Goal: Answer question/provide support: Share knowledge or assist other users

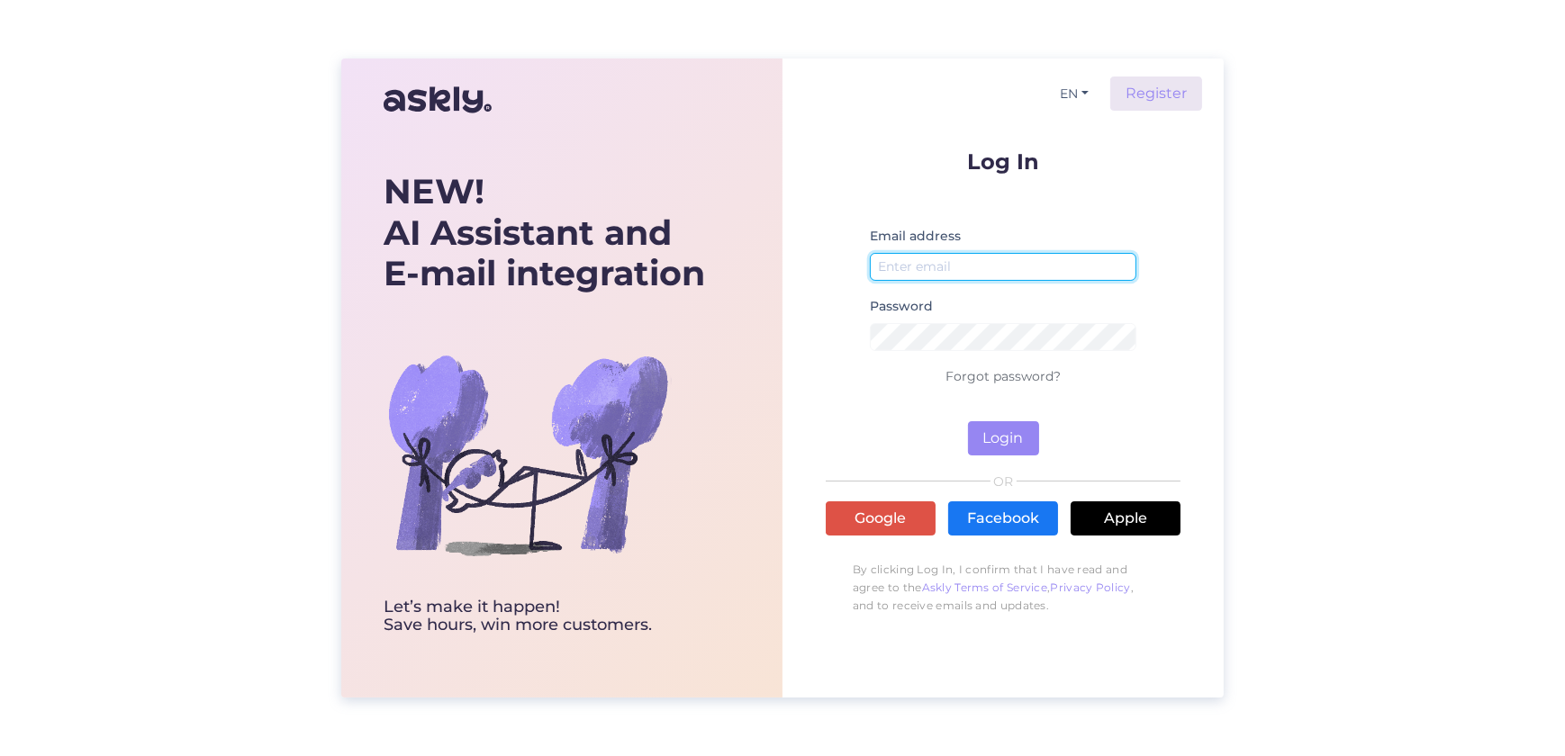
click at [1028, 257] on input "email" at bounding box center [1003, 267] width 266 height 28
click at [990, 438] on button "Login" at bounding box center [1003, 438] width 71 height 34
click at [1054, 267] on input "[EMAIL_ADDRESS][DOMAIN_NAME]" at bounding box center [1003, 267] width 266 height 28
type input "t"
type input "[EMAIL_ADDRESS][DOMAIN_NAME]"
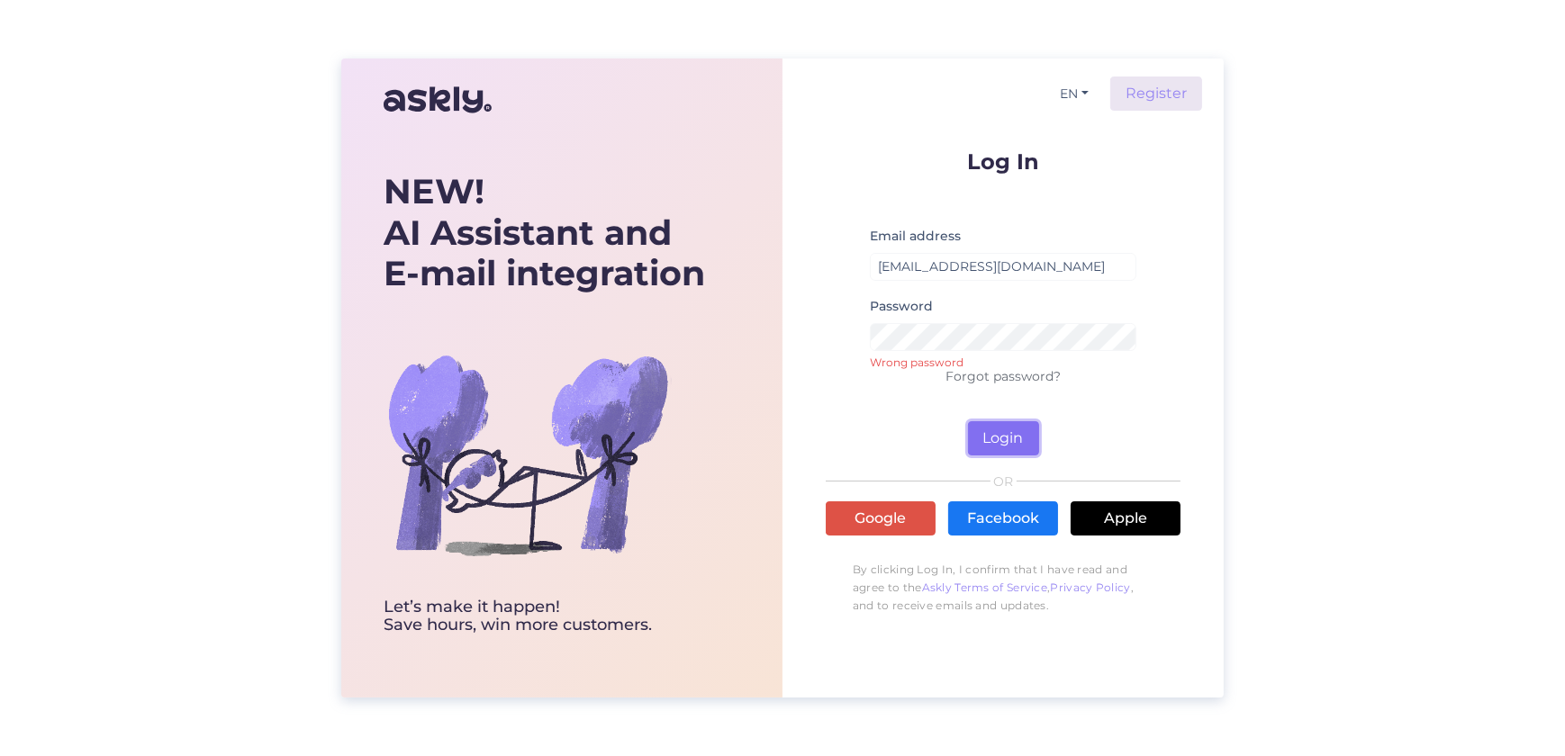
click at [982, 429] on button "Login" at bounding box center [1003, 438] width 71 height 34
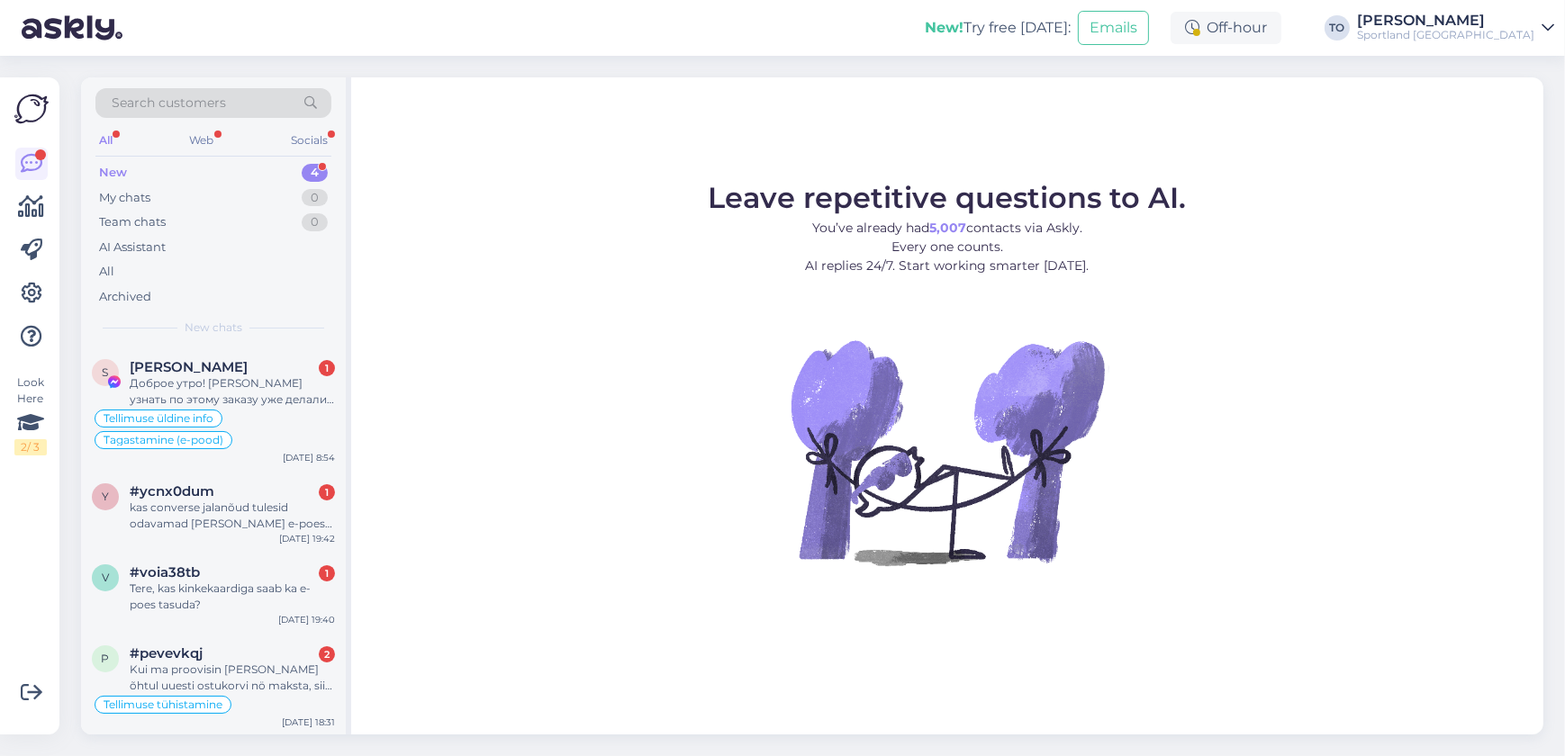
click at [1506, 31] on div "Sportland [GEOGRAPHIC_DATA]" at bounding box center [1445, 35] width 177 height 14
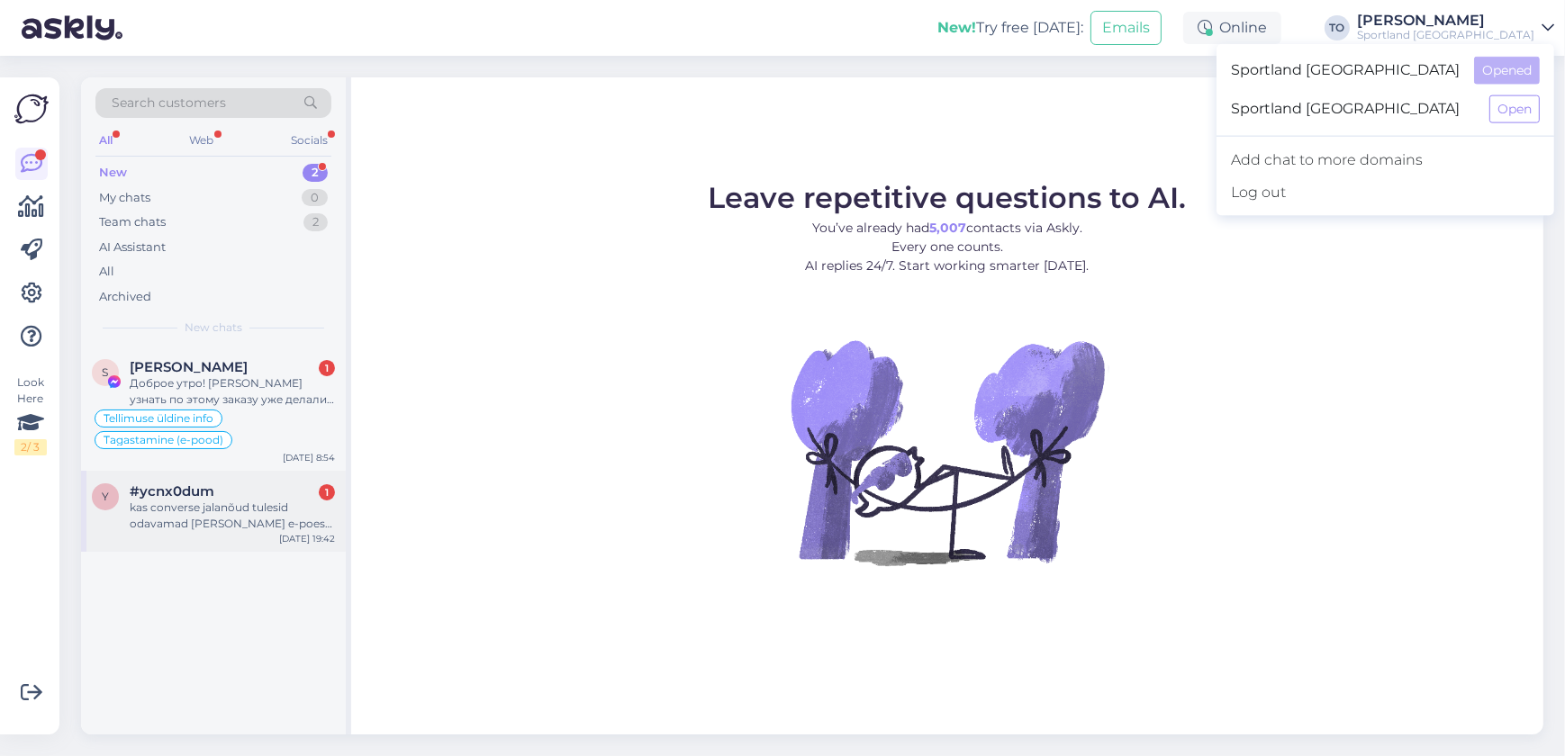
click at [239, 508] on div "kas converse jalanõud tulesid odavamad [PERSON_NAME] e-poest või kohapealt (Jõh…" at bounding box center [232, 516] width 205 height 32
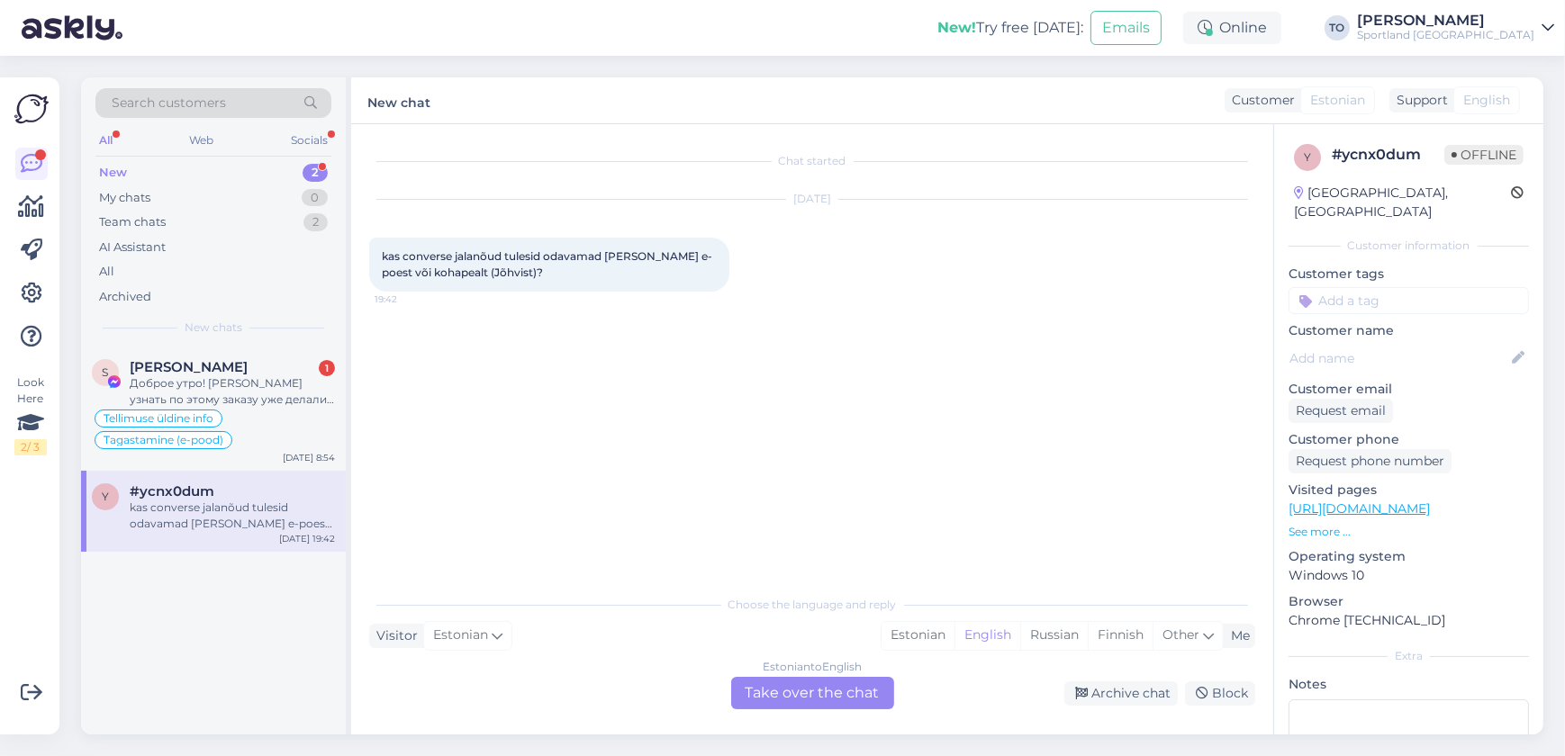
click at [933, 637] on div "Estonian" at bounding box center [917, 635] width 73 height 27
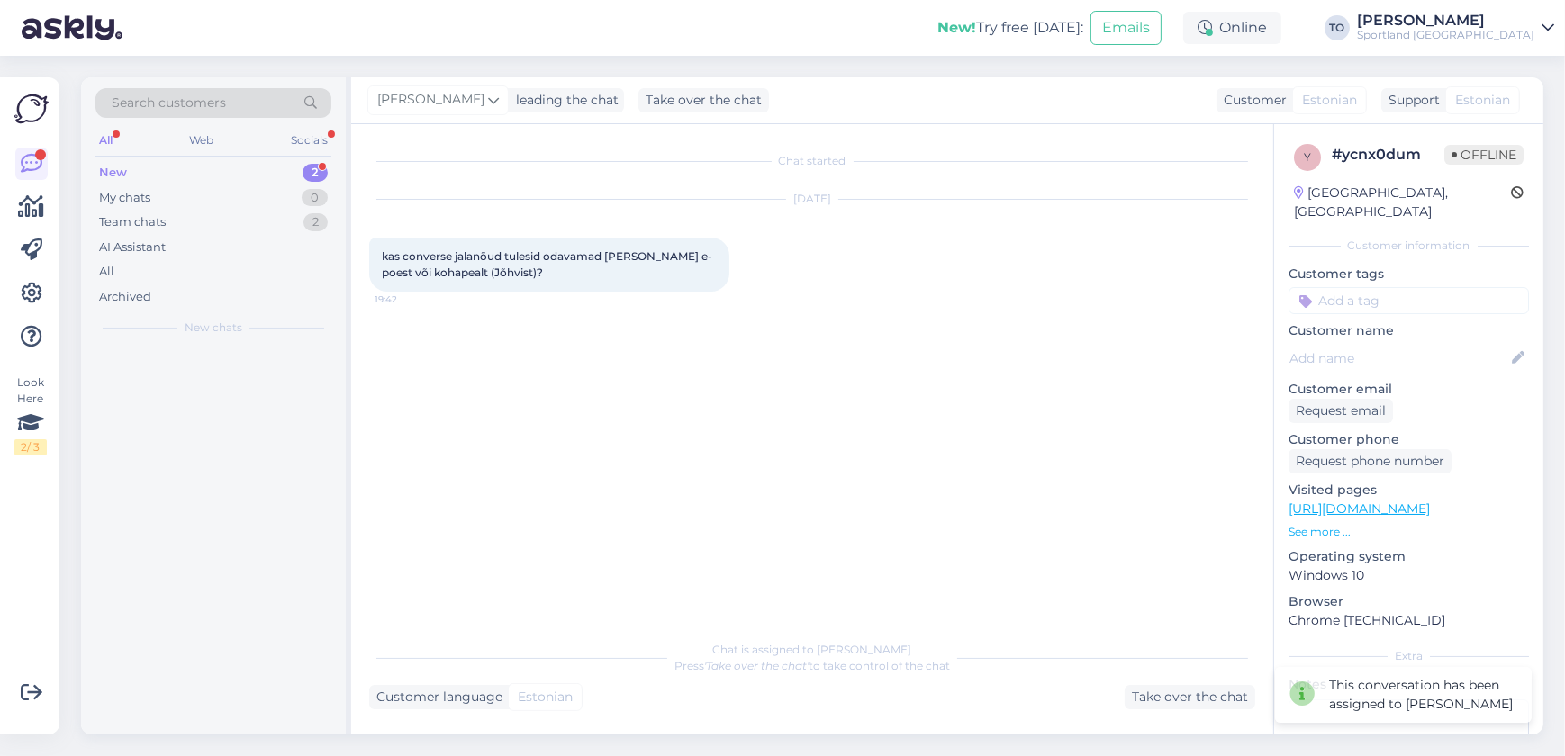
click at [755, 682] on div "Chat is assigned to [PERSON_NAME] Press 'Take over the chat' to take control of…" at bounding box center [812, 670] width 886 height 78
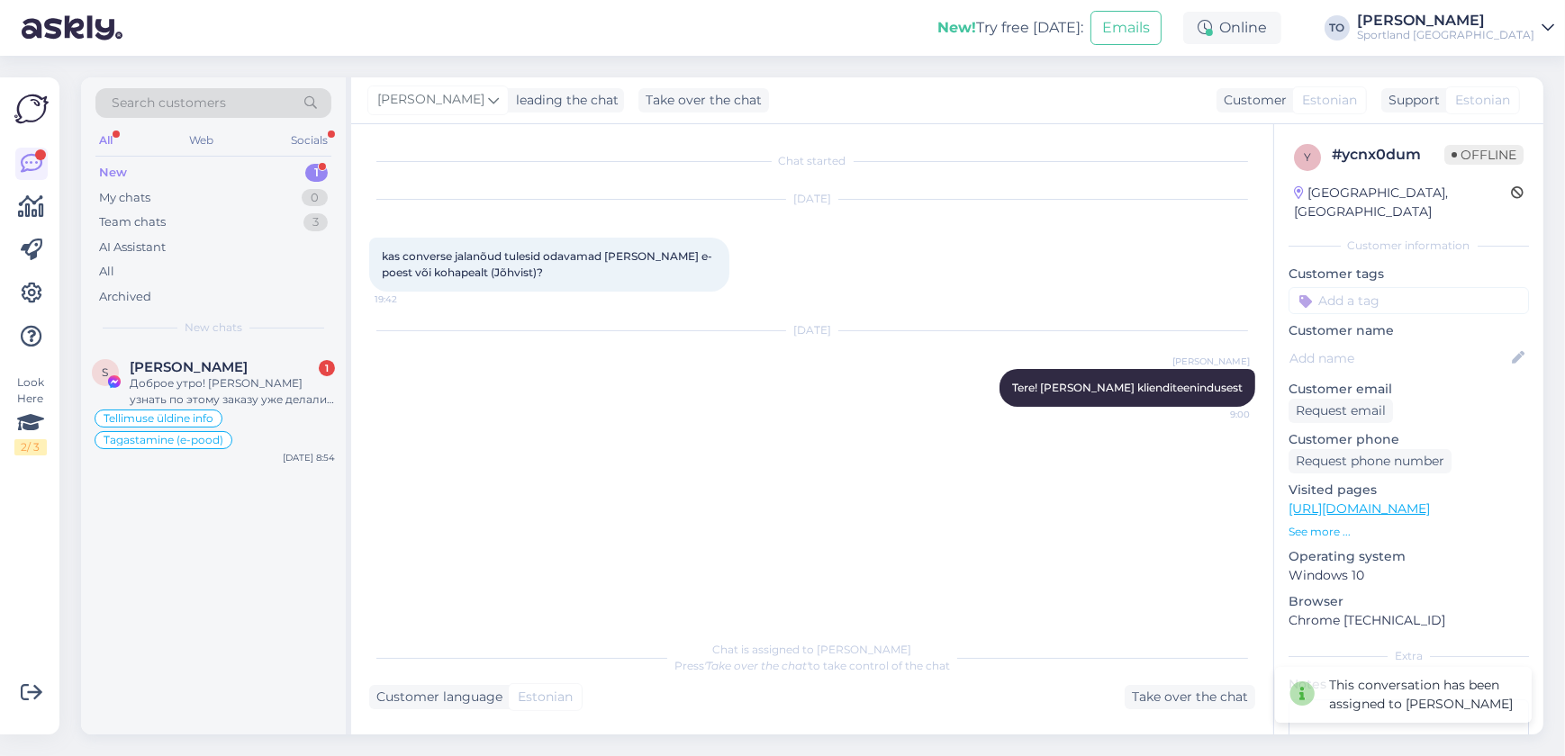
click at [291, 163] on div "New 1" at bounding box center [213, 172] width 236 height 25
click at [254, 378] on div "Доброе утро! [PERSON_NAME] узнать по этому заказу уже делали возврат? Потому чт…" at bounding box center [232, 391] width 205 height 32
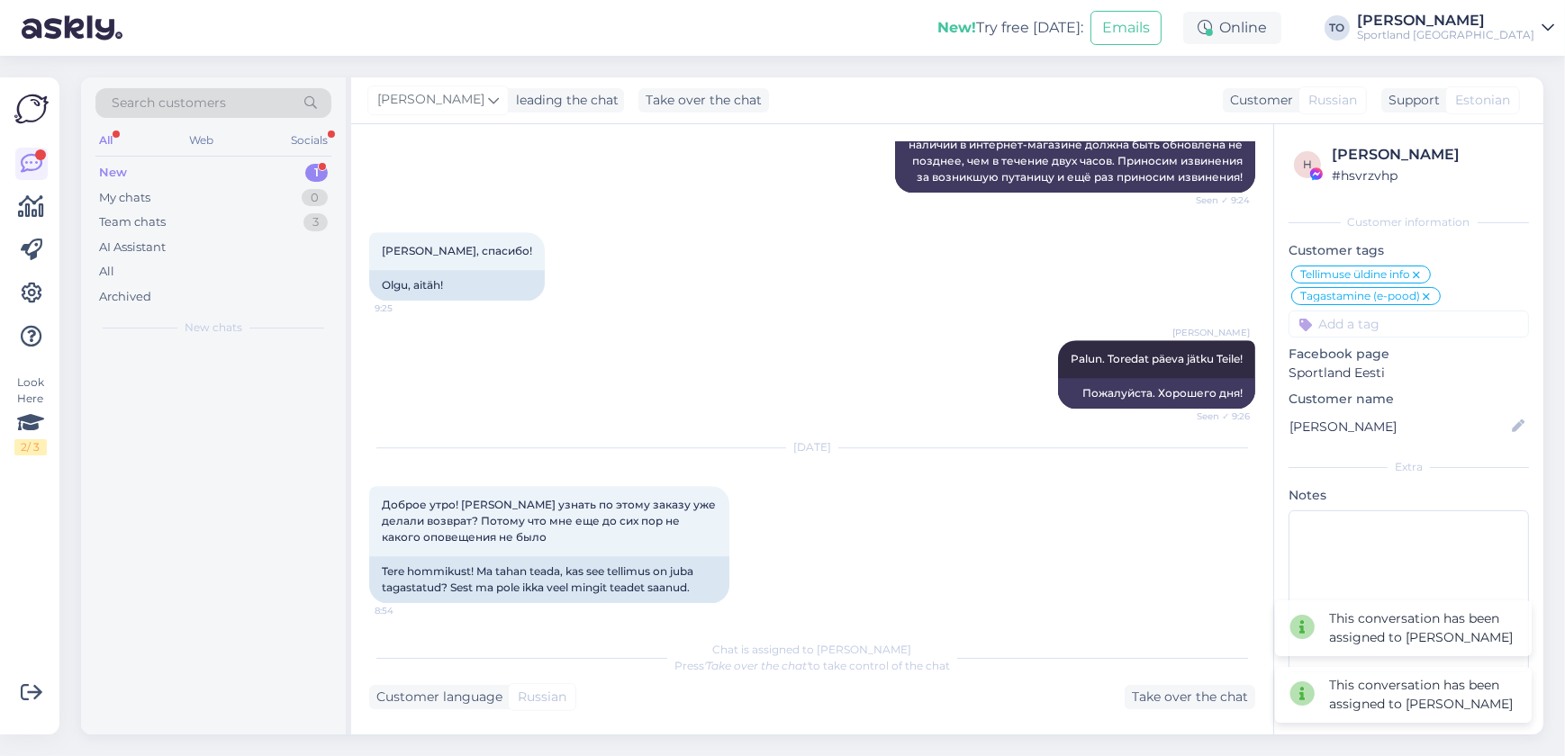
scroll to position [6507, 0]
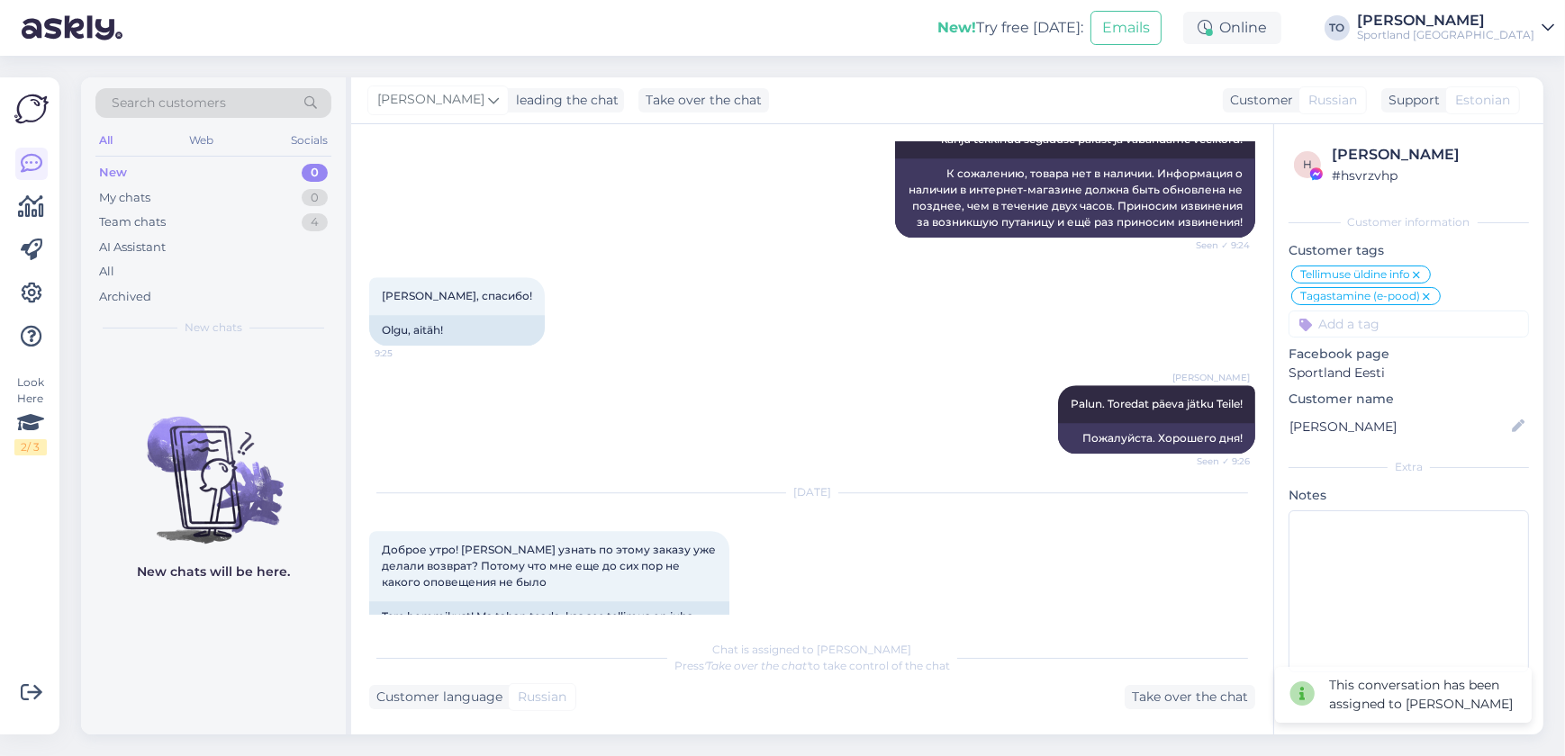
click at [1464, 31] on div "Sportland [GEOGRAPHIC_DATA]" at bounding box center [1445, 35] width 177 height 14
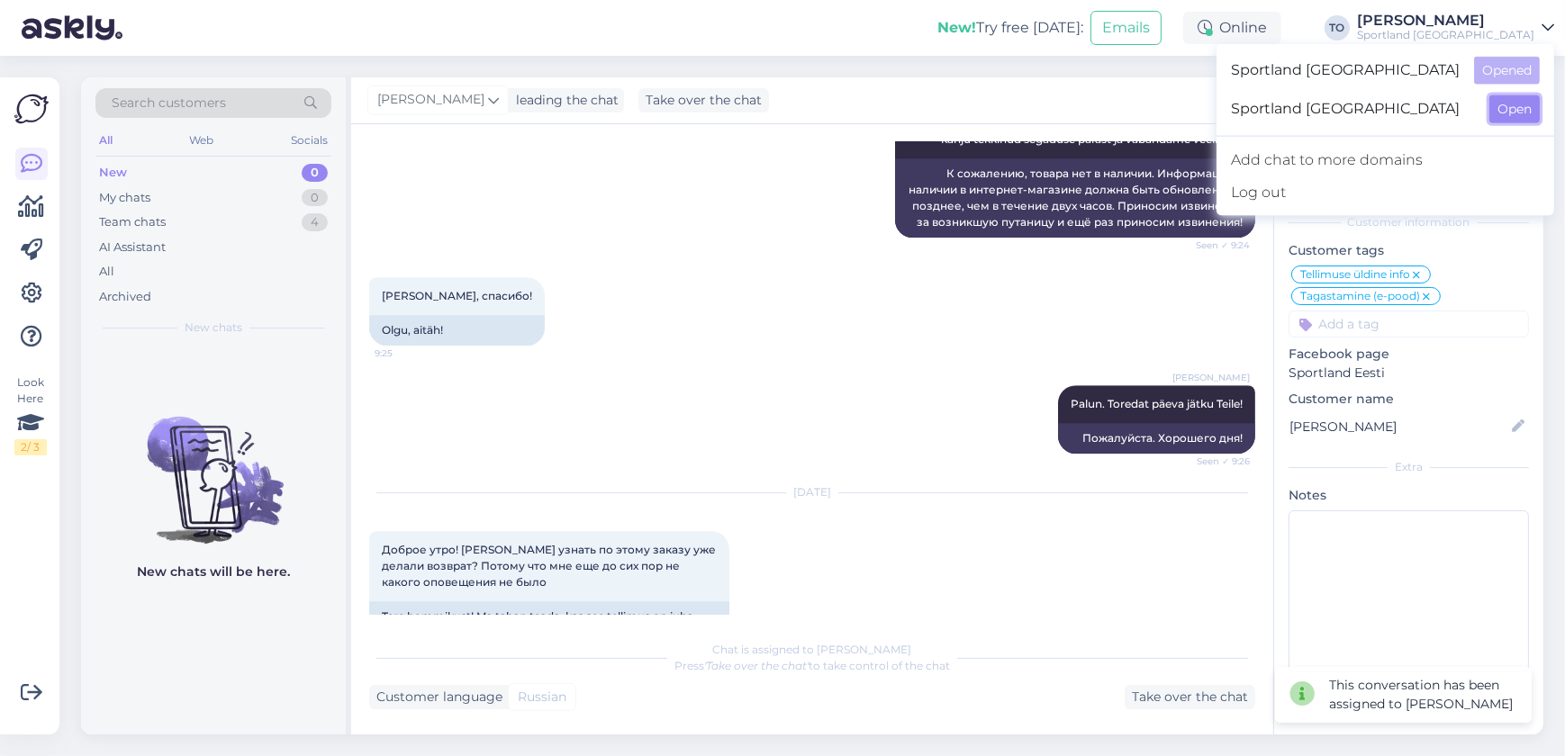
click at [1516, 113] on button "Open" at bounding box center [1514, 109] width 50 height 28
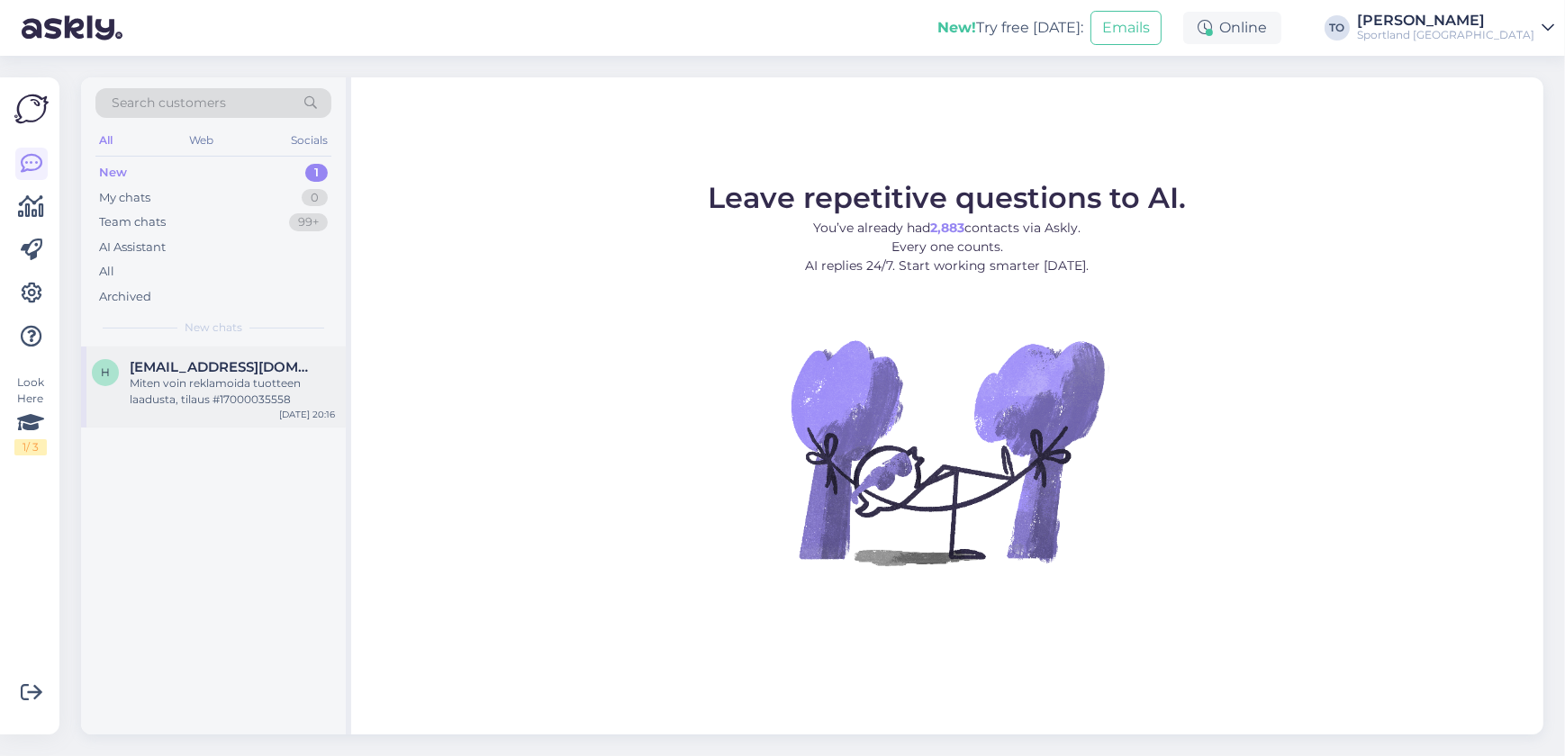
click at [250, 380] on div "Miten voin reklamoida tuotteen laadusta, tilaus #17000035558" at bounding box center [232, 391] width 205 height 32
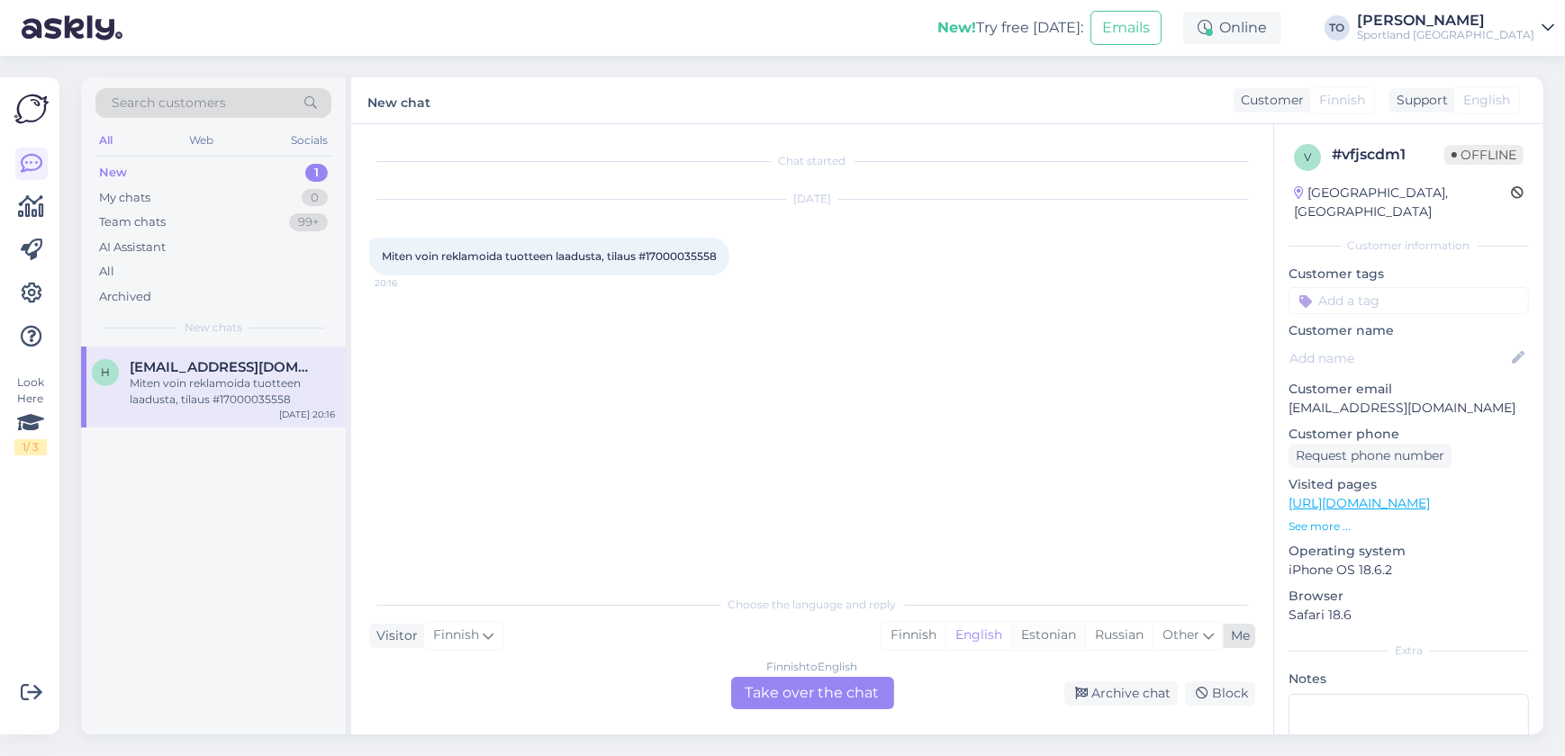
click at [1062, 640] on div "Estonian" at bounding box center [1048, 635] width 74 height 27
click at [874, 687] on div "Finnish to Estonian Take over the chat" at bounding box center [812, 693] width 163 height 32
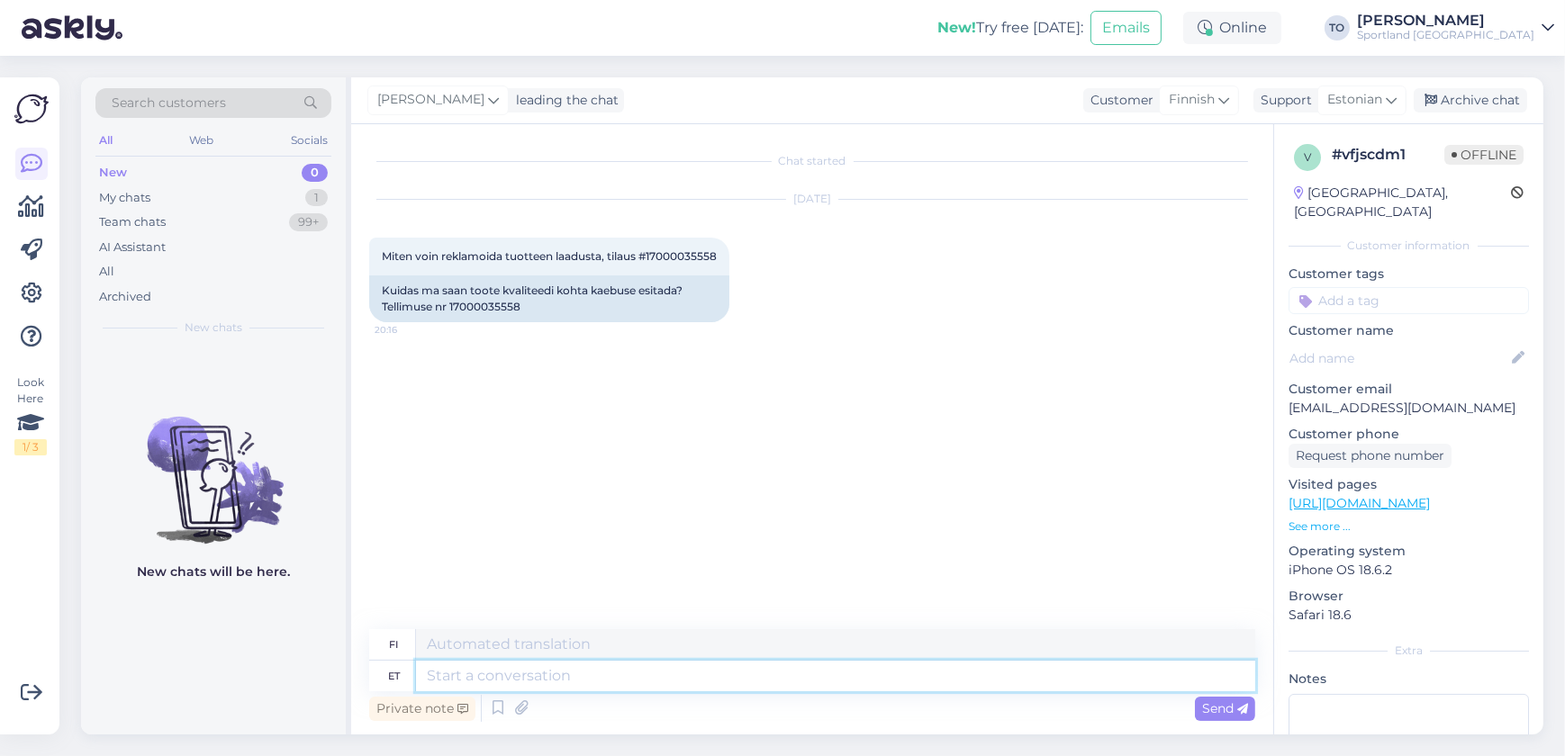
click at [681, 681] on textarea at bounding box center [835, 676] width 839 height 31
type textarea "Tere"
type textarea "Hei"
type textarea "Tere hommikus"
type textarea "Hyvää huomenta"
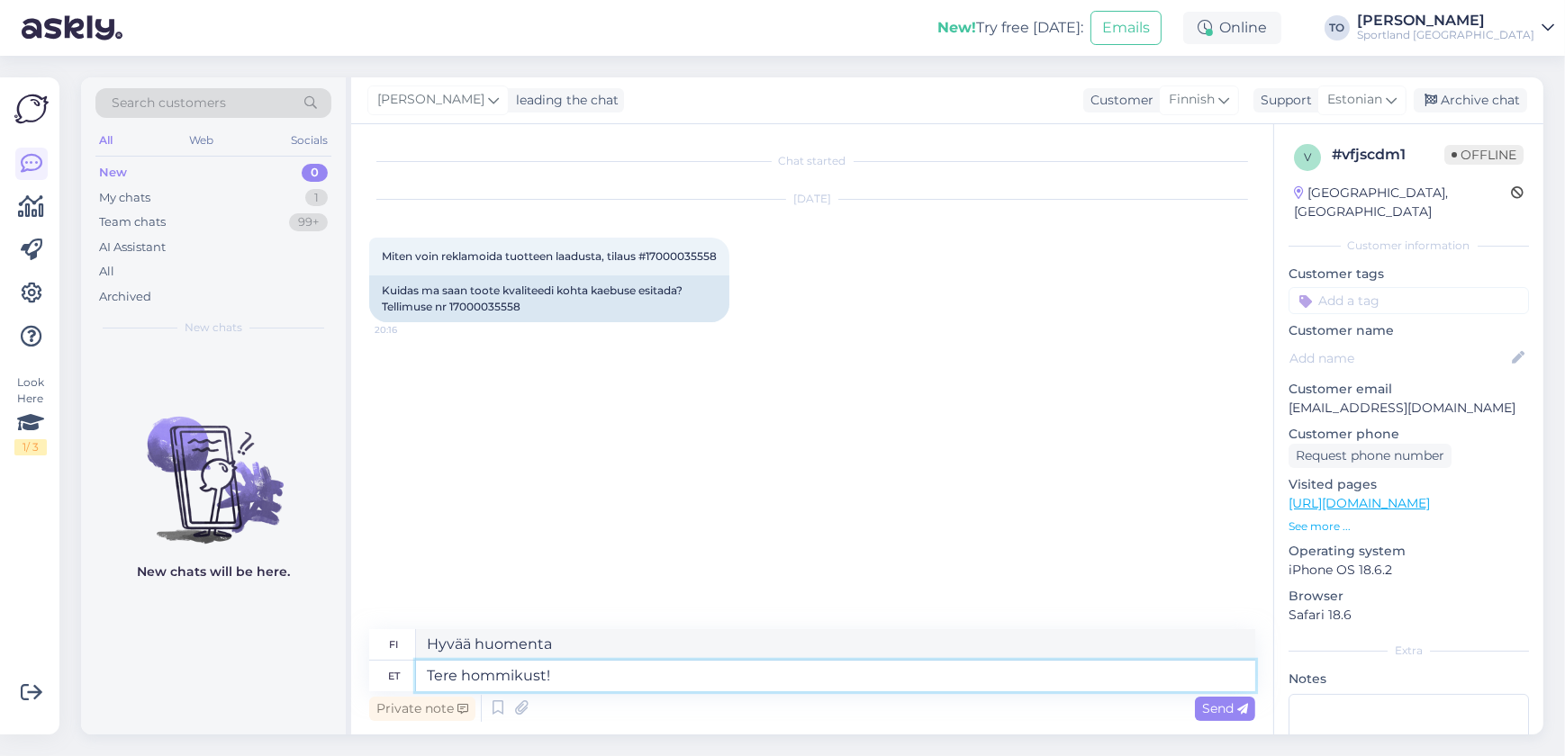
type textarea "Tere hommikust!"
type textarea "Hyvää huomenta!"
type textarea "Tere hommikust! [GEOGRAPHIC_DATA]"
type textarea "Hyvää huomenta! [GEOGRAPHIC_DATA]"
type textarea "Tere hommikust! [PERSON_NAME]"
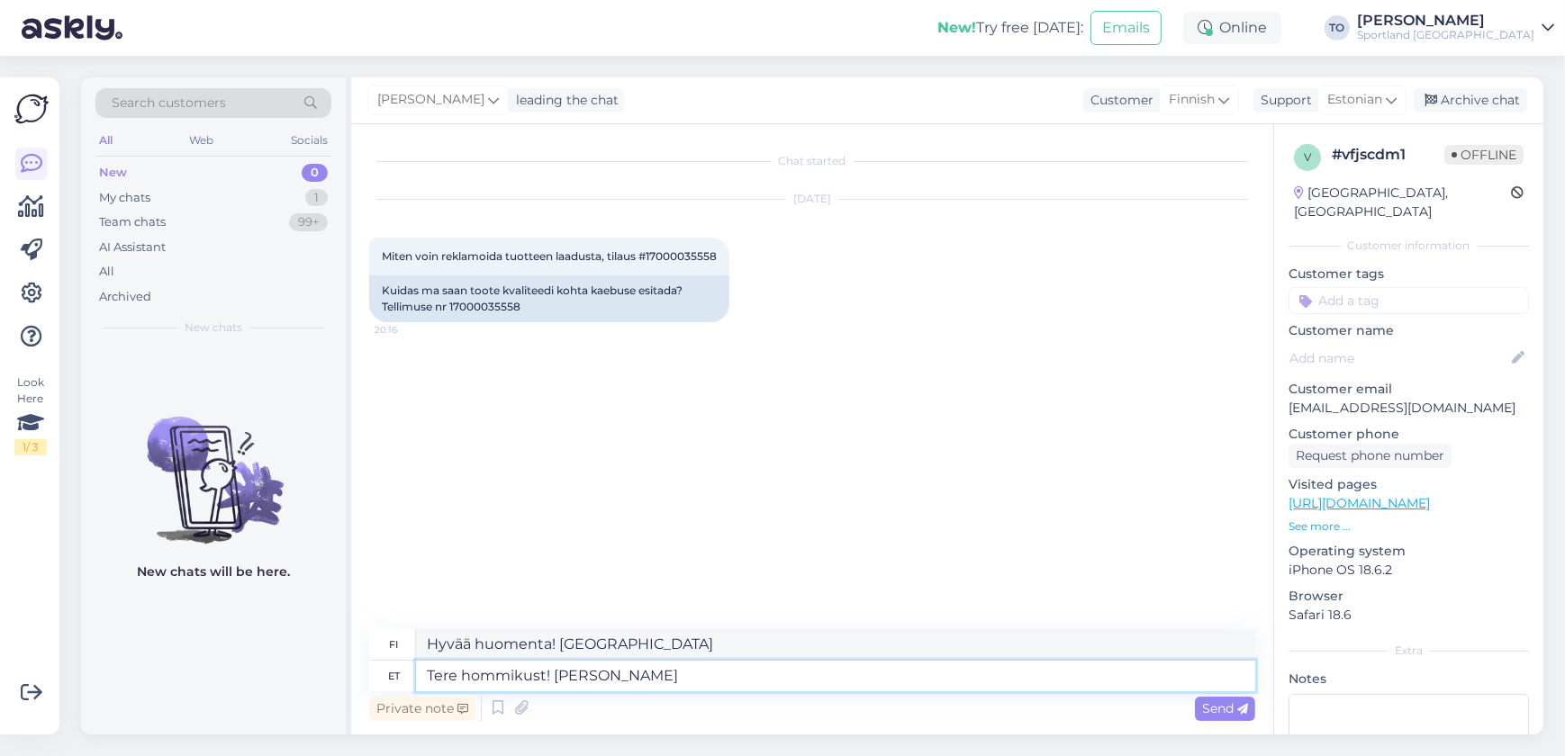
type textarea "Hyvää huomenta! [PERSON_NAME]."
type textarea "Tere hommikust! [PERSON_NAME] Klienditeenindusest"
type textarea "Hyvää huomenta! [PERSON_NAME] asiakaspalvelusta."
type textarea "Tere hommikust! [PERSON_NAME] Klienditeenindusest"
click at [1213, 704] on span "Send" at bounding box center [1225, 708] width 46 height 16
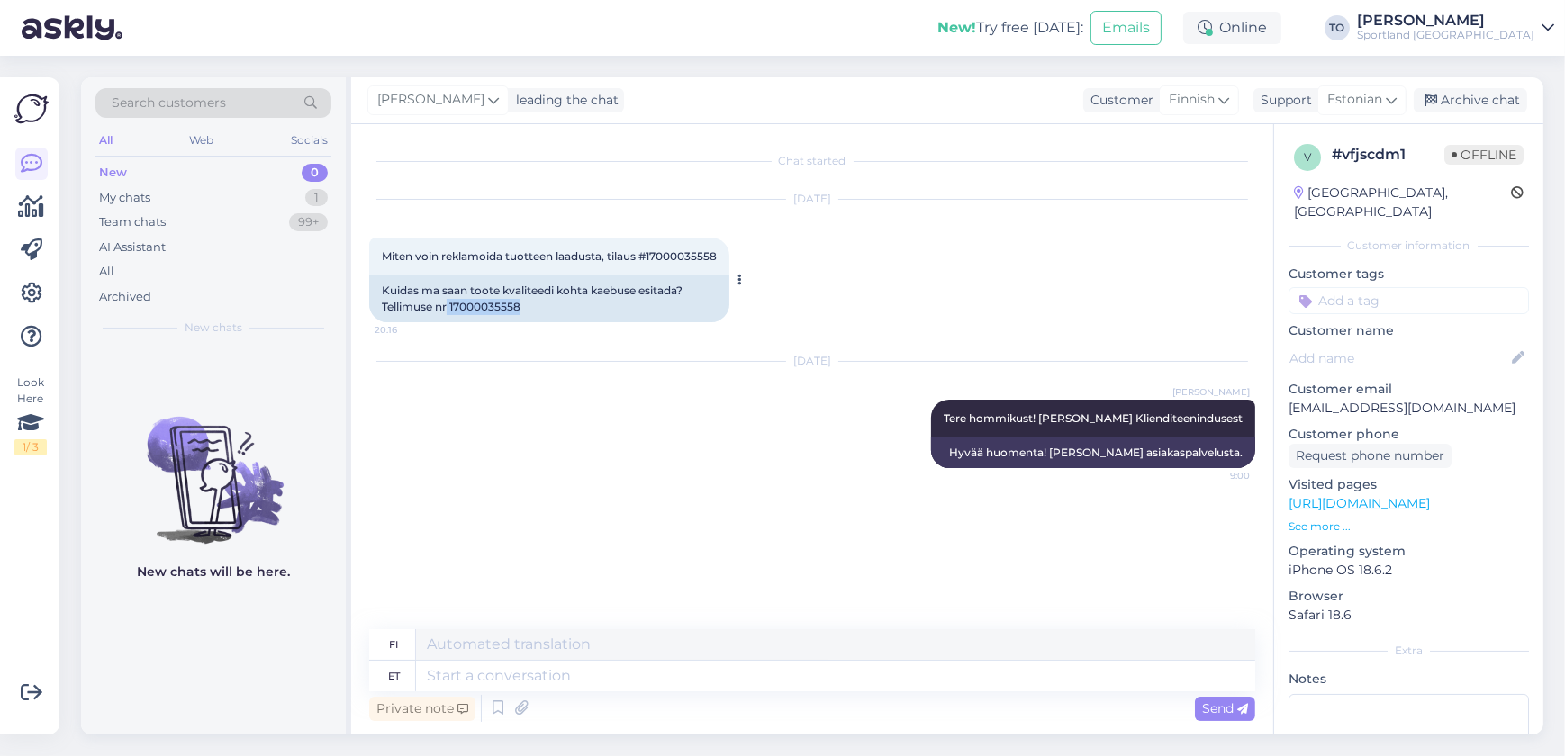
drag, startPoint x: 449, startPoint y: 326, endPoint x: 520, endPoint y: 321, distance: 71.3
click at [520, 321] on div "Kuidas ma saan toote kvaliteedi kohta kaebuse esitada? Tellimuse nr 17000035558" at bounding box center [549, 298] width 360 height 47
copy div "17000035558"
click at [497, 705] on icon at bounding box center [498, 708] width 22 height 27
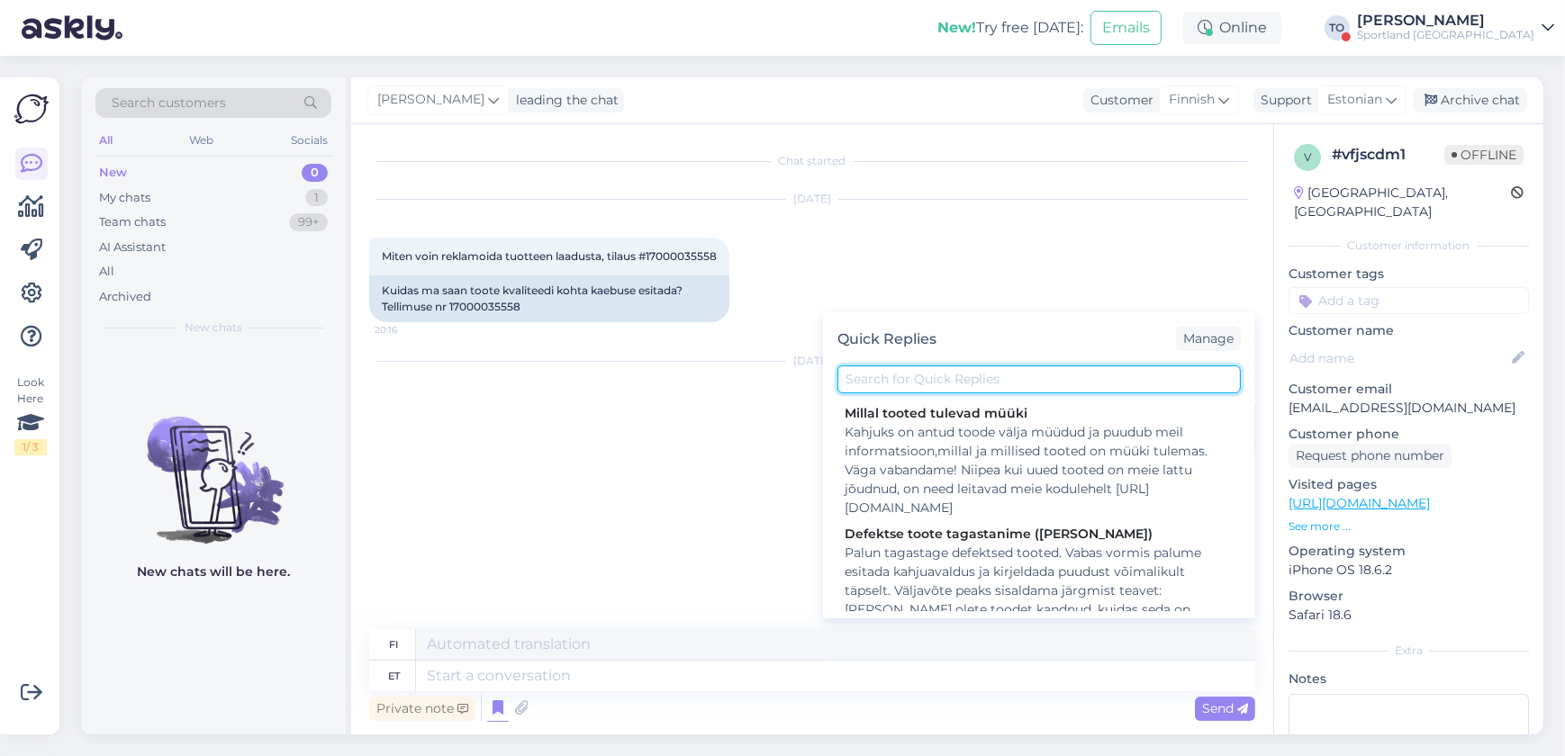
click at [964, 379] on input "text" at bounding box center [1038, 380] width 403 height 28
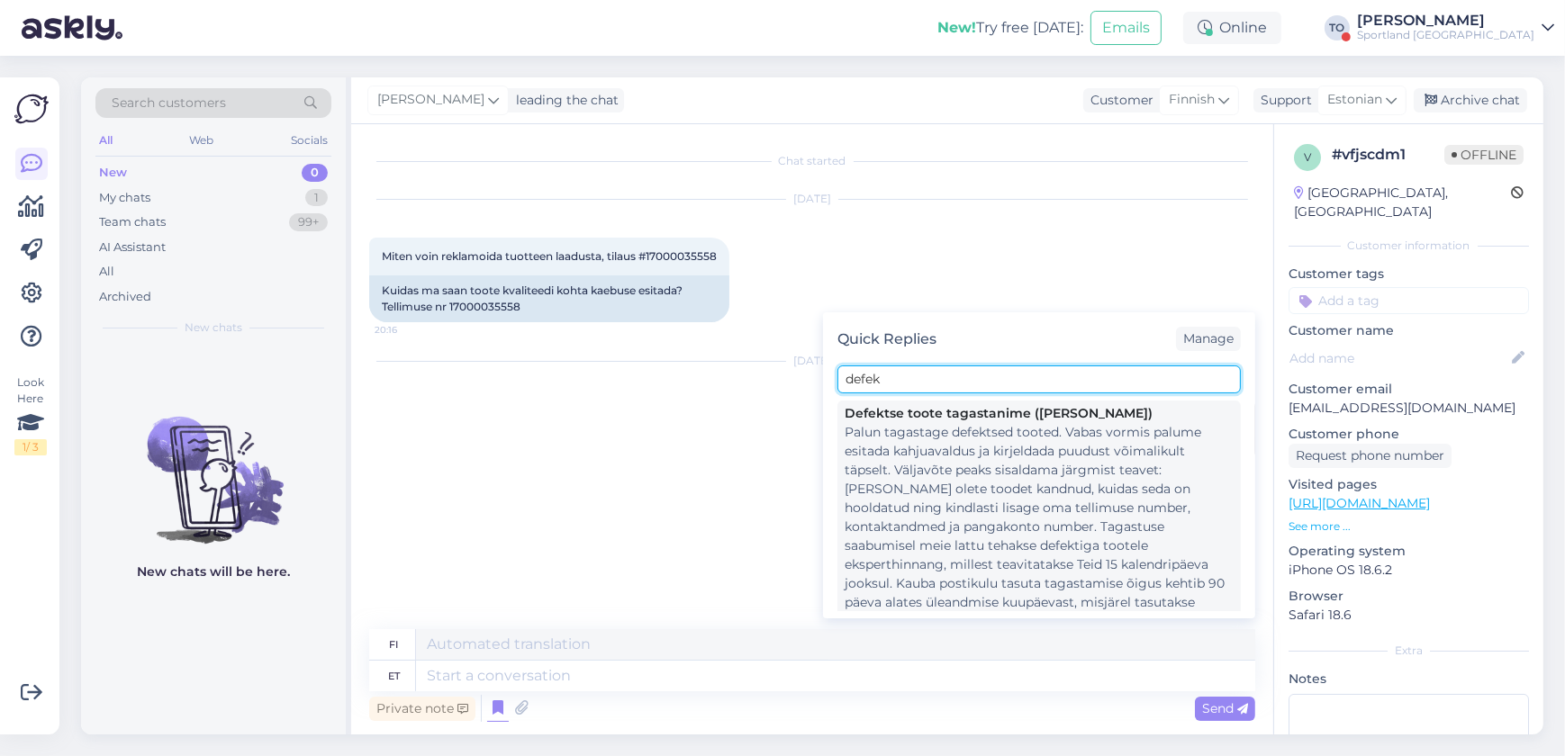
type input "defek"
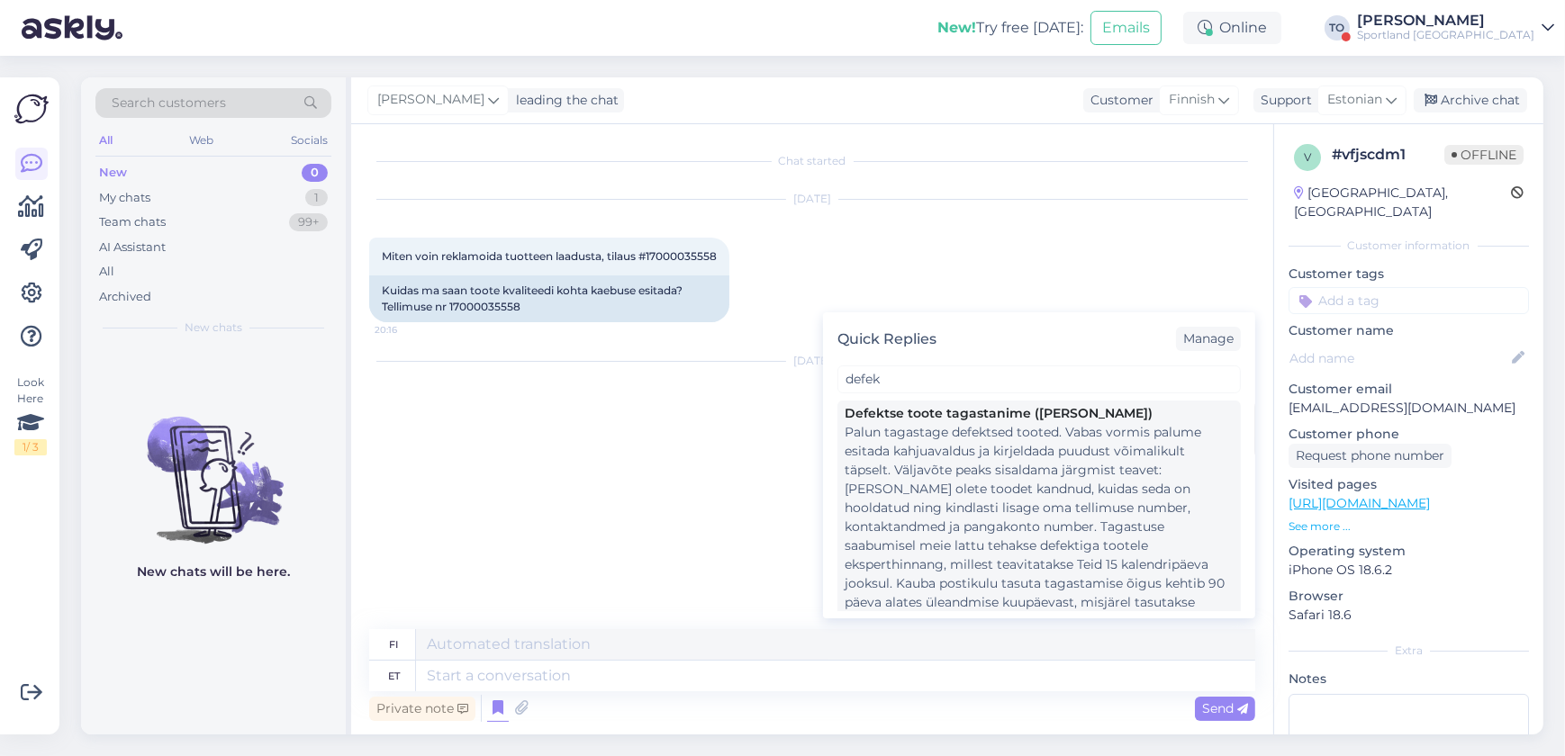
click at [1083, 544] on div "Palun tagastage defektsed tooted. Vabas vormis palume esitada kahjuavaldus ja k…" at bounding box center [1038, 546] width 389 height 246
type textarea "Palauta vialliset tuotteet. Lähetä vapaassa muodossa reklamaatiolomake ja kuvai…"
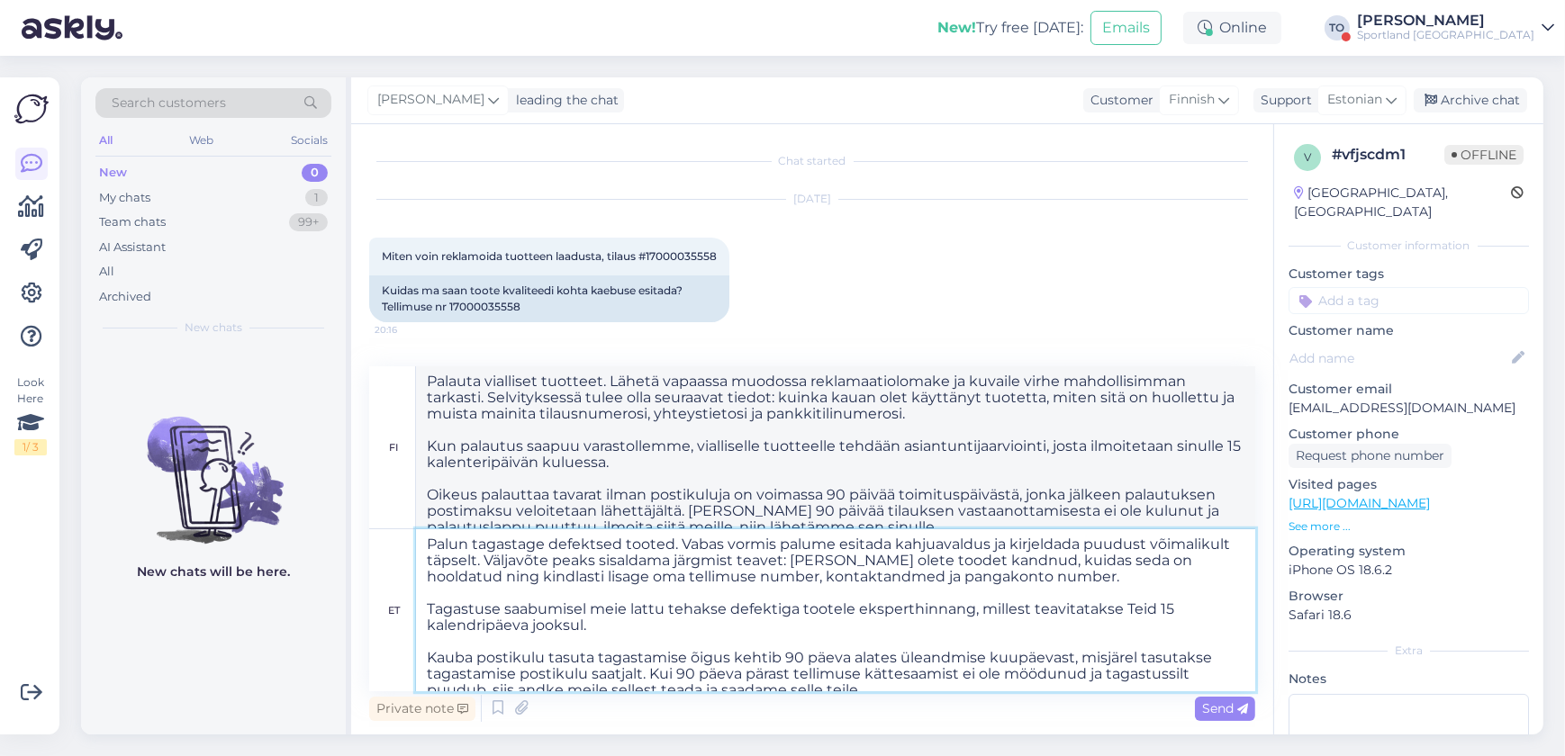
click at [669, 543] on textarea "Palun tagastage defektsed tooted. Vabas vormis palume esitada kahjuavaldus ja k…" at bounding box center [835, 610] width 839 height 162
click at [618, 548] on textarea "Palun tagastage defektsed tooted. Vabas vormis palume esitada kahjuavaldus ja k…" at bounding box center [835, 610] width 839 height 162
type textarea "Palun tagastage defektiga tooted. Vabas vormis palume esitada kahjuavaldus ja k…"
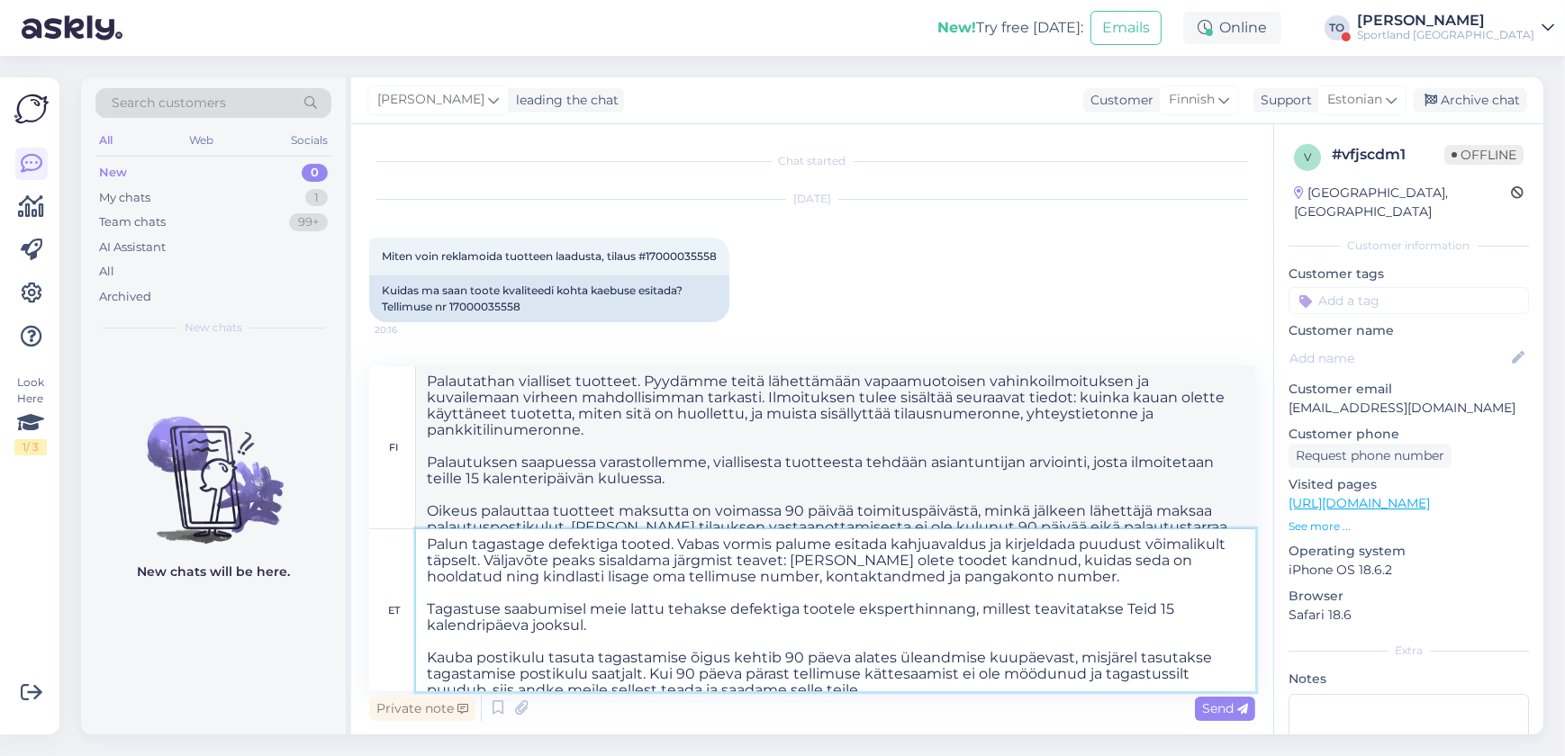
type textarea "Palautathan vialliset tuotteet. Pyydämme sinua lähettämään vapaamuotoisen vahin…"
click at [665, 541] on textarea "Palun tagastage defektiga tooted. Vabas vormis palume esitada kahjuavaldus ja k…" at bounding box center [835, 610] width 839 height 162
type textarea "Palun tagastage defektiga toode. Vabas vormis palume esitada kahjuavaldus ja ki…"
type textarea "Palautathan viallisen tuotteen. Pyydämme sinua lähettämään vapaamuotoisen vahin…"
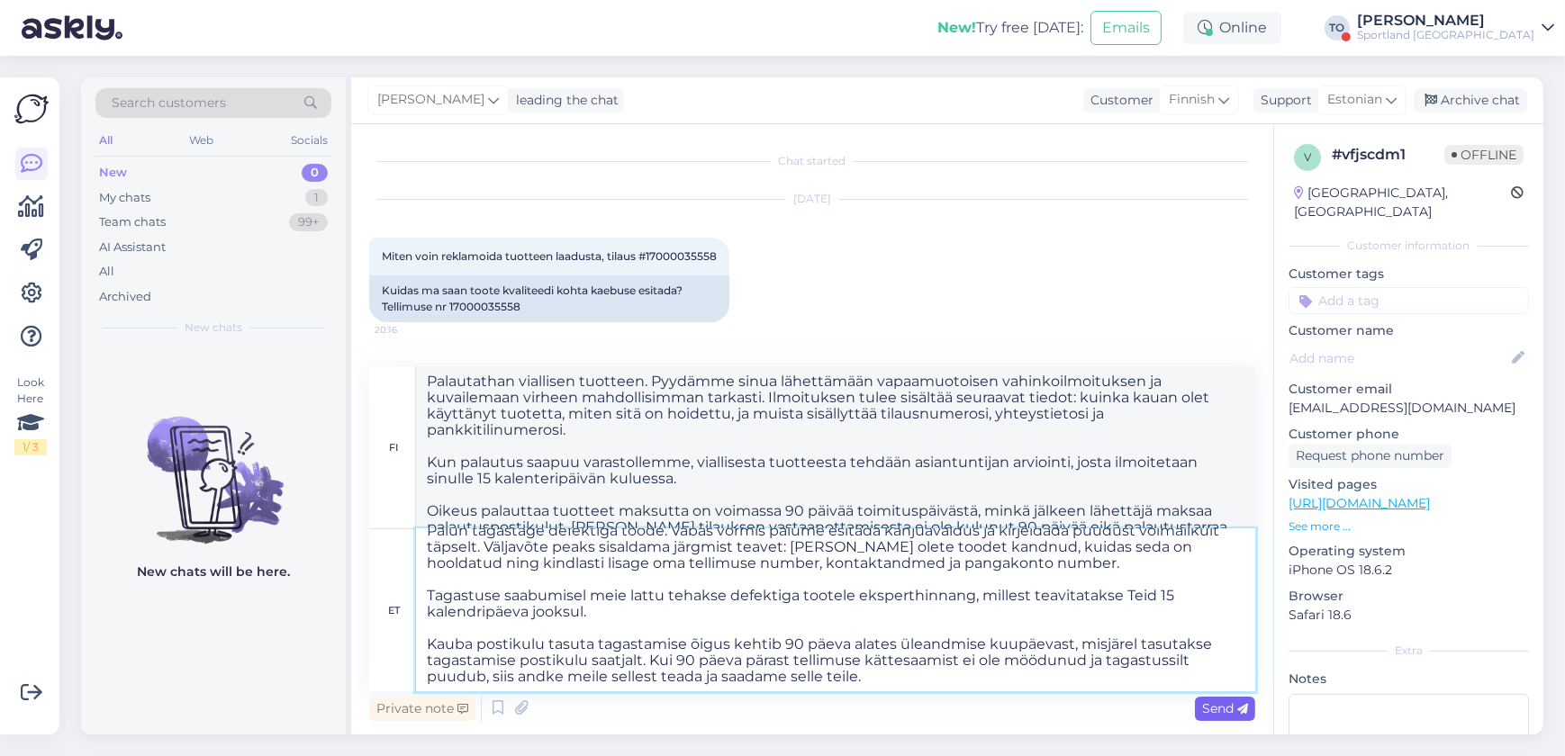
type textarea "Palun tagastage defektiga toode. Vabas vormis palume esitada kahjuavaldus ja ki…"
click at [1209, 708] on span "Send" at bounding box center [1225, 708] width 46 height 16
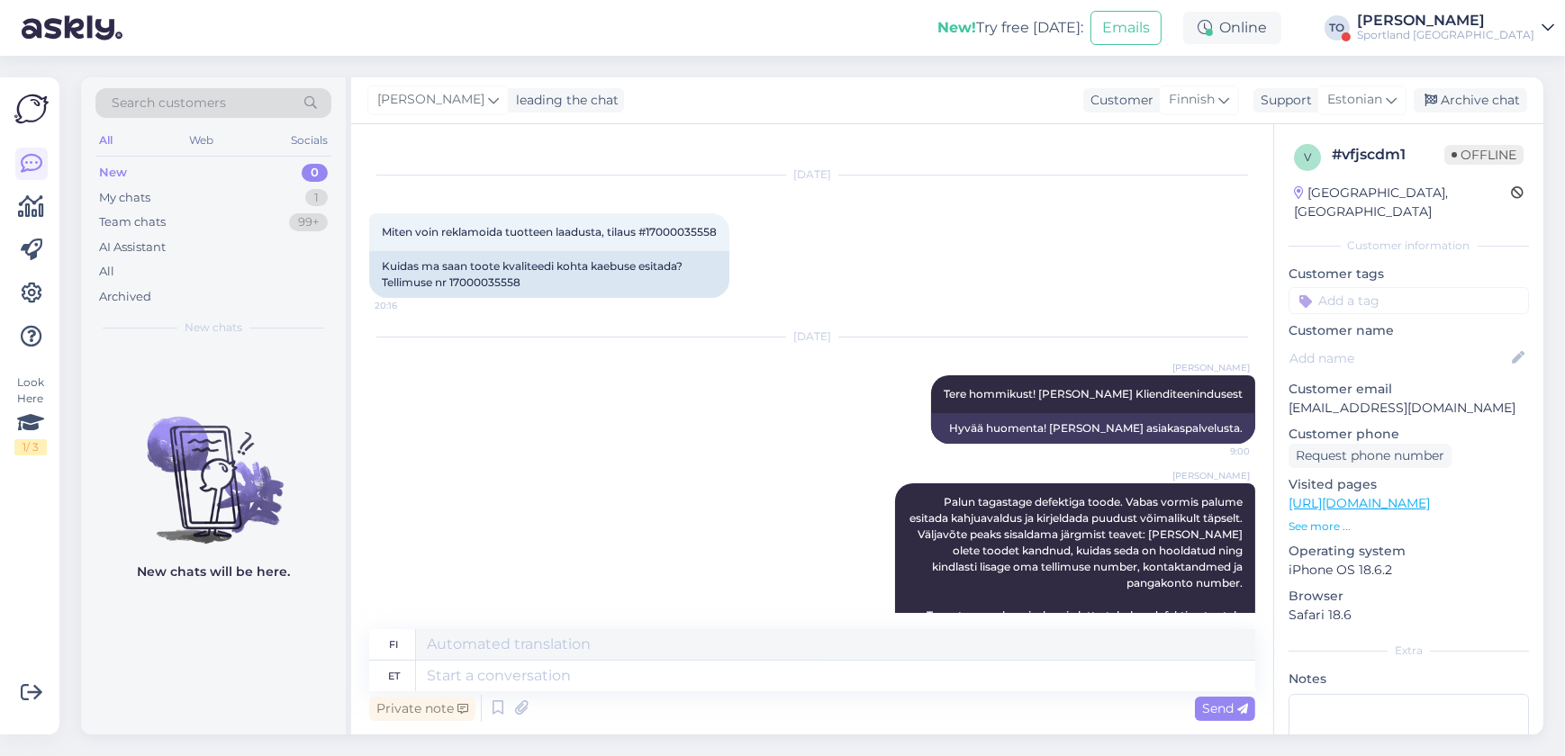
scroll to position [0, 0]
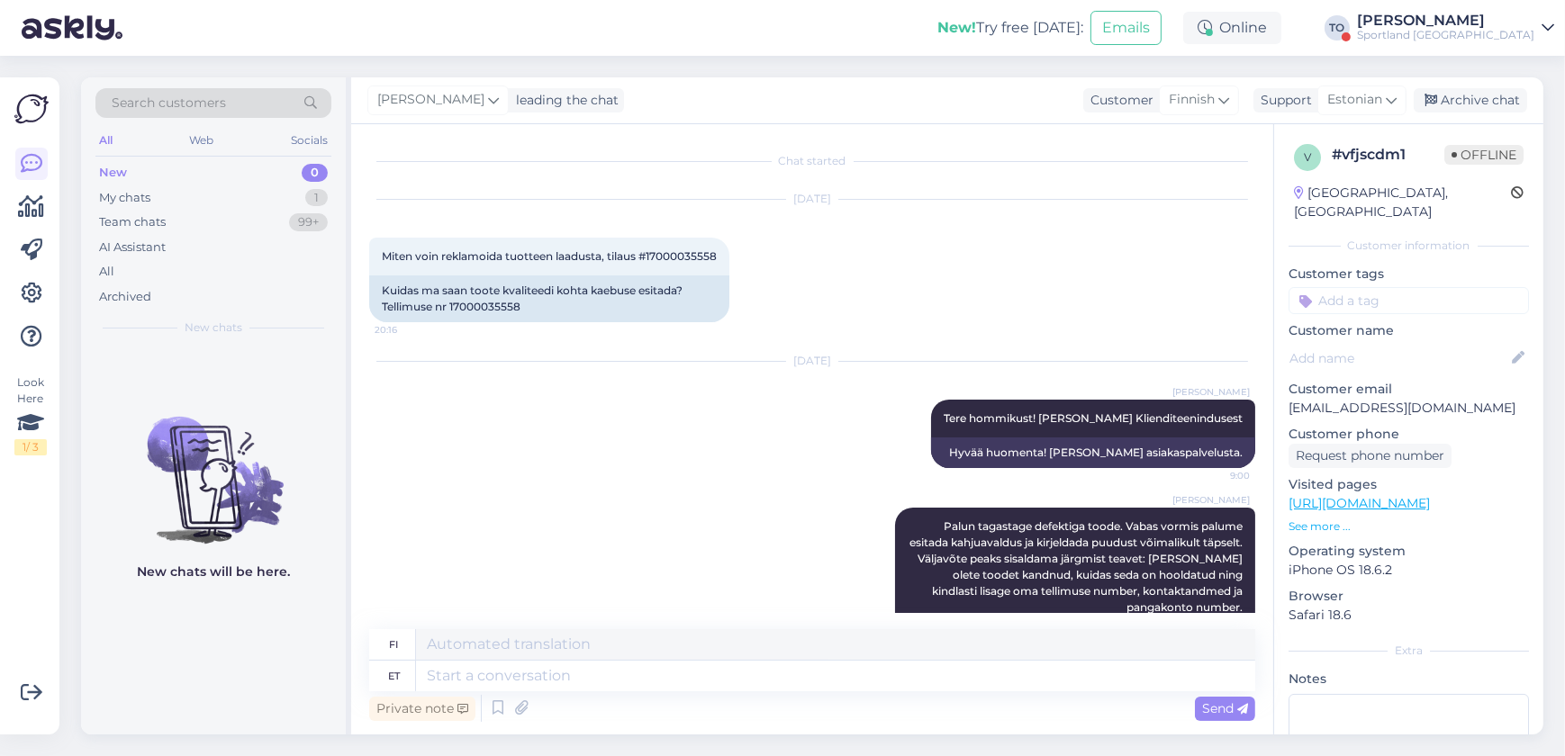
click at [1350, 287] on input at bounding box center [1408, 300] width 240 height 27
type input "d"
type input "praa"
click at [1394, 343] on span "Praak toode" at bounding box center [1409, 348] width 67 height 11
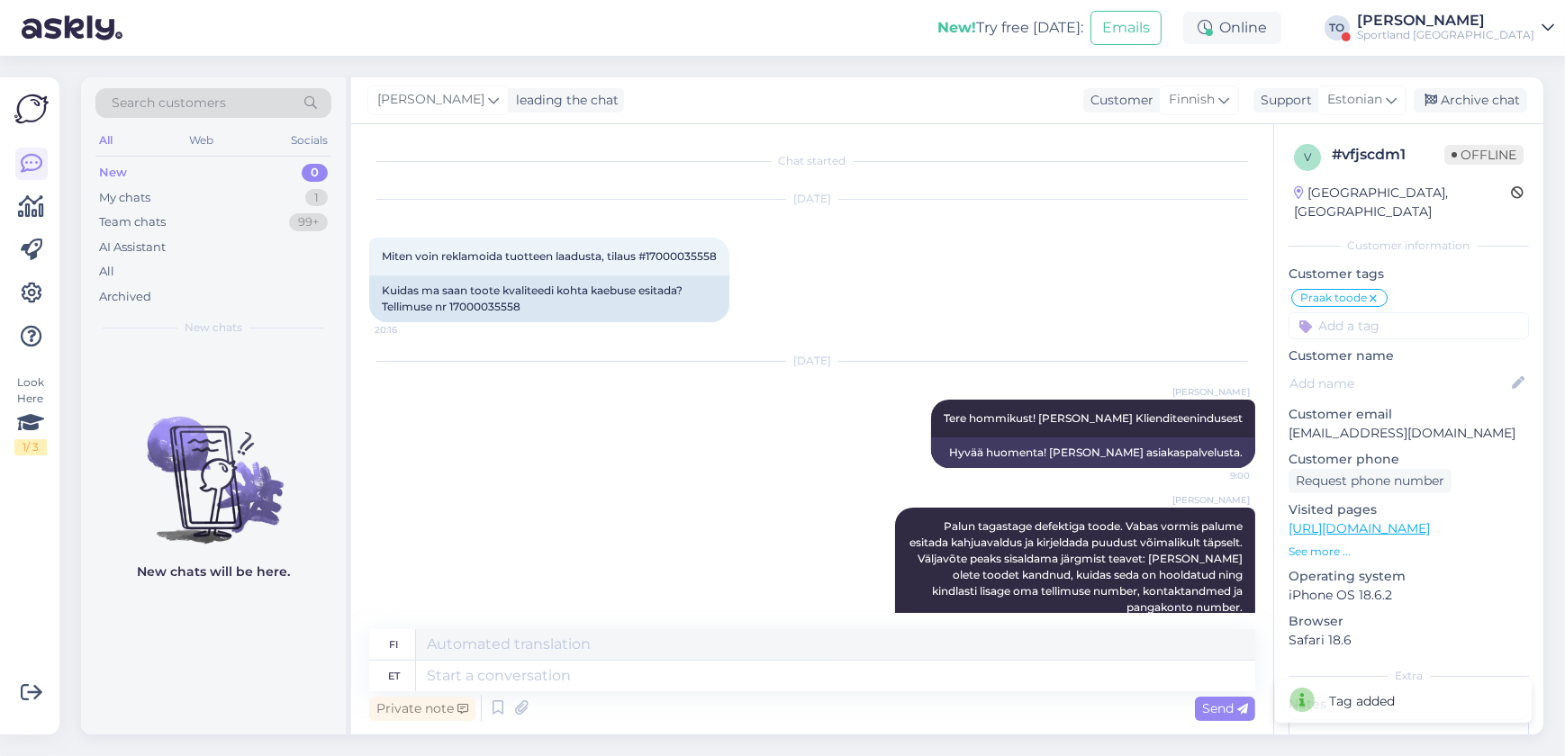
click at [1518, 34] on div "Sportland [GEOGRAPHIC_DATA]" at bounding box center [1445, 35] width 177 height 14
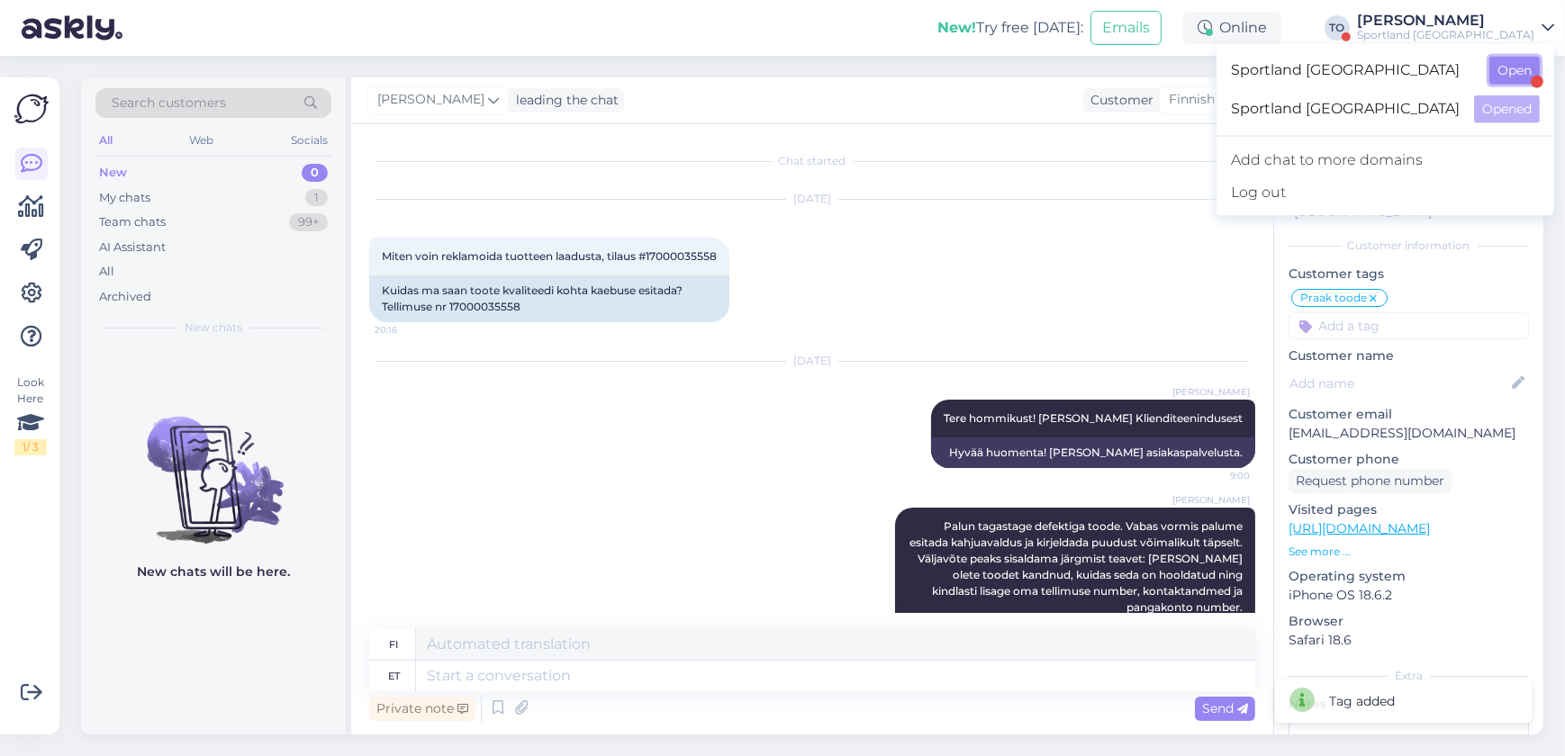
click at [1517, 68] on button "Open" at bounding box center [1514, 71] width 50 height 28
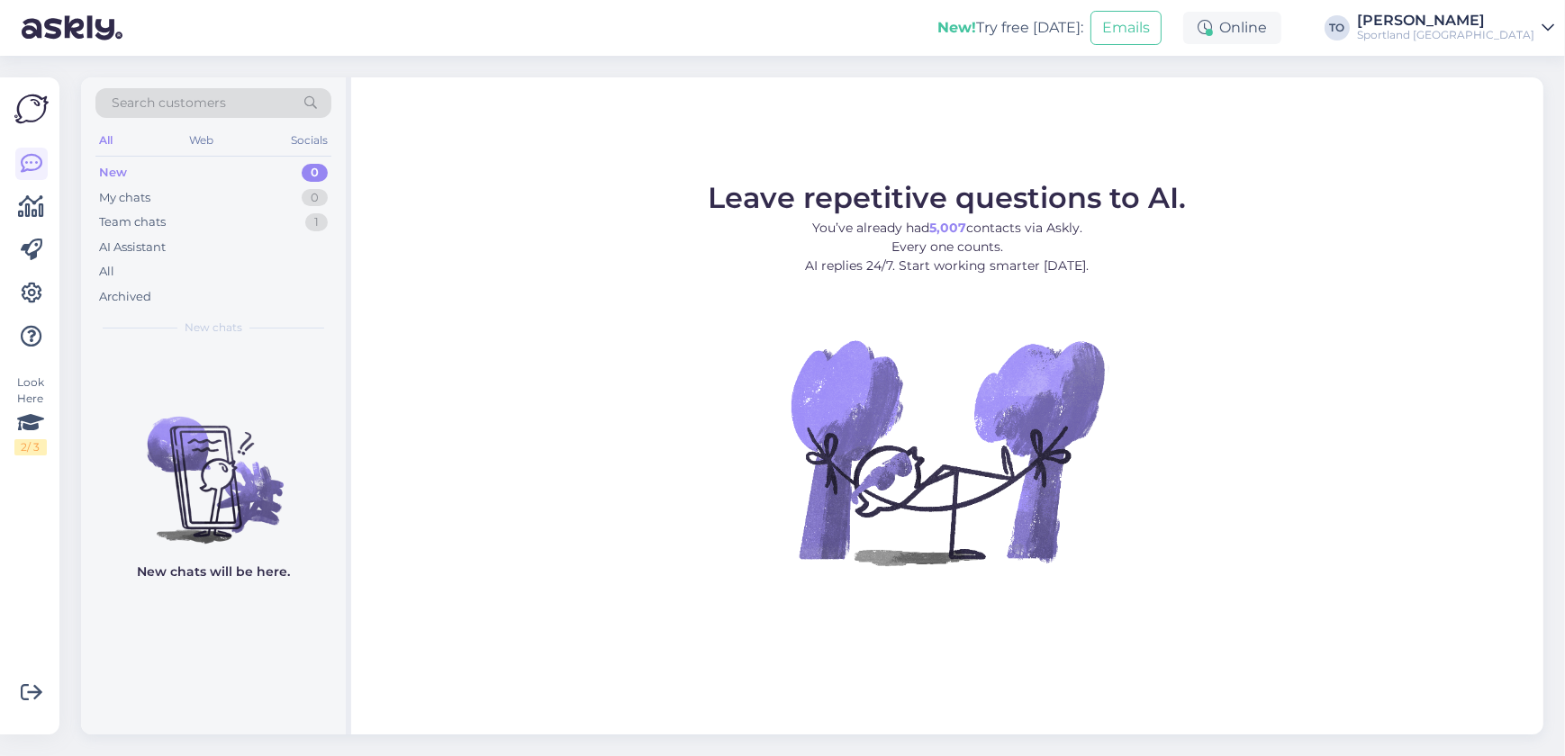
click at [1520, 32] on div "Sportland [GEOGRAPHIC_DATA]" at bounding box center [1445, 35] width 177 height 14
click at [1511, 108] on button "Open" at bounding box center [1514, 109] width 50 height 28
click at [212, 195] on div "My chats 1" at bounding box center [213, 197] width 236 height 25
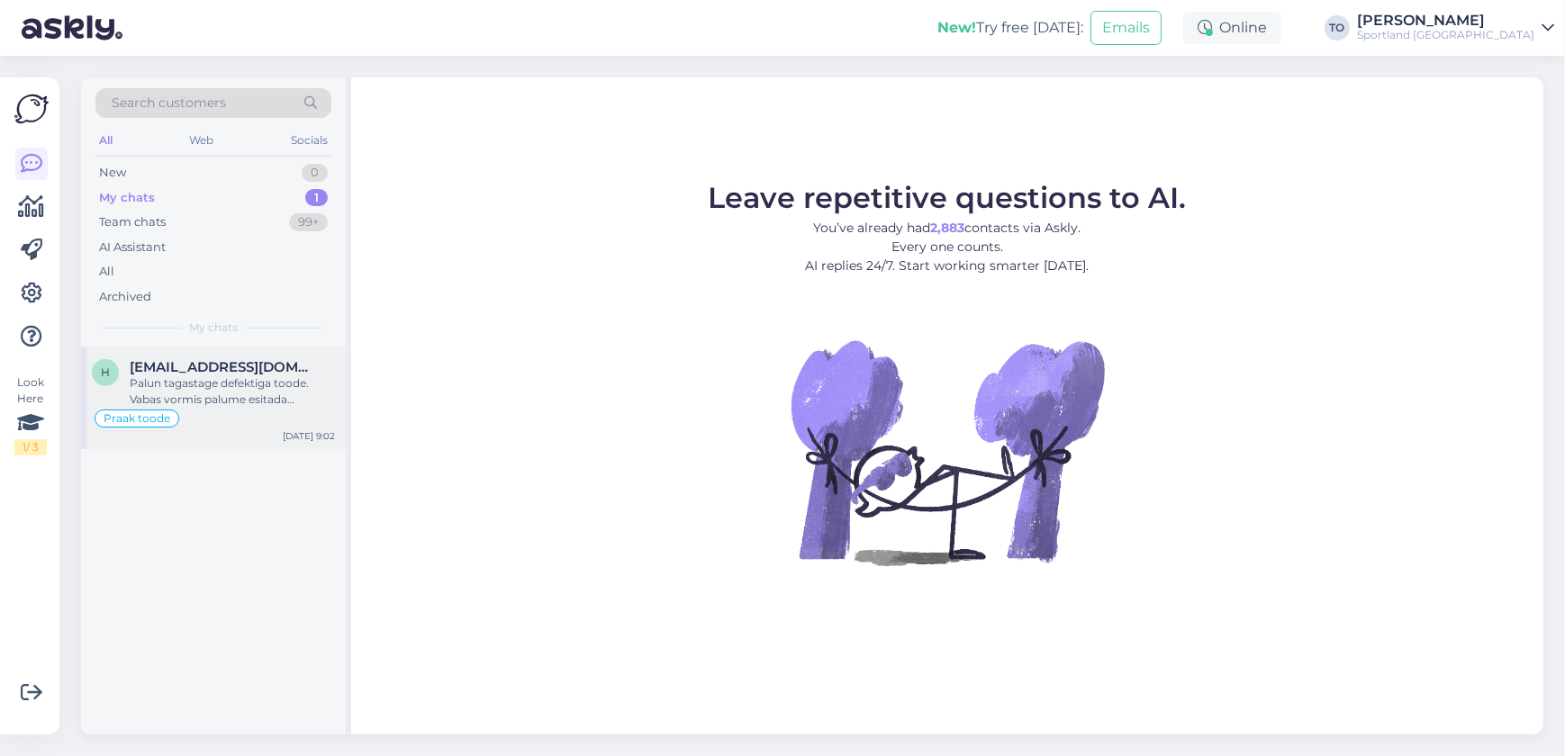
click at [304, 402] on div "Palun tagastage defektiga toode. Vabas vormis palume esitada kahjuavaldus ja ki…" at bounding box center [232, 391] width 205 height 32
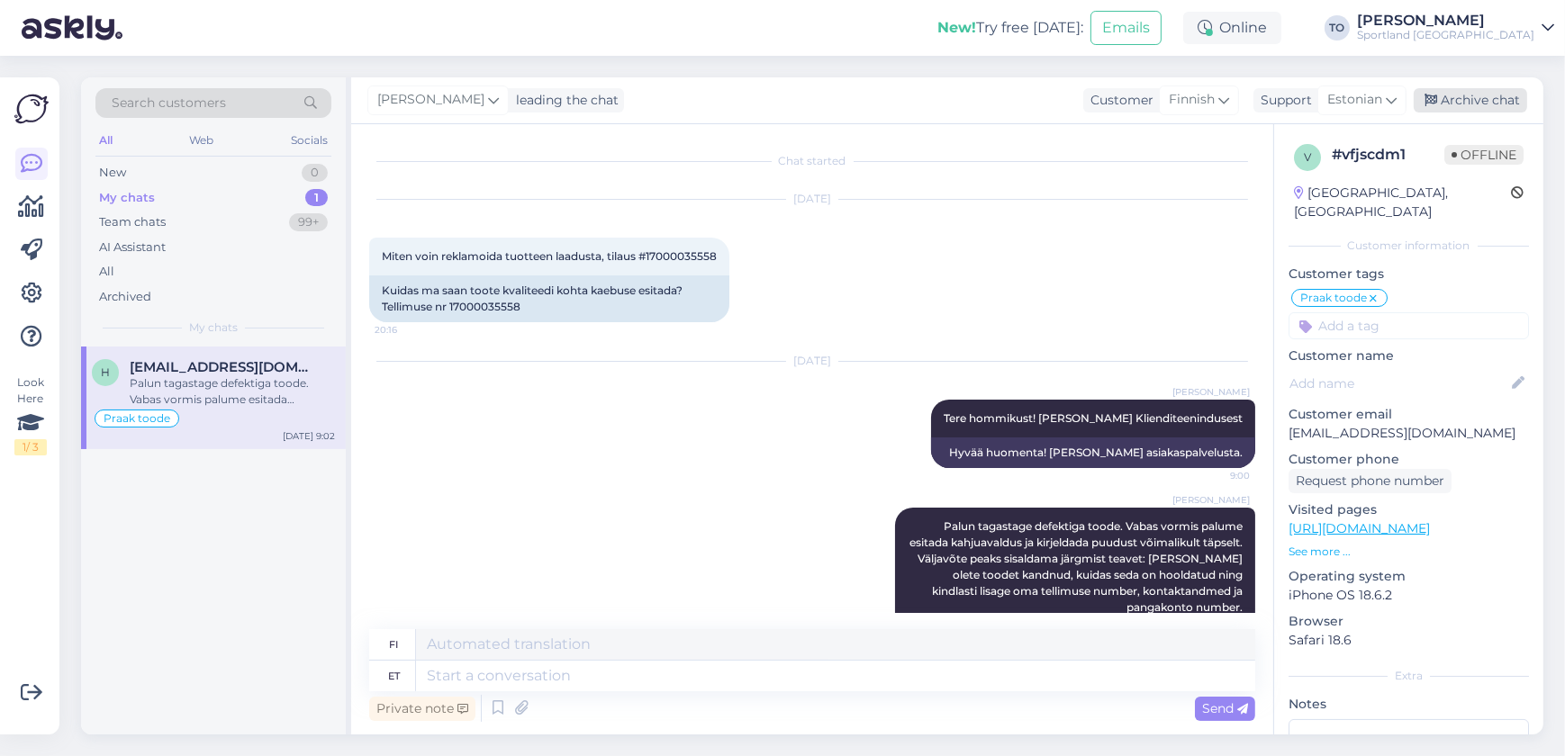
click at [1474, 100] on div "Archive chat" at bounding box center [1469, 100] width 113 height 24
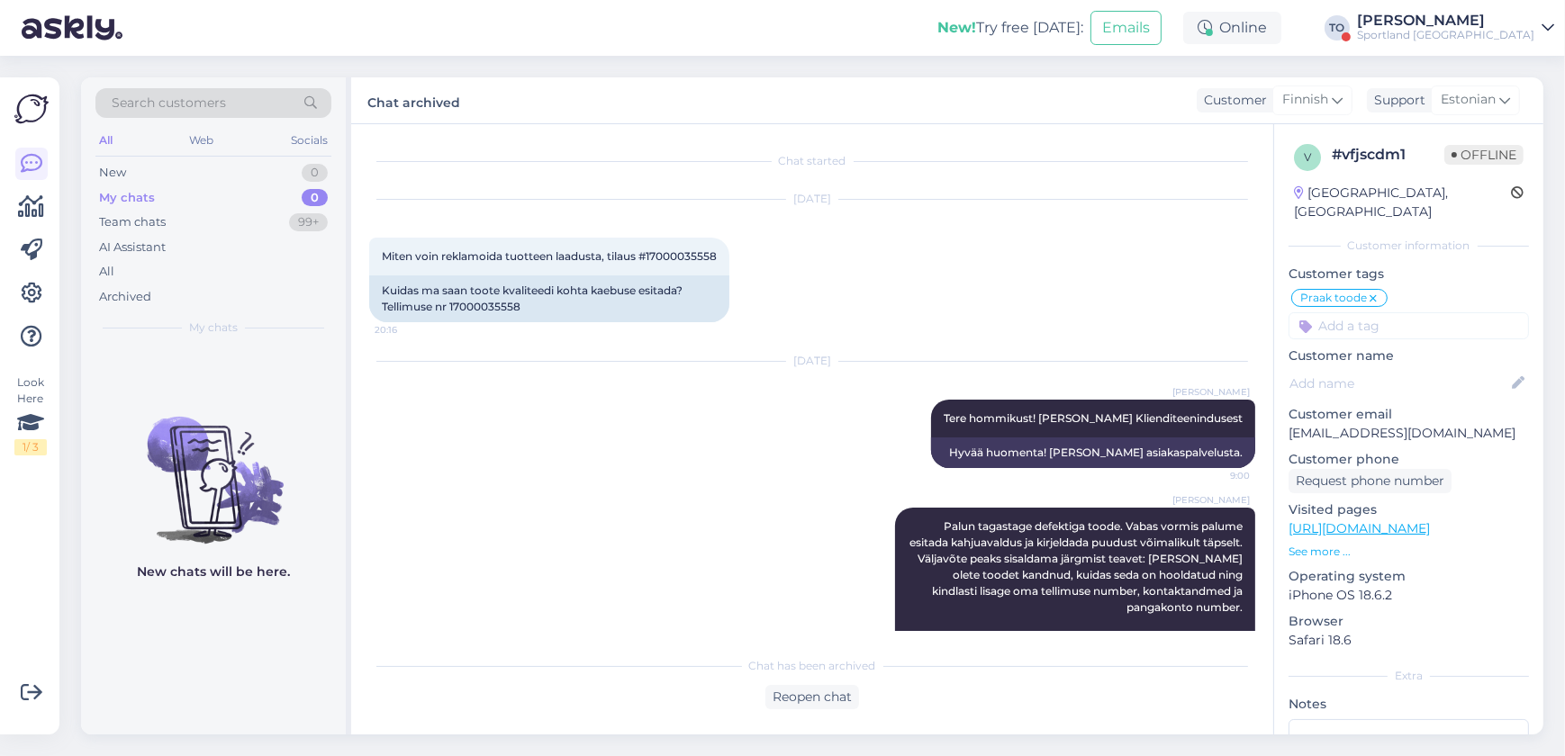
click at [1476, 16] on div "[PERSON_NAME]" at bounding box center [1445, 21] width 177 height 14
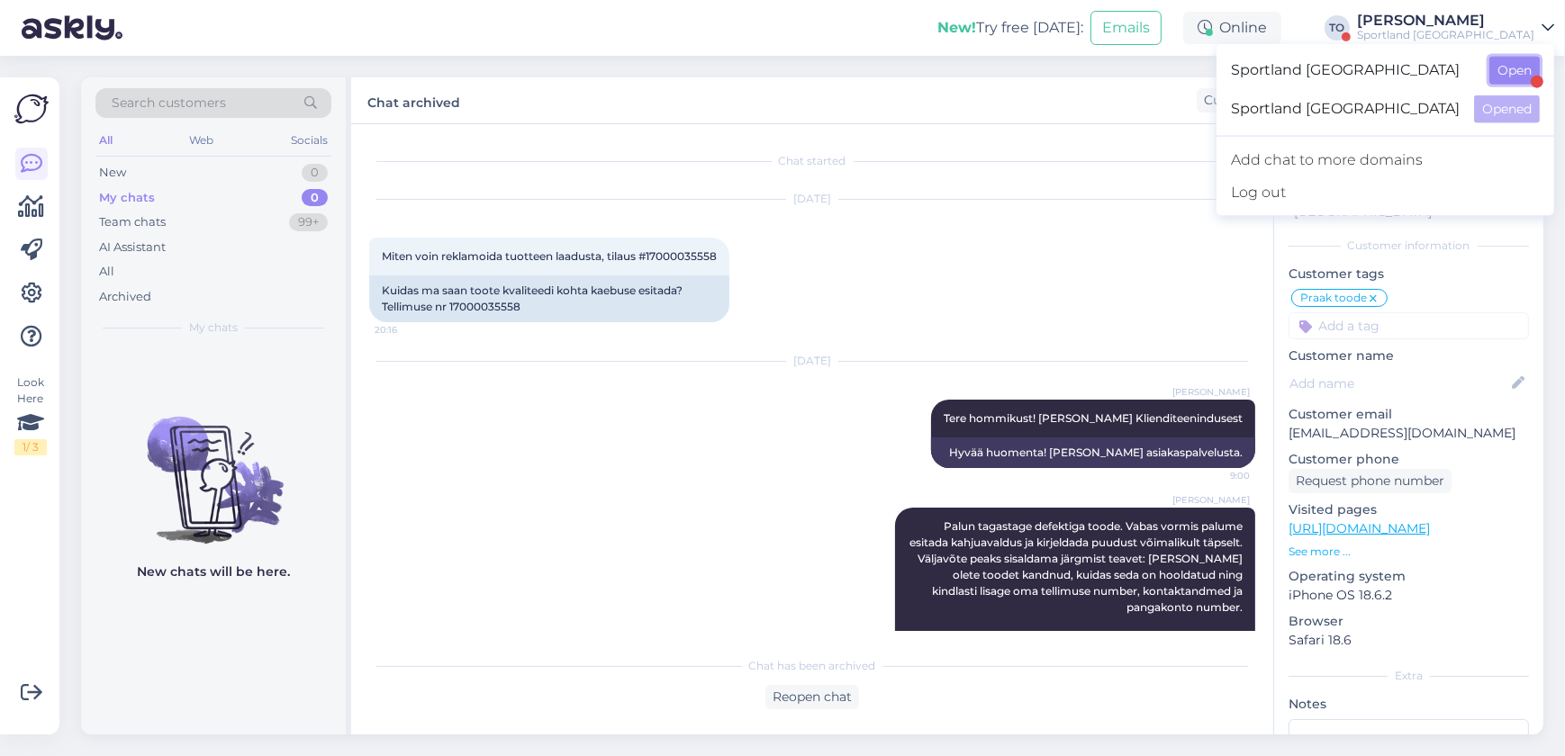
click at [1514, 76] on button "Open" at bounding box center [1514, 71] width 50 height 28
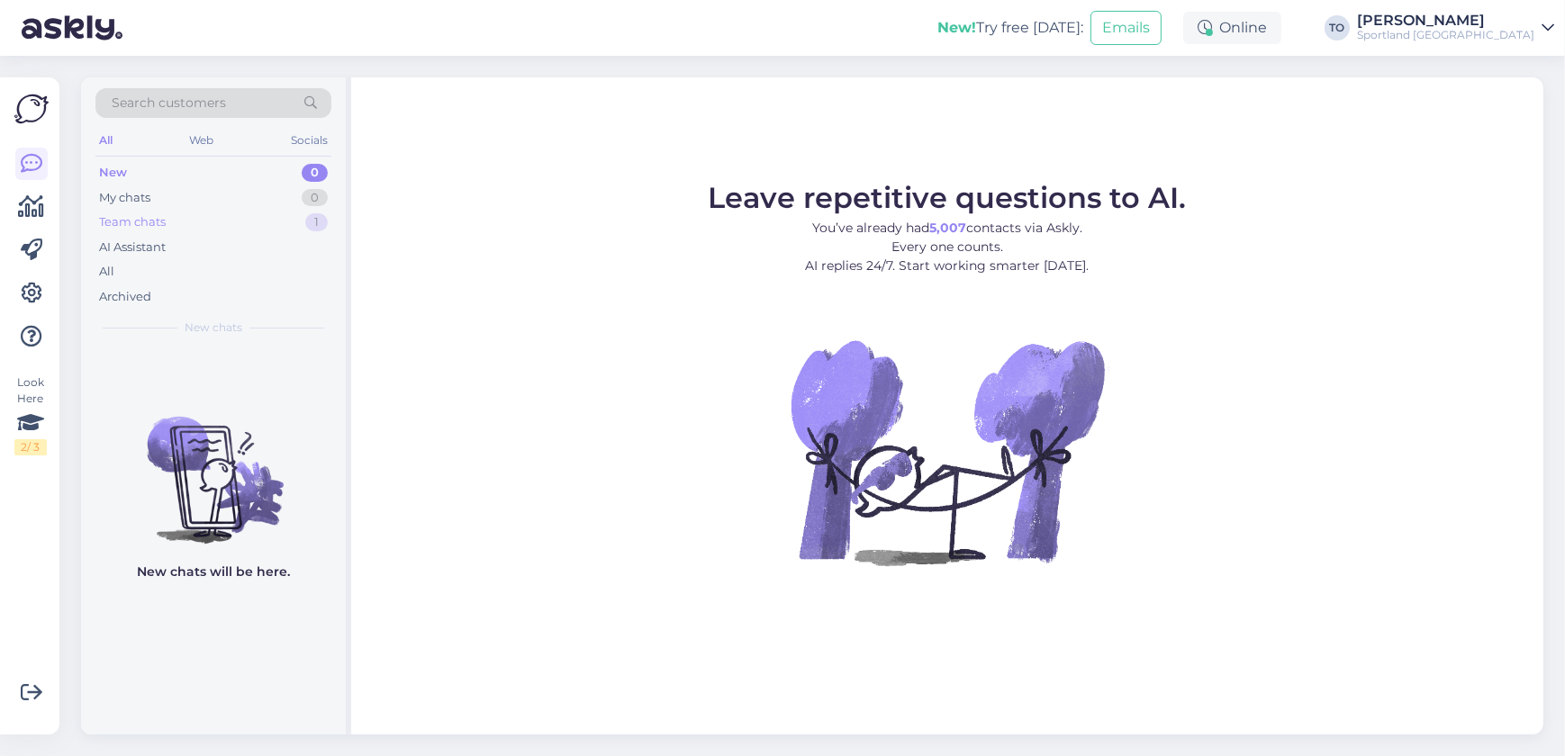
click at [303, 218] on div "Team chats 1" at bounding box center [213, 222] width 236 height 25
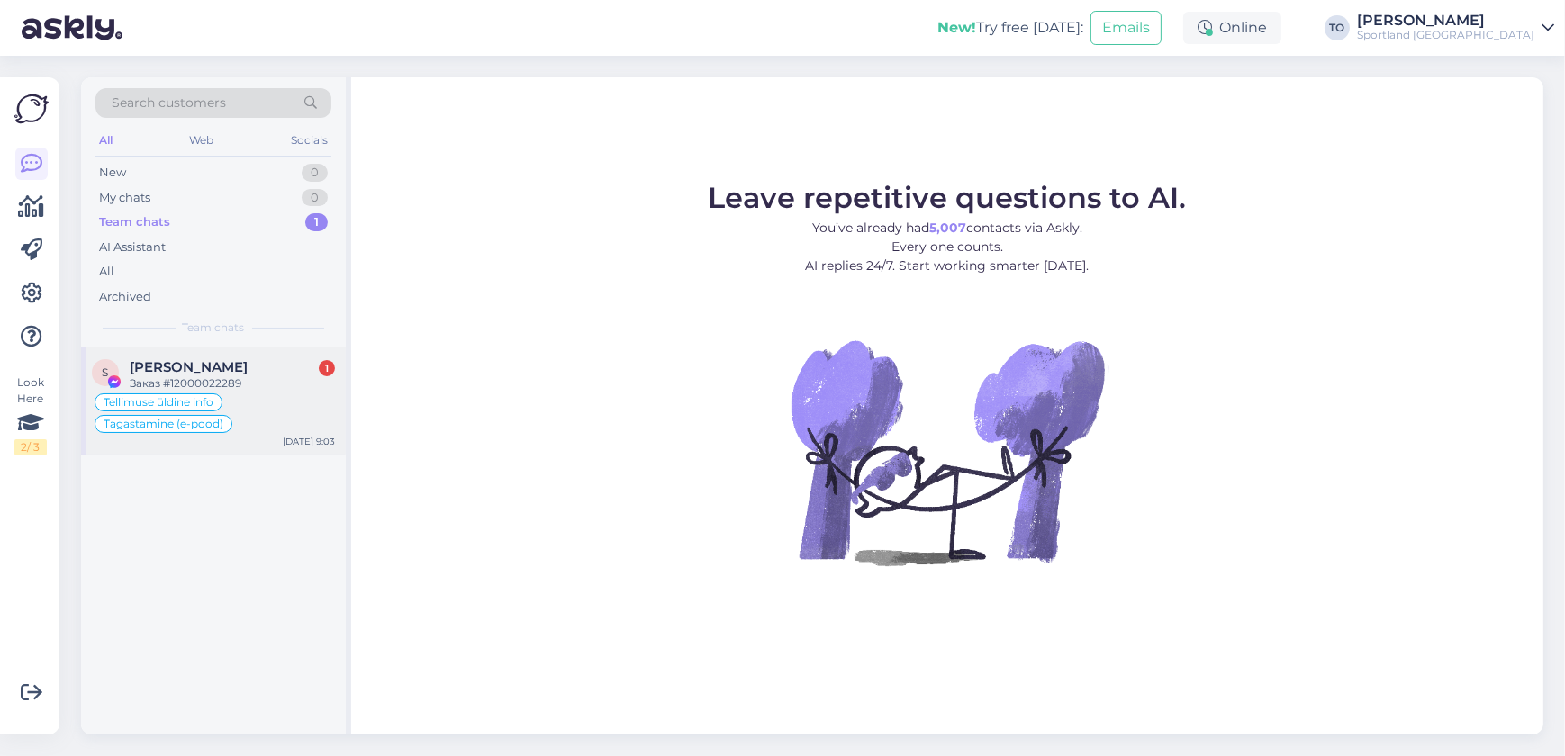
click at [293, 392] on div "Tellimuse üldine info Tagastamine (e-pood)" at bounding box center [213, 413] width 243 height 43
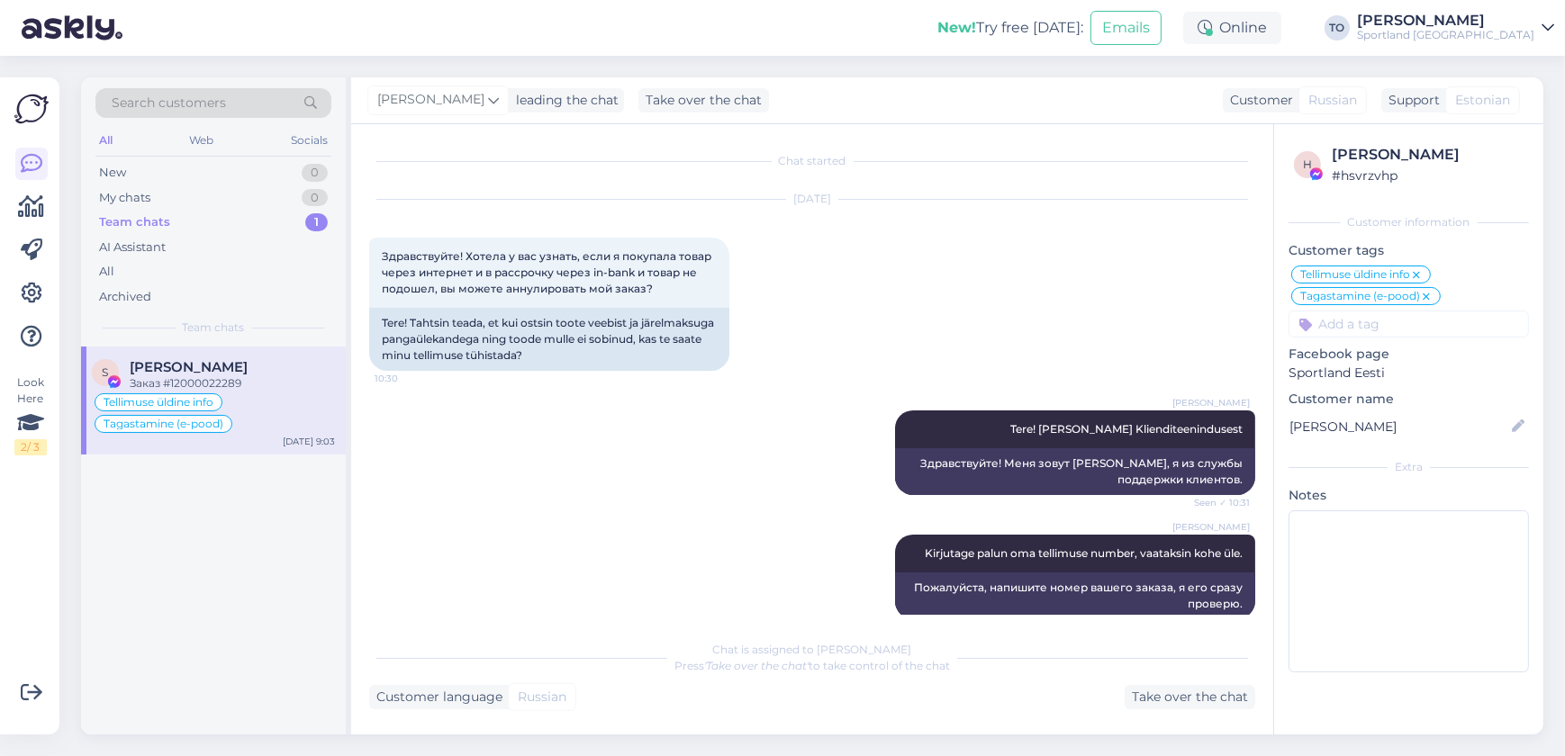
scroll to position [6848, 0]
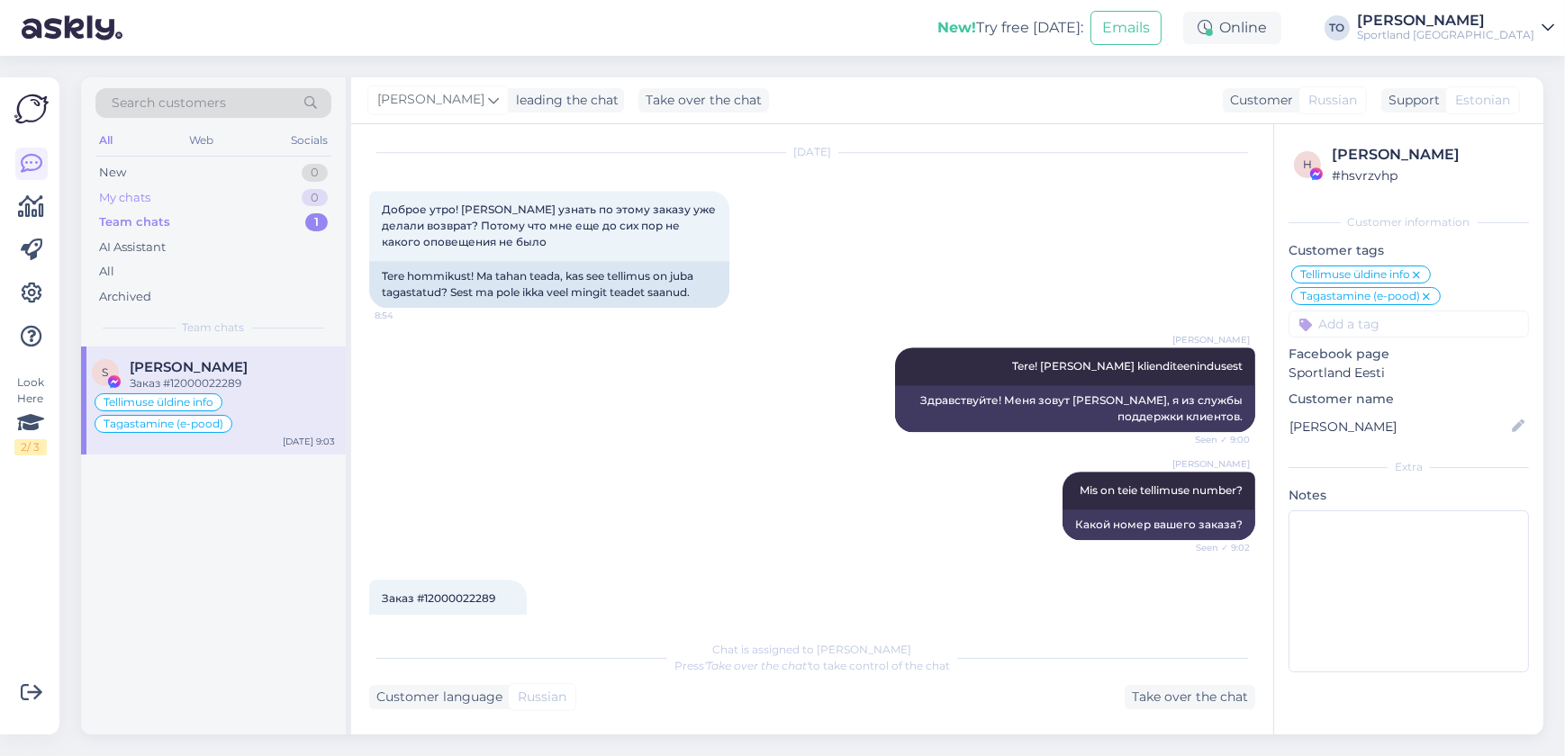
click at [129, 190] on div "My chats" at bounding box center [124, 198] width 51 height 18
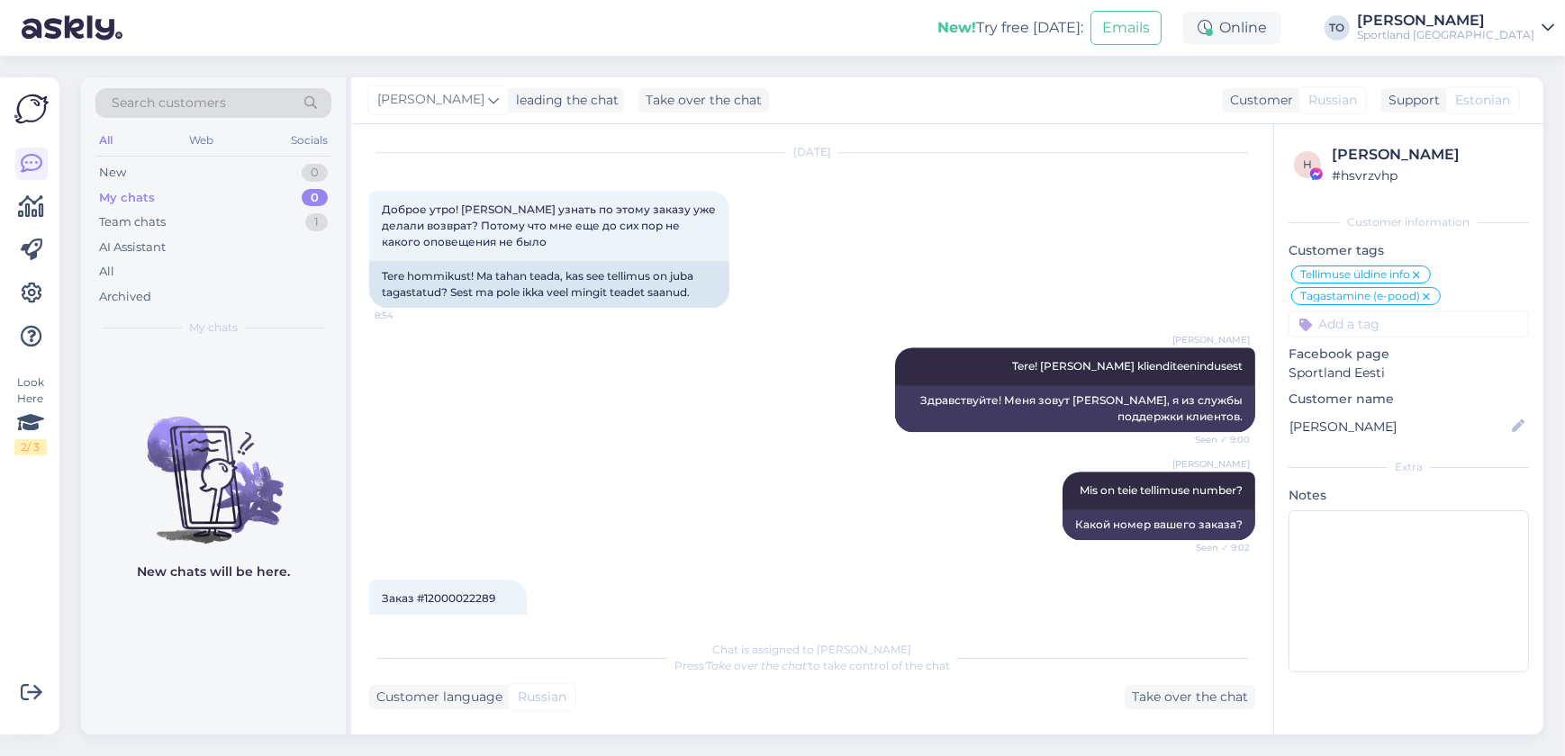
click at [1473, 32] on div "Sportland [GEOGRAPHIC_DATA]" at bounding box center [1445, 35] width 177 height 14
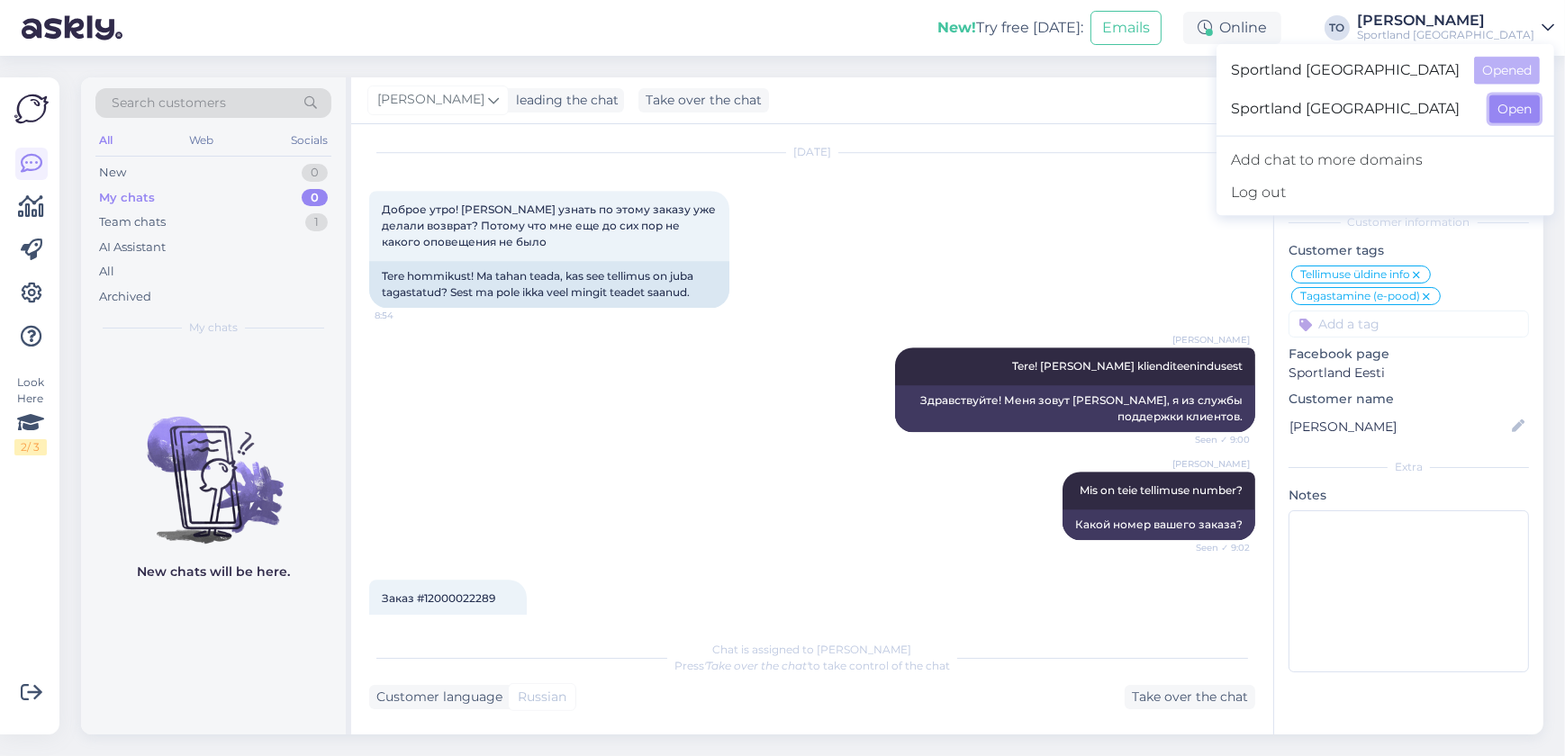
click at [1505, 111] on button "Open" at bounding box center [1514, 109] width 50 height 28
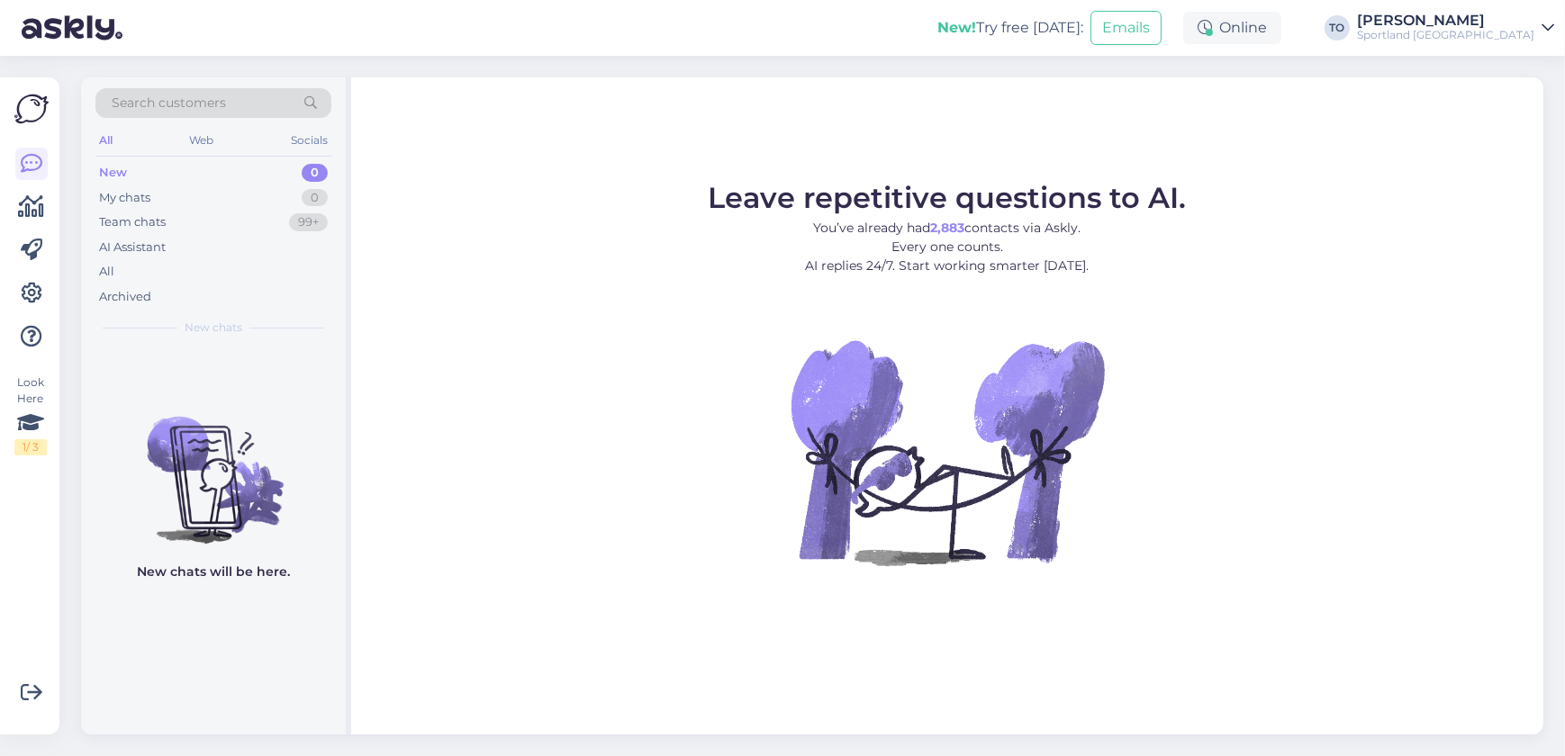
click at [1466, 32] on div "Sportland [GEOGRAPHIC_DATA]" at bounding box center [1445, 35] width 177 height 14
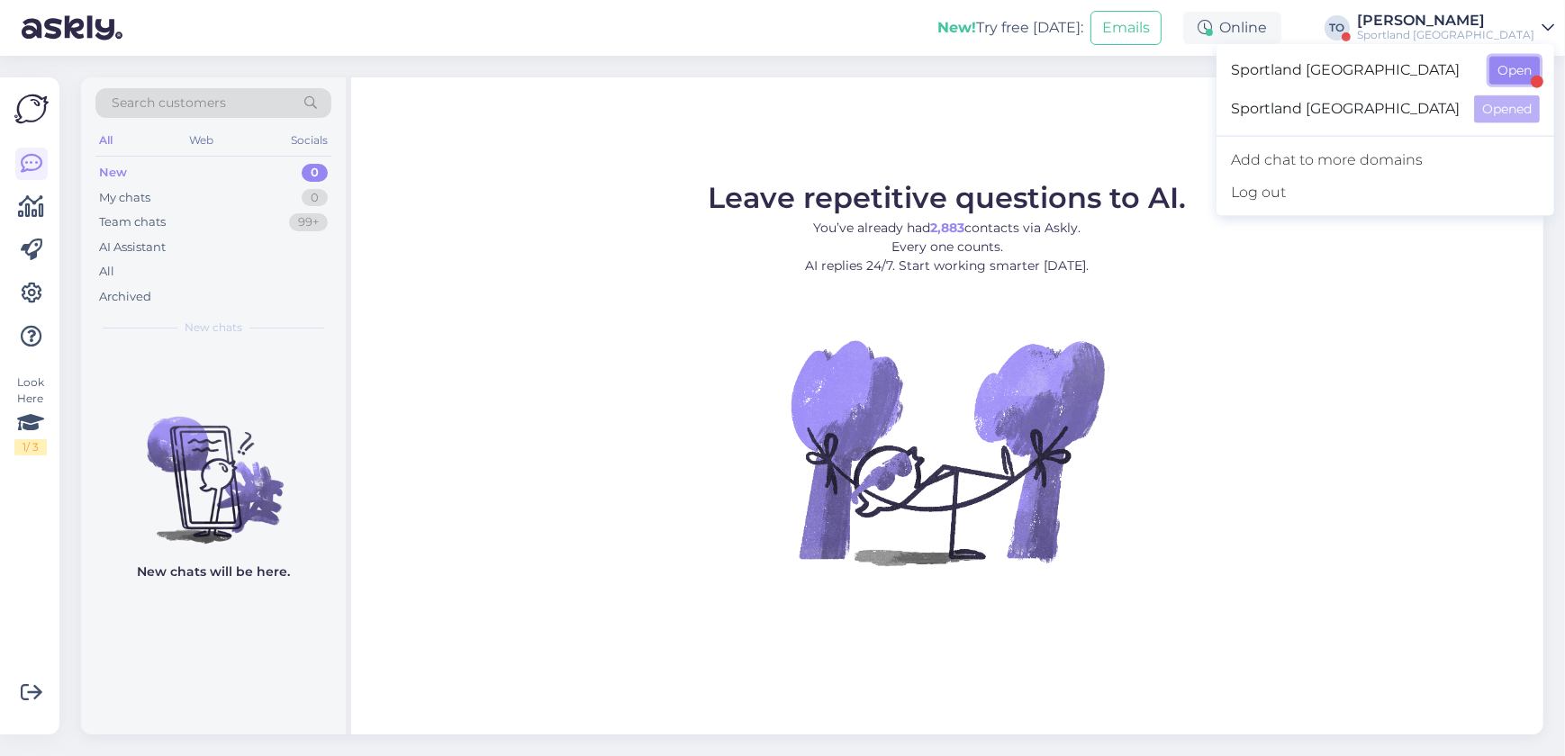
click at [1500, 73] on button "Open" at bounding box center [1514, 71] width 50 height 28
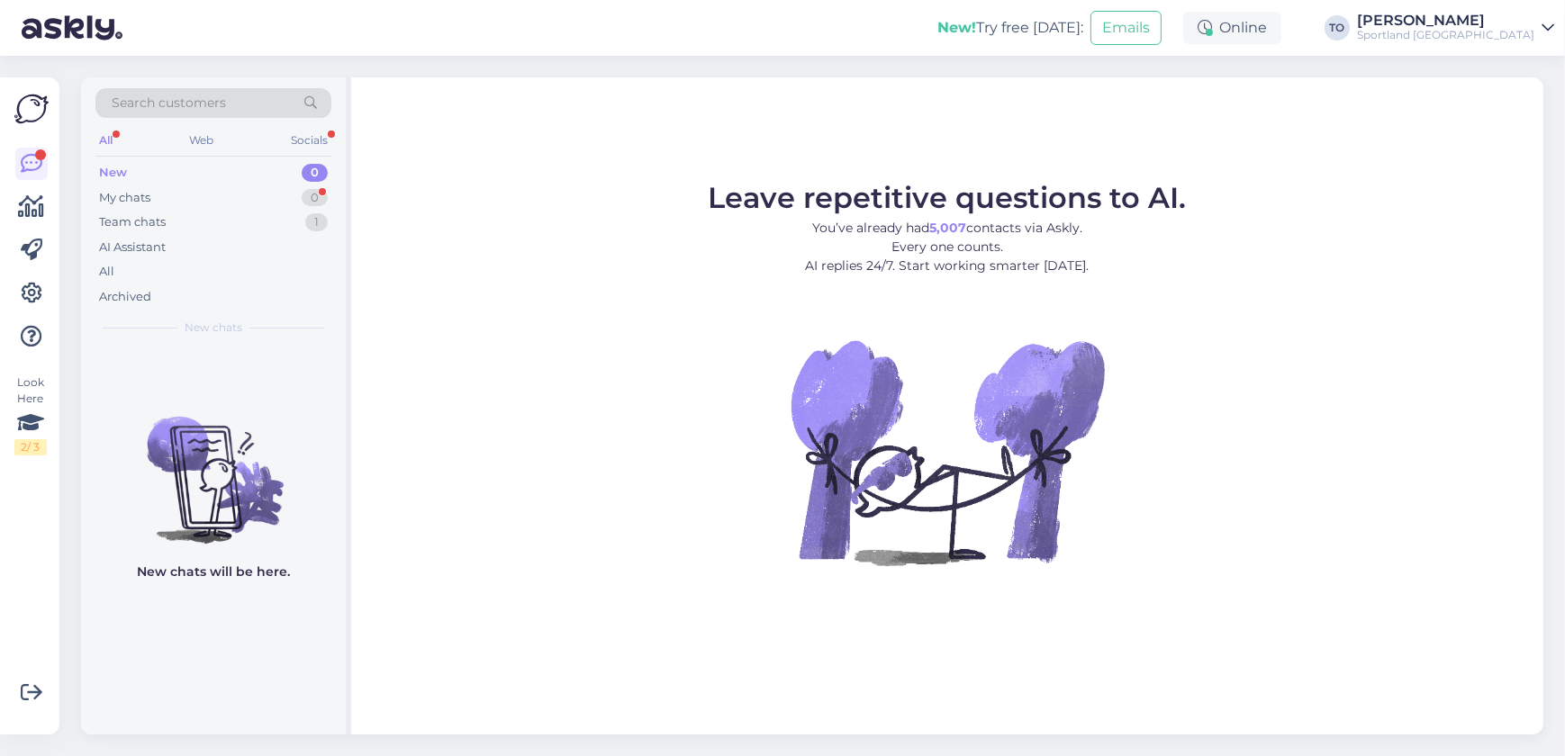
click at [1530, 32] on div "Sportland [GEOGRAPHIC_DATA]" at bounding box center [1445, 35] width 177 height 14
click at [1511, 107] on button "Open" at bounding box center [1514, 109] width 50 height 28
click at [1521, 36] on div "Sportland [GEOGRAPHIC_DATA]" at bounding box center [1445, 35] width 177 height 14
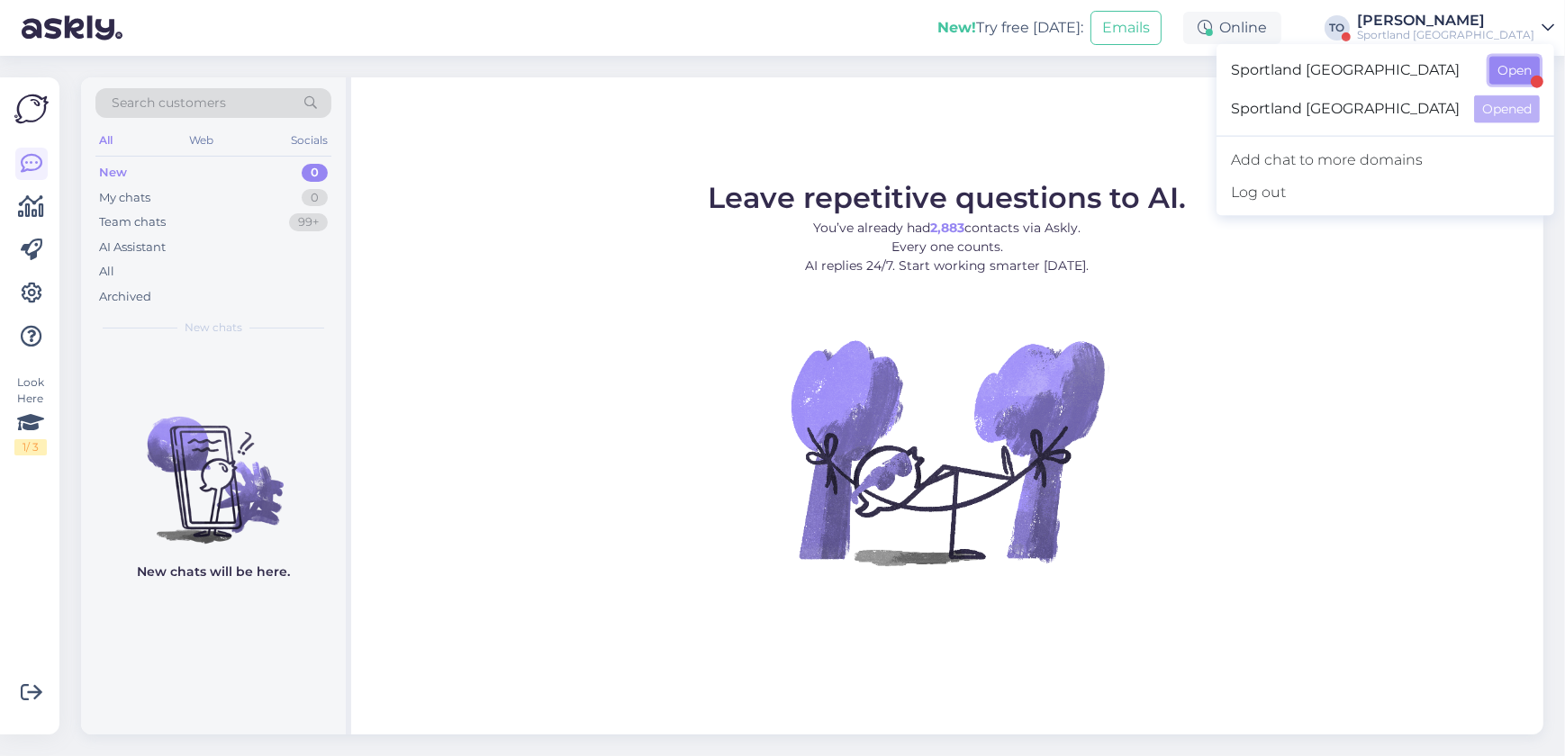
click at [1508, 73] on button "Open" at bounding box center [1514, 71] width 50 height 28
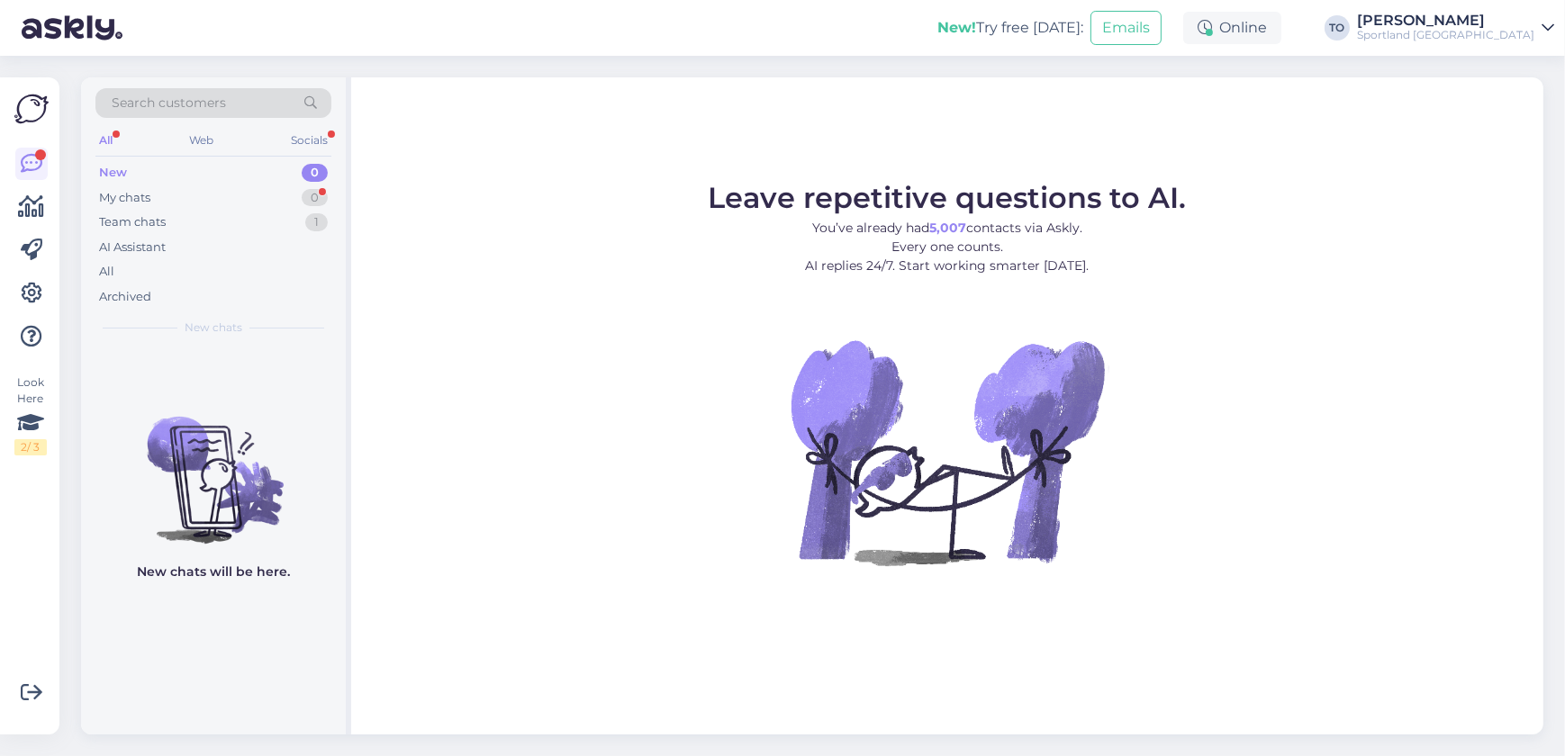
click at [276, 27] on div "New! Try free [DATE]: Emails Online TO Tiina Olup Sportland [GEOGRAPHIC_DATA]" at bounding box center [782, 28] width 1565 height 56
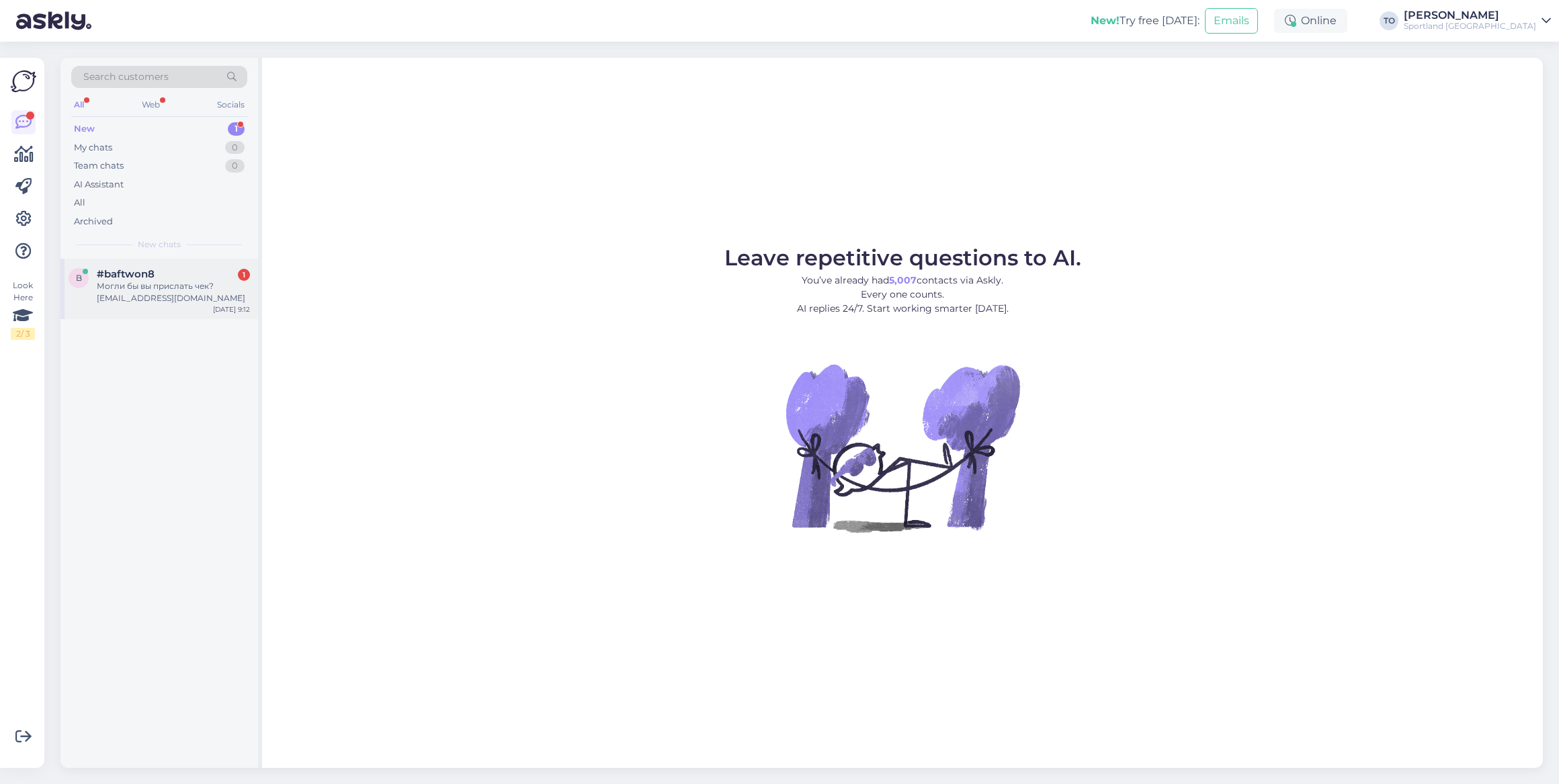
click at [125, 293] on div "Могли бы вы прислать чек? [EMAIL_ADDRESS][DOMAIN_NAME]" at bounding box center [173, 292] width 153 height 24
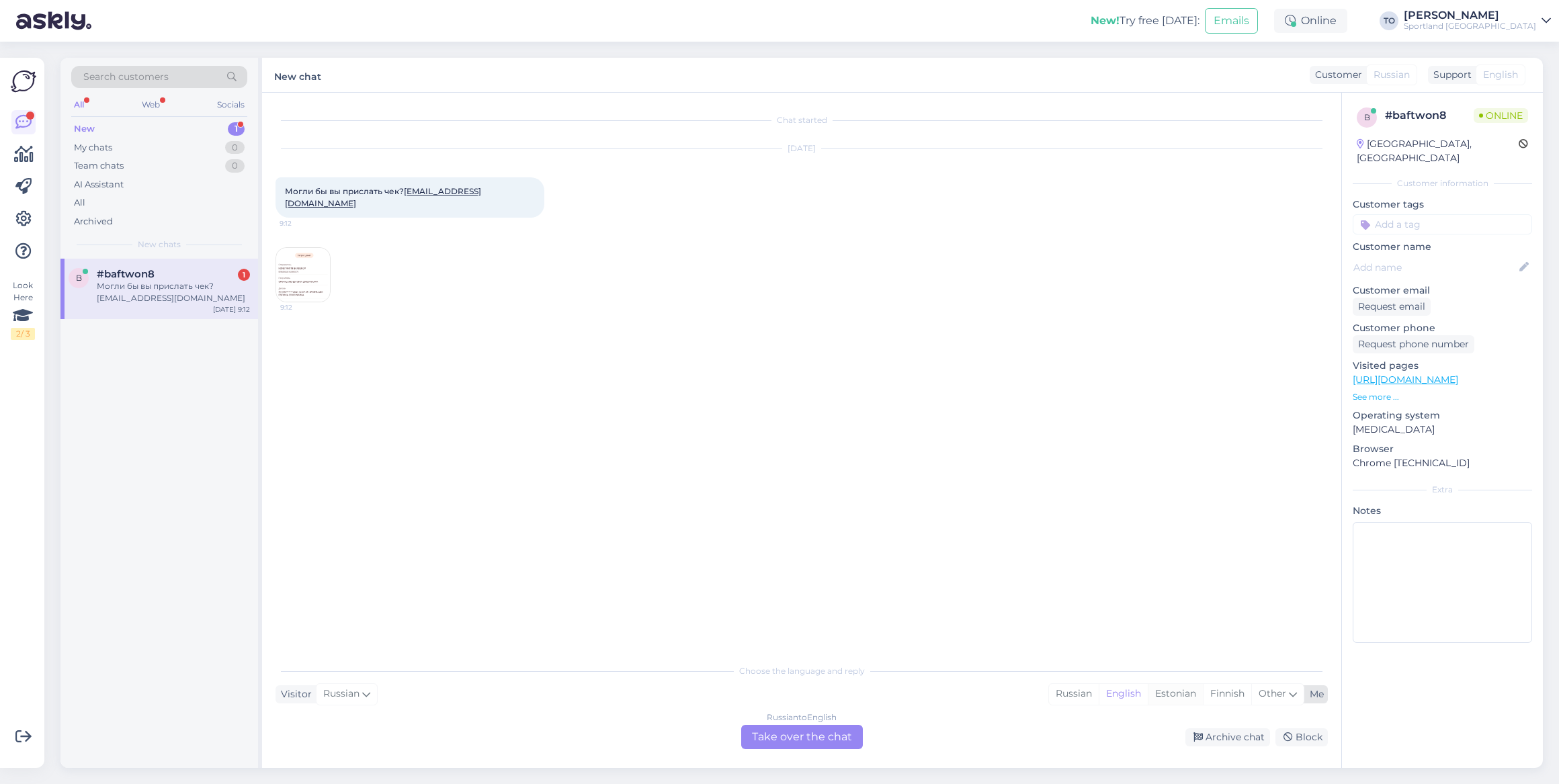
click at [1167, 563] on div "Estonian" at bounding box center [1175, 693] width 55 height 20
click at [832, 563] on div "Russian to Estonian Take over the chat" at bounding box center [802, 736] width 122 height 24
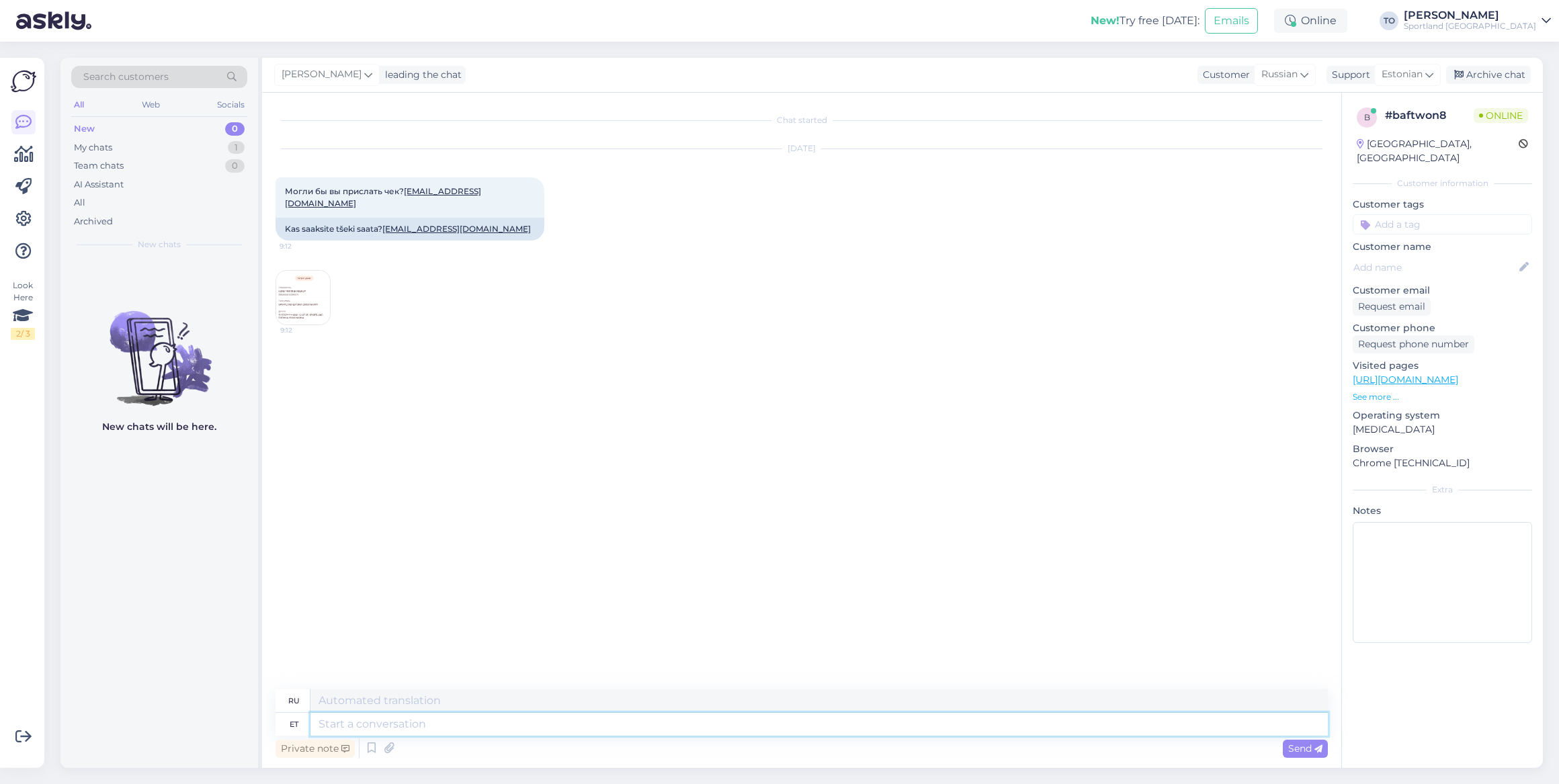
click at [558, 563] on textarea at bounding box center [819, 724] width 1017 height 23
type textarea "Tere!"
type textarea "Привет!"
type textarea "Tere! Olen T"
type textarea "Привет! Я"
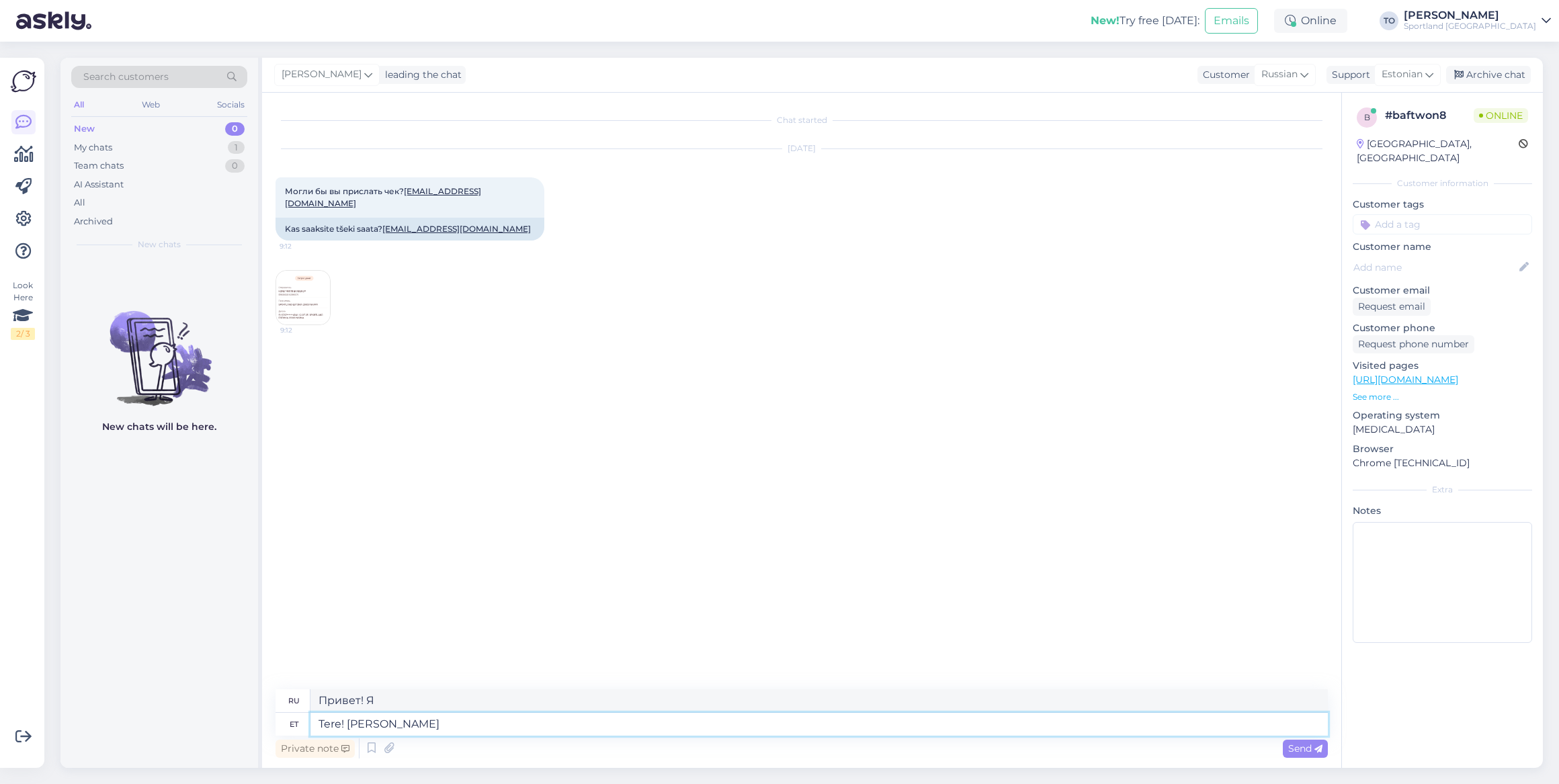
type textarea "Tere! [PERSON_NAME]"
type textarea "Привет! Меня зовут [PERSON_NAME]."
type textarea "Tere! [PERSON_NAME] KLienditeenindusest"
type textarea "Здравствуйте! Меня зовут [PERSON_NAME], я из службы поддержки клиентов."
type textarea "Tere! [PERSON_NAME] KLienditeenindusest"
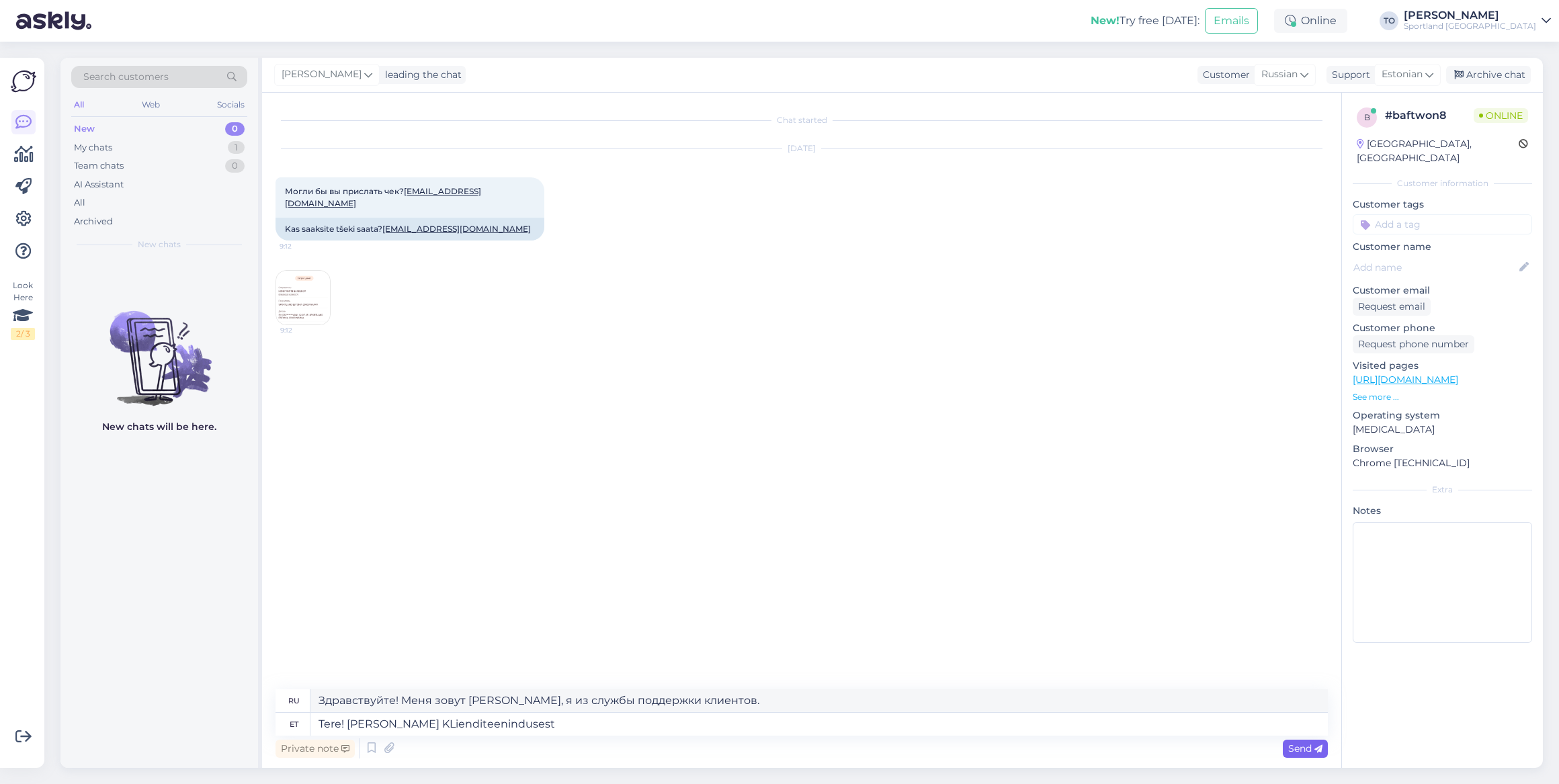
click at [1167, 563] on span "Send" at bounding box center [1305, 748] width 34 height 12
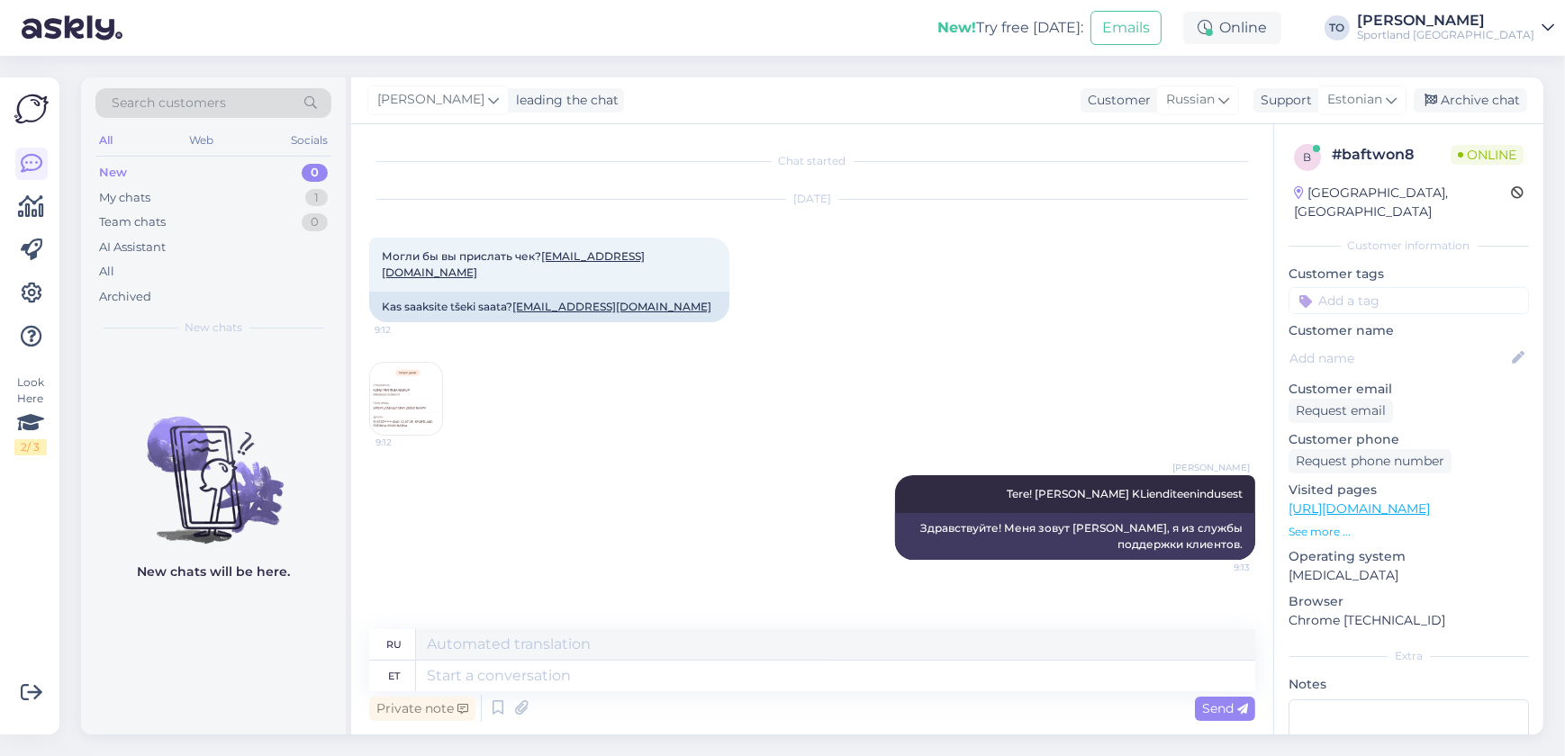
click at [407, 378] on img at bounding box center [406, 399] width 72 height 72
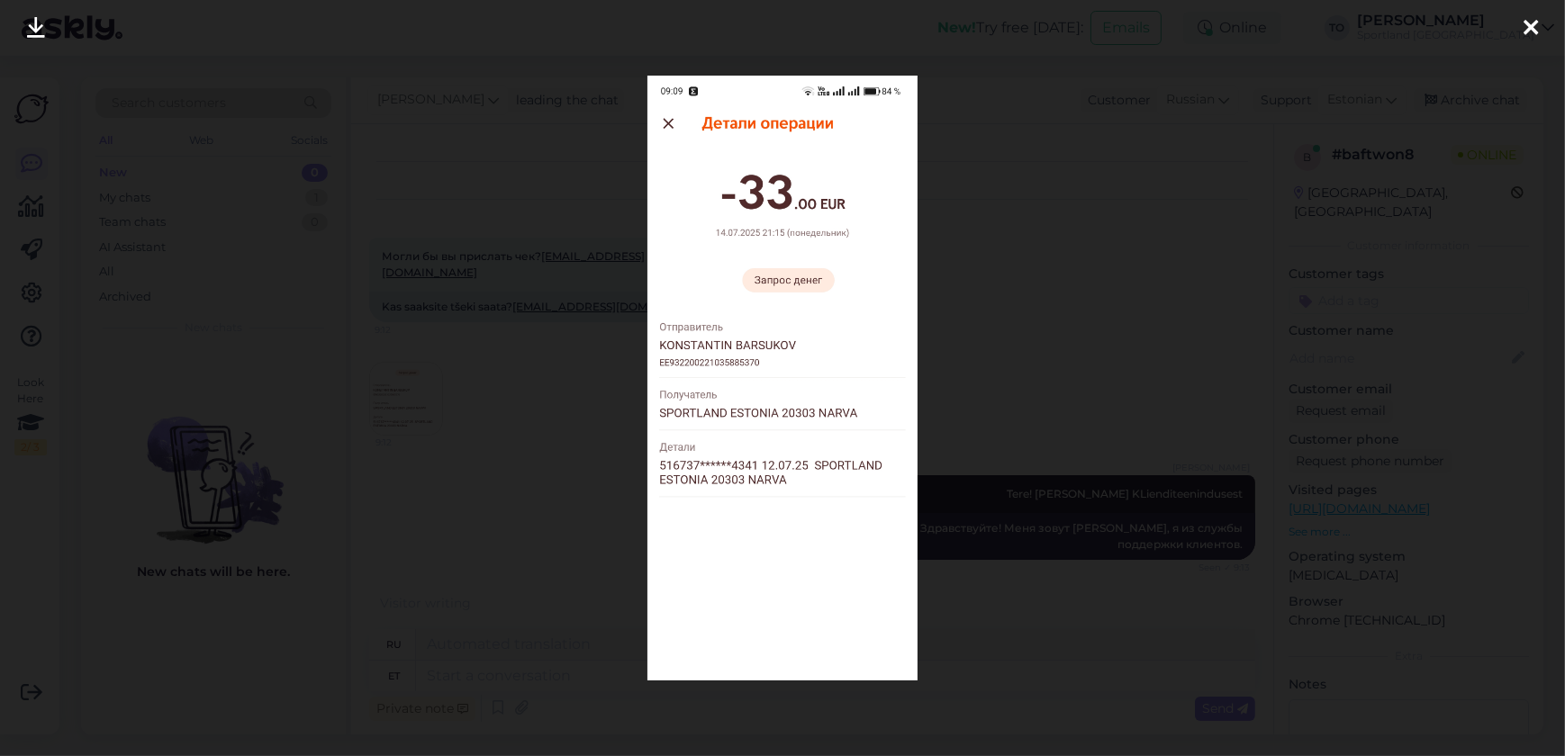
click at [1530, 24] on icon at bounding box center [1530, 28] width 14 height 23
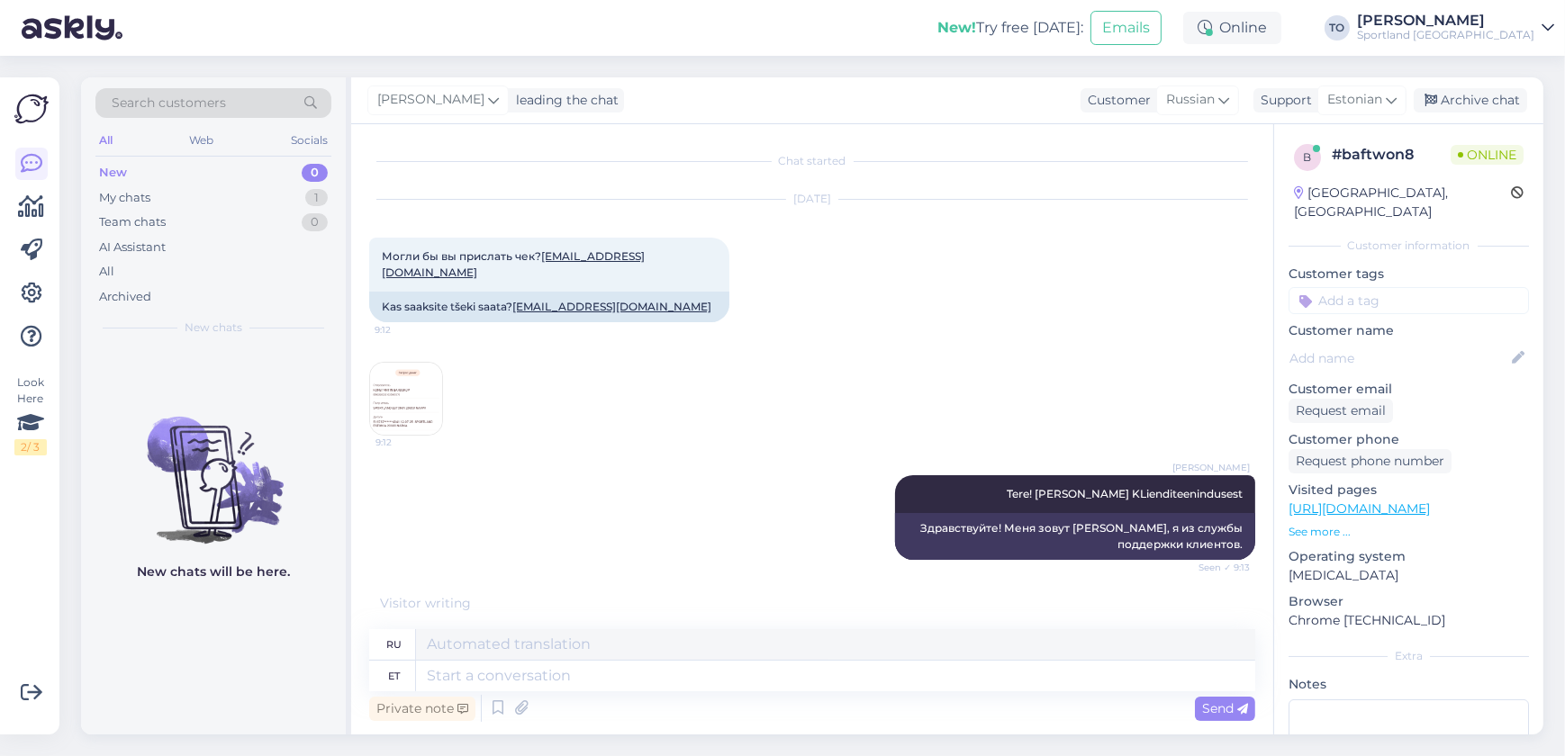
scroll to position [58, 0]
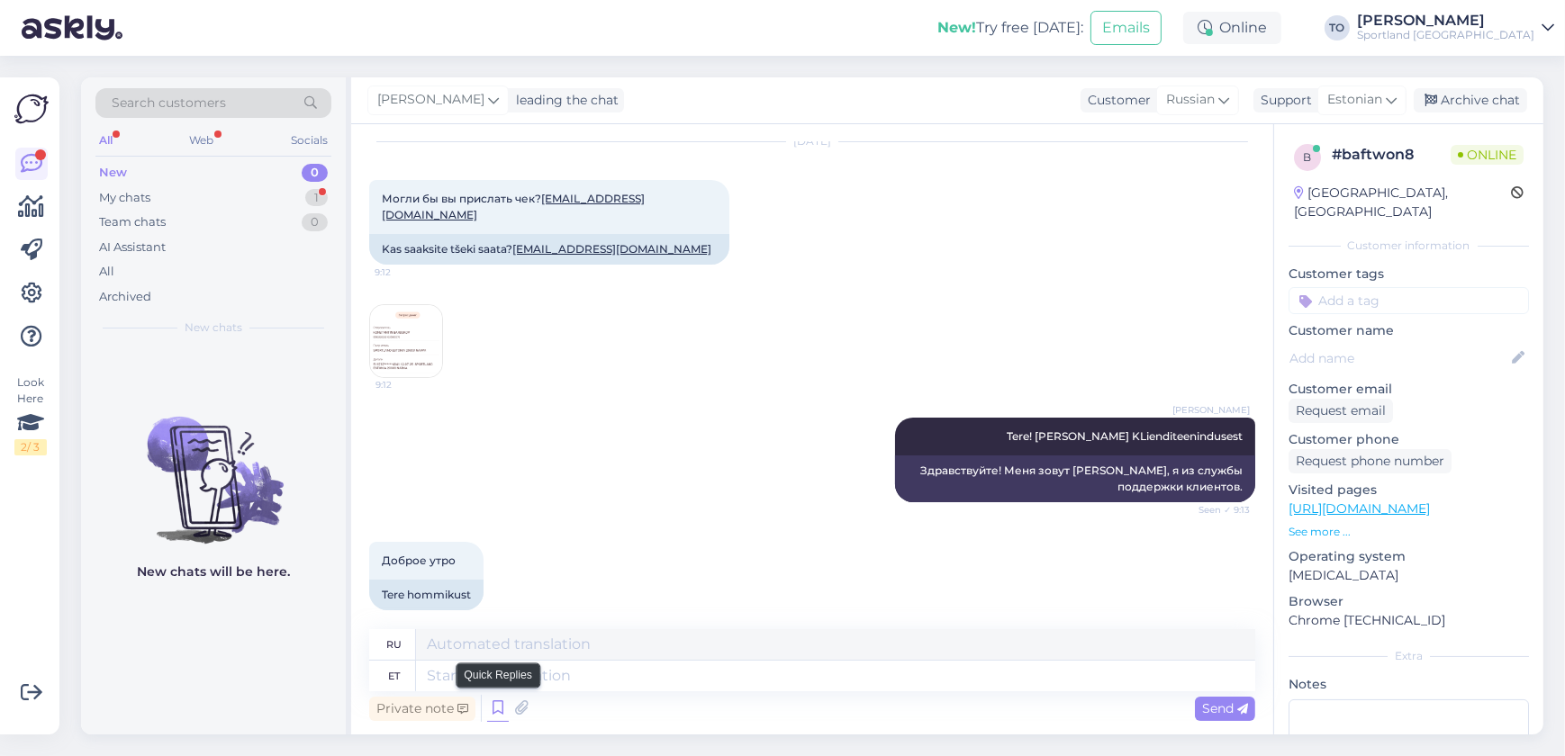
drag, startPoint x: 494, startPoint y: 711, endPoint x: 501, endPoint y: 705, distance: 9.6
click at [494, 711] on icon at bounding box center [498, 708] width 22 height 27
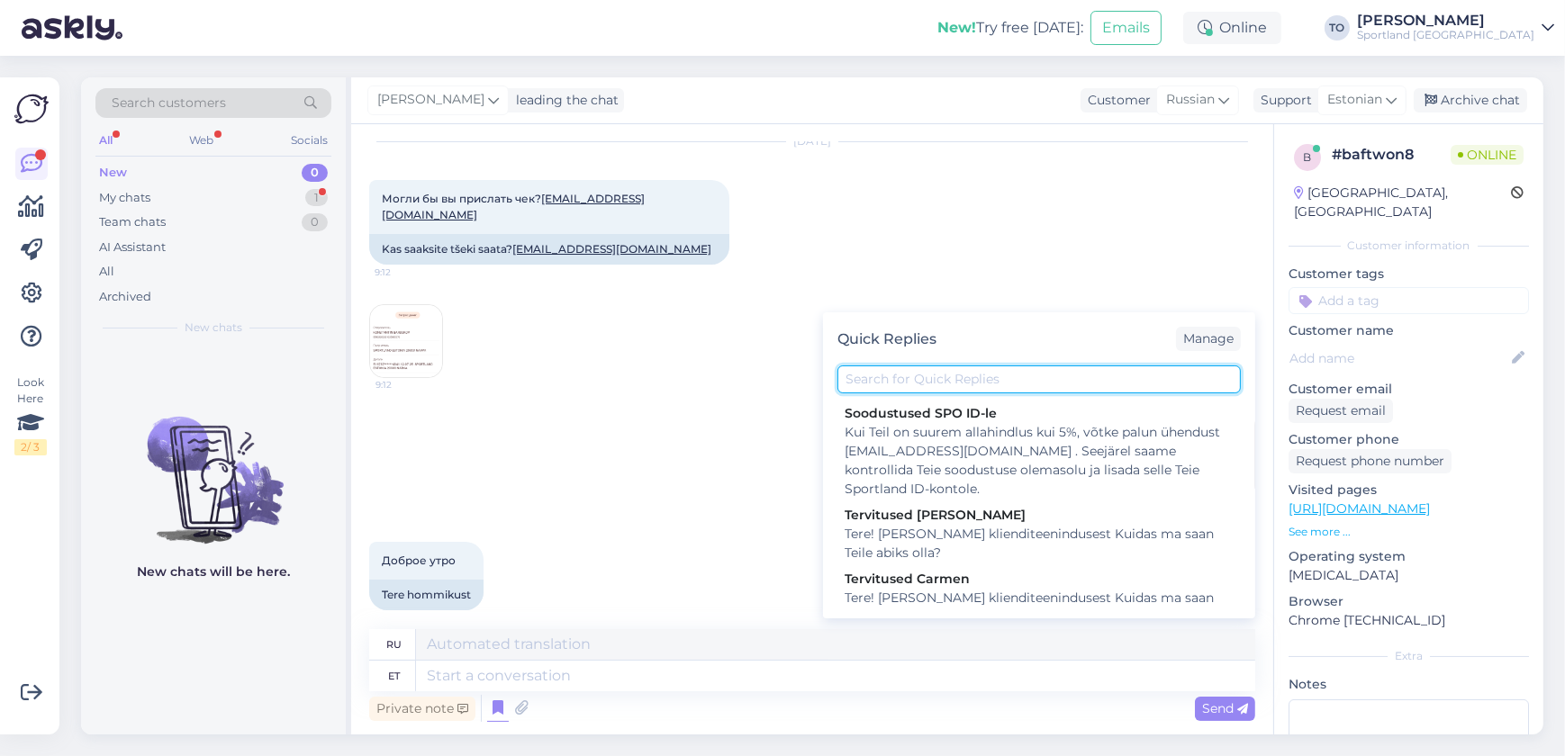
click at [875, 382] on input "text" at bounding box center [1038, 380] width 403 height 28
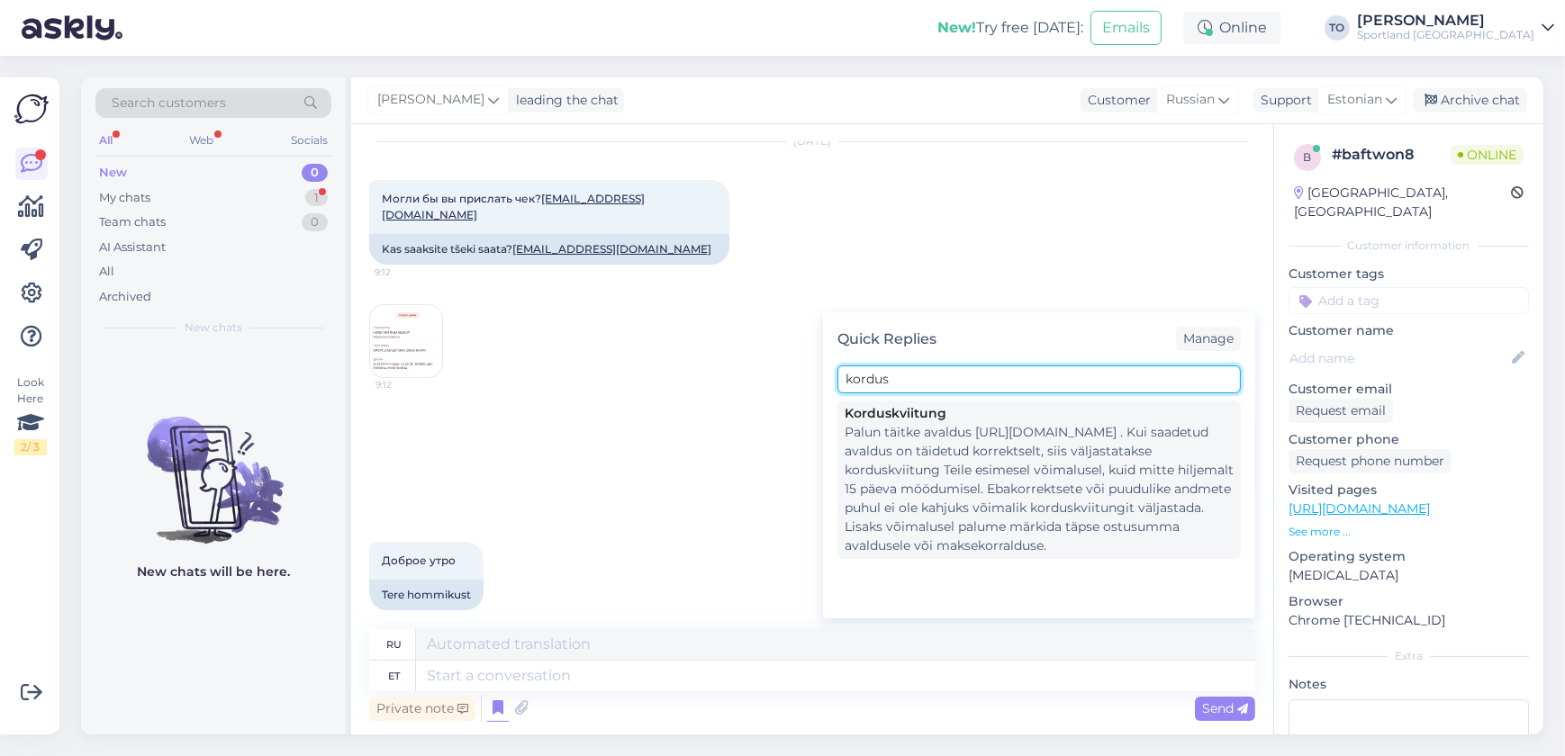
type input "kordus"
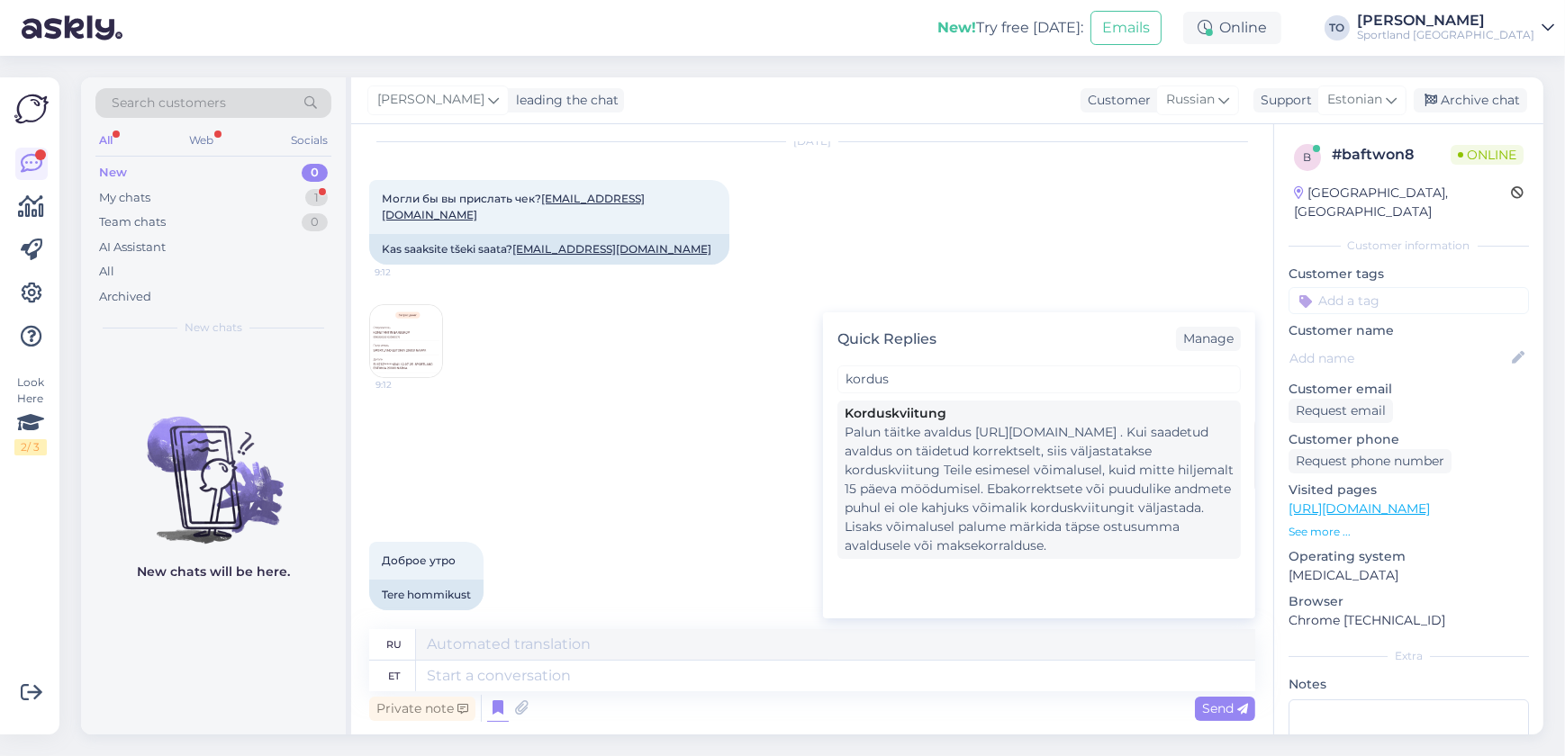
click at [926, 475] on div "Palun täitke avaldus [URL][DOMAIN_NAME] . Kui saadetud avaldus on täidetud korr…" at bounding box center [1038, 489] width 389 height 132
type textarea "Пожалуйста, заполните заявку [URL][DOMAIN_NAME] . Если отправленное заявление з…"
type textarea "Palun täitke avaldus [URL][DOMAIN_NAME] . Kui saadetud avaldus on täidetud korr…"
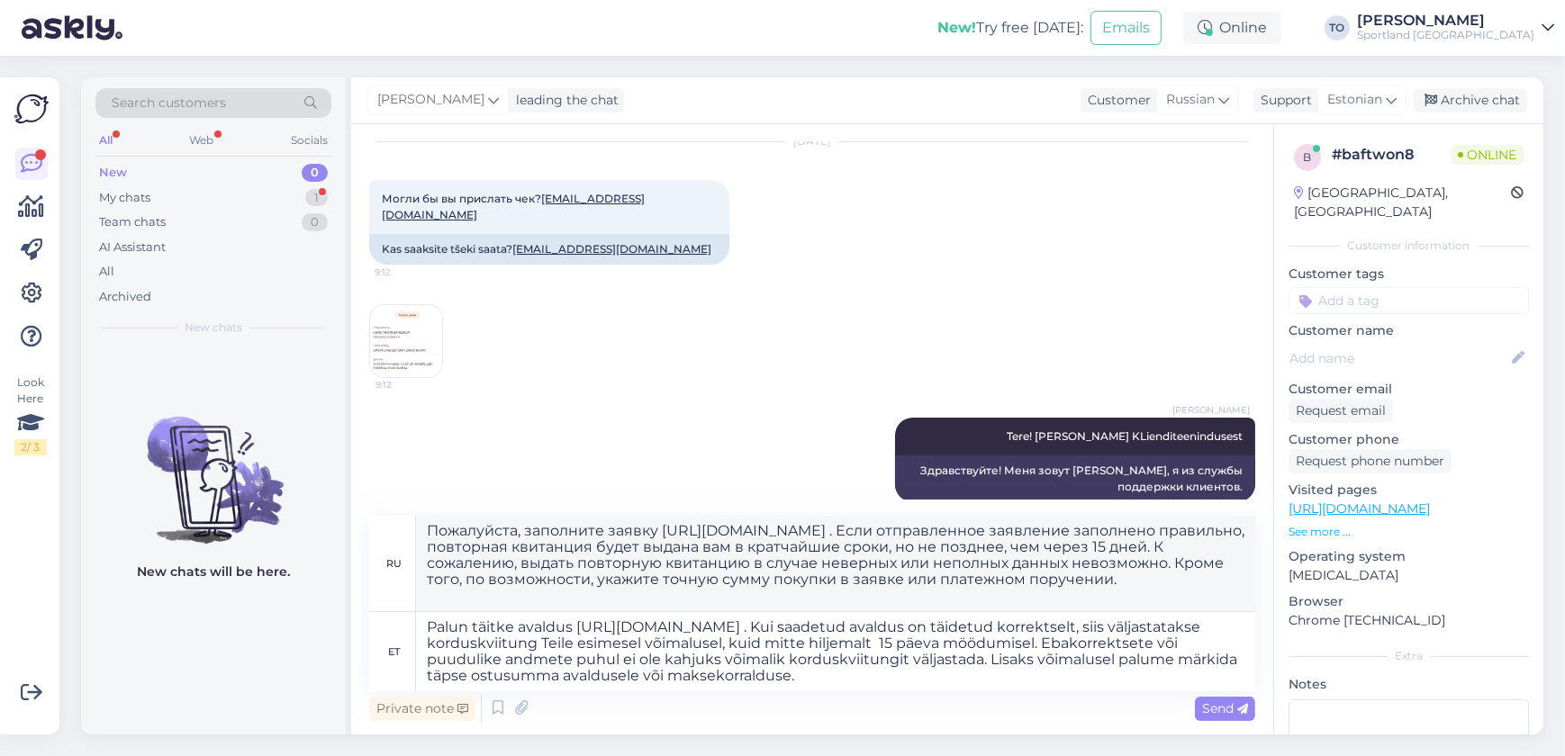
scroll to position [77, 0]
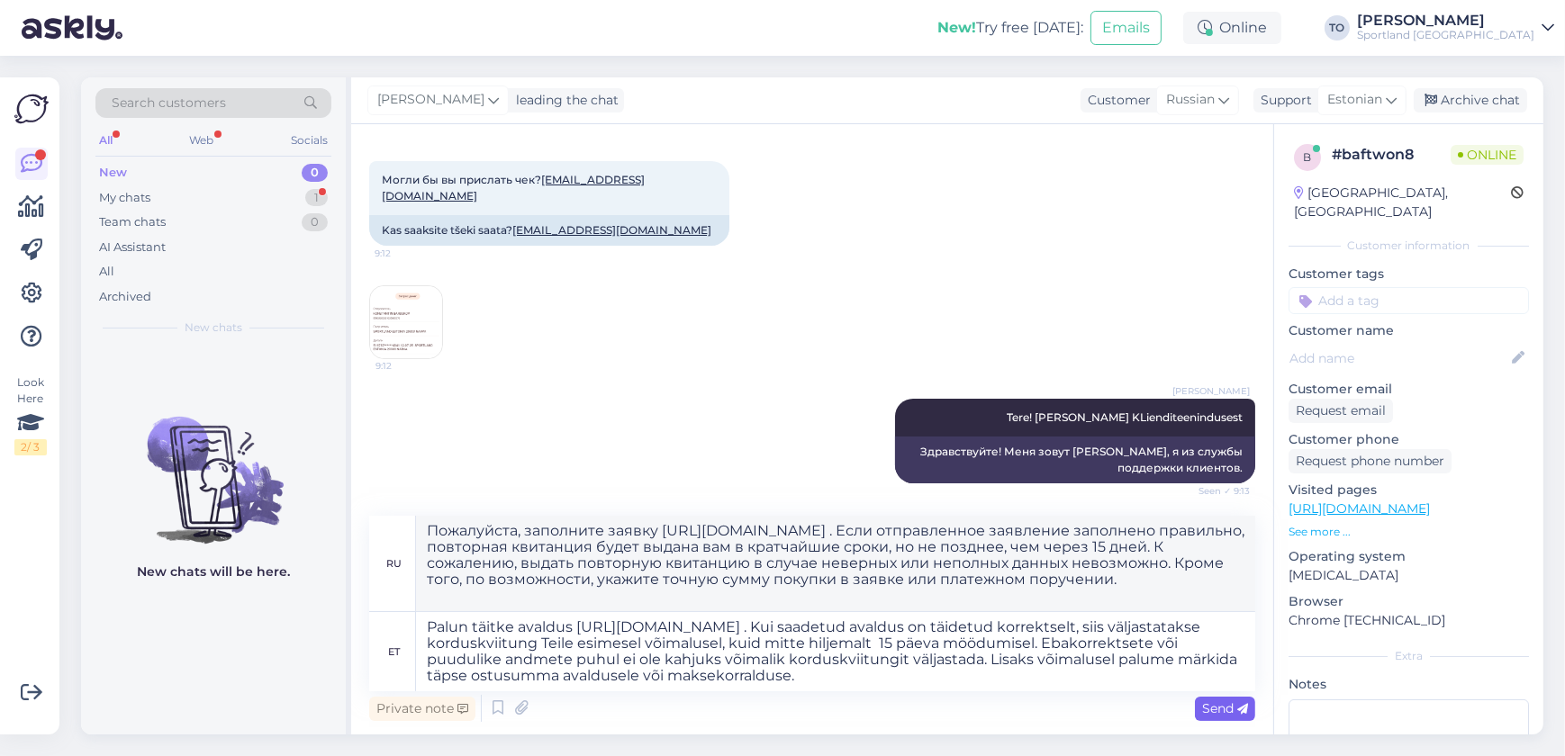
click at [1198, 713] on div "Send" at bounding box center [1225, 709] width 60 height 24
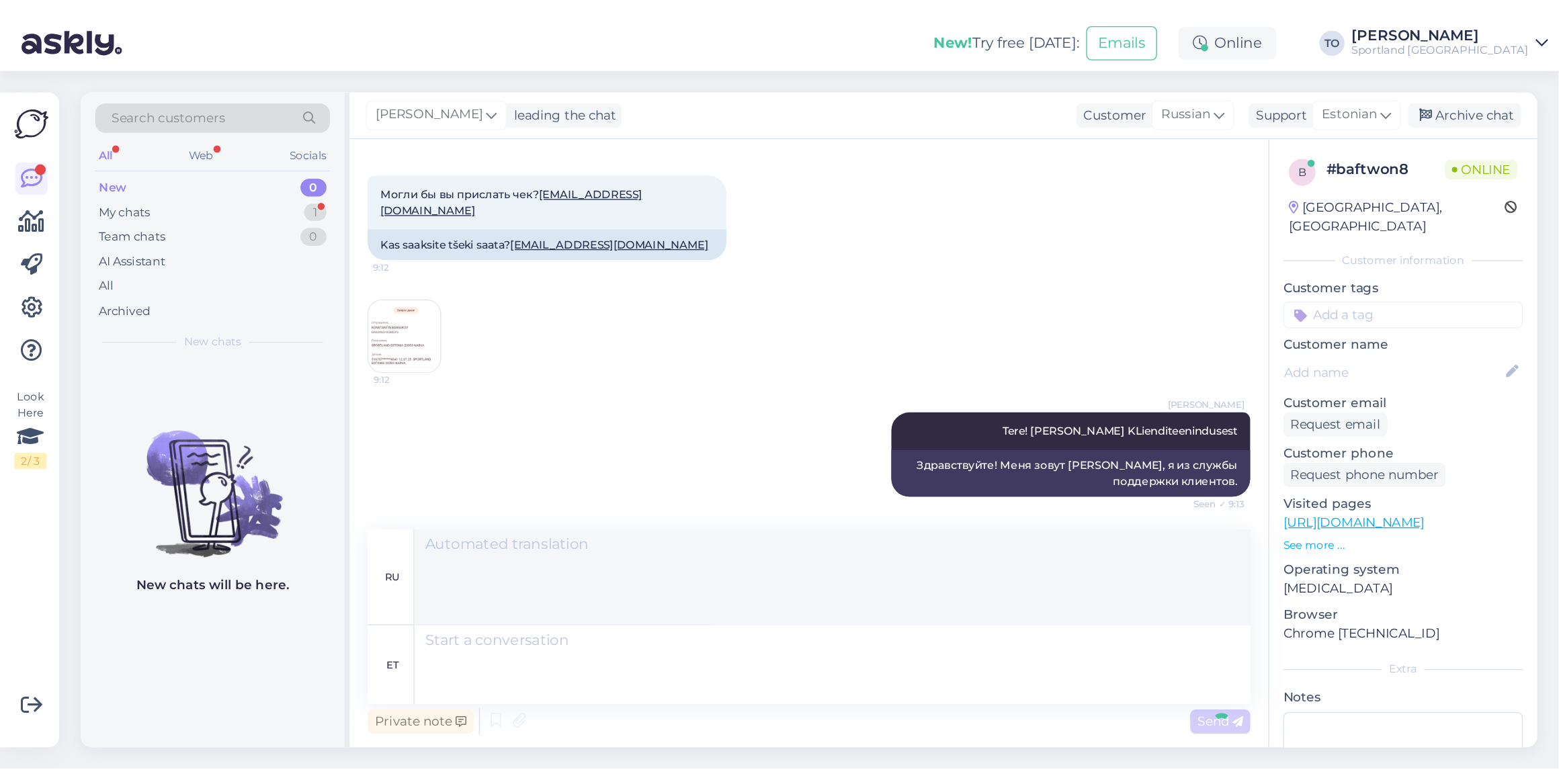
scroll to position [293, 0]
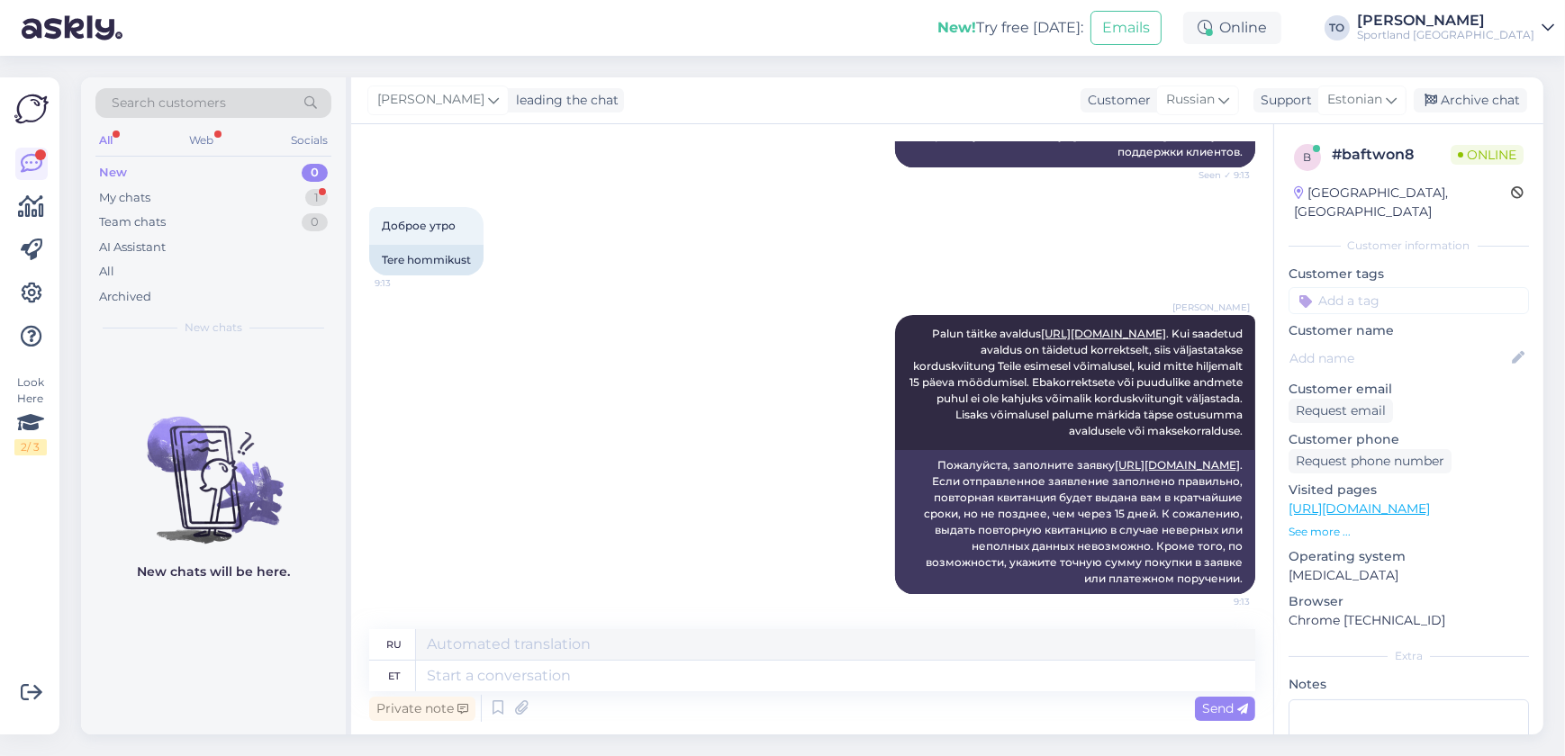
click at [1449, 287] on input at bounding box center [1408, 300] width 240 height 27
type input "kordusk"
click at [1422, 343] on span "Korduskviitungid" at bounding box center [1409, 348] width 94 height 11
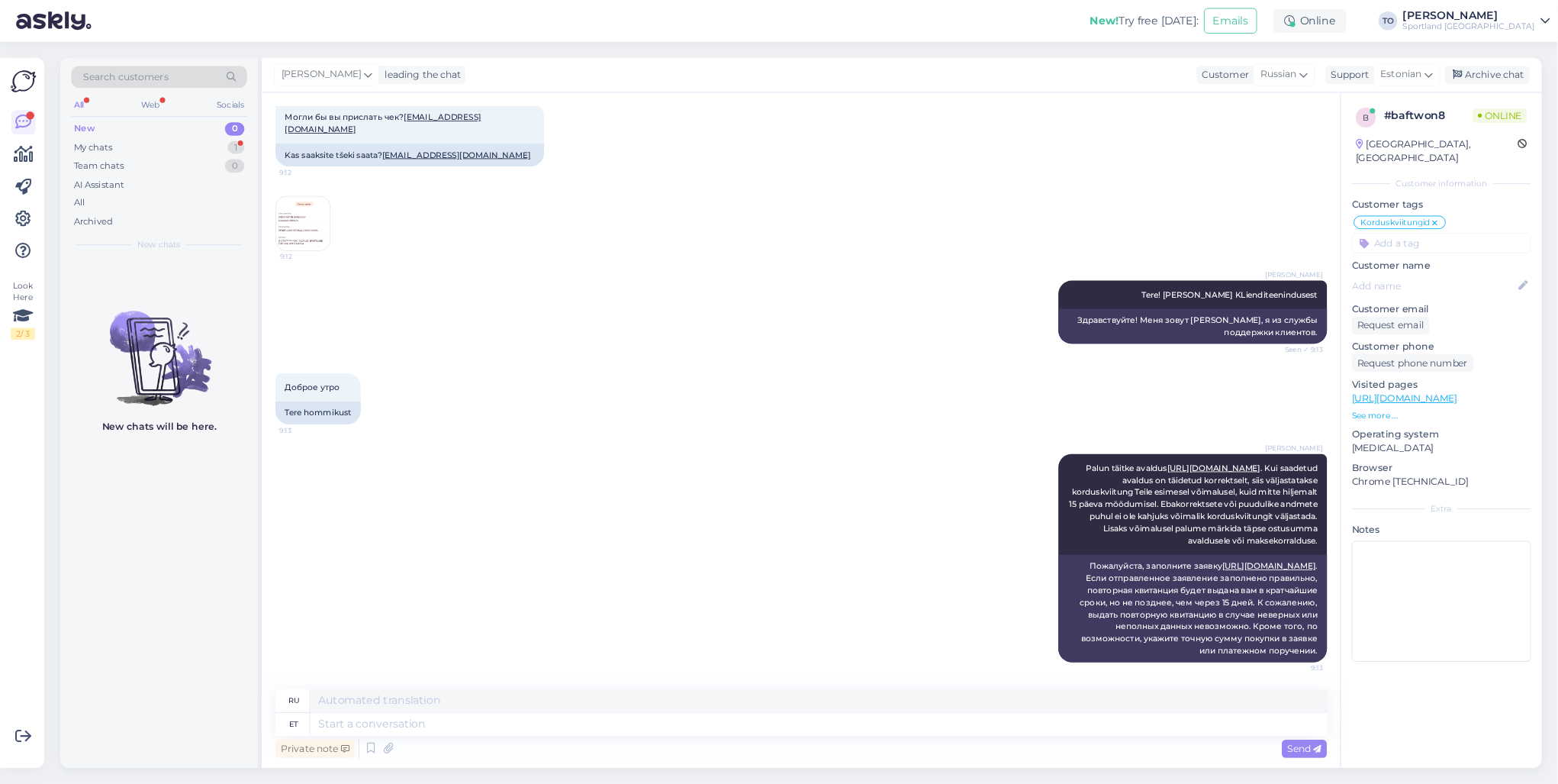
scroll to position [83, 0]
drag, startPoint x: 1770, startPoint y: 3, endPoint x: 1184, endPoint y: 27, distance: 586.5
click at [1144, 27] on div "New! Try free [DATE]: Emails Online TO Tiina Olup Sportland [GEOGRAPHIC_DATA]" at bounding box center [885, 24] width 1771 height 47
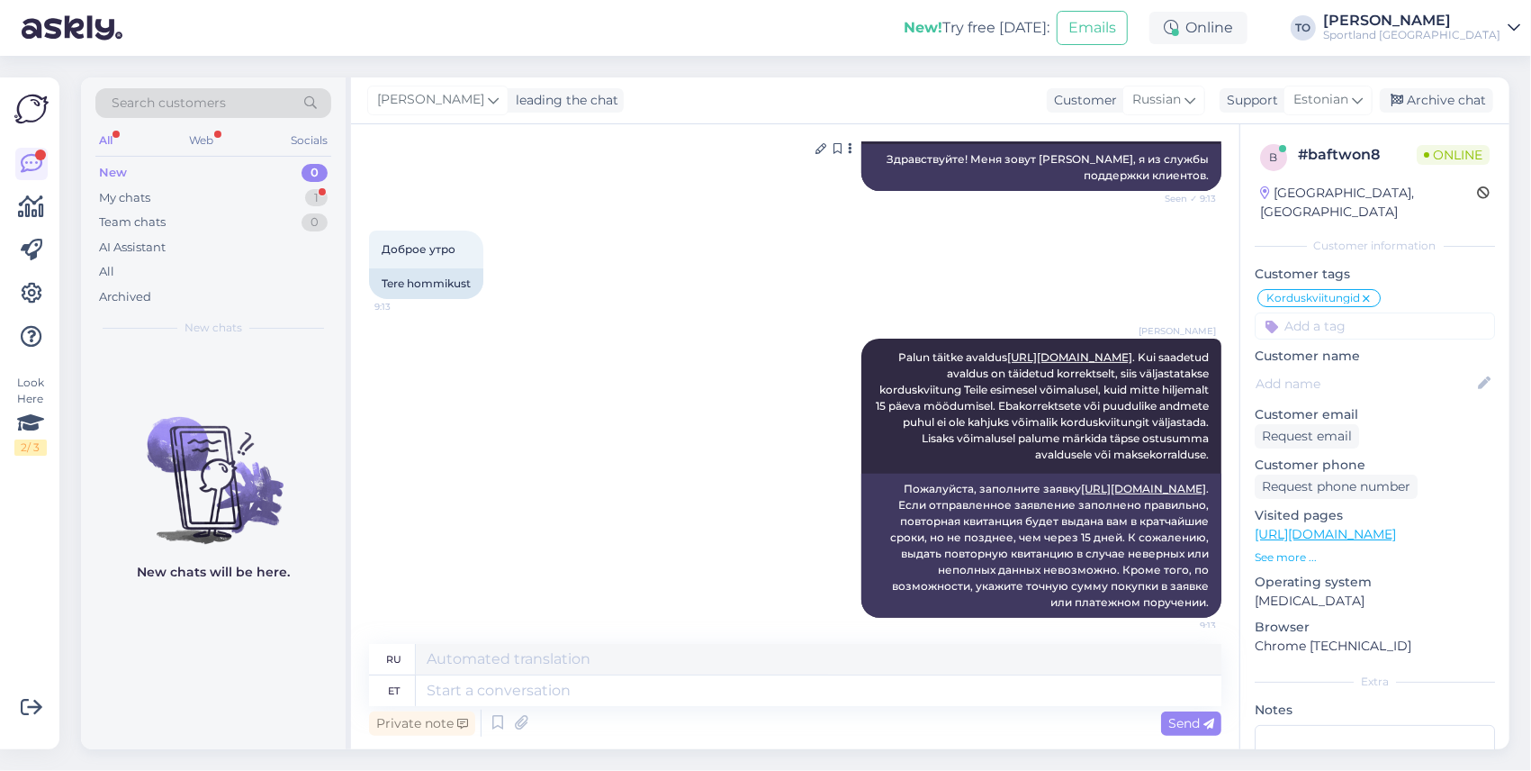
scroll to position [378, 0]
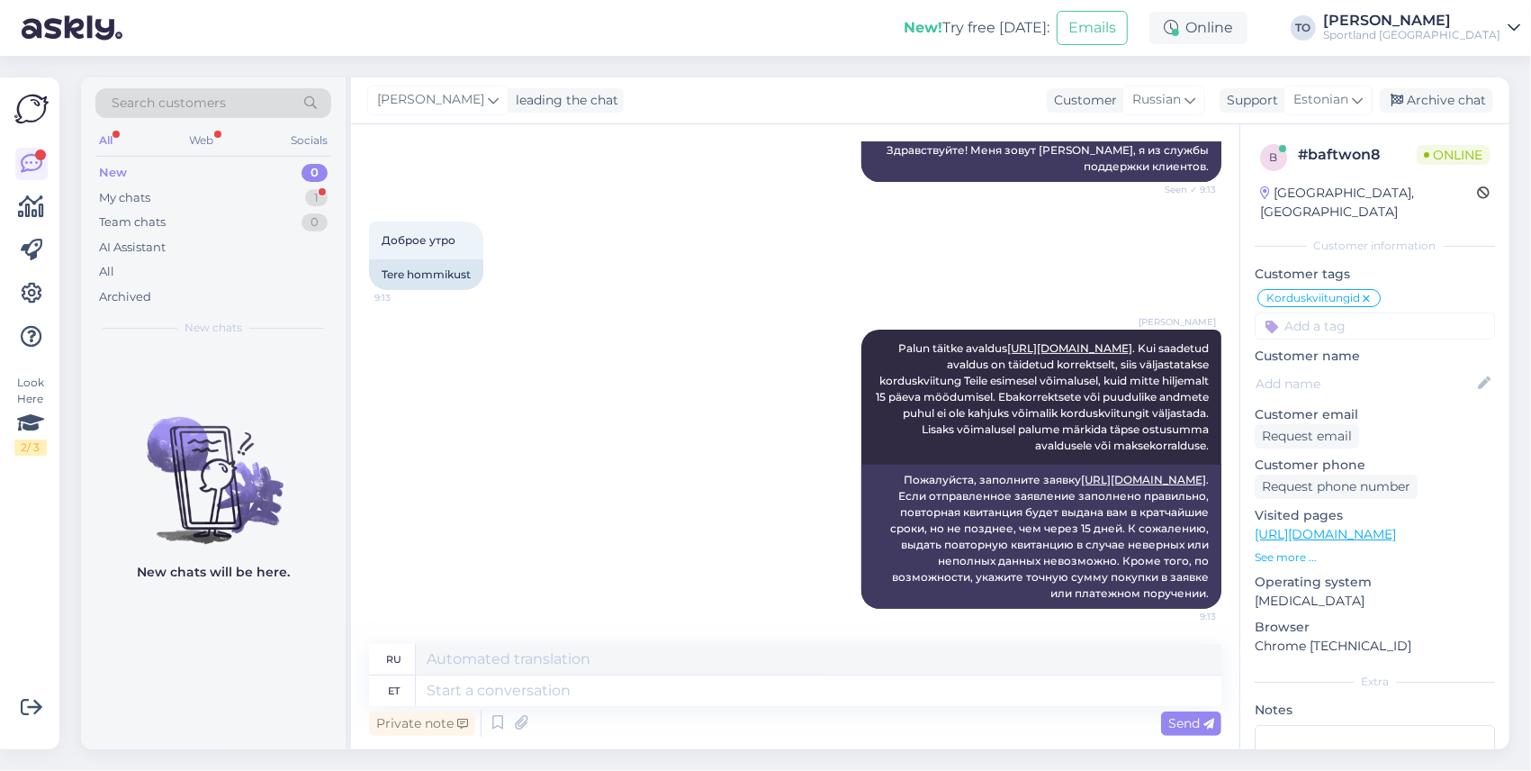
click at [1485, 32] on div "Sportland [GEOGRAPHIC_DATA]" at bounding box center [1411, 35] width 177 height 14
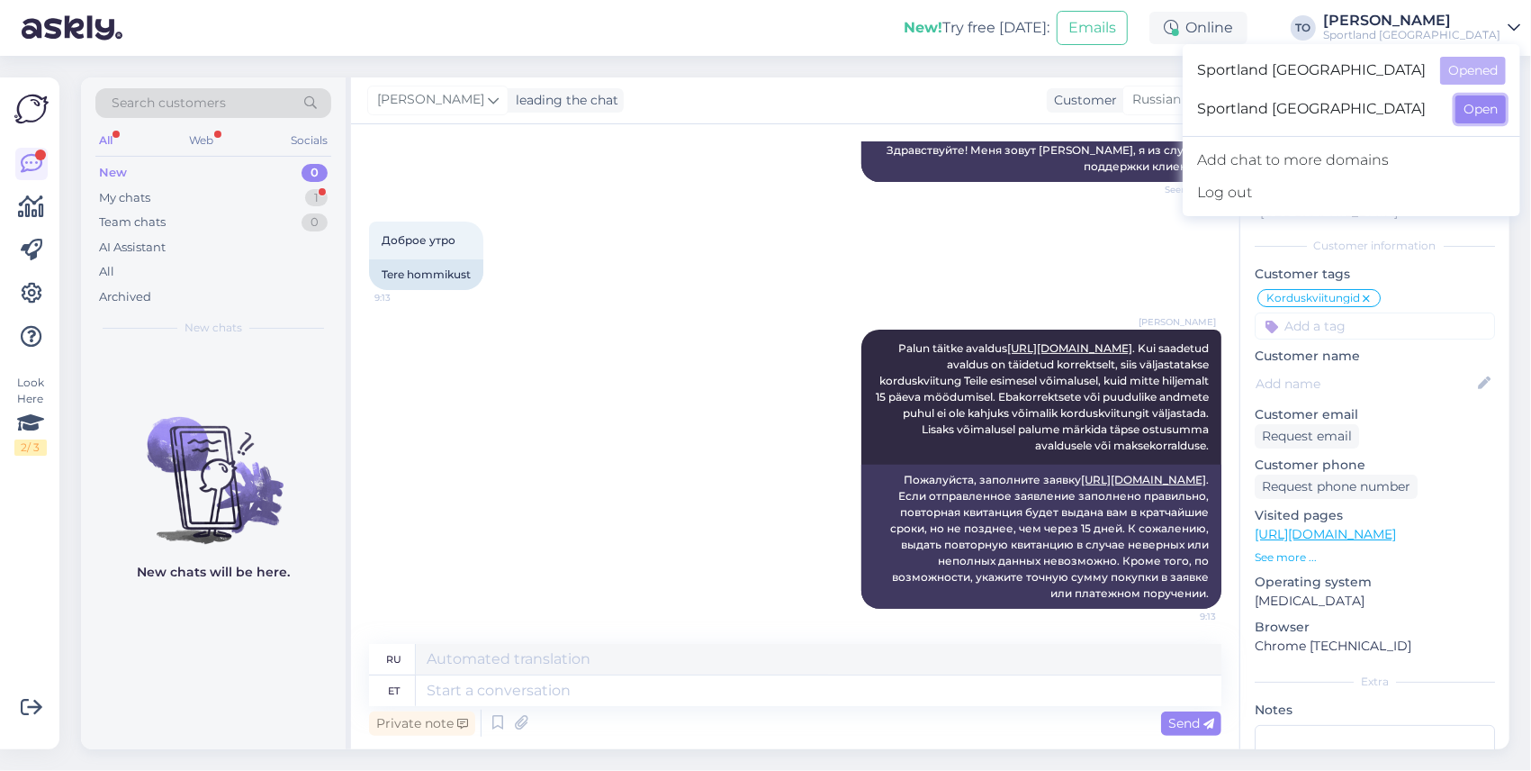
click at [1492, 104] on button "Open" at bounding box center [1481, 109] width 50 height 28
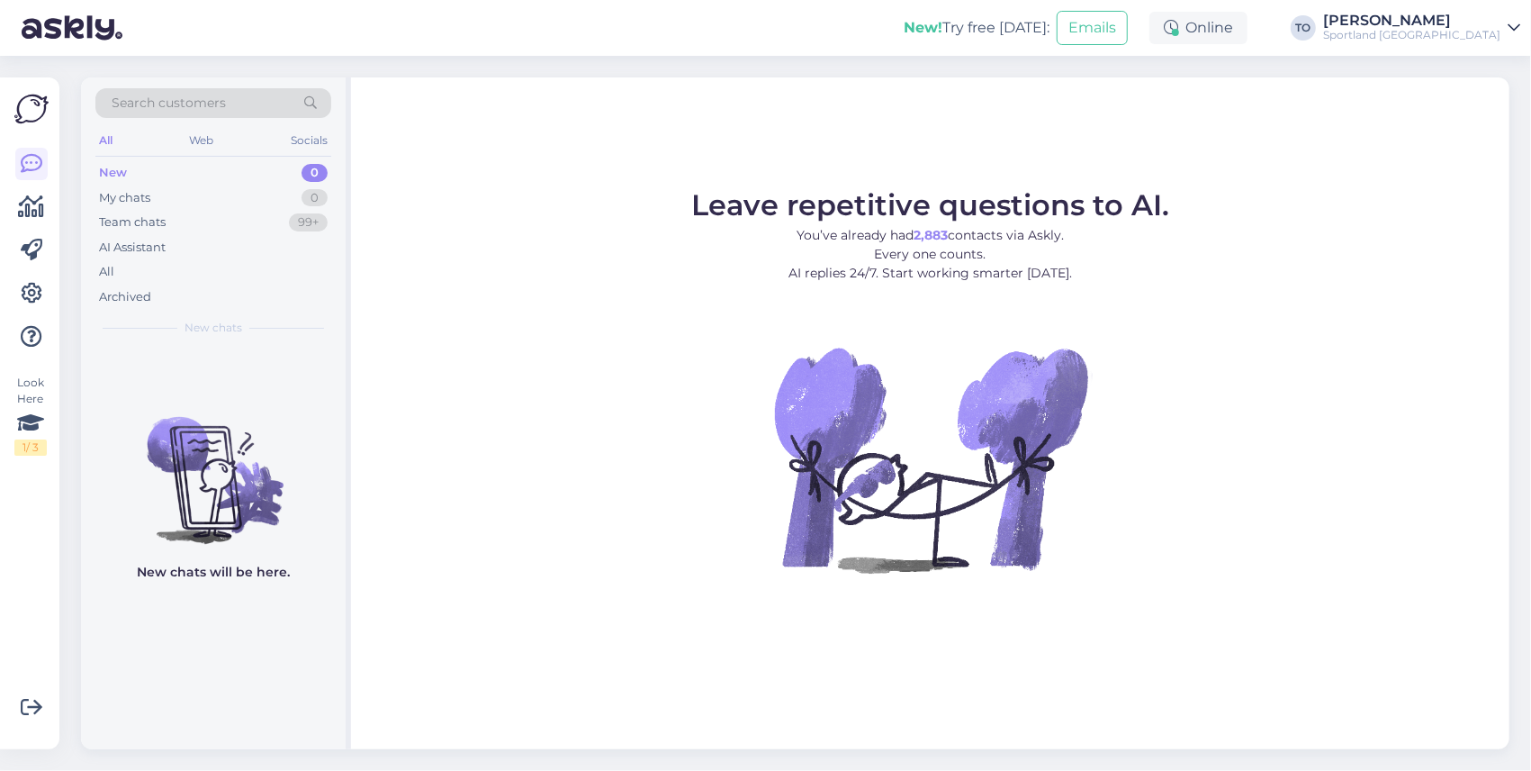
click at [1499, 32] on div "Sportland [GEOGRAPHIC_DATA]" at bounding box center [1411, 35] width 177 height 14
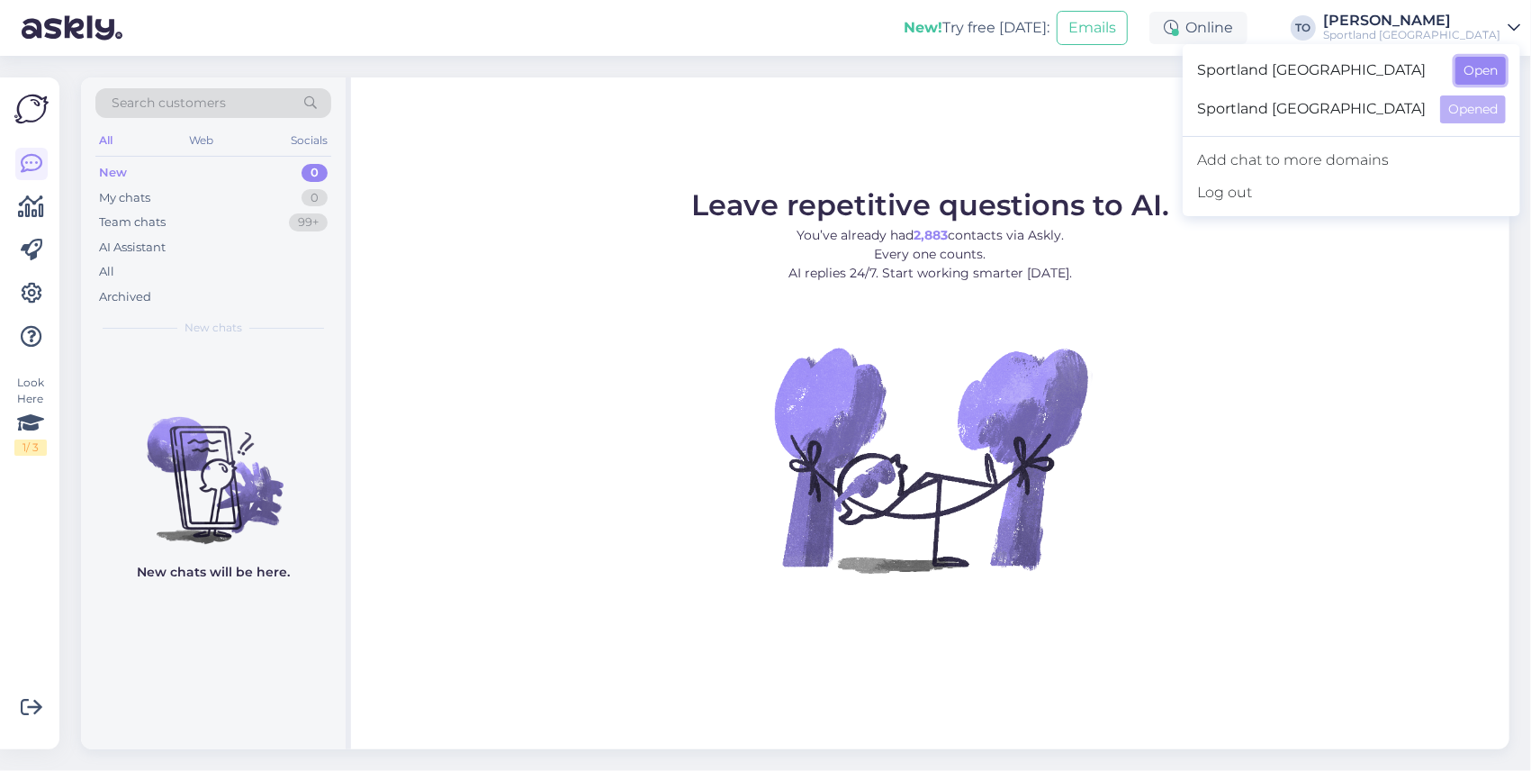
click at [1478, 70] on button "Open" at bounding box center [1481, 71] width 50 height 28
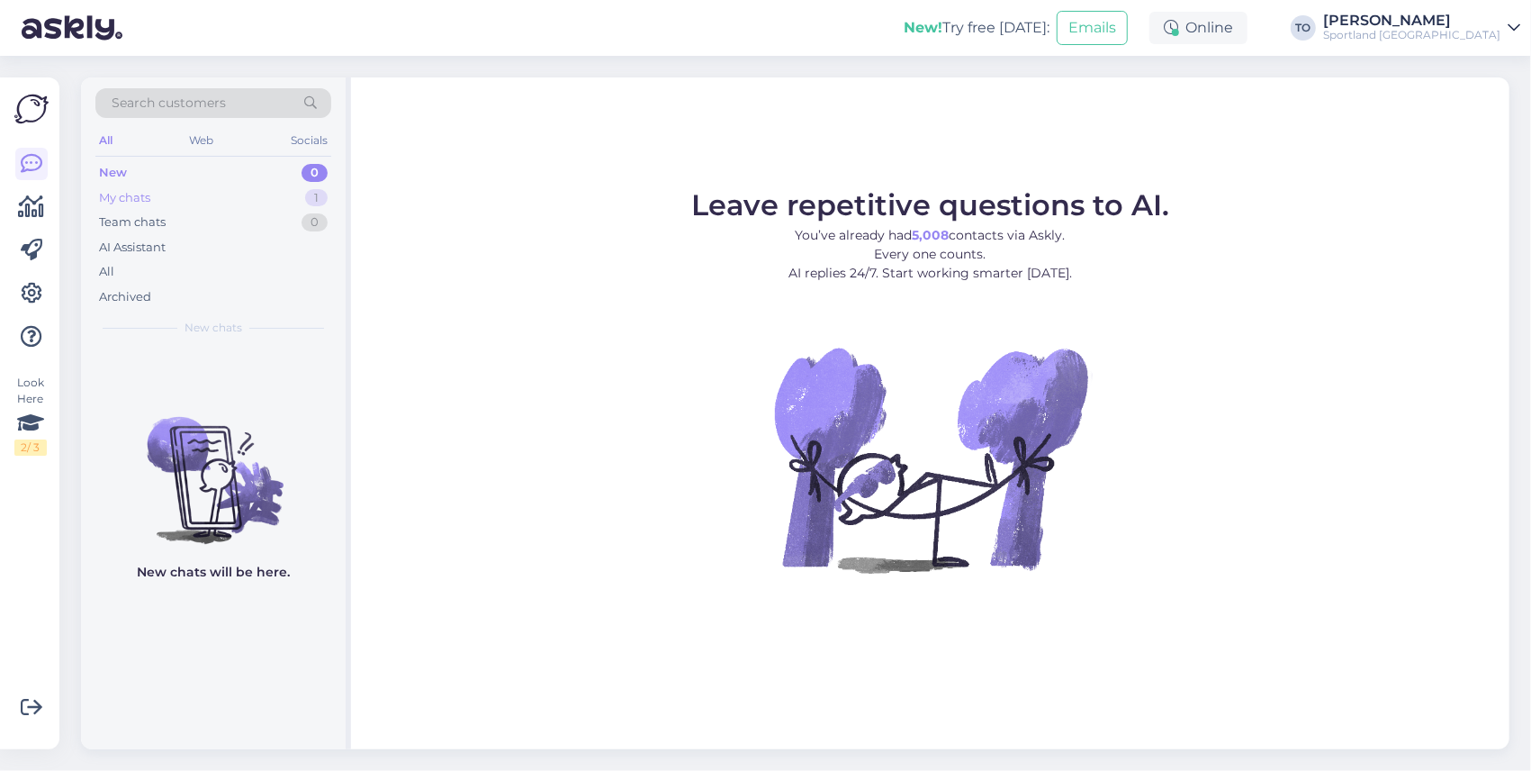
click at [217, 203] on div "My chats 1" at bounding box center [213, 197] width 236 height 25
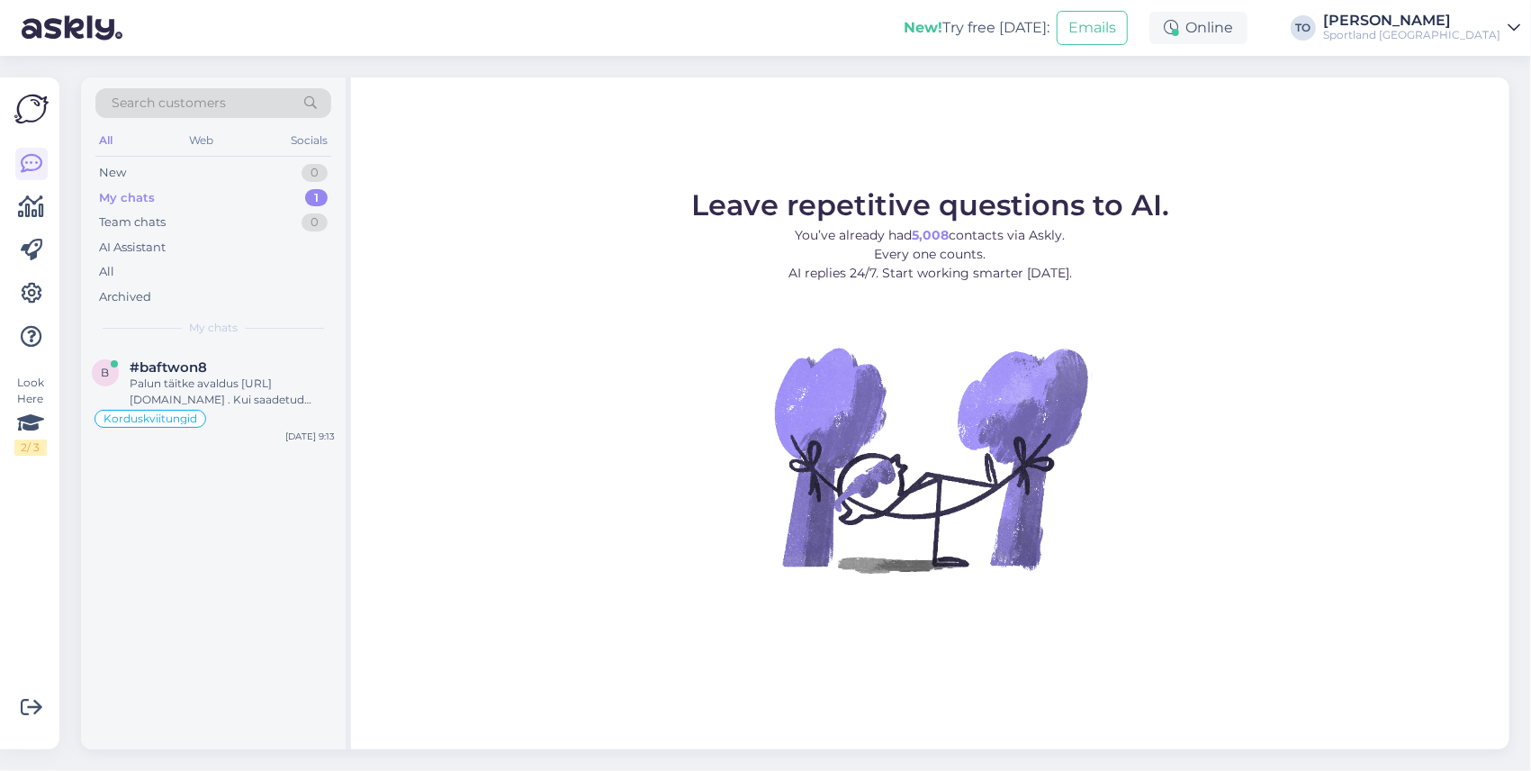
click at [216, 354] on div "b #baftwon8 Palun täitke avaldus [URL][DOMAIN_NAME] . Kui saadetud avaldus on t…" at bounding box center [213, 398] width 265 height 103
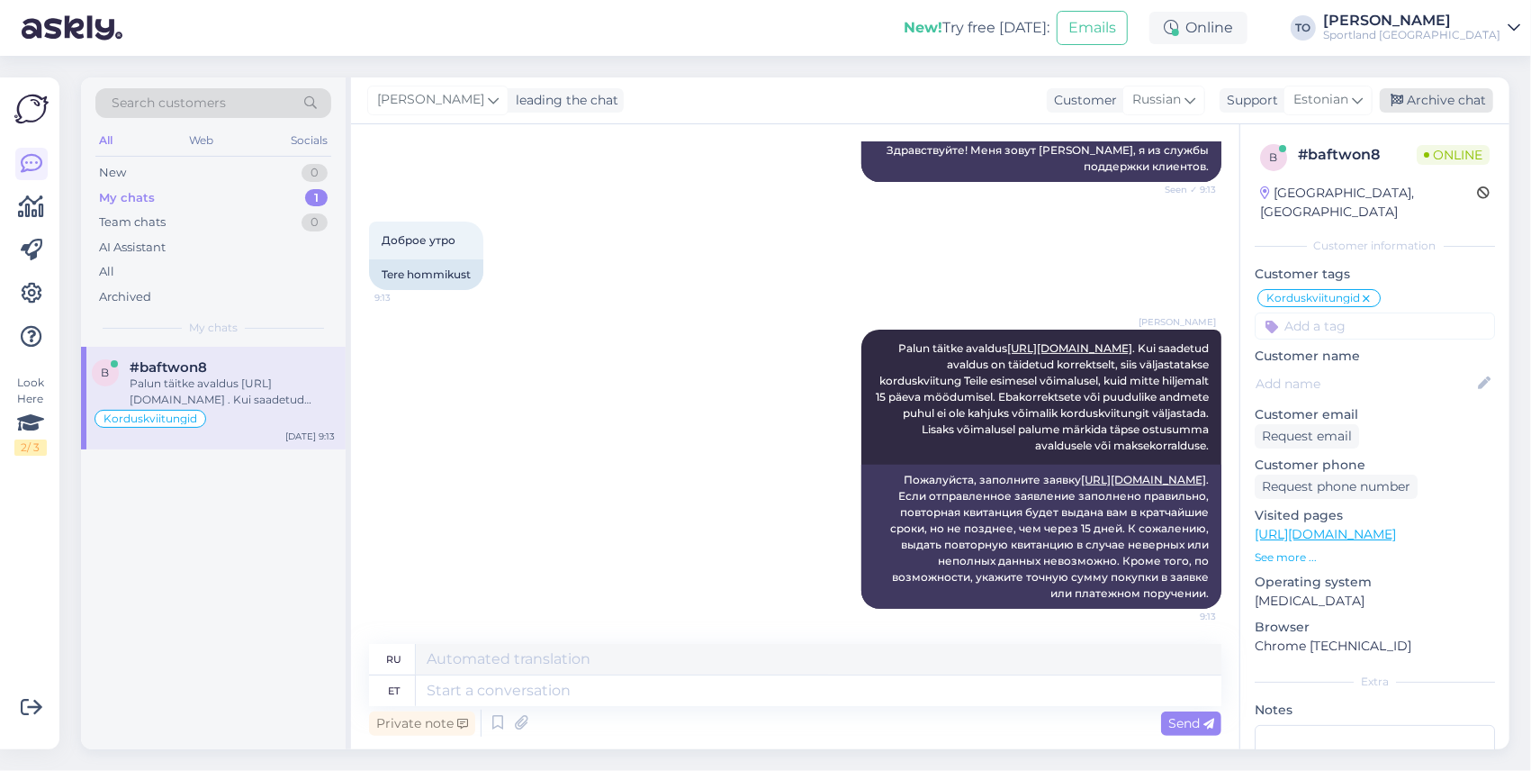
click at [1458, 102] on div "Archive chat" at bounding box center [1436, 100] width 113 height 24
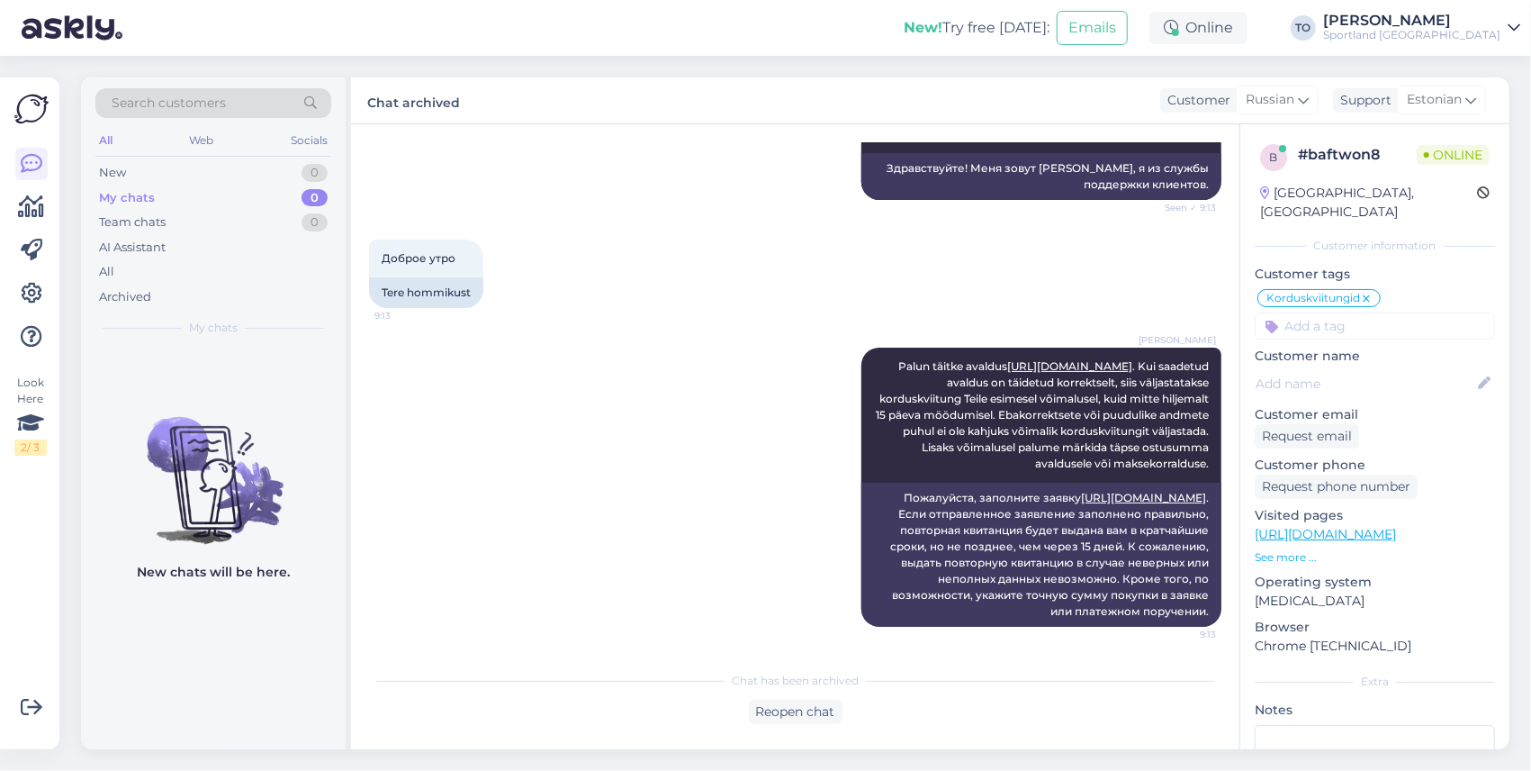
click at [1497, 16] on div "[PERSON_NAME]" at bounding box center [1411, 21] width 177 height 14
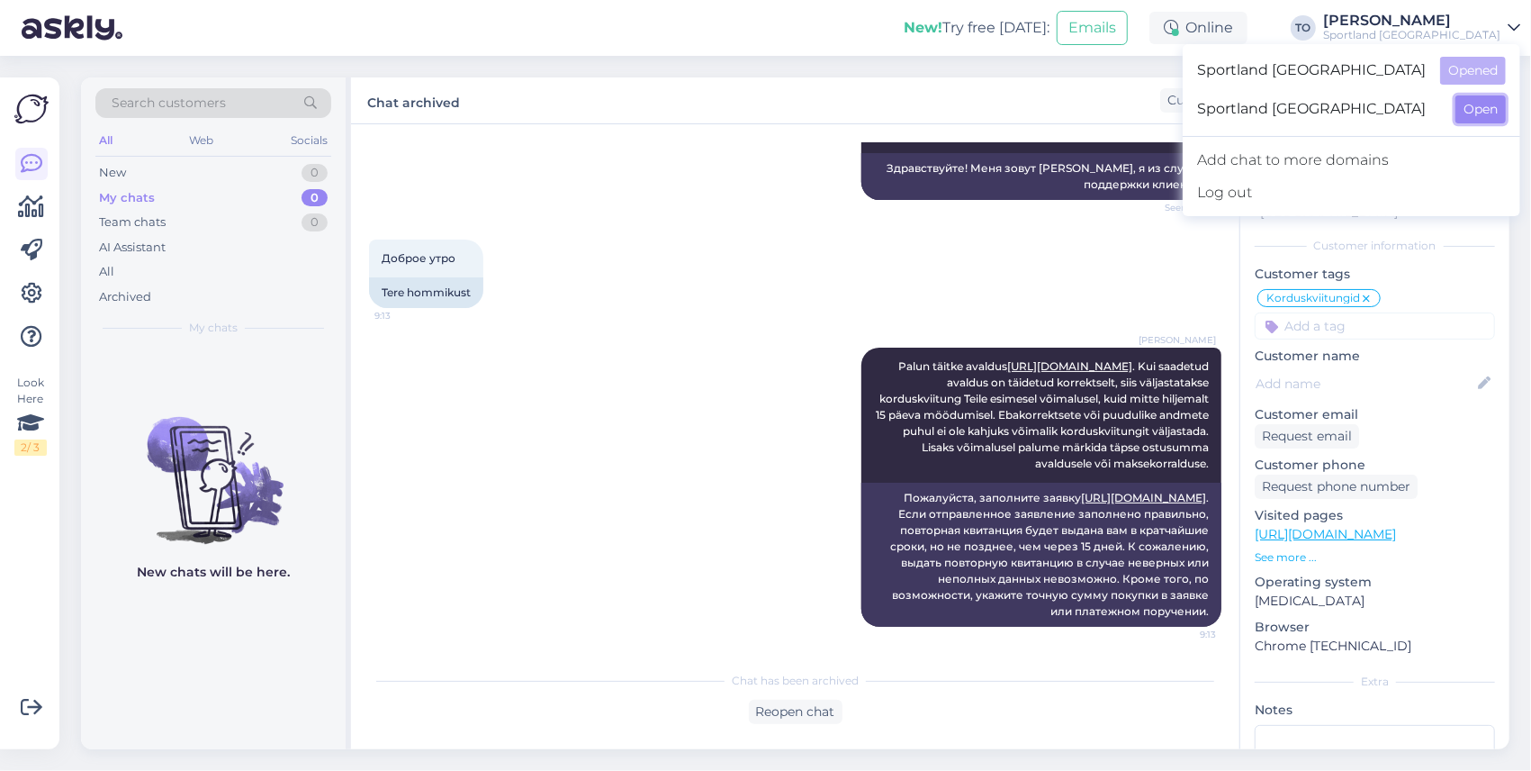
click at [1487, 103] on button "Open" at bounding box center [1481, 109] width 50 height 28
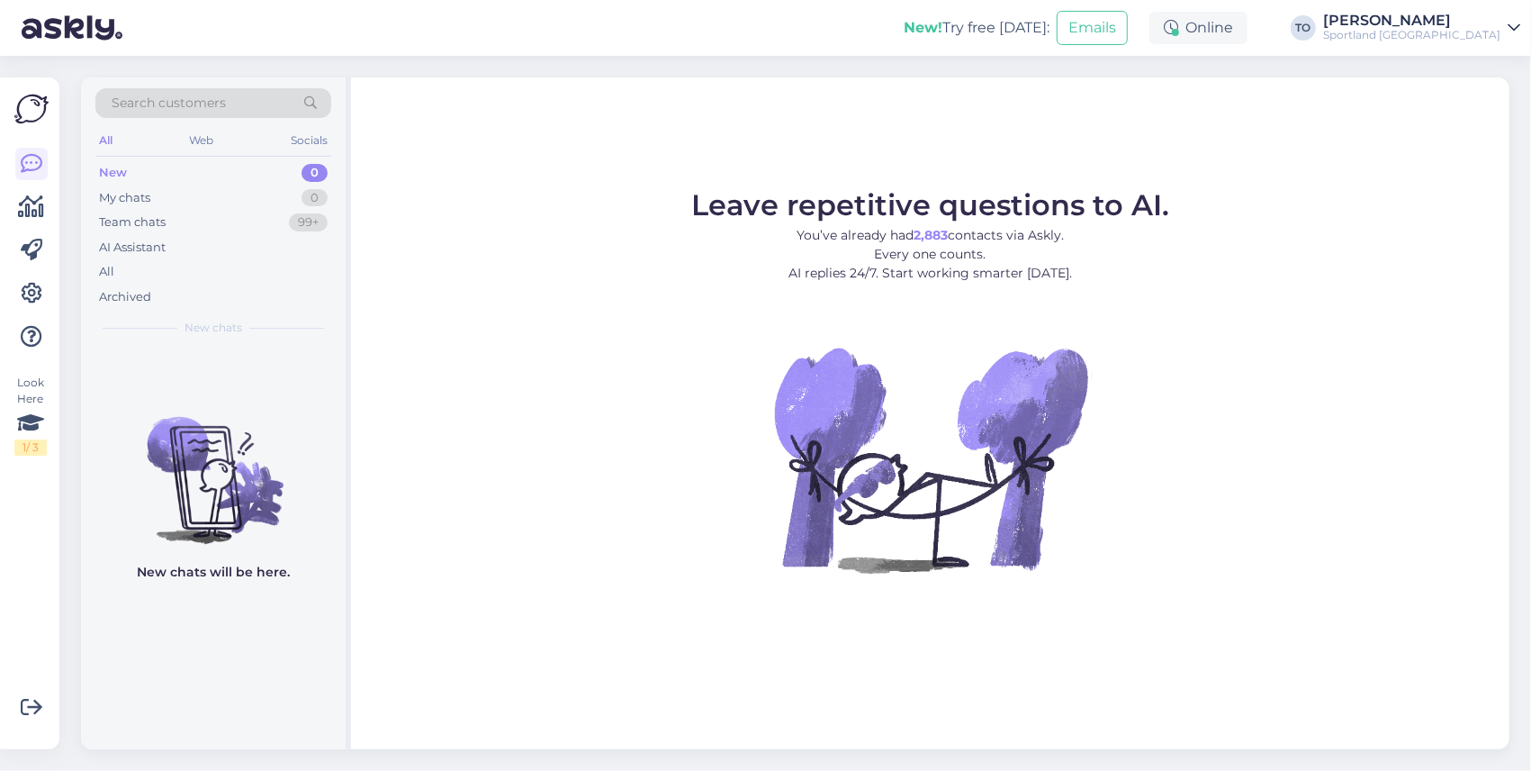
click at [1485, 25] on div "[PERSON_NAME]" at bounding box center [1411, 21] width 177 height 14
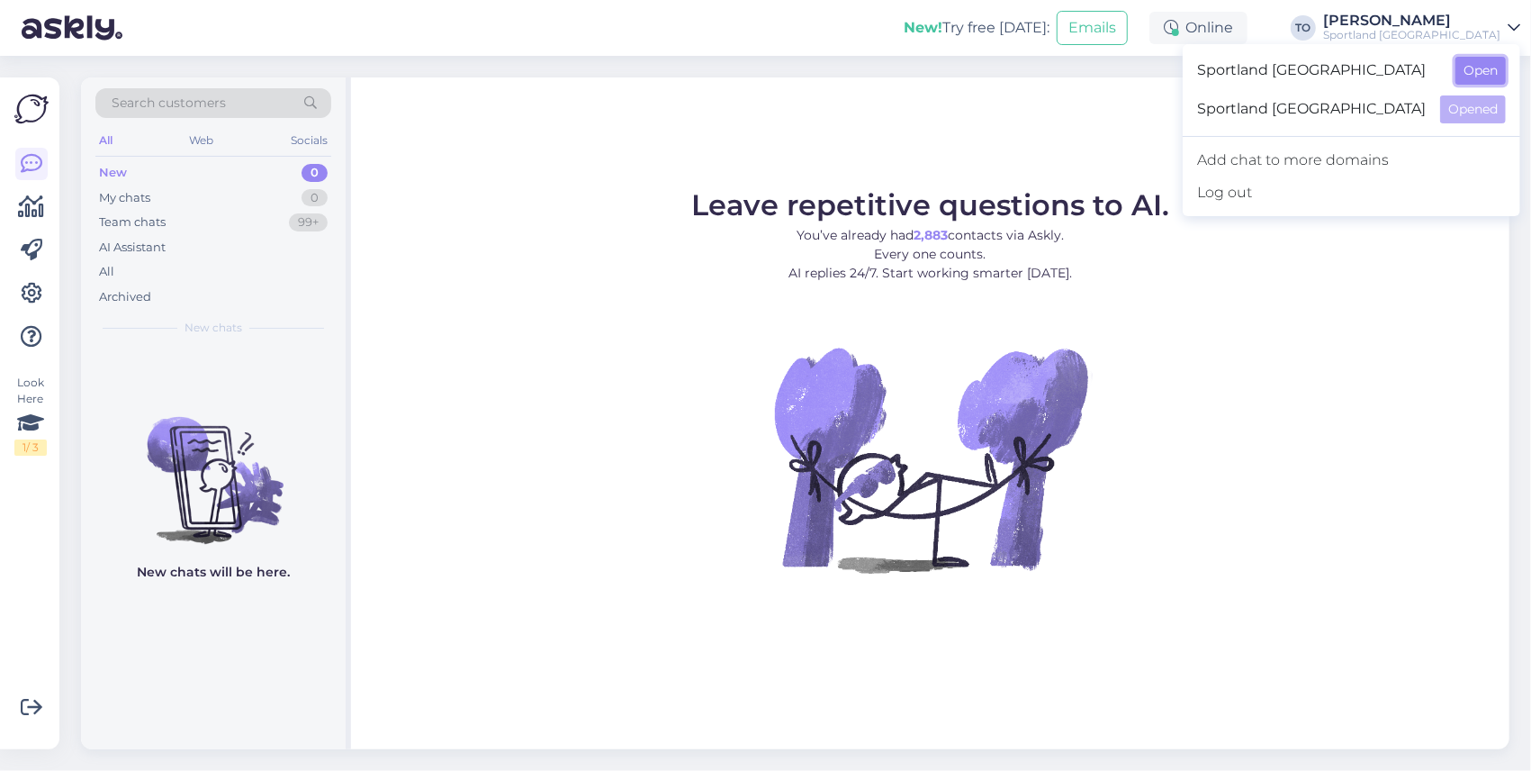
click at [1483, 67] on button "Open" at bounding box center [1481, 71] width 50 height 28
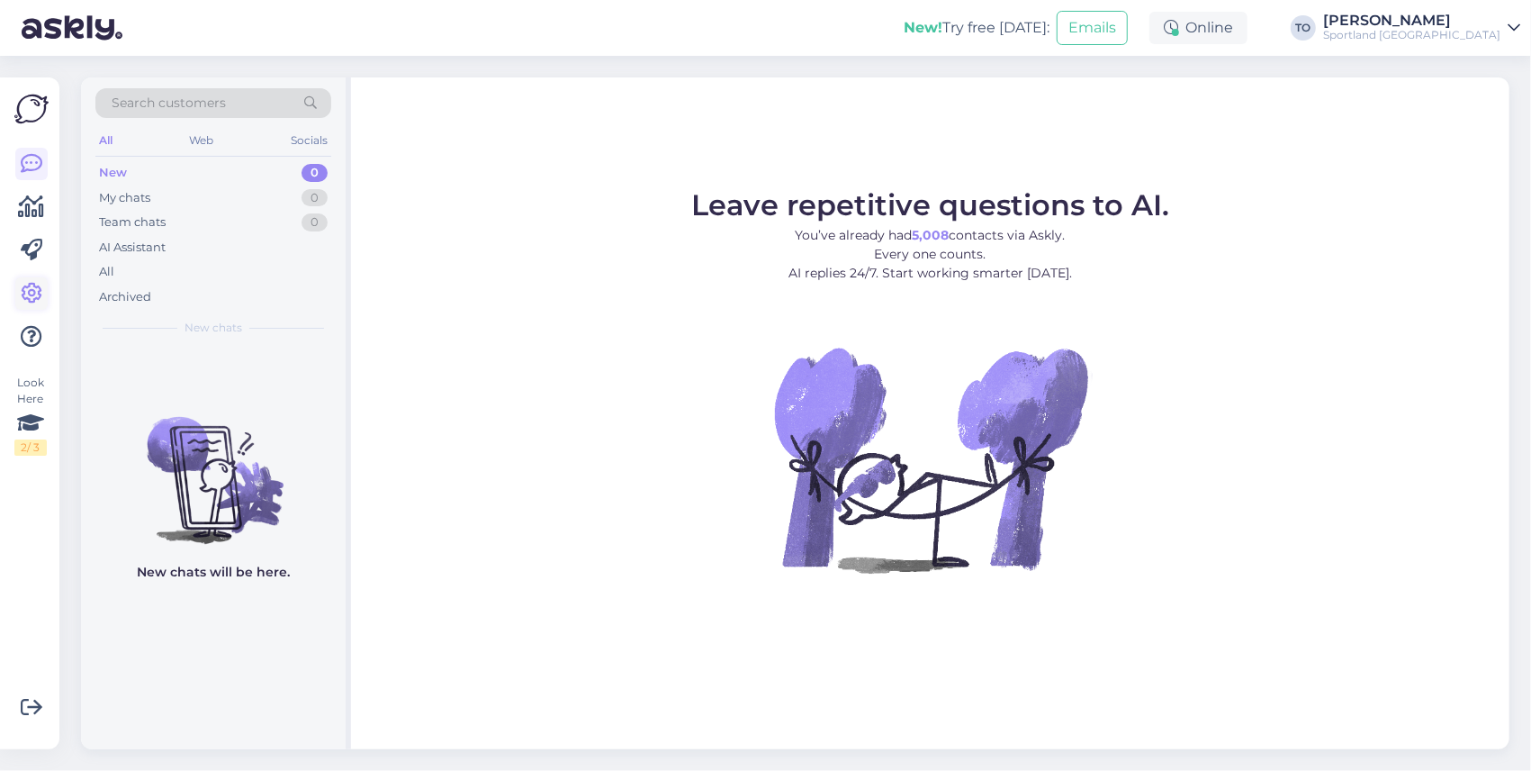
click at [36, 293] on icon at bounding box center [32, 294] width 22 height 22
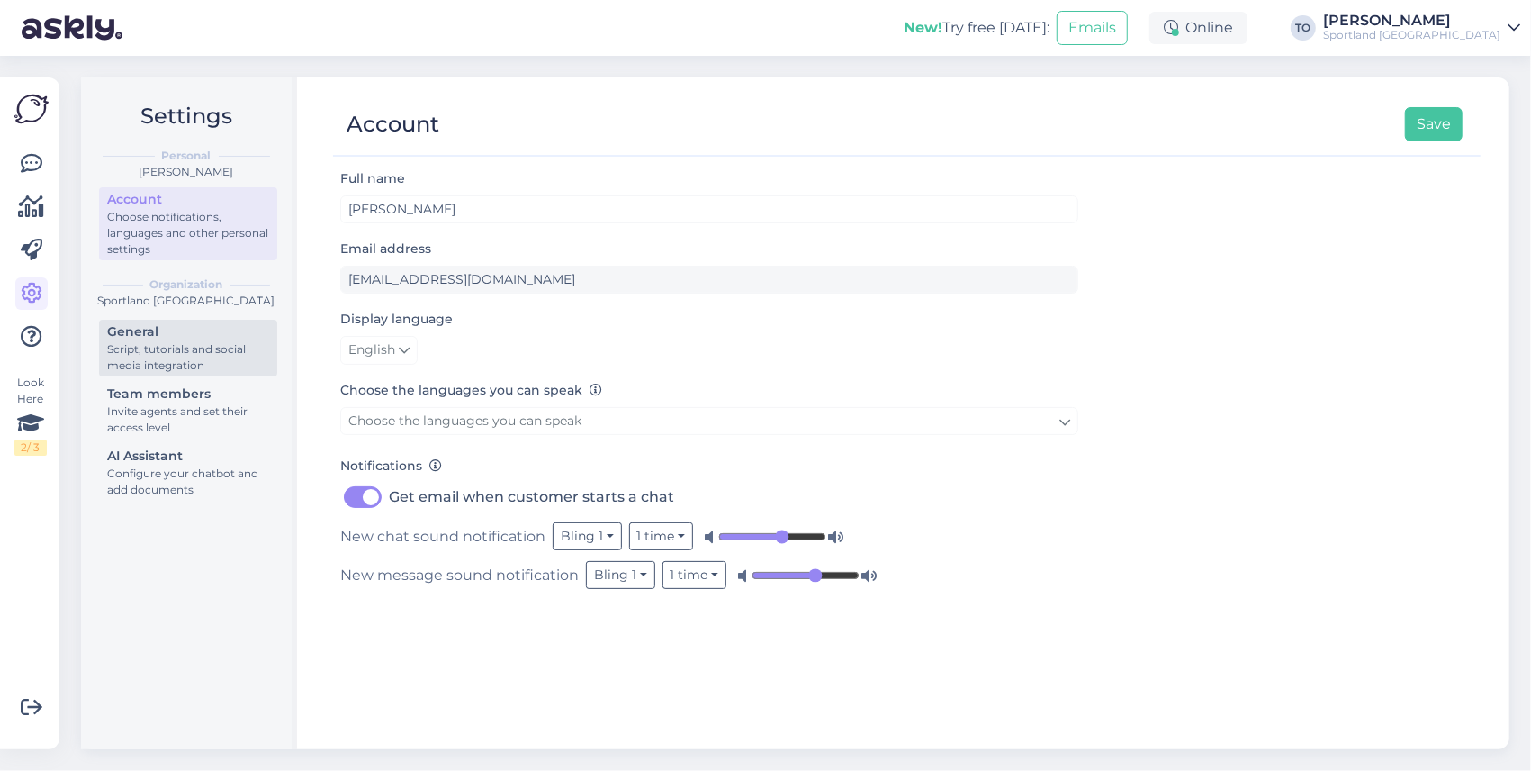
click at [187, 348] on div "Script, tutorials and social media integration" at bounding box center [188, 357] width 162 height 32
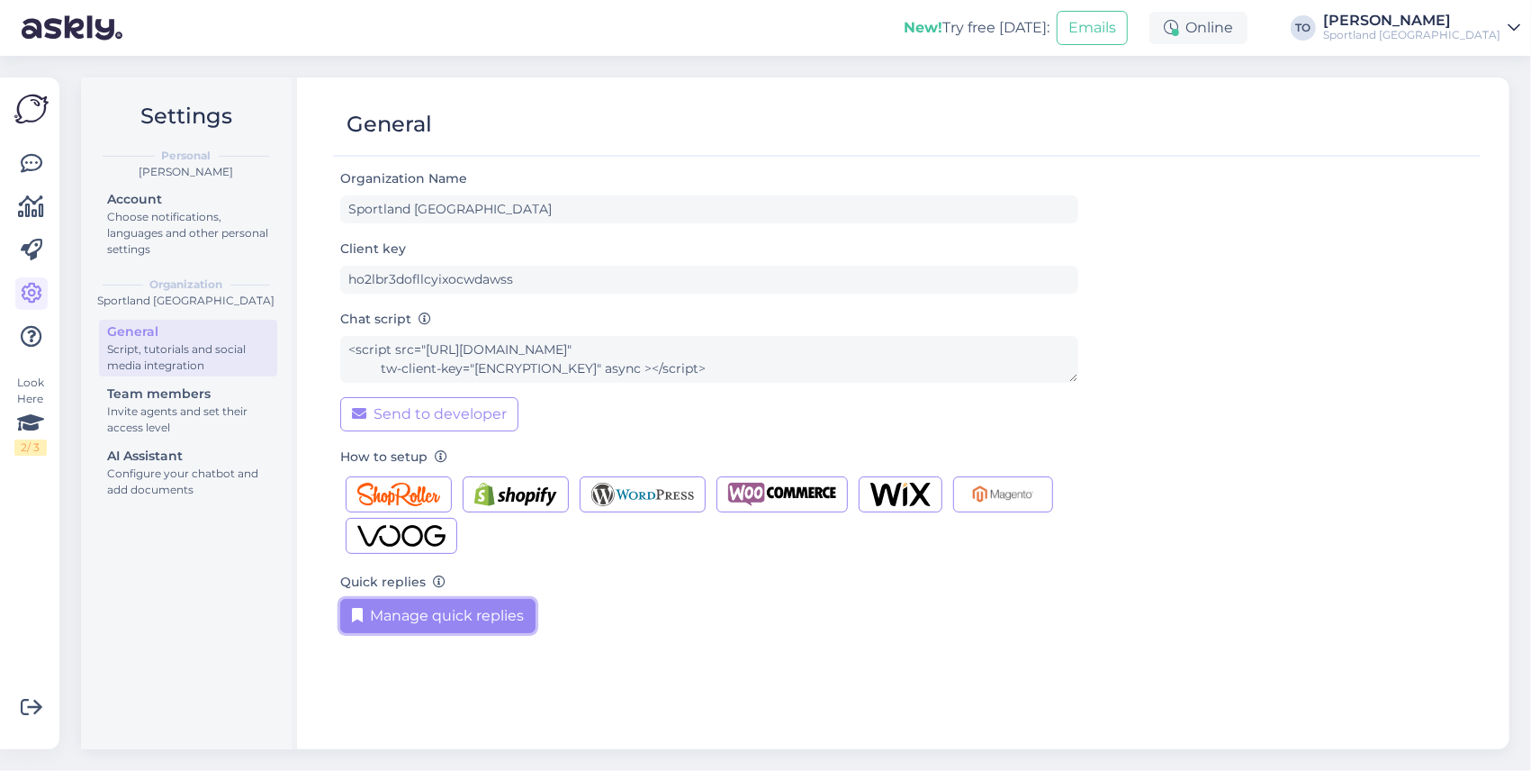
click at [482, 609] on button "Manage quick replies" at bounding box center [437, 616] width 195 height 34
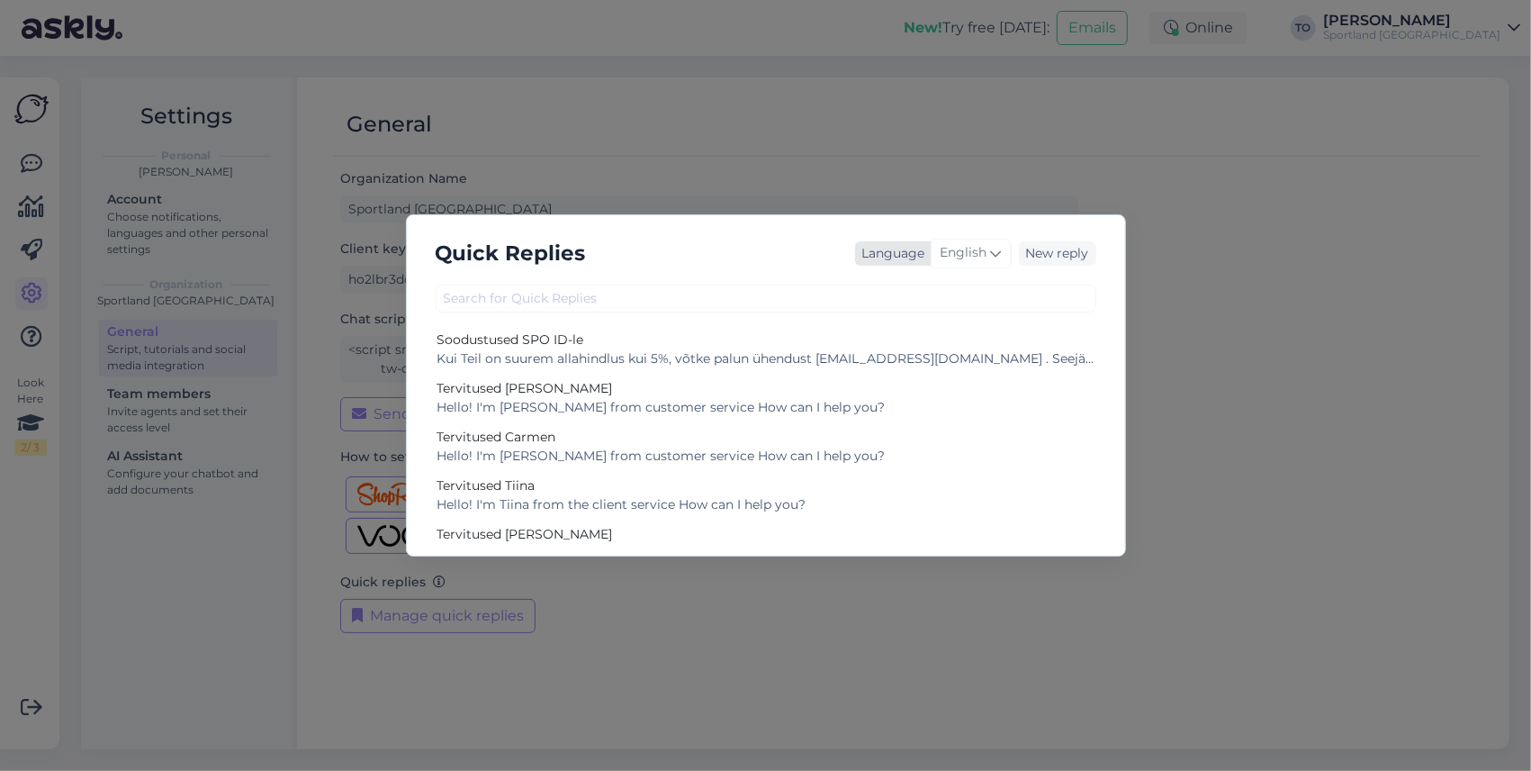
click at [962, 255] on span "English" at bounding box center [964, 253] width 47 height 20
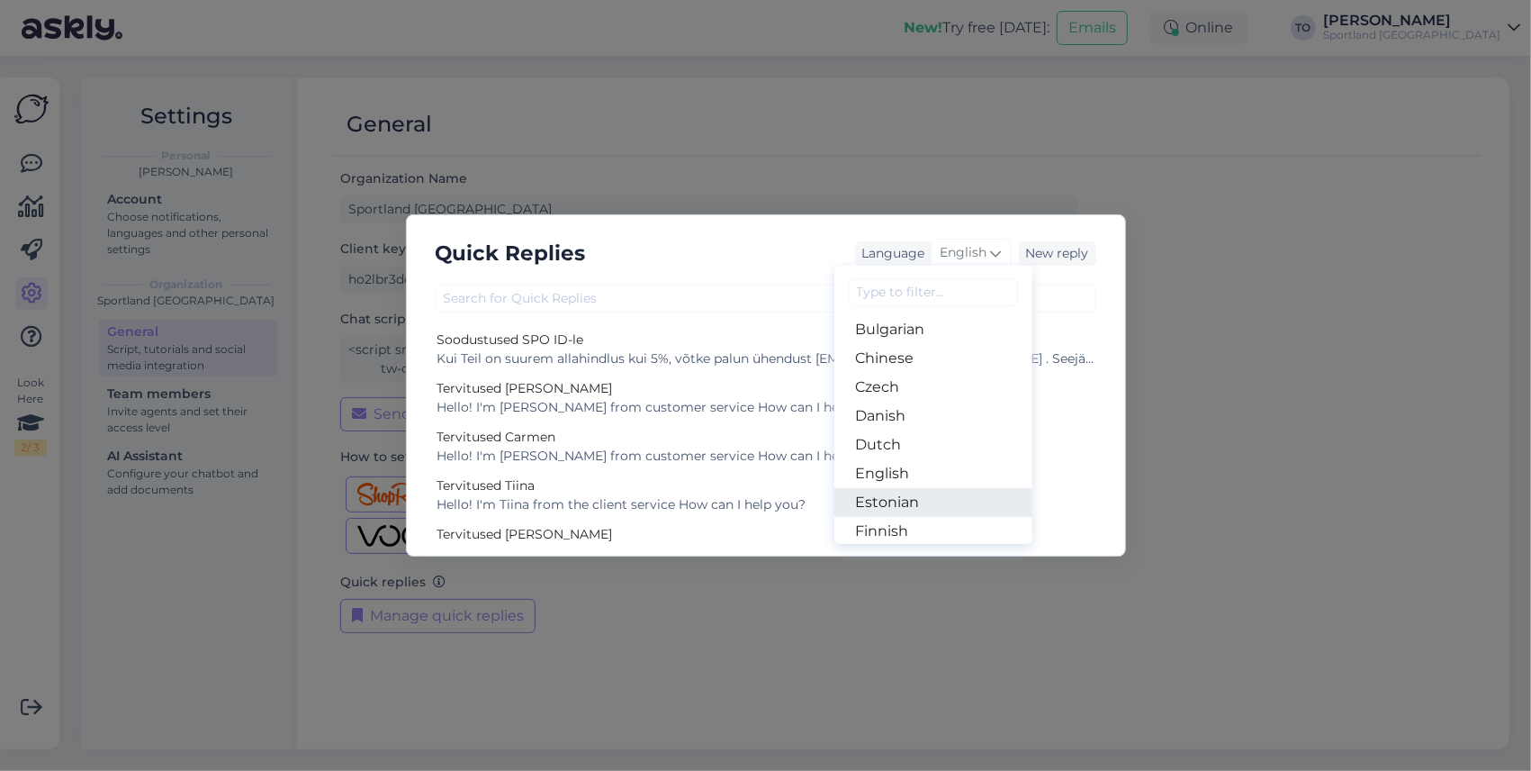
scroll to position [120, 0]
click at [913, 440] on link "Estonian" at bounding box center [934, 443] width 198 height 29
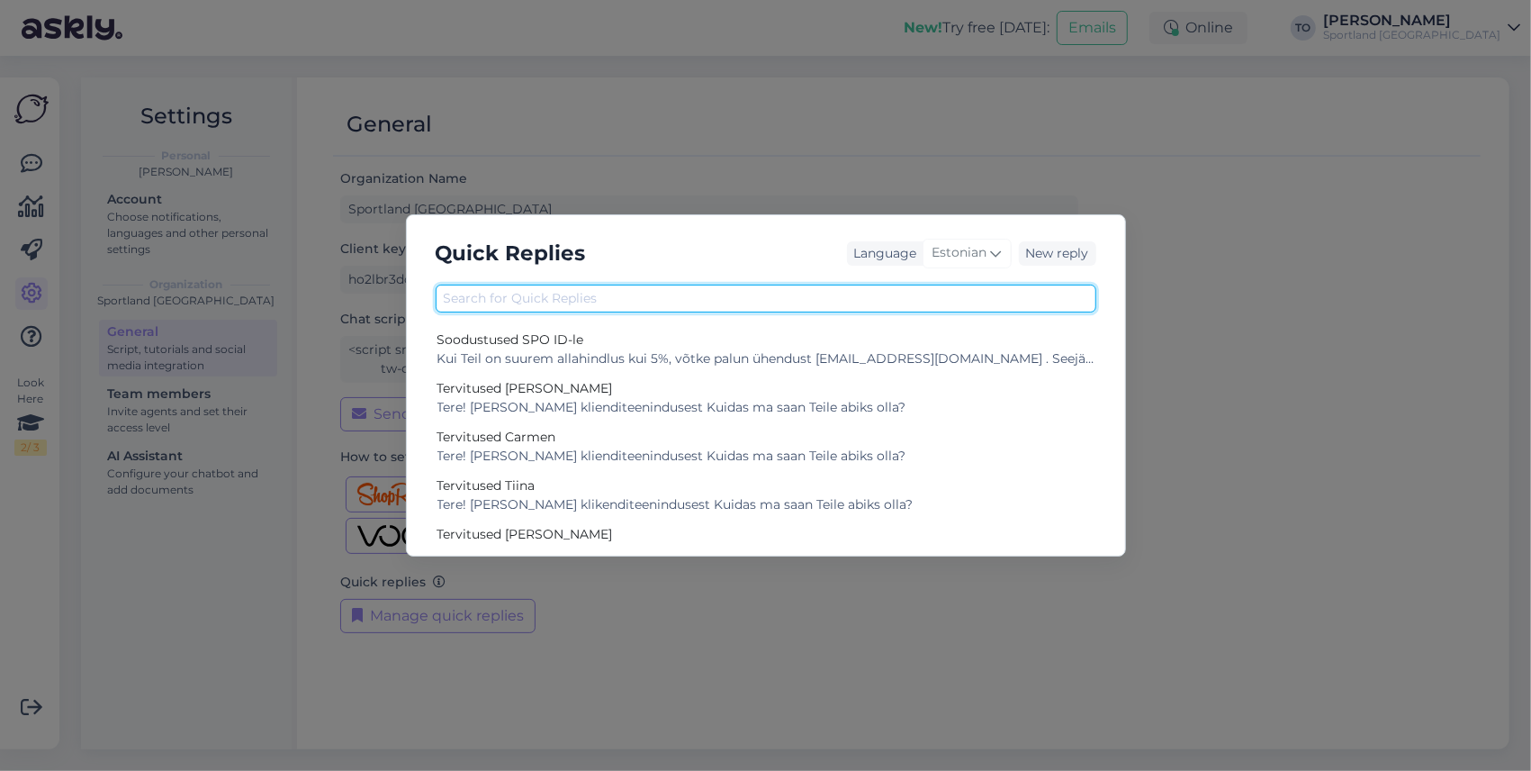
click at [665, 305] on input "text" at bounding box center [766, 298] width 661 height 28
type input "j"
type input "l"
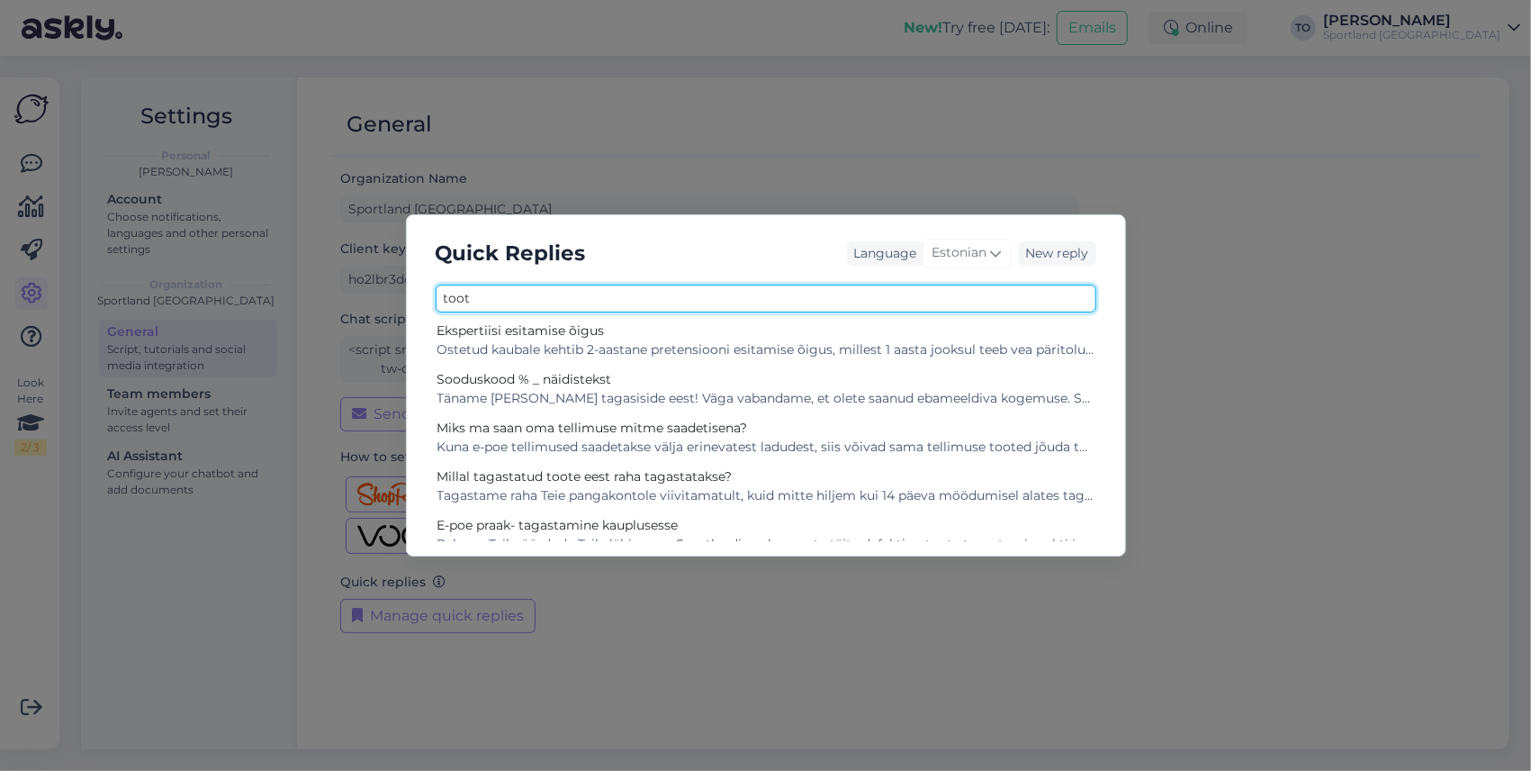
scroll to position [0, 0]
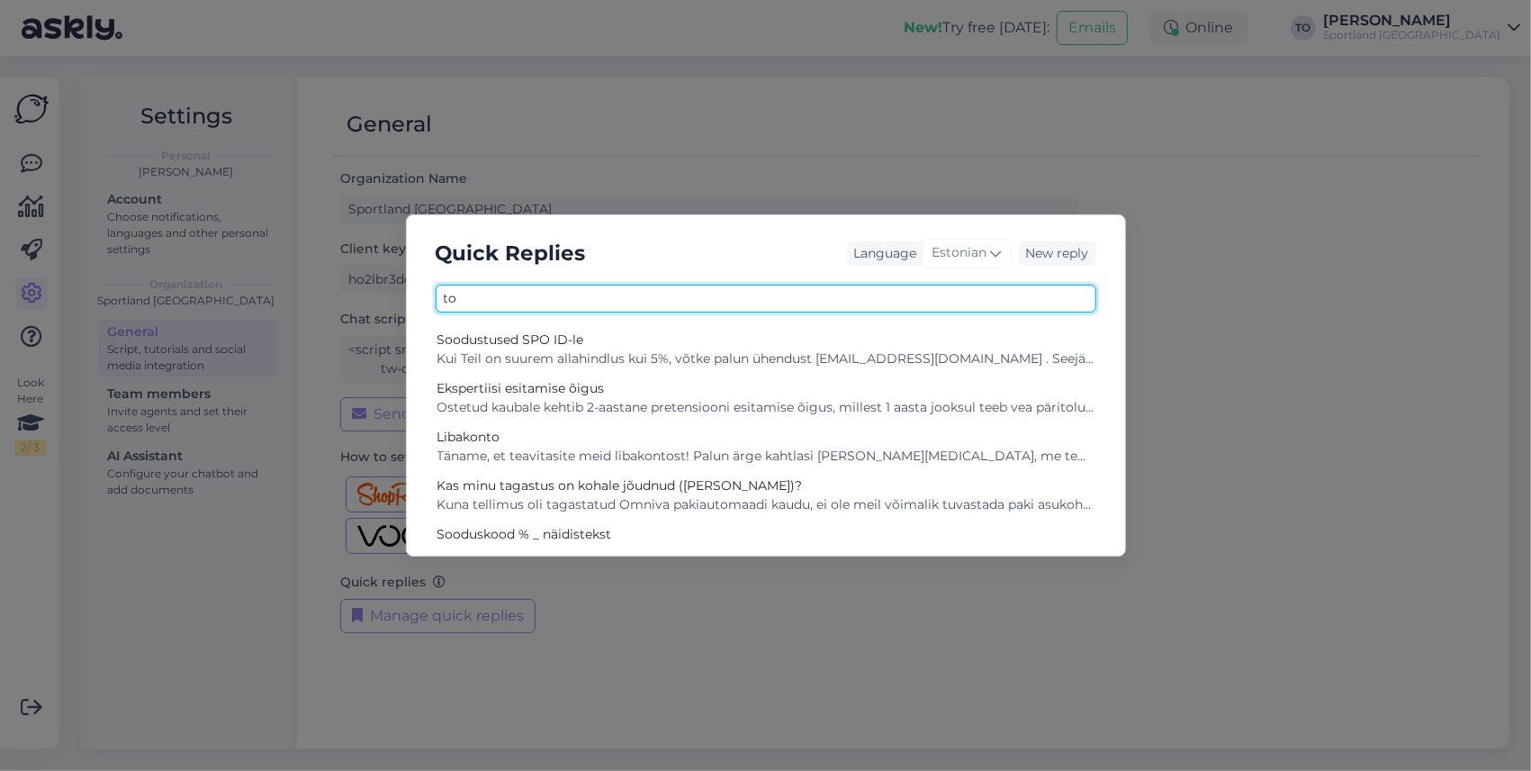
type input "t"
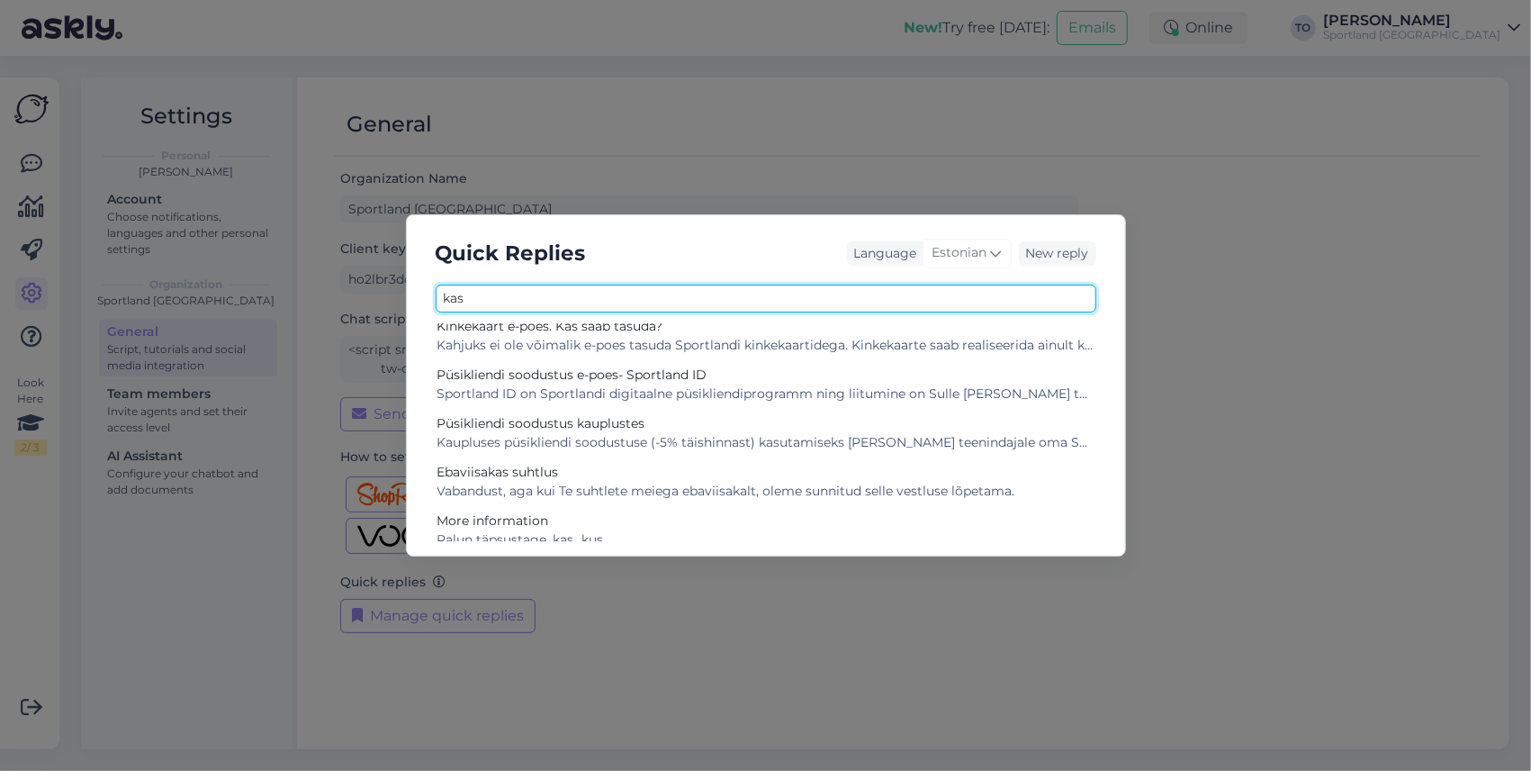
scroll to position [468, 0]
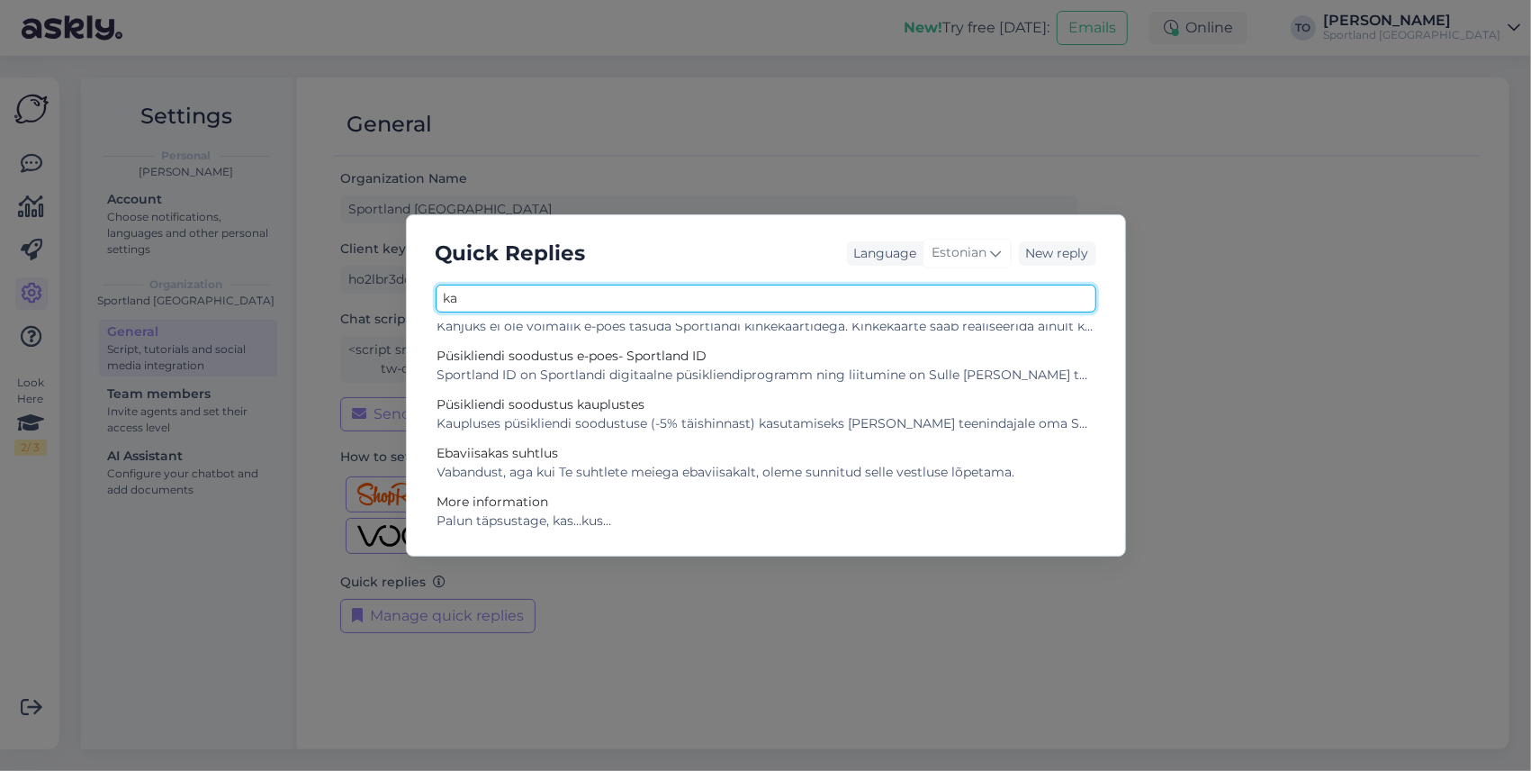
type input "k"
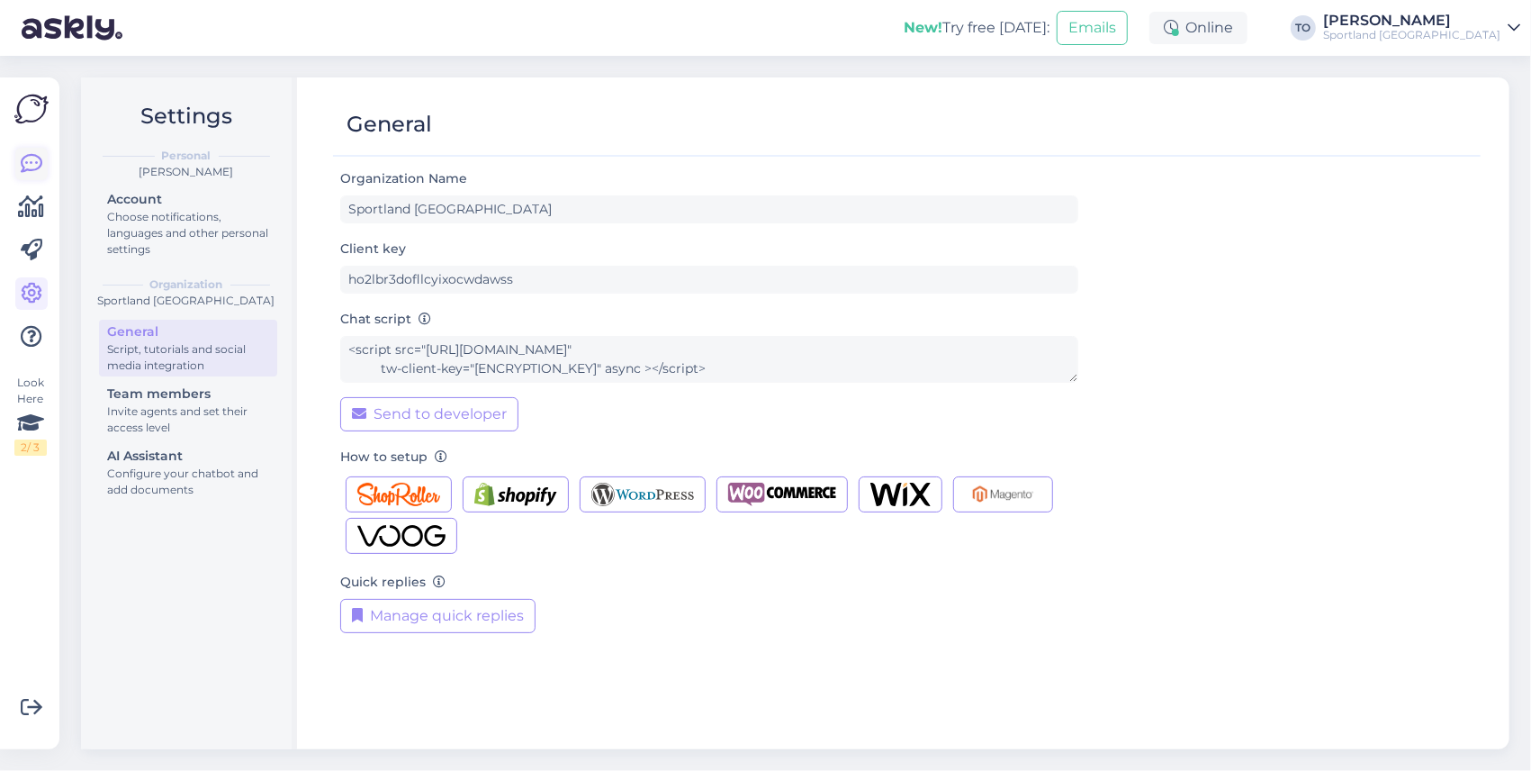
click at [27, 158] on icon at bounding box center [32, 164] width 22 height 22
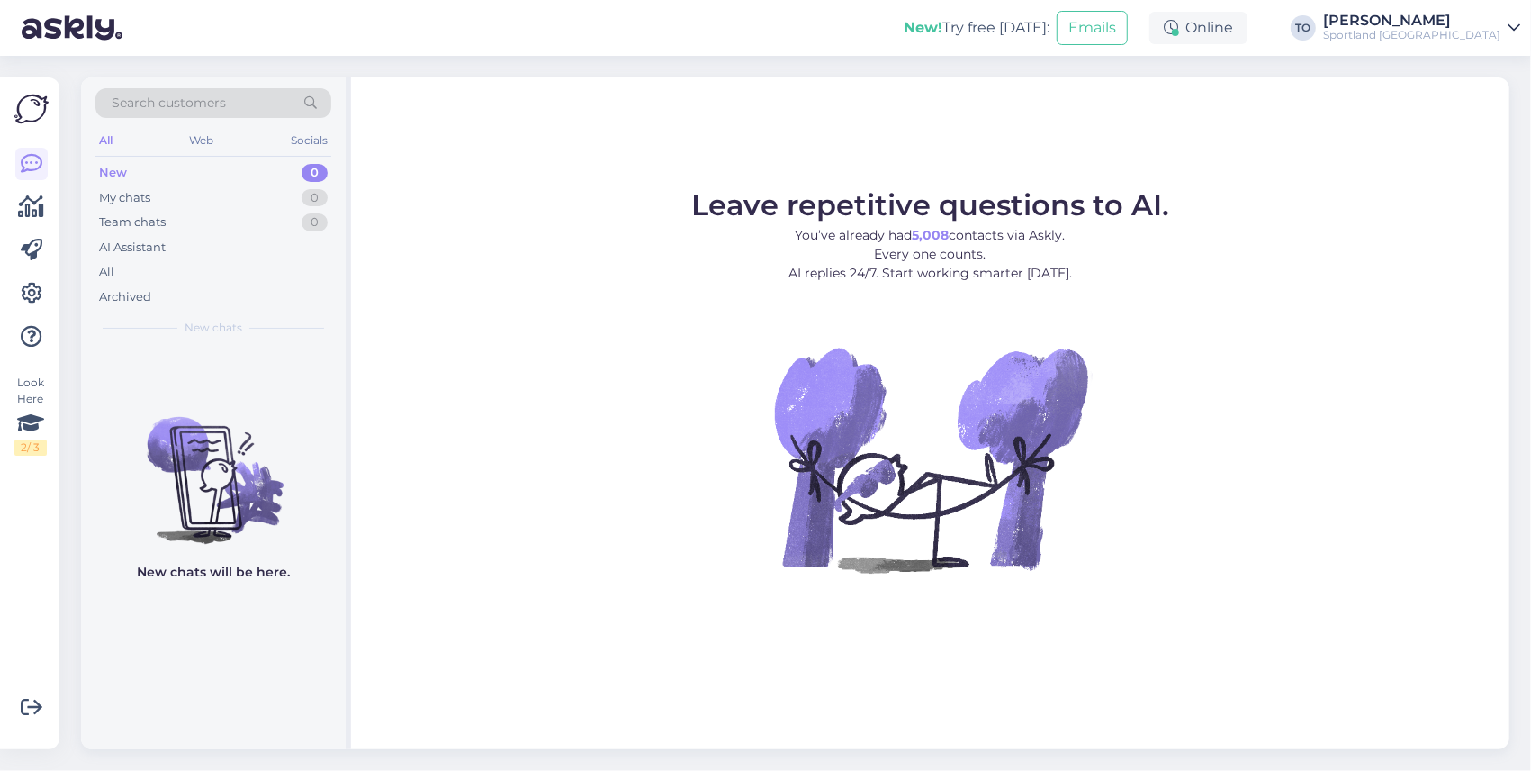
click at [1447, 24] on div "[PERSON_NAME]" at bounding box center [1411, 21] width 177 height 14
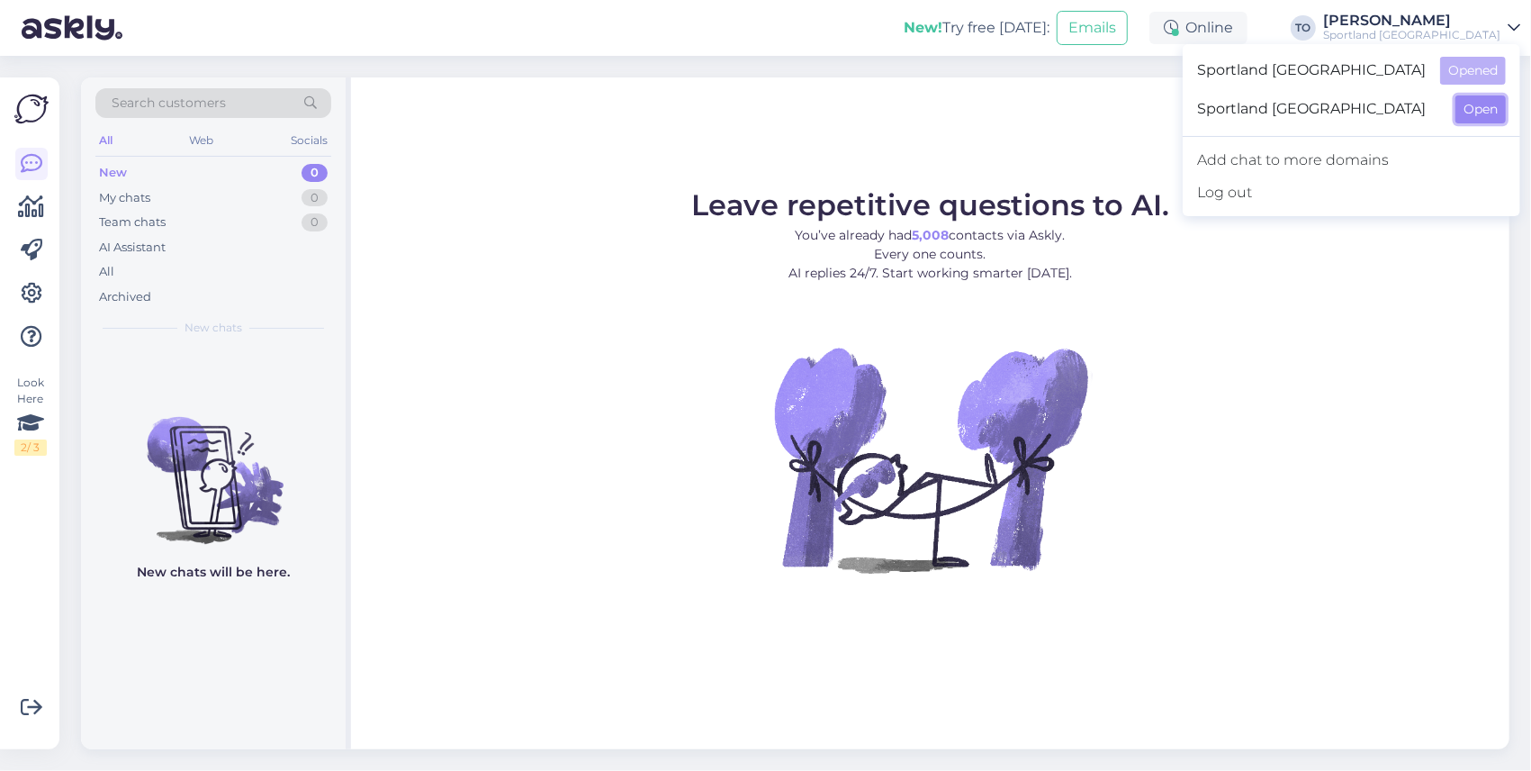
click at [1480, 106] on button "Open" at bounding box center [1481, 109] width 50 height 28
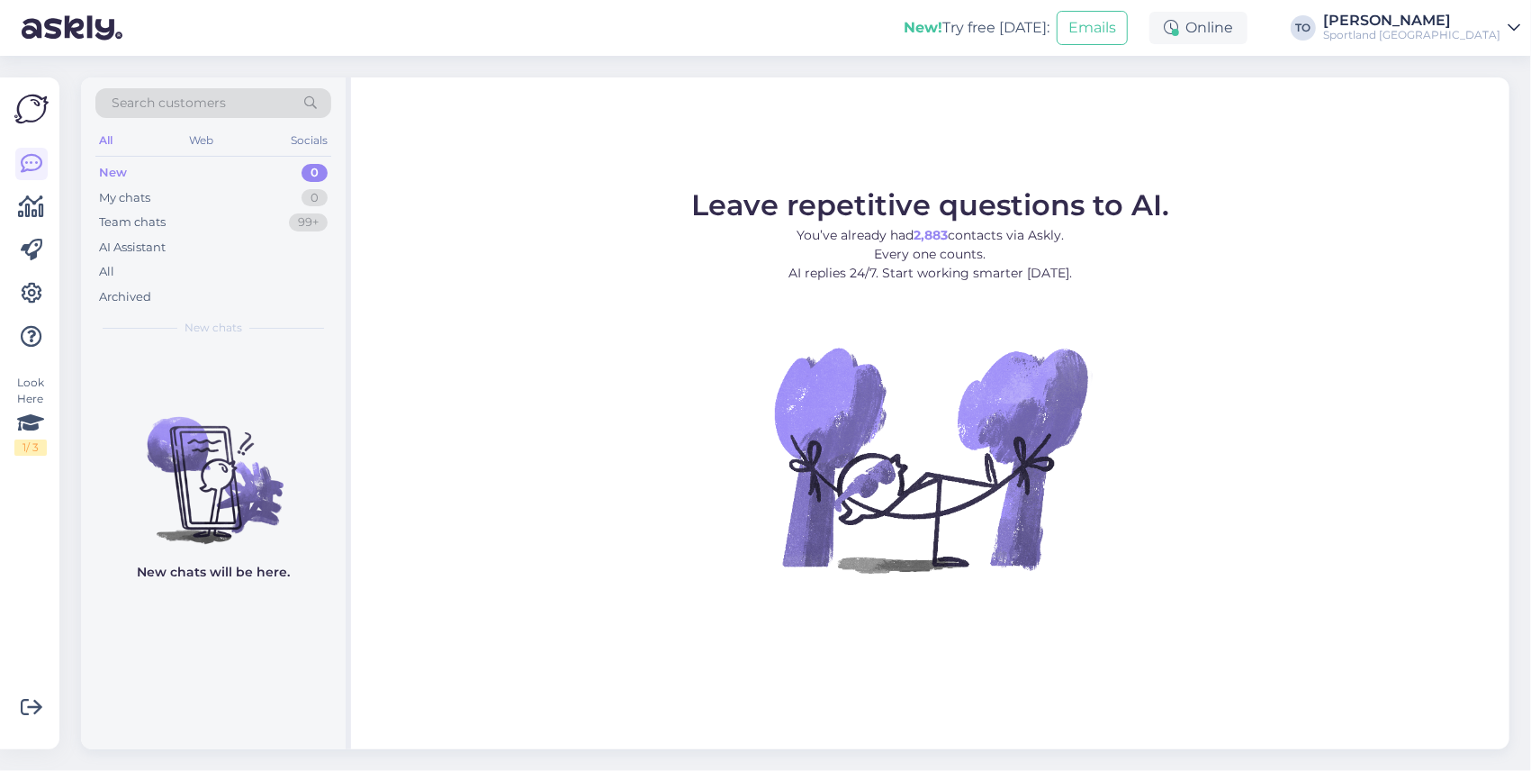
click at [1460, 32] on div "Sportland [GEOGRAPHIC_DATA]" at bounding box center [1411, 35] width 177 height 14
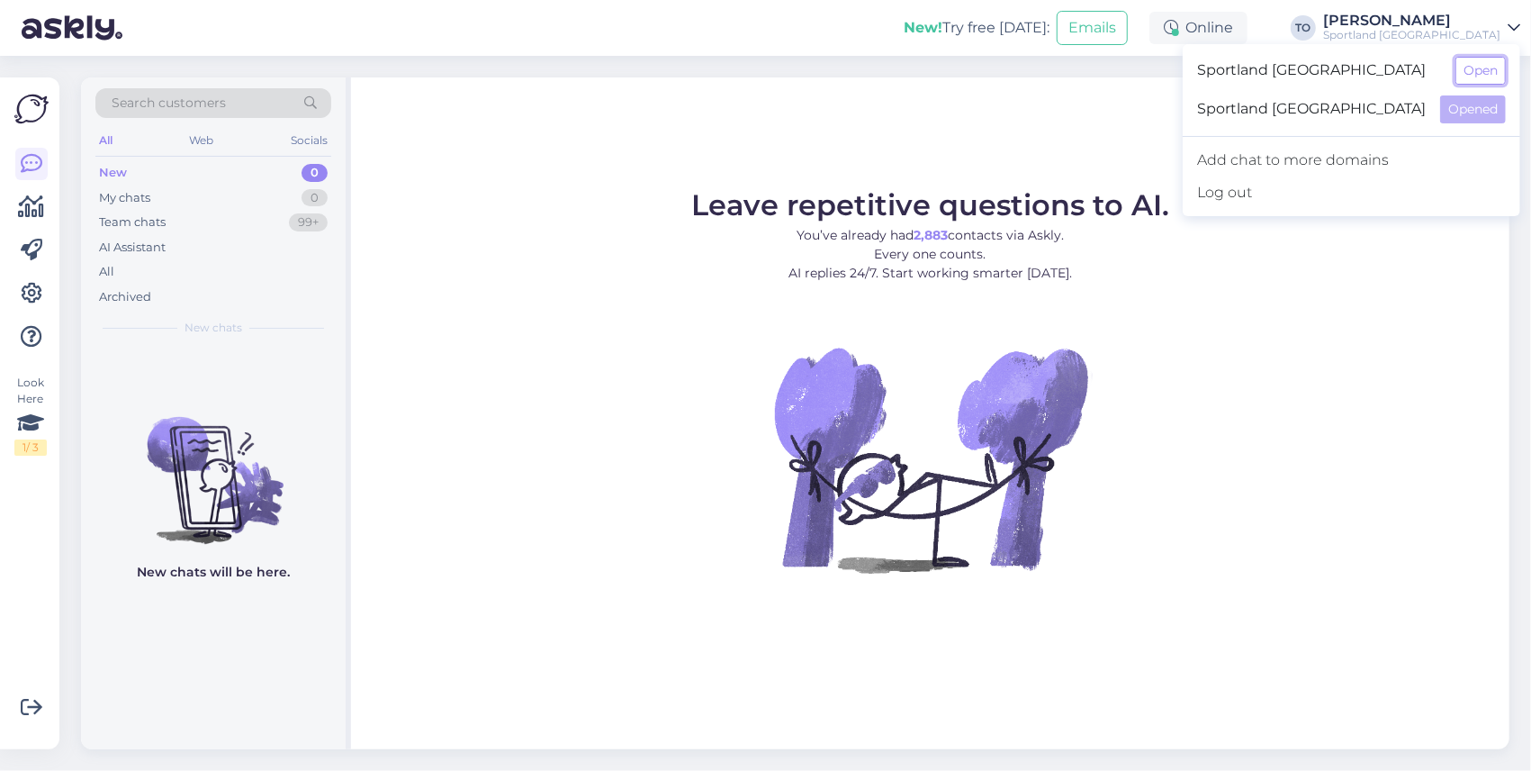
click at [1487, 68] on button "Open" at bounding box center [1481, 71] width 50 height 28
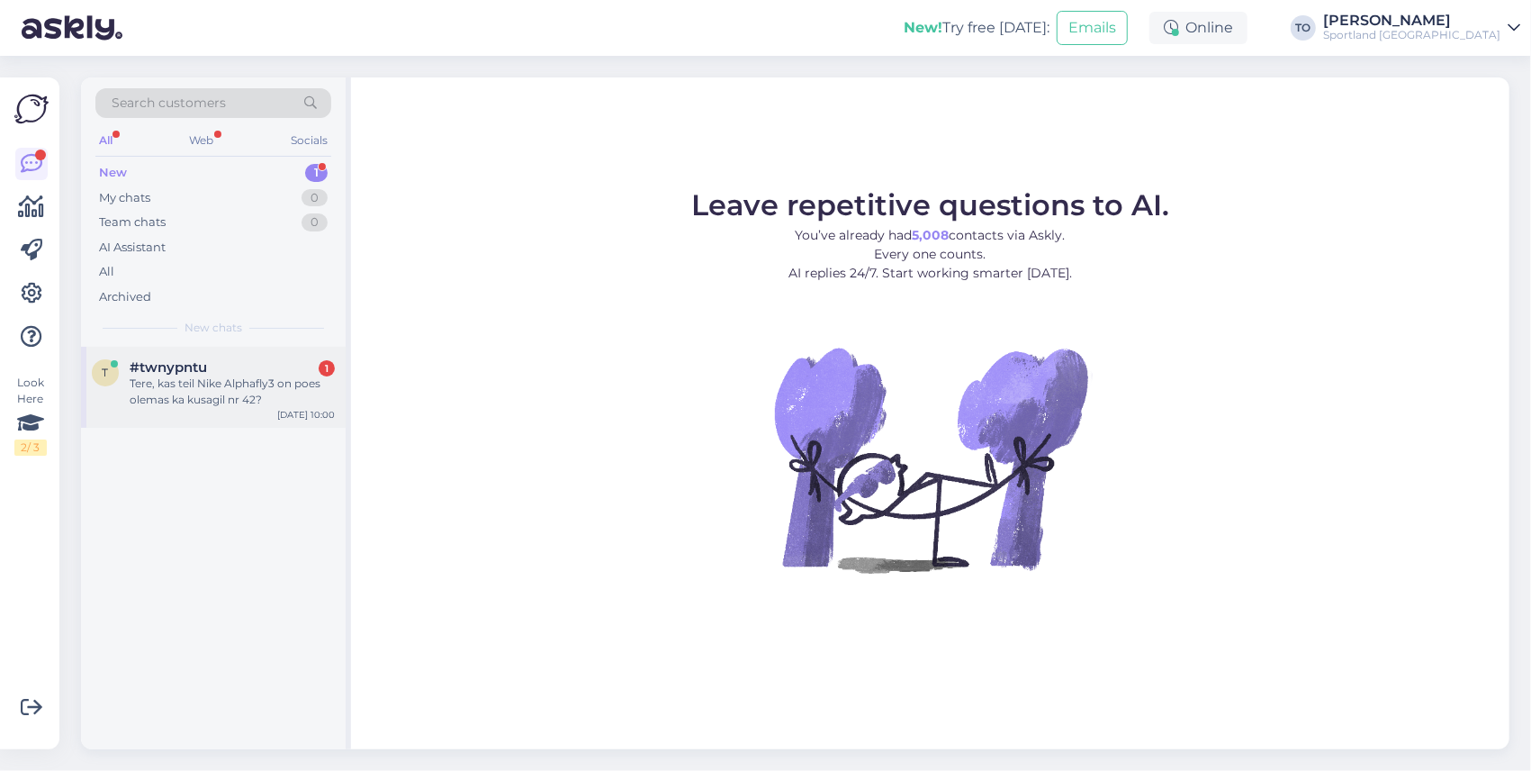
click at [226, 391] on div "Tere, kas teil Nike Alphafly3 on poes olemas ka kusagil nr 42?" at bounding box center [232, 391] width 205 height 32
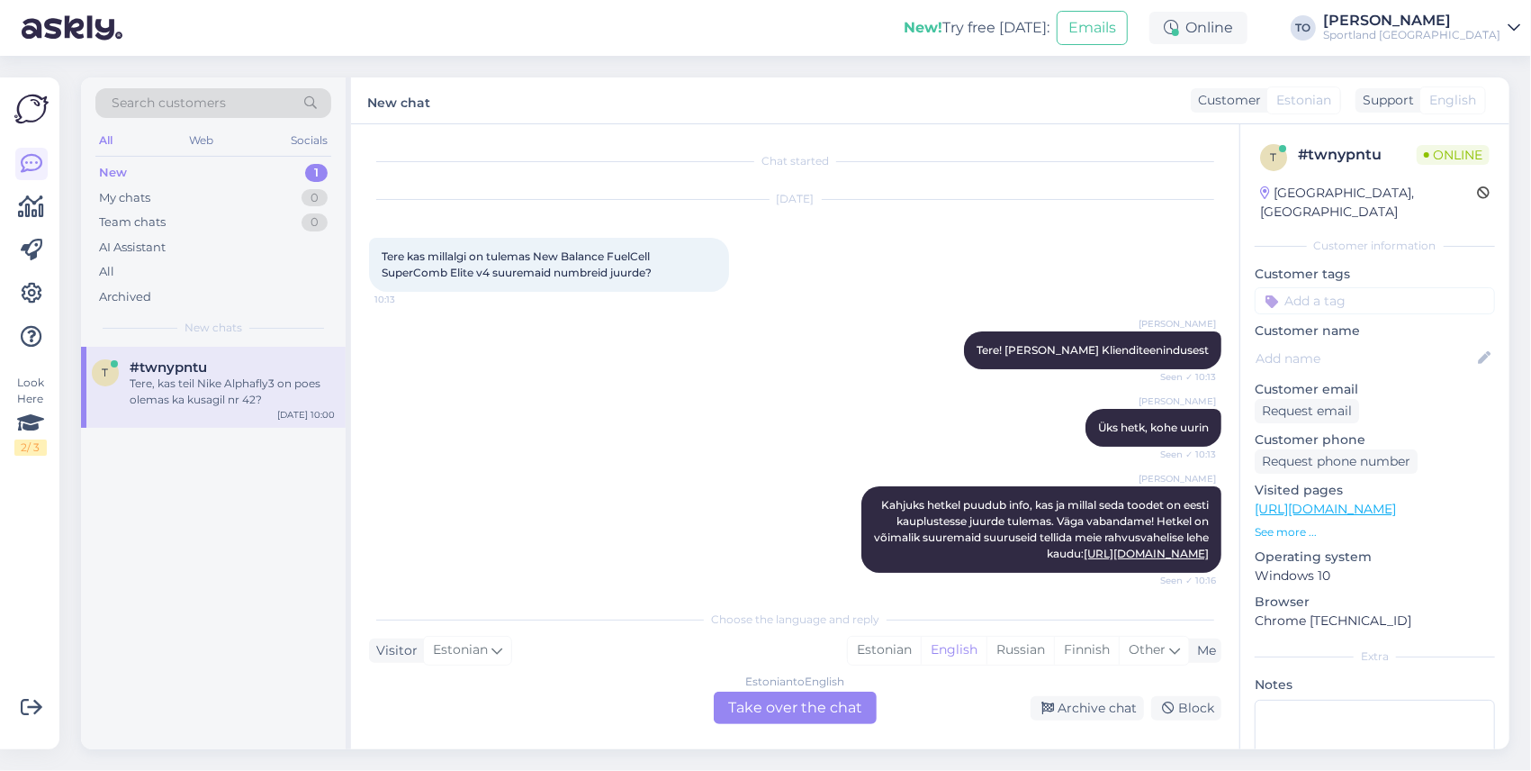
scroll to position [636, 0]
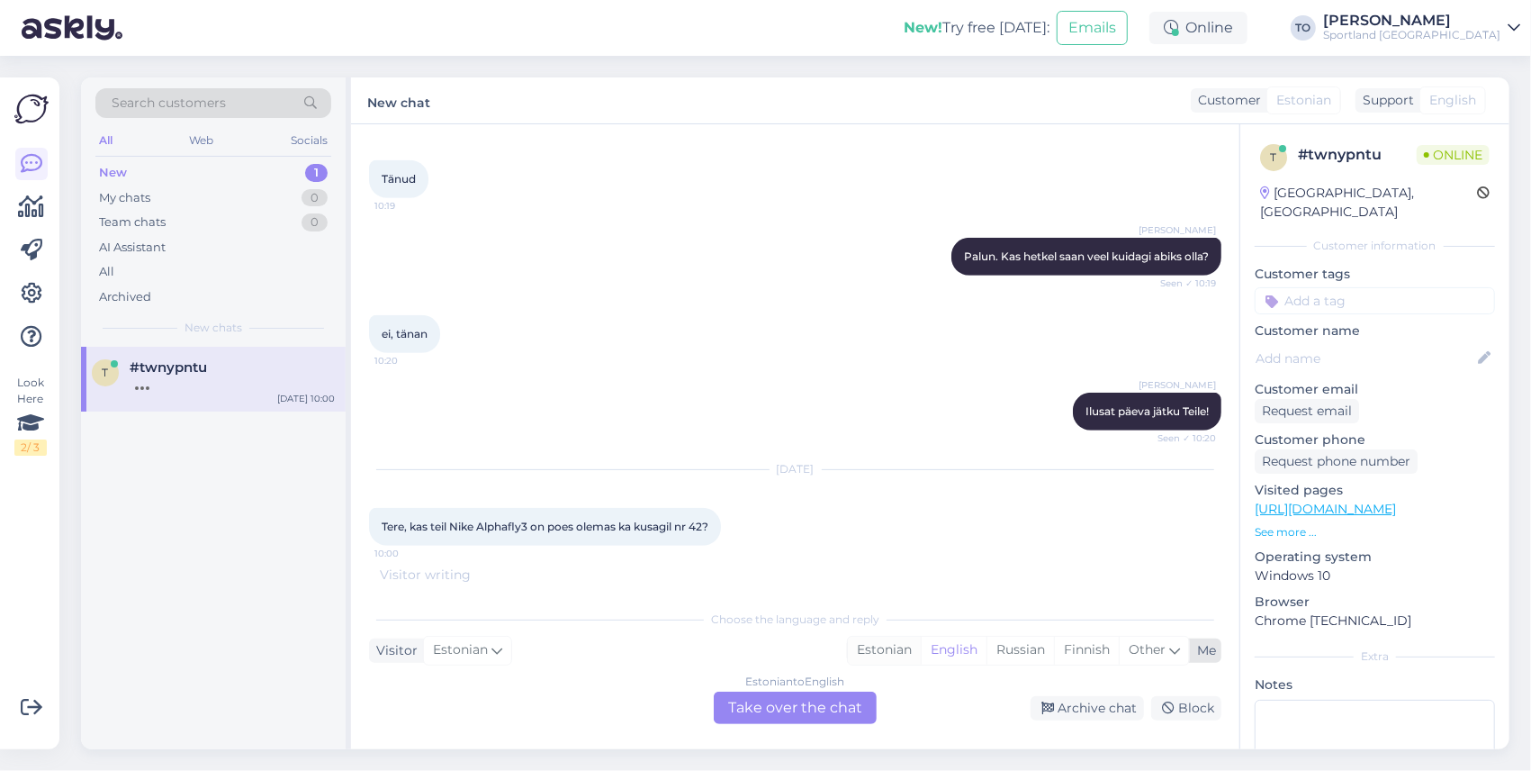
click at [886, 650] on div "Estonian" at bounding box center [884, 650] width 73 height 27
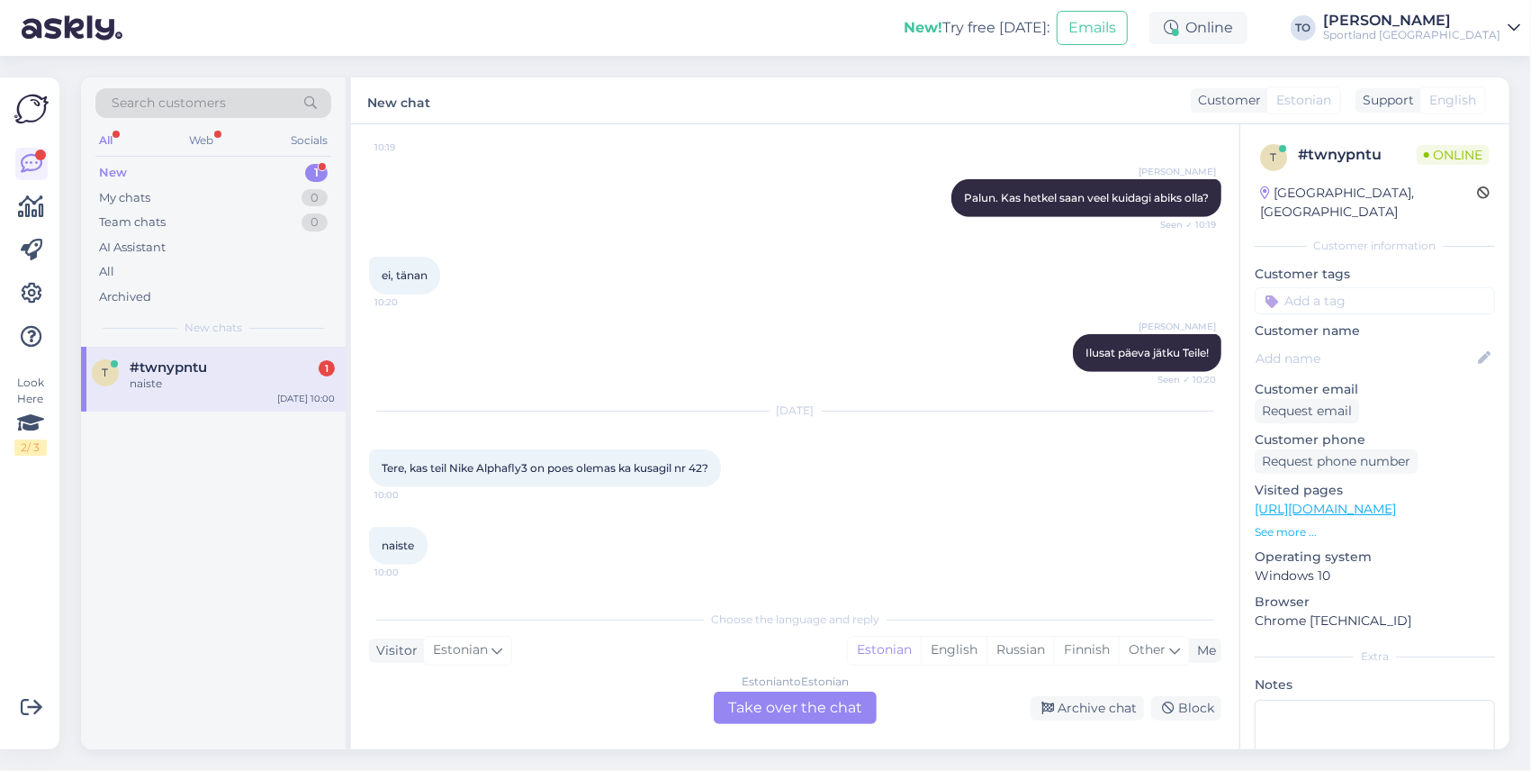
click at [812, 702] on div "Estonian to Estonian Take over the chat" at bounding box center [795, 707] width 163 height 32
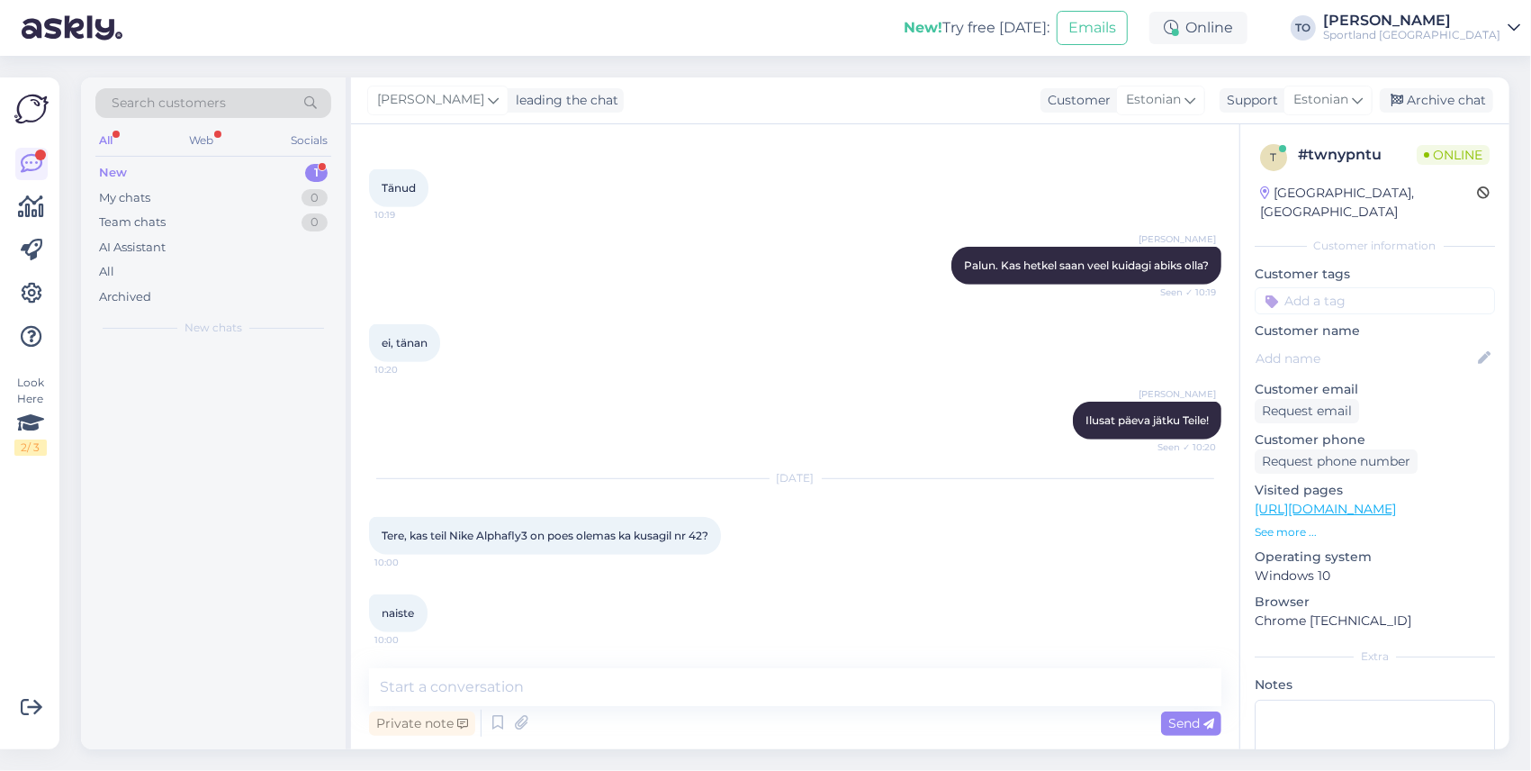
scroll to position [646, 0]
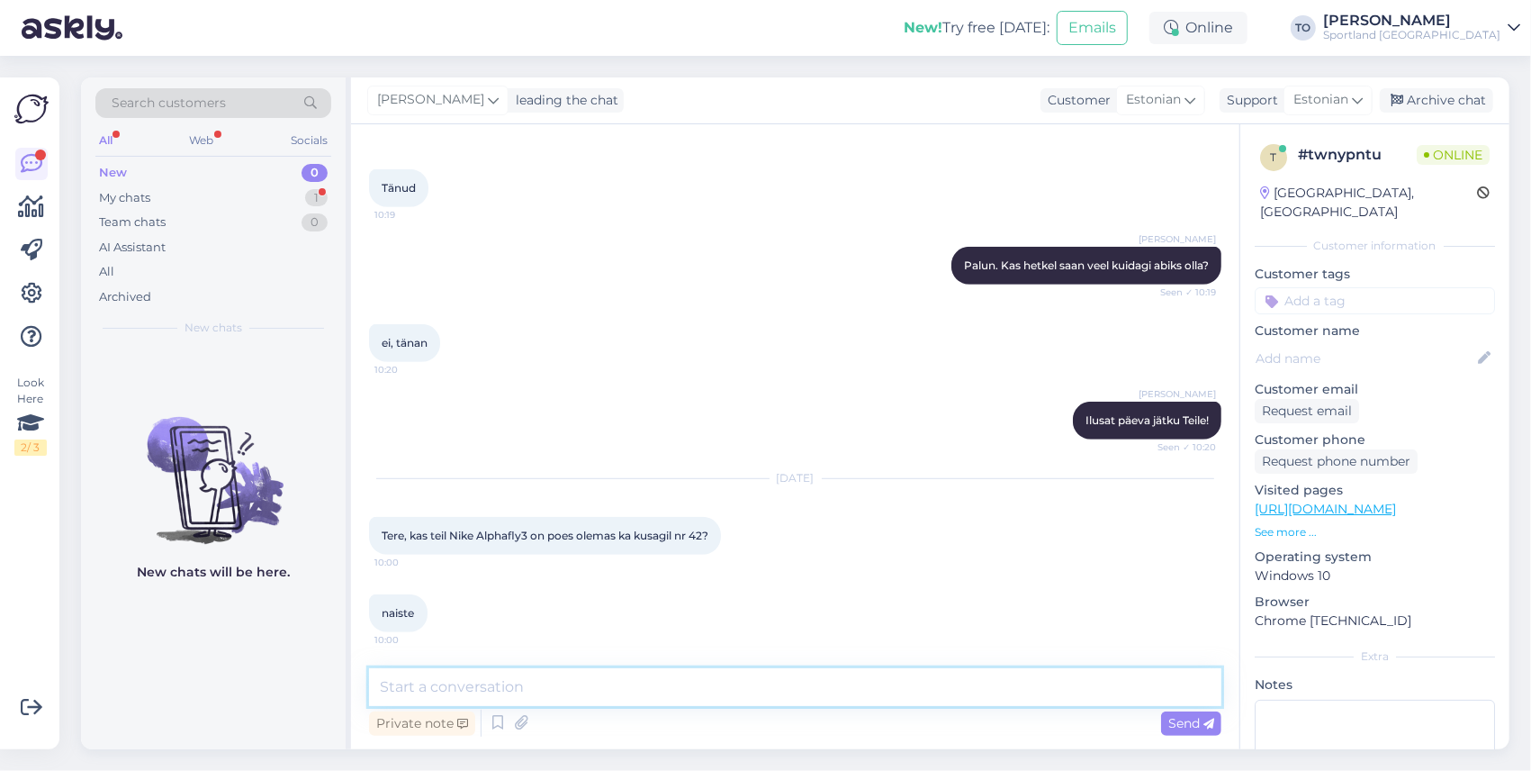
click at [645, 699] on textarea at bounding box center [795, 687] width 853 height 38
click at [512, 688] on textarea "Tere! [PERSON_NAME] KLienditeenindusest" at bounding box center [795, 687] width 853 height 38
type textarea "Tere! [PERSON_NAME] Klienditeenindusest"
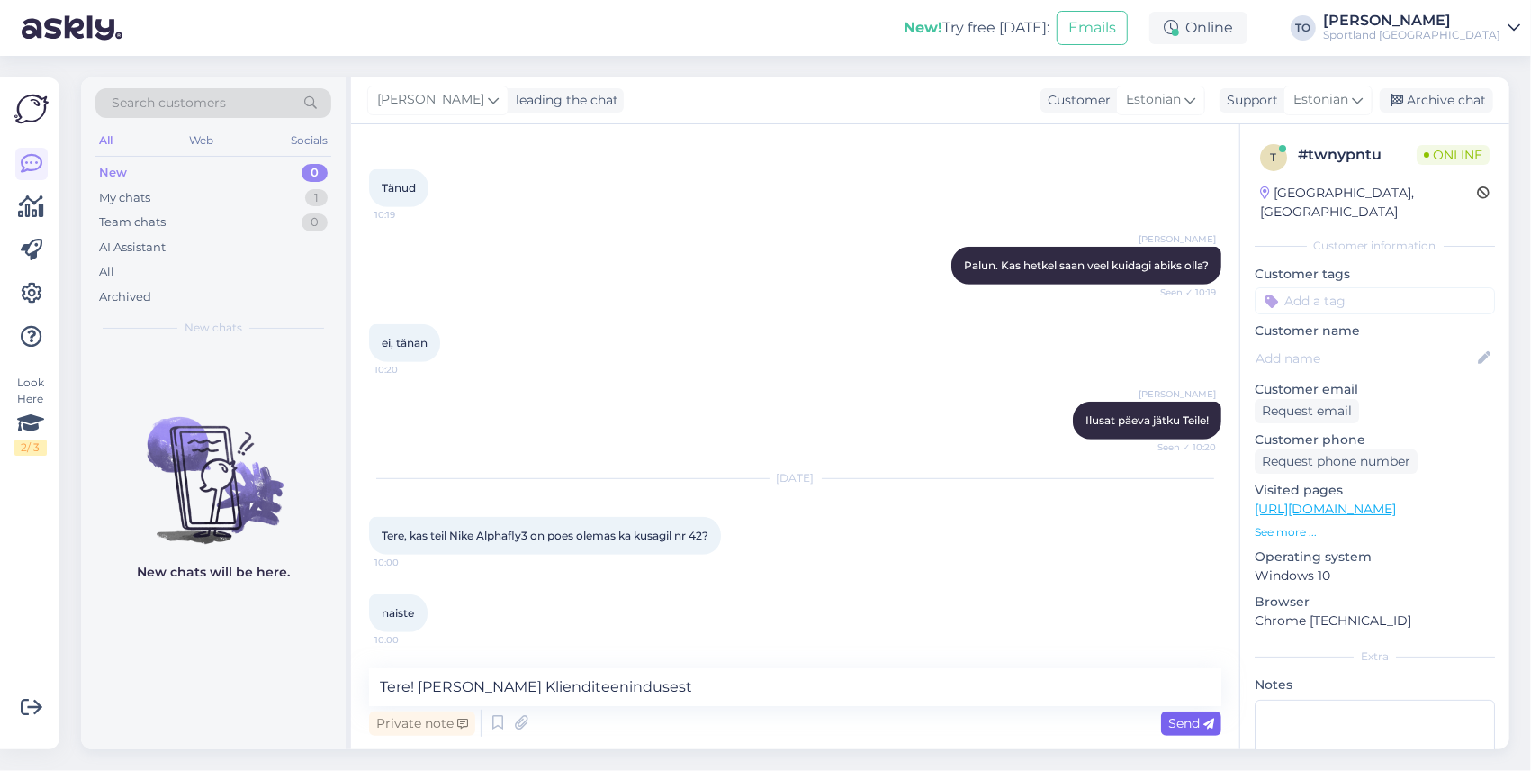
click at [1194, 721] on span "Send" at bounding box center [1192, 723] width 46 height 16
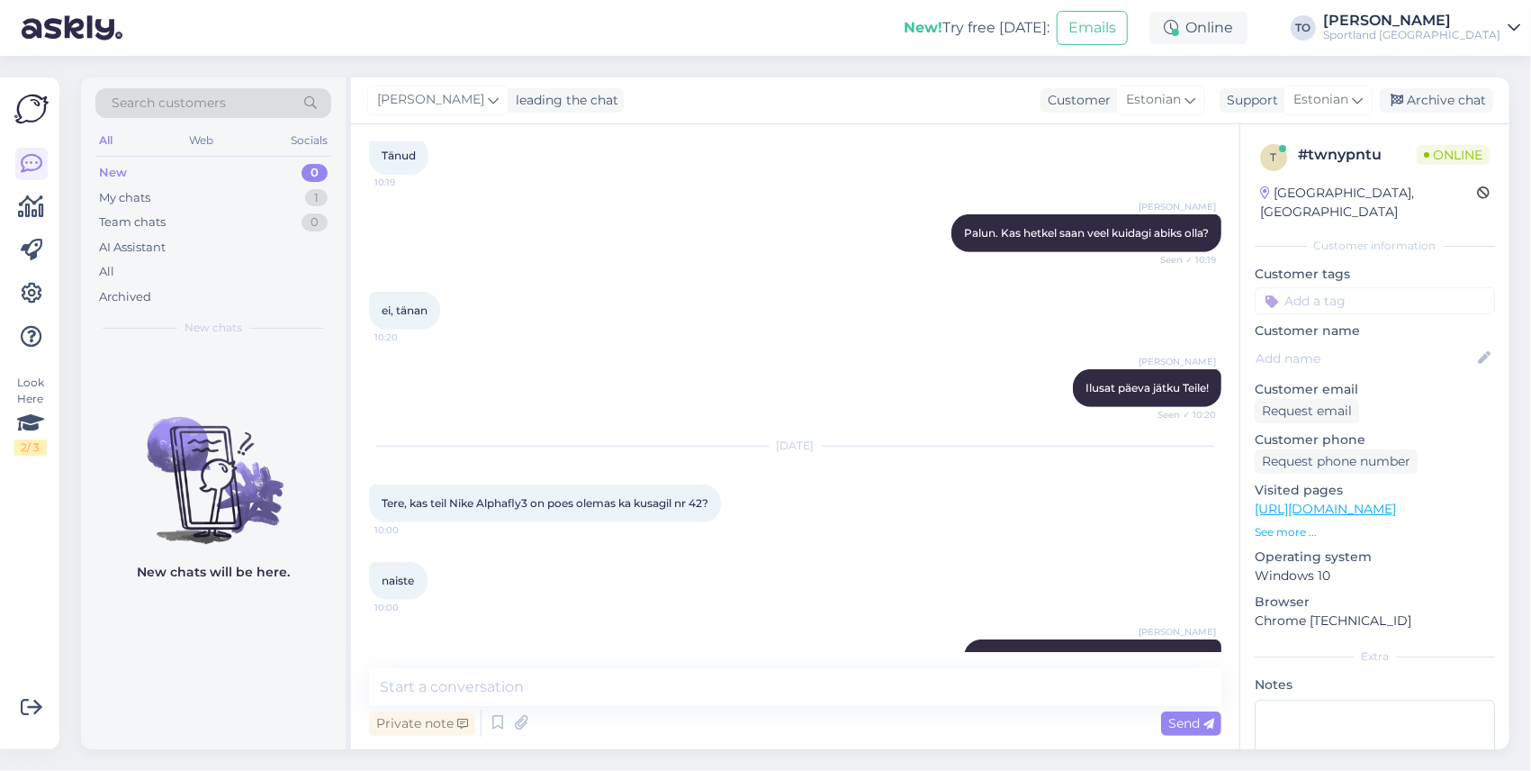
scroll to position [724, 0]
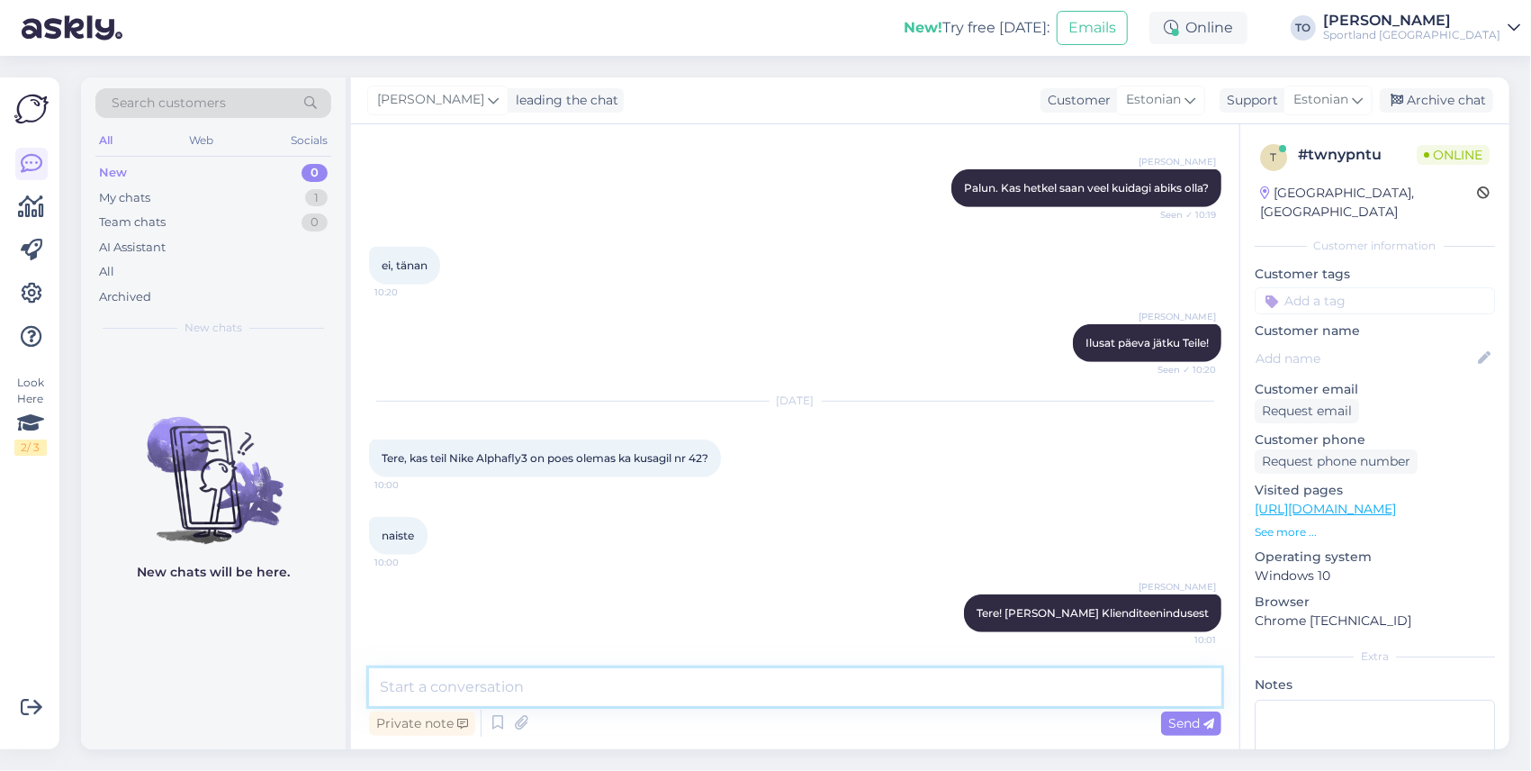
click at [481, 682] on textarea at bounding box center [795, 687] width 853 height 38
type textarea "Üks hetk, kohe uurin"
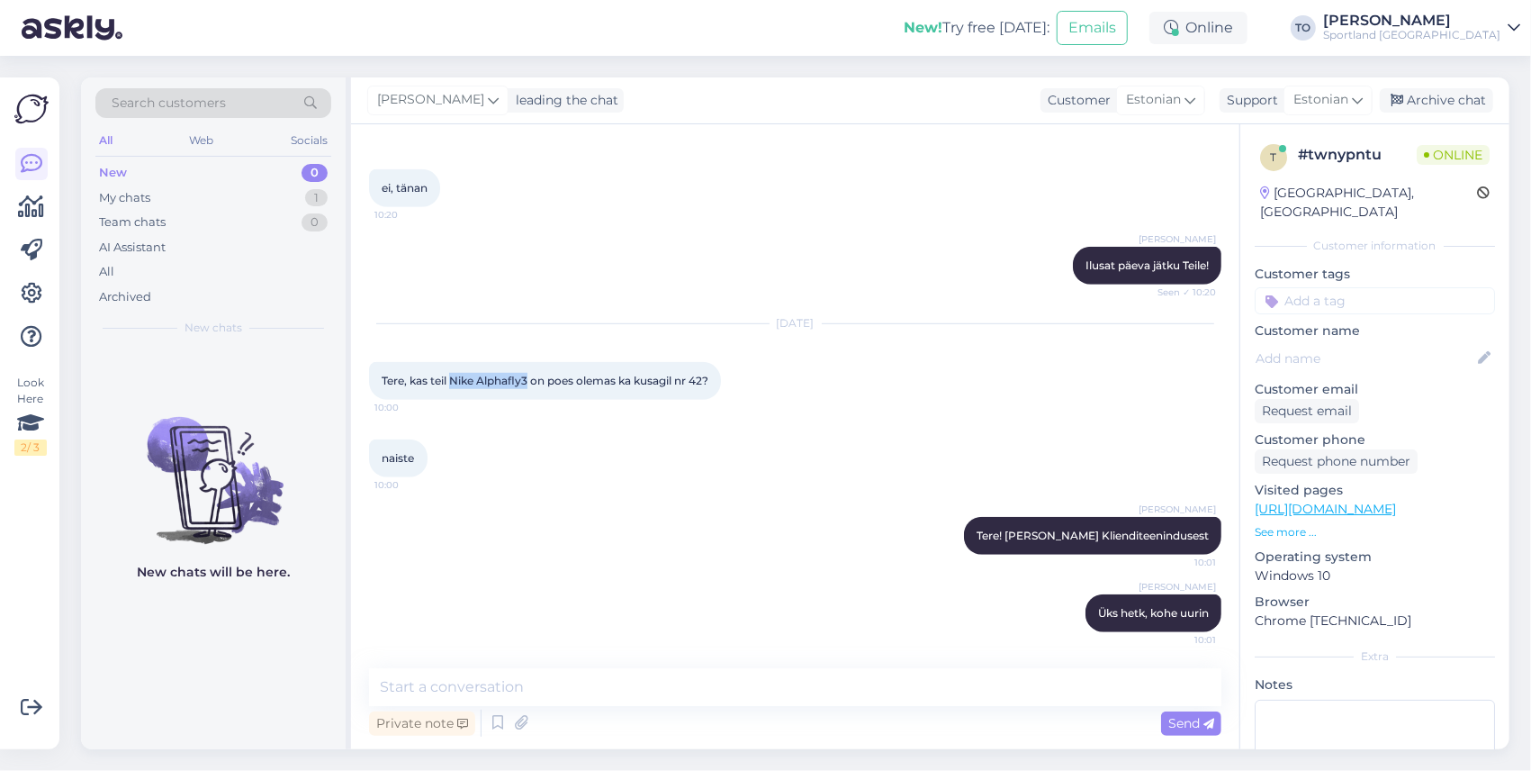
drag, startPoint x: 452, startPoint y: 377, endPoint x: 529, endPoint y: 377, distance: 77.4
click at [529, 377] on span "Tere, kas teil Nike Alphafly3 on poes olemas ka kusagil nr 42?" at bounding box center [545, 381] width 327 height 14
copy span "Nike Alphafly3"
drag, startPoint x: 1446, startPoint y: 487, endPoint x: 1456, endPoint y: 493, distance: 11.7
click at [1396, 501] on link "[URL][DOMAIN_NAME]" at bounding box center [1325, 509] width 141 height 16
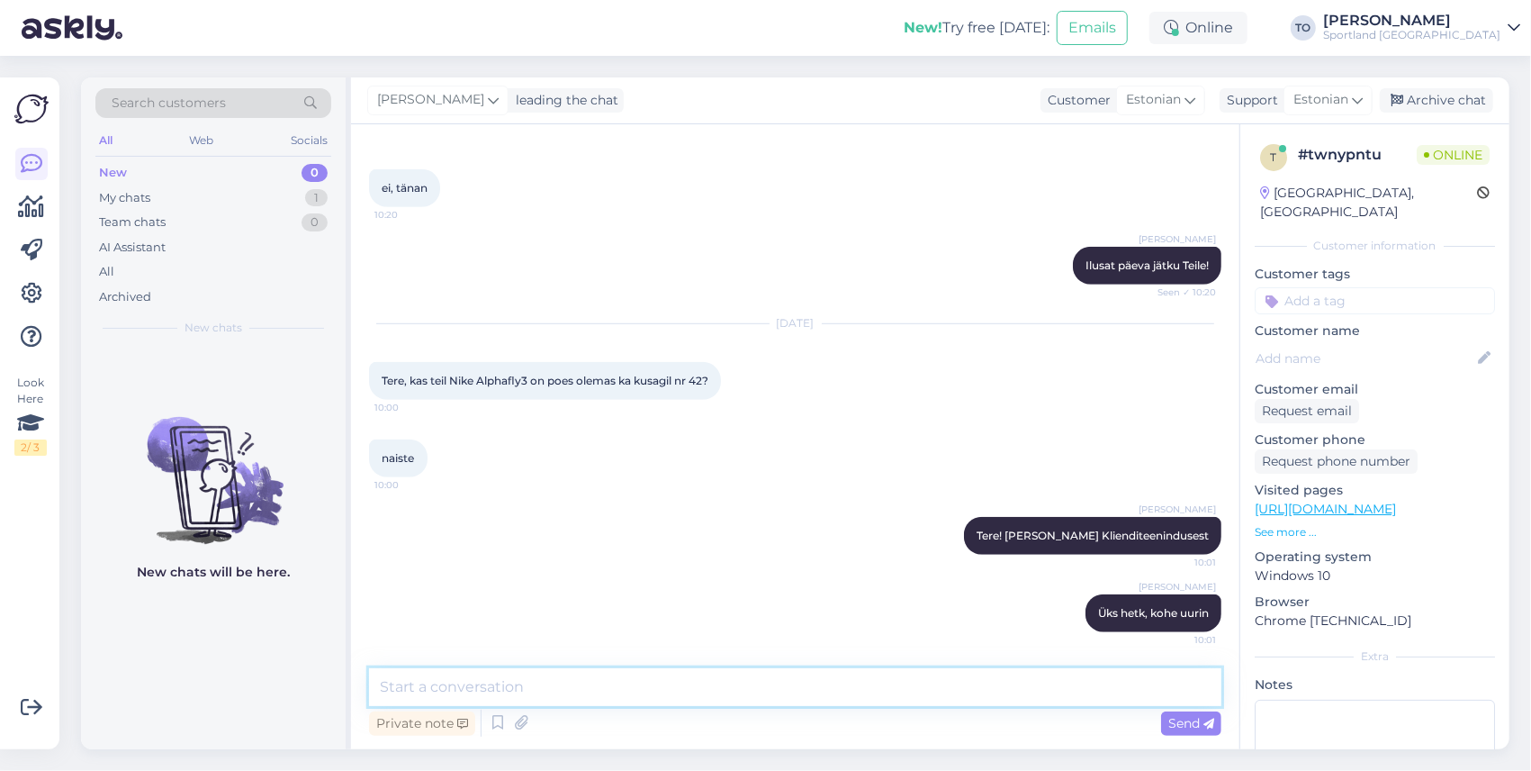
click at [556, 676] on textarea at bounding box center [795, 687] width 853 height 38
type textarea "k"
type textarea "Kahjuks hetkel antud toodet meie valikus ei ole. Väga vabandame!"
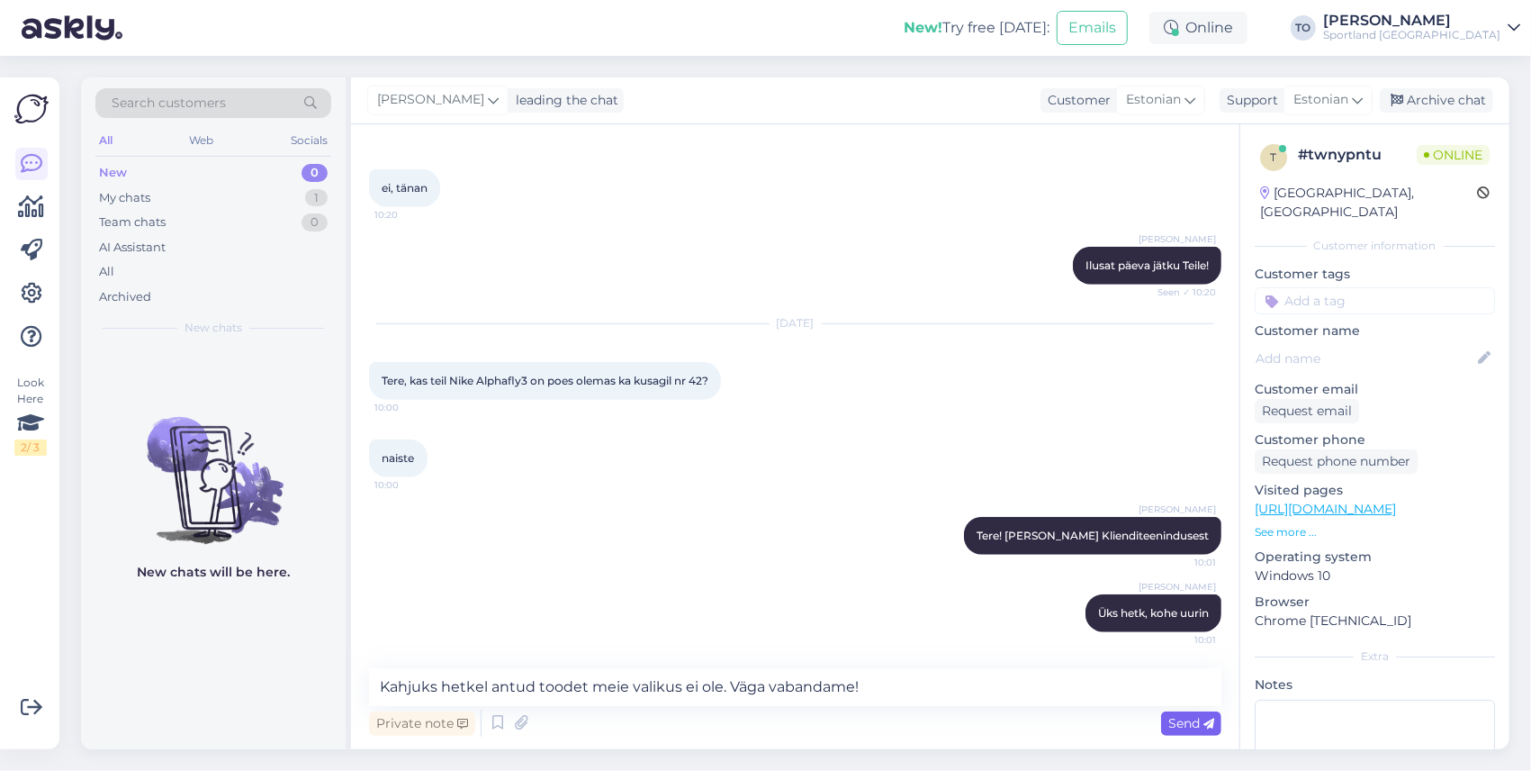
click at [1181, 717] on span "Send" at bounding box center [1192, 723] width 46 height 16
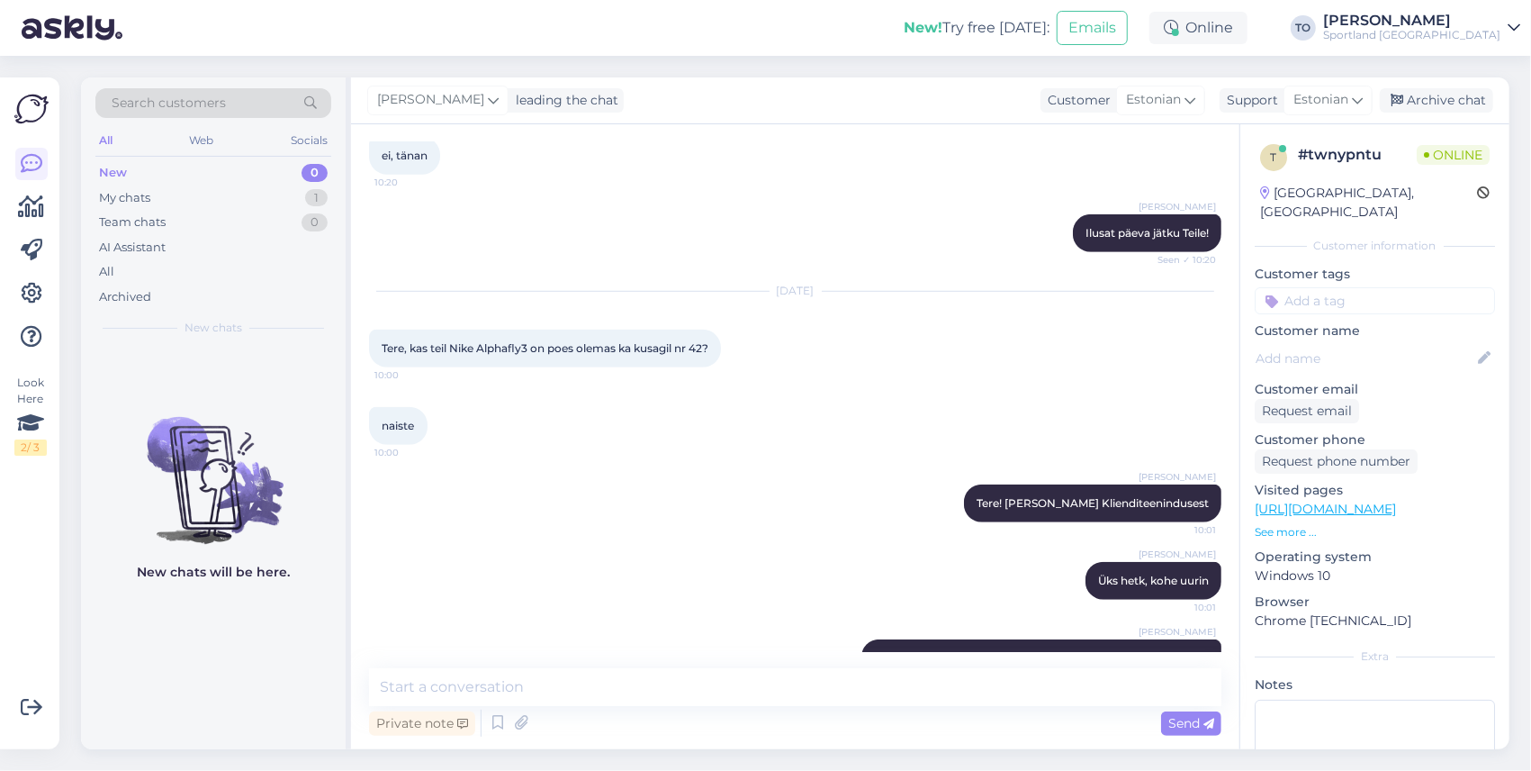
scroll to position [895, 0]
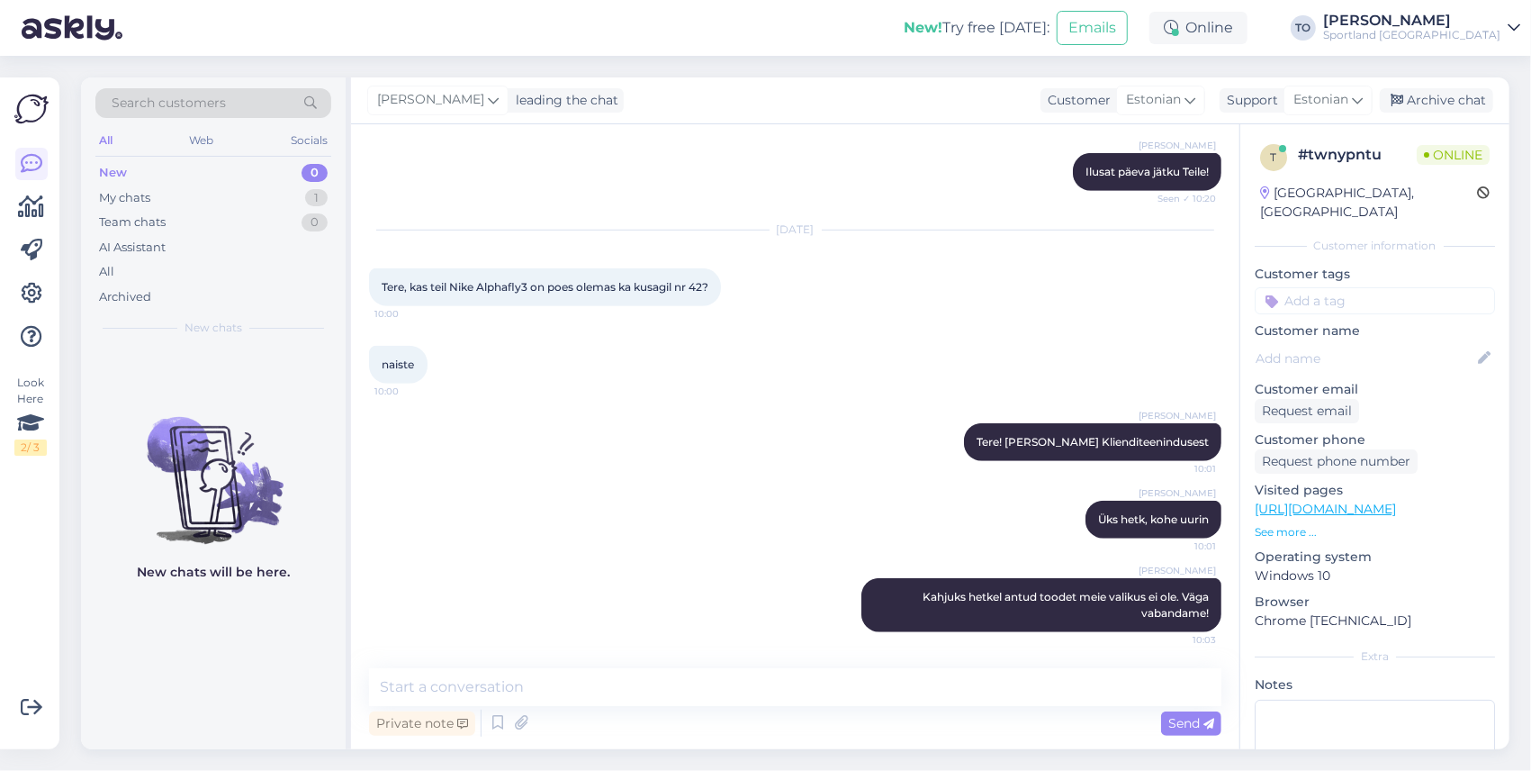
click at [1311, 287] on input at bounding box center [1375, 300] width 240 height 27
type input "saada"
click at [1368, 364] on span "Toote saadavus" at bounding box center [1375, 369] width 84 height 11
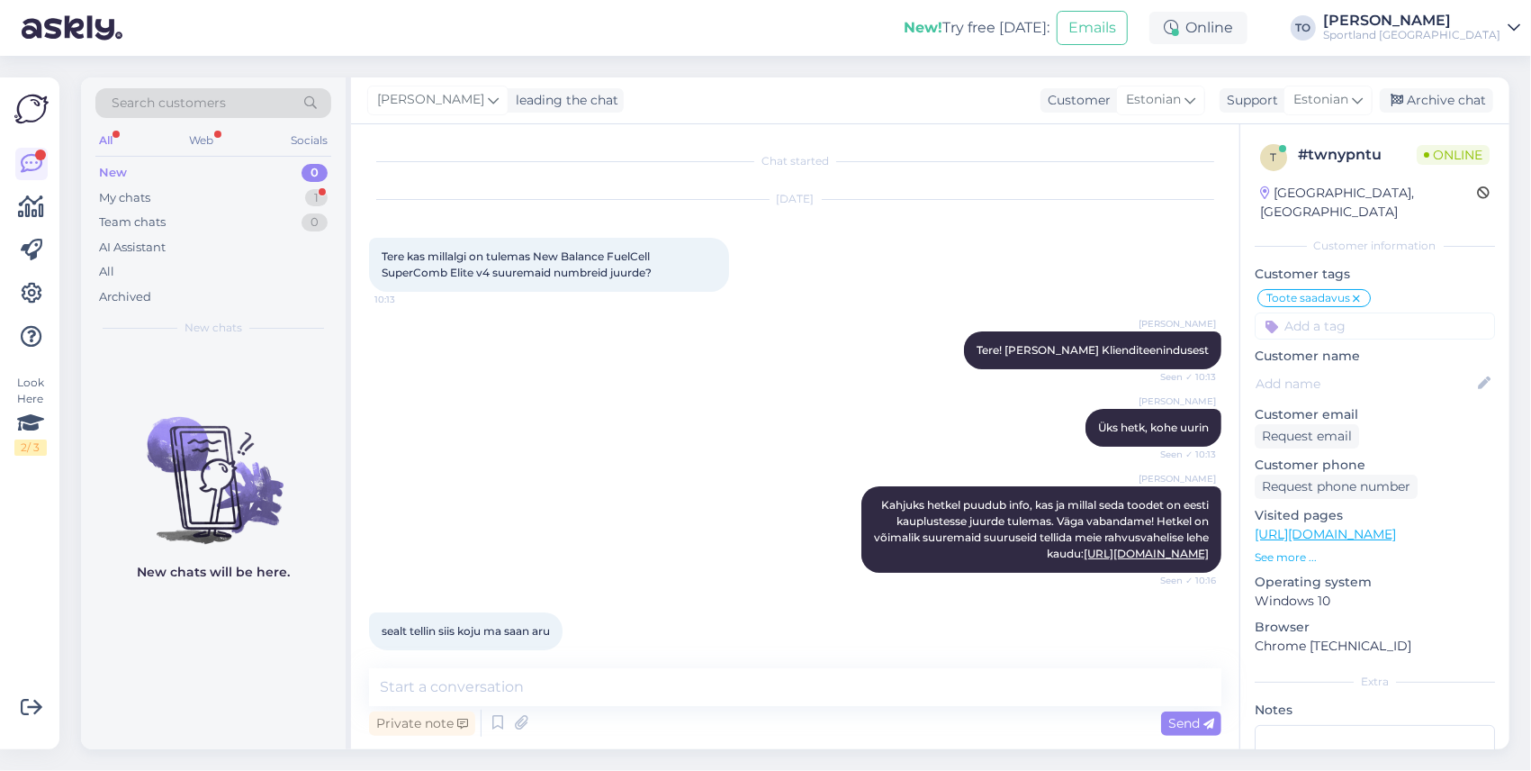
scroll to position [972, 0]
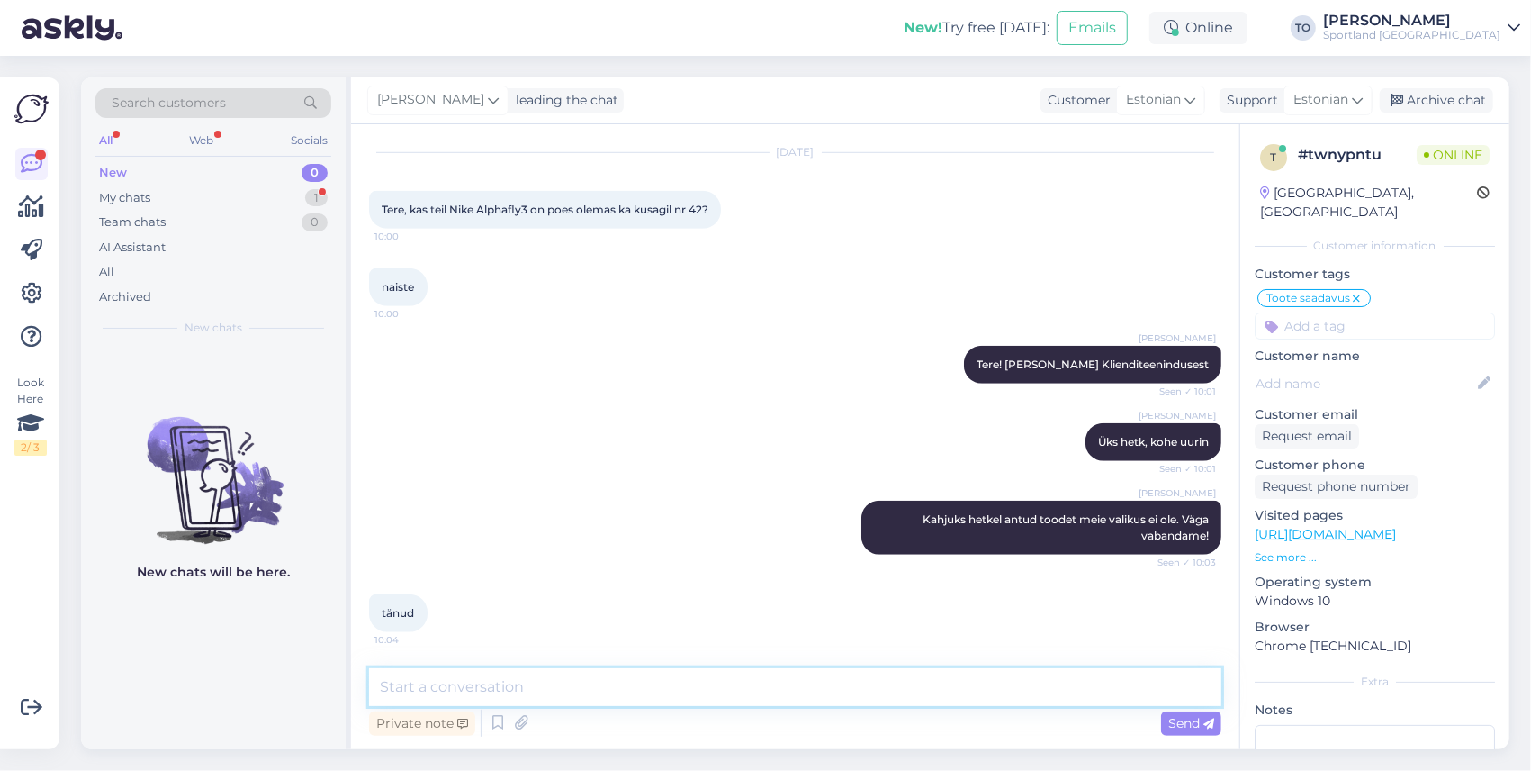
click at [576, 693] on textarea at bounding box center [795, 687] width 853 height 38
type textarea "Palun. Kas hetkel saan veel abiks olla?"
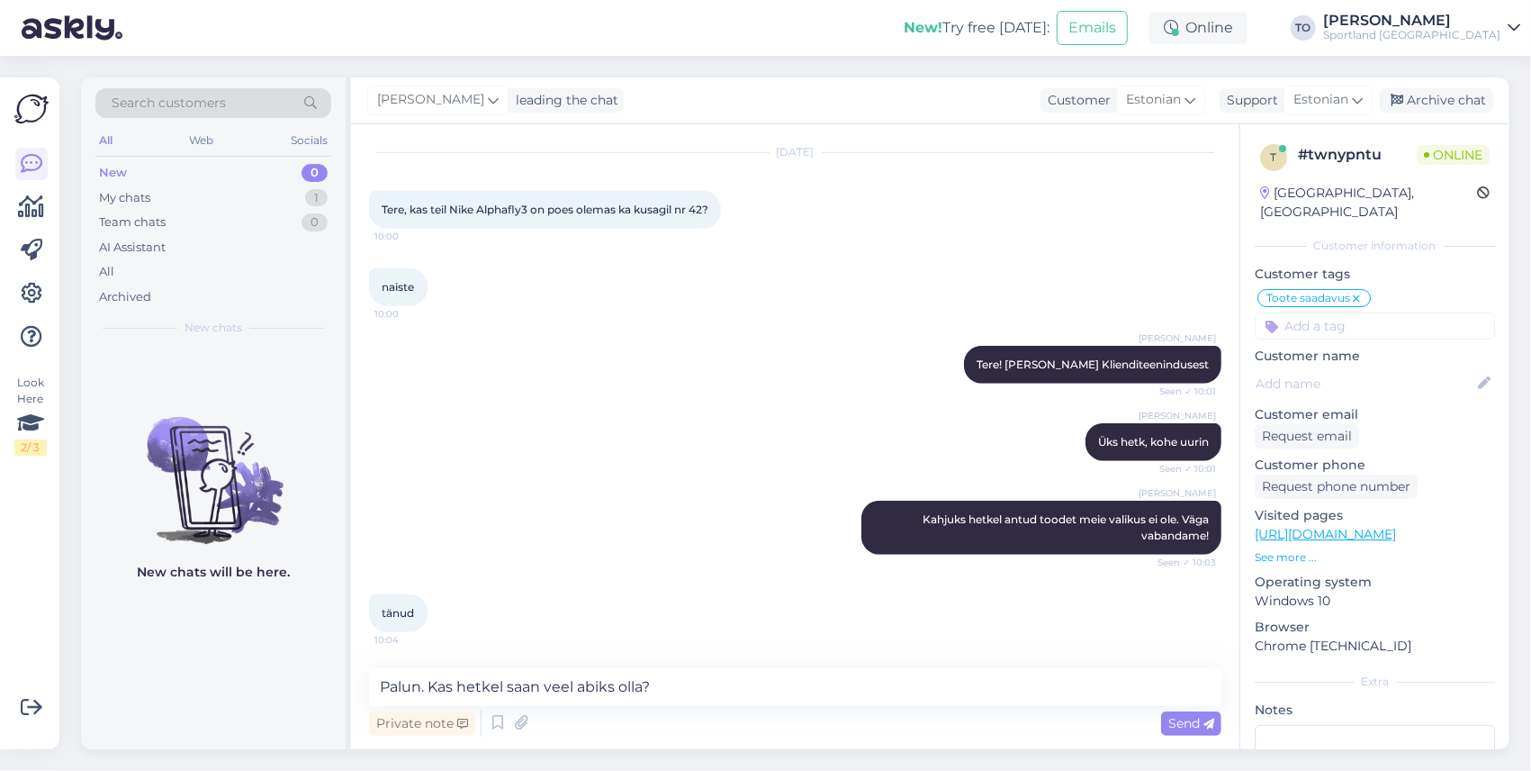
click at [1195, 715] on div "Send" at bounding box center [1191, 723] width 60 height 24
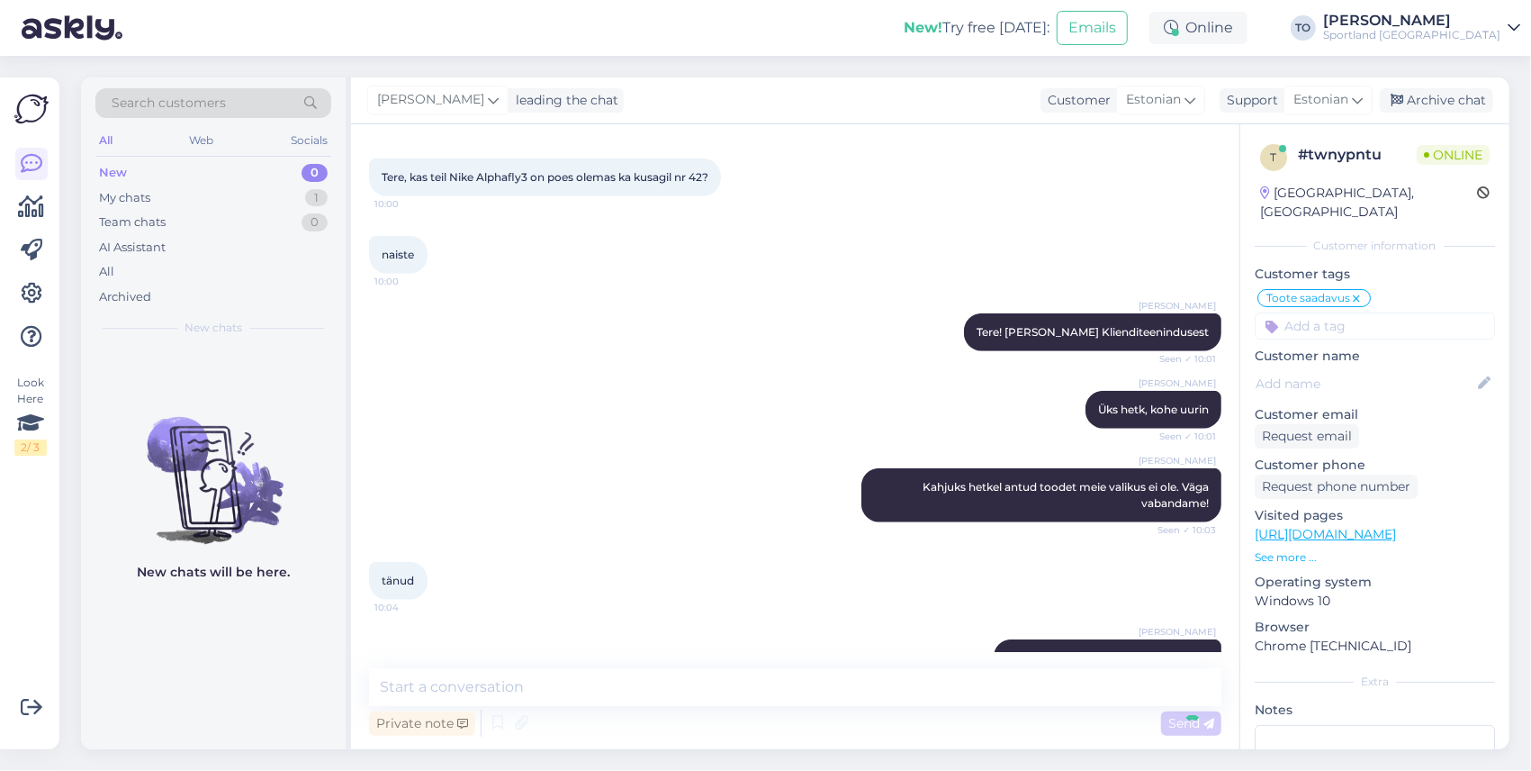
scroll to position [1050, 0]
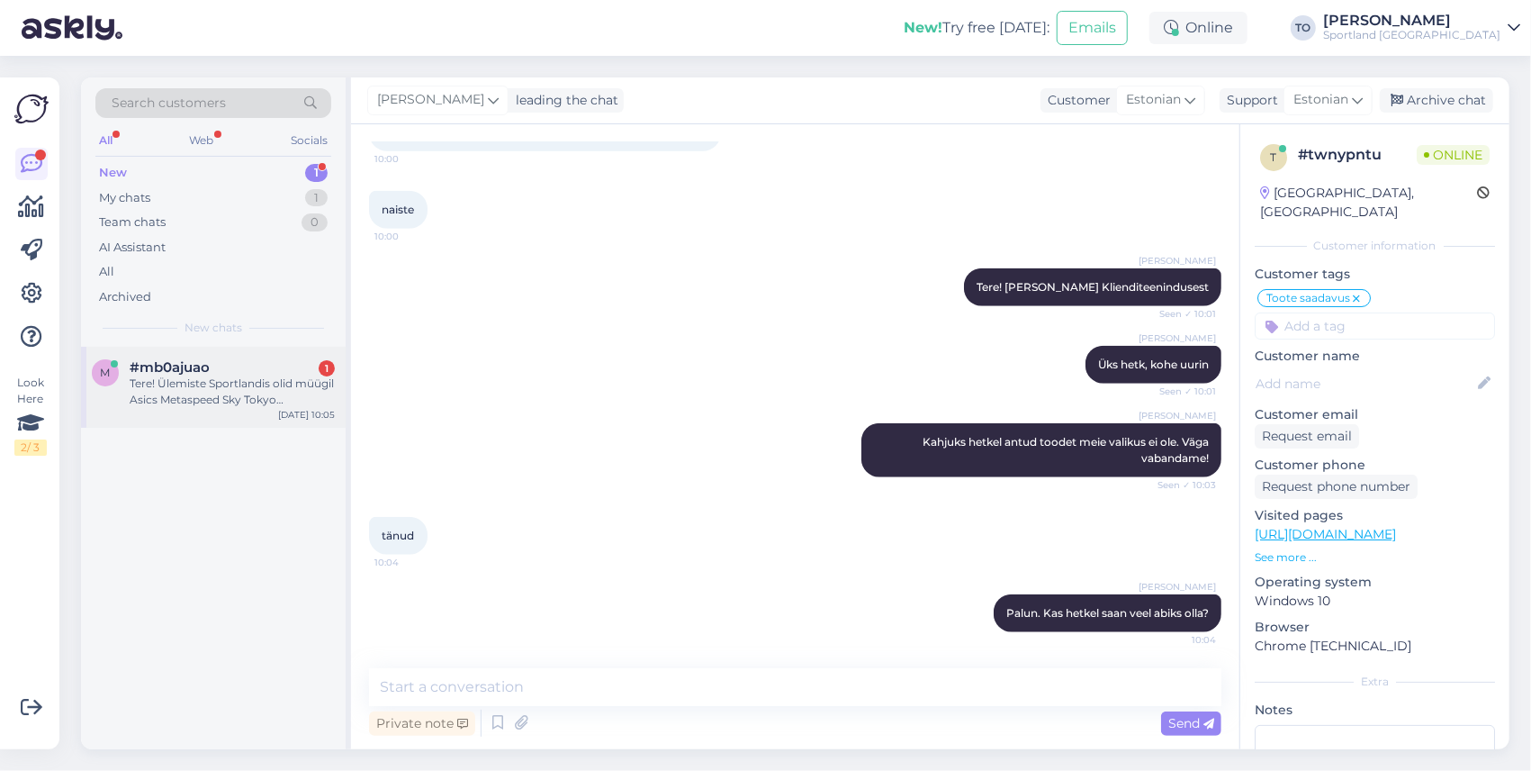
click at [257, 381] on div "Tere! Ülemiste Sportlandis olid müügil Asics Metaspeed Sky Tokyo jooksuajalnõud…" at bounding box center [232, 391] width 205 height 32
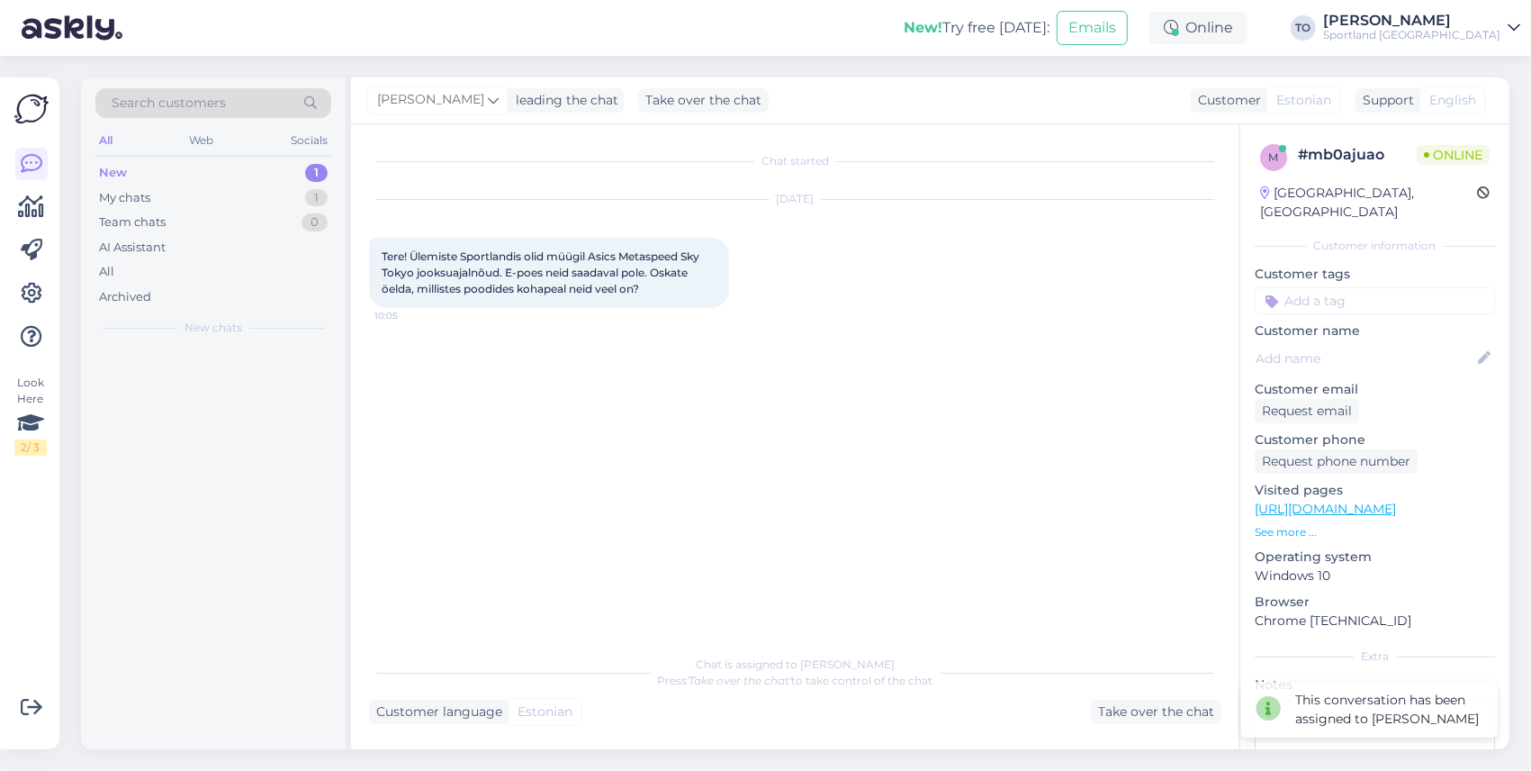
click at [881, 649] on div "Chat is assigned to [PERSON_NAME] Press 'Take over the chat' to take control of…" at bounding box center [795, 685] width 853 height 78
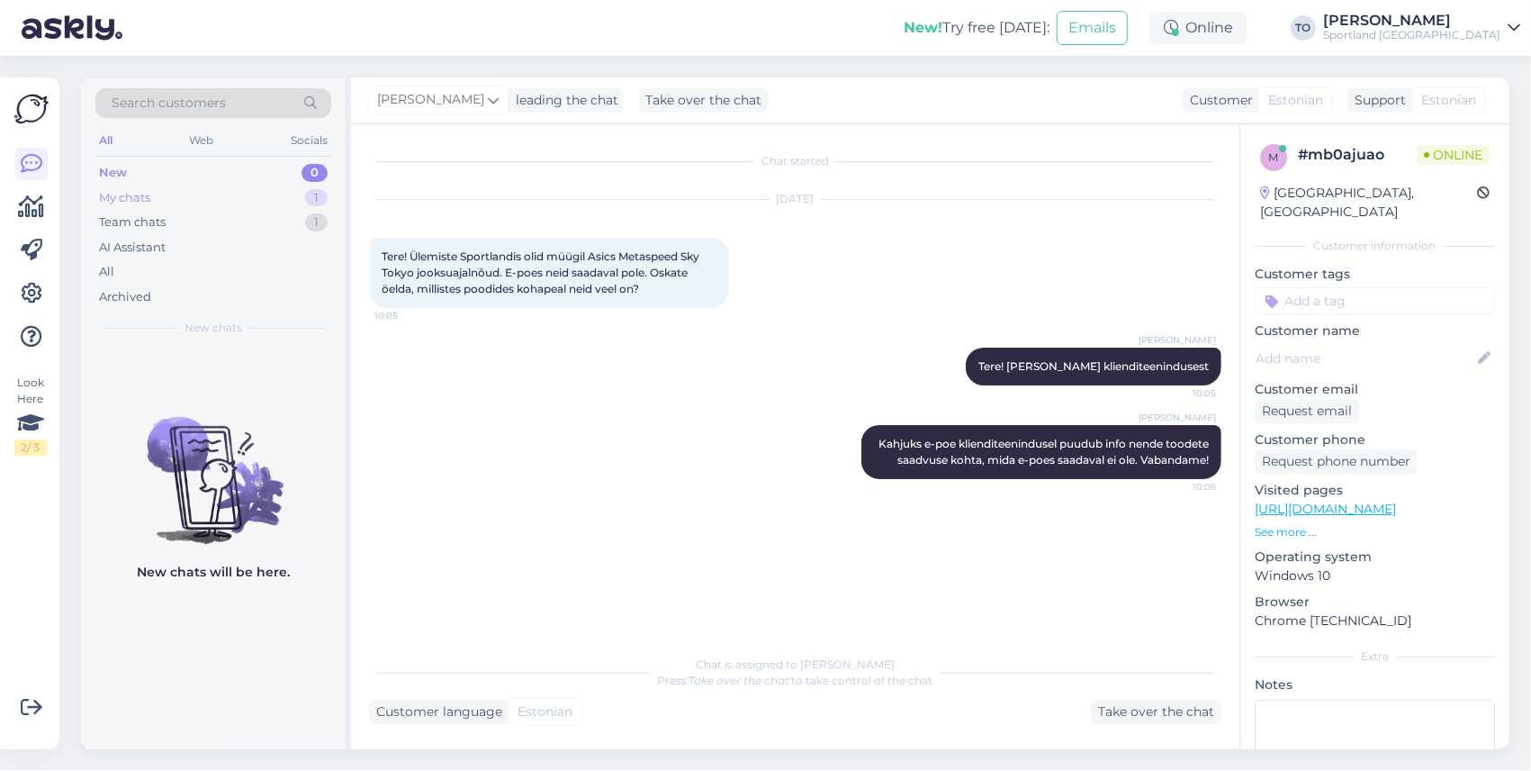
click at [198, 189] on div "My chats 1" at bounding box center [213, 197] width 236 height 25
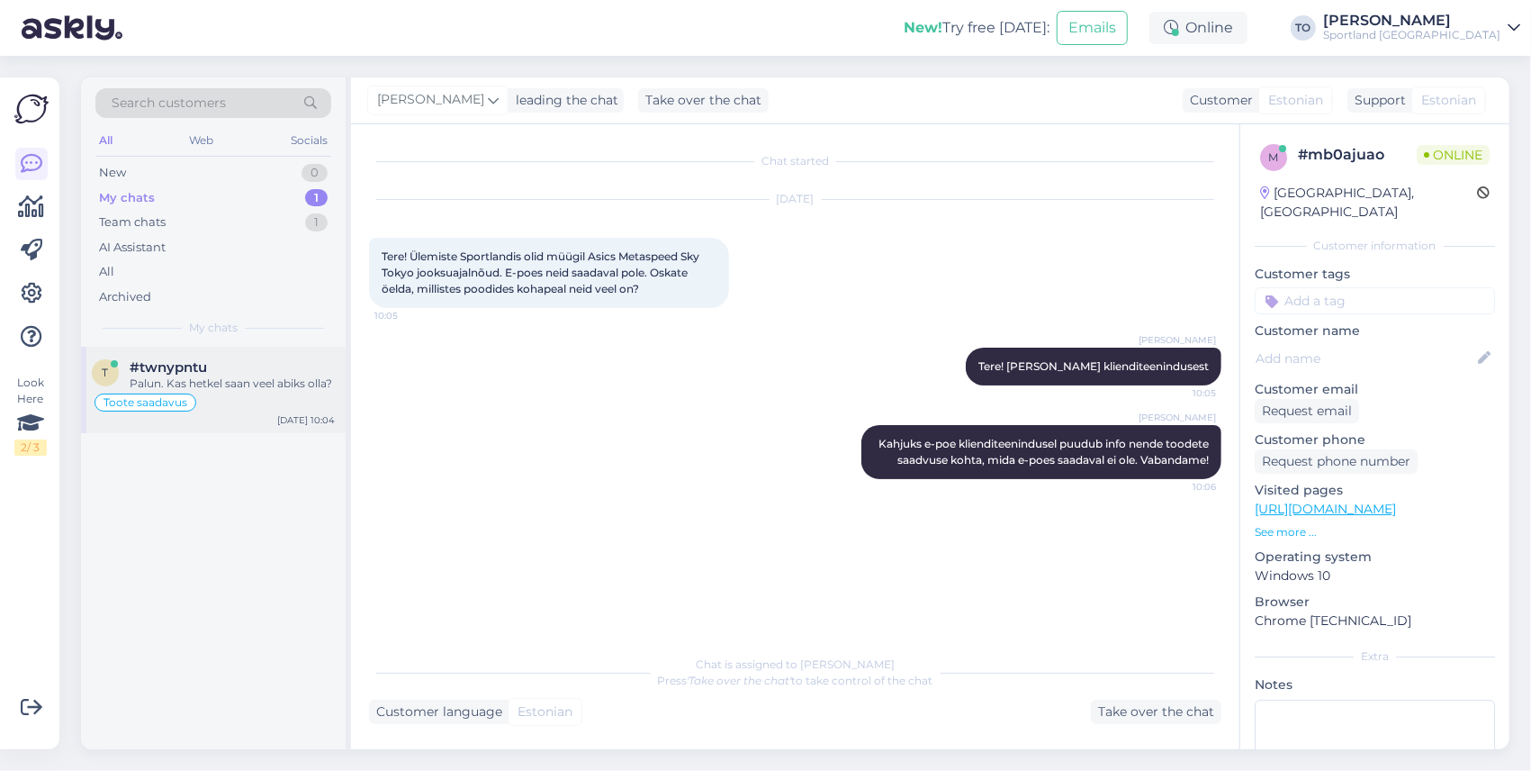
drag, startPoint x: 225, startPoint y: 369, endPoint x: 243, endPoint y: 369, distance: 18.0
click at [225, 369] on div "#twnypntu" at bounding box center [232, 367] width 205 height 16
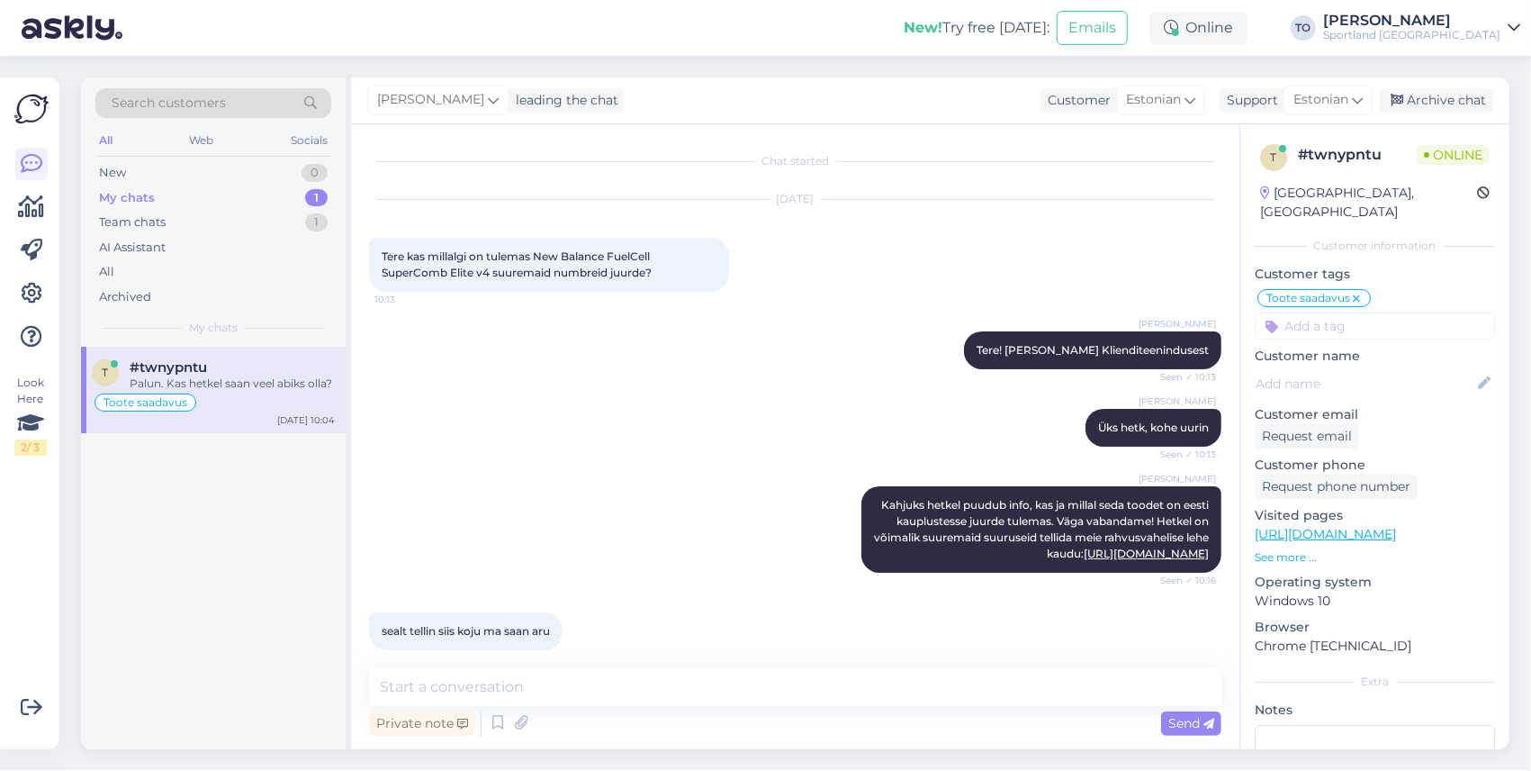
scroll to position [1050, 0]
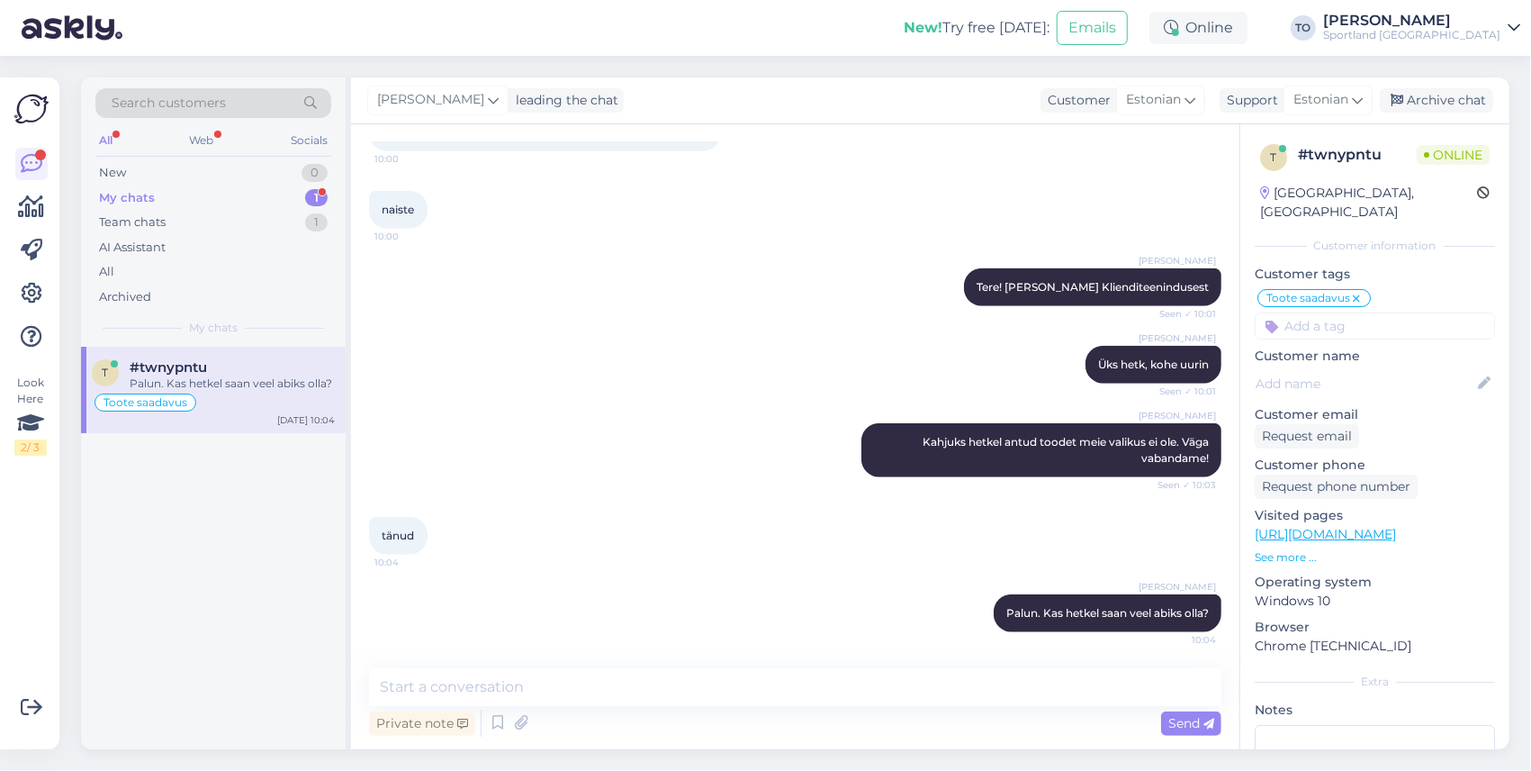
click at [274, 375] on div "Palun. Kas hetkel saan veel abiks olla?" at bounding box center [232, 383] width 205 height 16
click at [1504, 38] on link "Tiina Olup Sportland [GEOGRAPHIC_DATA]" at bounding box center [1421, 28] width 197 height 29
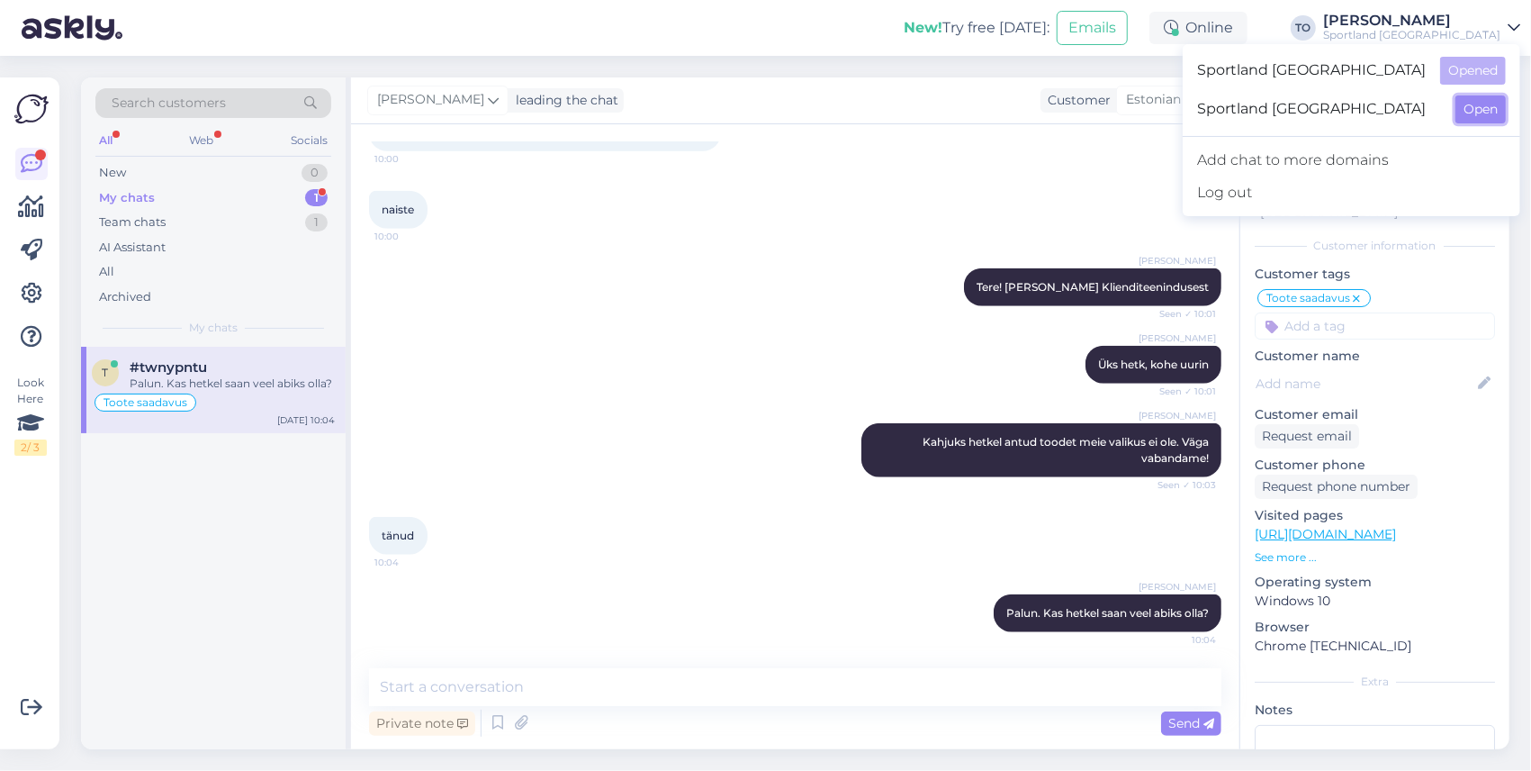
click at [1476, 108] on button "Open" at bounding box center [1481, 109] width 50 height 28
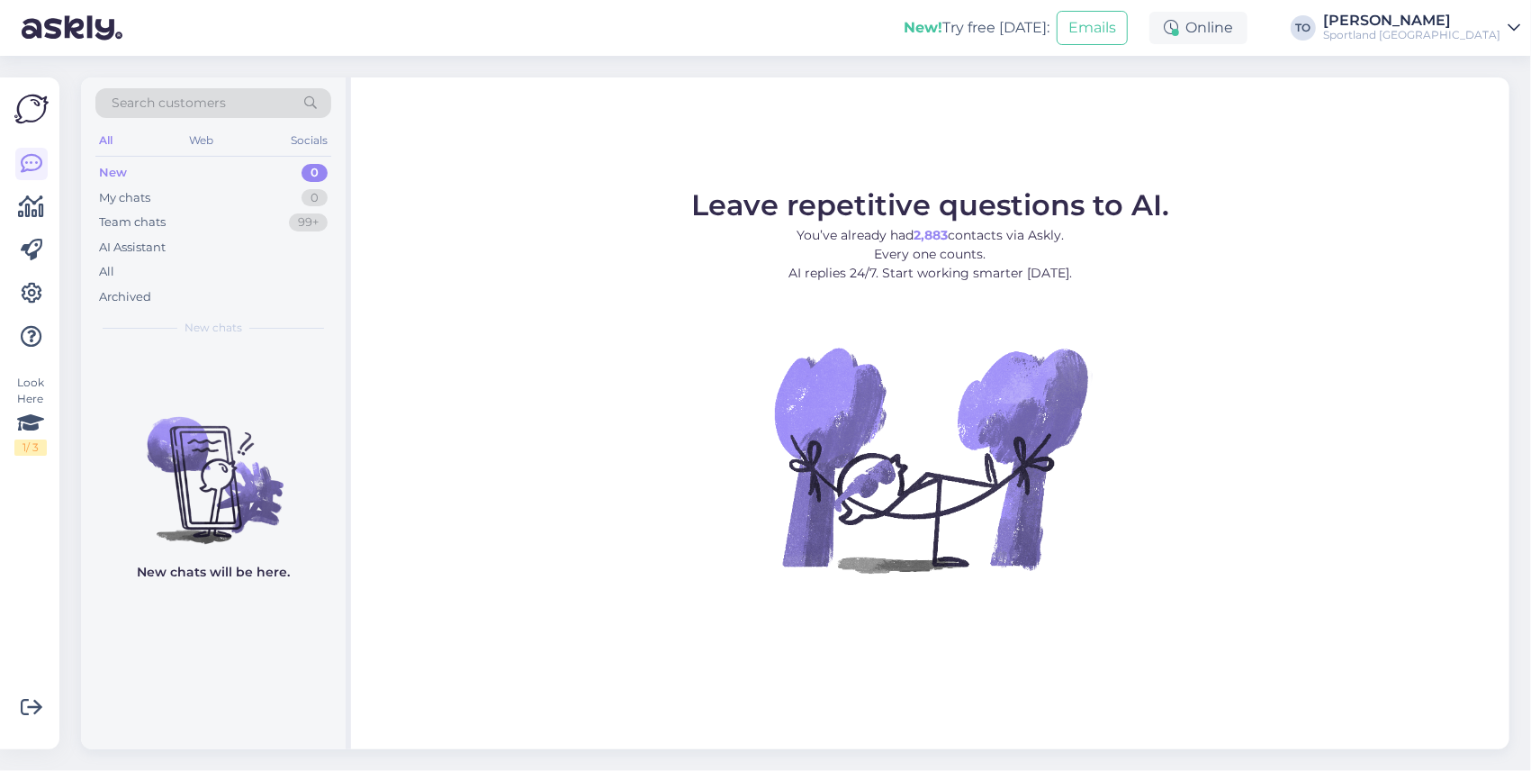
click at [1485, 32] on div "Sportland [GEOGRAPHIC_DATA]" at bounding box center [1411, 35] width 177 height 14
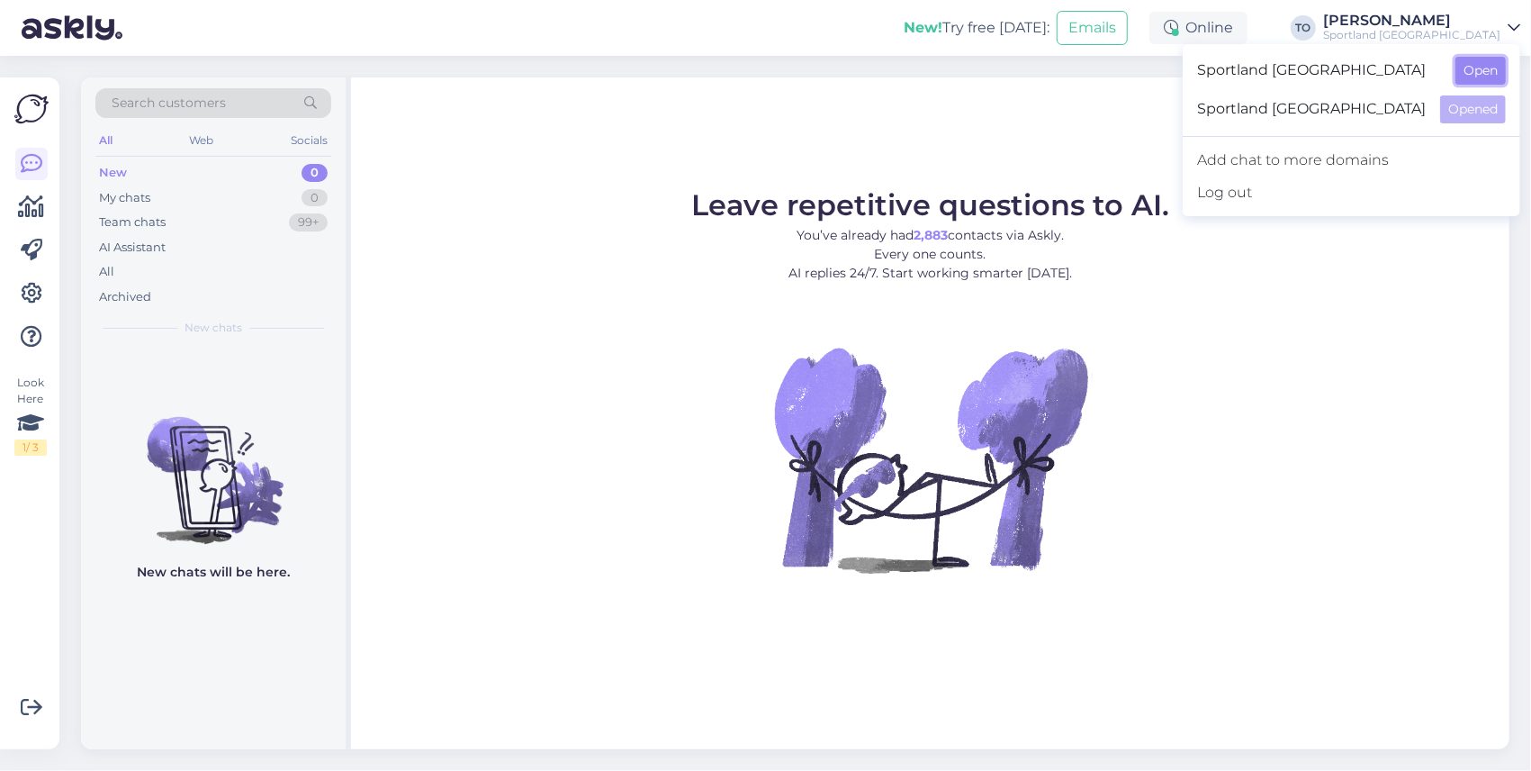
click at [1496, 76] on button "Open" at bounding box center [1481, 71] width 50 height 28
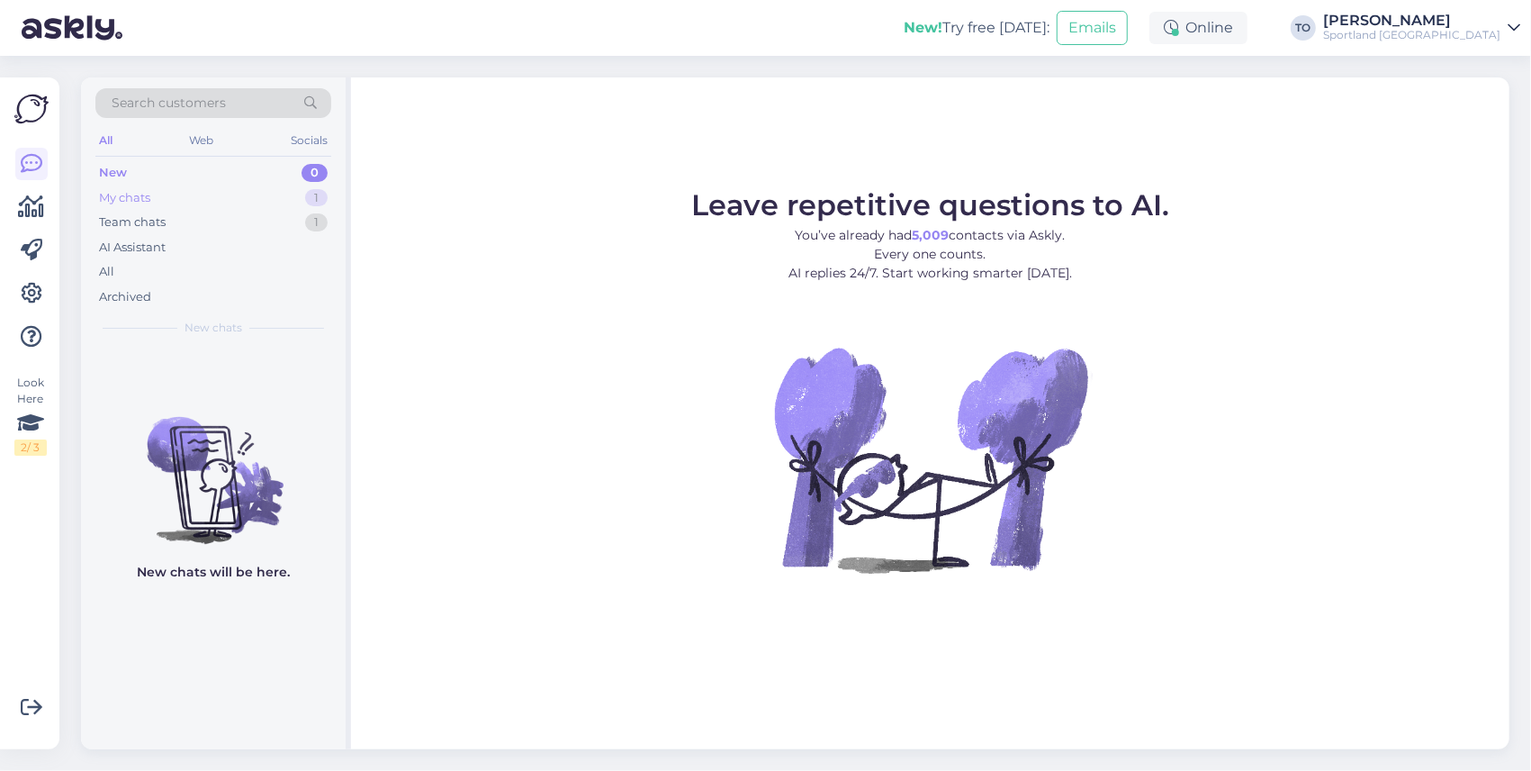
click at [265, 191] on div "My chats 1" at bounding box center [213, 197] width 236 height 25
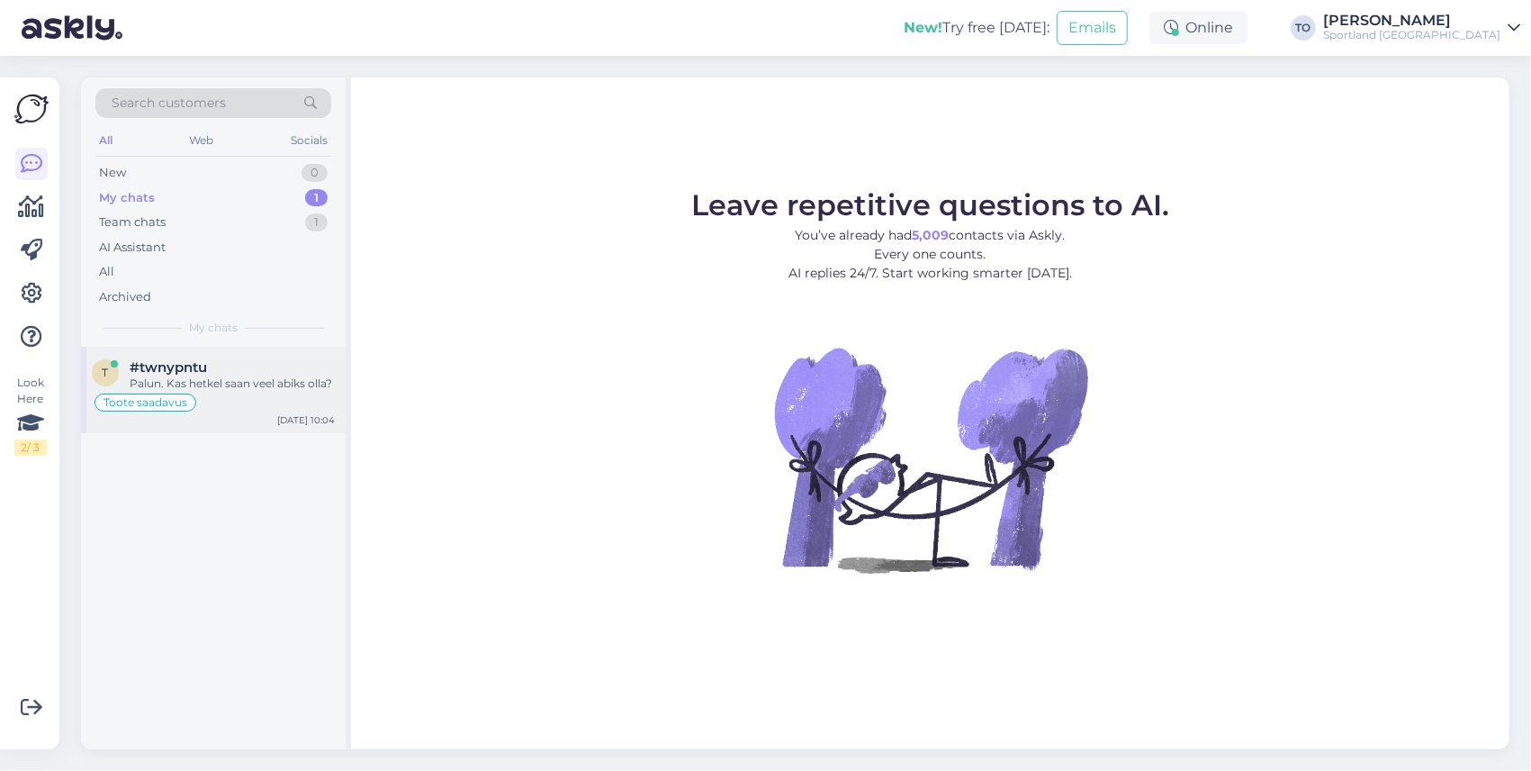
click at [272, 402] on div "Toote saadavus" at bounding box center [213, 403] width 243 height 22
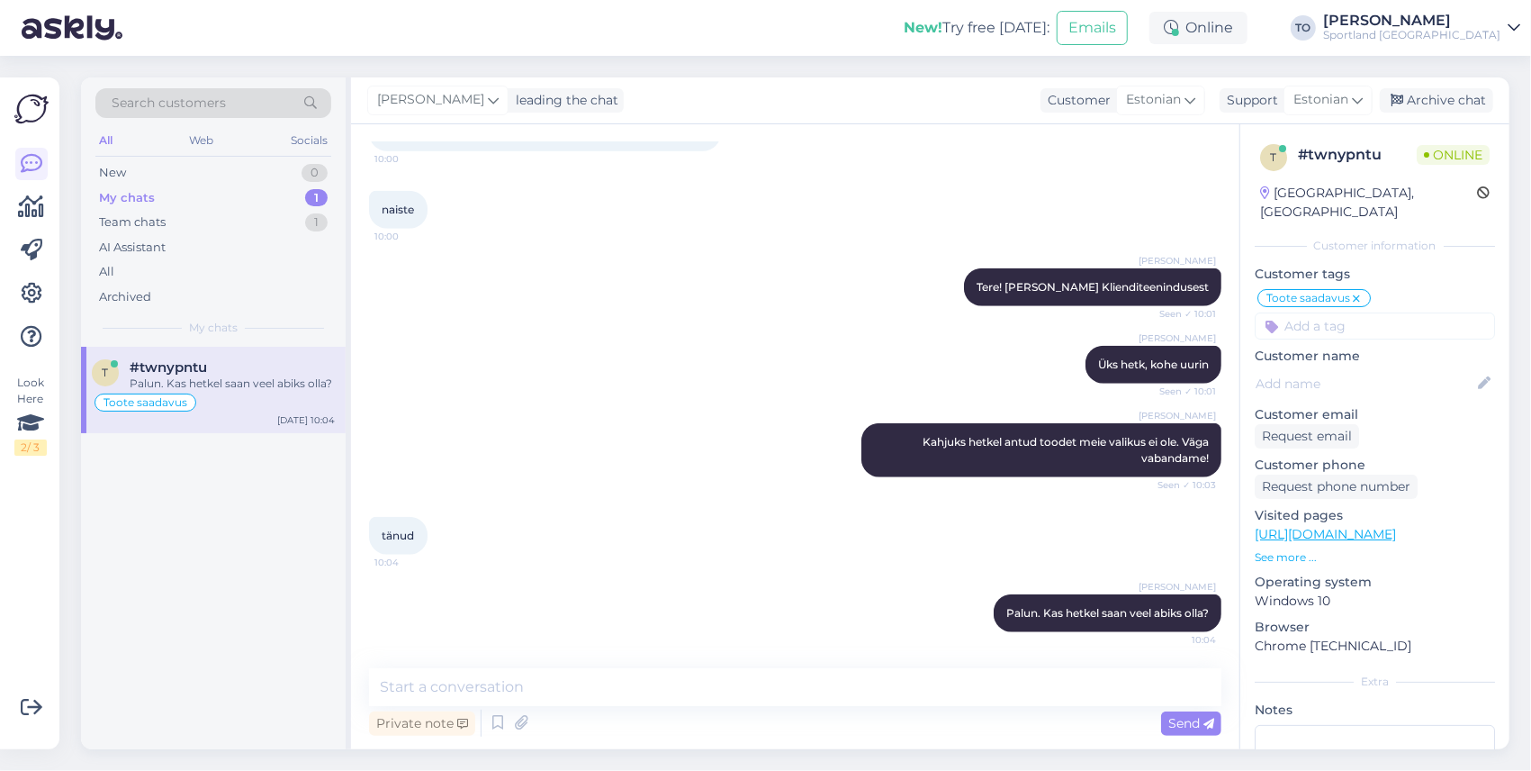
click at [1470, 32] on div "Sportland [GEOGRAPHIC_DATA]" at bounding box center [1411, 35] width 177 height 14
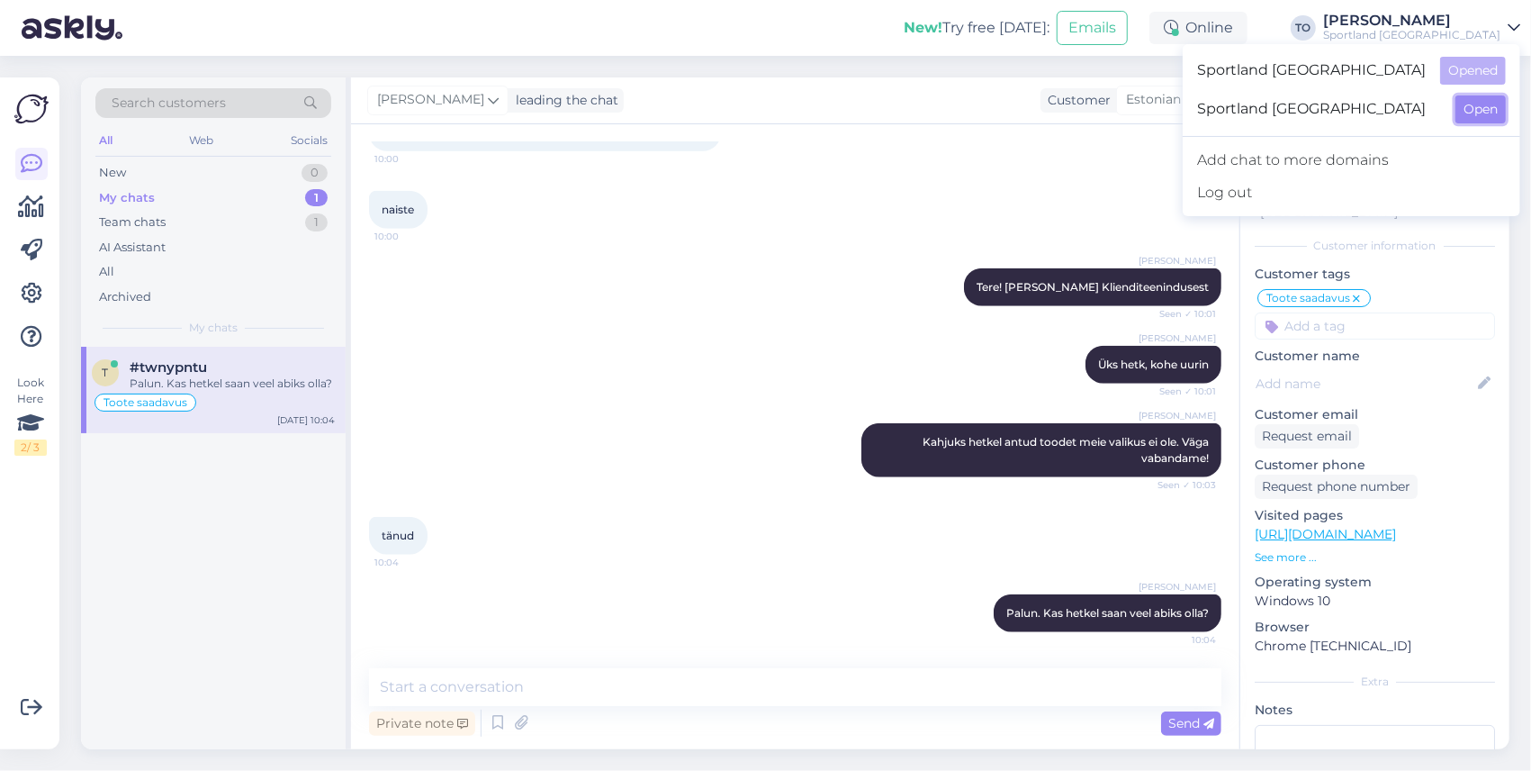
click at [1490, 119] on button "Open" at bounding box center [1481, 109] width 50 height 28
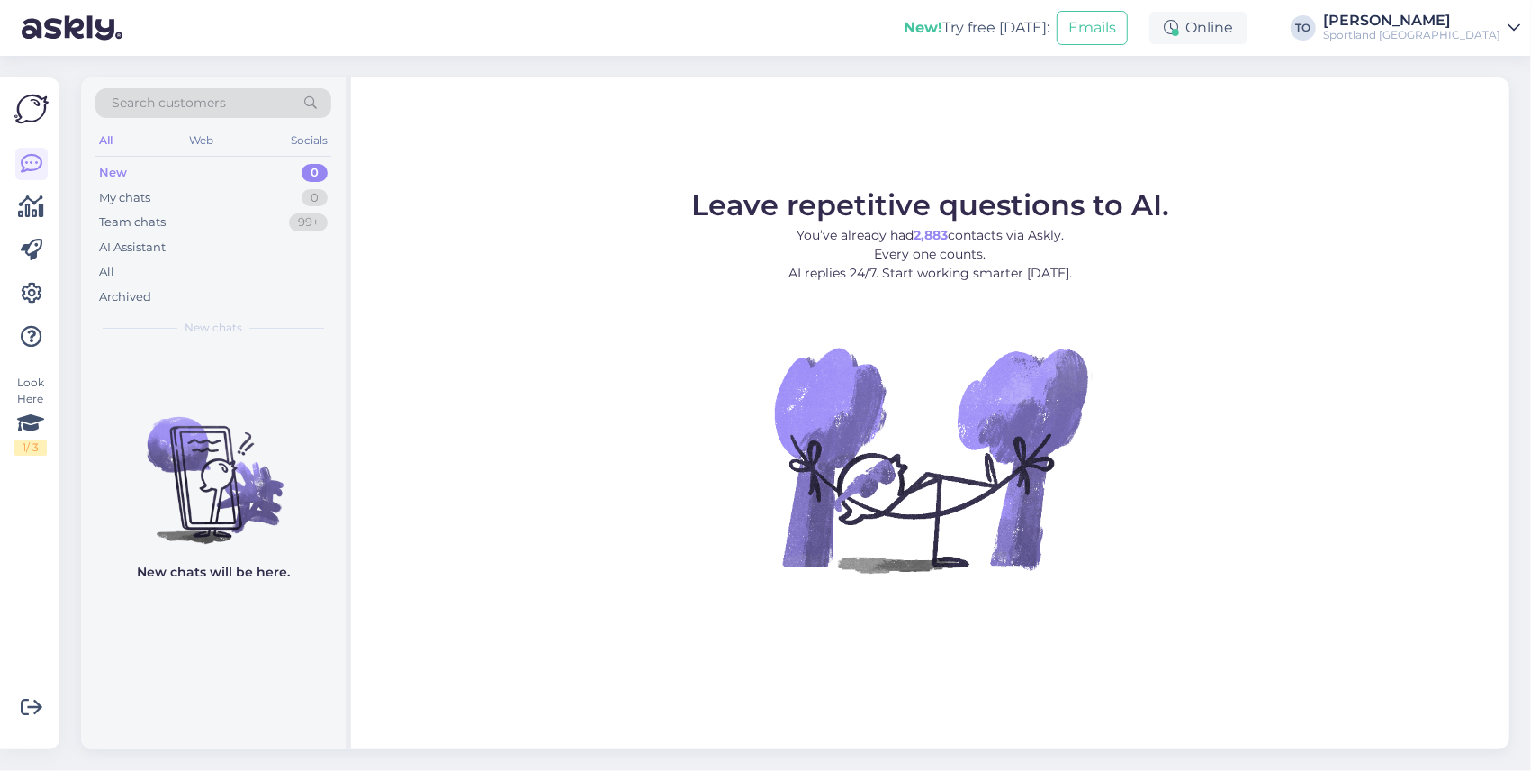
click at [1426, 32] on div "Sportland [GEOGRAPHIC_DATA]" at bounding box center [1411, 35] width 177 height 14
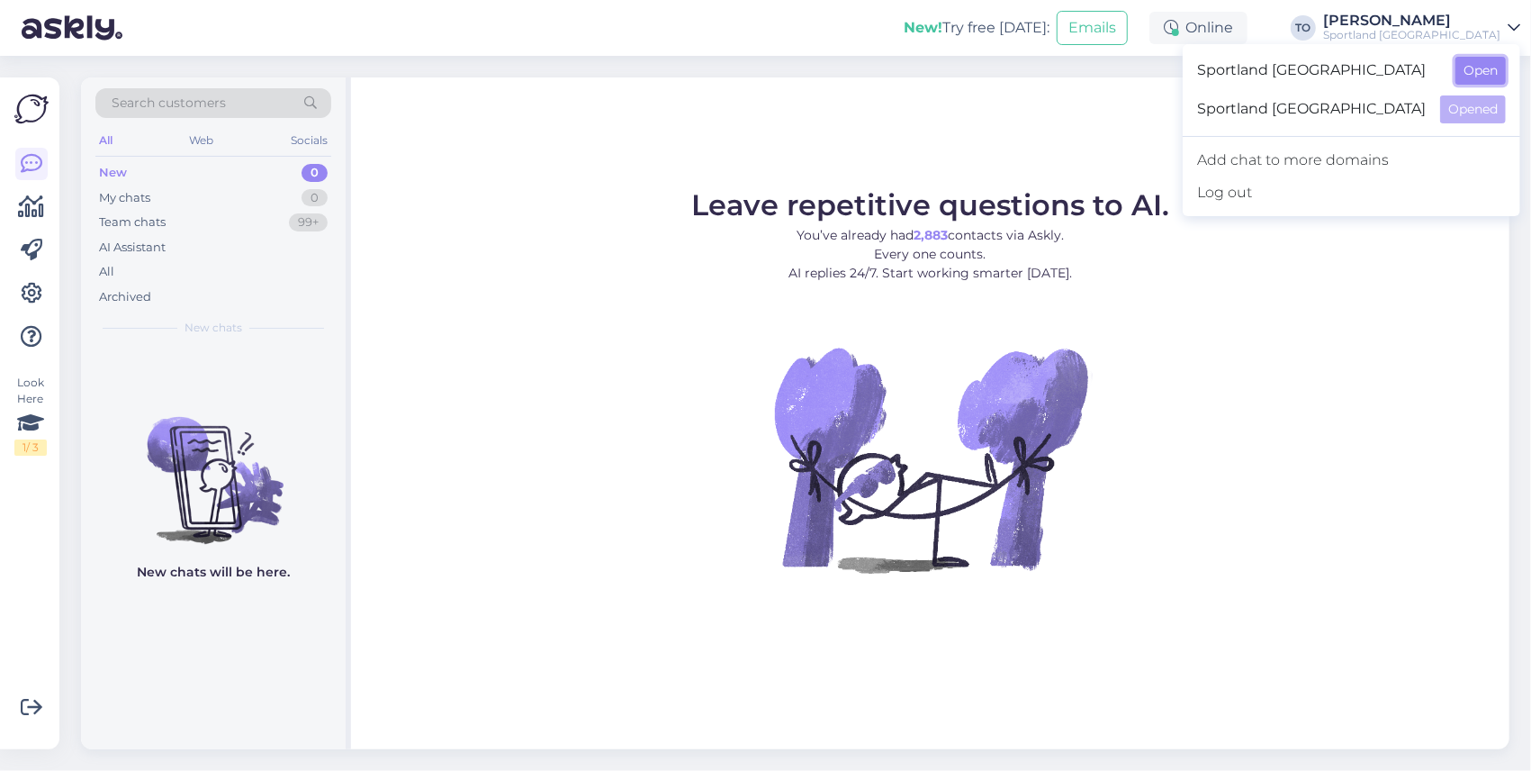
click at [1467, 68] on button "Open" at bounding box center [1481, 71] width 50 height 28
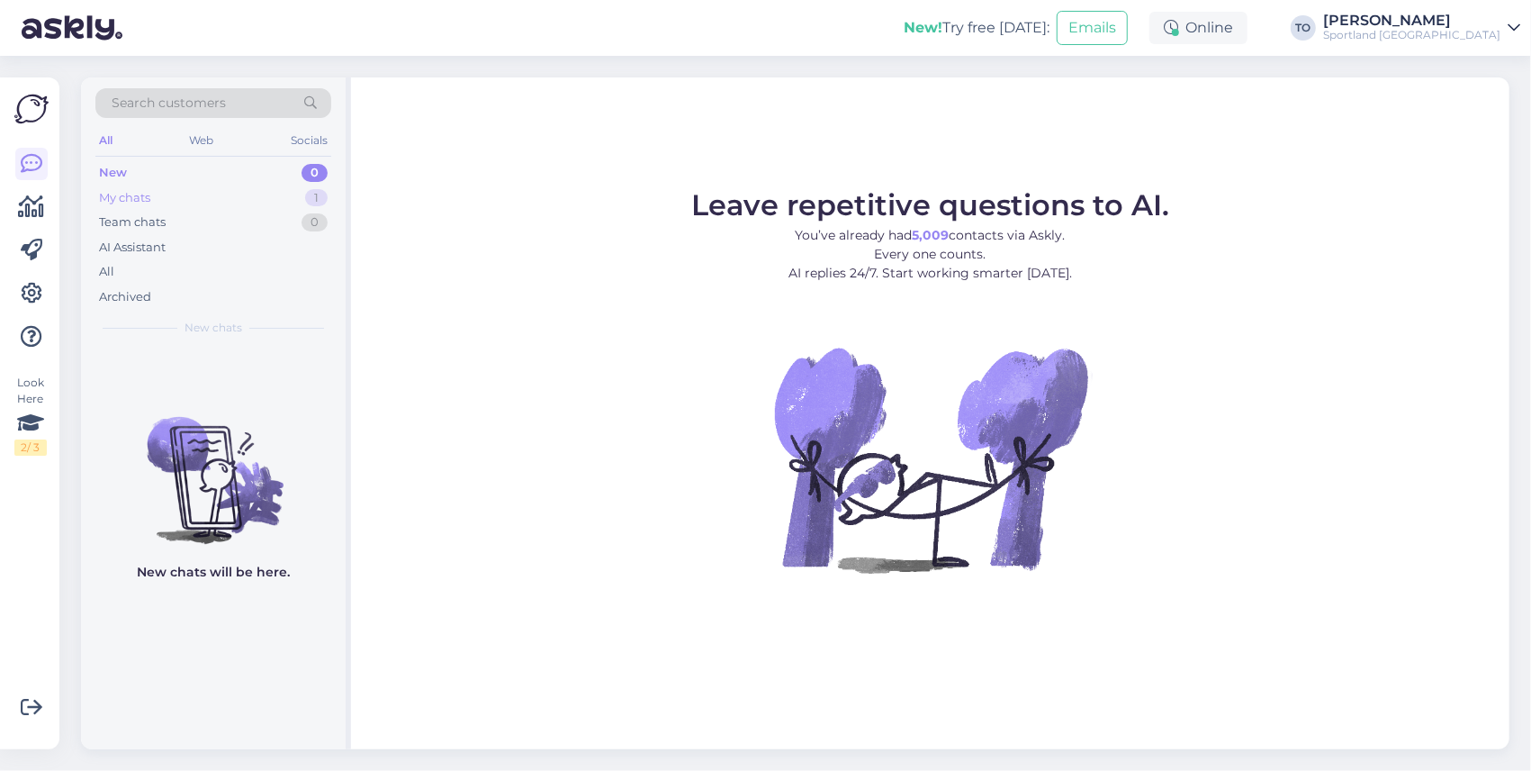
click at [243, 187] on div "My chats 1" at bounding box center [213, 197] width 236 height 25
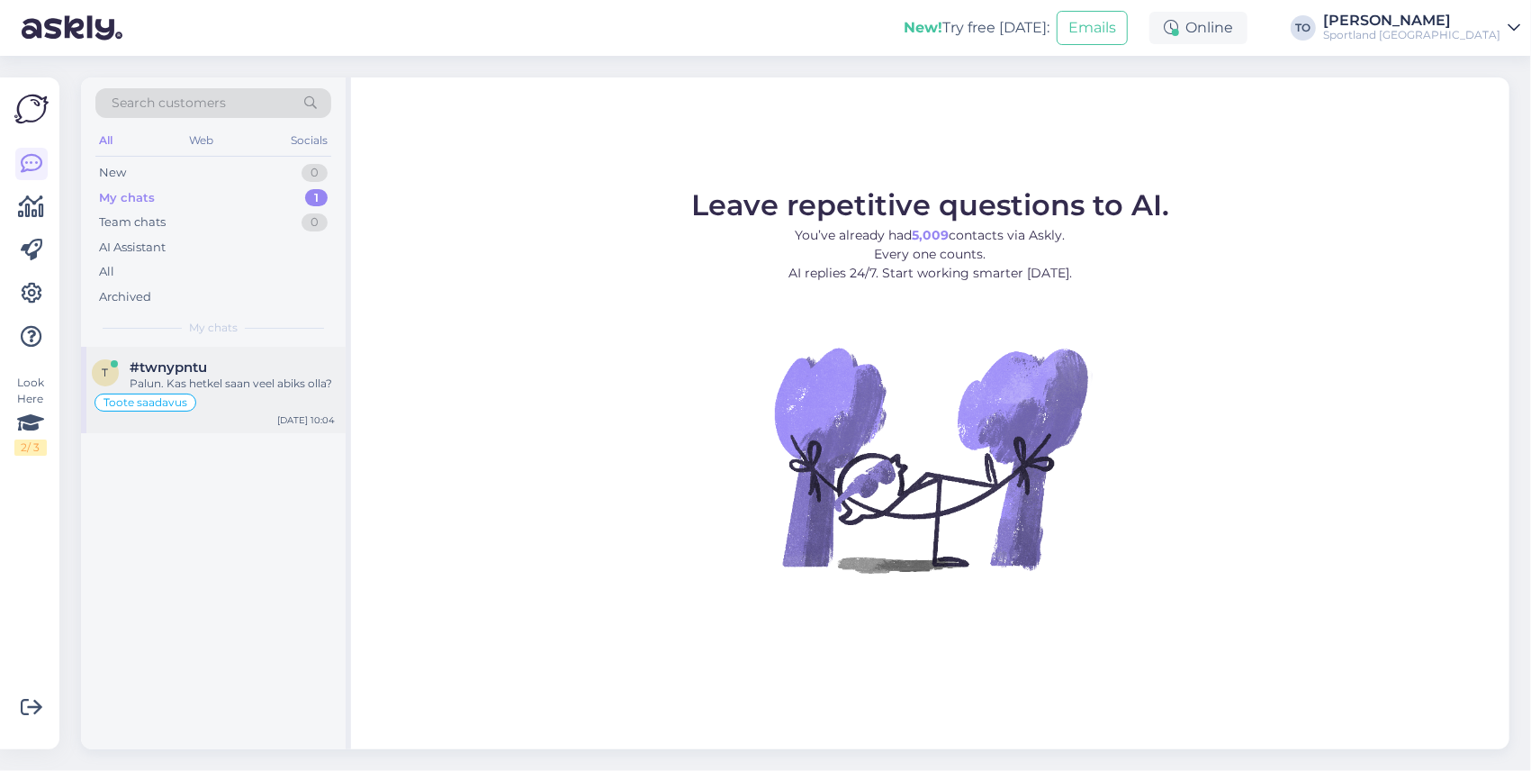
click at [214, 389] on div "Palun. Kas hetkel saan veel abiks olla?" at bounding box center [232, 383] width 205 height 16
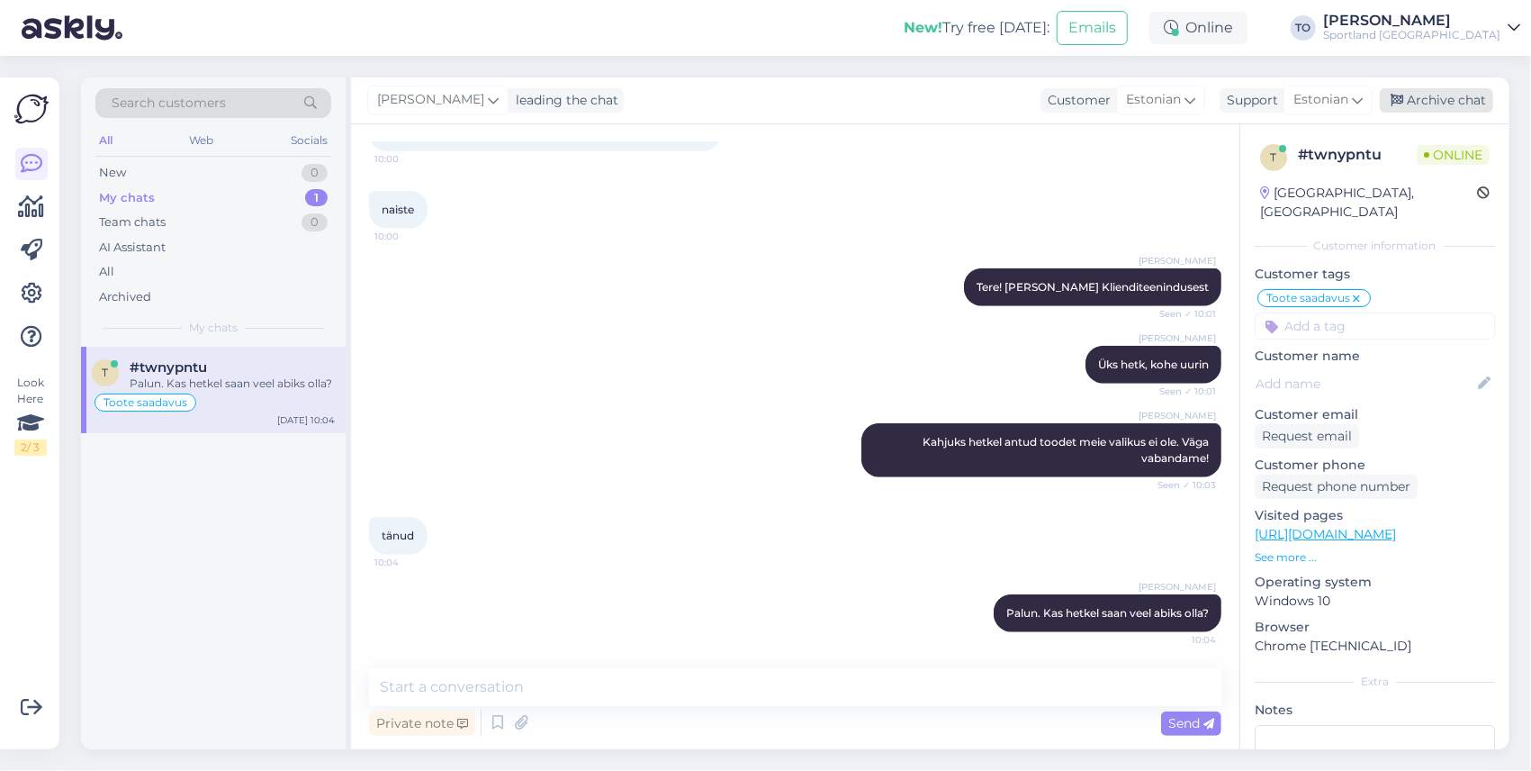
click at [1469, 99] on div "Archive chat" at bounding box center [1436, 100] width 113 height 24
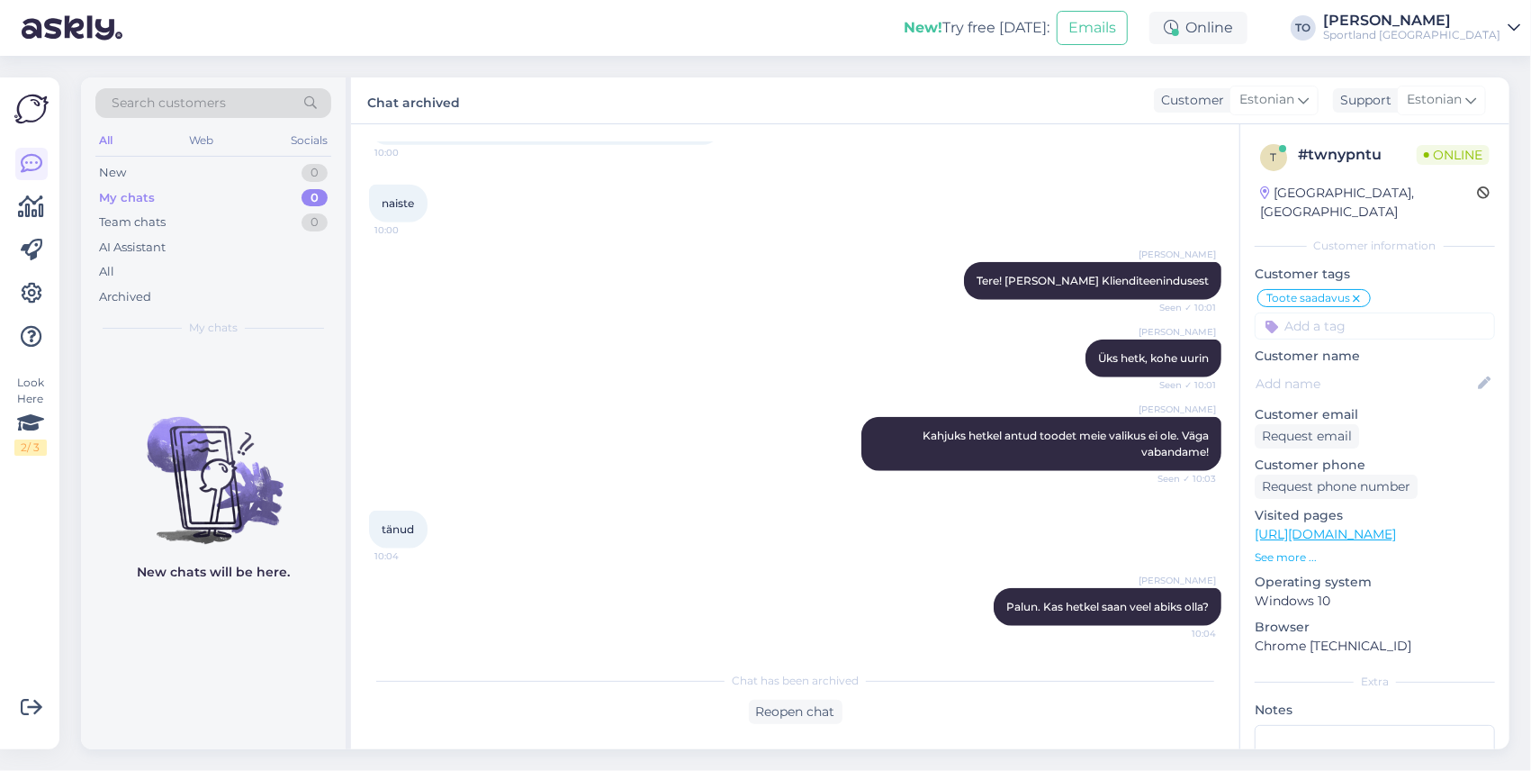
click at [223, 106] on span "Search customers" at bounding box center [169, 103] width 114 height 19
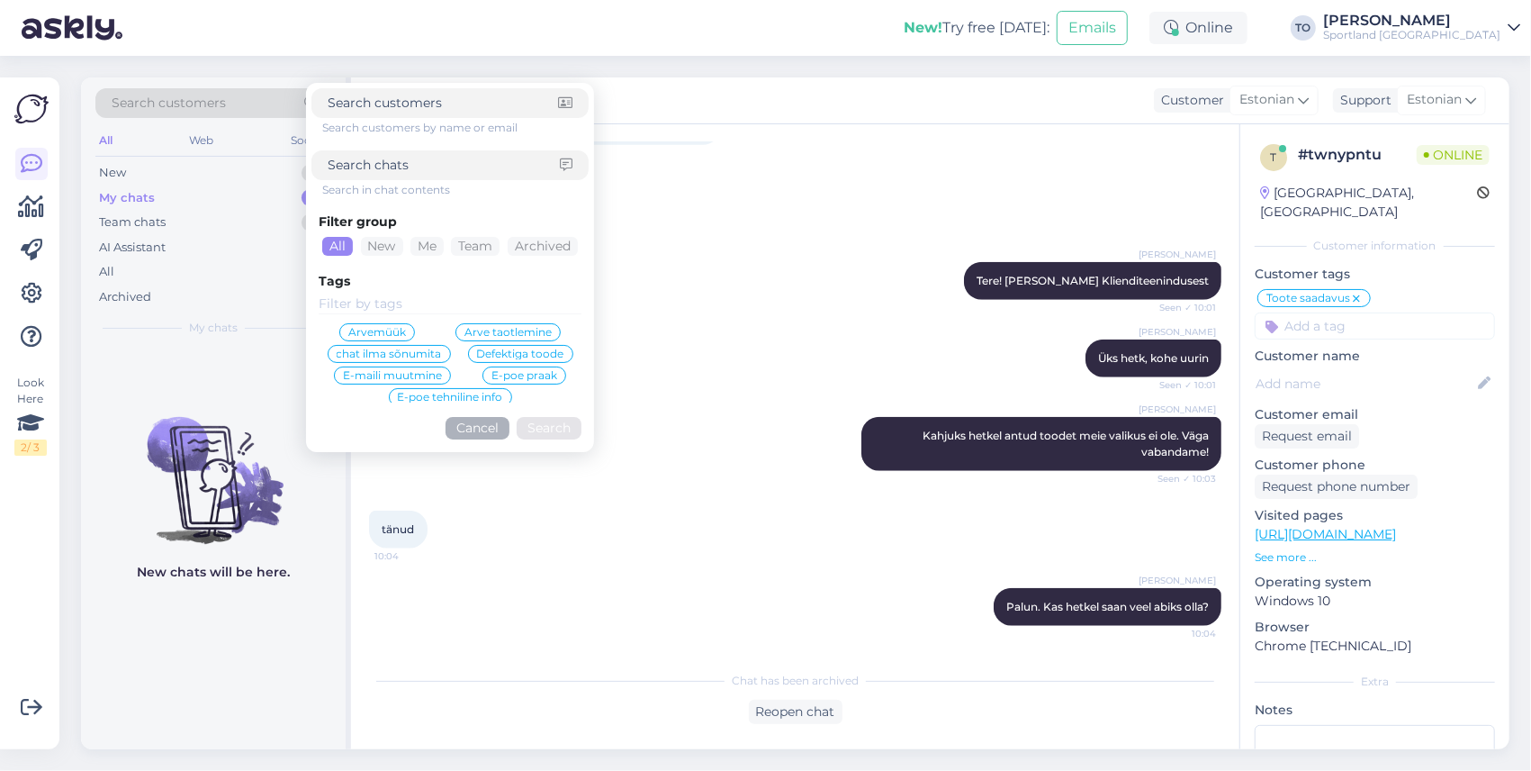
click at [352, 163] on input at bounding box center [444, 165] width 232 height 19
paste input "4000487465"
type input "4000487465"
click at [569, 429] on button "Search" at bounding box center [549, 428] width 65 height 23
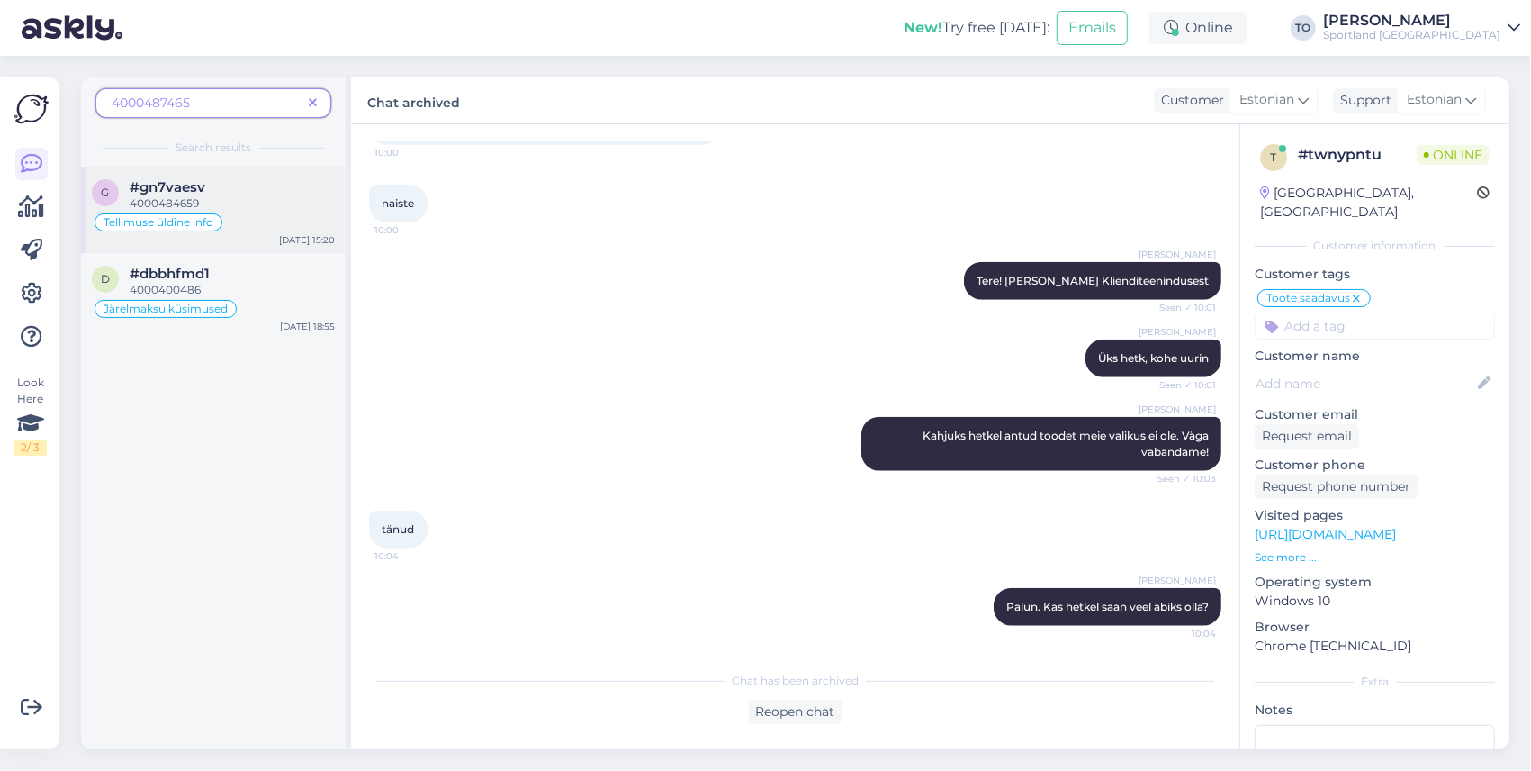
click at [275, 194] on div "#gn7vaesv" at bounding box center [232, 187] width 205 height 16
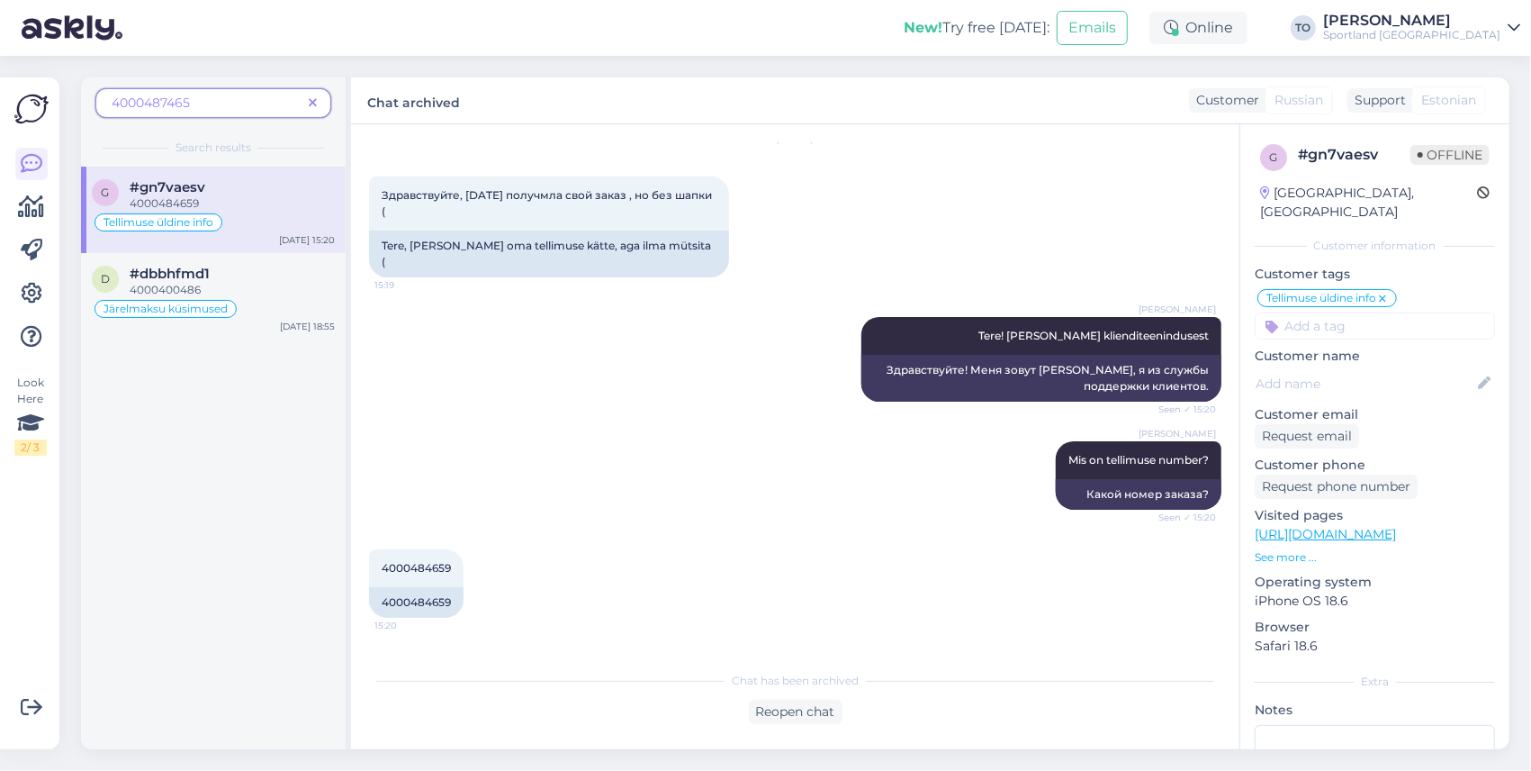
scroll to position [0, 0]
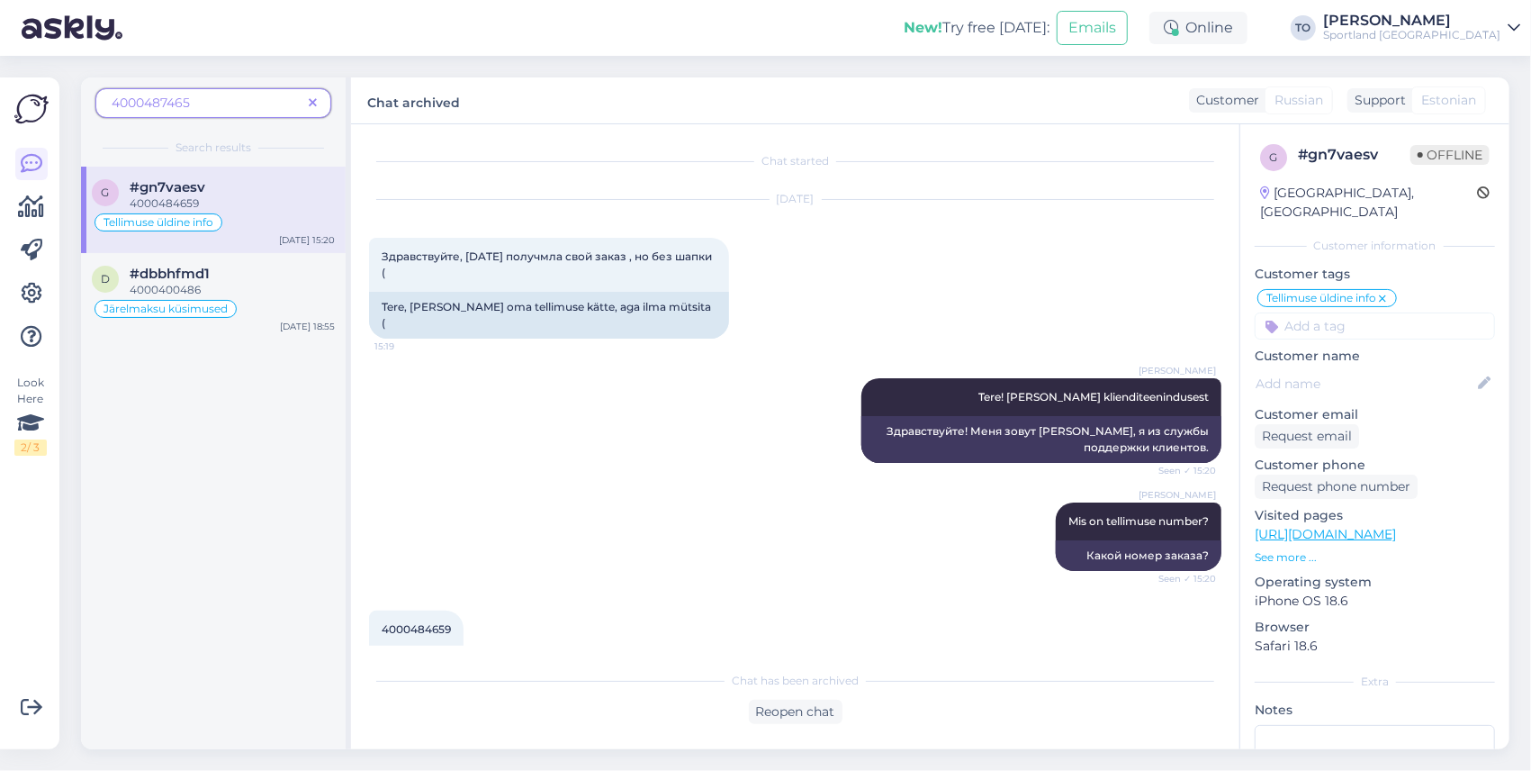
click at [310, 99] on icon at bounding box center [313, 103] width 8 height 13
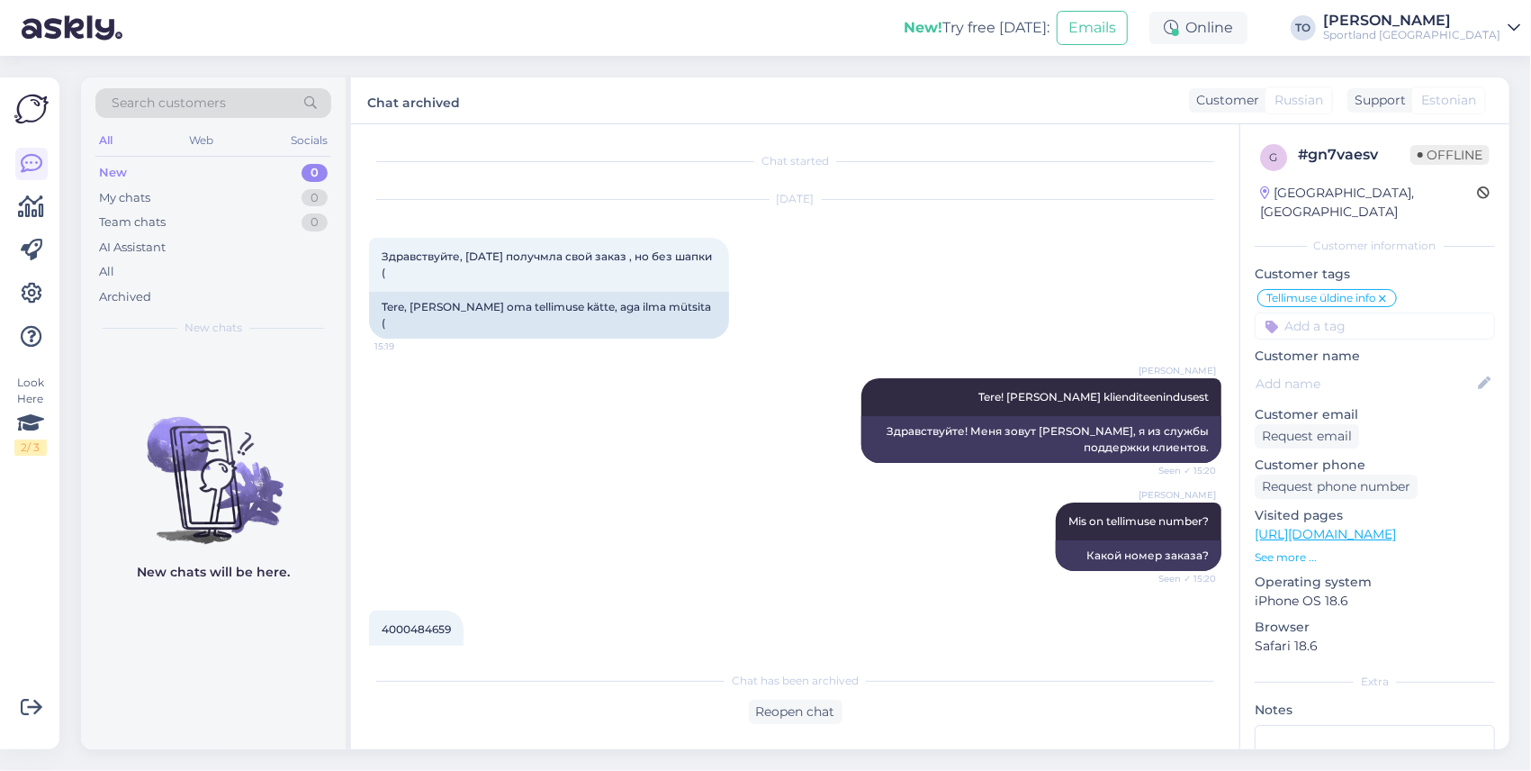
click at [1484, 38] on div "Sportland [GEOGRAPHIC_DATA]" at bounding box center [1411, 35] width 177 height 14
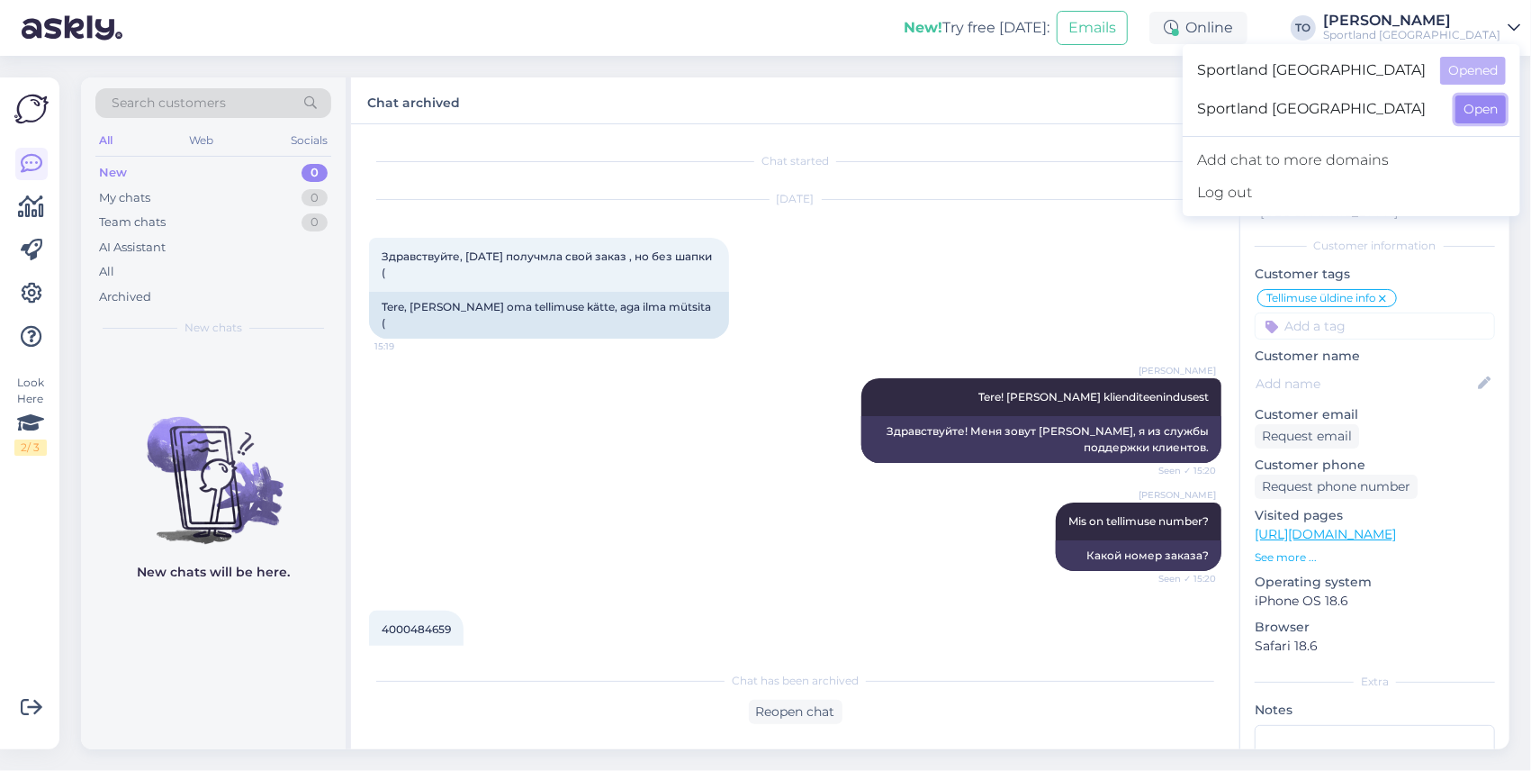
click at [1500, 107] on button "Open" at bounding box center [1481, 109] width 50 height 28
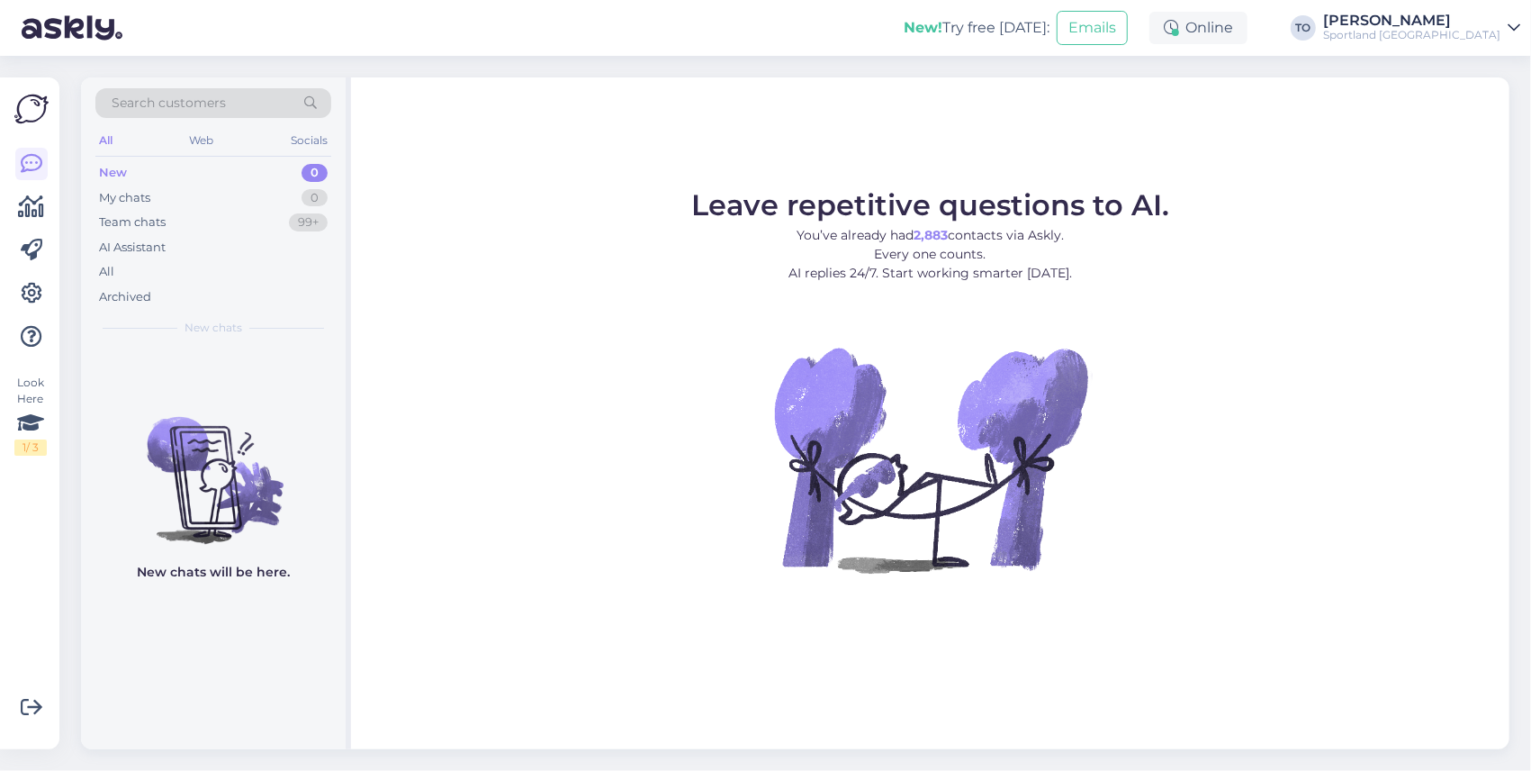
drag, startPoint x: 1464, startPoint y: 36, endPoint x: 1502, endPoint y: 40, distance: 38.0
click at [1464, 36] on div "Sportland [GEOGRAPHIC_DATA]" at bounding box center [1411, 35] width 177 height 14
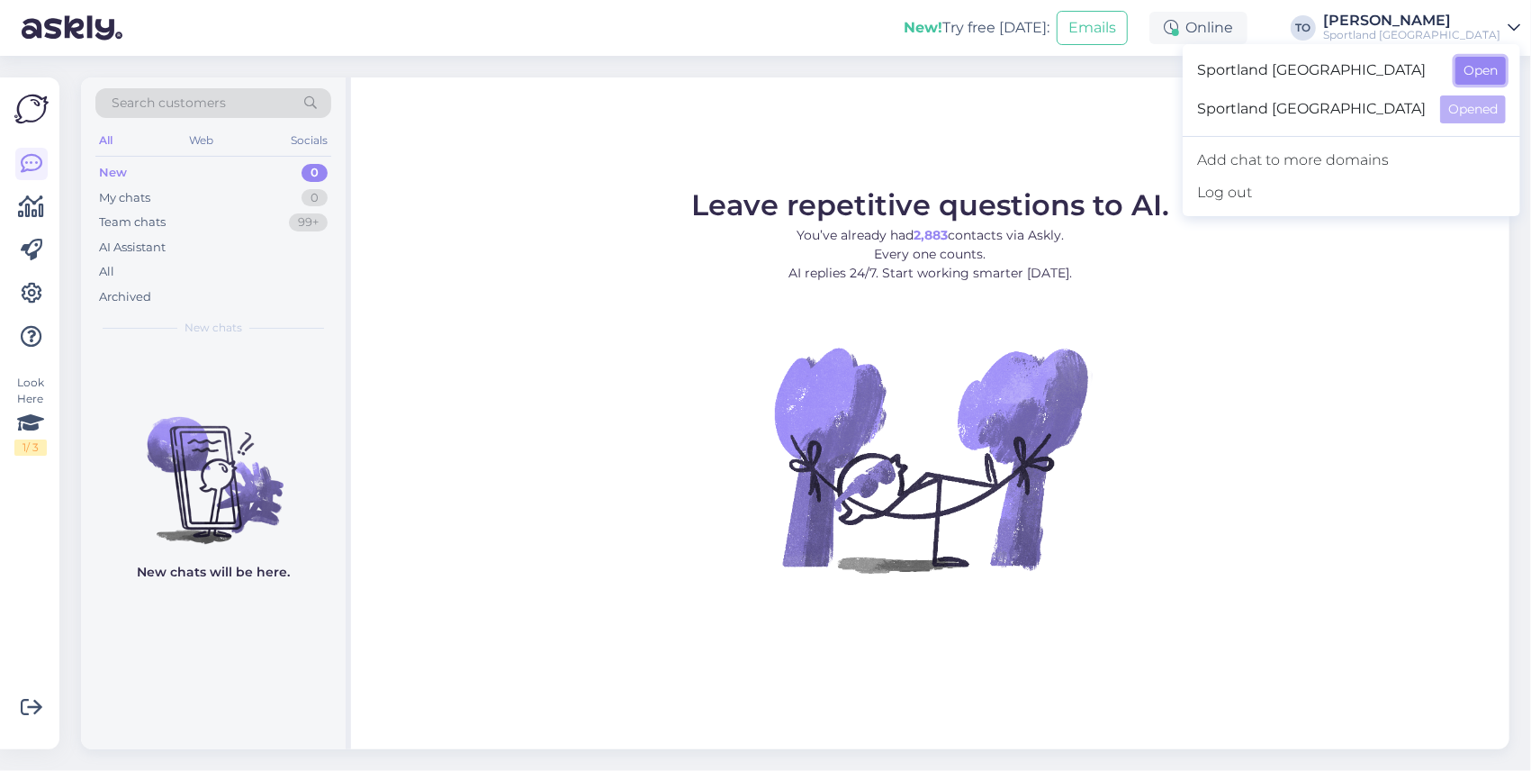
click at [1503, 67] on button "Open" at bounding box center [1481, 71] width 50 height 28
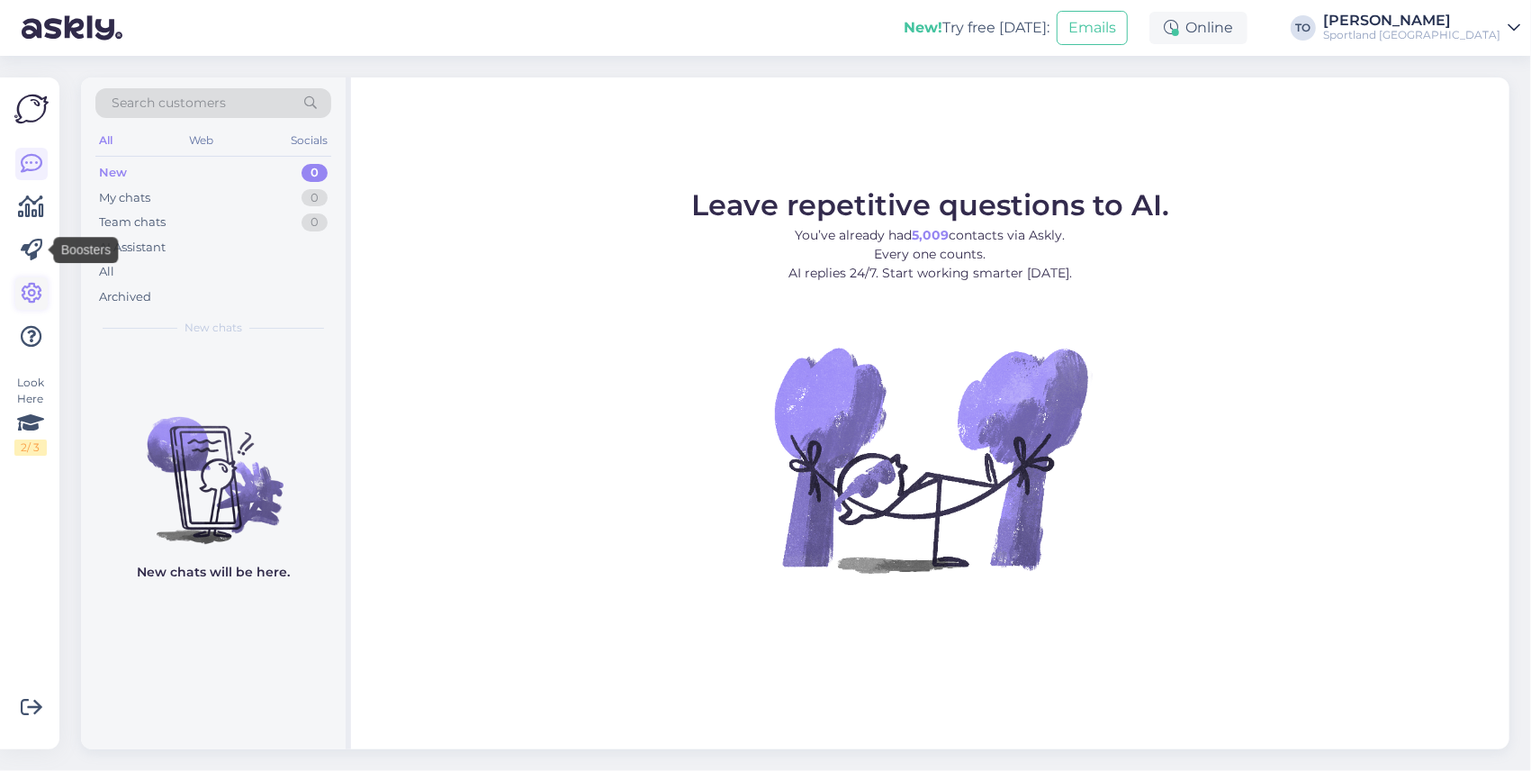
click at [45, 292] on link at bounding box center [31, 293] width 32 height 32
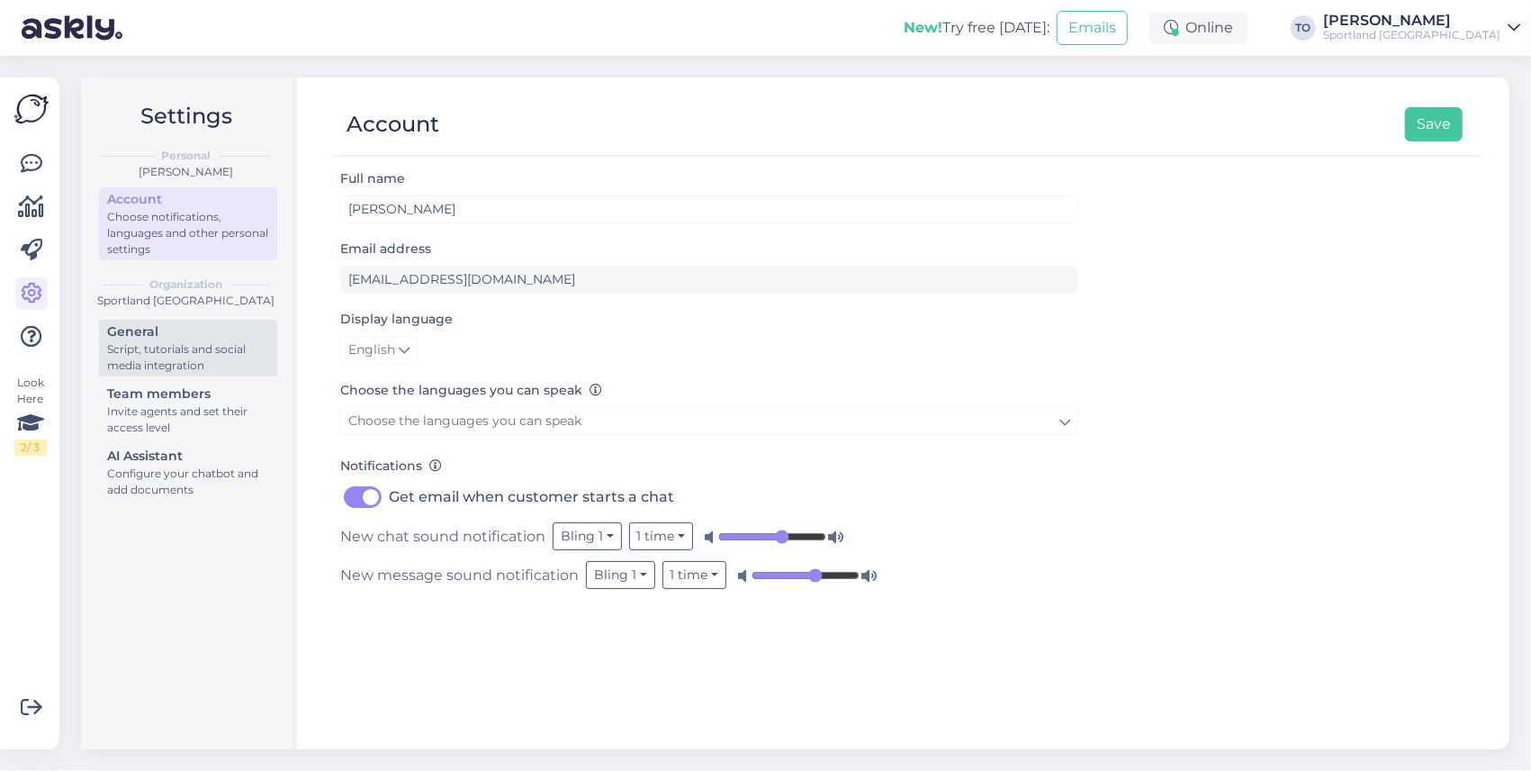
click at [163, 357] on div "Script, tutorials and social media integration" at bounding box center [188, 357] width 162 height 32
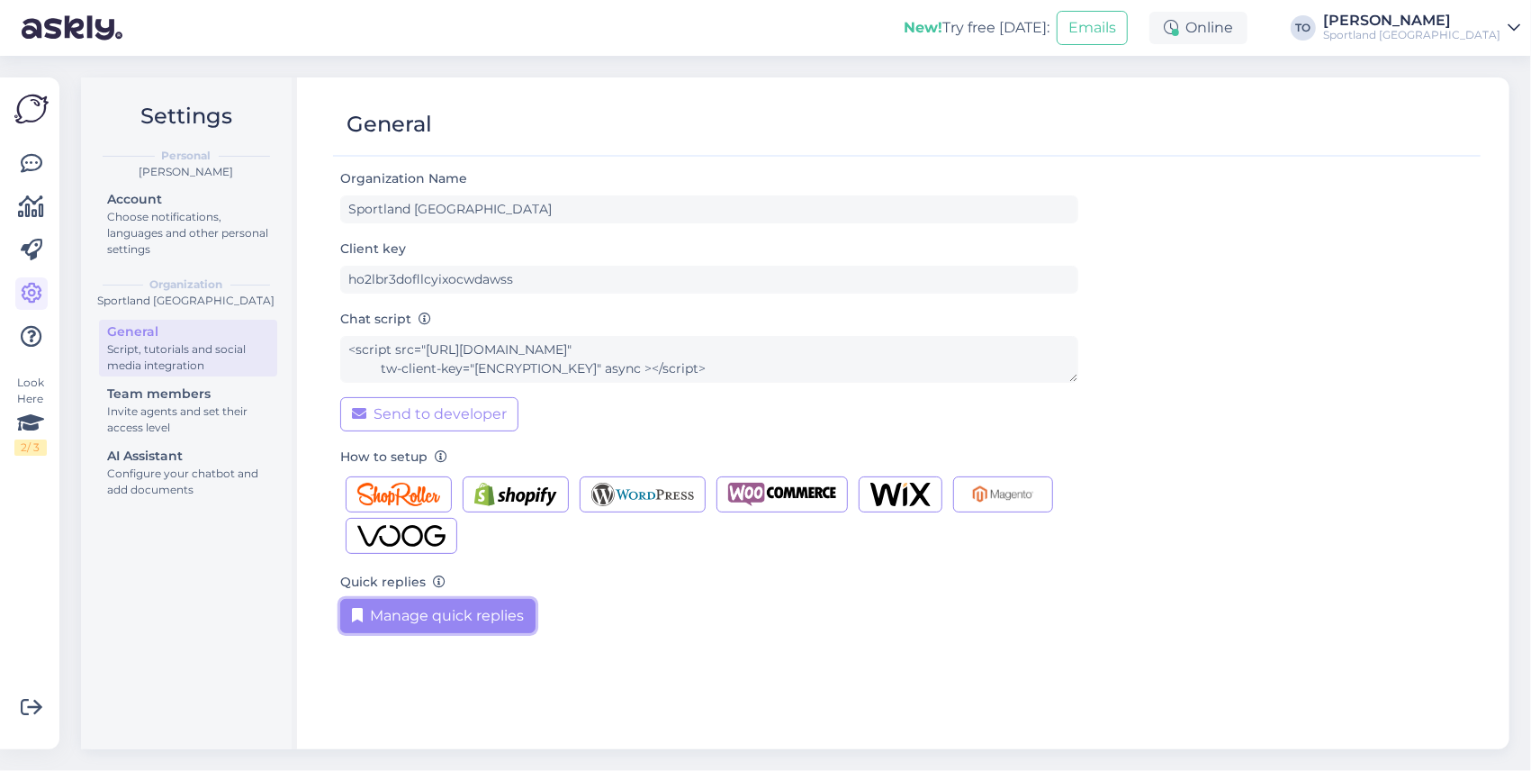
click at [436, 613] on button "Manage quick replies" at bounding box center [437, 616] width 195 height 34
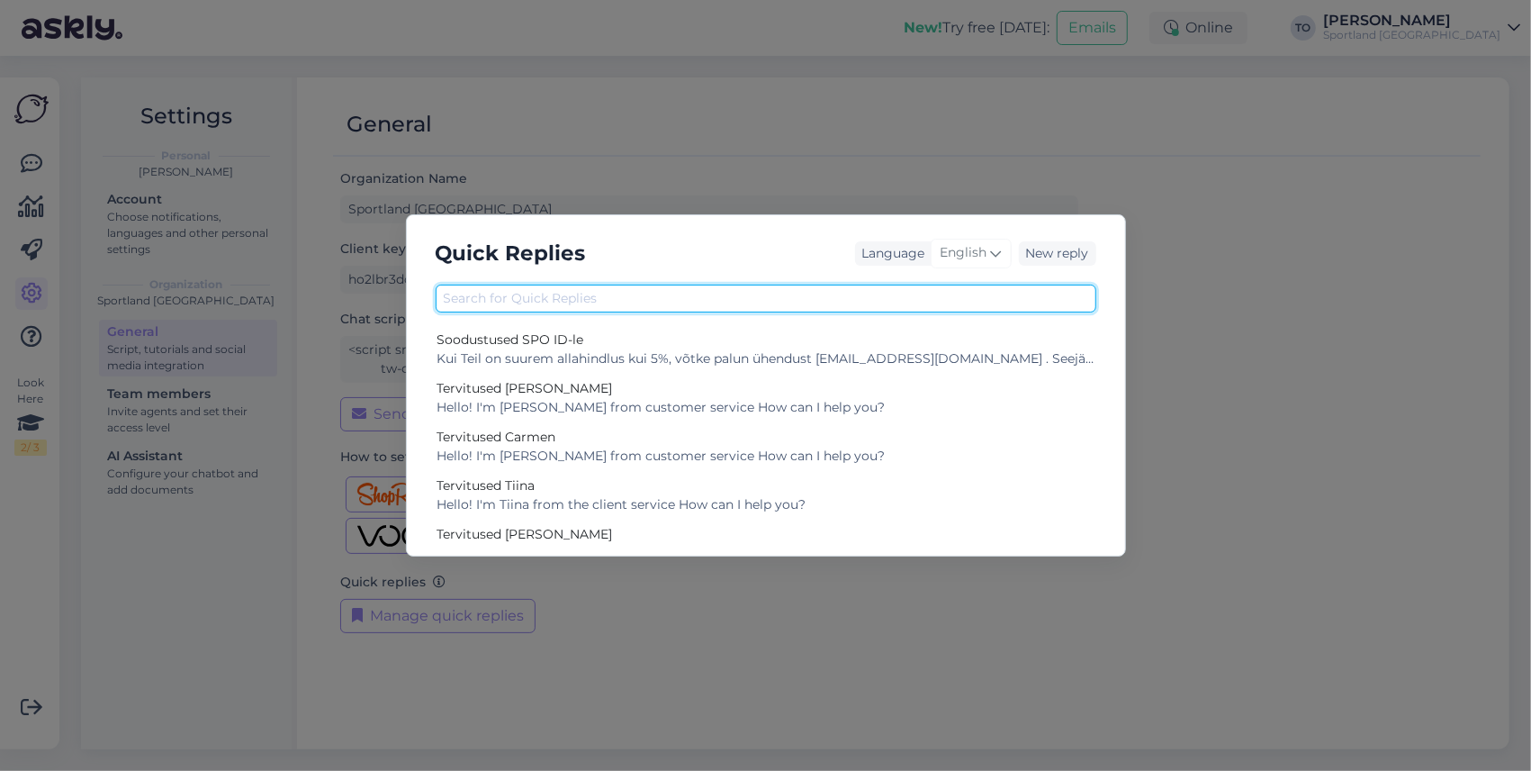
click at [582, 301] on input "text" at bounding box center [766, 298] width 661 height 28
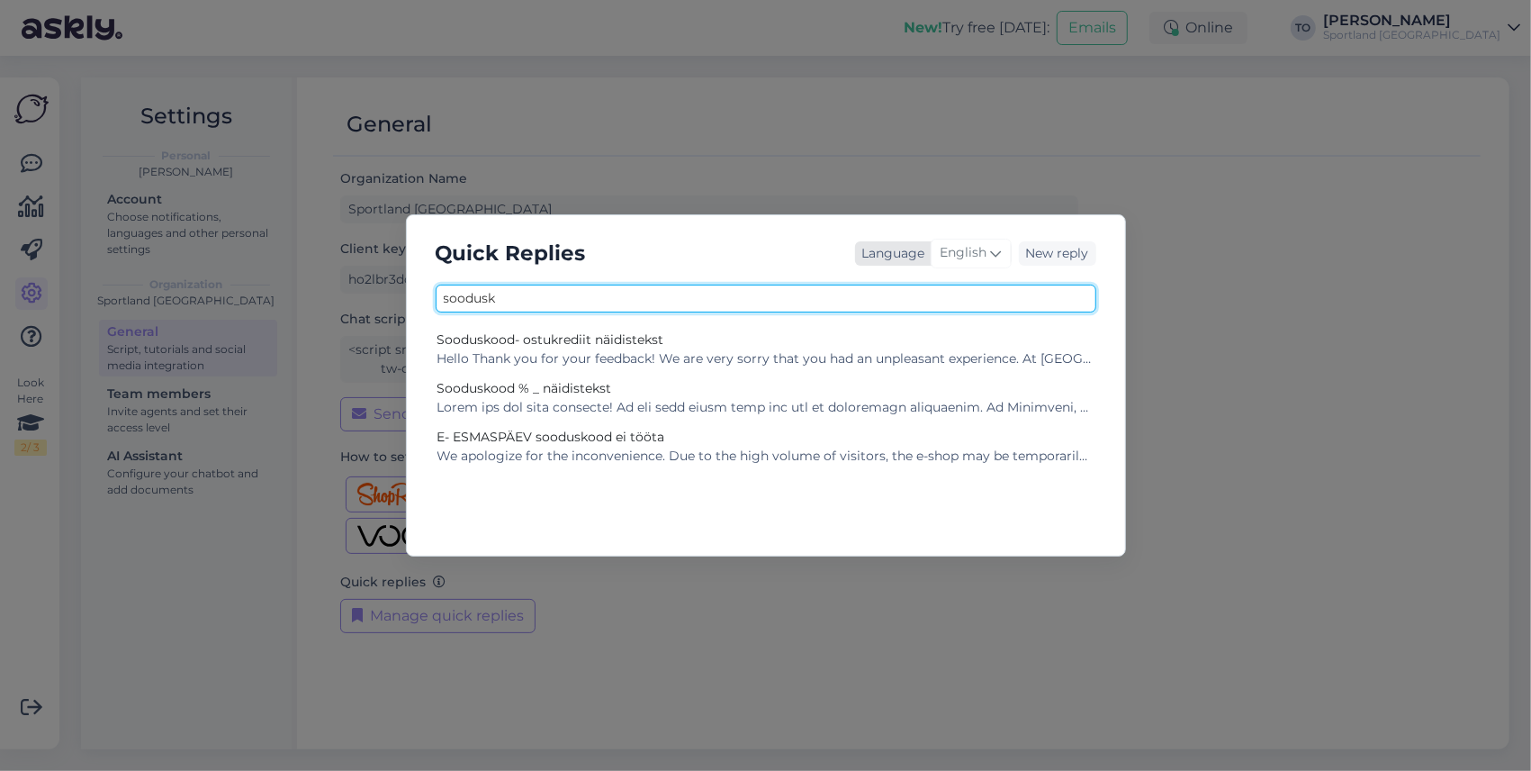
type input "soodusk"
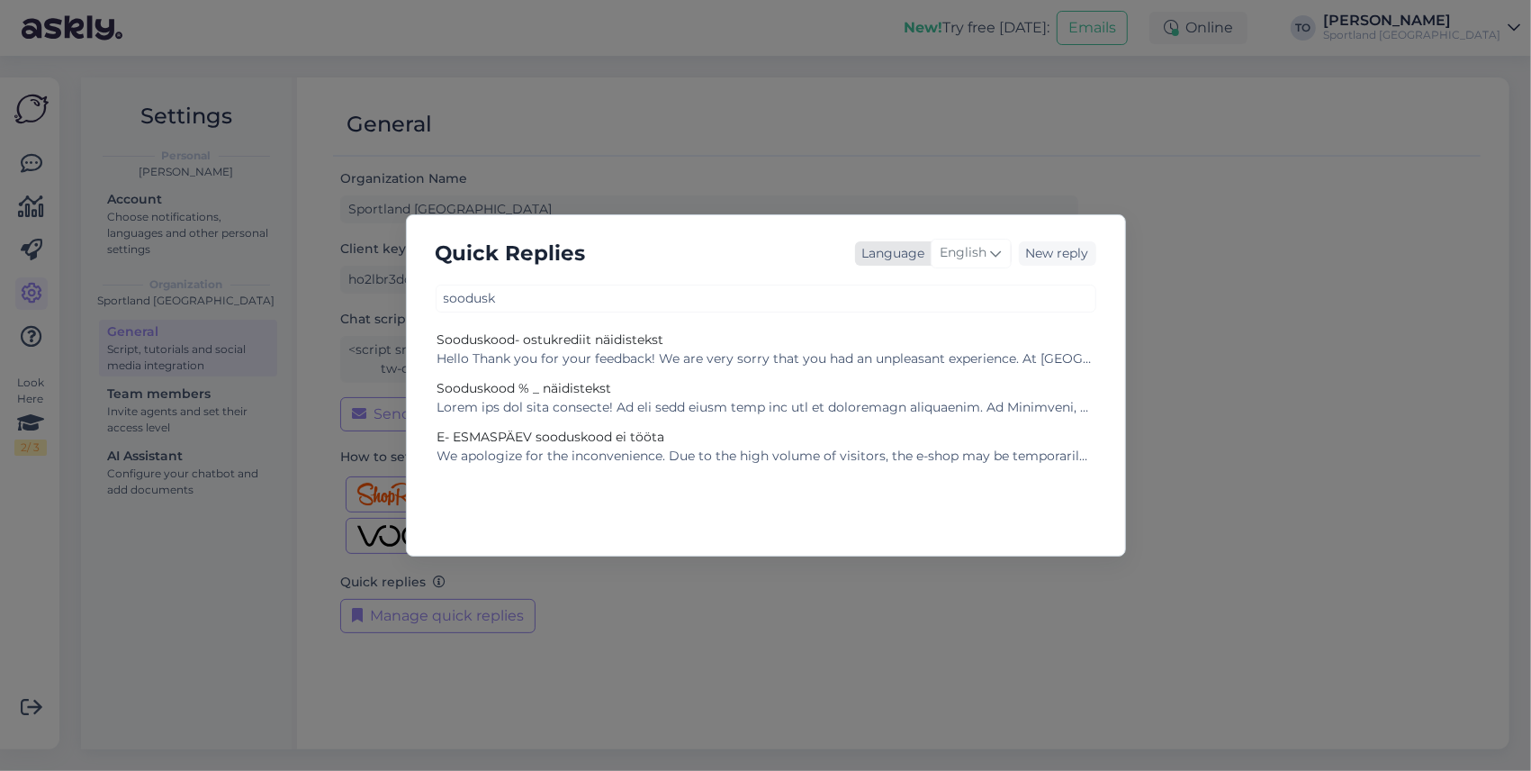
click at [972, 243] on span "English" at bounding box center [964, 253] width 47 height 20
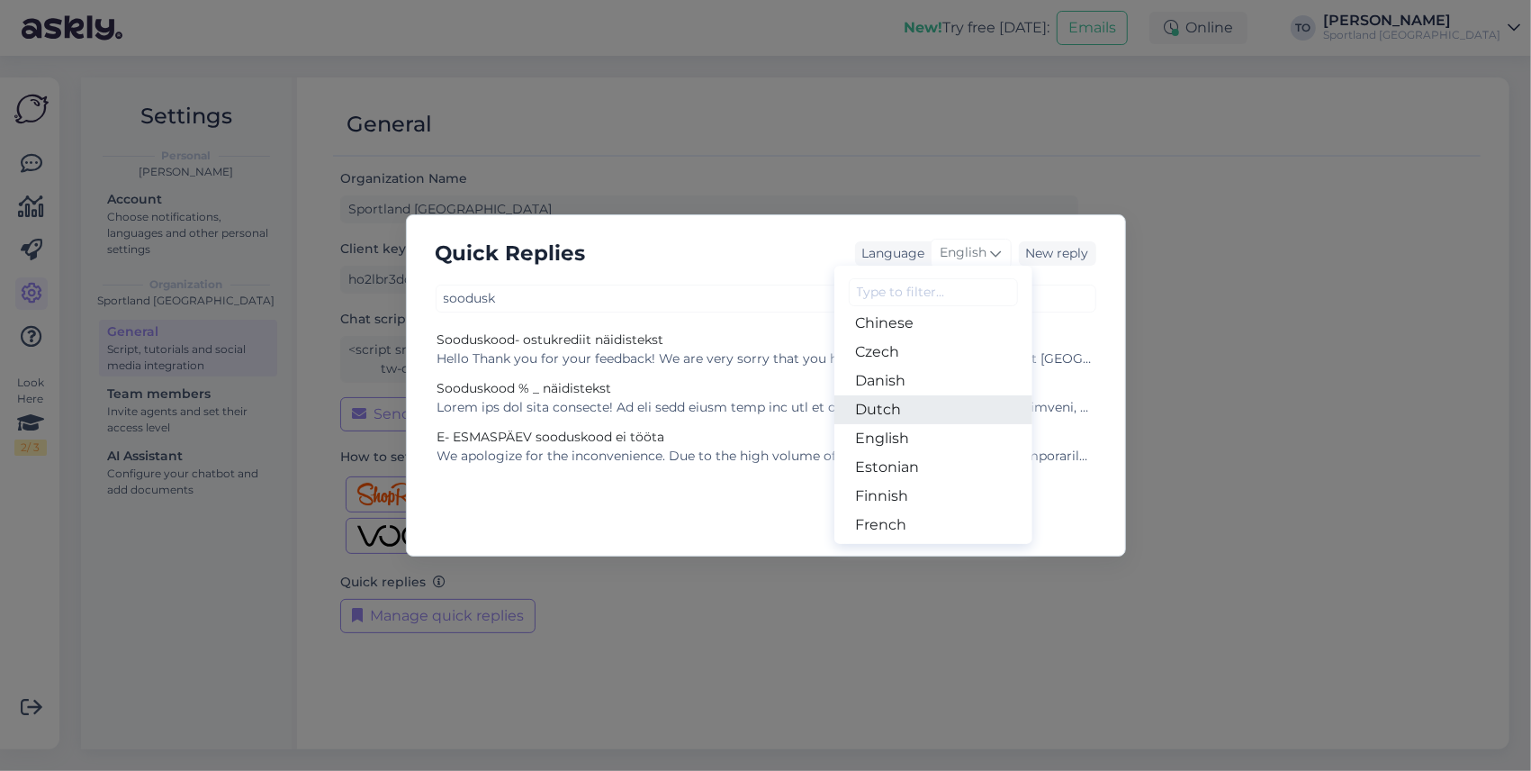
scroll to position [120, 0]
click at [919, 445] on link "Estonian" at bounding box center [934, 443] width 198 height 29
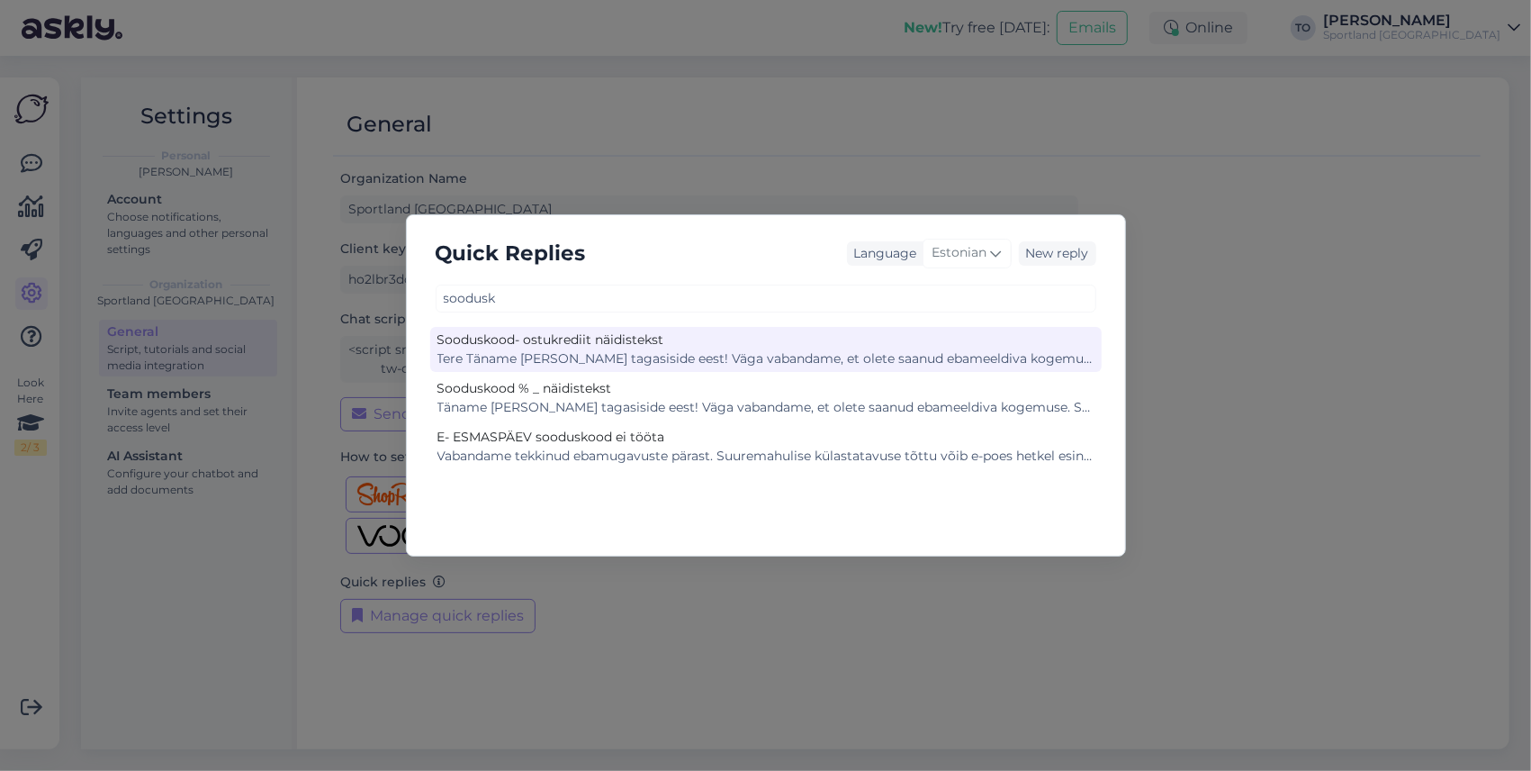
click at [665, 357] on div "Tere Täname [PERSON_NAME] tagasiside eest! Väga vabandame, et olete saanud ebam…" at bounding box center [766, 358] width 657 height 19
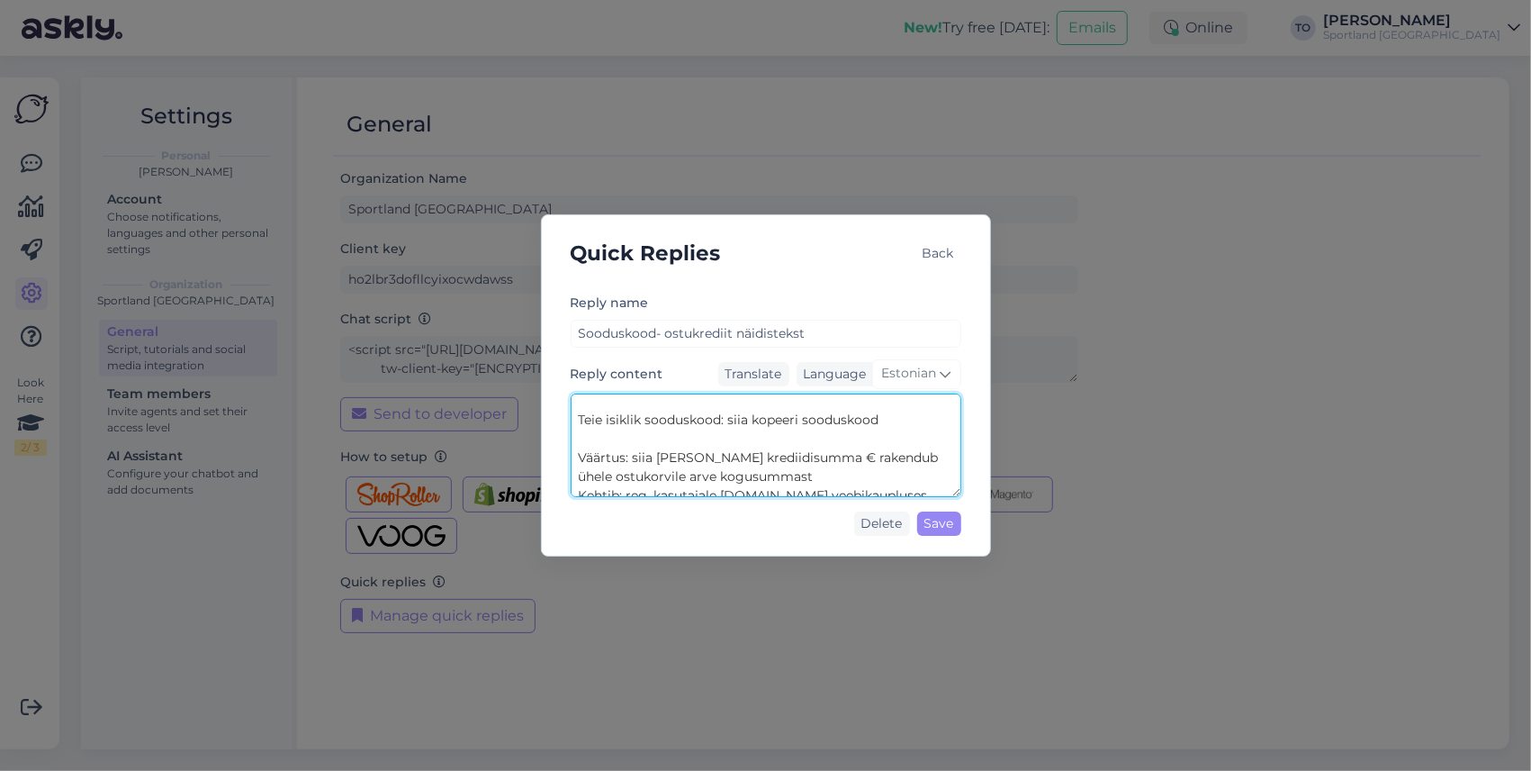
scroll to position [302, 0]
drag, startPoint x: 580, startPoint y: 434, endPoint x: 857, endPoint y: 492, distance: 283.2
click at [857, 492] on textarea "Tere Täname [PERSON_NAME] tagasiside eest! Väga vabandame, et olete saanud ebam…" at bounding box center [766, 445] width 391 height 104
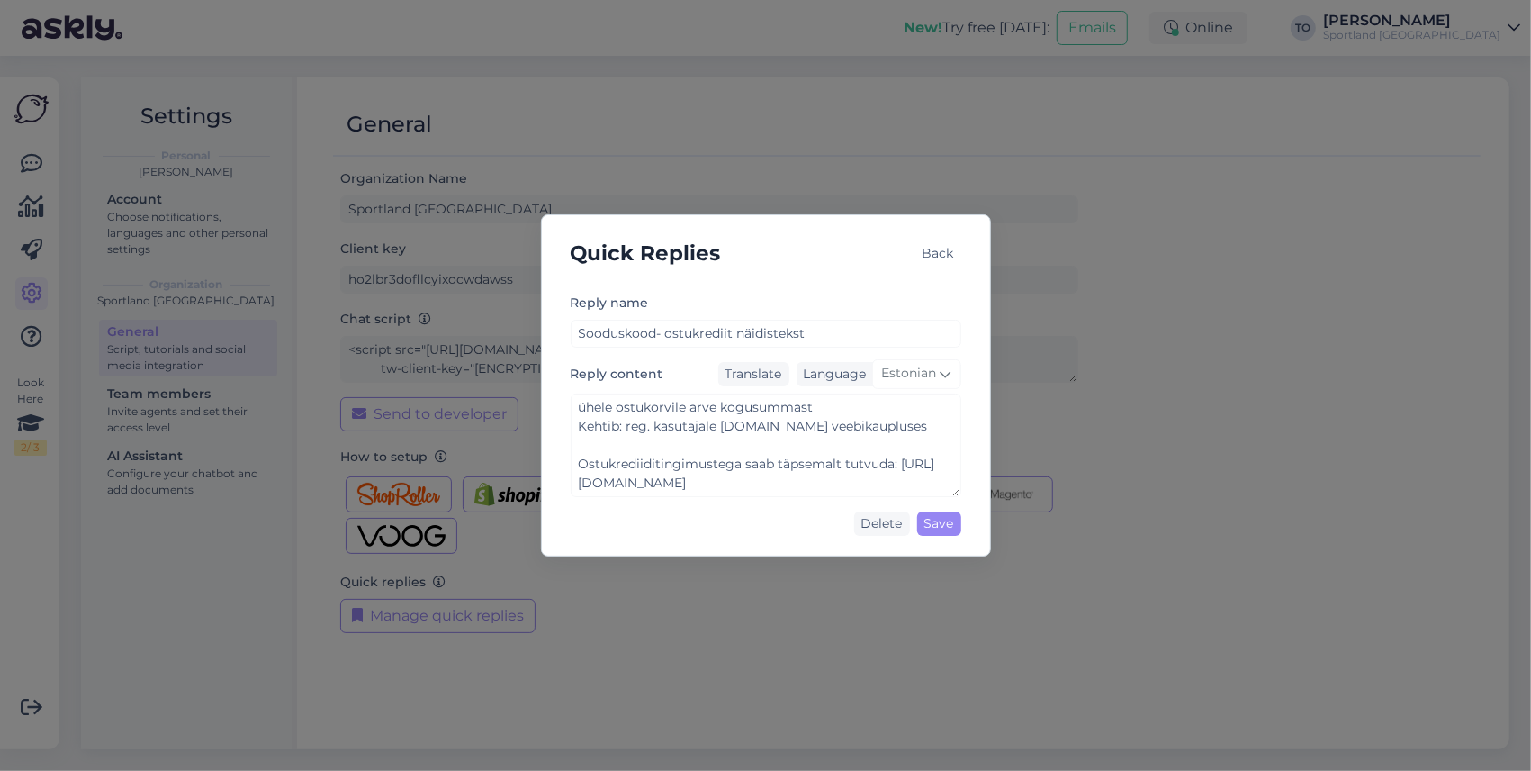
click at [935, 252] on div "Back" at bounding box center [939, 253] width 46 height 24
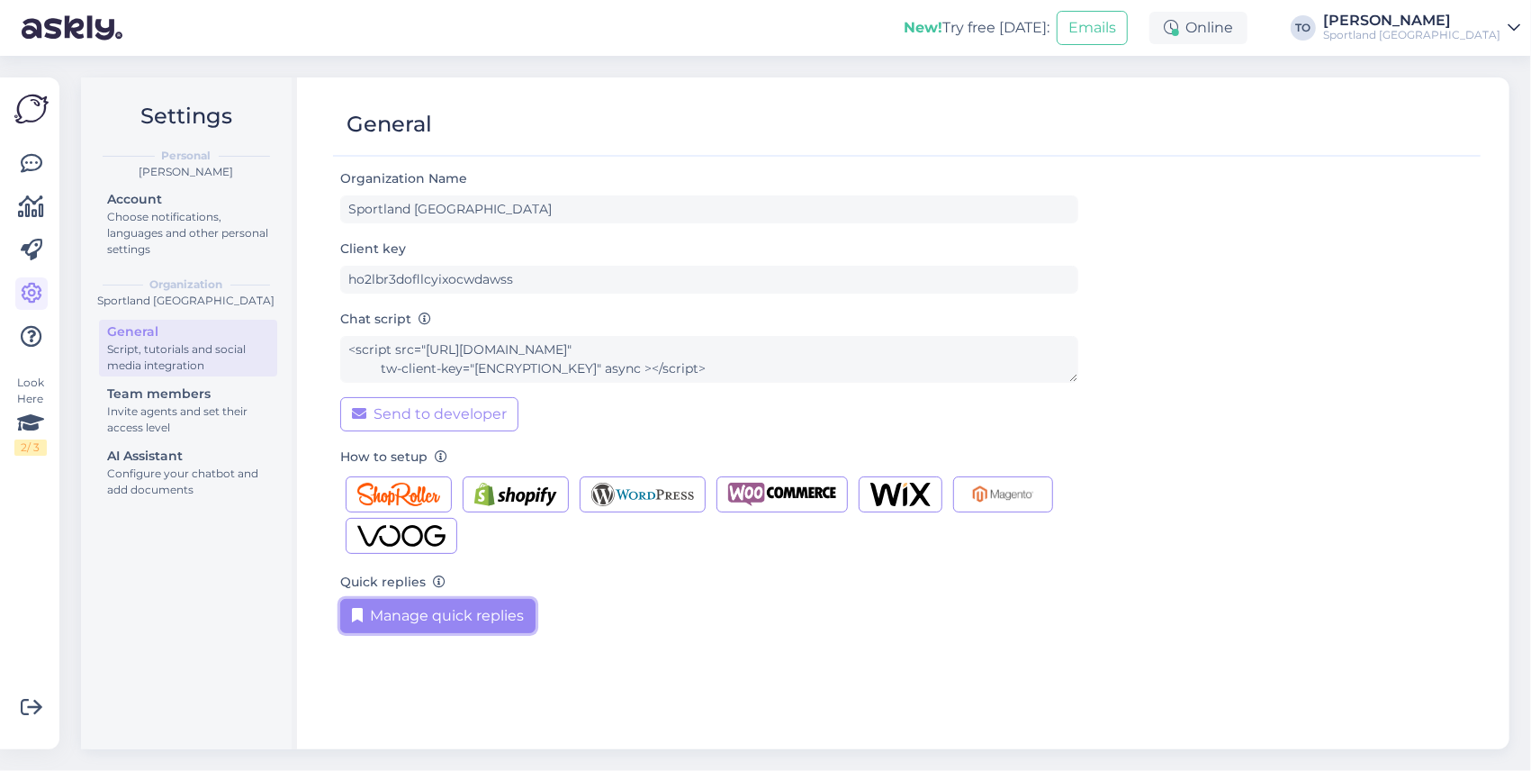
click at [504, 618] on button "Manage quick replies" at bounding box center [437, 616] width 195 height 34
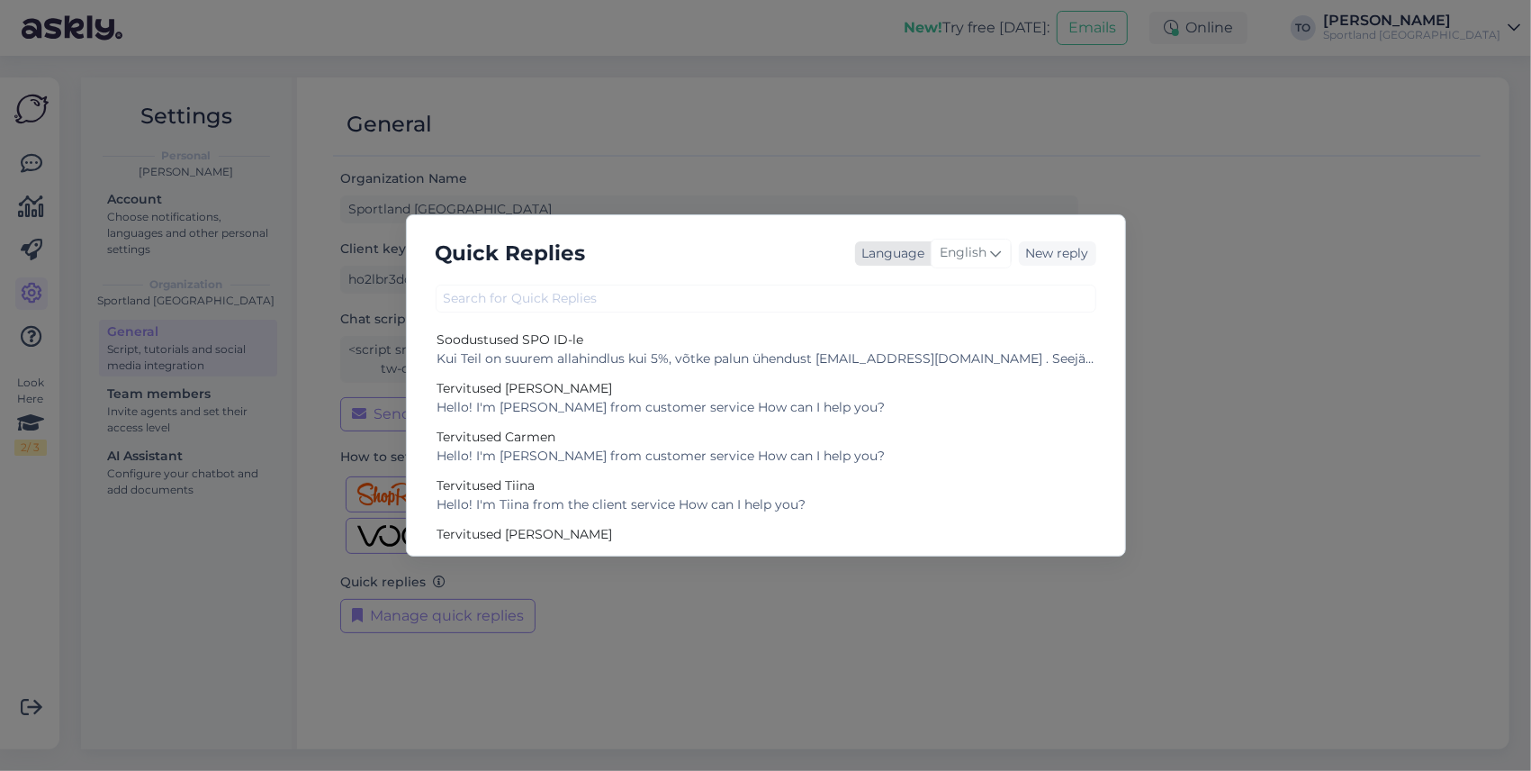
click at [969, 243] on span "English" at bounding box center [964, 253] width 47 height 20
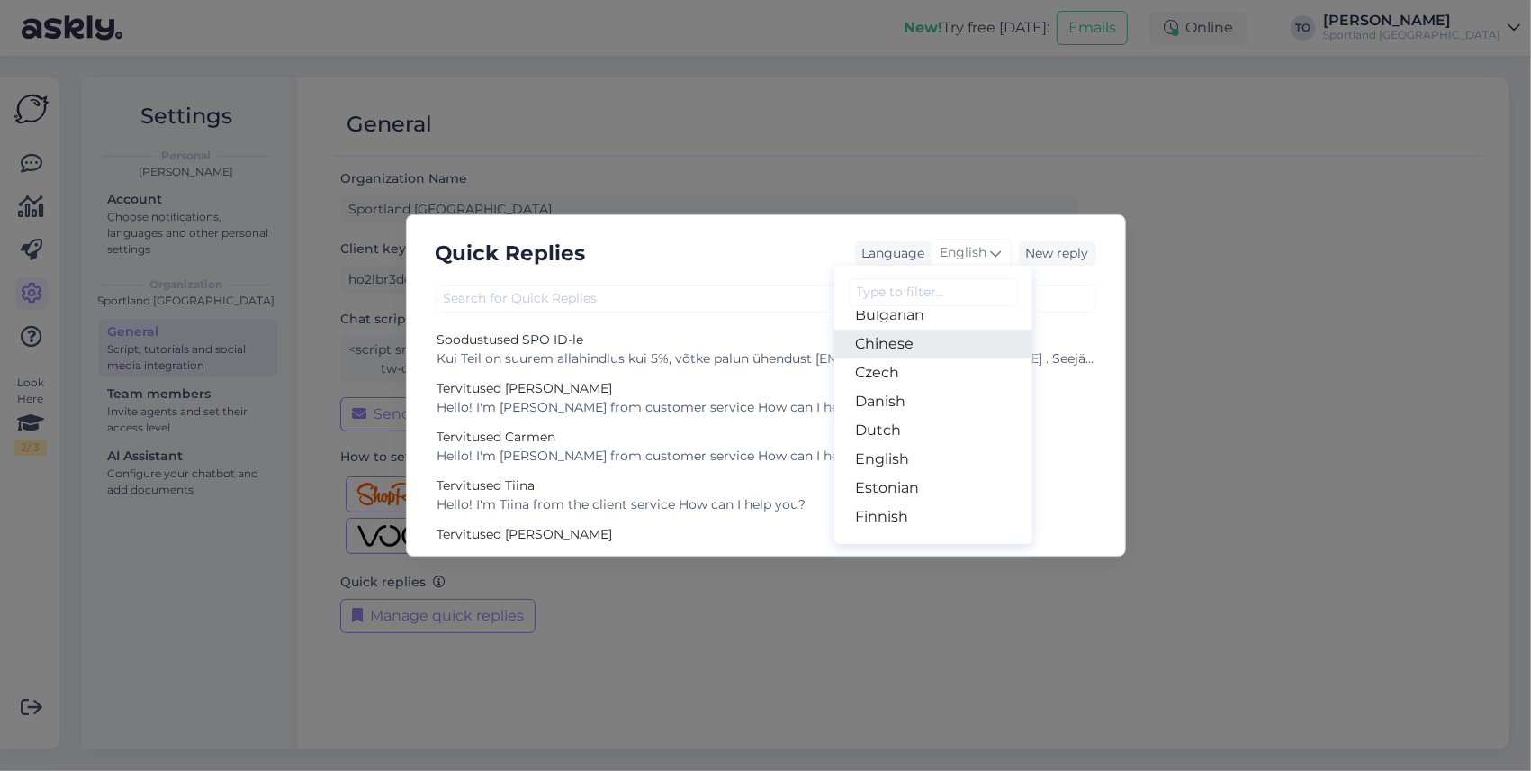
scroll to position [180, 0]
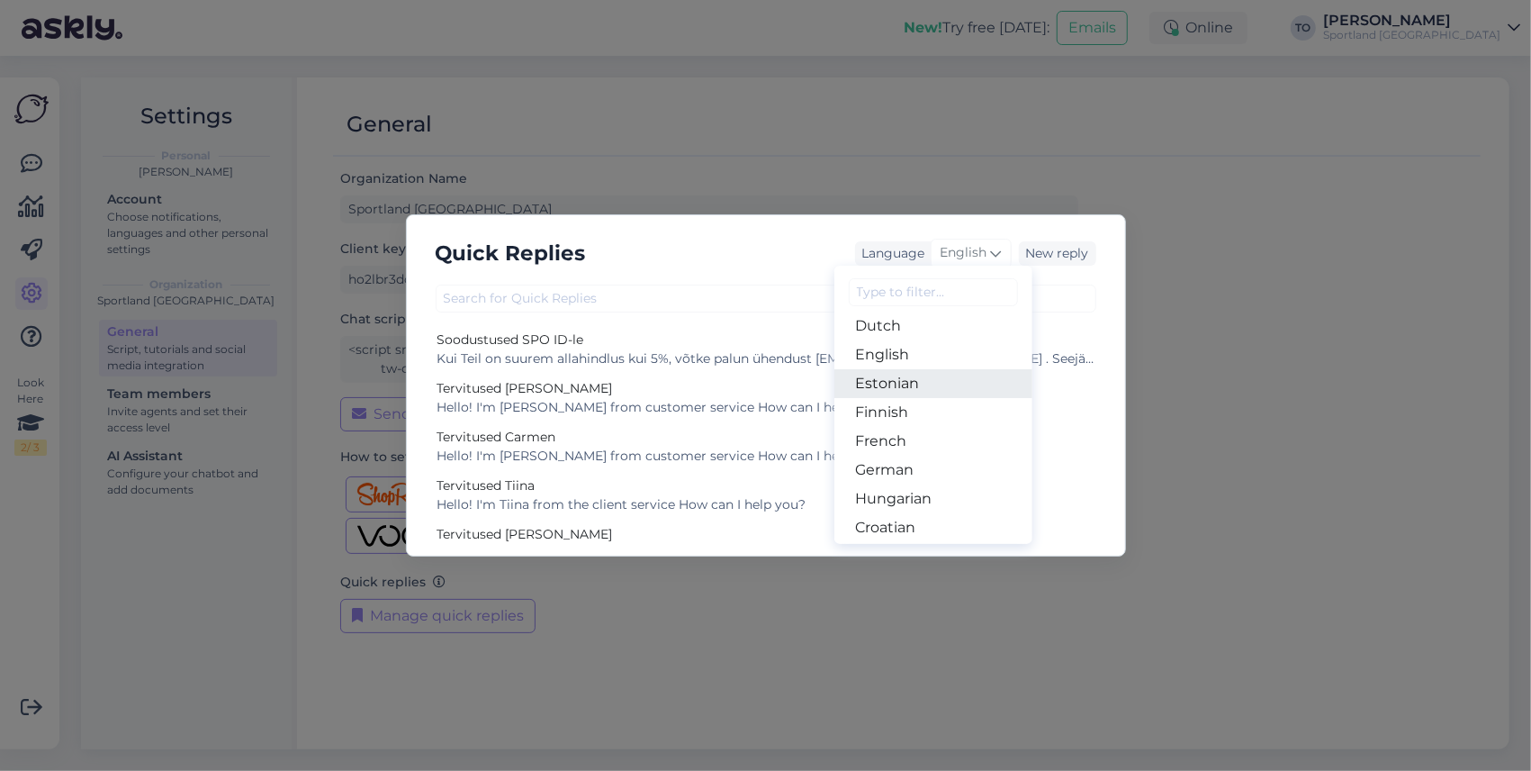
click at [953, 391] on link "Estonian" at bounding box center [934, 383] width 198 height 29
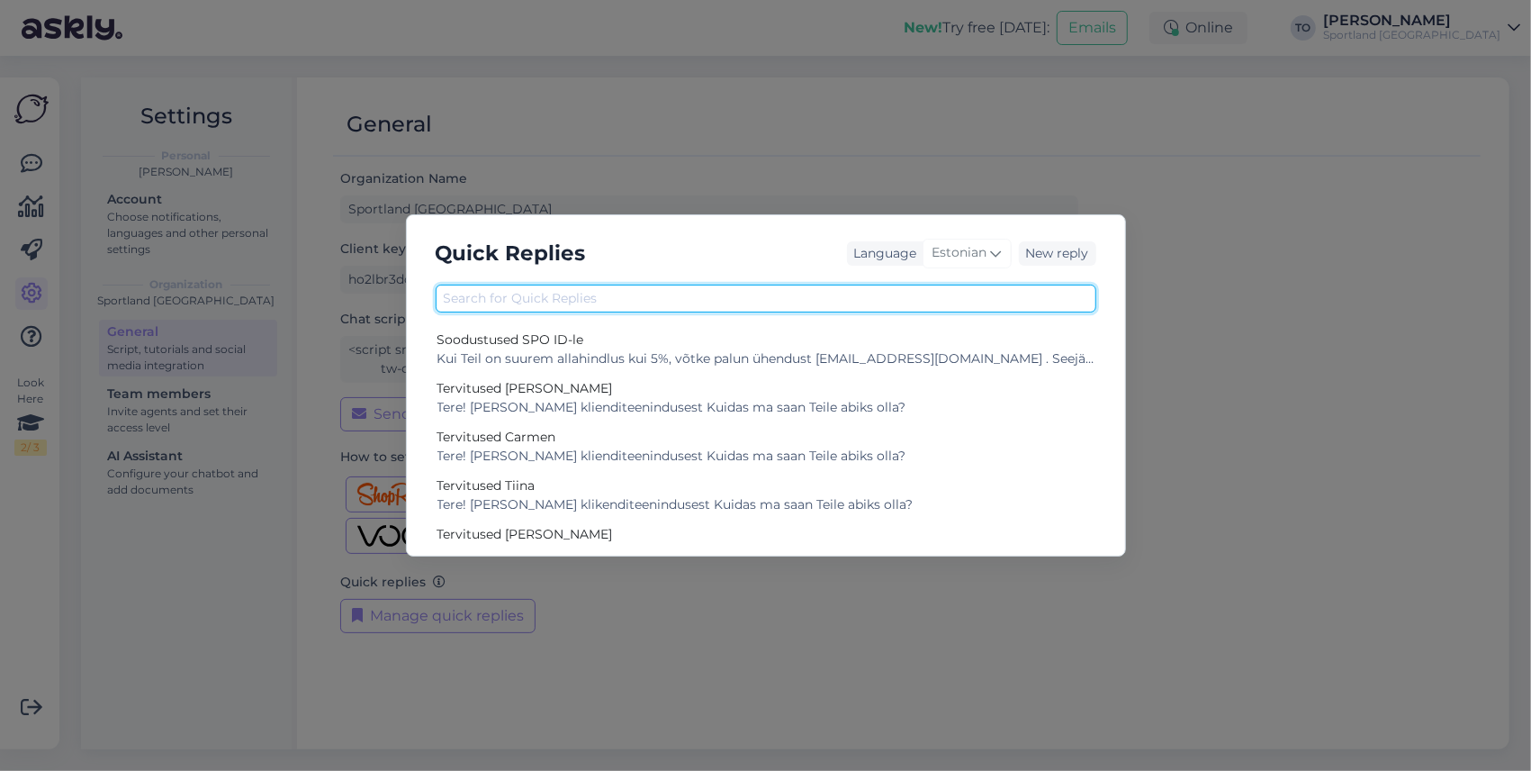
click at [663, 302] on input "text" at bounding box center [766, 298] width 661 height 28
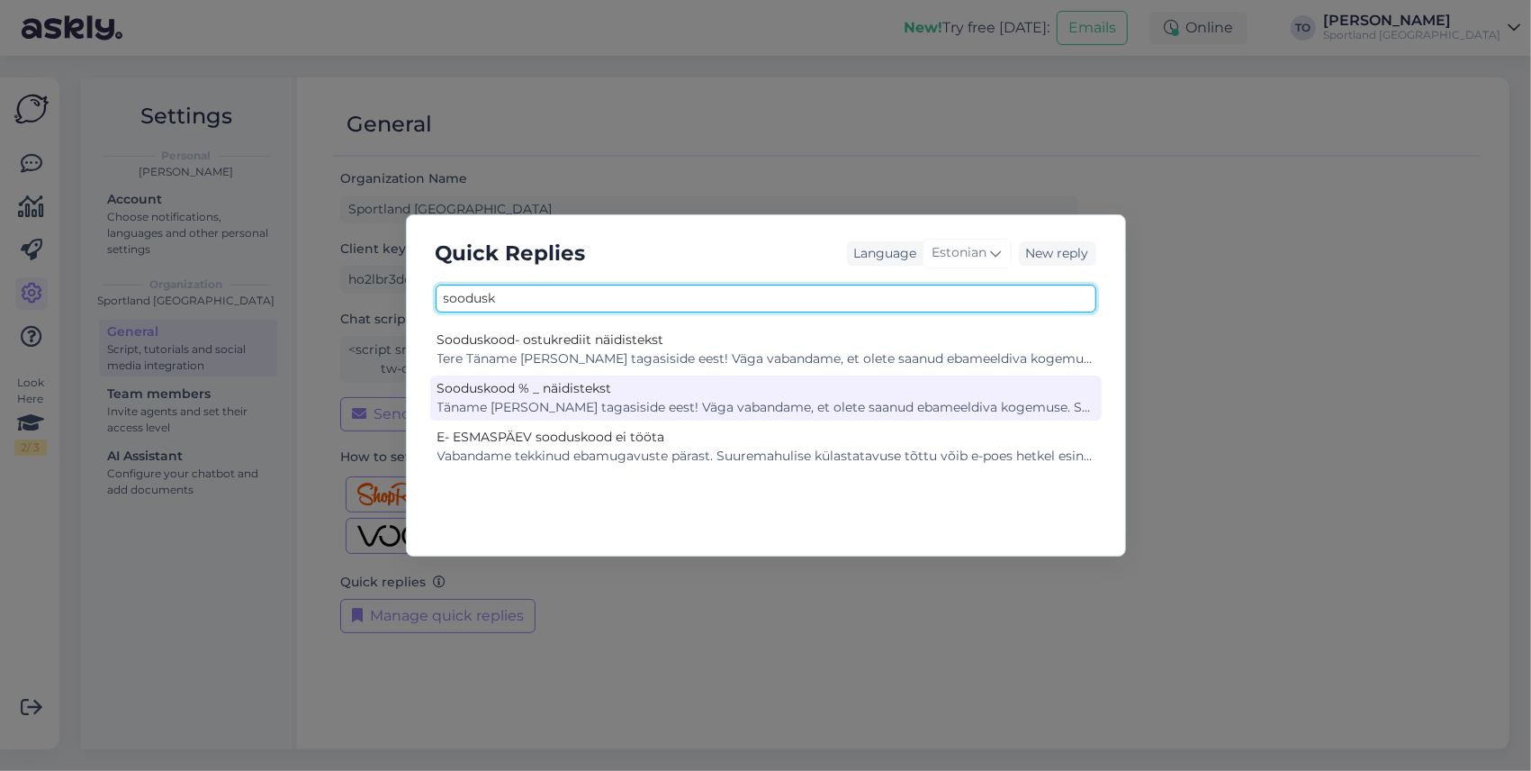
type input "soodusk"
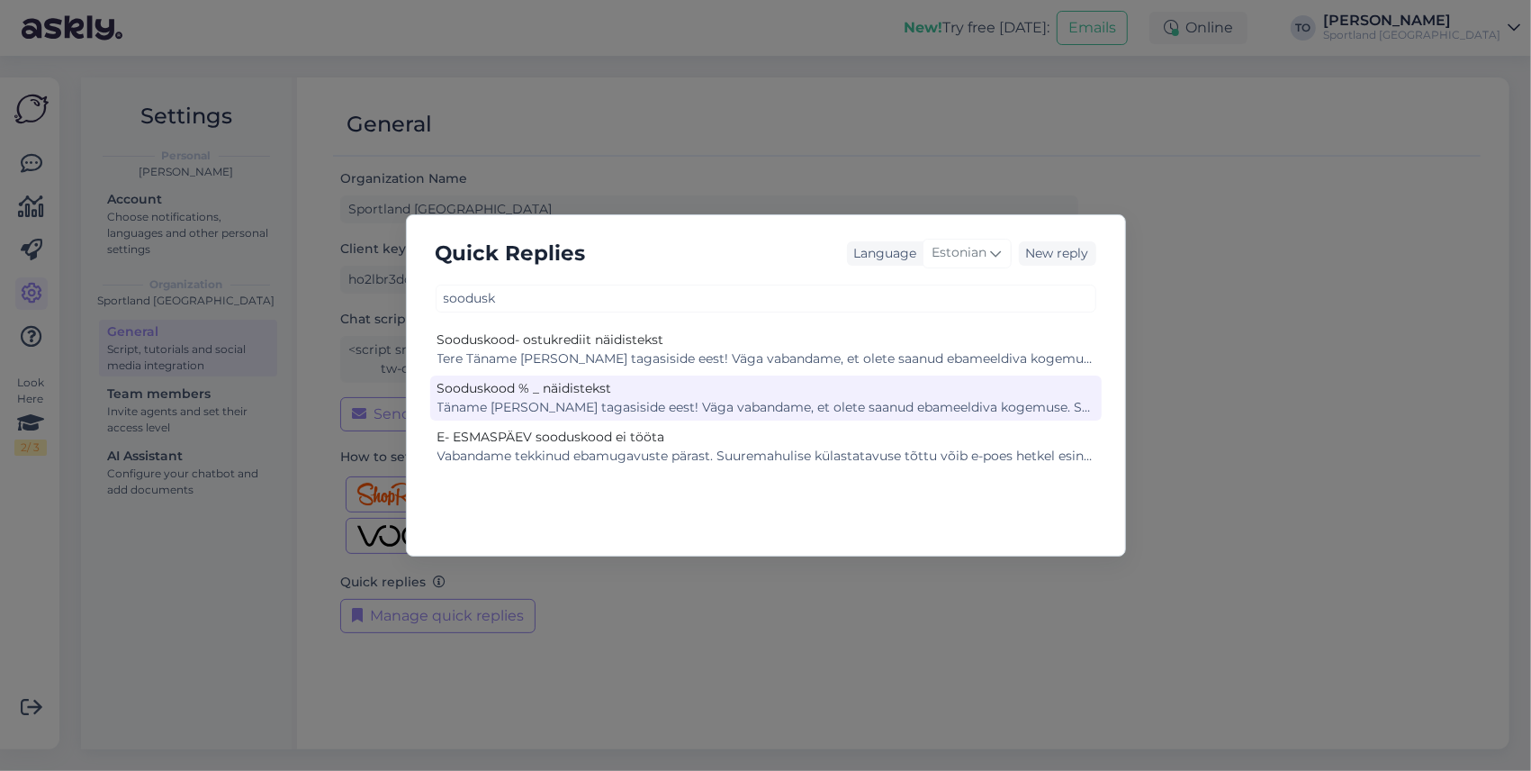
click at [639, 405] on div "Täname [PERSON_NAME] tagasiside eest! Väga vabandame, et olete saanud ebameeldi…" at bounding box center [766, 407] width 657 height 19
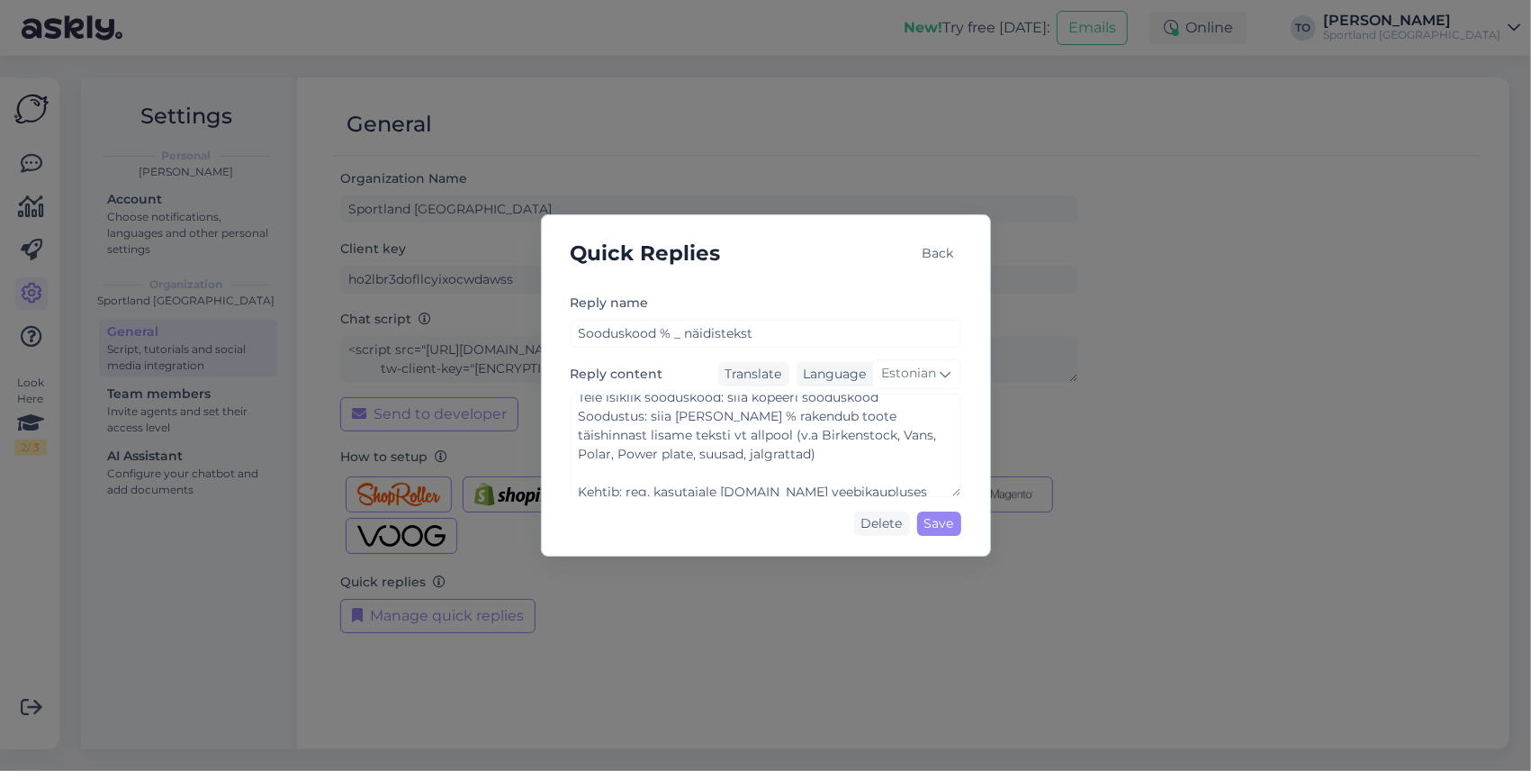
click at [944, 259] on div "Back" at bounding box center [939, 253] width 46 height 24
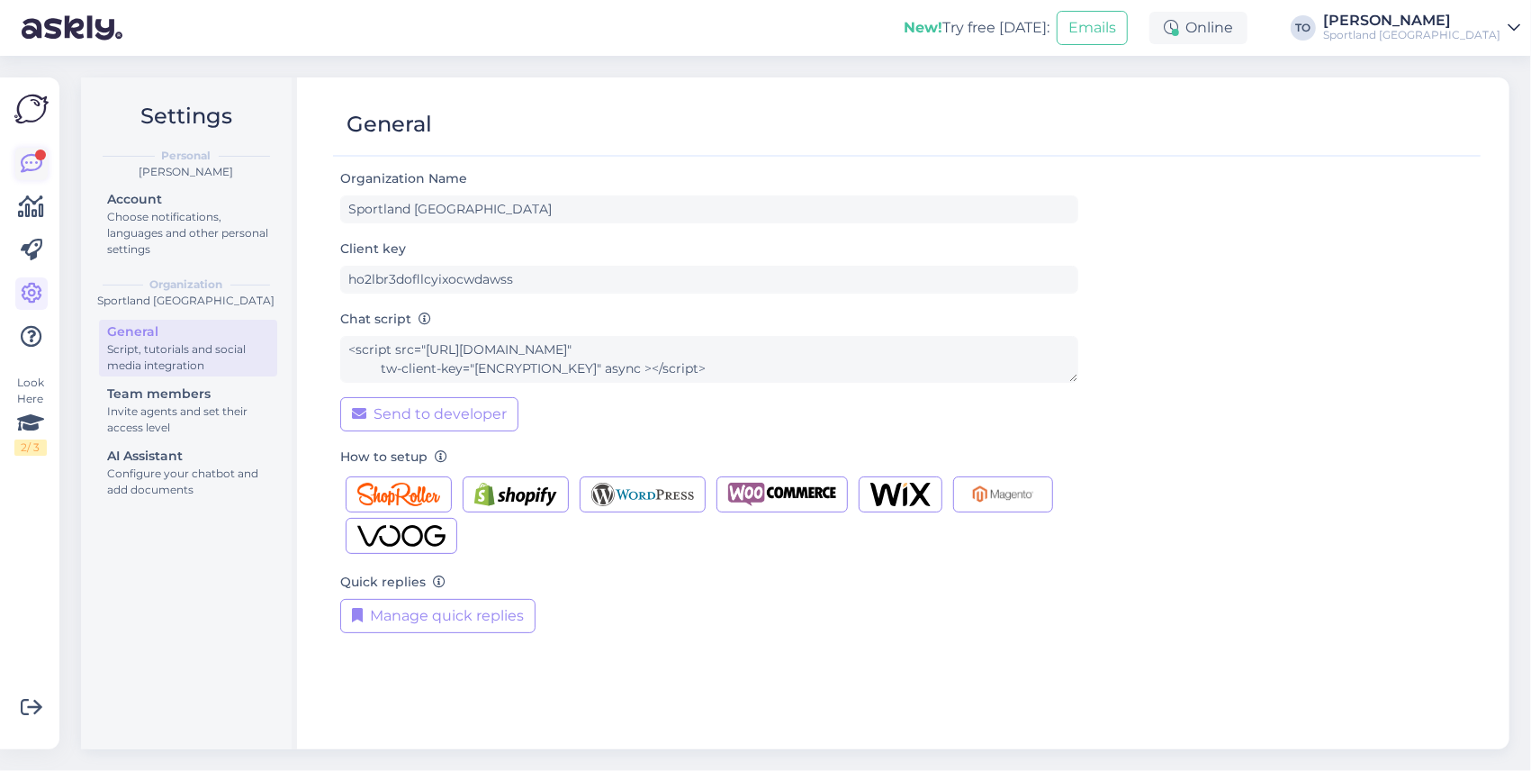
click at [44, 159] on link at bounding box center [31, 164] width 32 height 32
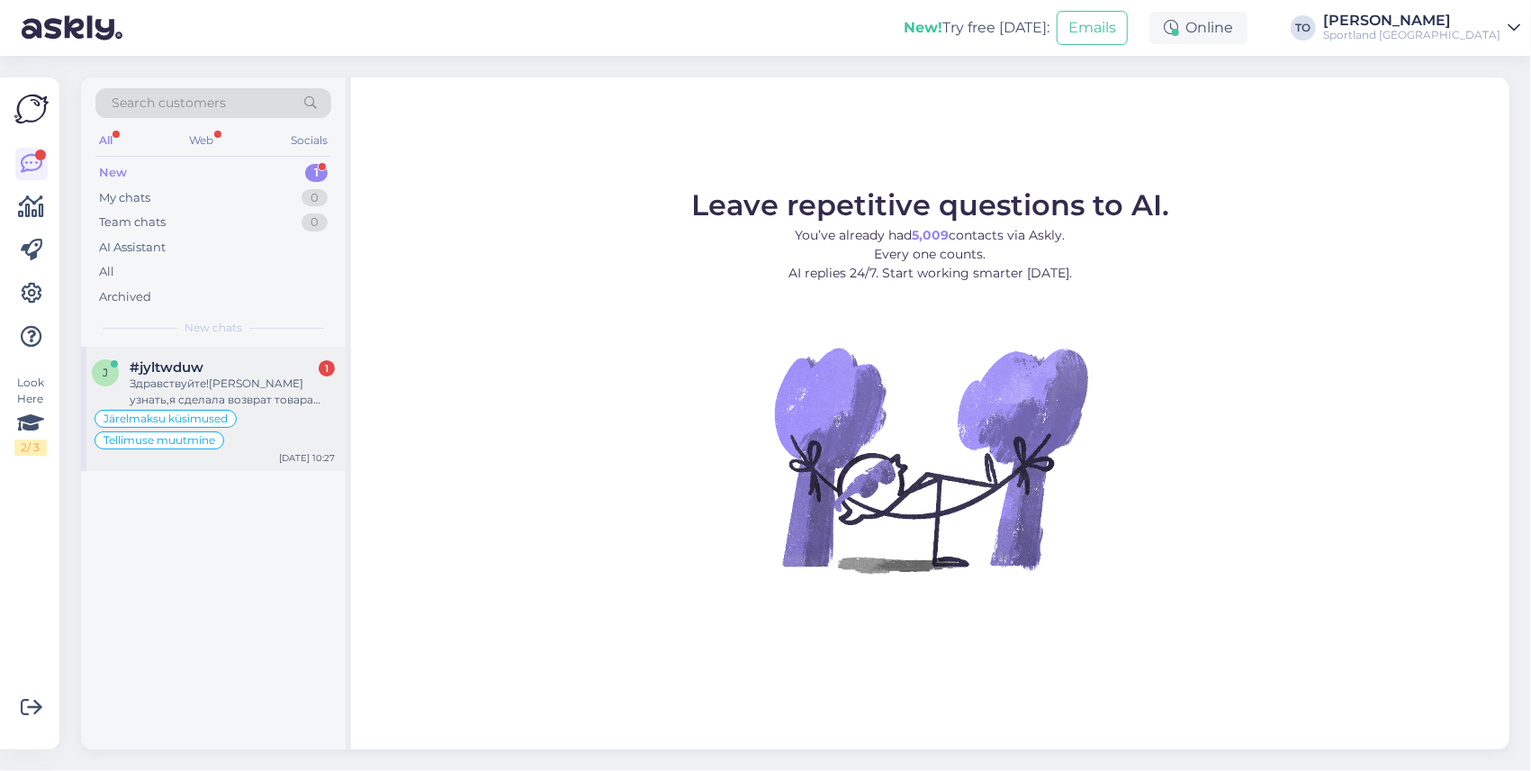
click at [202, 366] on span "#jyltwduw" at bounding box center [167, 367] width 74 height 16
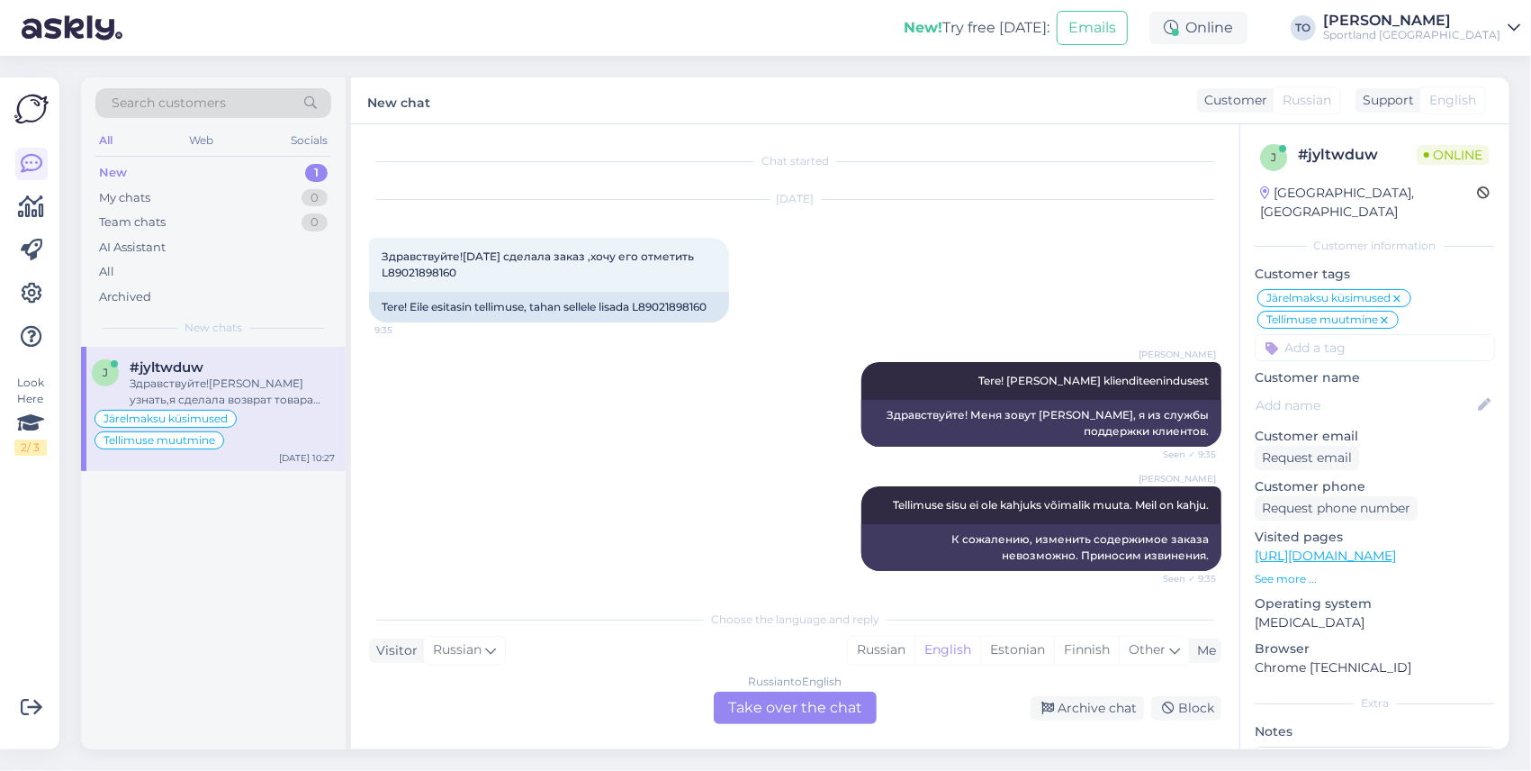
scroll to position [1061, 0]
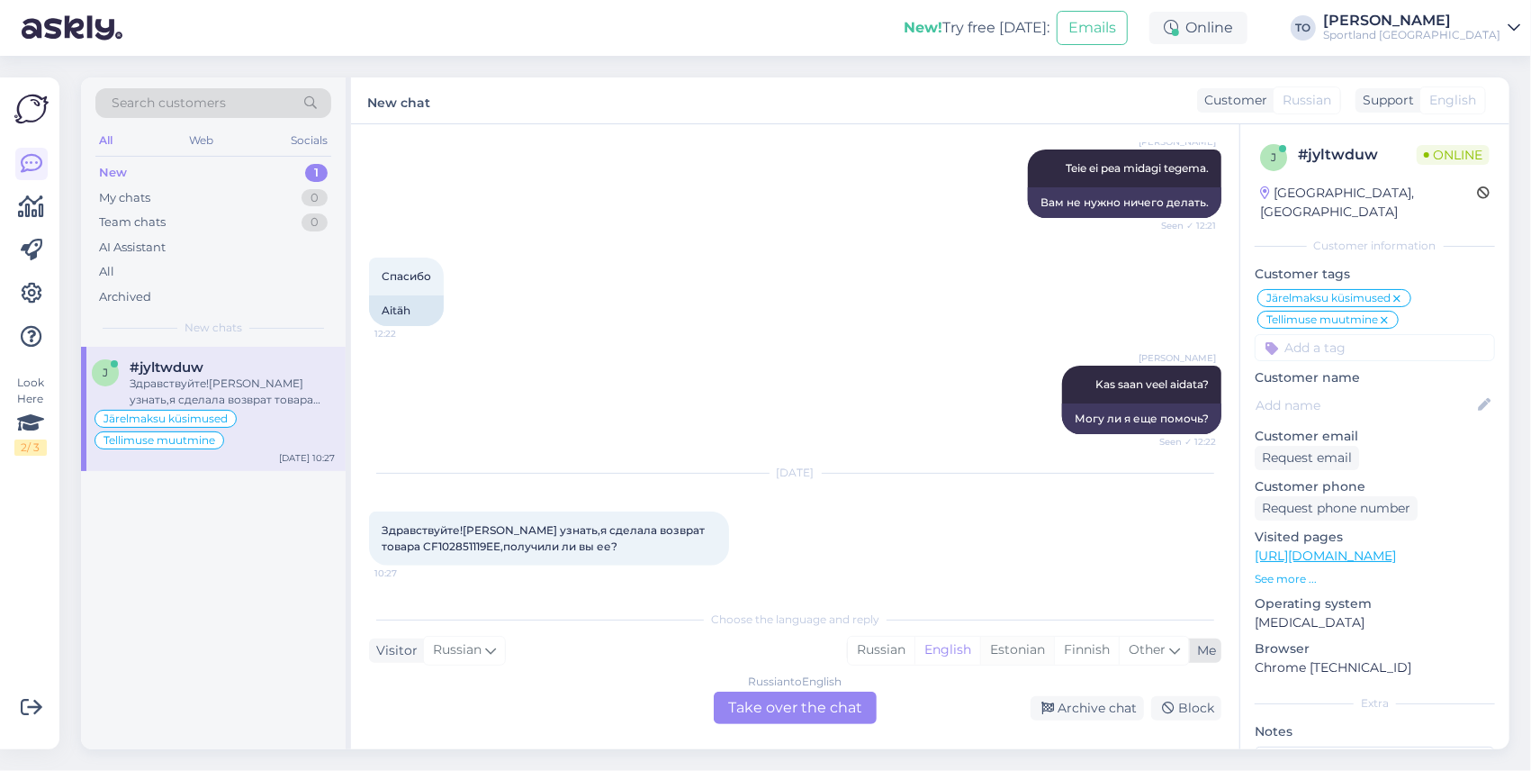
click at [1014, 652] on div "Estonian" at bounding box center [1017, 650] width 74 height 27
click at [816, 706] on div "Russian to Estonian Take over the chat" at bounding box center [795, 707] width 163 height 32
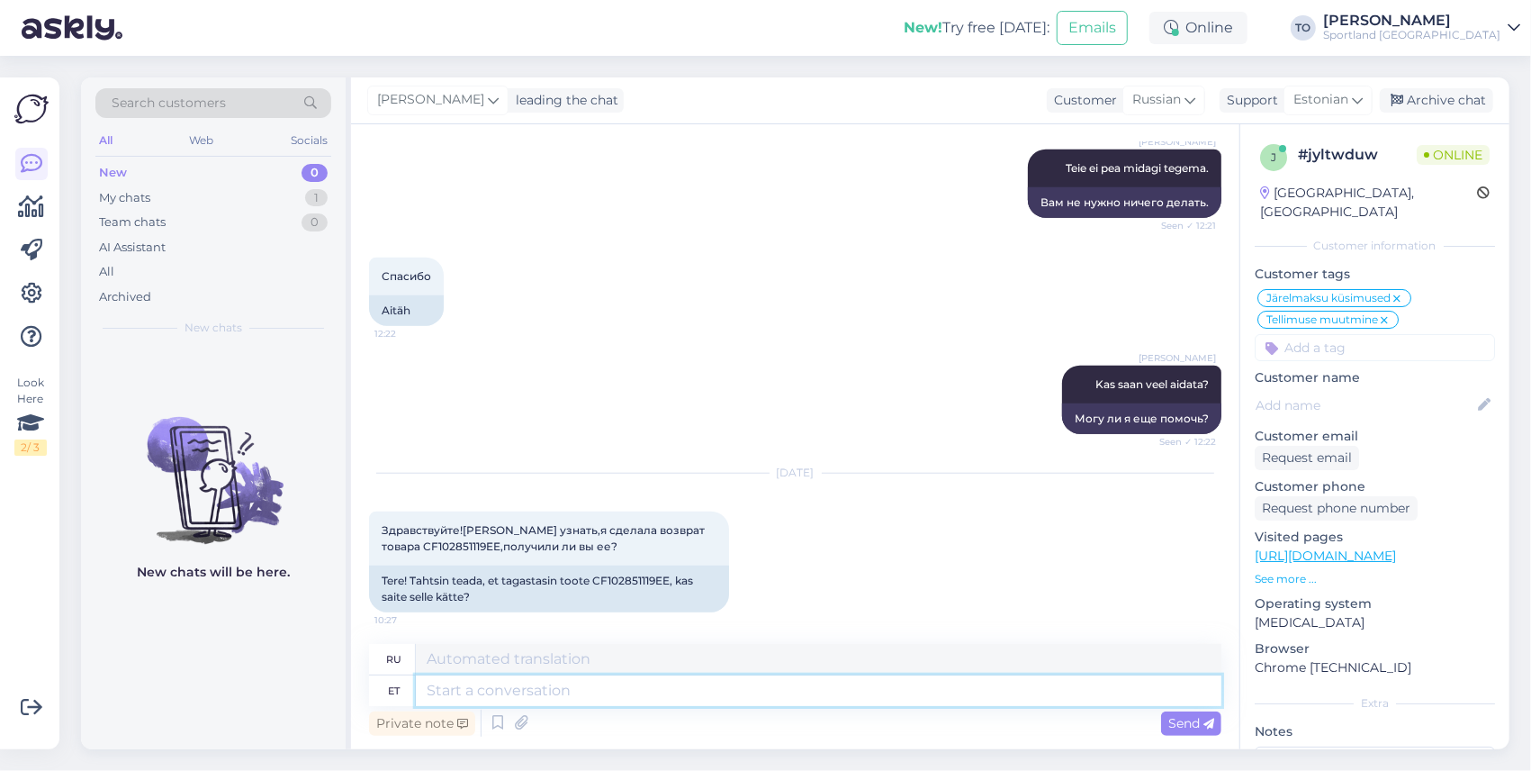
click at [679, 691] on textarea at bounding box center [819, 690] width 806 height 31
type textarea "Tere!"
type textarea "Привет!"
type textarea "Tere!"
click at [1170, 723] on span "Send" at bounding box center [1192, 723] width 46 height 16
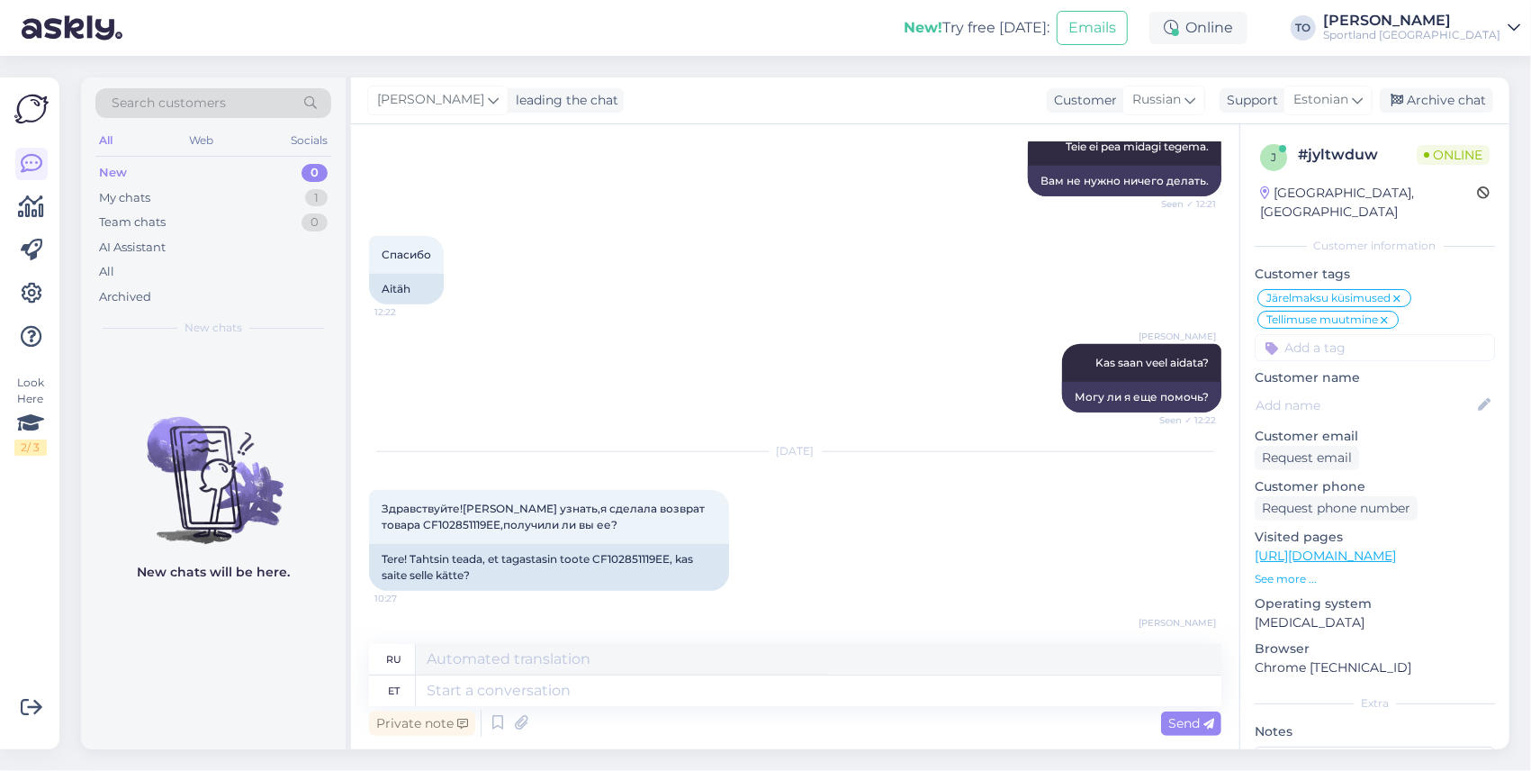
scroll to position [1172, 0]
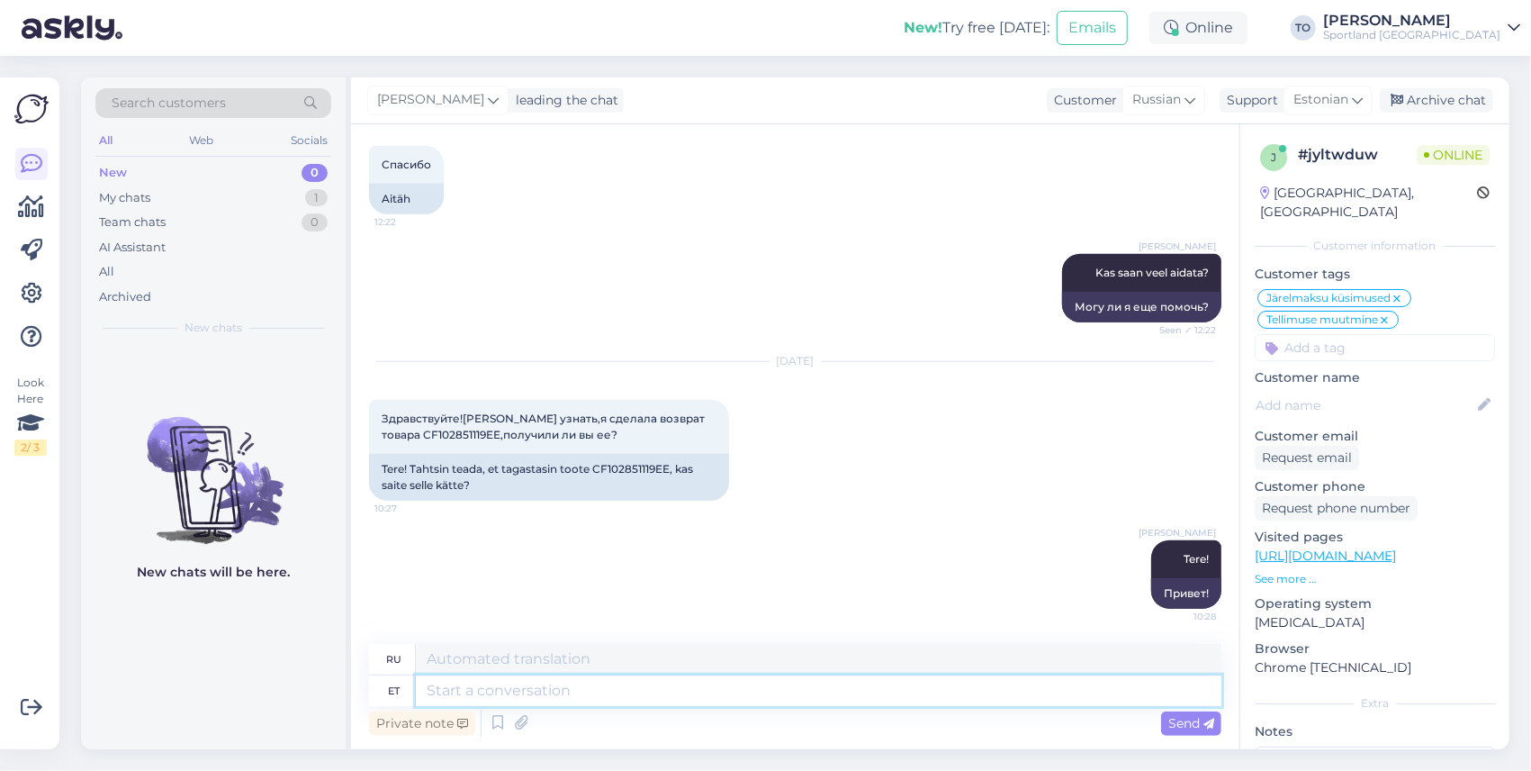
click at [645, 681] on textarea at bounding box center [819, 690] width 806 height 31
type textarea "Üks h"
type textarea "Один"
type textarea "Üks hetk, k"
type textarea "Одну минуту,"
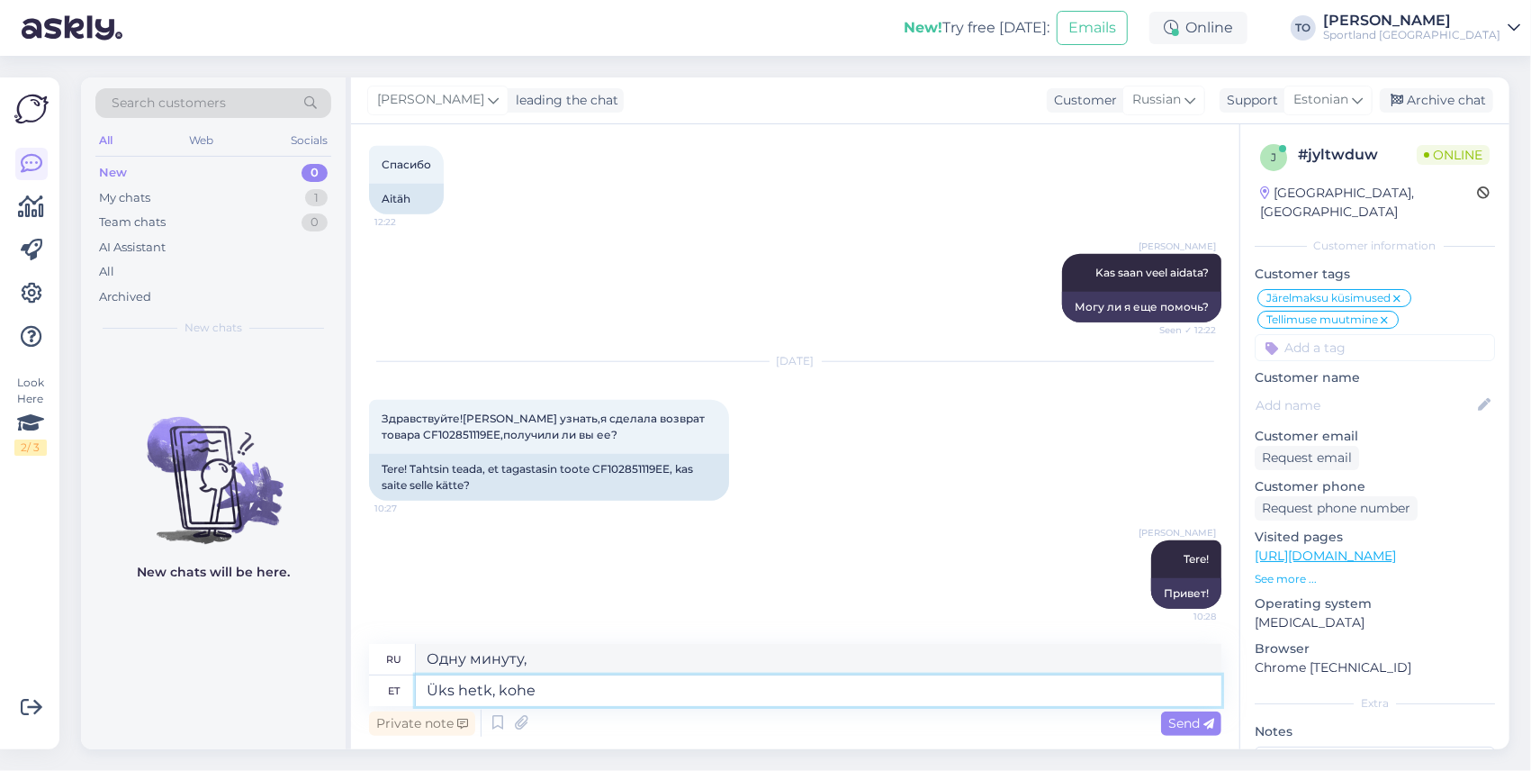
type textarea "Üks hetk, kohe"
type textarea "Одну минуту, прямо сейчас"
type textarea "Üks hetk, kohe uurin tä"
type textarea "Одну минуту, я проверю."
type textarea "Üks hetk, kohe uurin täpsemalt"
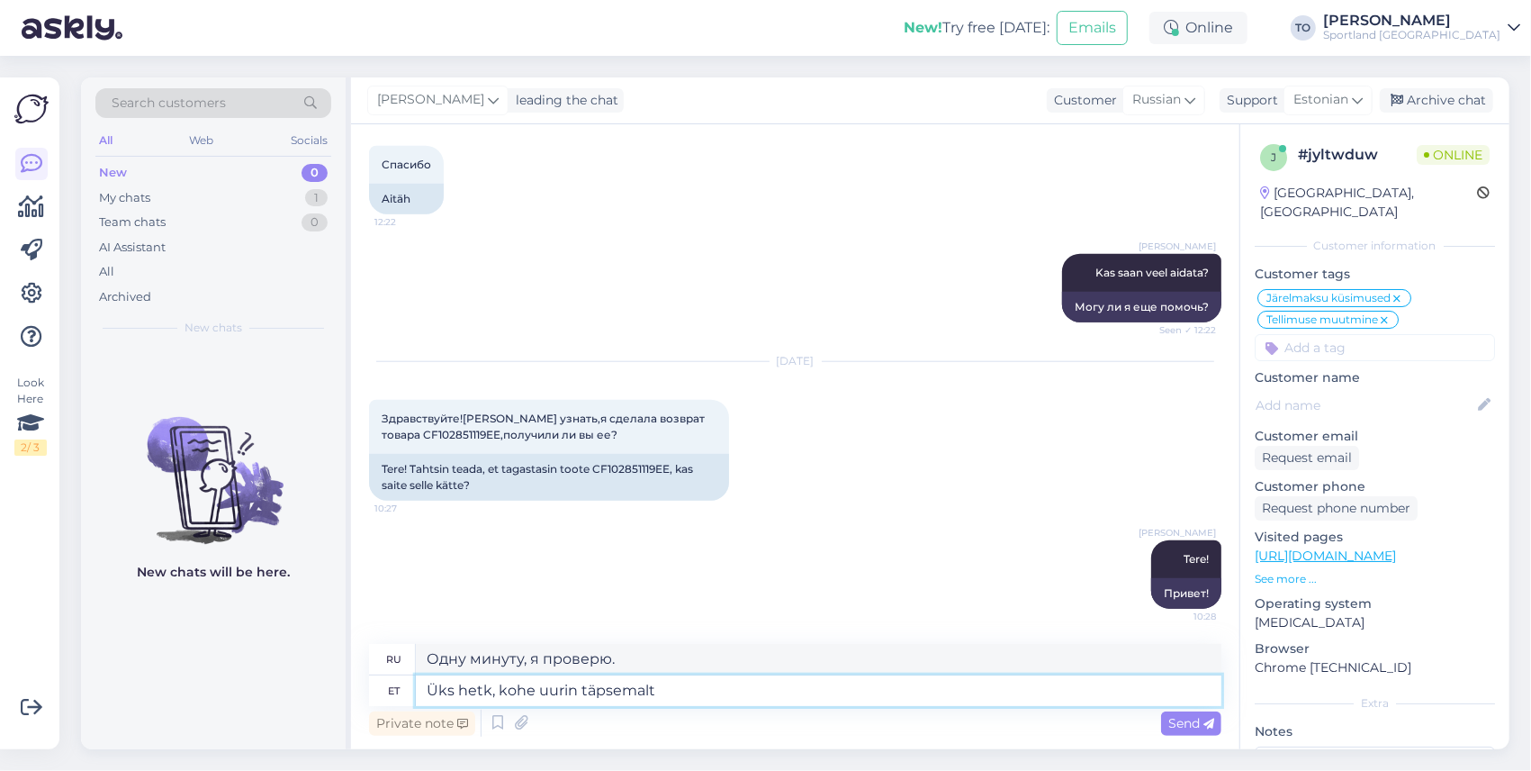
type textarea "Одну минуту, я займусь дальнейшим расследованием."
type textarea "Üks hetk, kohe uurin täpsemalt"
click at [1188, 722] on span "Send" at bounding box center [1192, 723] width 46 height 16
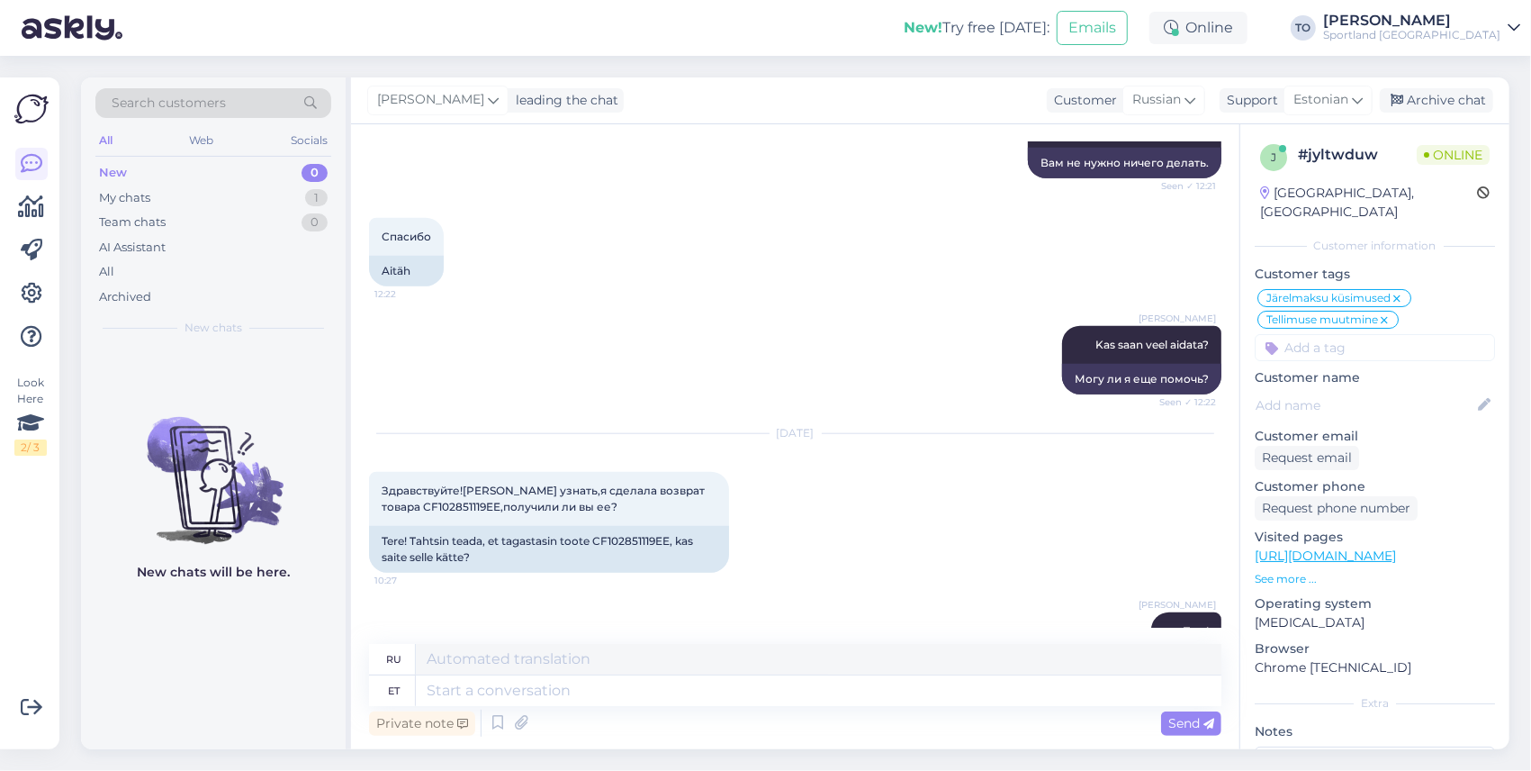
scroll to position [1280, 0]
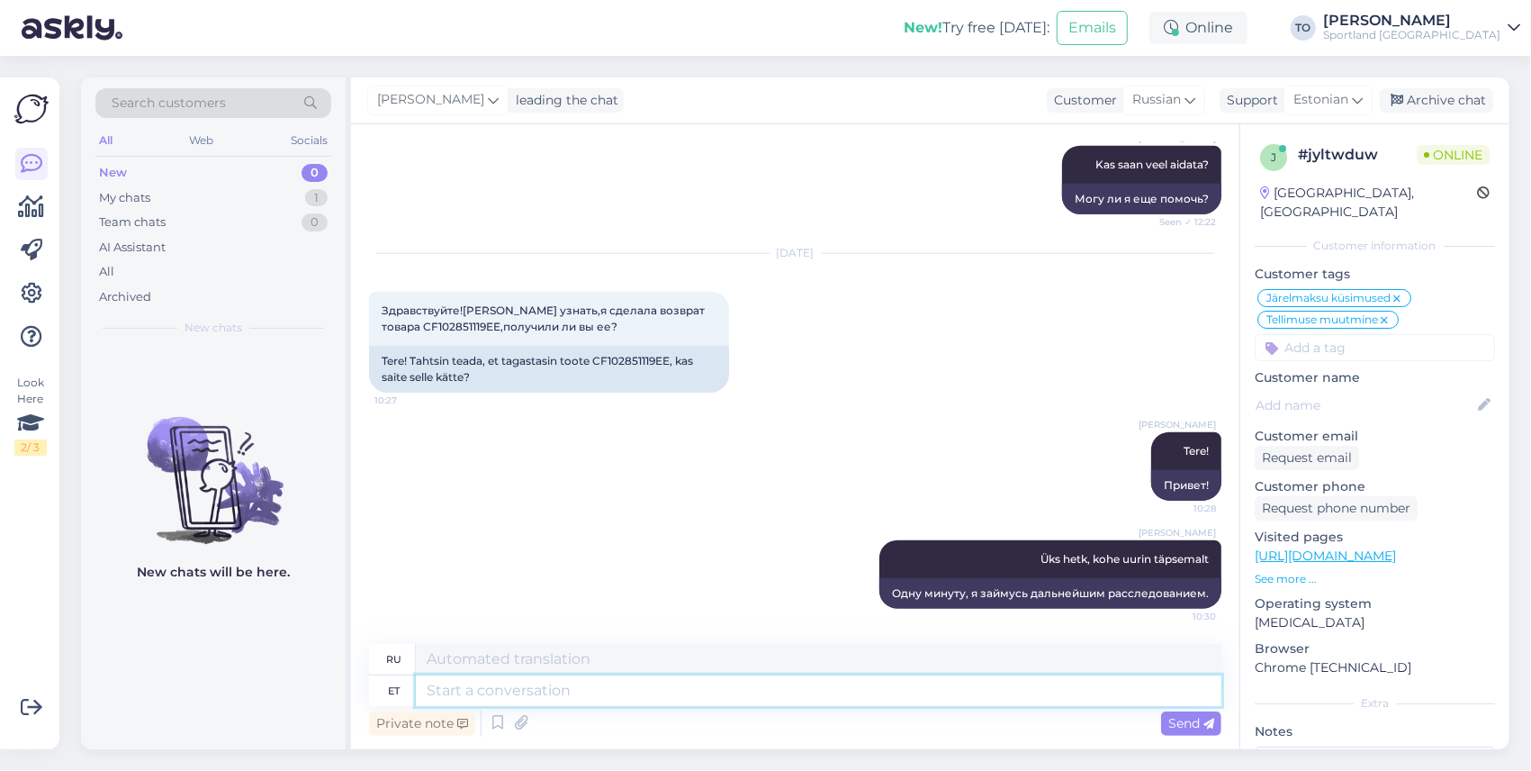
click at [758, 699] on textarea at bounding box center [819, 690] width 806 height 31
type textarea "Kas"
type textarea "Является"
type textarea "Kas Te s"
type textarea "Ты"
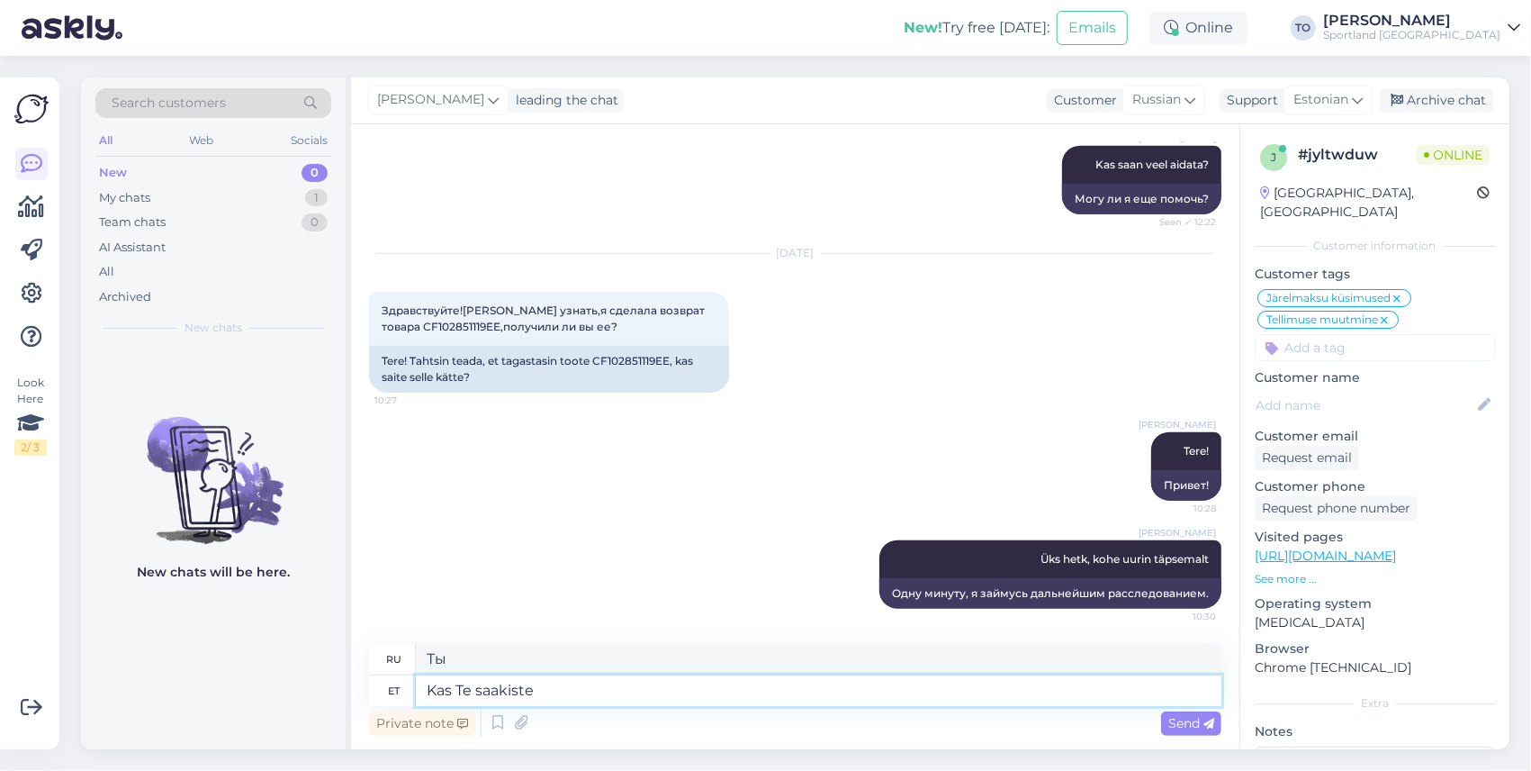
type textarea "Kas Te saakiste"
type textarea "Вы это уловили?"
type textarea "Kas Te saakiste täpsusta"
type textarea "Удалось ли вам добиться точности?"
type textarea "Kas Te saakiste täpsustada, k"
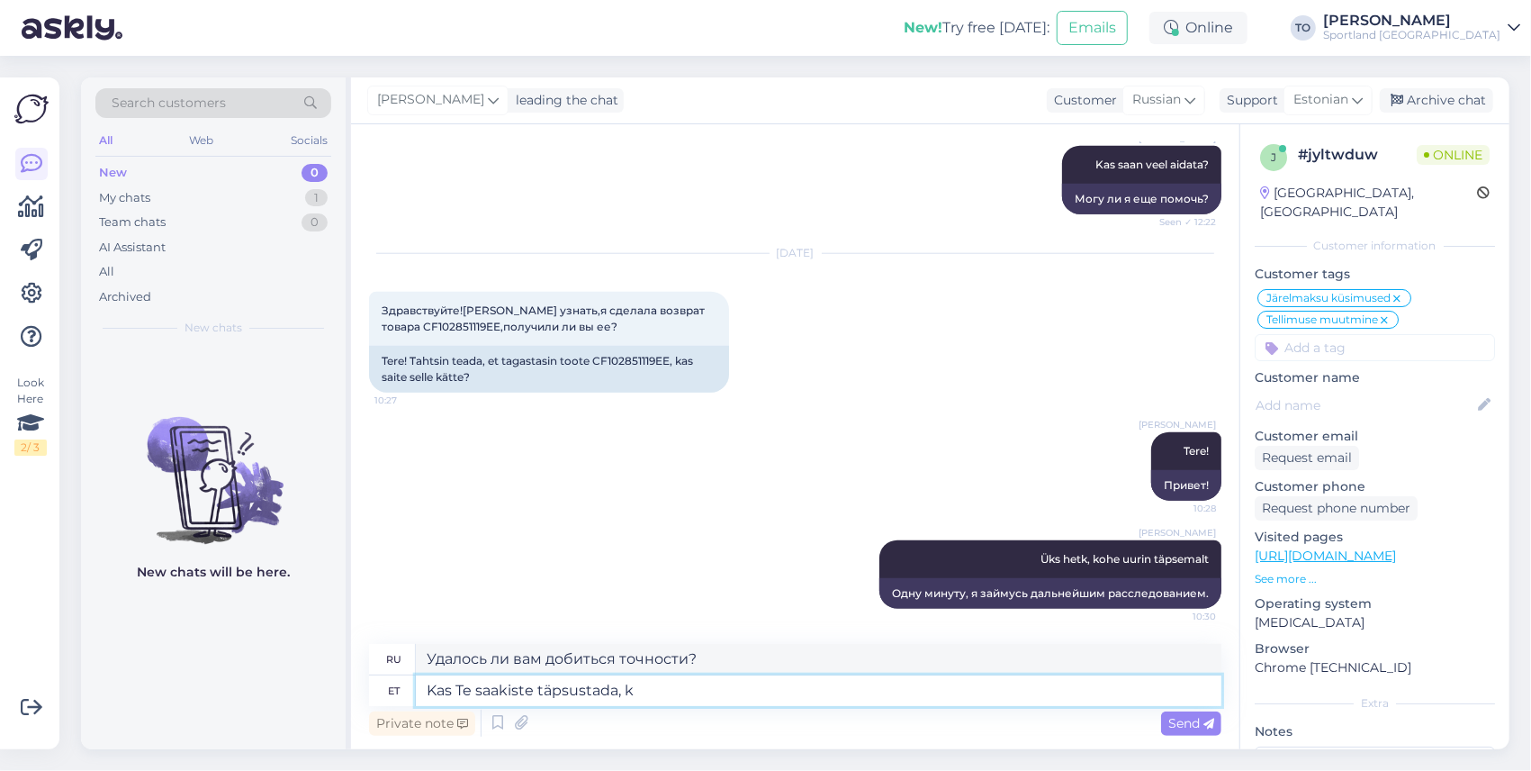
type textarea "Не могли бы вы пояснить?"
type textarea "Kas Te saakiste täpsustada, kuidas"
type textarea "Не могли бы вы пояснить, как это сделать?"
type textarea "Kas Te saakiste täpsustada, kuidas on Te"
type textarea "Не могли бы вы пояснить, как это происходит?"
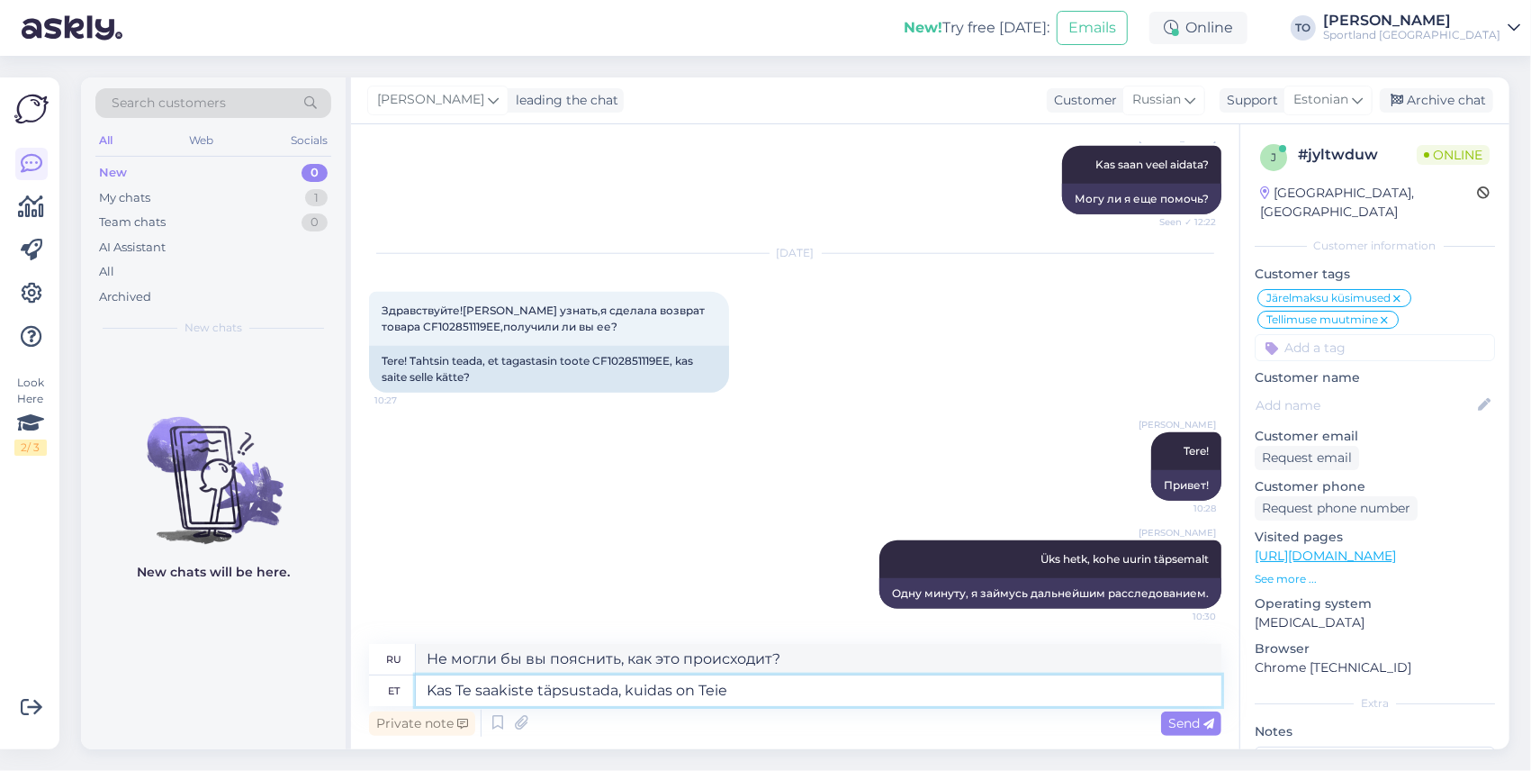
type textarea "Kas Te saakiste täpsustada, kuidas on Teie"
type textarea "Не могли бы вы рассказать, как у вас дела?"
type textarea "Kas Te saakiste täpsustada, kuidas on Teie tellimuse"
type textarea "Не могли бы вы уточнить, как обстоят дела с вашим заказом?"
type textarea "Kas Te saakiste täpsustada, kuidas on Teie tellimuse number?"
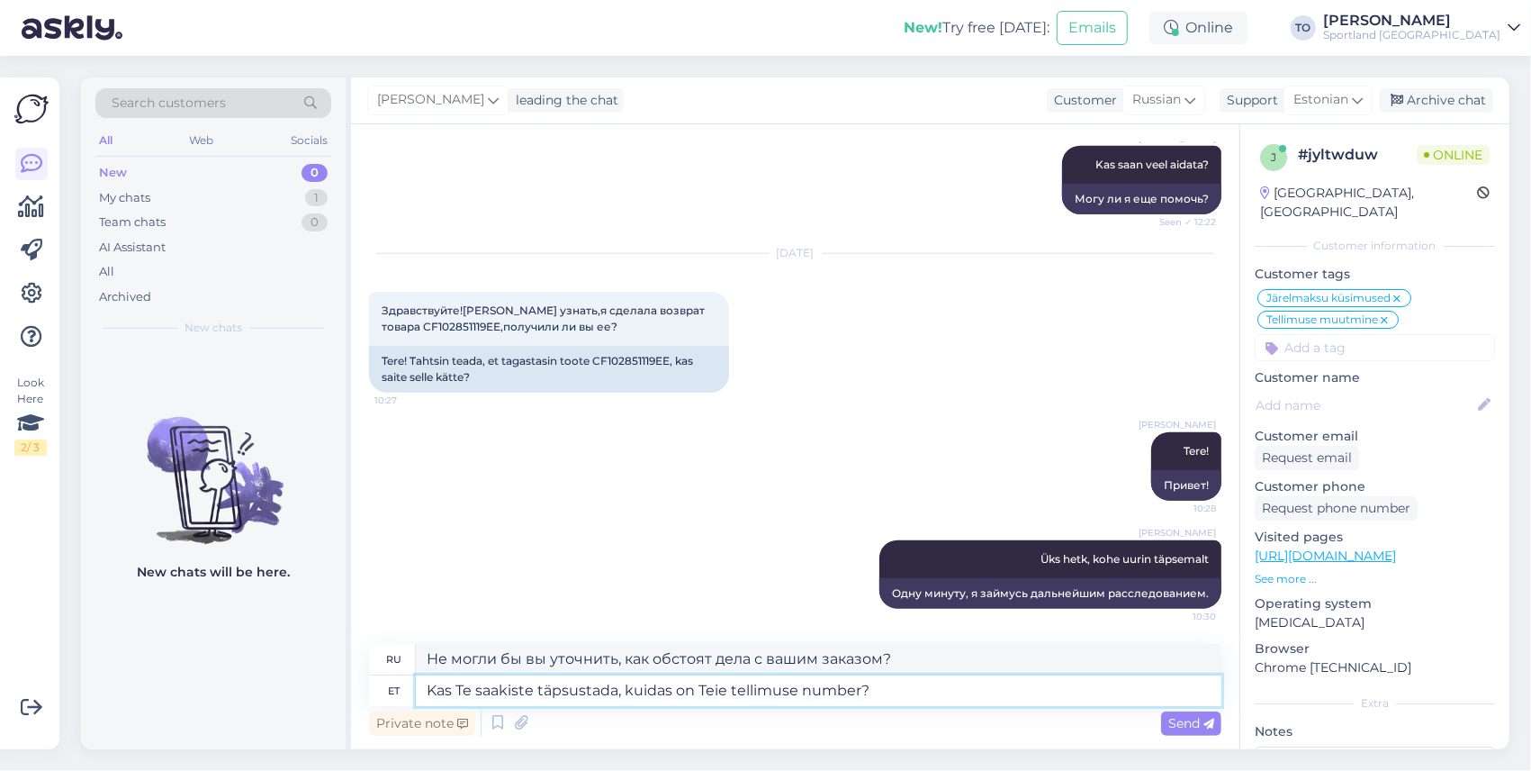
type textarea "Не могли бы вы уточнить номер вашего заказа?"
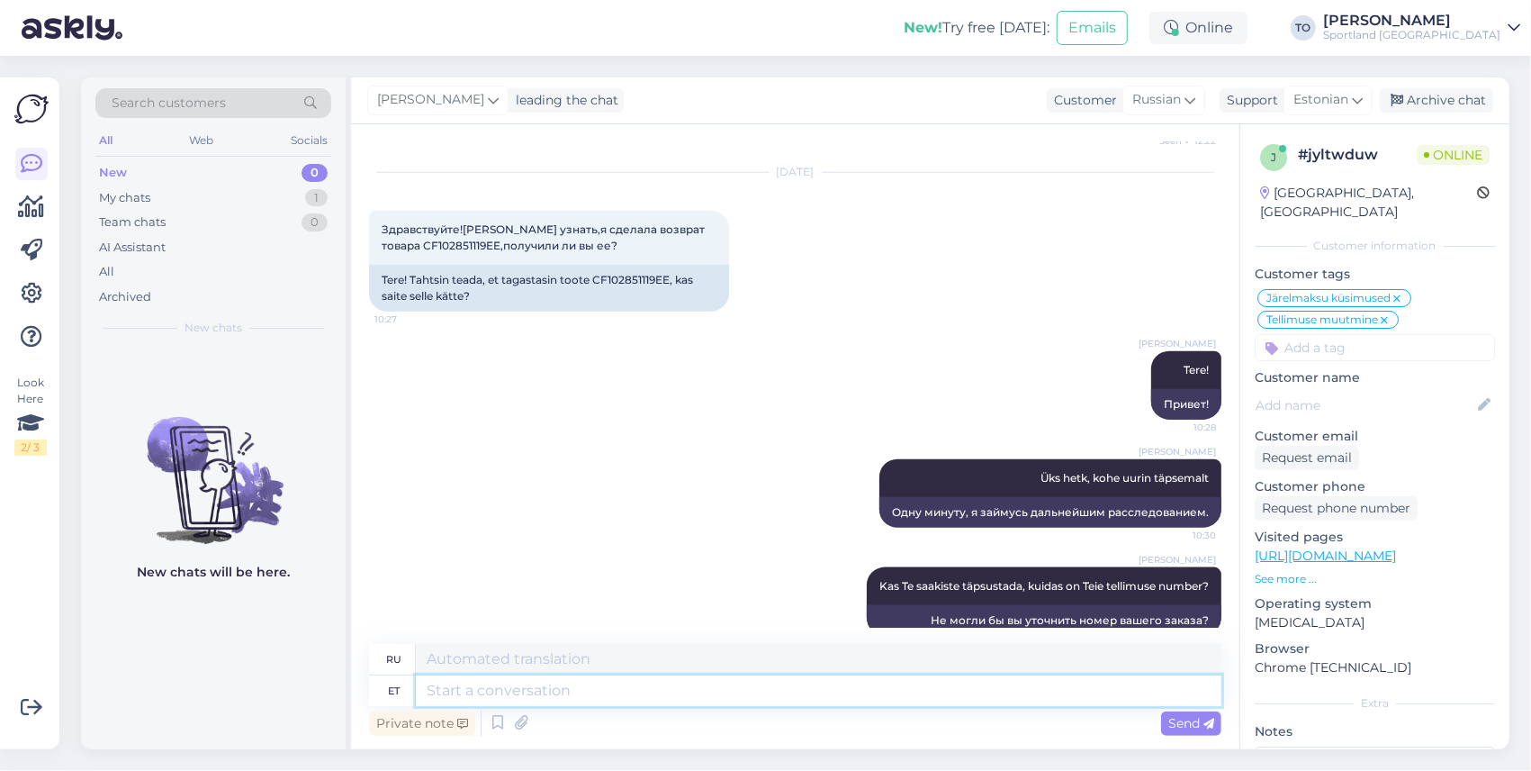
scroll to position [1404, 0]
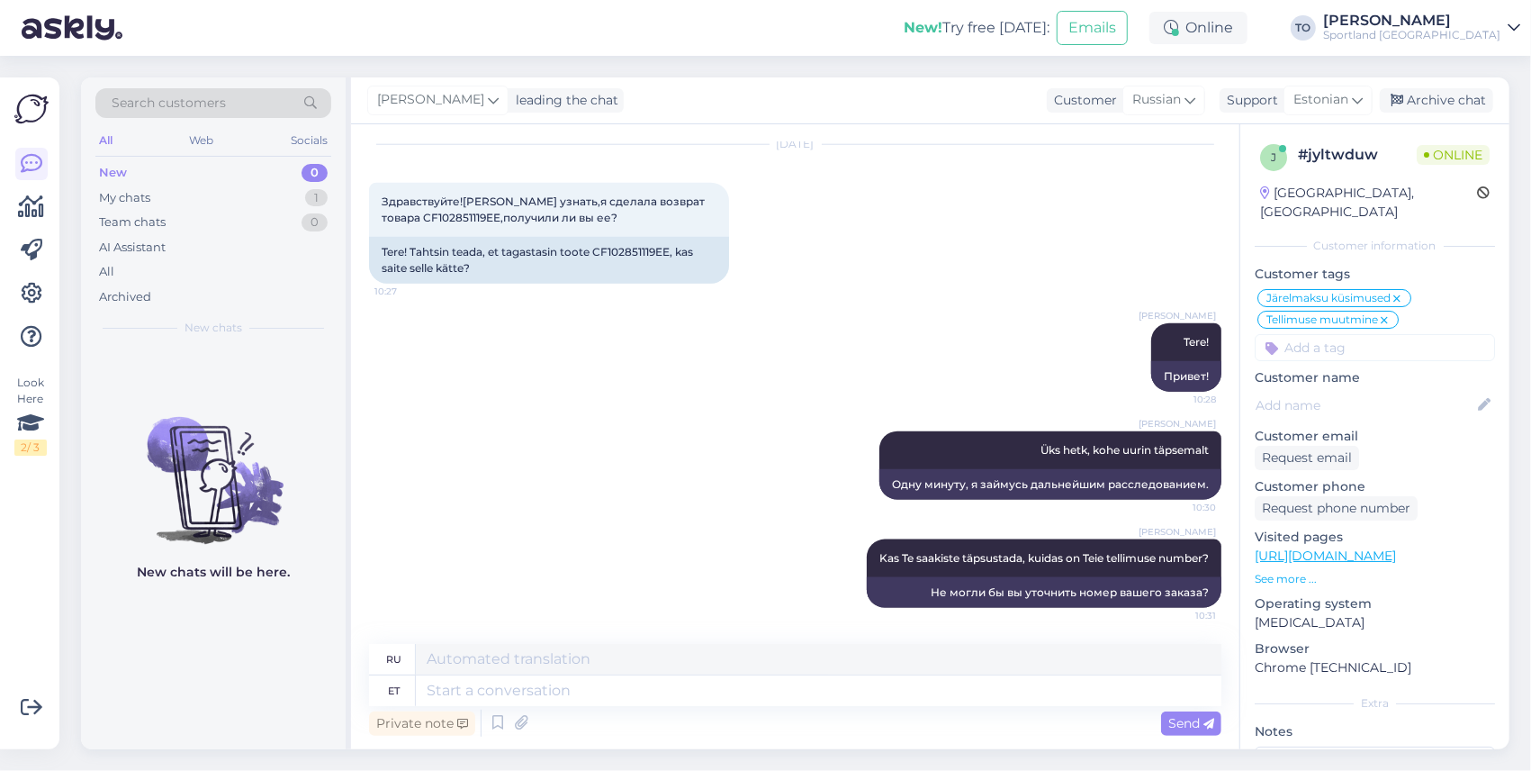
click at [1356, 339] on input at bounding box center [1375, 347] width 240 height 27
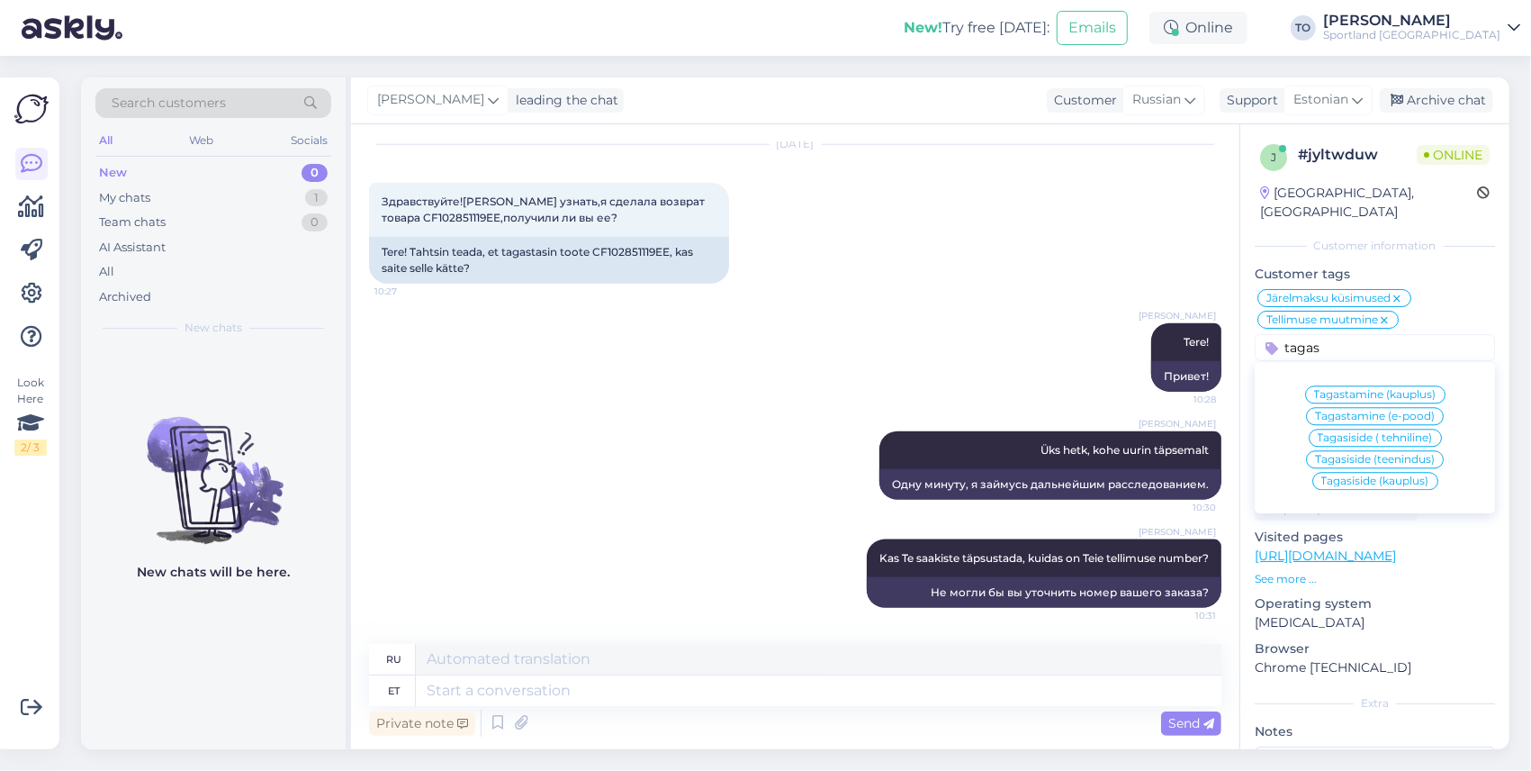
type input "tagas"
click at [1361, 411] on span "Tagastamine (e-pood)" at bounding box center [1375, 416] width 120 height 11
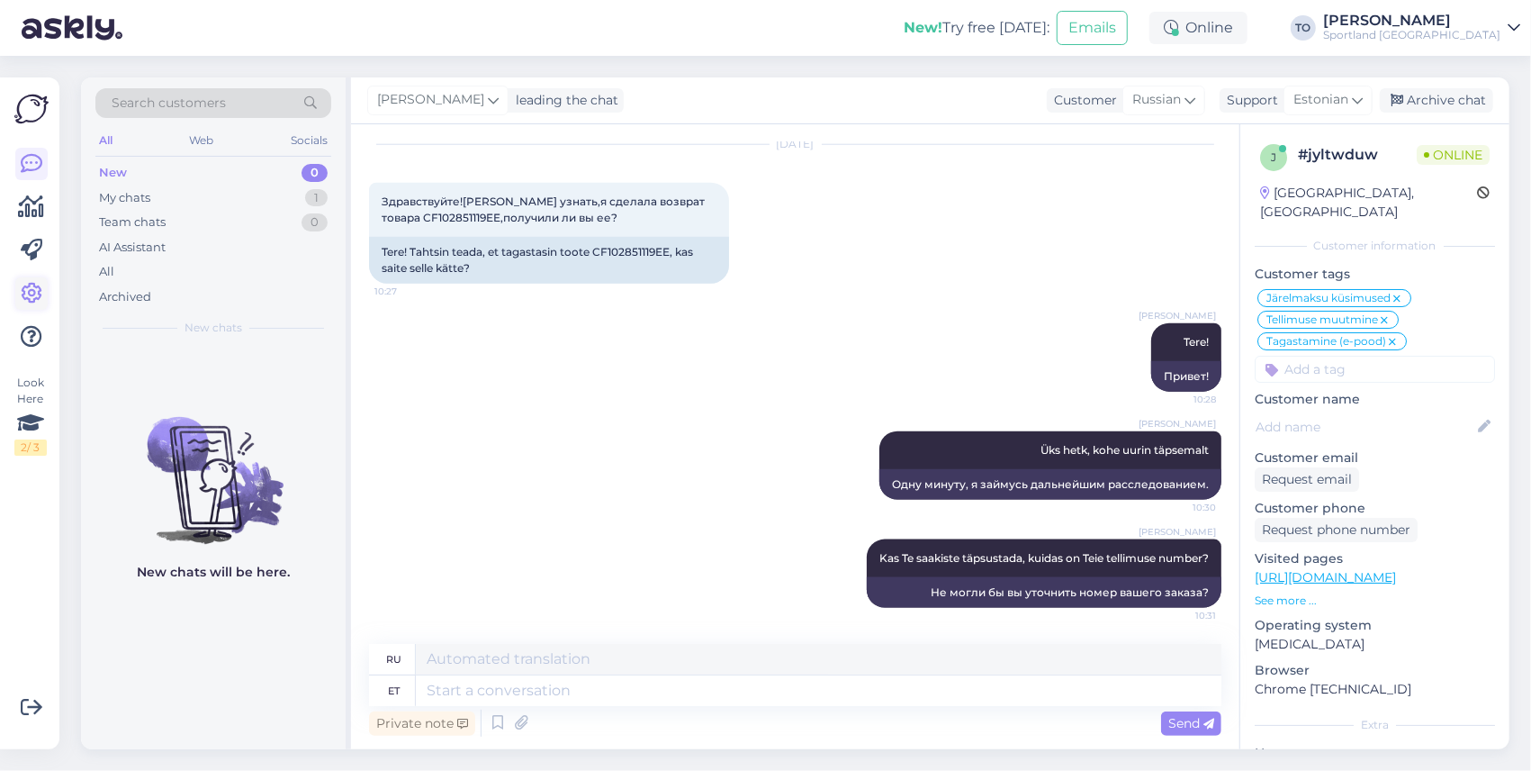
click at [32, 295] on icon at bounding box center [32, 294] width 22 height 22
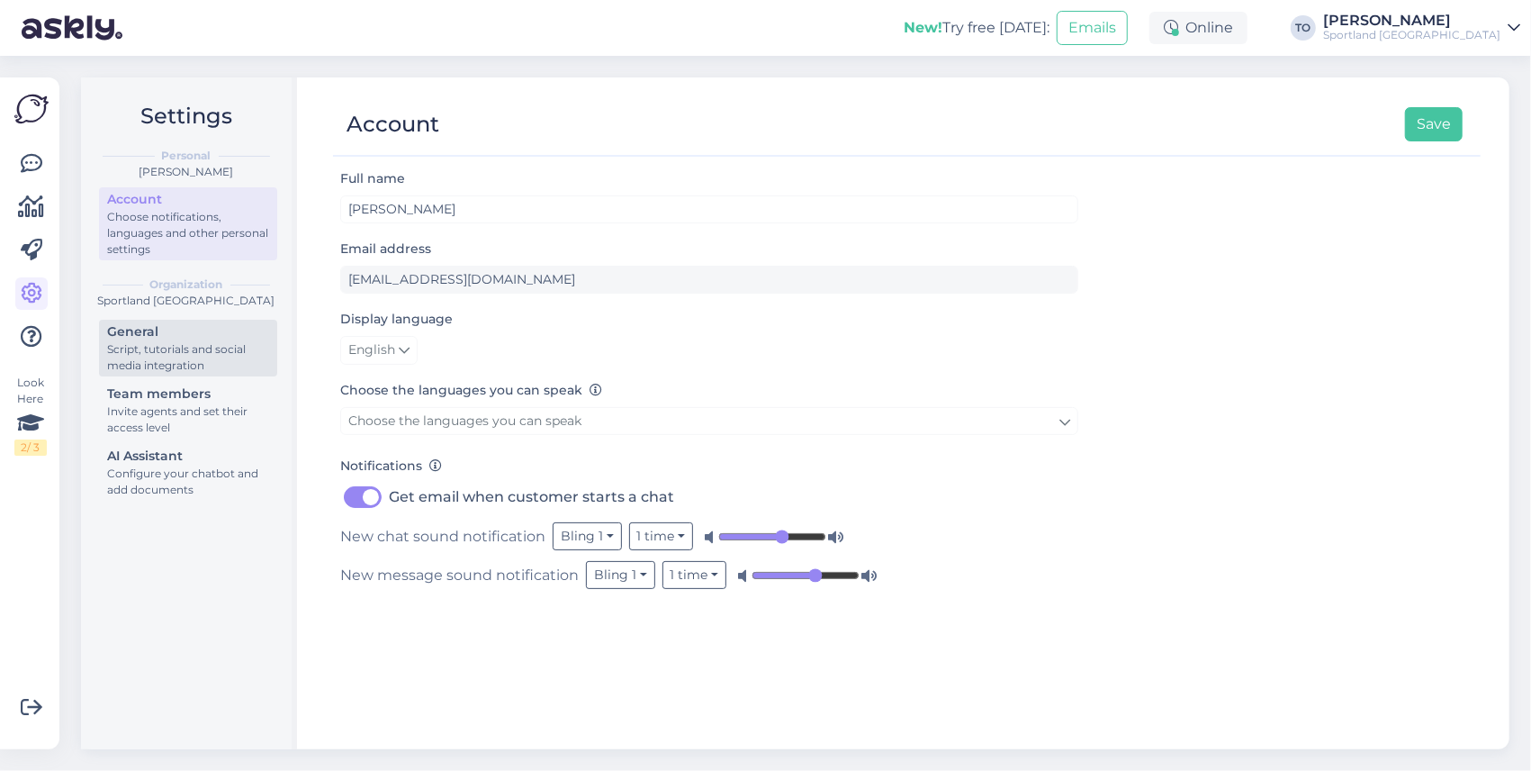
click at [200, 350] on div "Script, tutorials and social media integration" at bounding box center [188, 357] width 162 height 32
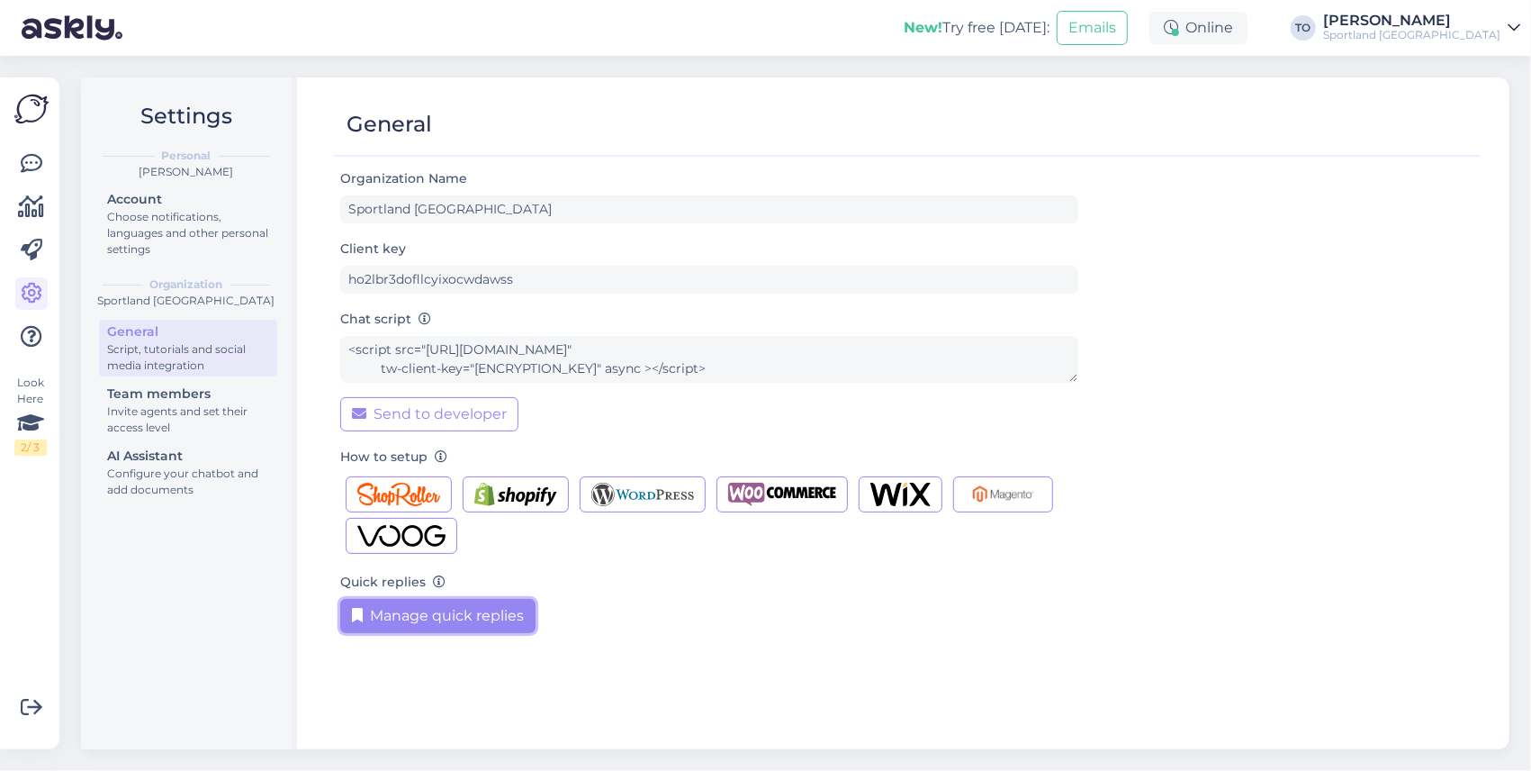
click at [470, 626] on button "Manage quick replies" at bounding box center [437, 616] width 195 height 34
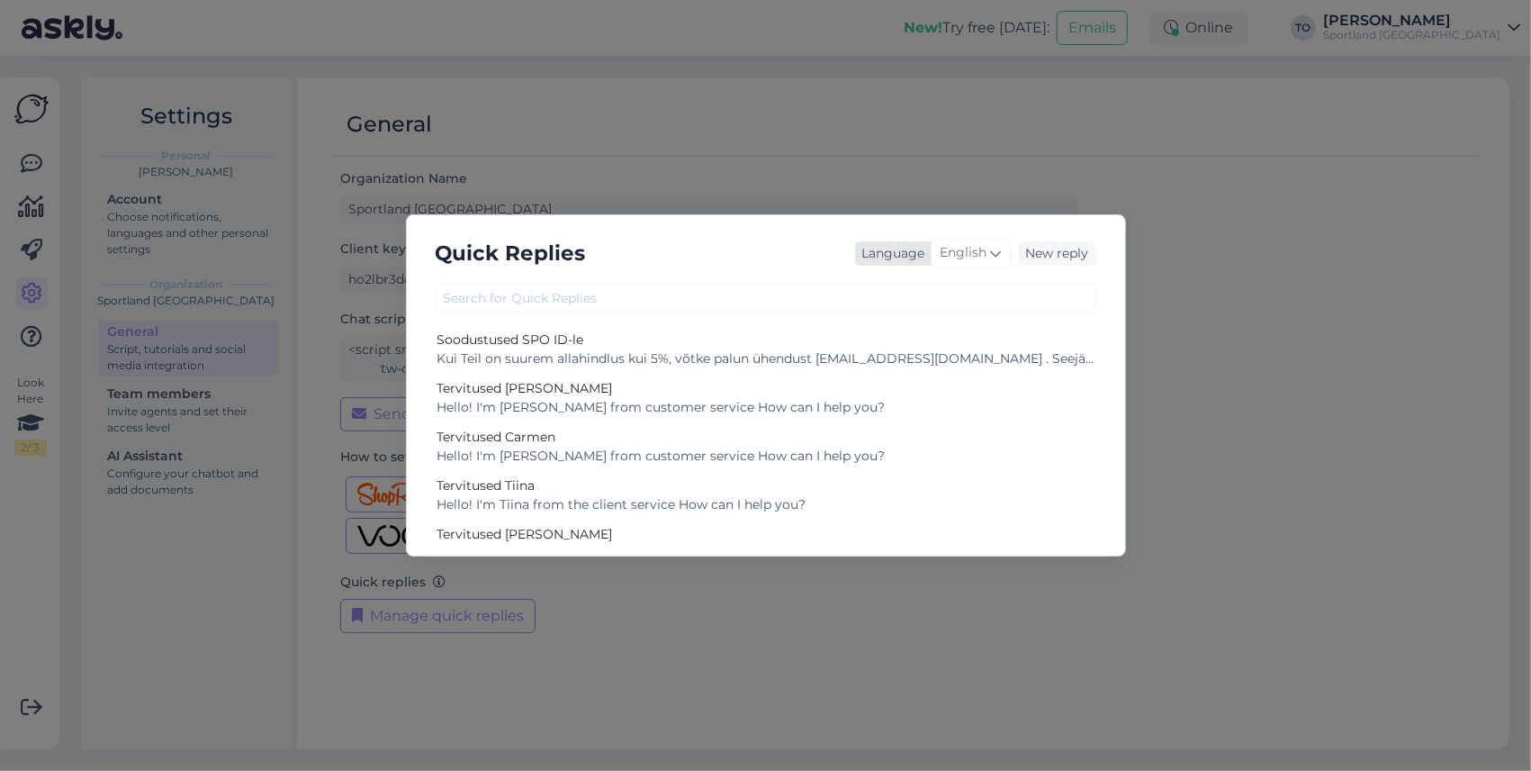
click at [989, 253] on div "English" at bounding box center [971, 253] width 81 height 29
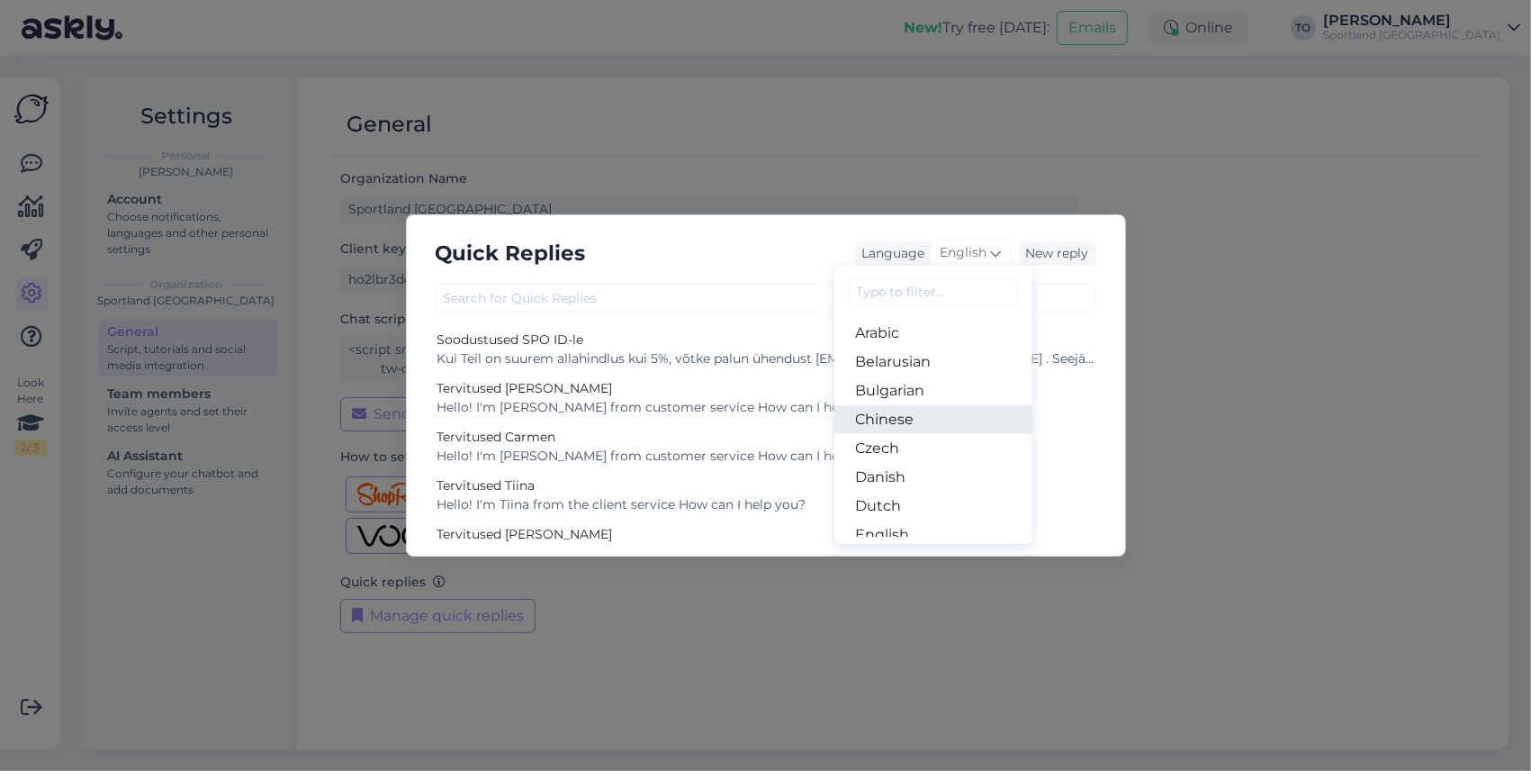
scroll to position [120, 0]
click at [916, 438] on link "Estonian" at bounding box center [934, 443] width 198 height 29
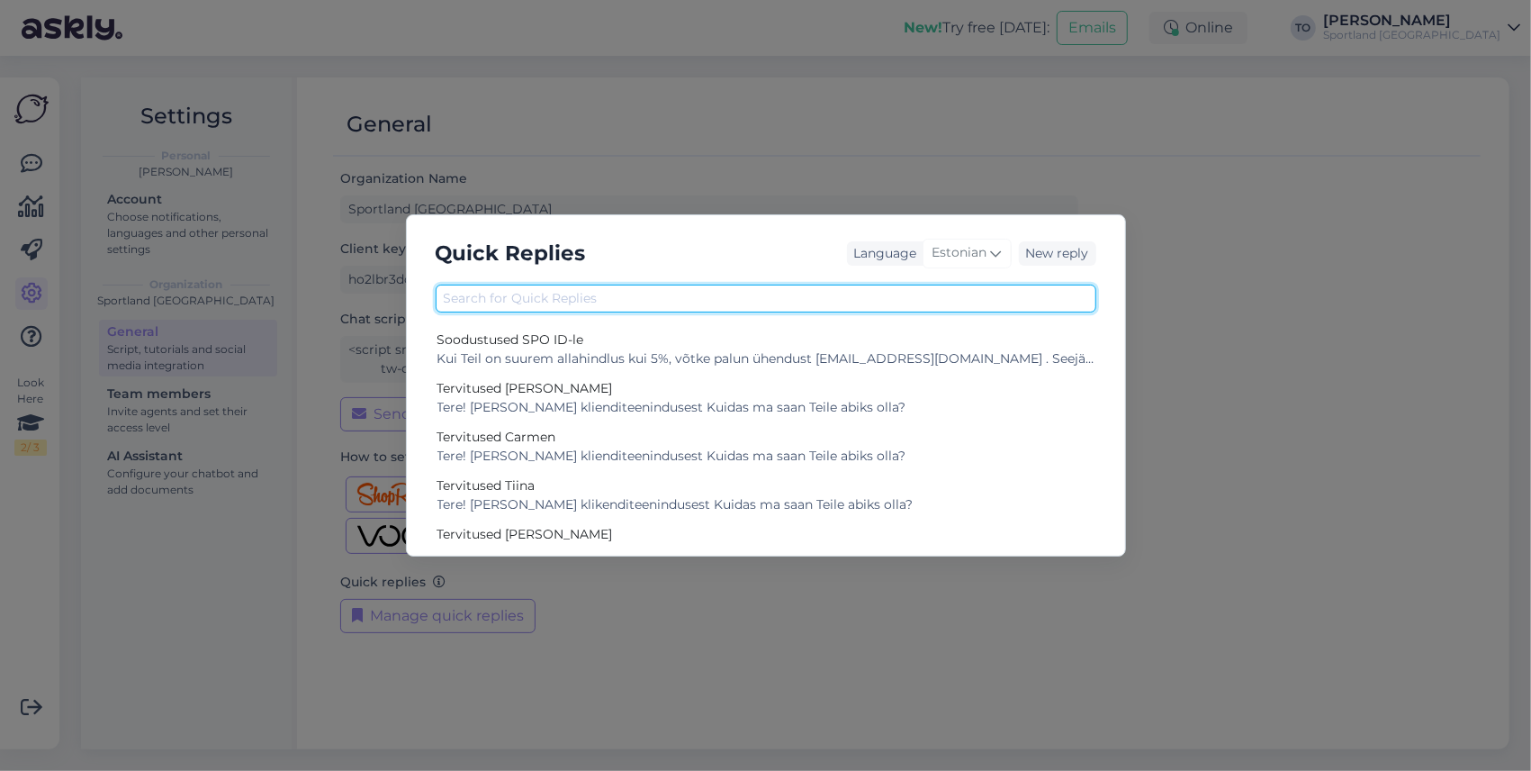
click at [661, 302] on input "text" at bounding box center [766, 298] width 661 height 28
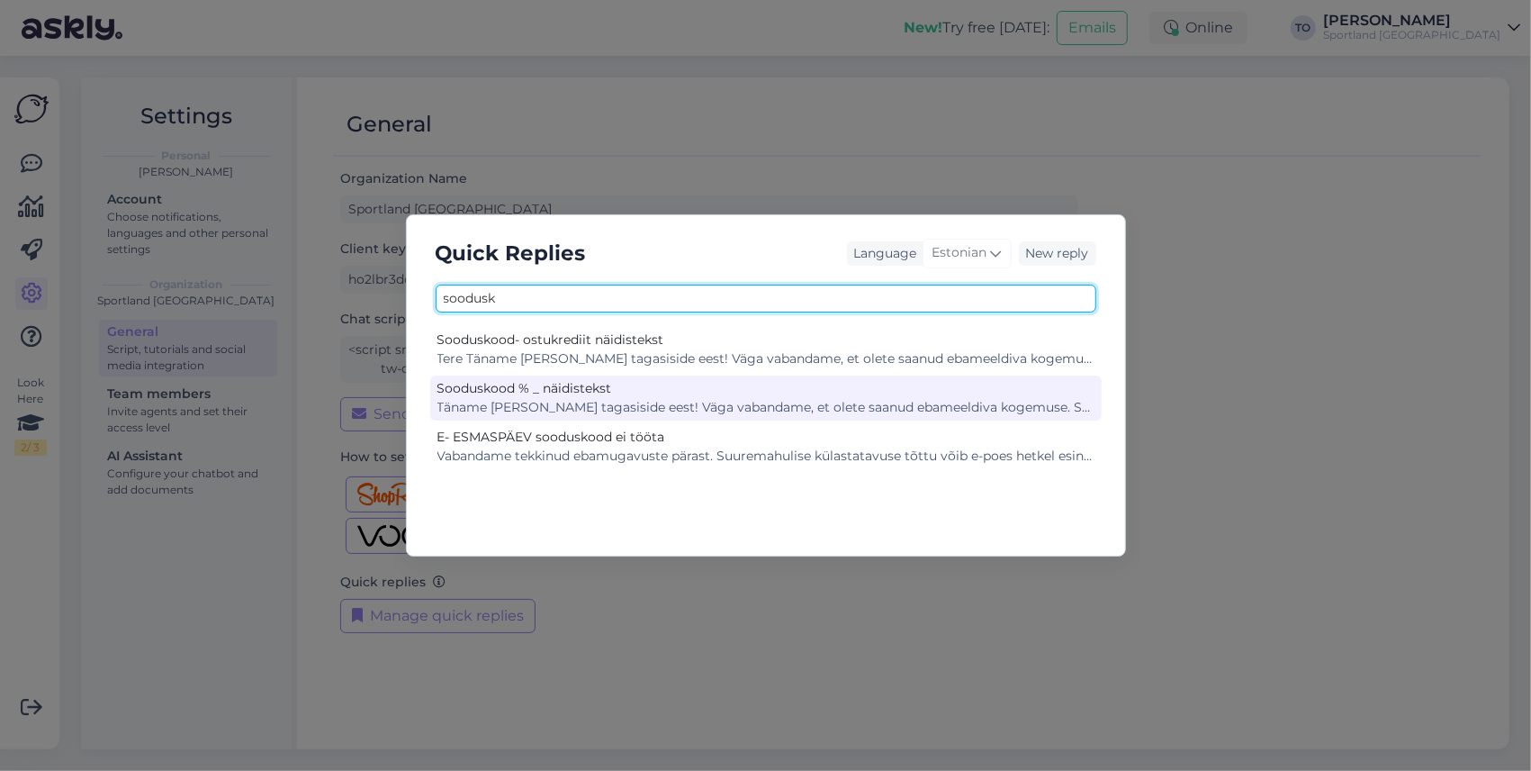
type input "soodusk"
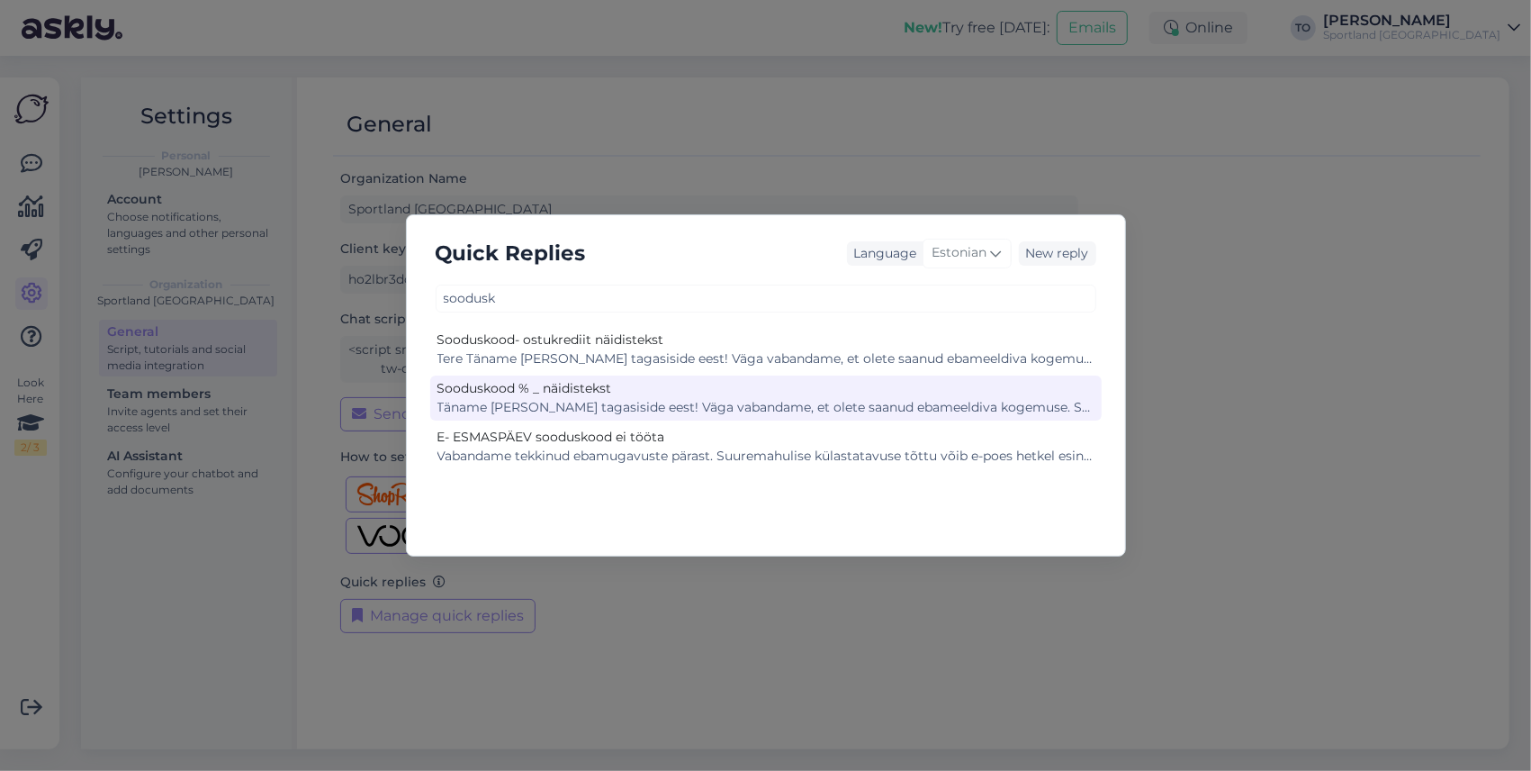
click at [643, 399] on div "Täname [PERSON_NAME] tagasiside eest! Väga vabandame, et olete saanud ebameeldi…" at bounding box center [766, 407] width 657 height 19
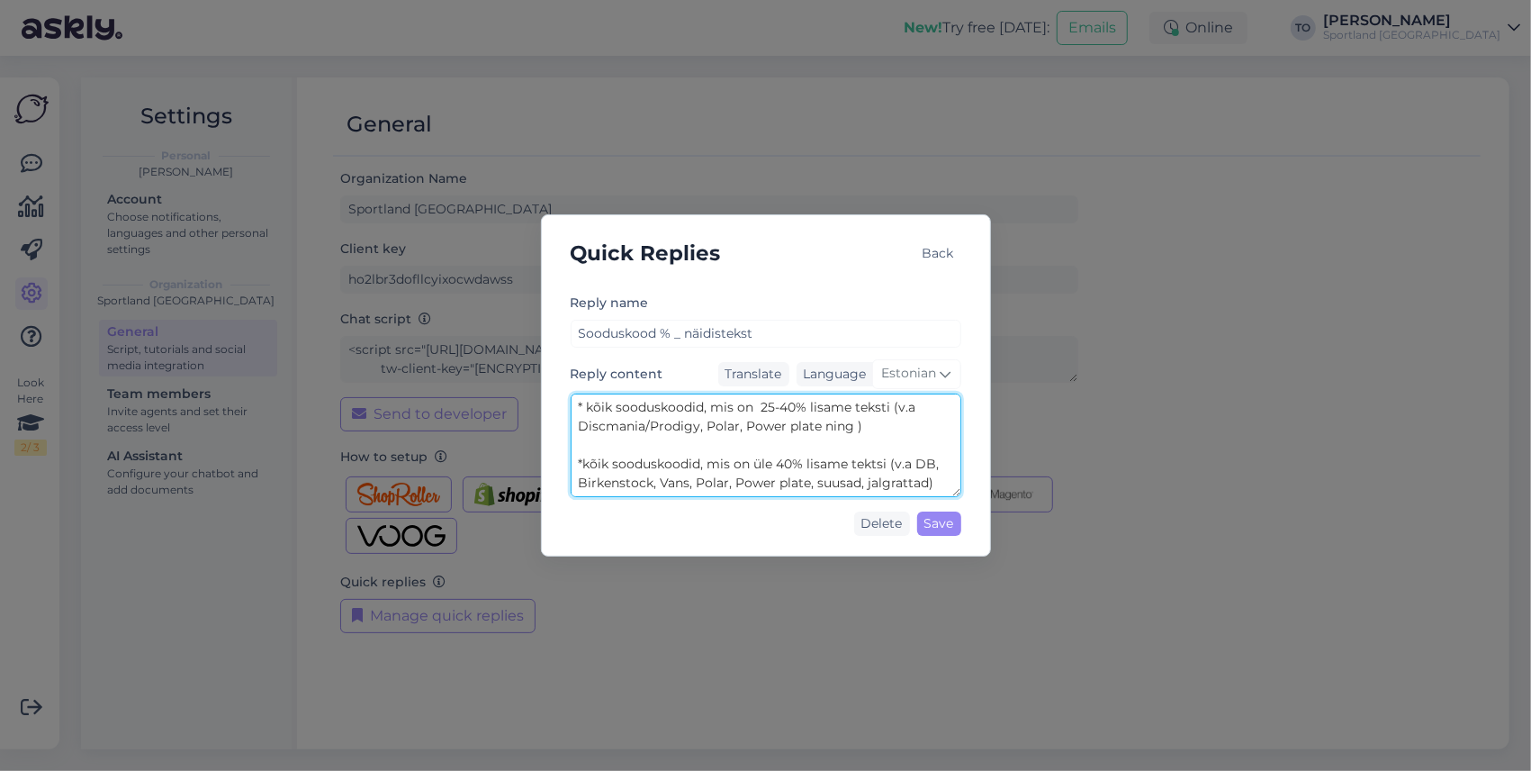
scroll to position [472, 0]
drag, startPoint x: 581, startPoint y: 441, endPoint x: 938, endPoint y: 486, distance: 360.2
click at [938, 486] on textarea "Täname [PERSON_NAME] tagasiside eest! Väga vabandame, et olete saanud ebameeldi…" at bounding box center [766, 445] width 391 height 104
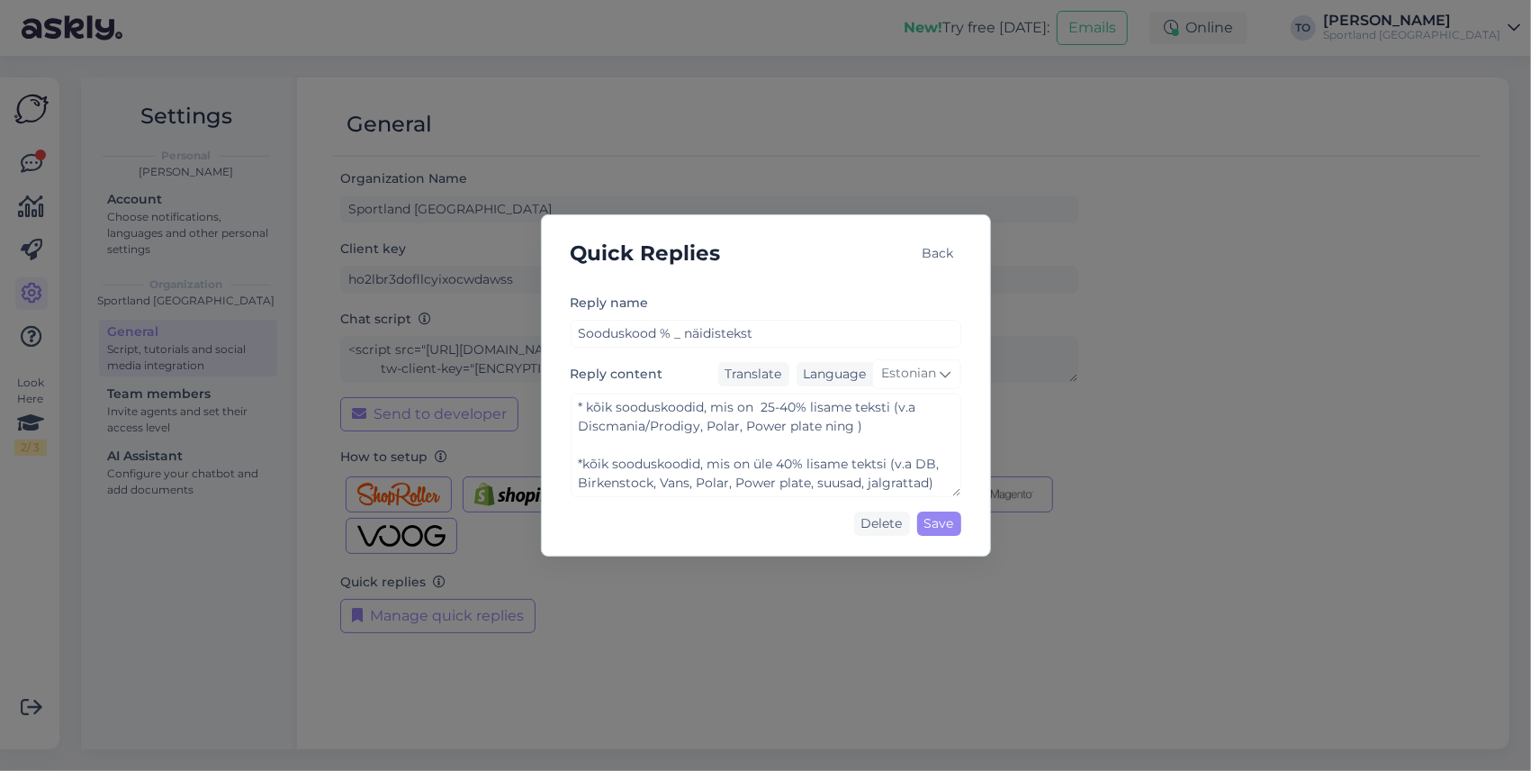
click at [935, 254] on div "Back" at bounding box center [939, 253] width 46 height 24
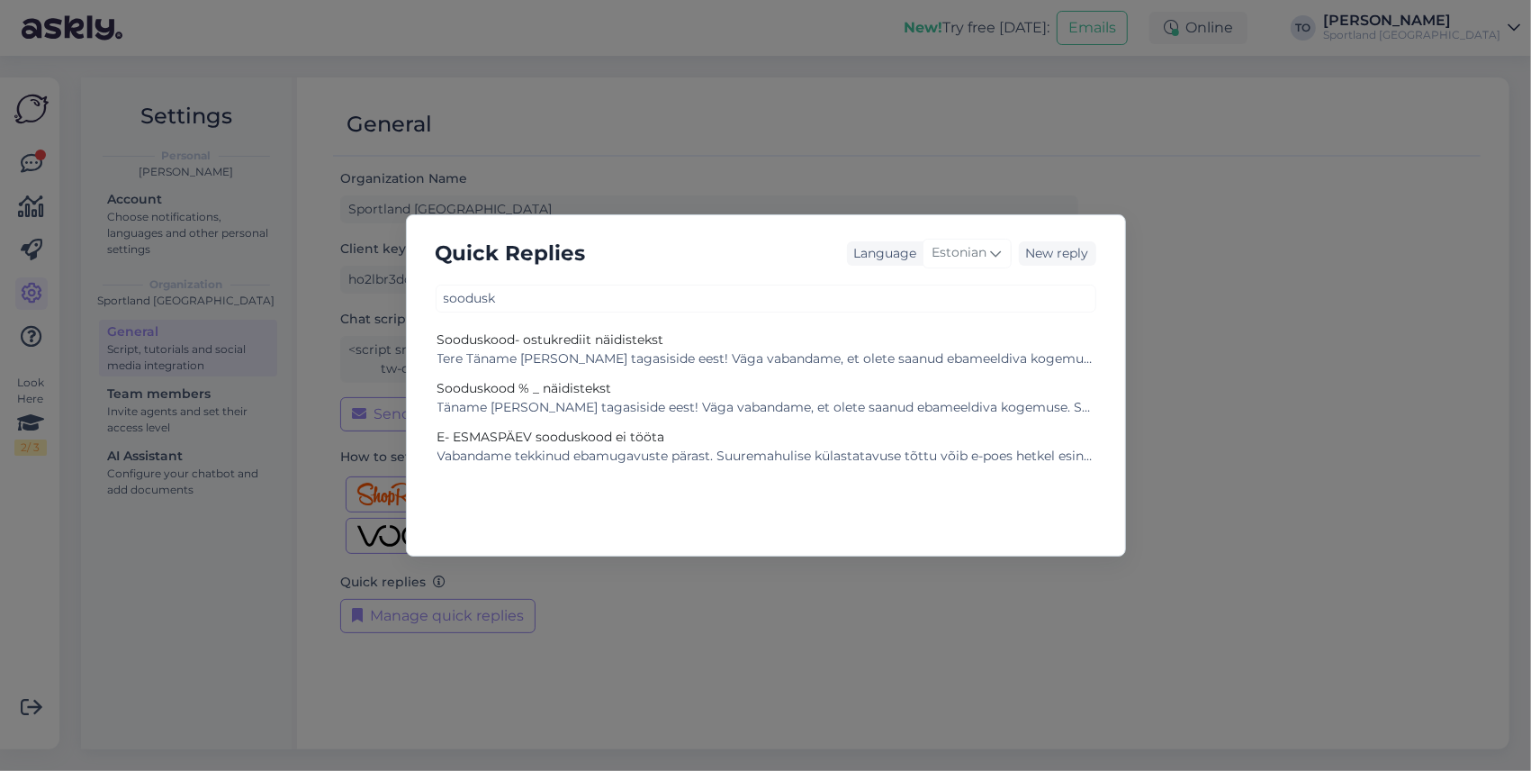
click at [714, 259] on div "Quick Replies Language Estonian New reply" at bounding box center [766, 254] width 690 height 48
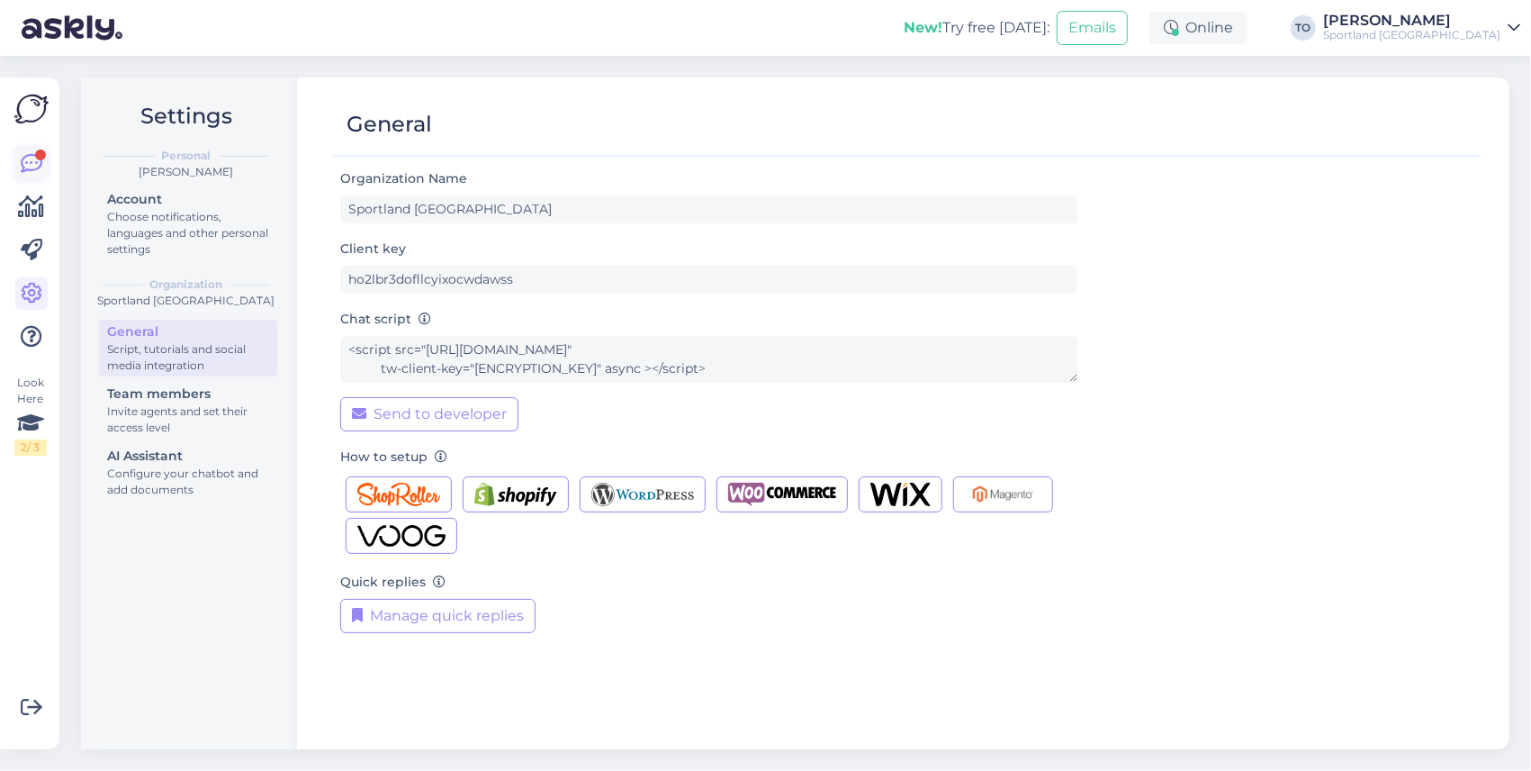
click at [33, 167] on icon at bounding box center [32, 164] width 22 height 22
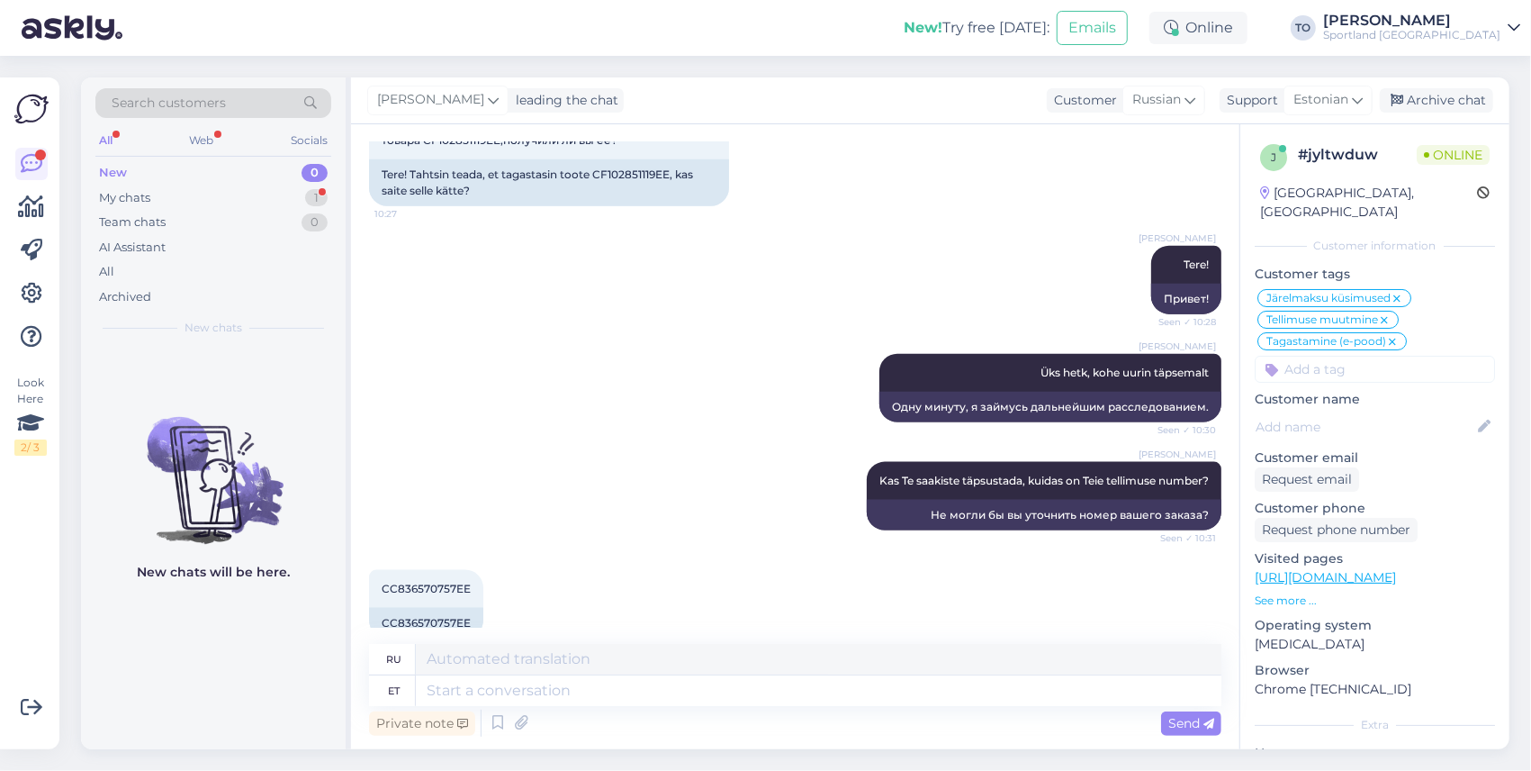
scroll to position [1512, 0]
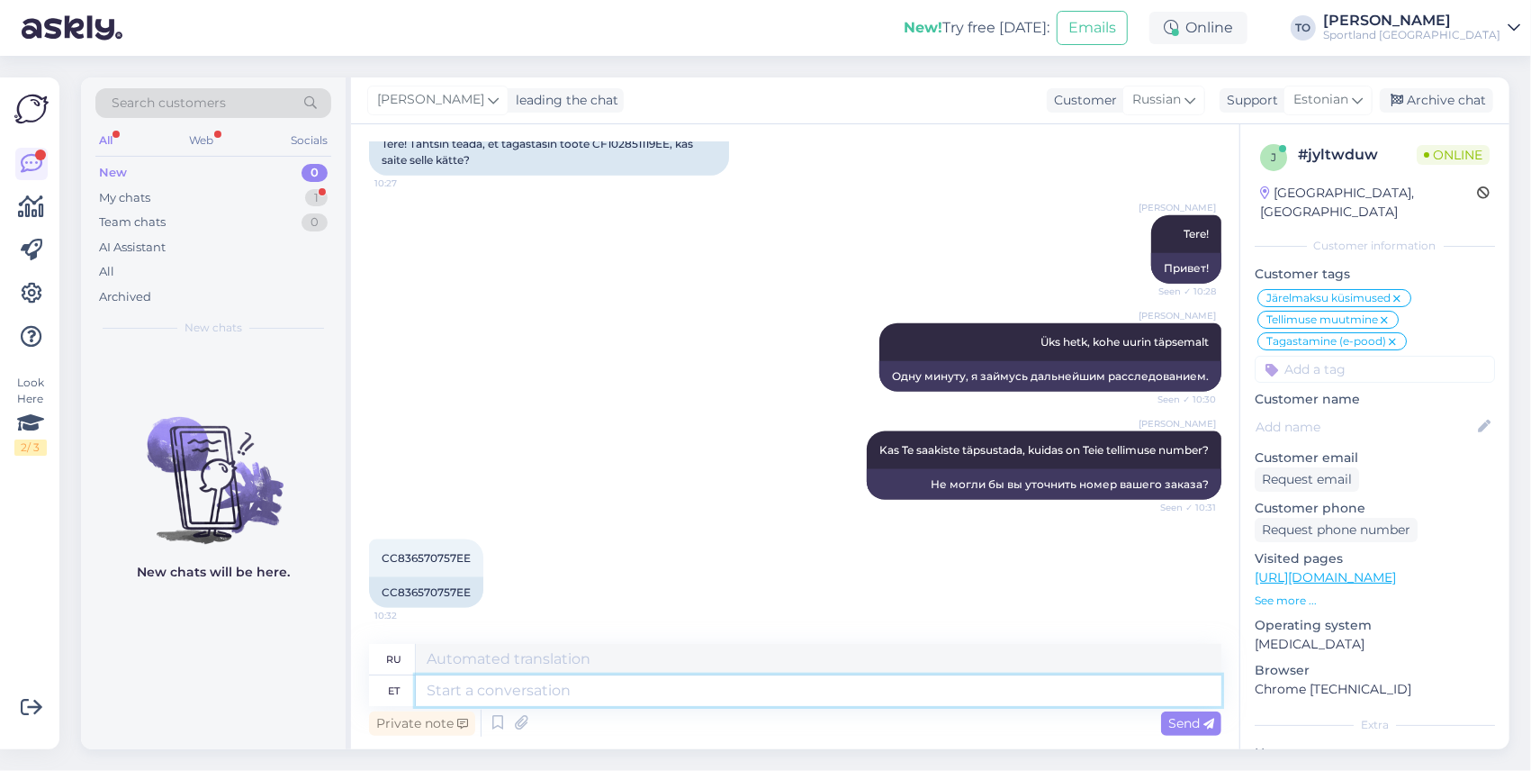
click at [565, 694] on textarea at bounding box center [819, 690] width 806 height 31
type textarea "Tegemist"
type textarea "Делает"
type textarea "Tegemist on"
type textarea "Это"
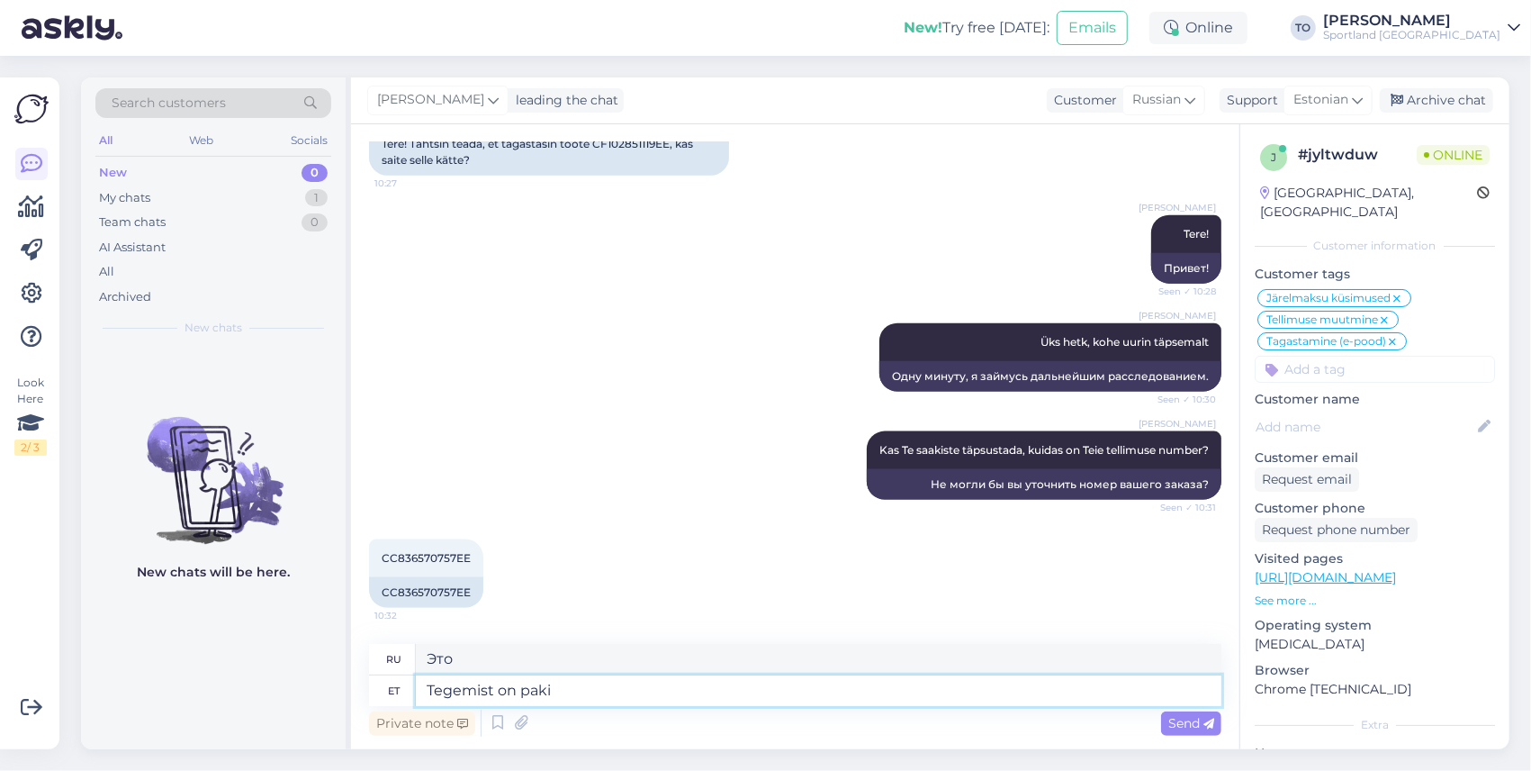
type textarea "Tegemist on pakik"
type textarea "Это посылка."
type textarea "Tegemist on pakikoodiga, ka"
type textarea "Это код посылки,"
type textarea "Tegemist on pakikoodiga, kas"
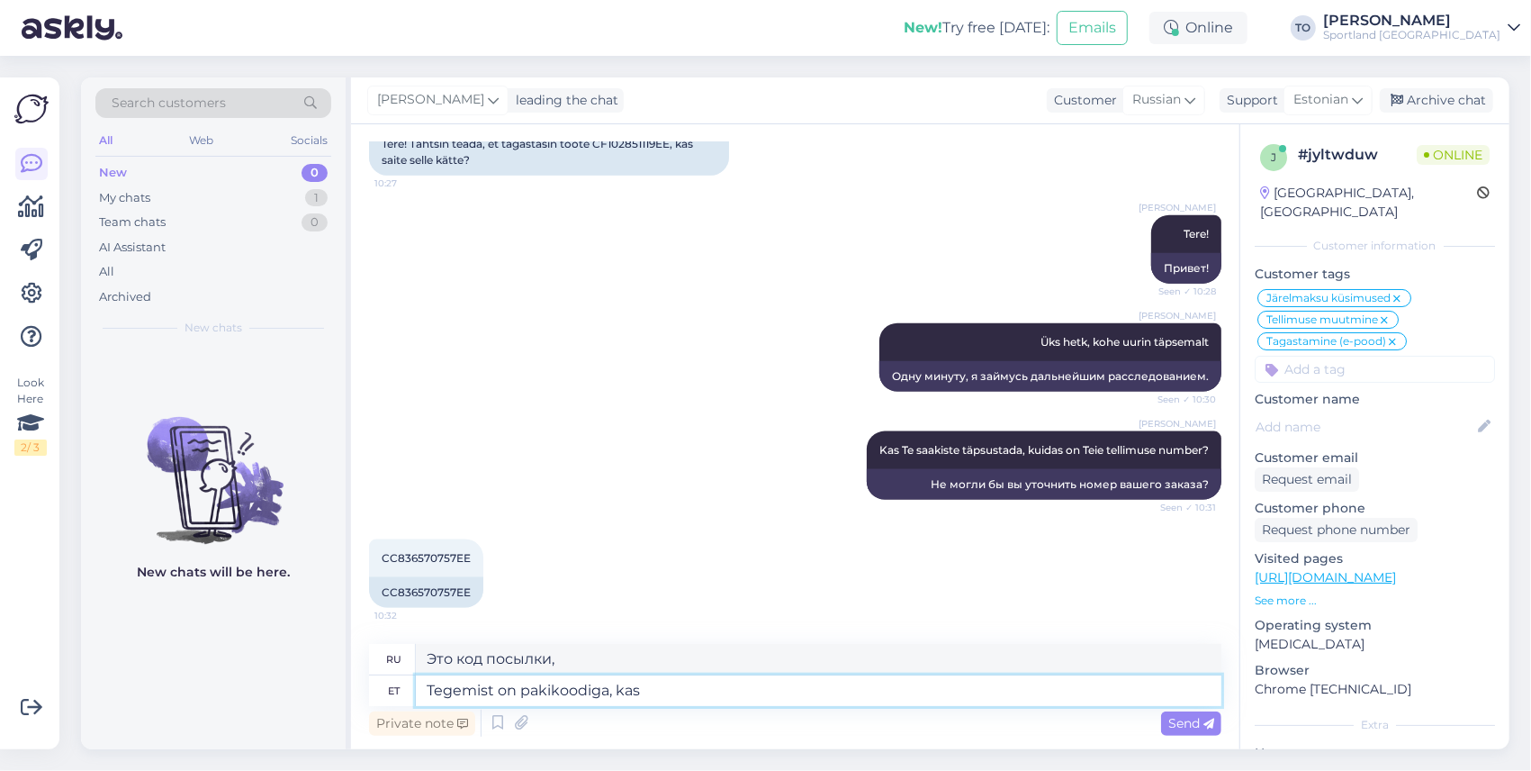
type textarea "Это код посылки?"
type textarea "Tegemist on pakikoodiga, kas Te s"
type textarea "Это код посылки, вы"
type textarea "Tegemist on pakikoodiga, kas Te saaksite täpsus"
type textarea "Это код посылки, можете ли вы его предоставить?"
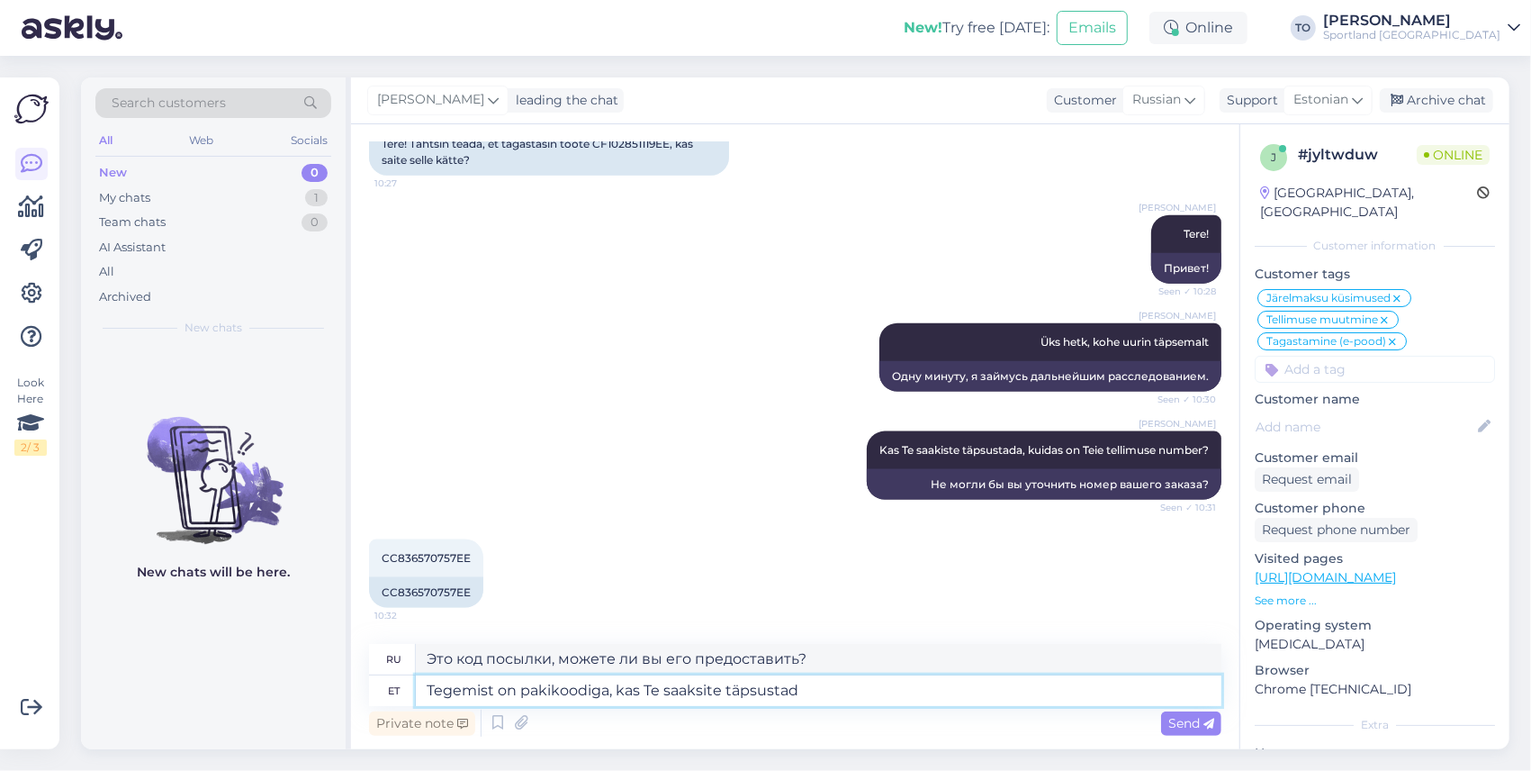
type textarea "Tegemist on pakikoodiga, kas Te saaksite täpsustada"
type textarea "Это код посылки, не могли бы вы уточнить?"
type textarea "Tegemist on pakikoodiga, kas Te saaksite täpsustada ka"
type textarea "Это код посылки, не могли бы вы его уточнить?"
type textarea "Tegemist on pakikoodiga, kas Te saaksite täpsustada ka telli"
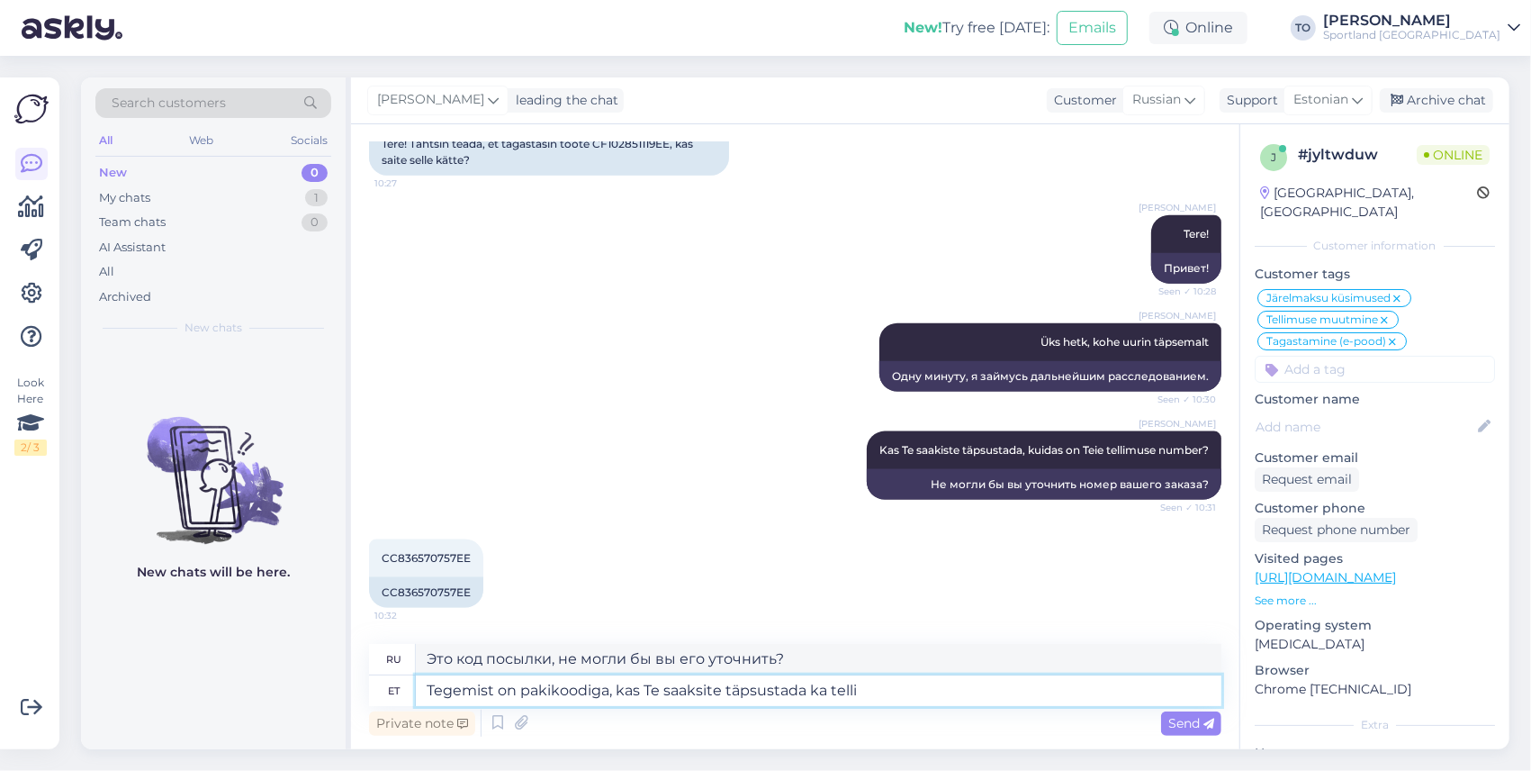
type textarea "Это код посылки, можете ли вы также указать номер заказа?"
type textarea "Tegemist on pakikoodiga, kas Te saaksite täpsustada ka tellimuse"
type textarea "Это код посылки, можете ли вы также указать заказ?"
type textarea "Tegemist on pakikoodiga, kas Te saaksite täpsustada ka tellimuse numbri"
type textarea "Это код посылки, можете ли вы также указать номер заказа?"
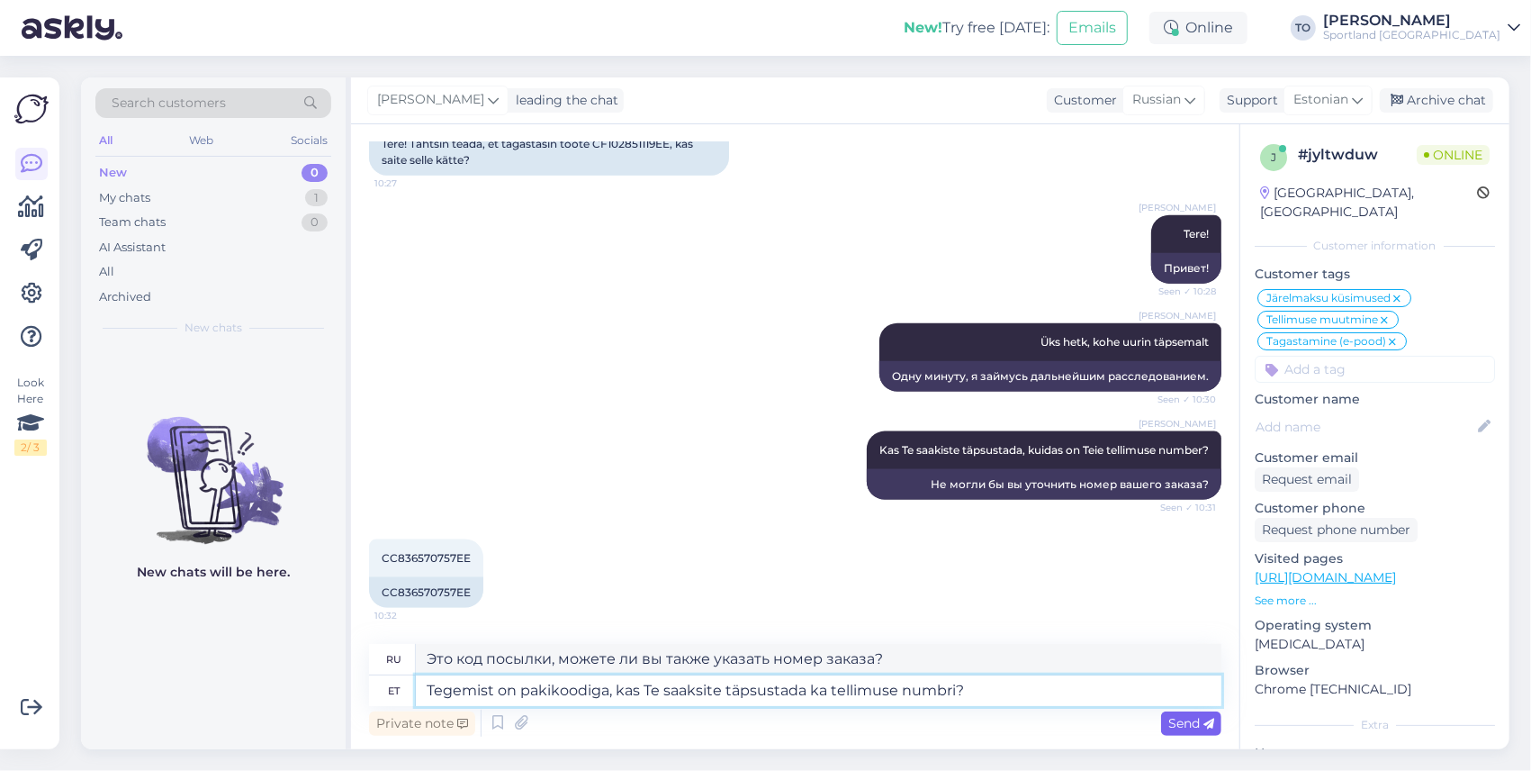
type textarea "Tegemist on pakikoodiga, kas Te saaksite täpsustada ka tellimuse numbri?"
click at [1178, 715] on div "Send" at bounding box center [1191, 723] width 60 height 24
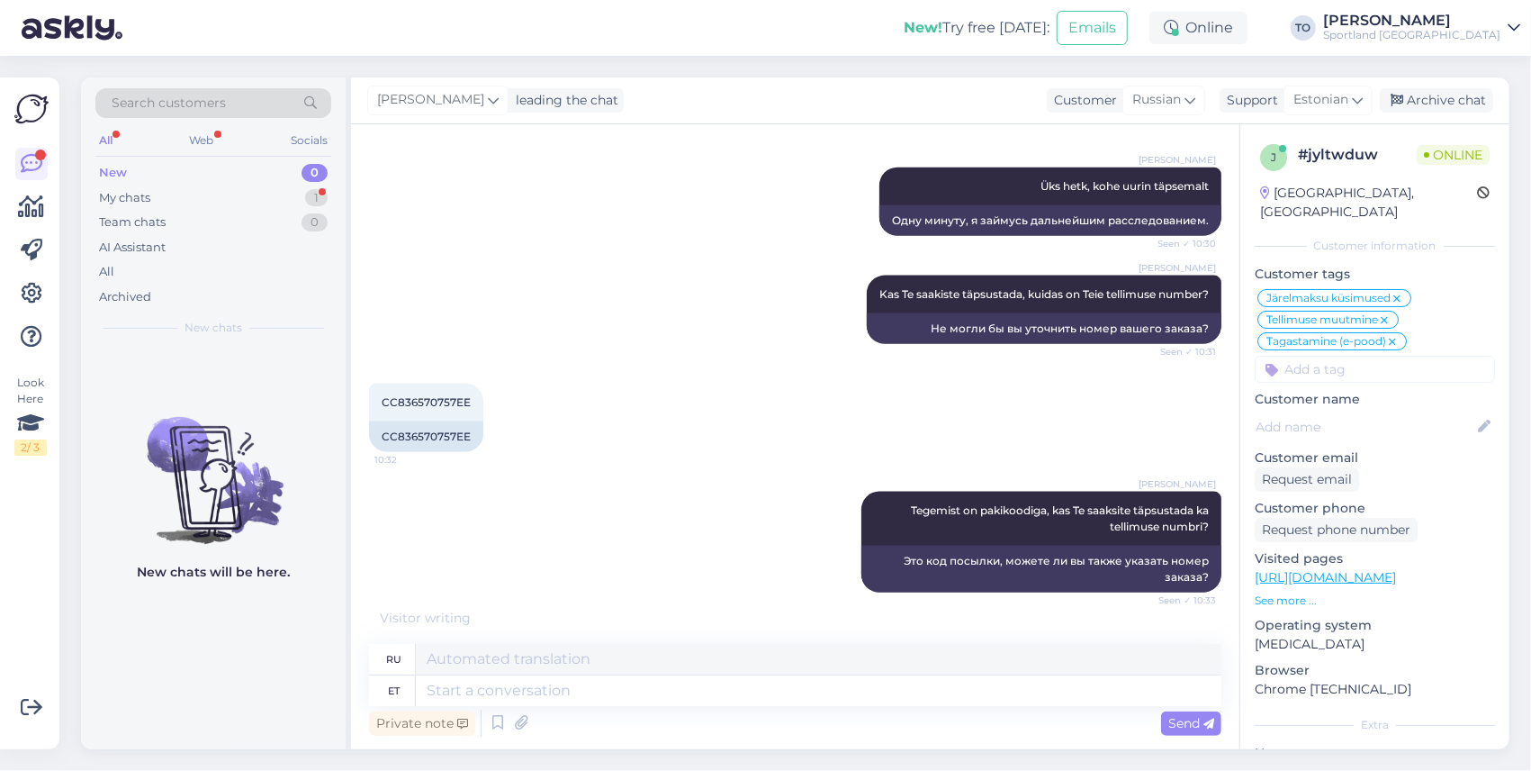
scroll to position [1780, 0]
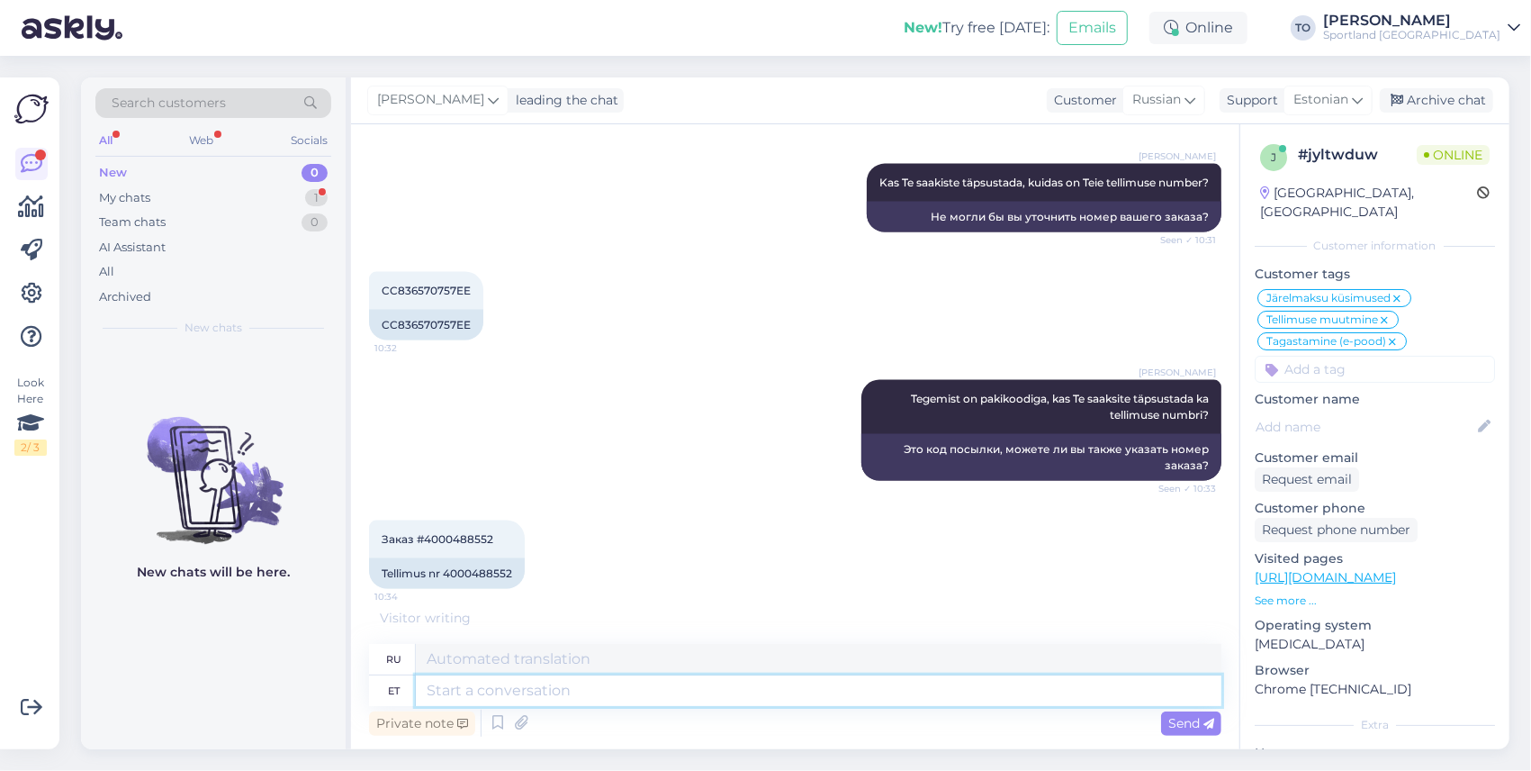
click at [554, 702] on textarea at bounding box center [819, 690] width 806 height 31
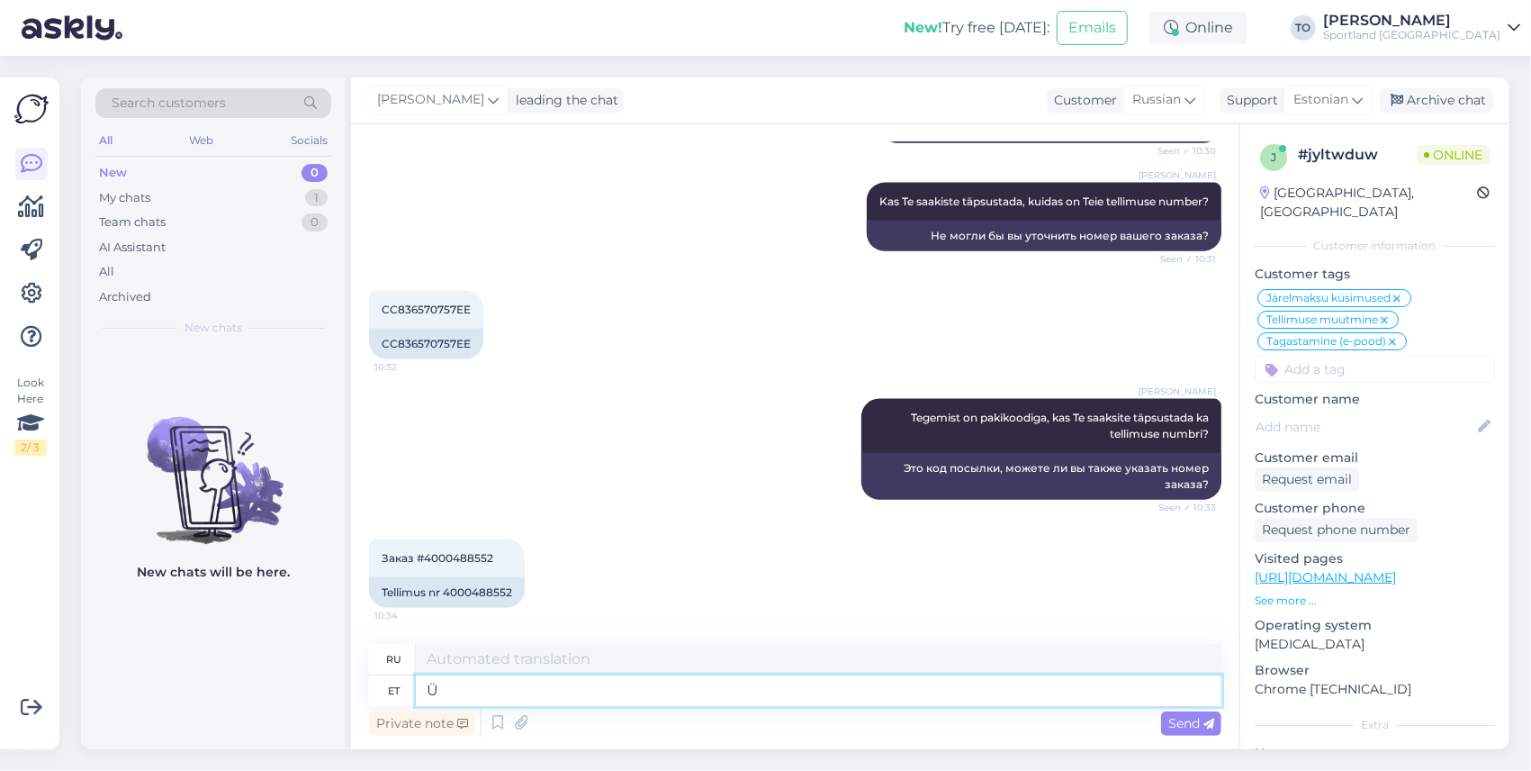
type textarea "Ük"
type textarea "У"
type textarea "Üks"
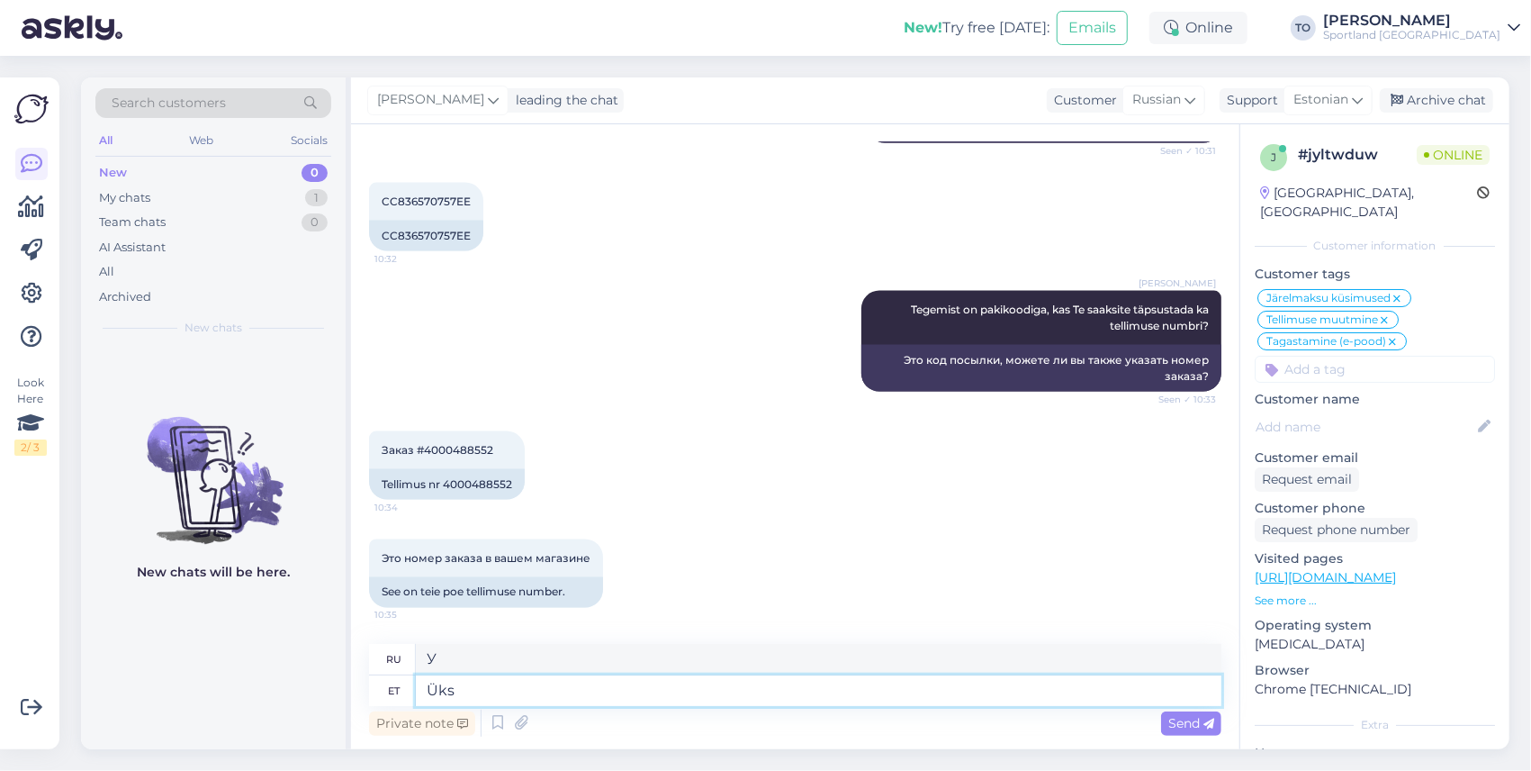
type textarea "Один"
type textarea "Üks hetk"
type textarea "Один гет"
type textarea "Üks hetk, ko"
type textarea "Одну минуту,"
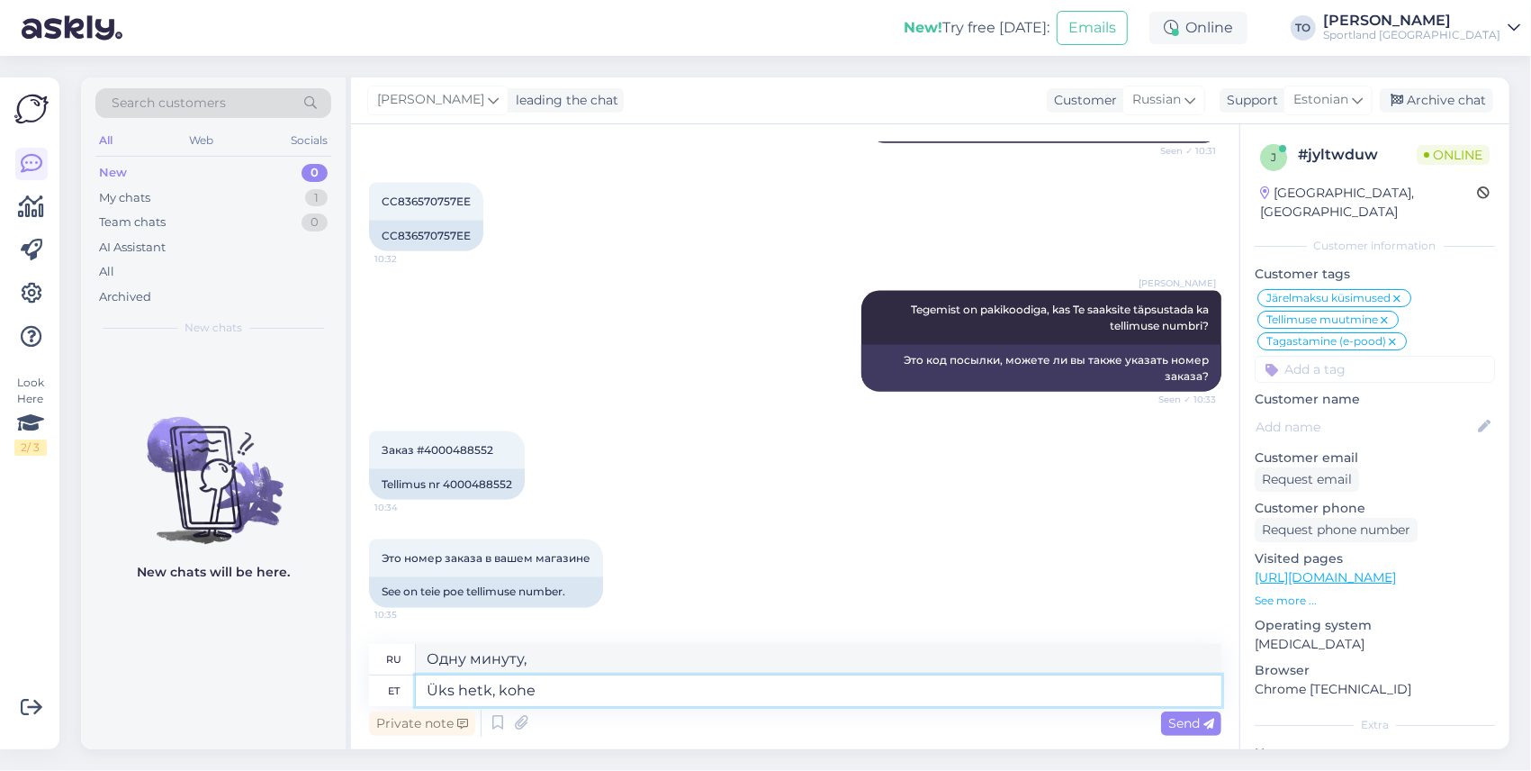
type textarea "Üks hetk, kohe"
type textarea "Одну минуту, прямо сейчас"
type textarea "Üks hetk, kohe uur"
type textarea "Одну минуту, одну минуту."
type textarea "Üks hetk, kohe uuri"
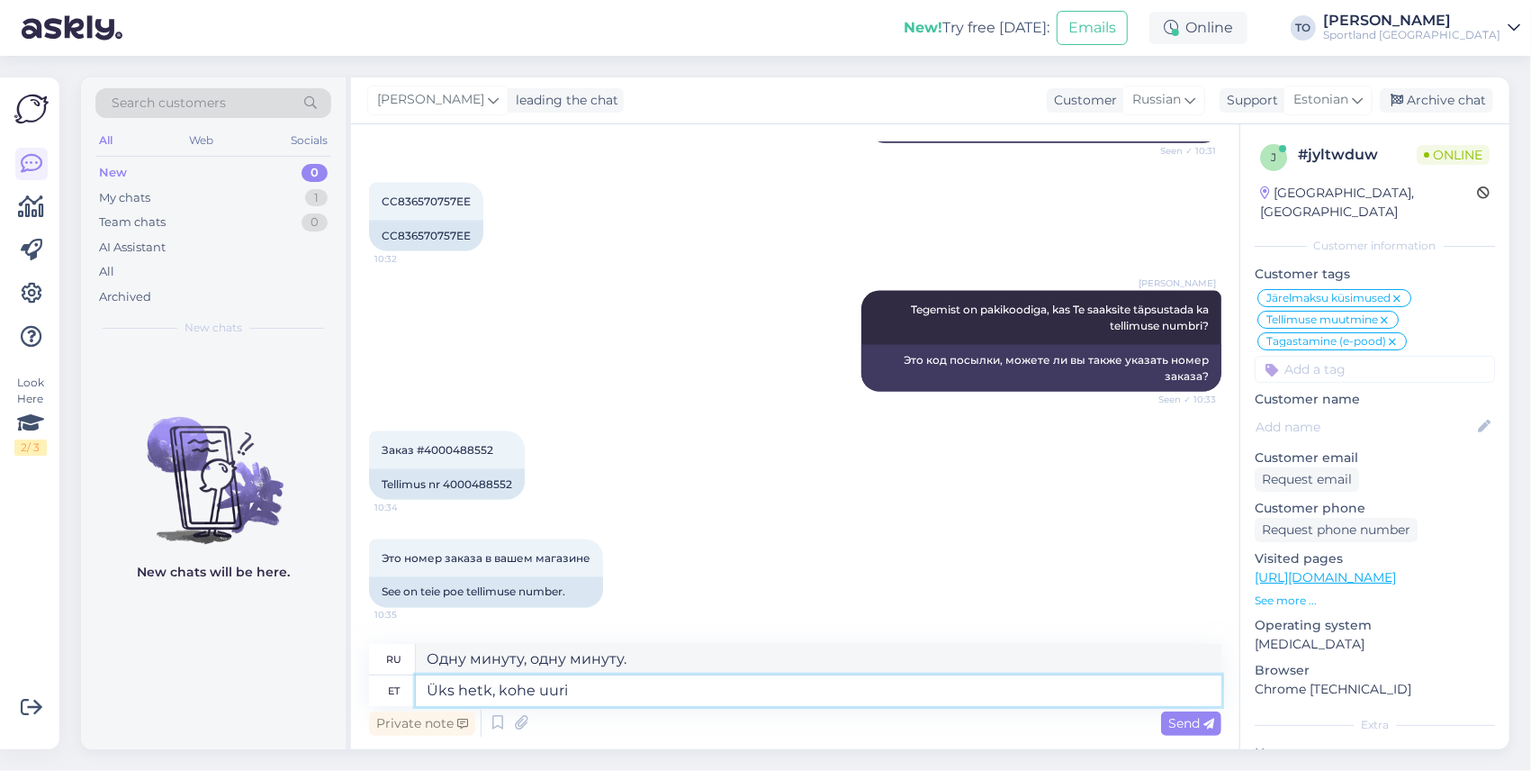
type textarea "Одну минуту, немедленно проведу расследование."
type textarea "Üks hetk, kohe uurin"
type textarea "Одну минуту, я сейчас проверю."
click at [424, 691] on textarea "Üks hetk, kohe uurin" at bounding box center [819, 690] width 806 height 31
type textarea "TänanÜks hetk, kohe uurin"
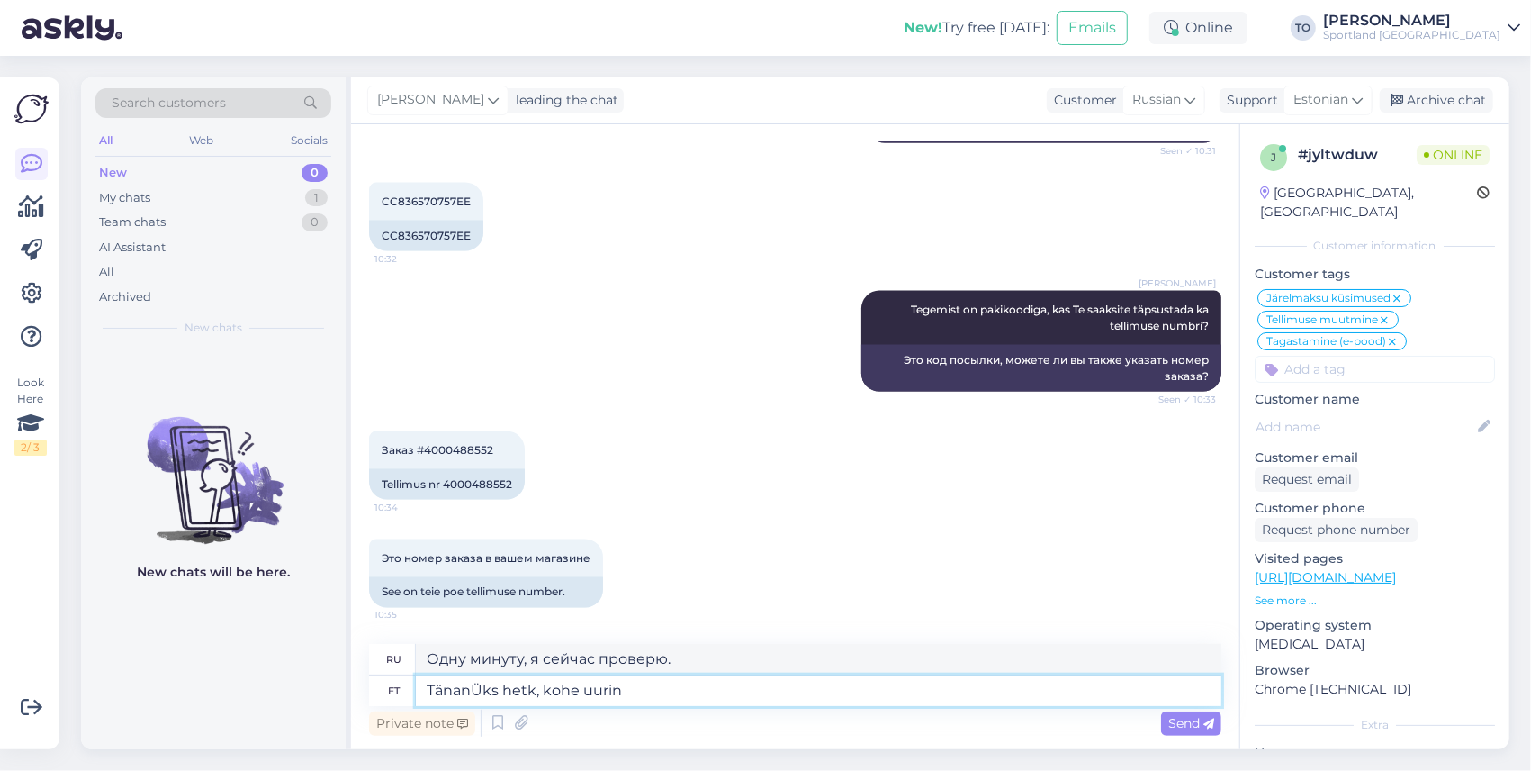
type textarea "Спасибо. Одну минутку, я проверю."
type textarea "Tänan. Üks hetk, kohe uurin"
type textarea "Спасибо. Одну минутку, я проверю."
type textarea "Tänan. Üks hetk, kohe uurin"
click at [1197, 729] on span "Send" at bounding box center [1192, 723] width 46 height 16
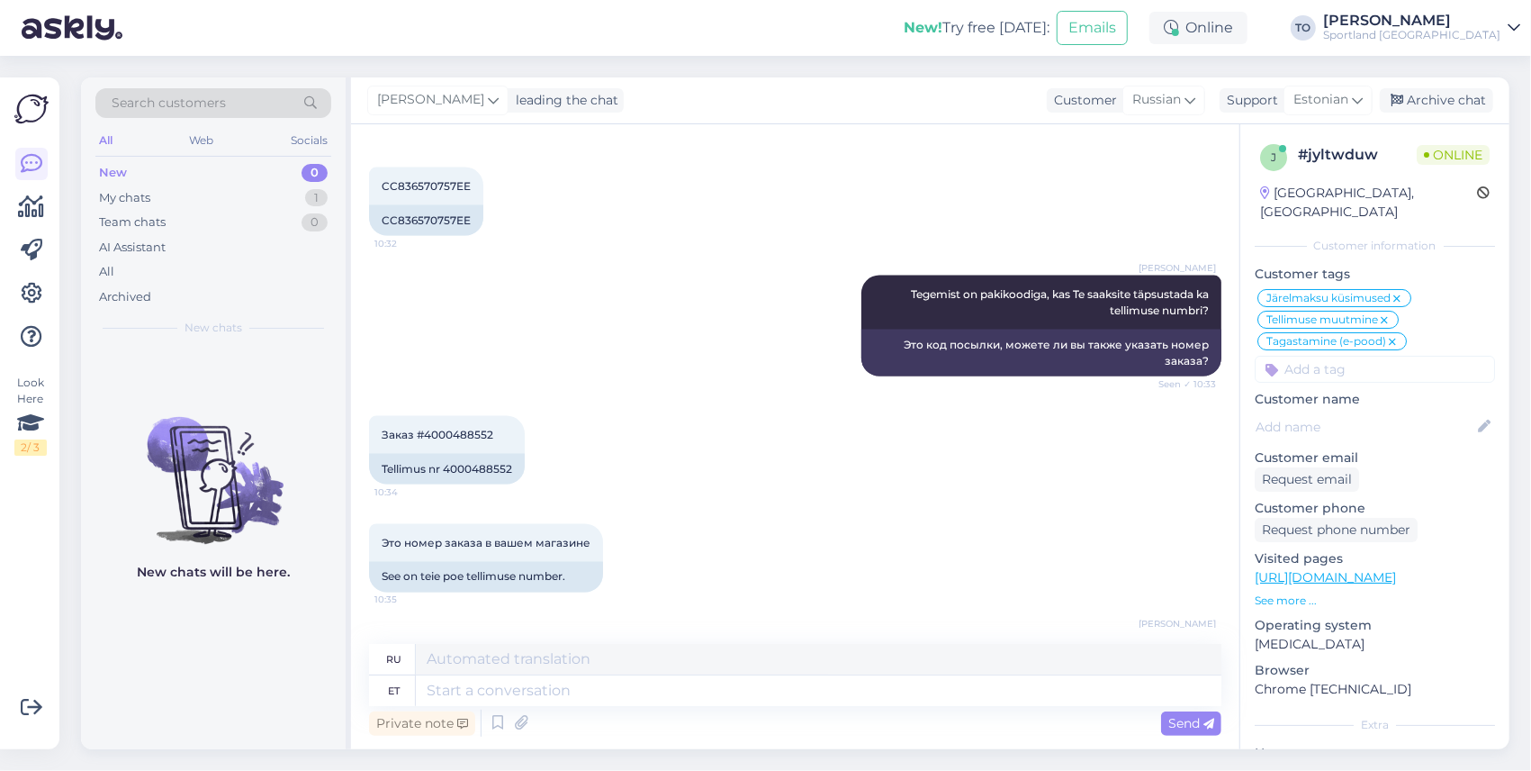
scroll to position [1977, 0]
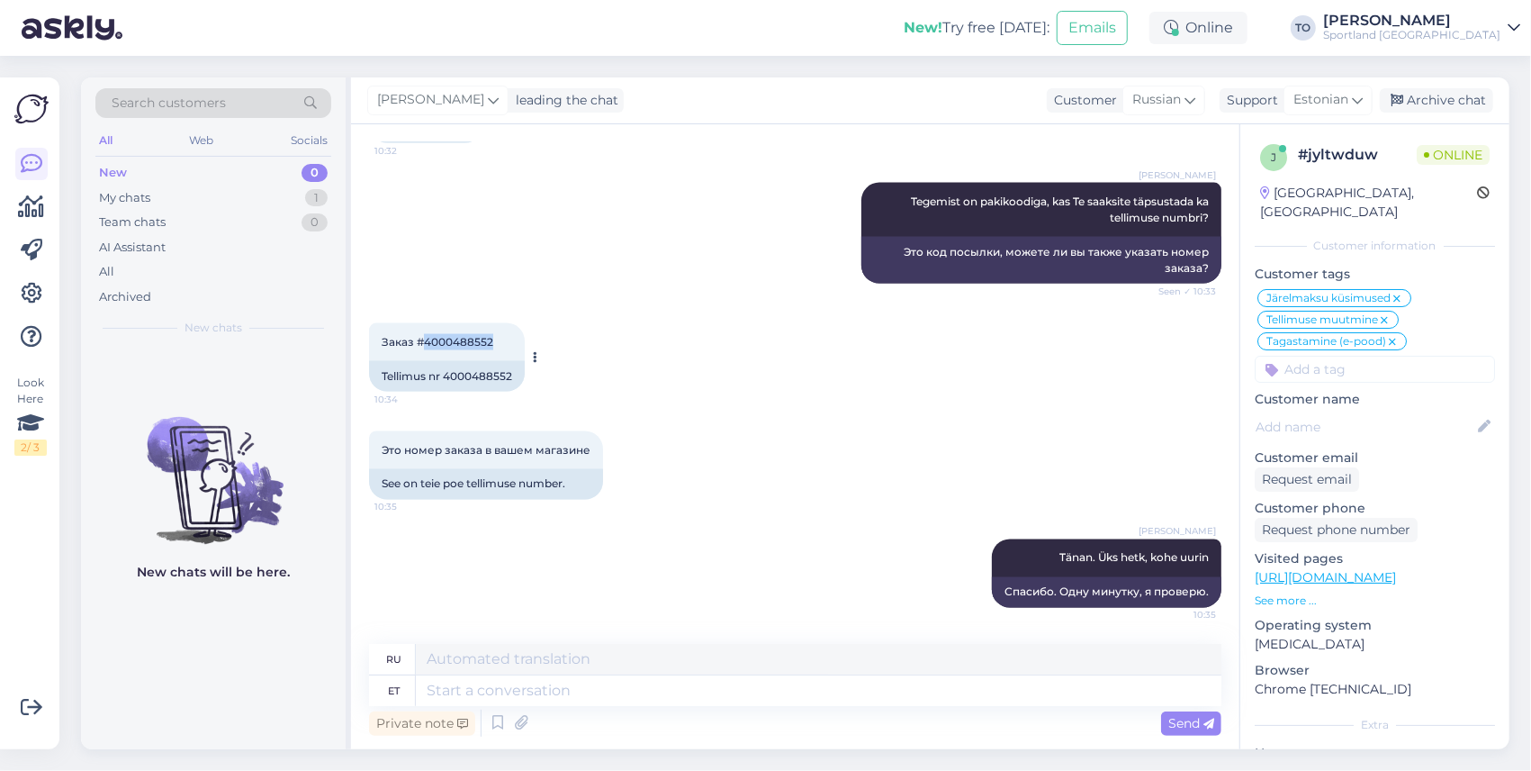
drag, startPoint x: 425, startPoint y: 344, endPoint x: 492, endPoint y: 337, distance: 67.0
click at [492, 337] on span "Заказ #4000488552" at bounding box center [438, 342] width 112 height 14
copy span "4000488552"
click at [513, 688] on textarea at bounding box center [819, 690] width 806 height 31
type textarea "N"
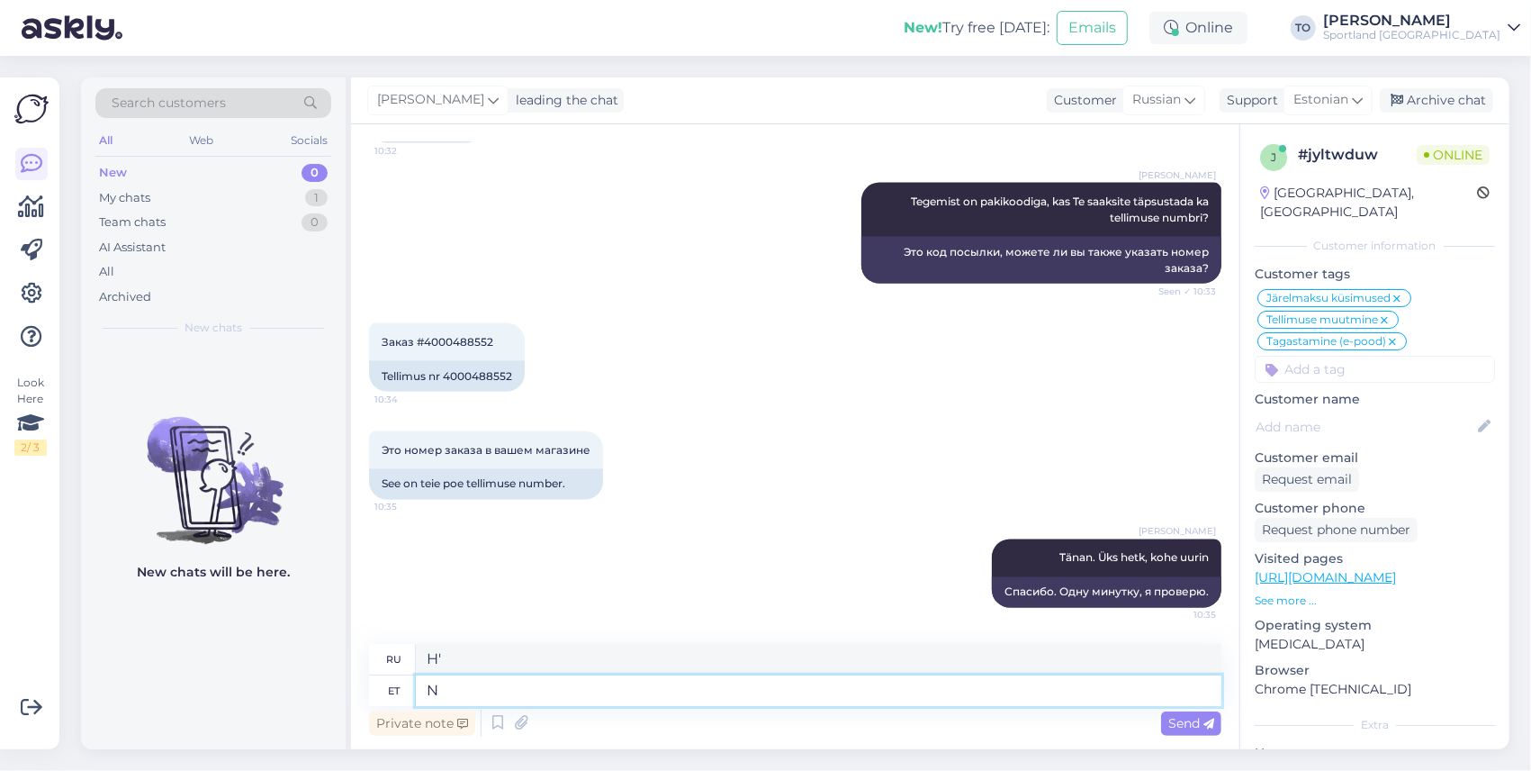
type textarea "[PERSON_NAME]"
click at [496, 715] on icon at bounding box center [498, 722] width 22 height 27
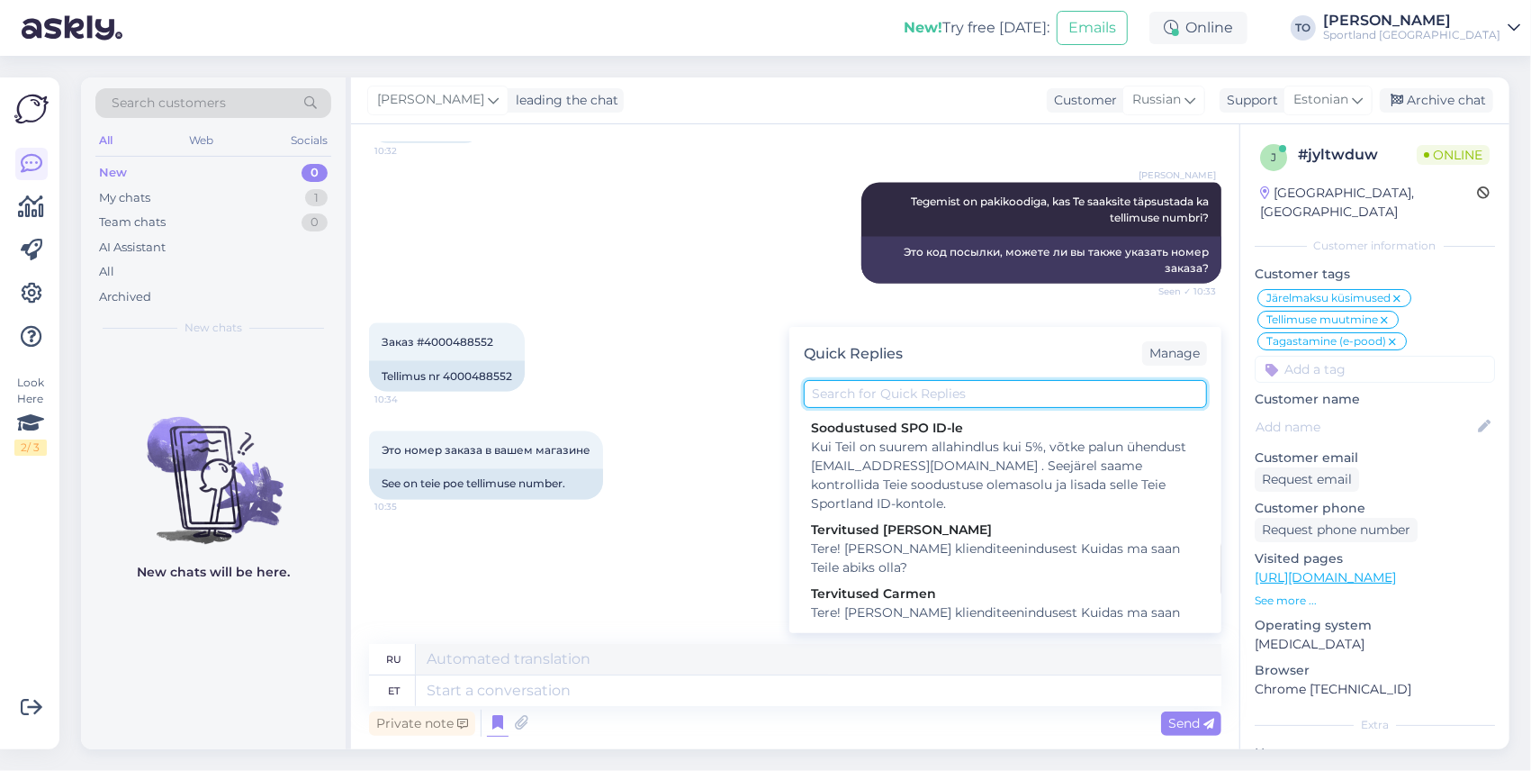
click at [922, 398] on input "text" at bounding box center [1005, 394] width 403 height 28
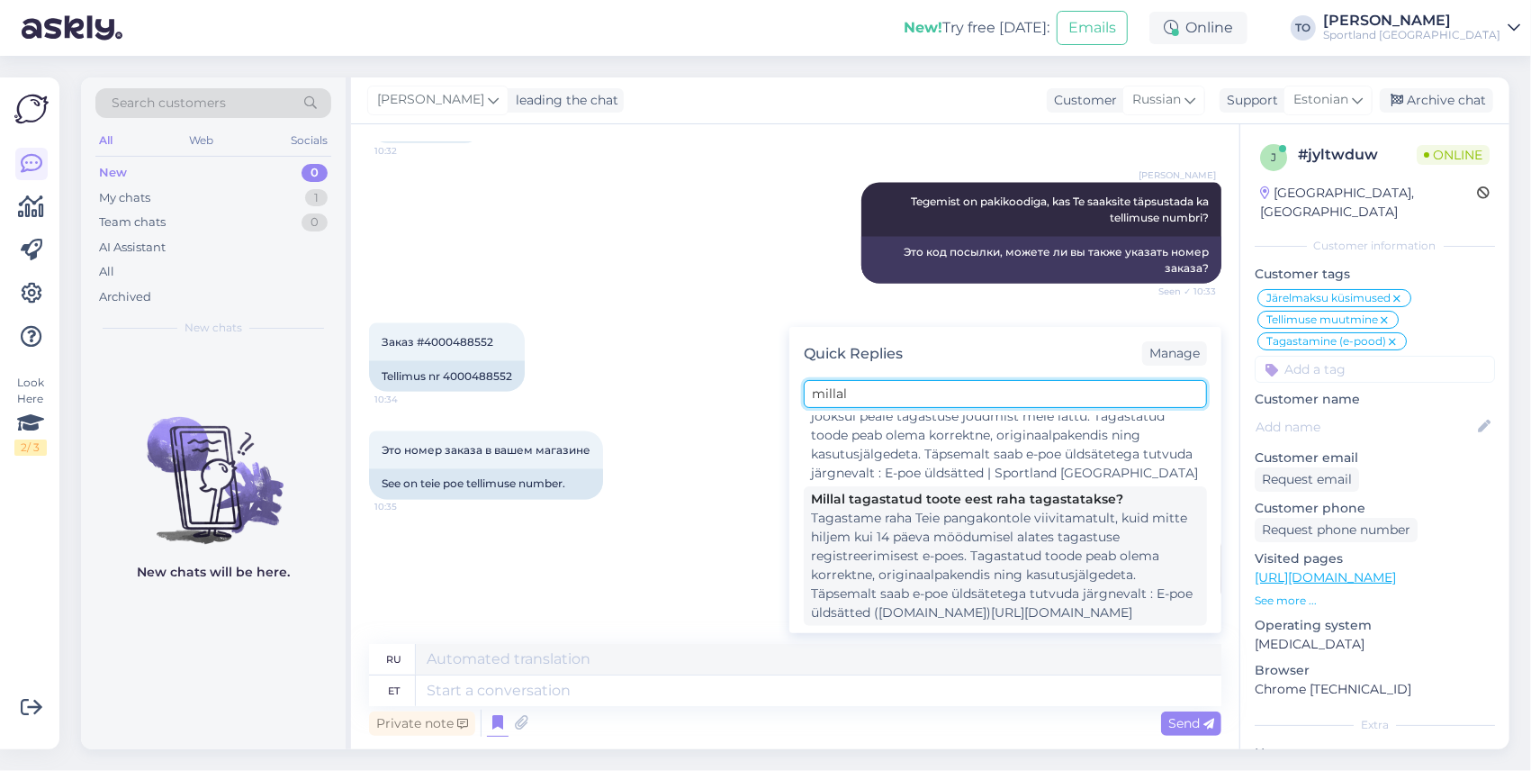
scroll to position [166, 0]
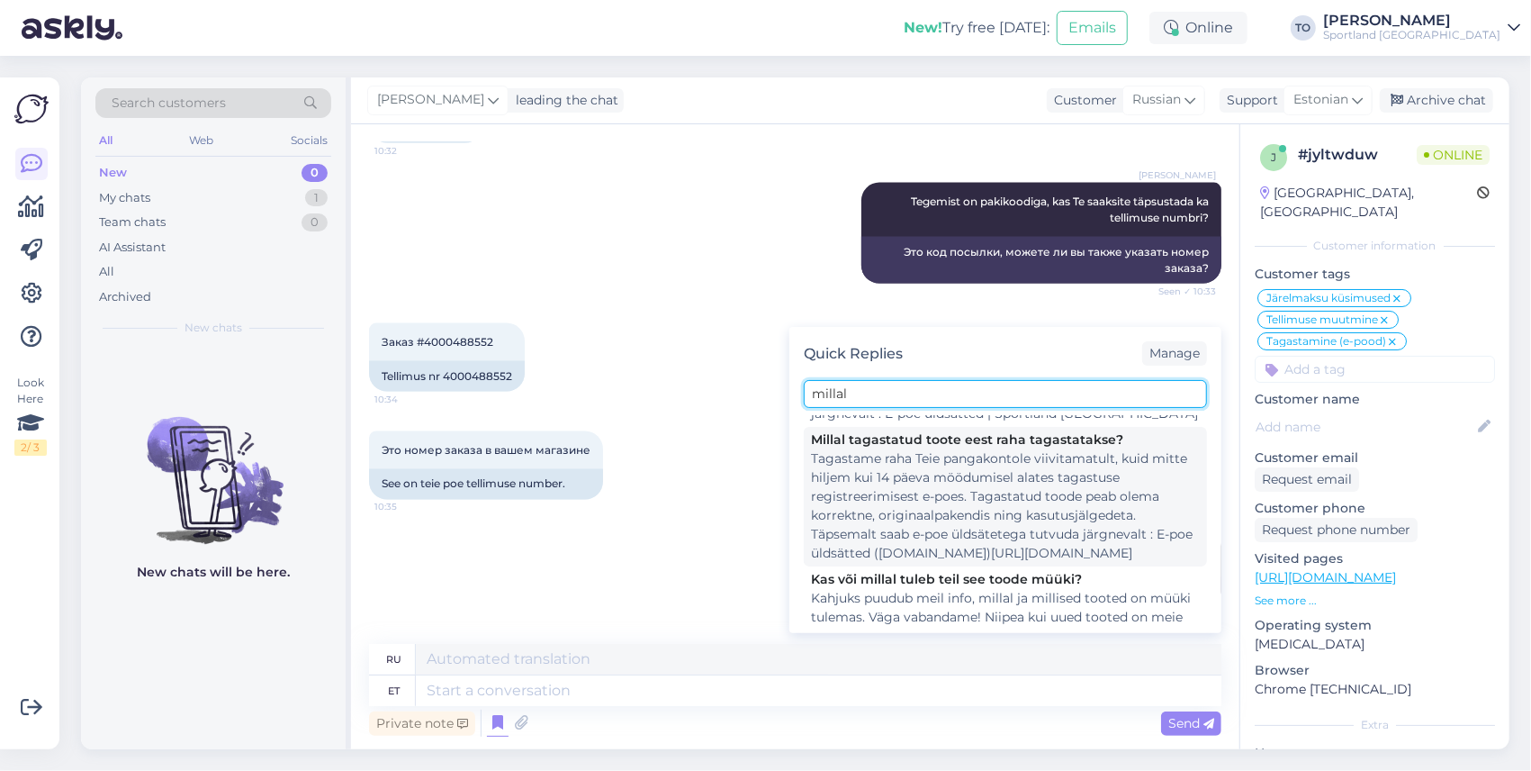
type input "millal"
click at [1049, 512] on div "Tagastame raha Teie pangakontole viivitamatult, kuid mitte hiljem kui 14 päeva …" at bounding box center [1005, 505] width 389 height 113
type textarea "Мы возвращаем деньги на ваш банковский счет немедленно, но не позднее, чем чере…"
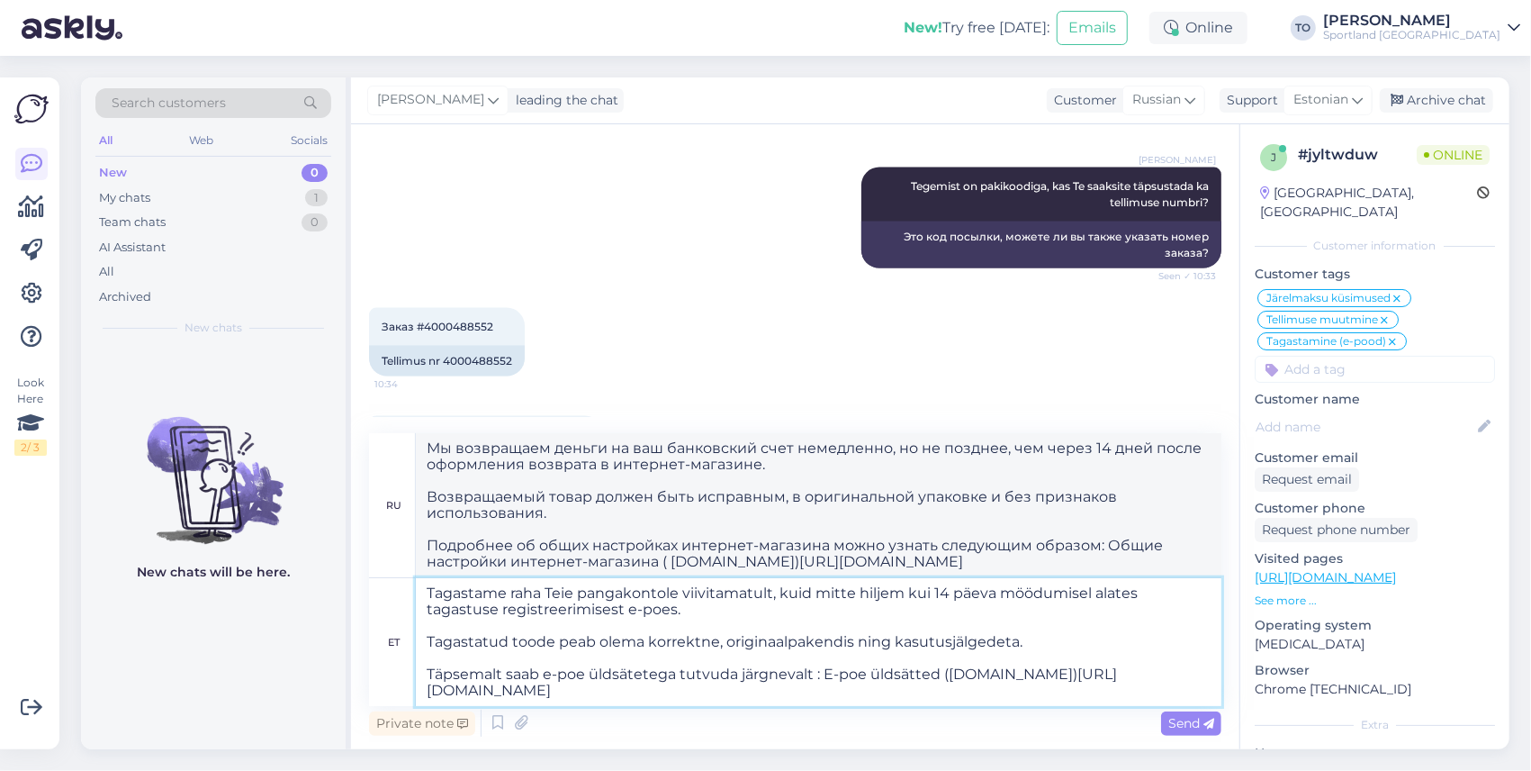
click at [429, 593] on textarea "Tagastame raha Teie pangakontole viivitamatult, kuid mitte hiljem kui 14 päeva …" at bounding box center [819, 642] width 806 height 128
type textarea "NäTagastame raha Teie pangakontole viivitamatult, kuid mitte hiljem kui 14 päev…"
type textarea "Мы вернем деньги на ваш банковский счет немедленно, но не позднее, чем через 14…"
type textarea "Näen,Tagastame raha Teie pangakontole viivitamatult, kuid mitte hiljem kui 14 p…"
type textarea "SeeWe вернет деньги на ваш банковский счет немедленно, но не позднее, чем через…"
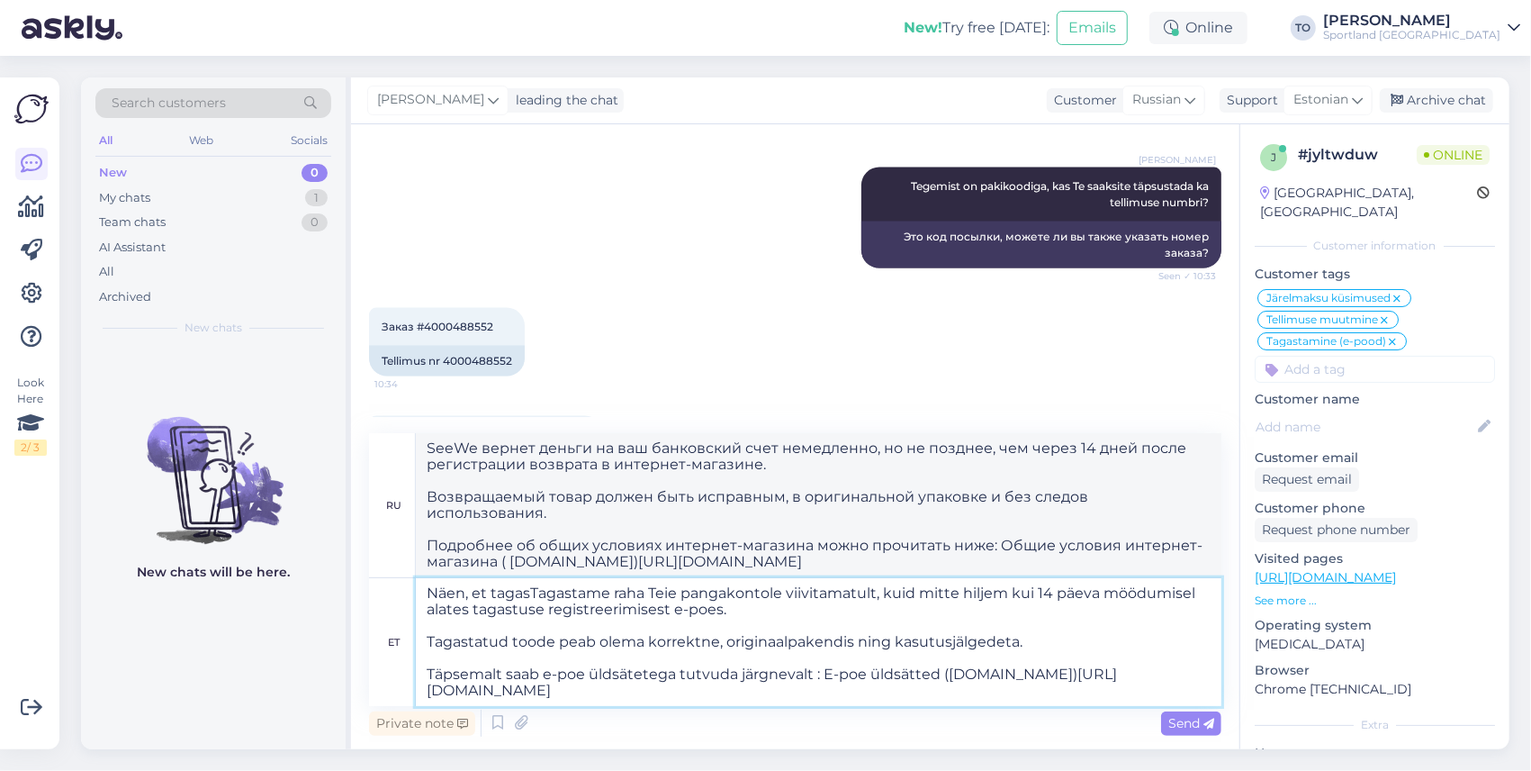
type textarea "Näen, et tagastTagastame raha Teie pangakontole viivitamatult, kuid mitte hilje…"
type textarea "Я вижу, что мы вернем деньги на ваш банковский счет немедленно, но не позднее, …"
type textarea "Näen, et tagastus oTagastame raha Teie pangakontole viivitamatult, kuid mitte h…"
type textarea "Я вижу, что возврат Мы вернем деньги на ваш банковский счет немедленно, но не п…"
type textarea "Näen, et tagastus on registeTagastame raha Teie pangakontole viivitamatult, kui…"
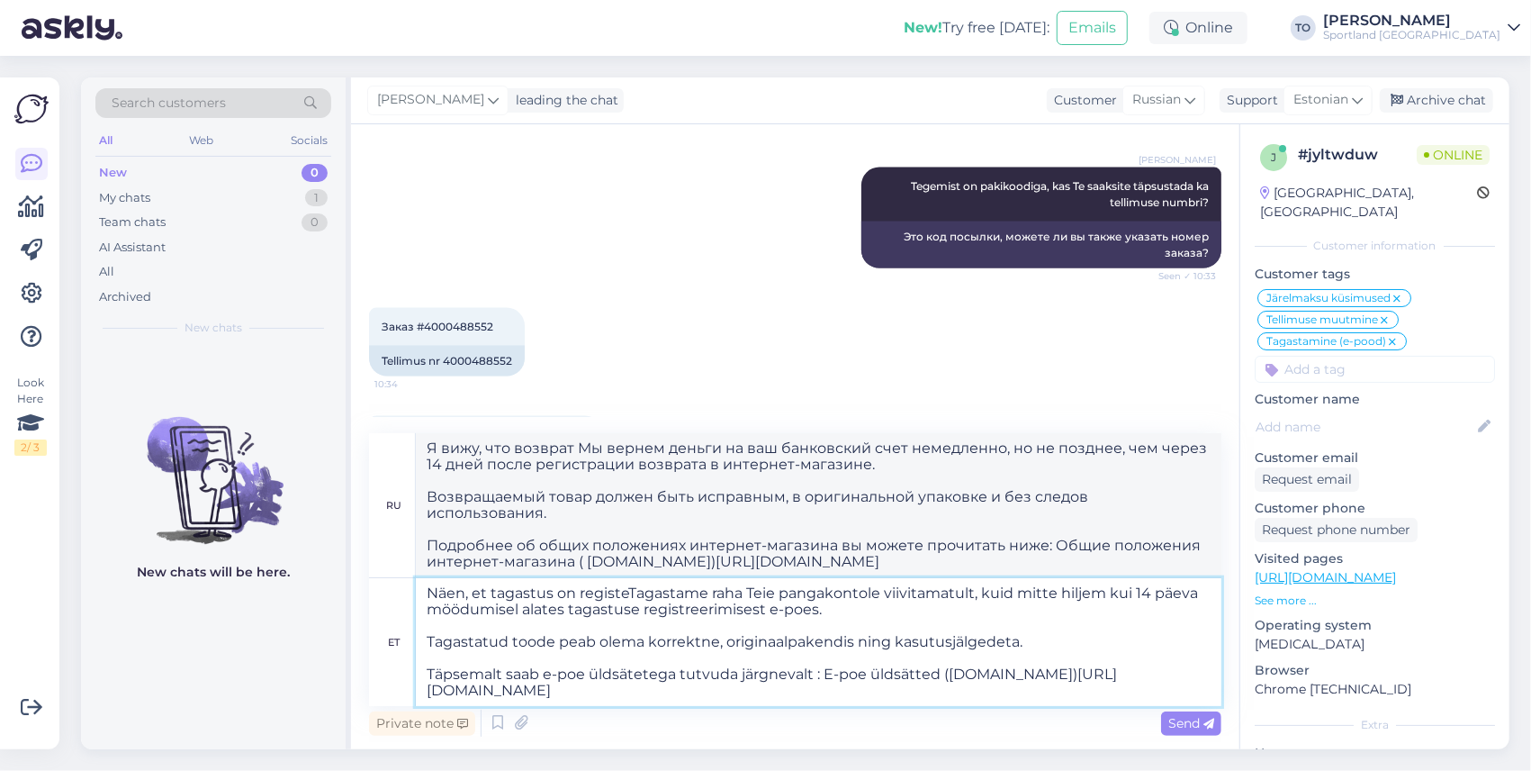
type textarea "Вижу, что возврат зарегистрирован. Мы вернем деньги на ваш банковский счет неме…"
type textarea "Näen, et tagastus on registreeritud OTagastame raha Teie pangakontole viivitama…"
type textarea "Я вижу, что возврат зарегистрирован. Мы вернем деньги на ваш банковский счет не…"
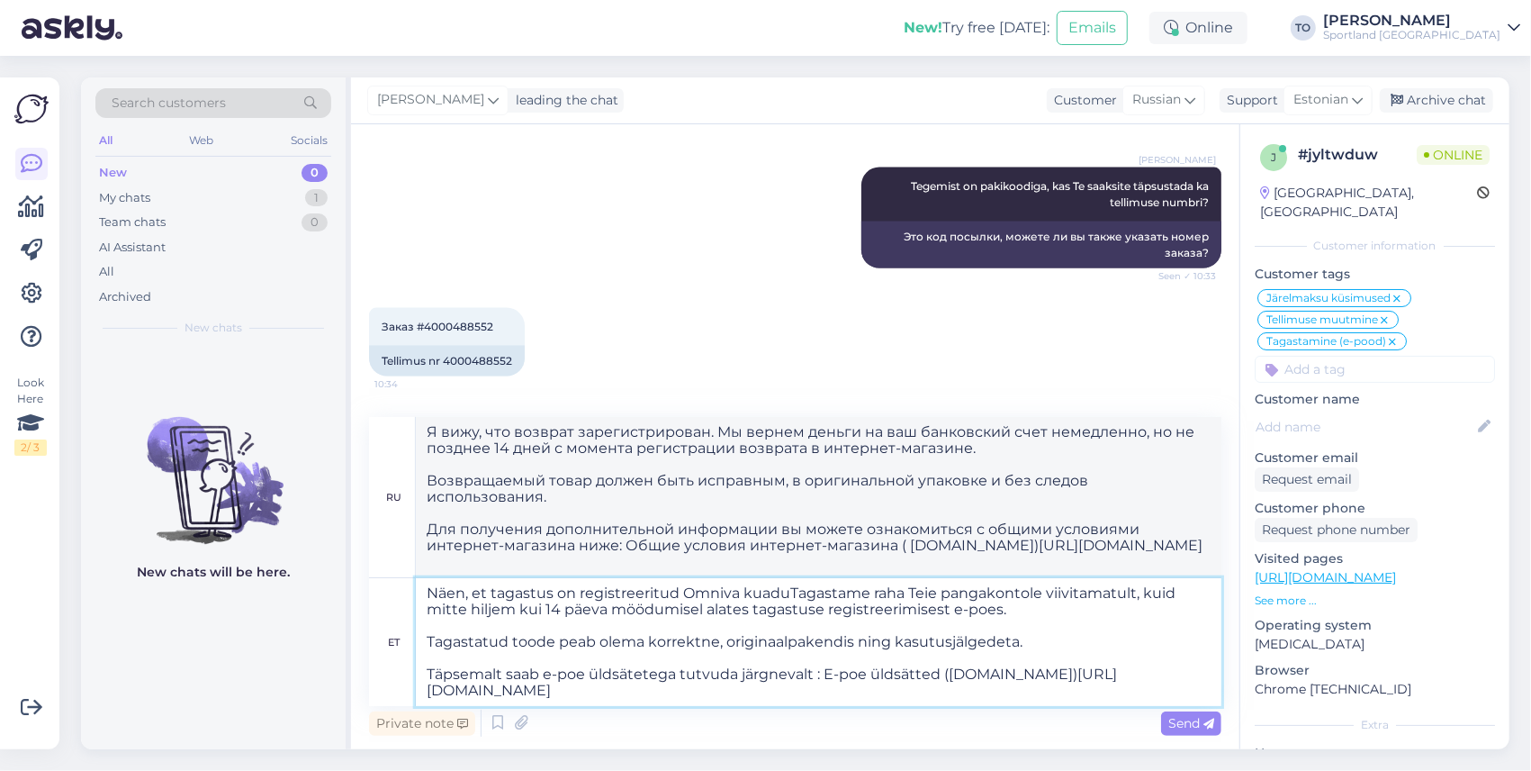
type textarea "Näen, et tagastus on registreeritud Omniva kuadu Tagastame raha Teie pangakonto…"
type textarea "Я вижу, что возврат зарегистрирован Omniva kuadu Мы вернем деньги на ваш банков…"
type textarea "Näen, et tagastus on registreeritud [PERSON_NAME] kaudTagastame raha Teie panga…"
type textarea "Я вижу, что возврат зарегистрирован в [GEOGRAPHIC_DATA]. Мы вернем деньги на ва…"
type textarea "Näen, et tagastus on registreeritud Omniva kaudu Tagastame raha Teie pangakonto…"
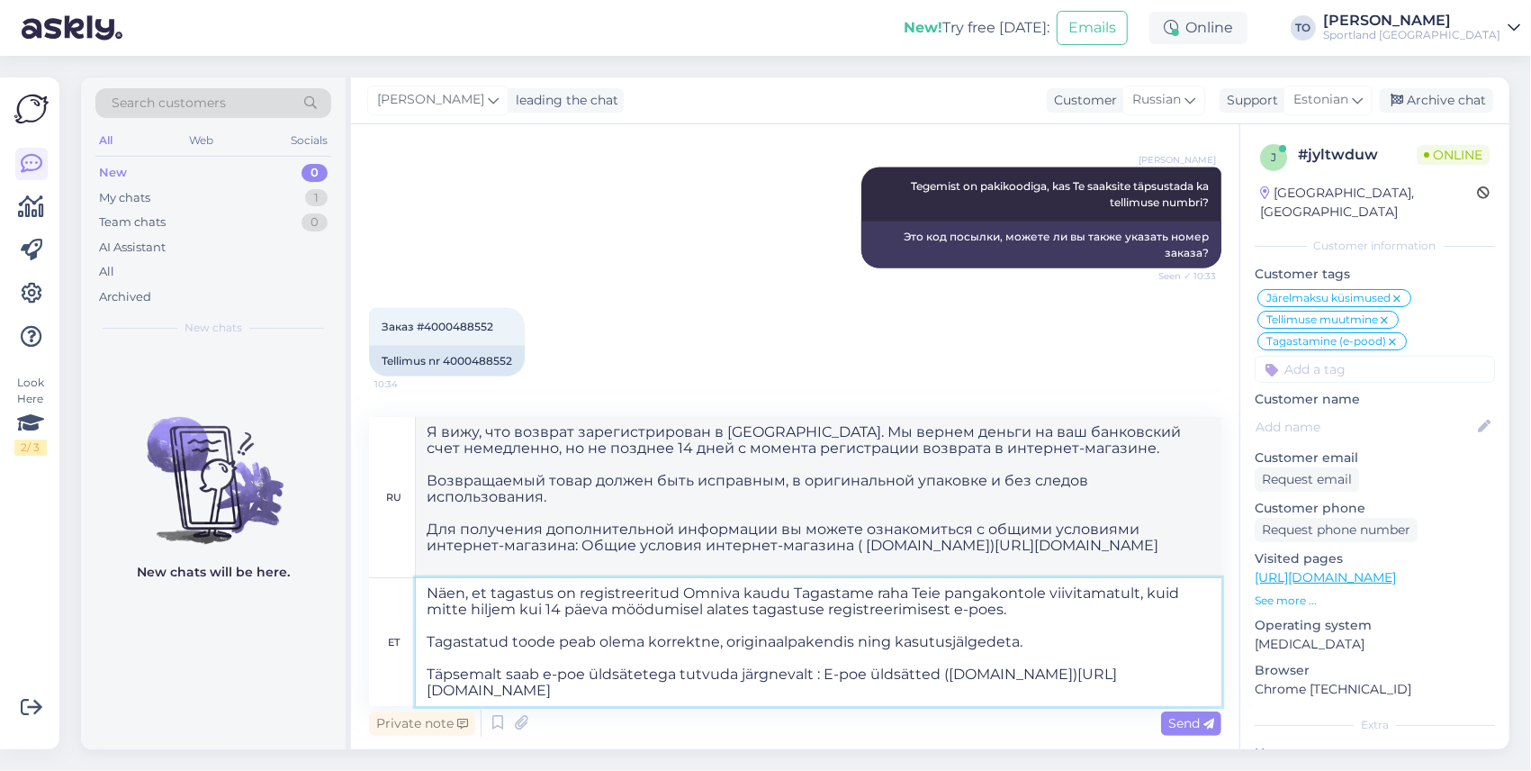
type textarea "Я вижу, что возврат зарегистрирован через Omniva. Мы вернем деньги на ваш банко…"
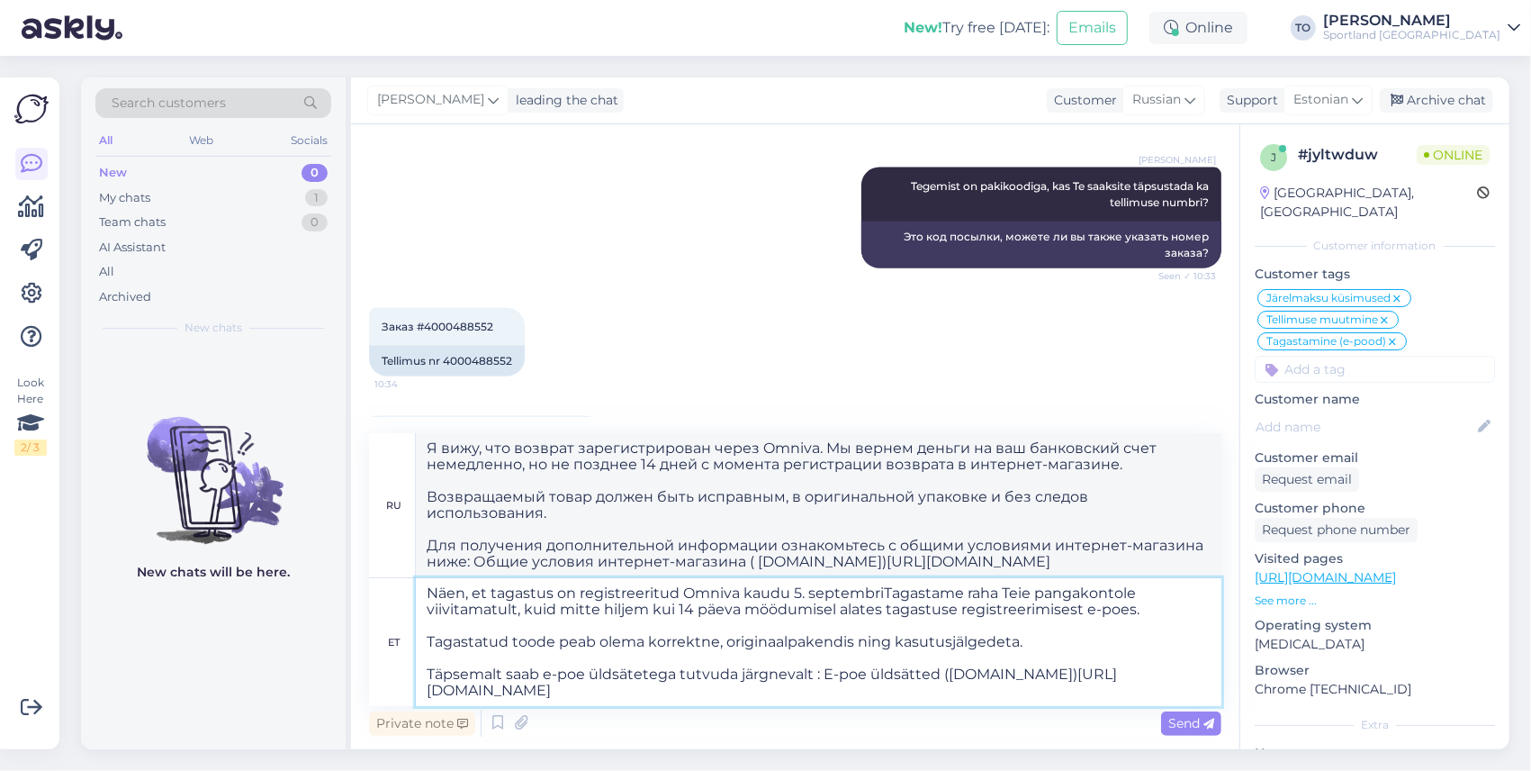
type textarea "Näen, et tagastus on registreeritud Omniva kaudu 5. septembrilTagastame raha Te…"
type textarea "Я вижу, что возврат был зарегистрирован через Omniva [DATE]. Мы вернем деньги н…"
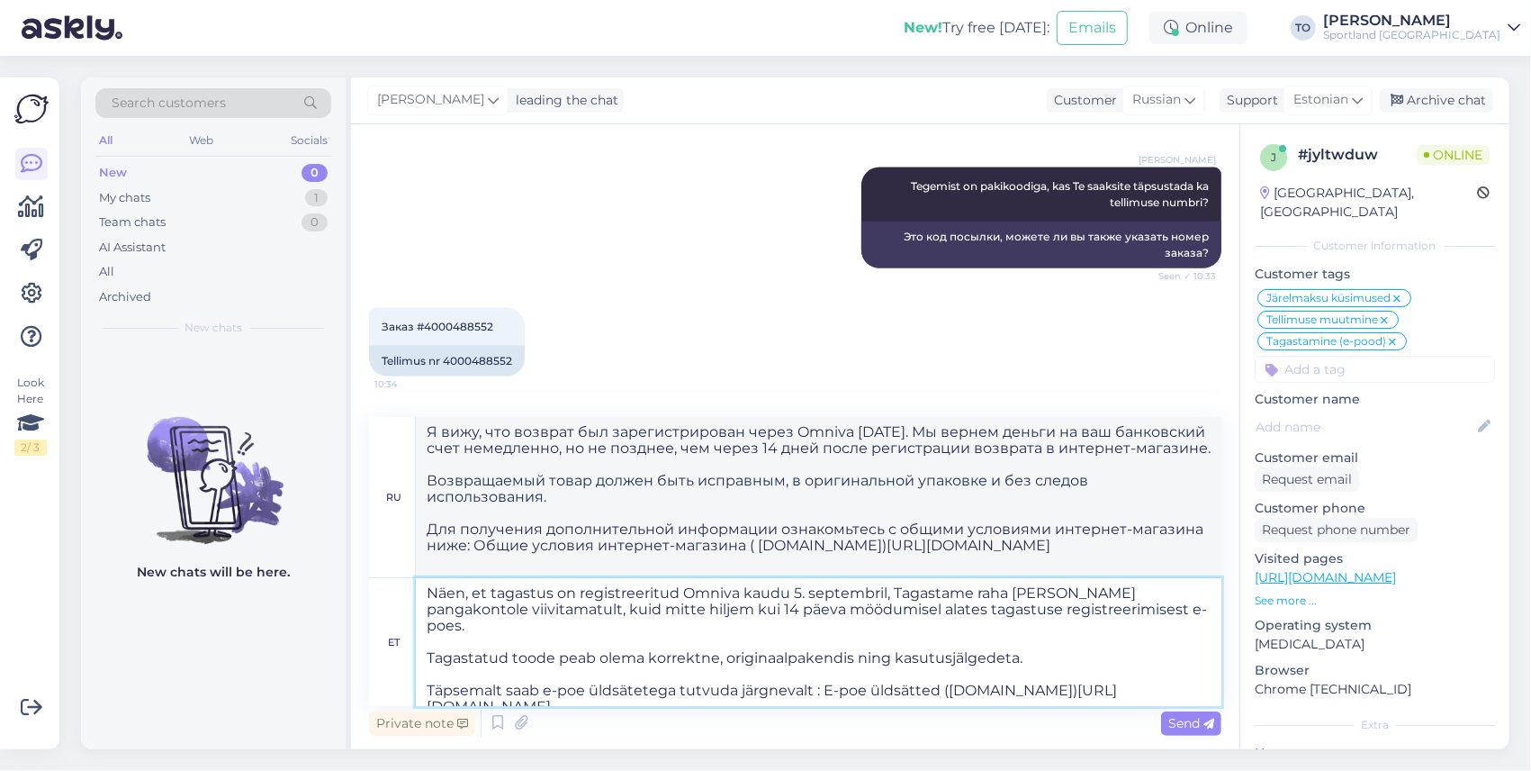
type textarea "Näen, et tagastus on registreeritud Omniva kaudu 5. septembril, tTagastame raha…"
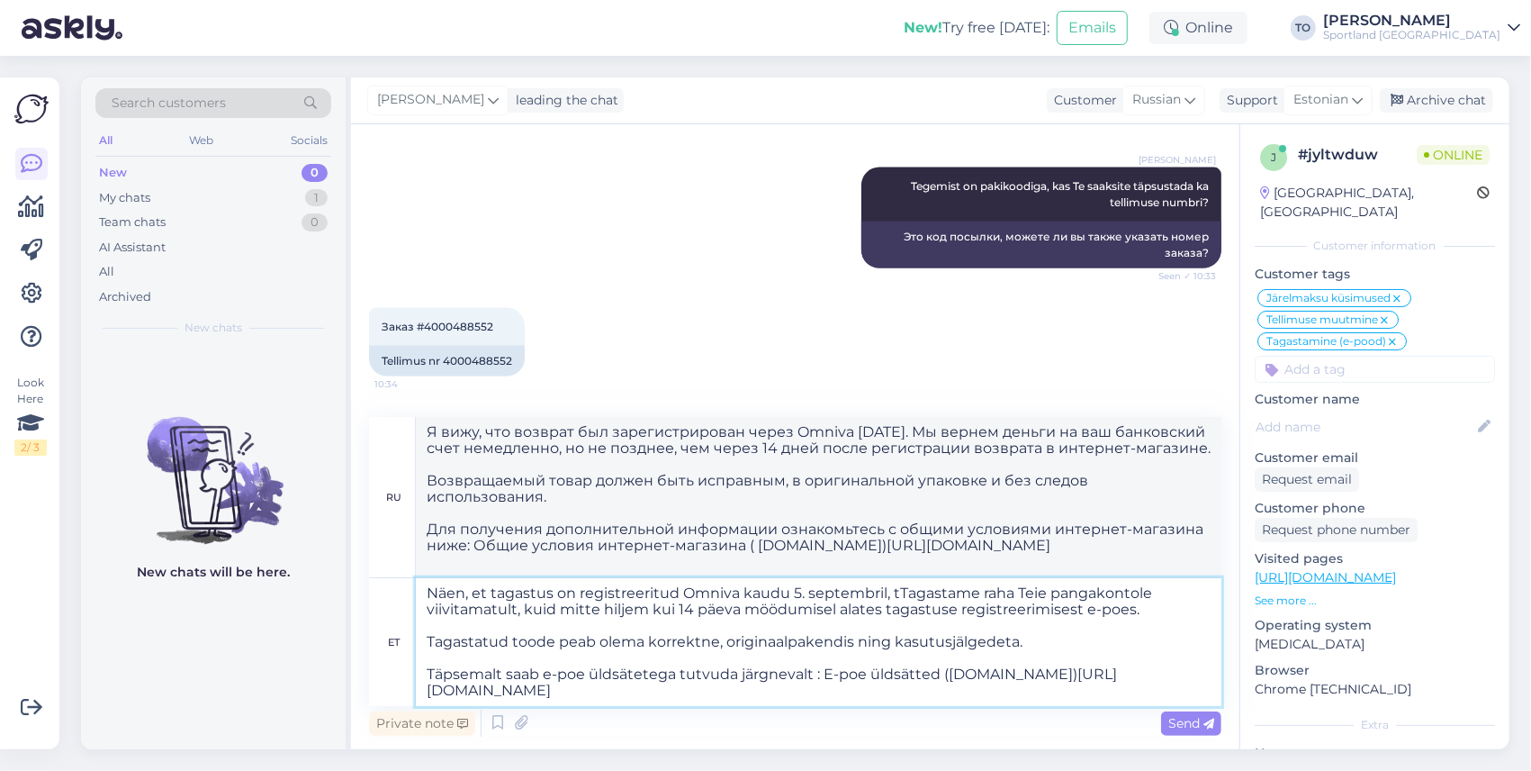
type textarea "Я вижу, что возврат был зарегистрирован через Omniva [DATE]. Мы вернем деньги н…"
type textarea "Näen, et tagastus on registreeritud Omniva kaudu 5. septembril, tagasTagastame …"
type textarea "Я вижу, что возврат был зарегистрирован через Omniva [DATE]. Мы вернем деньги н…"
type textarea "Näen, et tagastus on registreeritud Omniva kaudu 5. septembril, tagastusTagasta…"
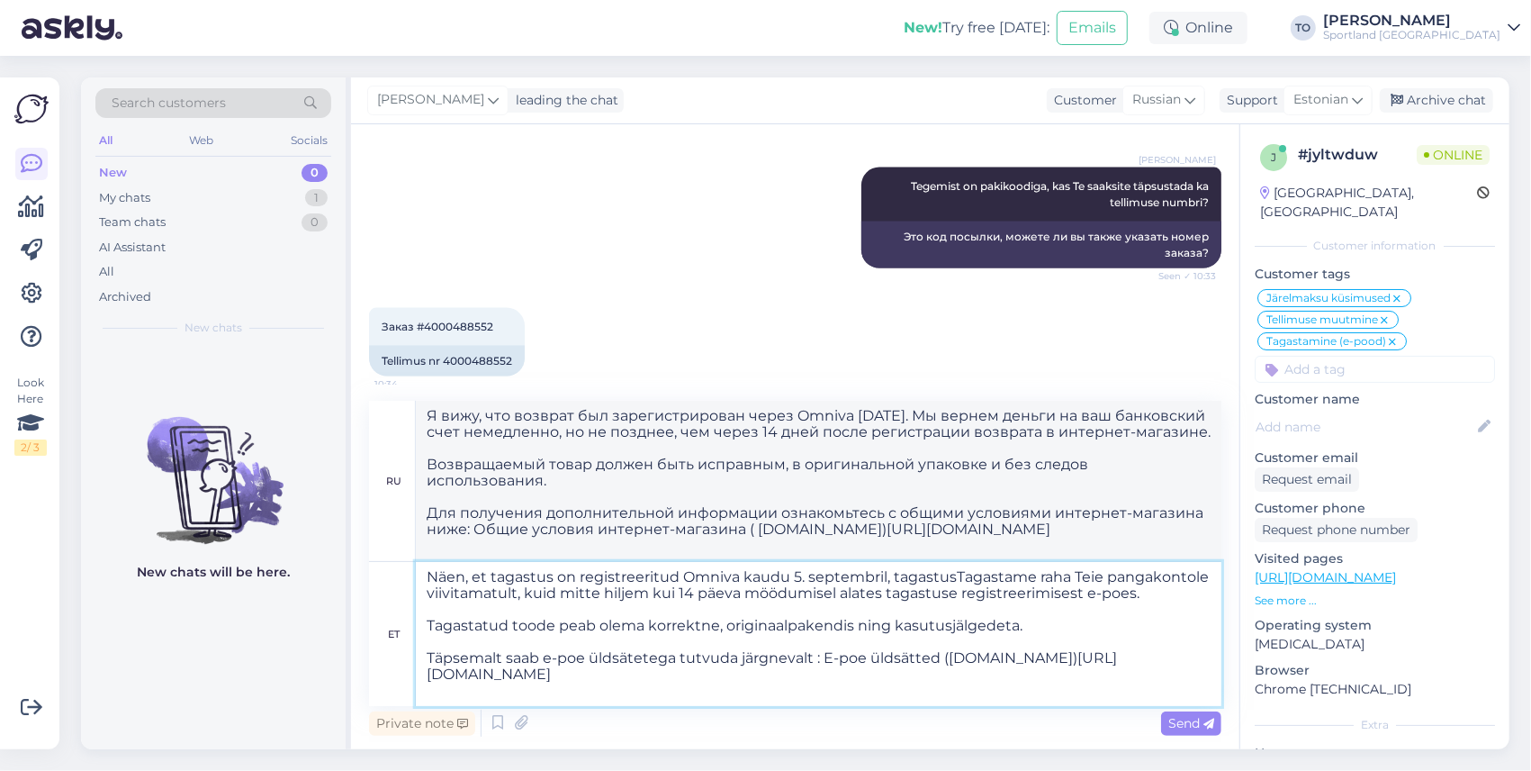
type textarea "Я вижу, что возврат был зарегистрирован через Omniva [DATE], returnWe вернем де…"
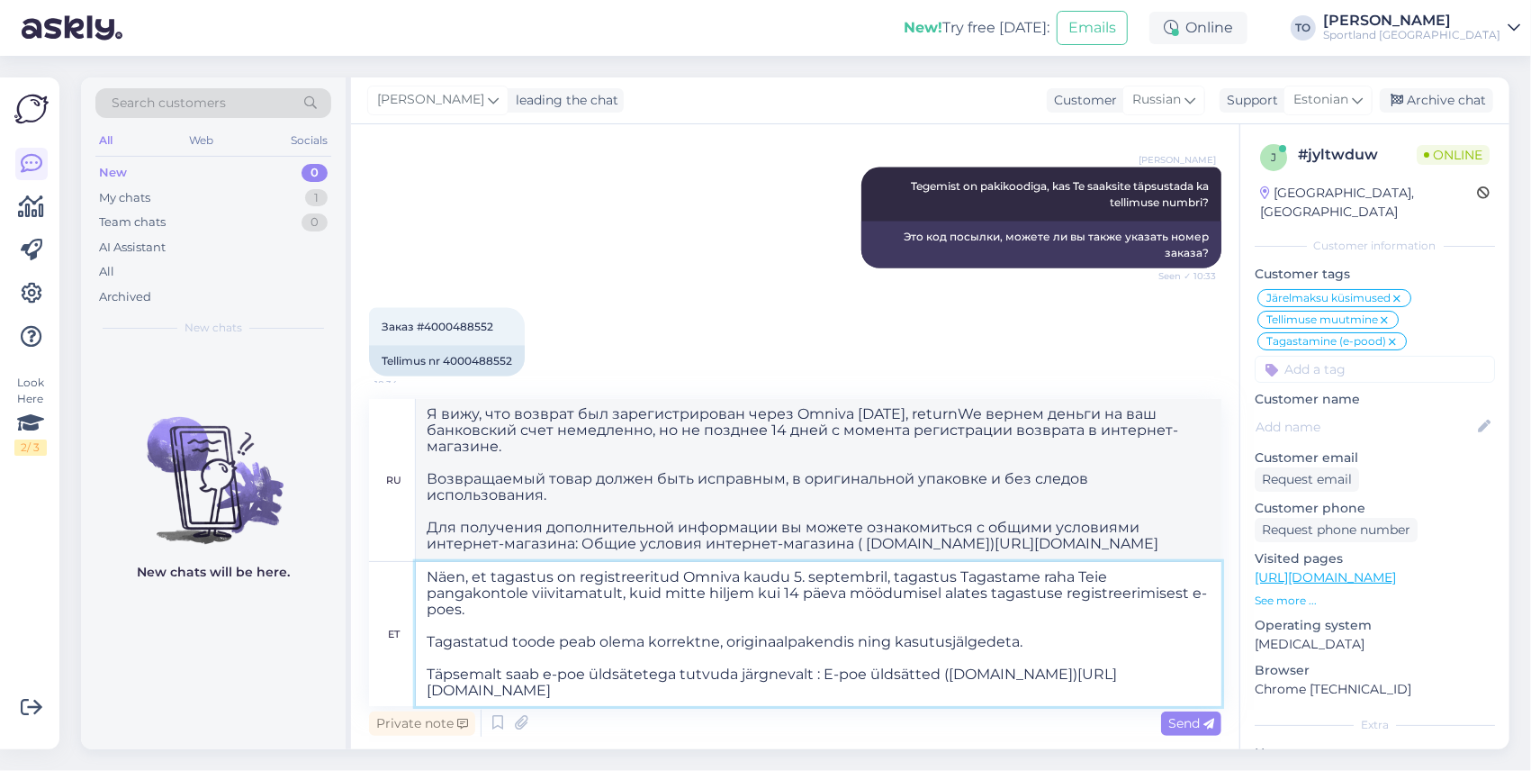
type textarea "Näen, et tagastus on registreeritud Omniva kaudu 5. septembril, tagastus jTagas…"
type textarea "Я вижу, что возврат был зарегистрирован через Omniva [DATE], возврат Мы вернем …"
type textarea "Näen, et tagastus on registreeritud Omniva kaudu 5. septembril, tagastus jõuab …"
type textarea "Я вижу, что возврат был зарегистрирован через Omniva [DATE], возврат поступит к…"
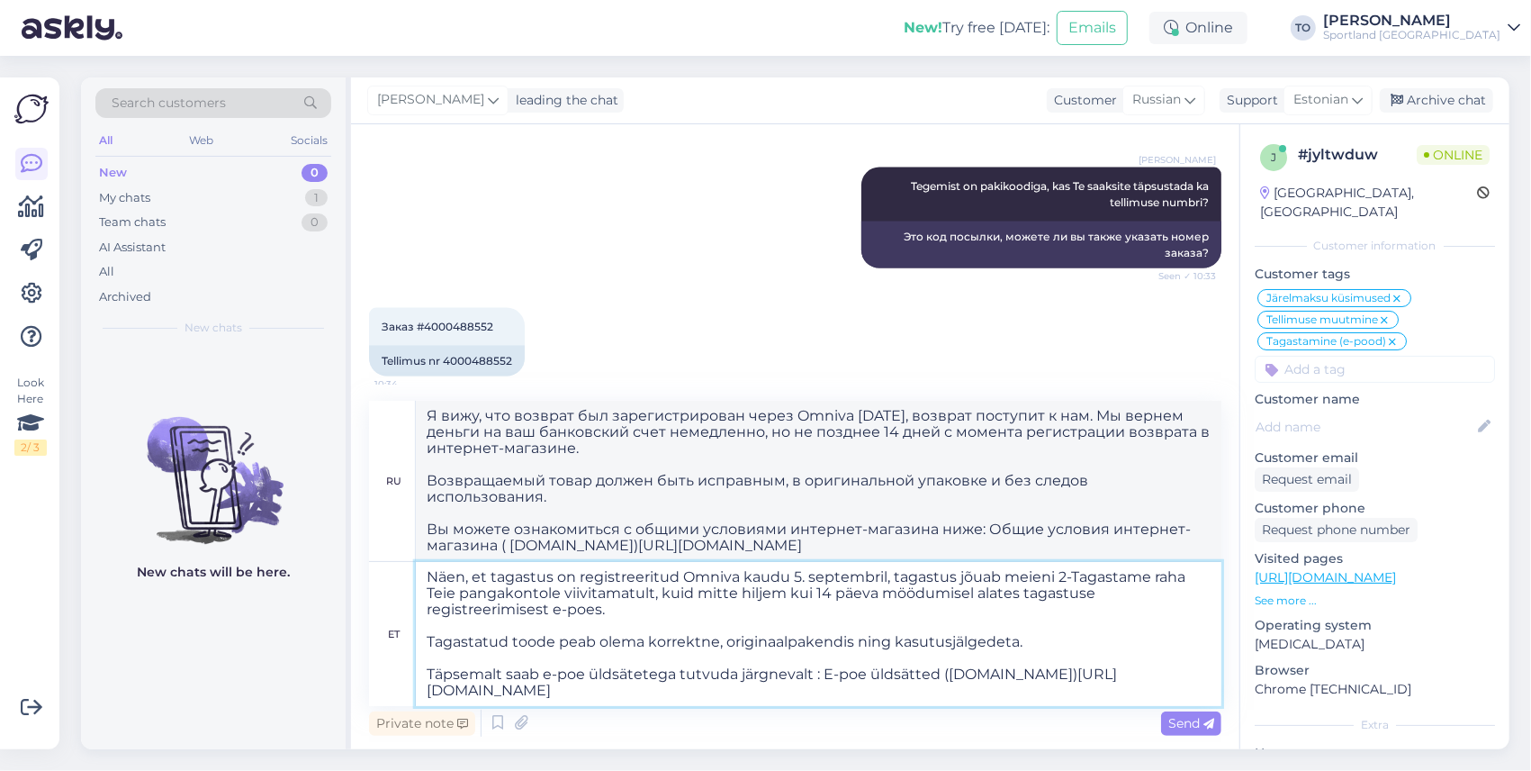
type textarea "Näen, et tagastus on registreeritud Omniva kaudu 5. septembril, tagastus jõuab …"
type textarea "Я вижу, что возврат был зарегистрирован через Omniva [DATE], возврат поступит к…"
type textarea "Näen, et tagastus on registreeritud Omniva kaudu 5. septembril, tagastus jõuab …"
type textarea "Я вижу, что возврат был зарегистрирован через Omniva [DATE], возврат поступит к…"
type textarea "Näen, et tagastus on registreeritud Omniva kaudu 5. septembril, tagastus jõuab …"
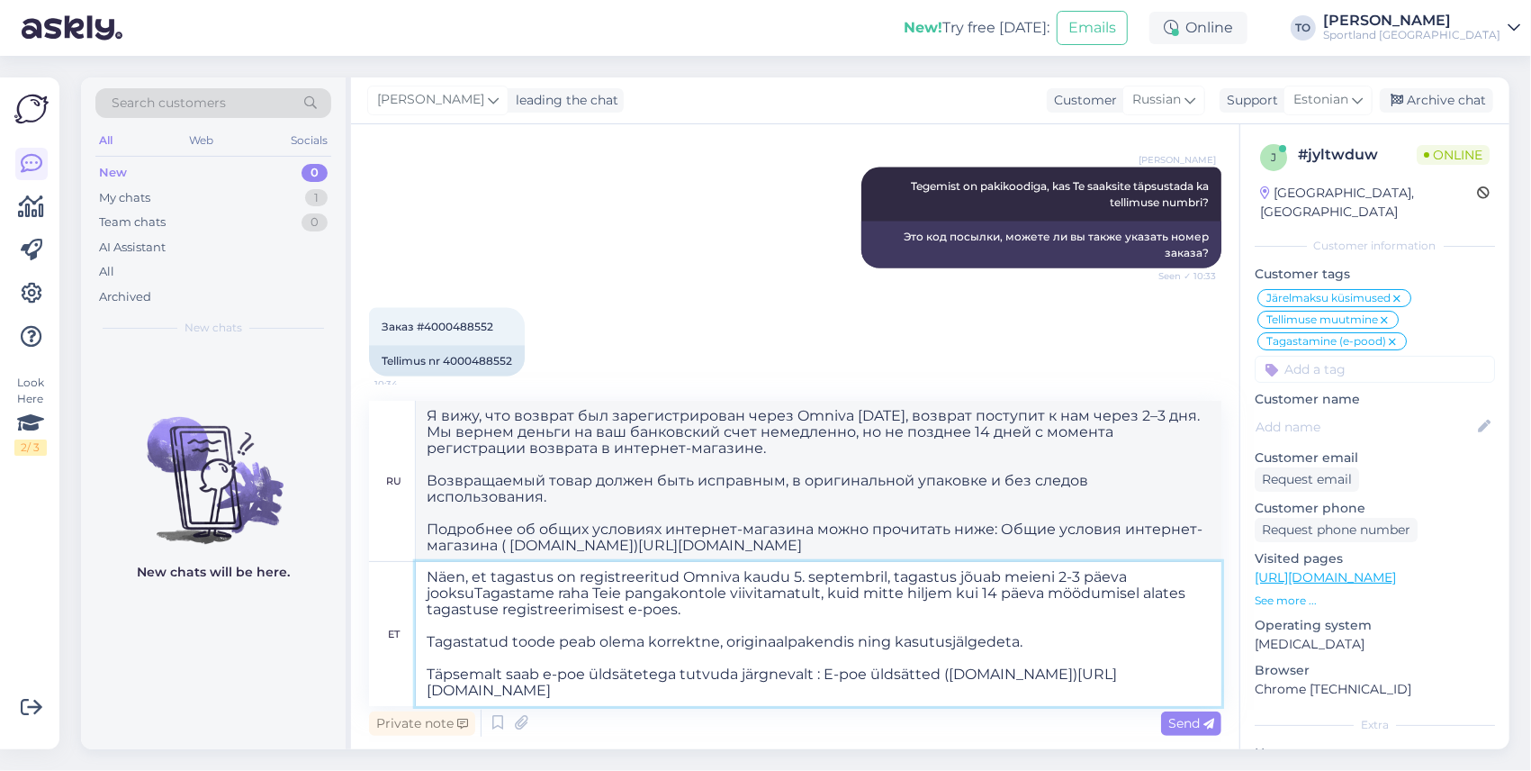
type textarea "Я вижу, что возврат был зарегистрирован через Omniva [DATE]. Возврат поступит к…"
type textarea "Näen, et tagastus on registreeritud Omniva kaudu 5. septembril, tagastus jõuab …"
type textarea "Я вижу, что возврат был зарегистрирован через Omniva [DATE]. Возврат поступит к…"
click at [1050, 574] on textarea "Näen, et tagastus on registreeritud Omniva kaudu 5. septembril, tagastus jõuab …" at bounding box center [819, 634] width 806 height 144
click at [1054, 578] on textarea "Näen, et tagastus on registreeritud Omniva kaudu 5. septembril, tagastus jõuab …" at bounding box center [819, 634] width 806 height 144
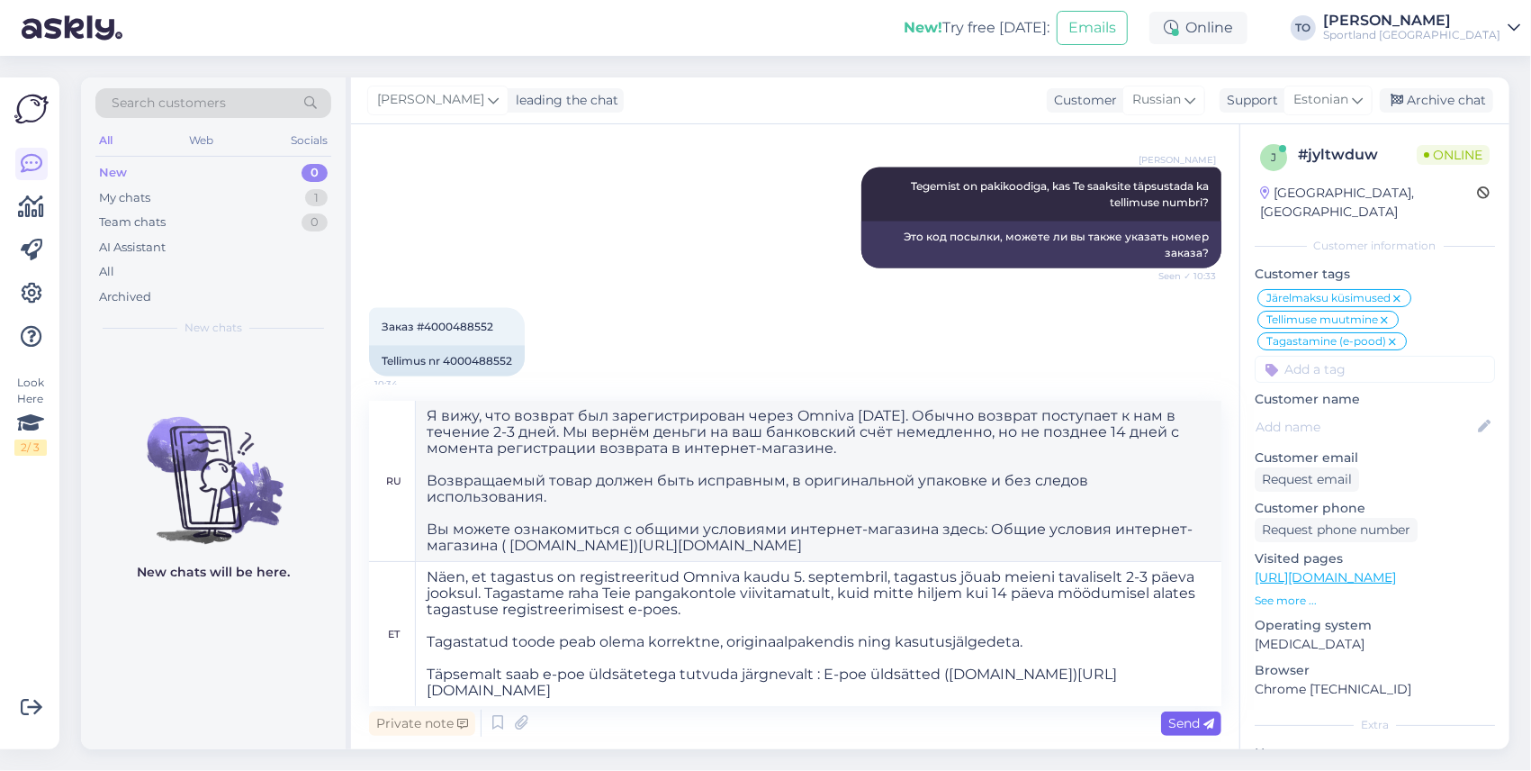
click at [1176, 717] on span "Send" at bounding box center [1192, 723] width 46 height 16
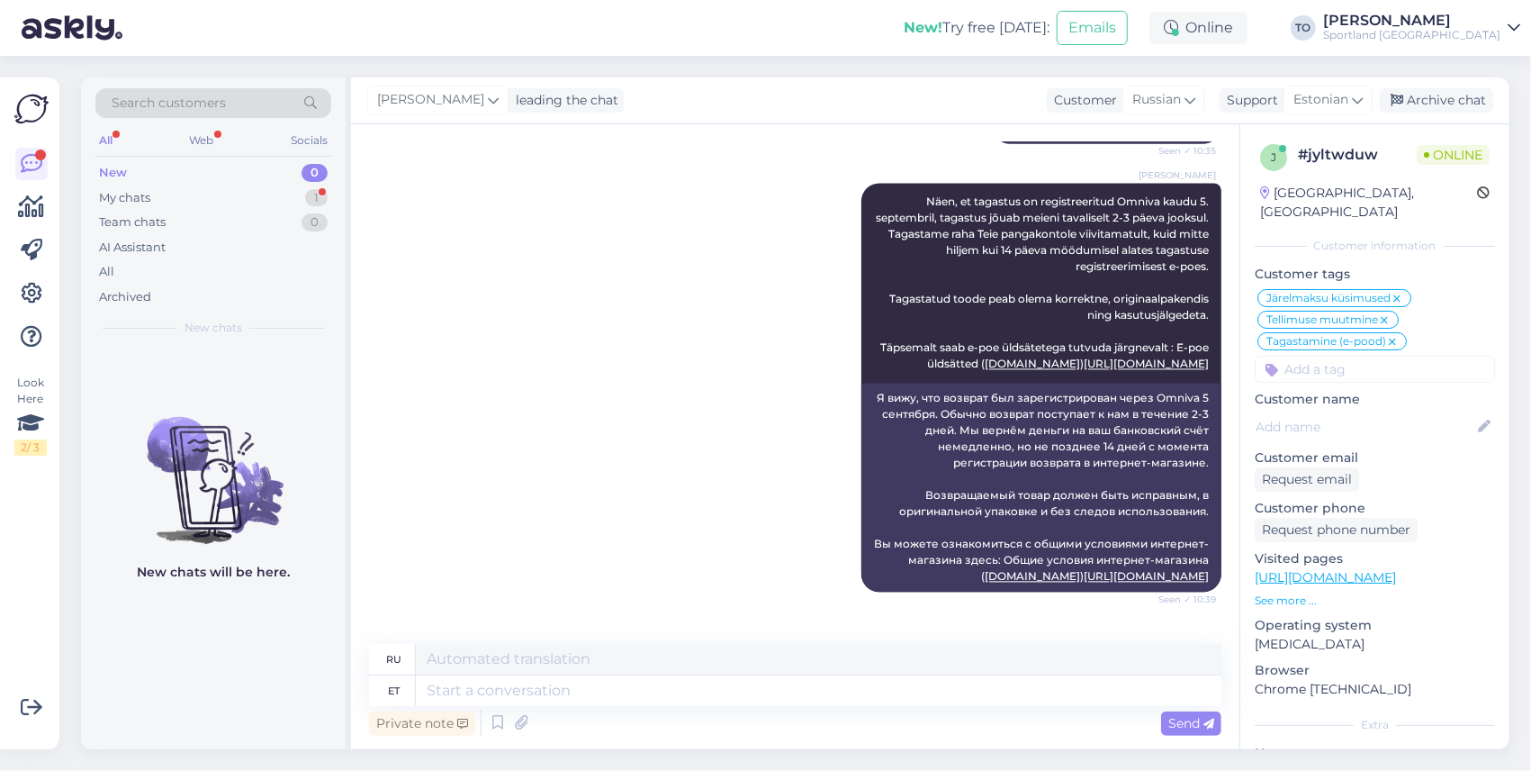
scroll to position [2566, 0]
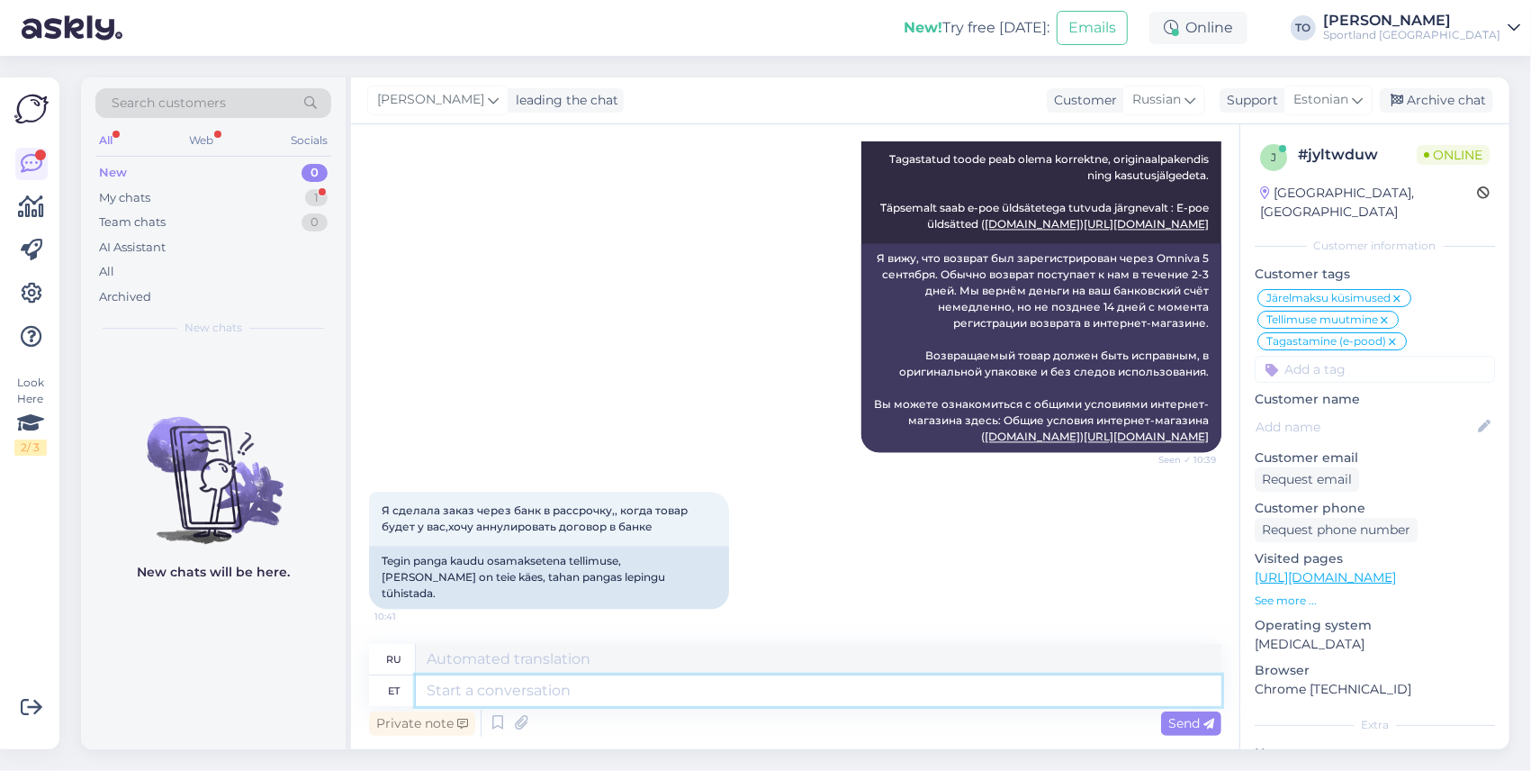
click at [640, 682] on textarea at bounding box center [819, 690] width 806 height 31
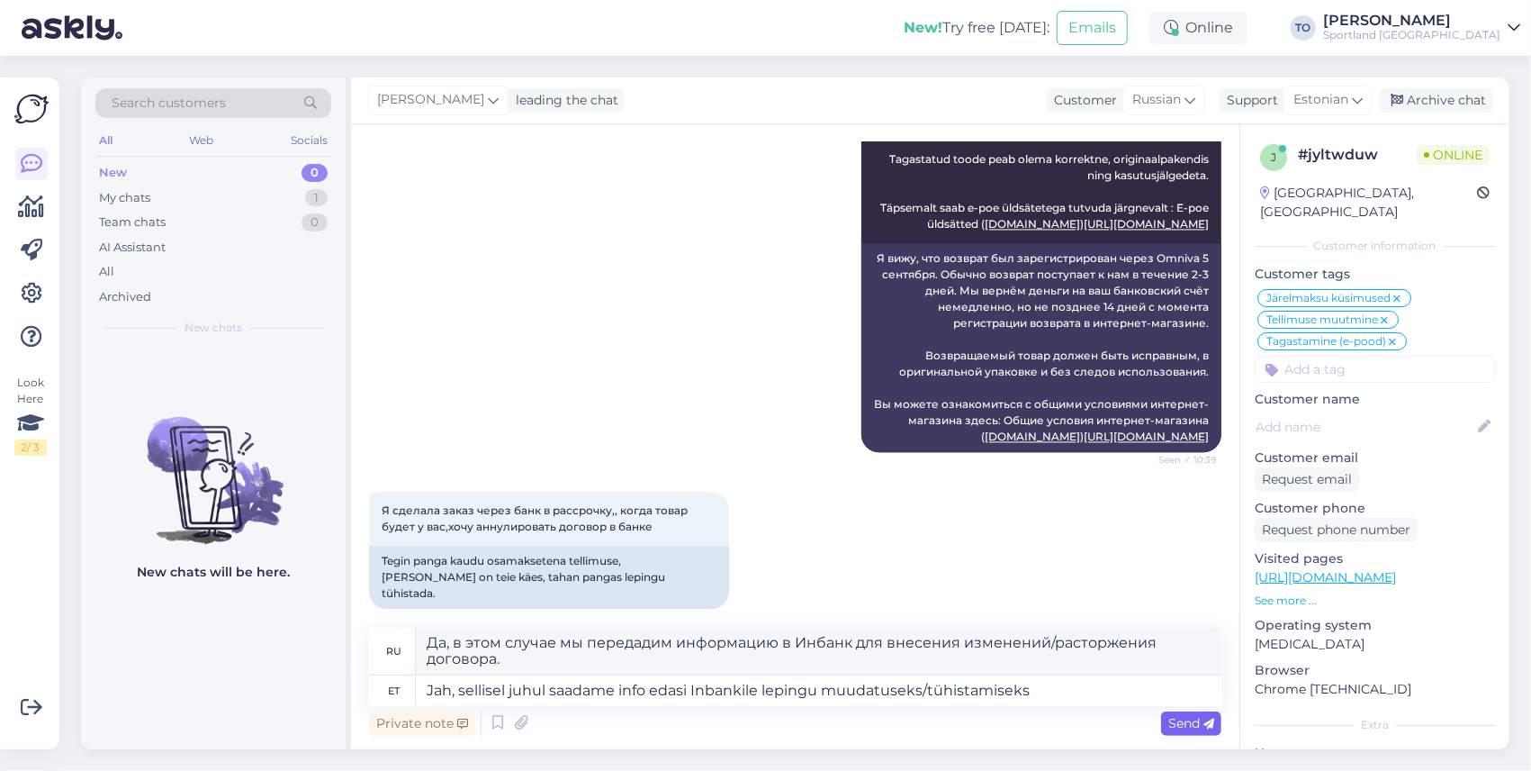
click at [1178, 714] on div "Send" at bounding box center [1191, 723] width 60 height 24
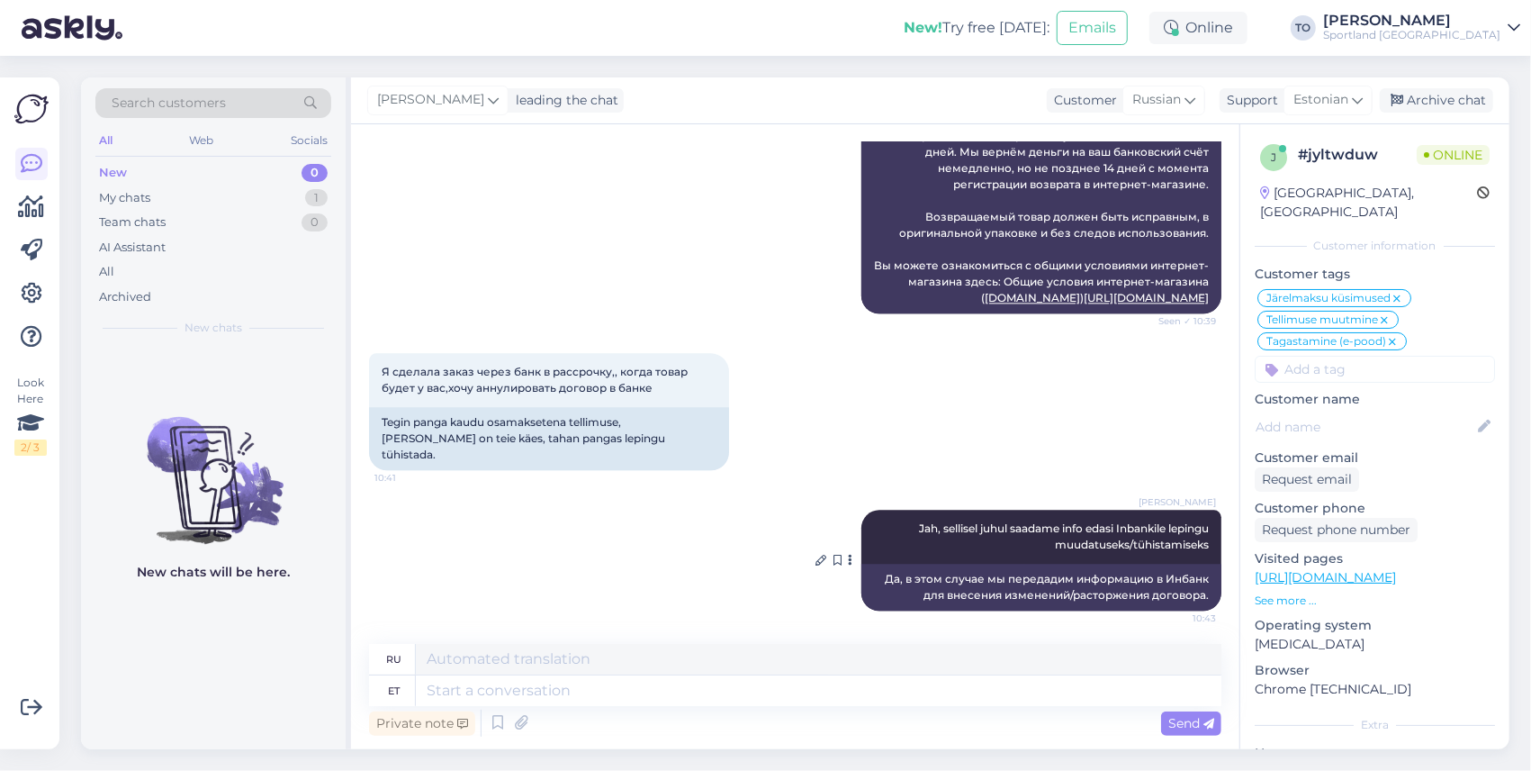
scroll to position [2706, 0]
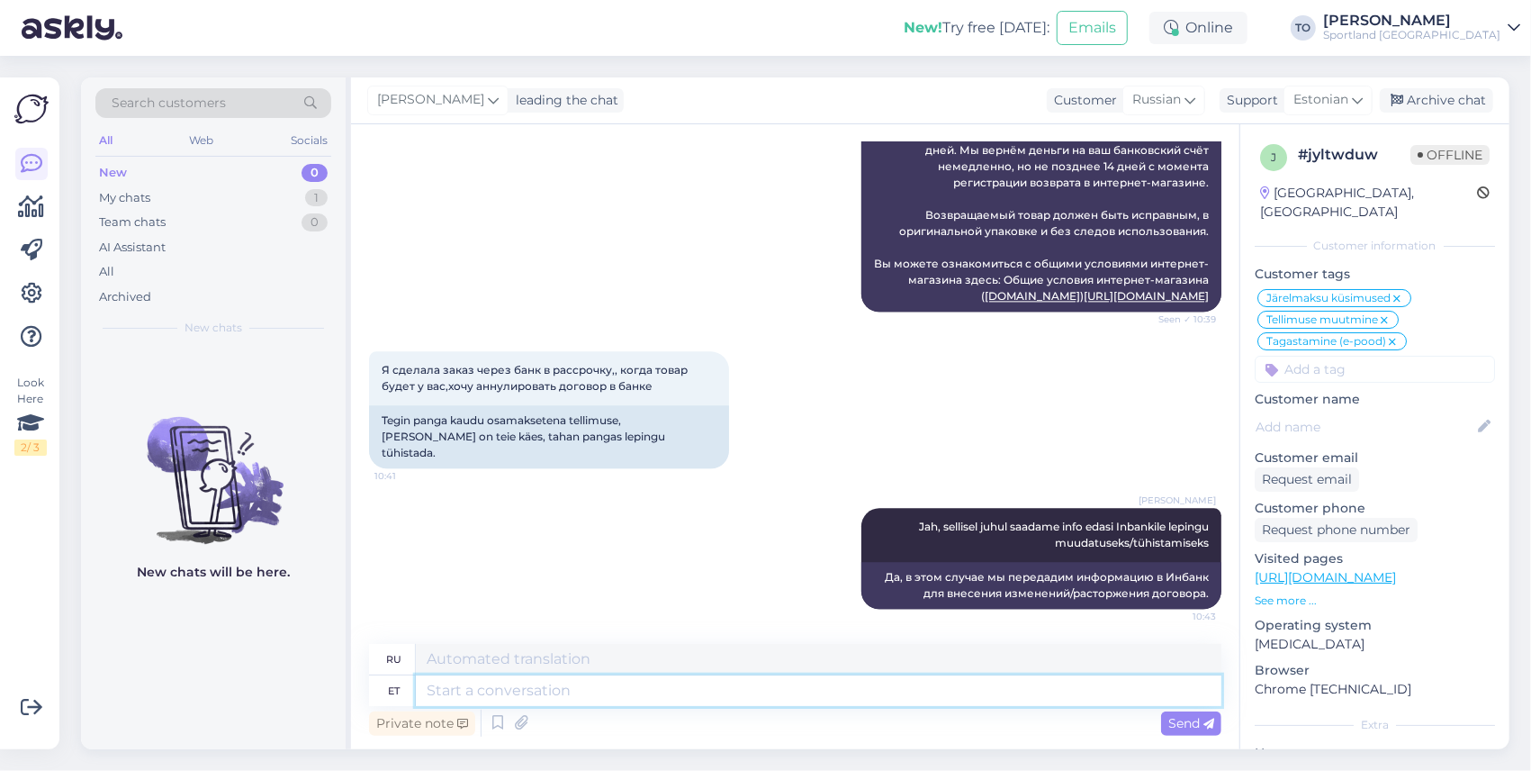
click at [634, 702] on textarea at bounding box center [819, 690] width 806 height 31
click at [1170, 718] on span "Send" at bounding box center [1192, 723] width 46 height 16
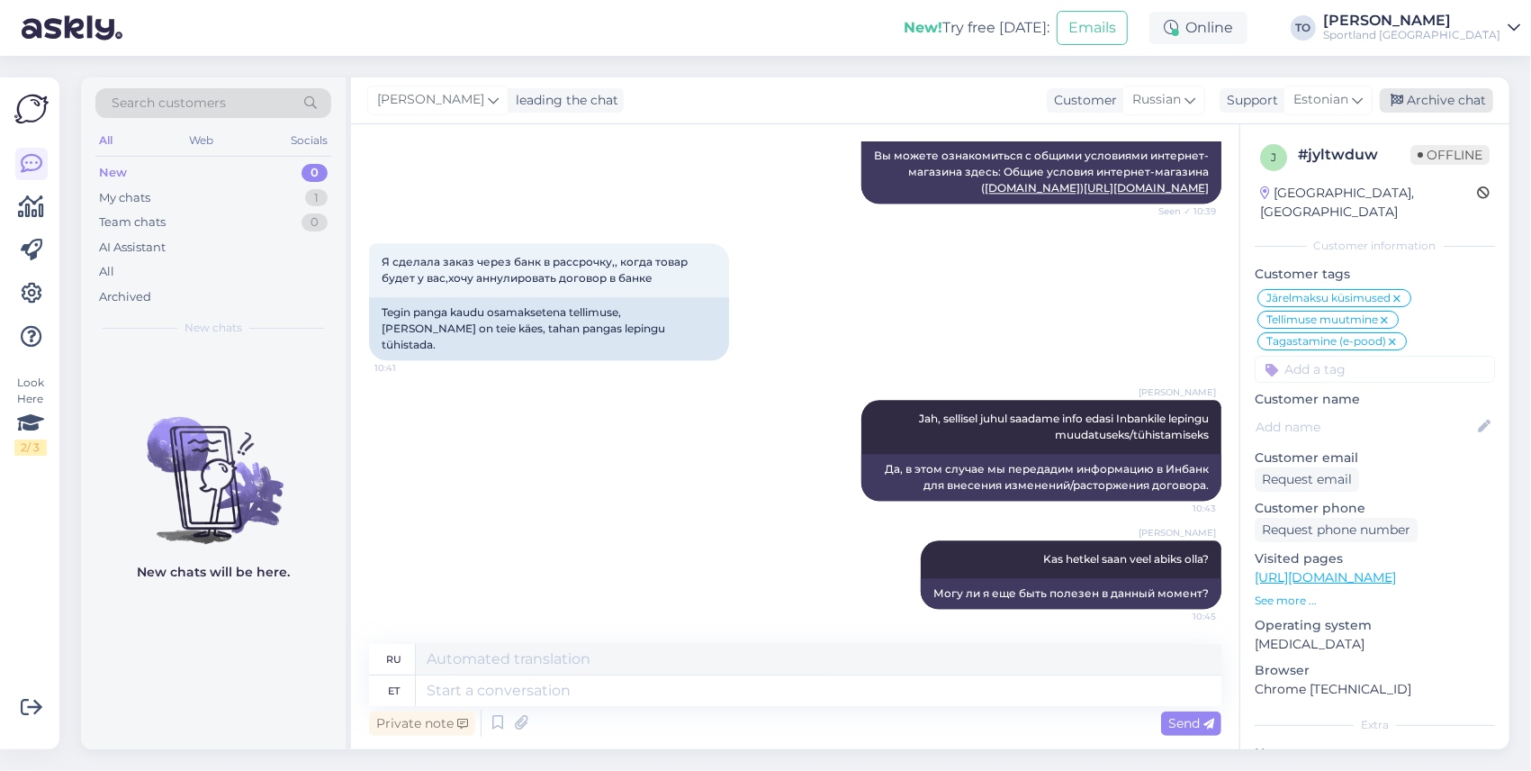
click at [1475, 104] on div "Archive chat" at bounding box center [1436, 100] width 113 height 24
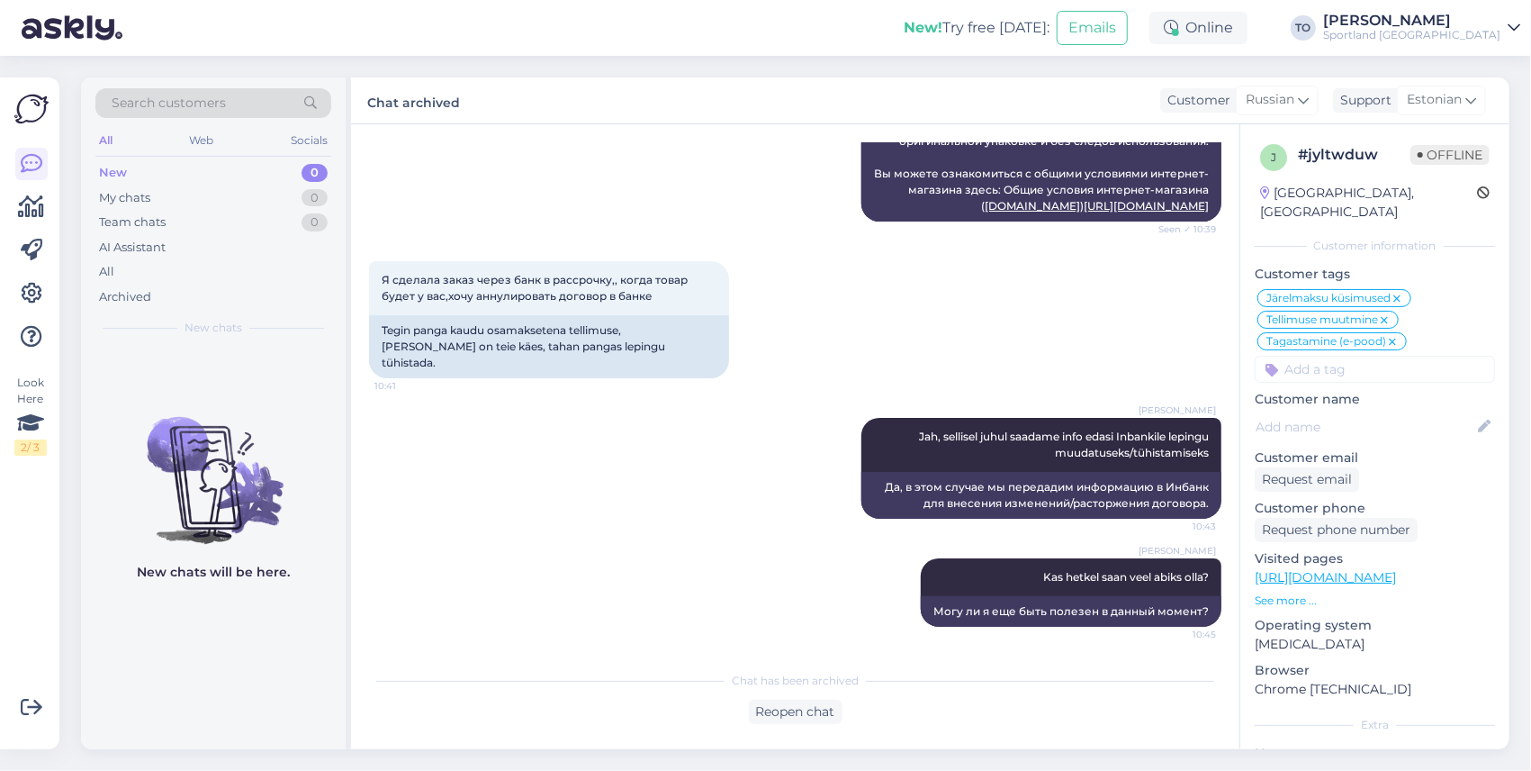
click at [1489, 40] on div "Sportland [GEOGRAPHIC_DATA]" at bounding box center [1411, 35] width 177 height 14
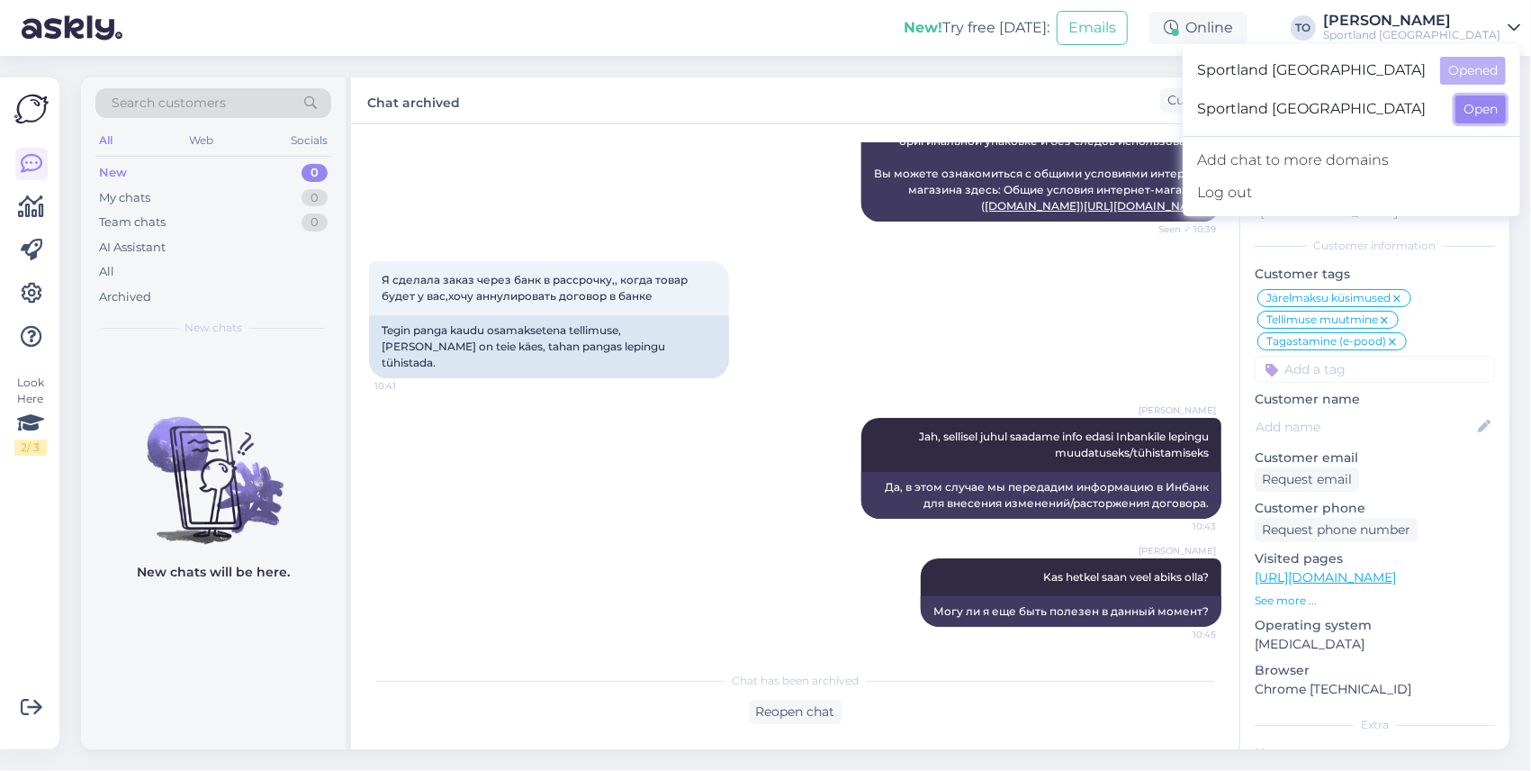
click at [1488, 102] on button "Open" at bounding box center [1481, 109] width 50 height 28
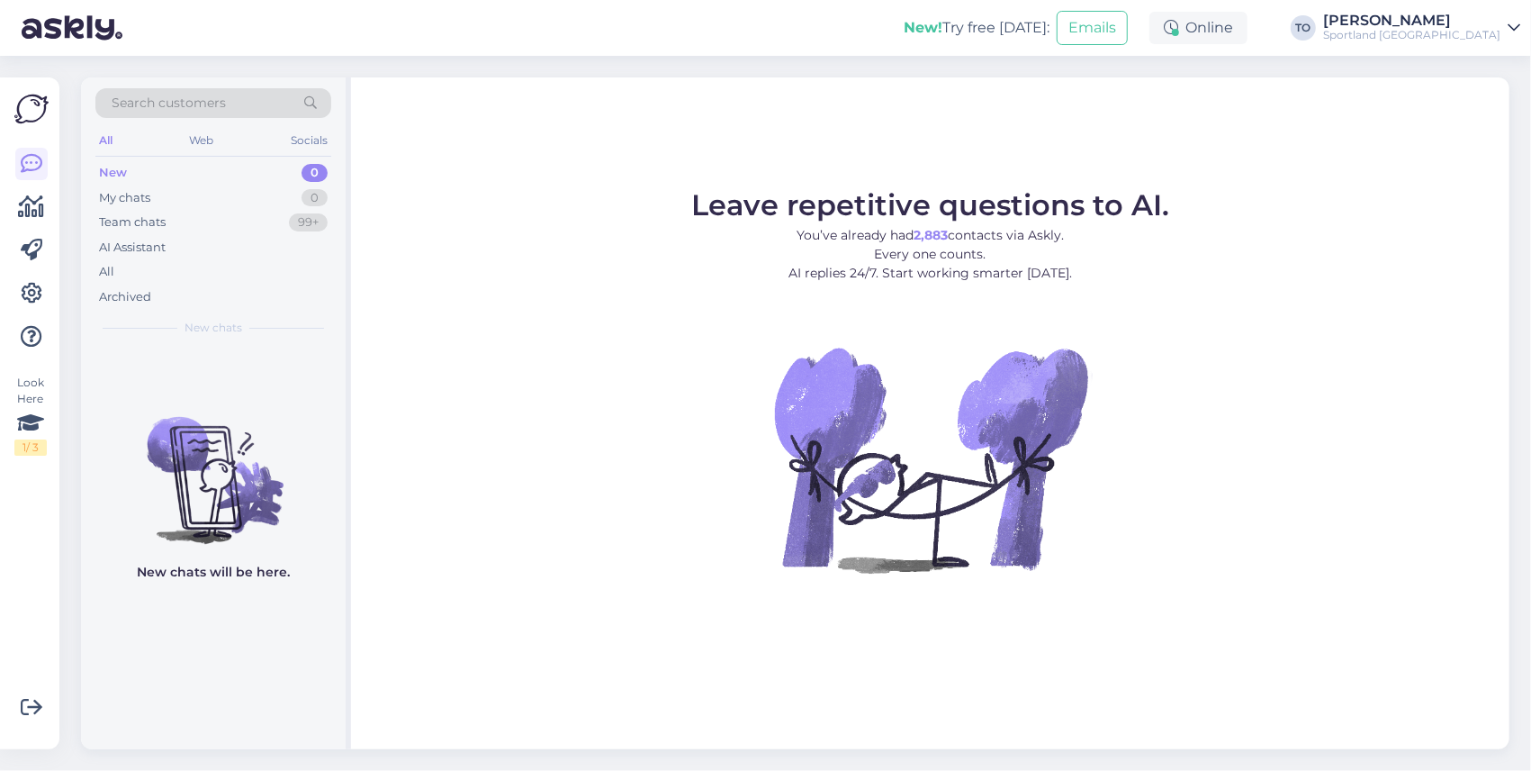
click at [1481, 29] on div "Sportland [GEOGRAPHIC_DATA]" at bounding box center [1411, 35] width 177 height 14
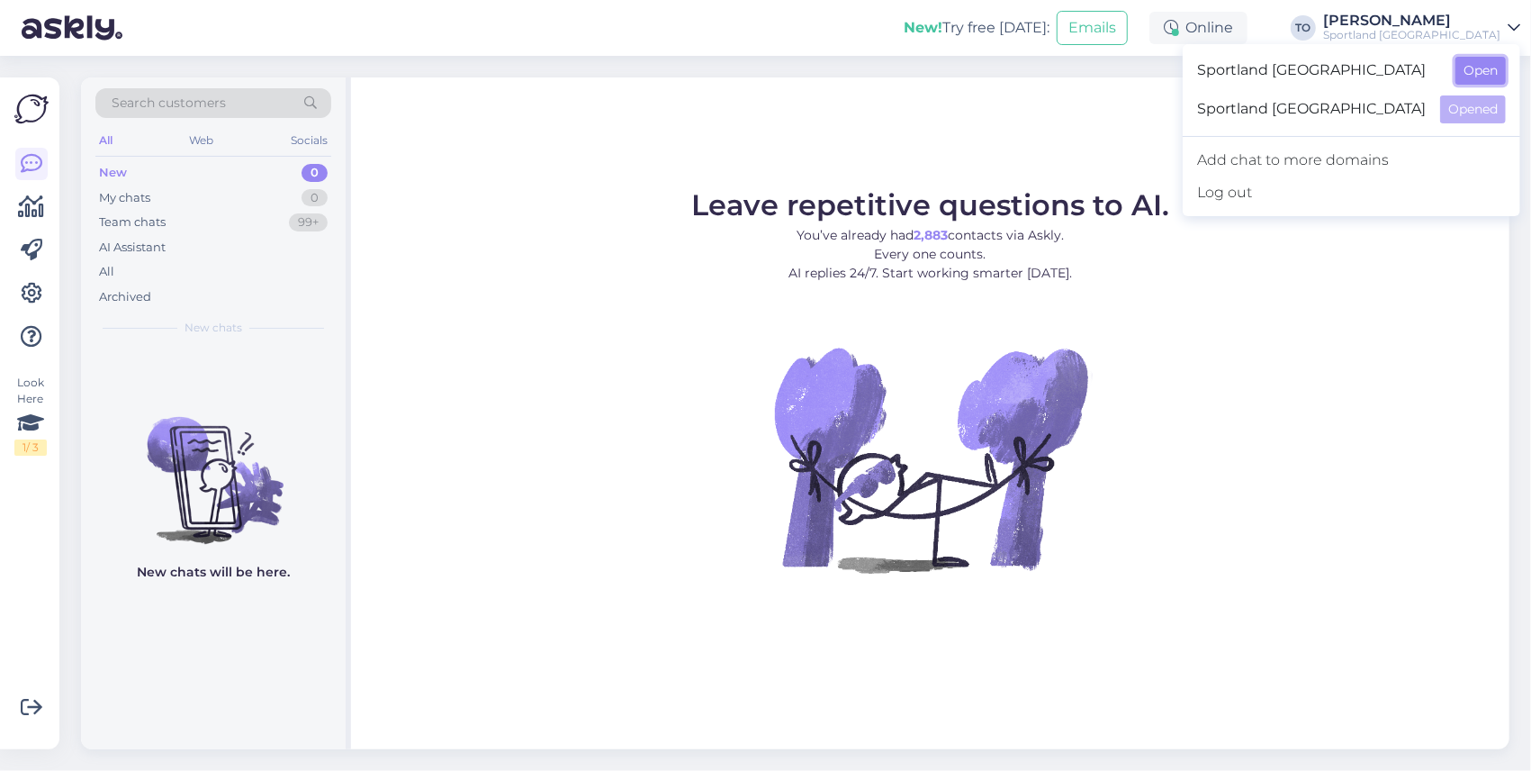
click at [1485, 76] on button "Open" at bounding box center [1481, 71] width 50 height 28
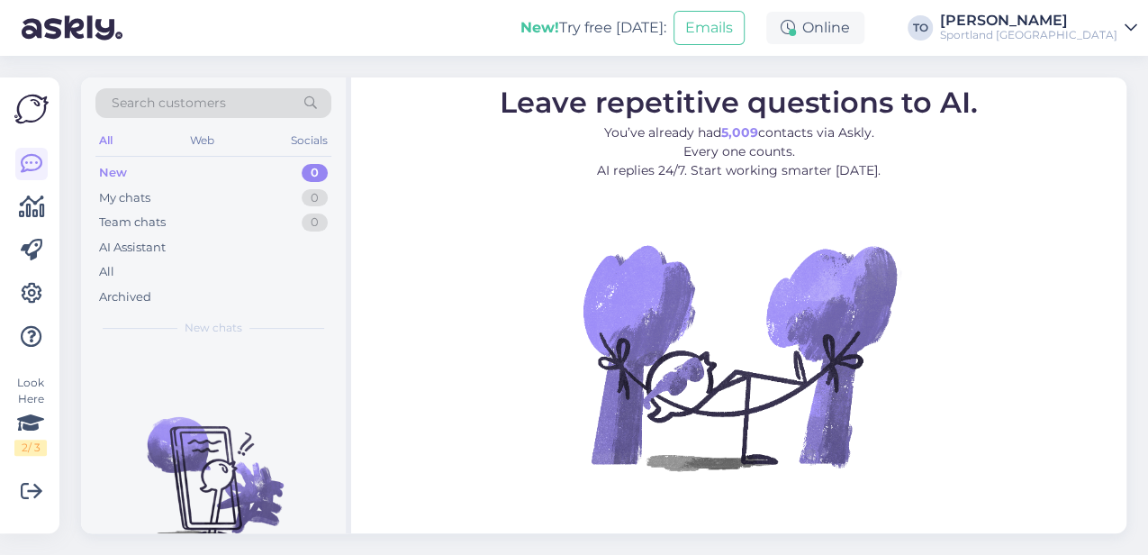
click at [1093, 39] on div "Sportland [GEOGRAPHIC_DATA]" at bounding box center [1028, 35] width 177 height 14
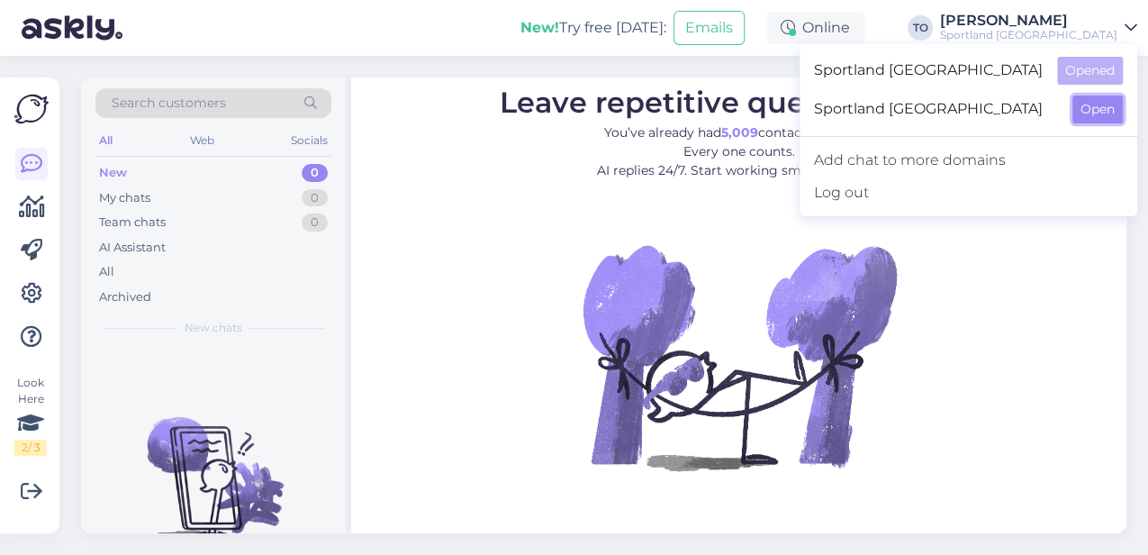
click at [1098, 108] on button "Open" at bounding box center [1097, 109] width 50 height 28
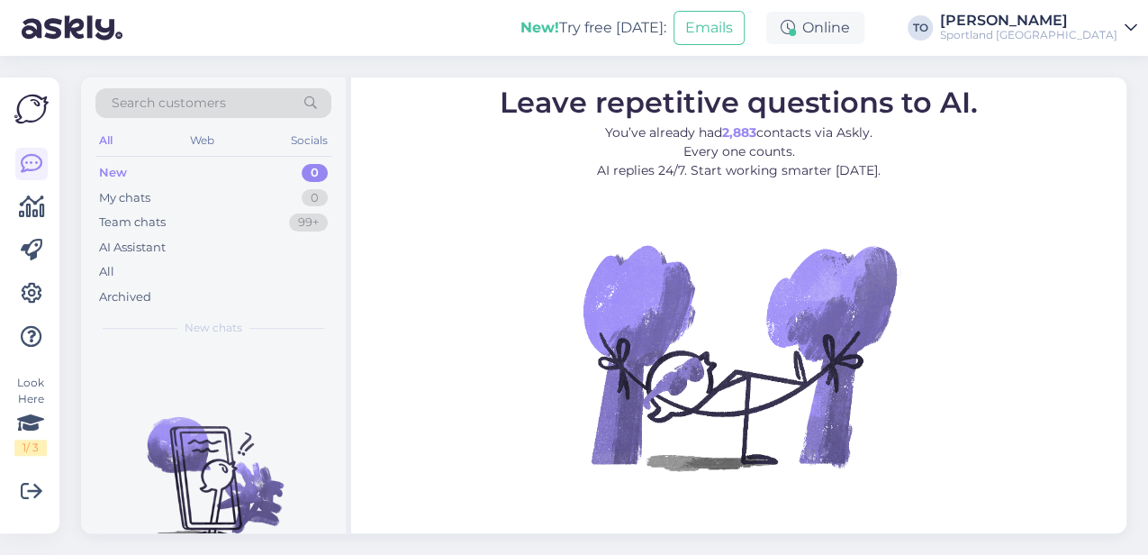
click at [1082, 41] on div "Sportland [GEOGRAPHIC_DATA]" at bounding box center [1028, 35] width 177 height 14
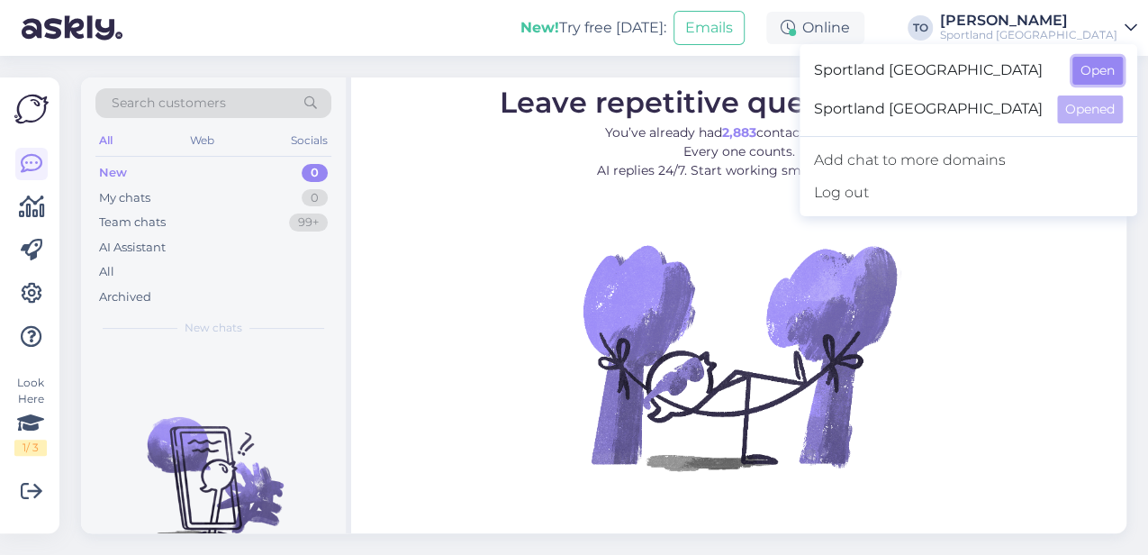
click at [1075, 69] on button "Open" at bounding box center [1097, 71] width 50 height 28
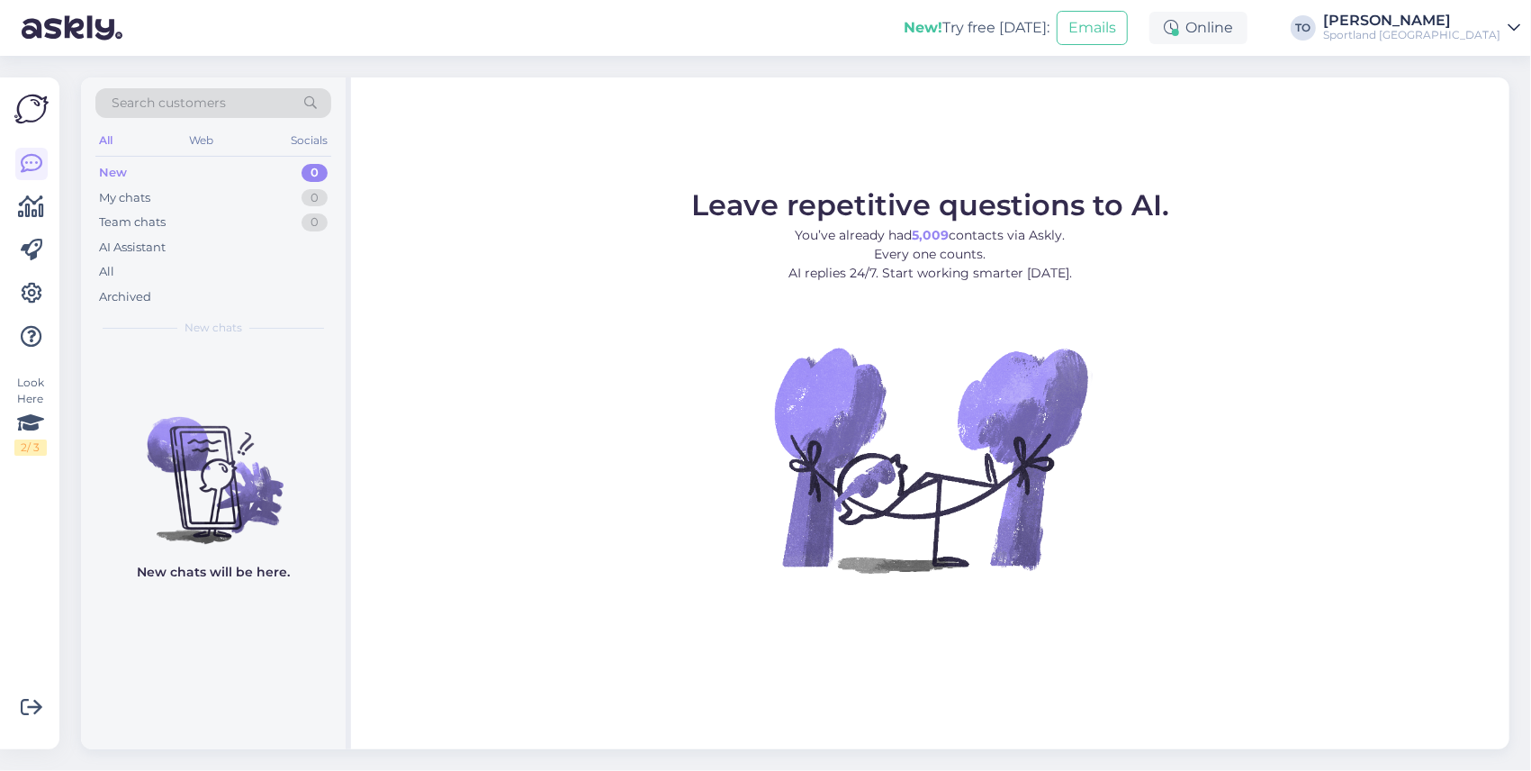
drag, startPoint x: 1495, startPoint y: 32, endPoint x: 1496, endPoint y: 41, distance: 9.9
click at [1496, 32] on div "Sportland [GEOGRAPHIC_DATA]" at bounding box center [1411, 35] width 177 height 14
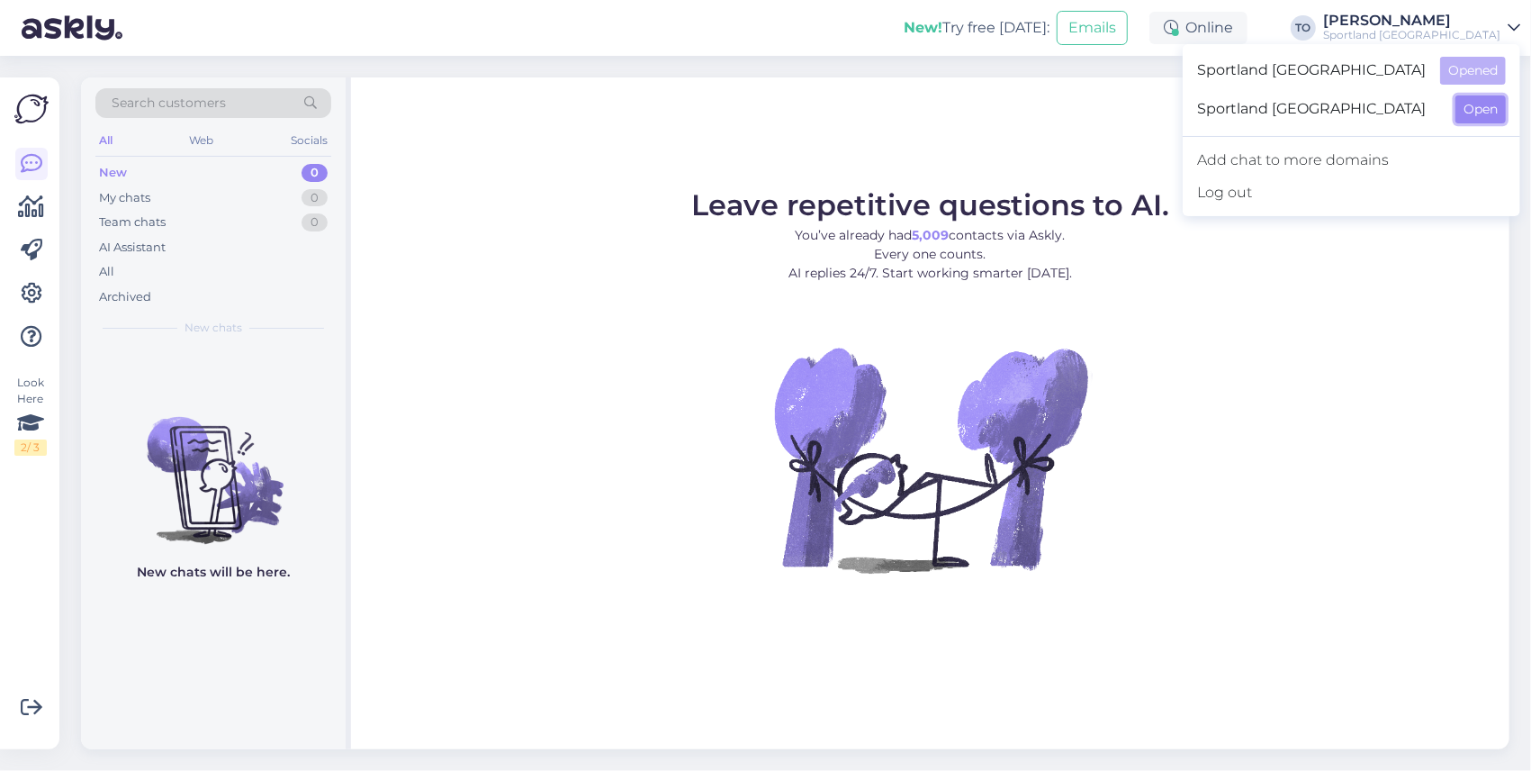
click at [1471, 115] on button "Open" at bounding box center [1481, 109] width 50 height 28
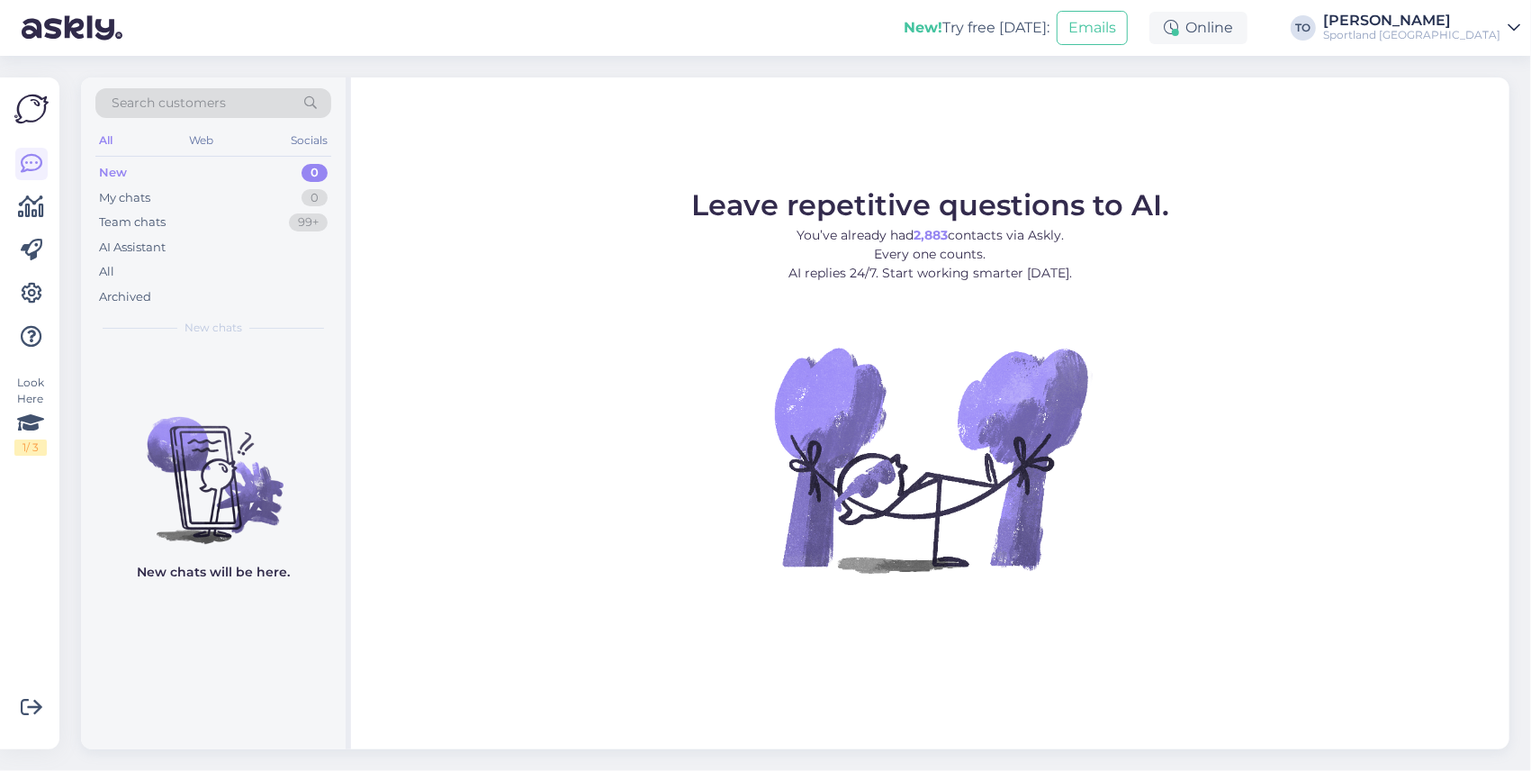
click at [1473, 25] on div "[PERSON_NAME]" at bounding box center [1411, 21] width 177 height 14
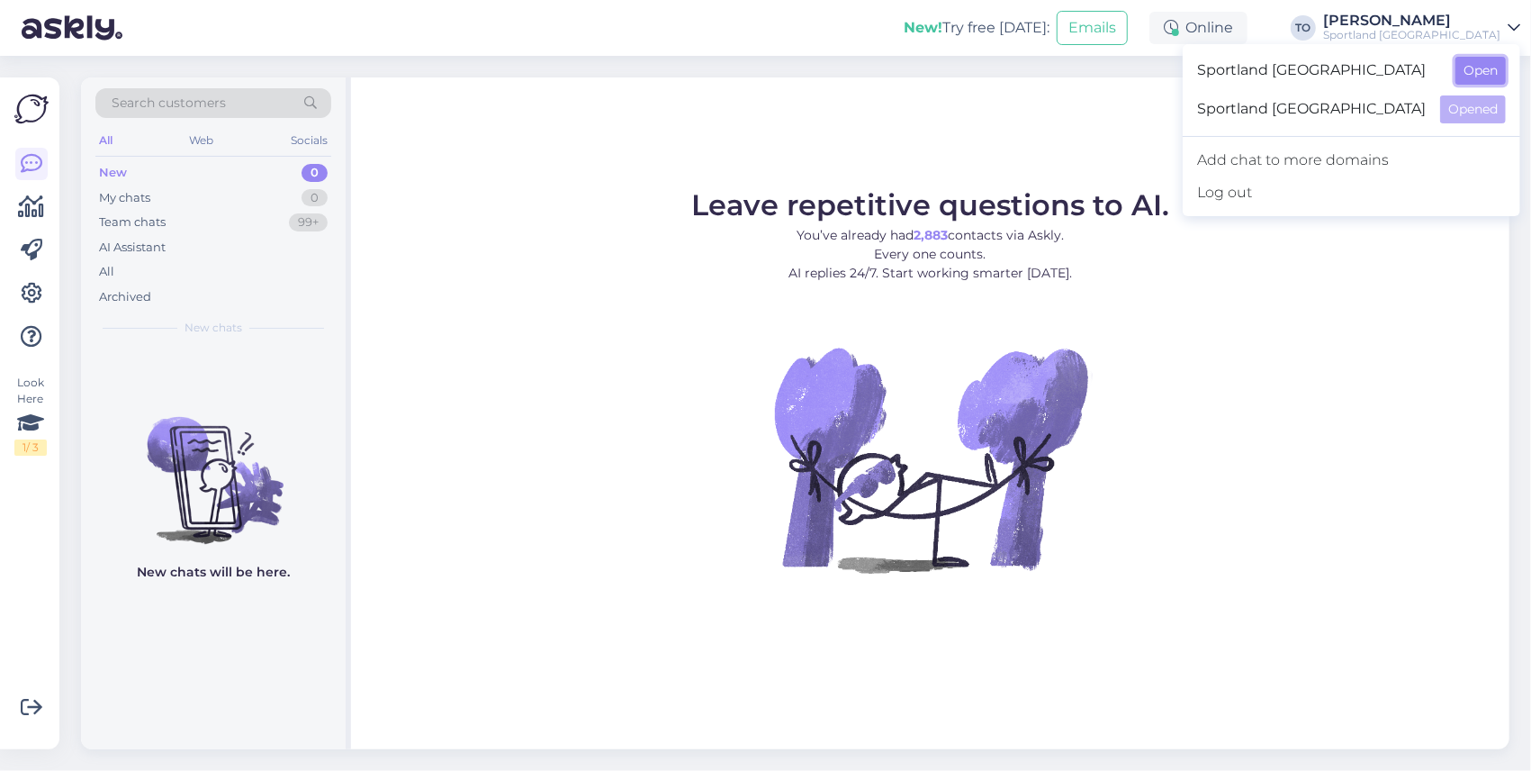
click at [1493, 59] on button "Open" at bounding box center [1481, 71] width 50 height 28
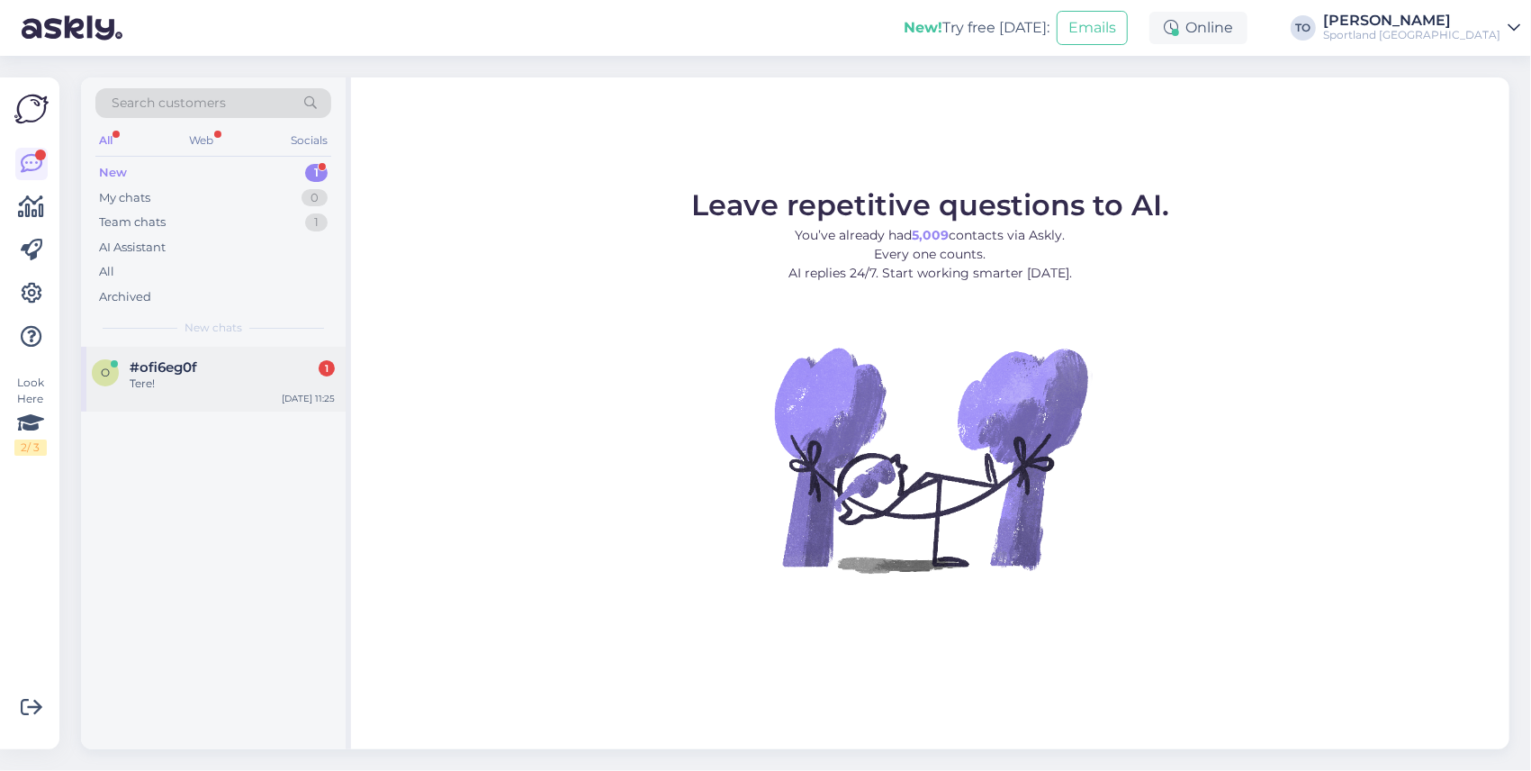
drag, startPoint x: 228, startPoint y: 369, endPoint x: 337, endPoint y: 380, distance: 109.5
click at [230, 369] on div "#ofi6eg0f 1" at bounding box center [232, 367] width 205 height 16
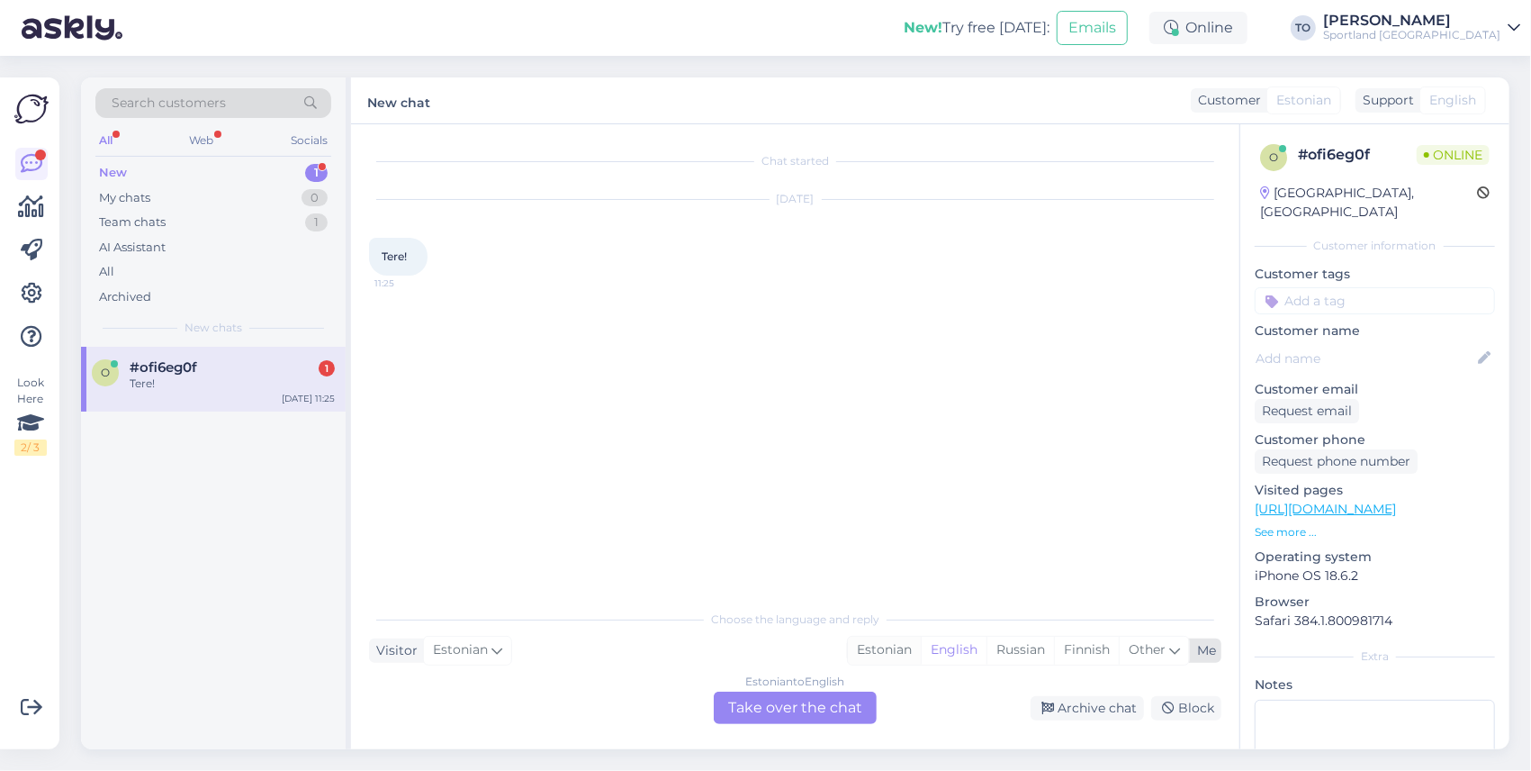
click at [864, 652] on div "Estonian" at bounding box center [884, 650] width 73 height 27
click at [835, 701] on div "Estonian to Estonian Take over the chat" at bounding box center [795, 707] width 163 height 32
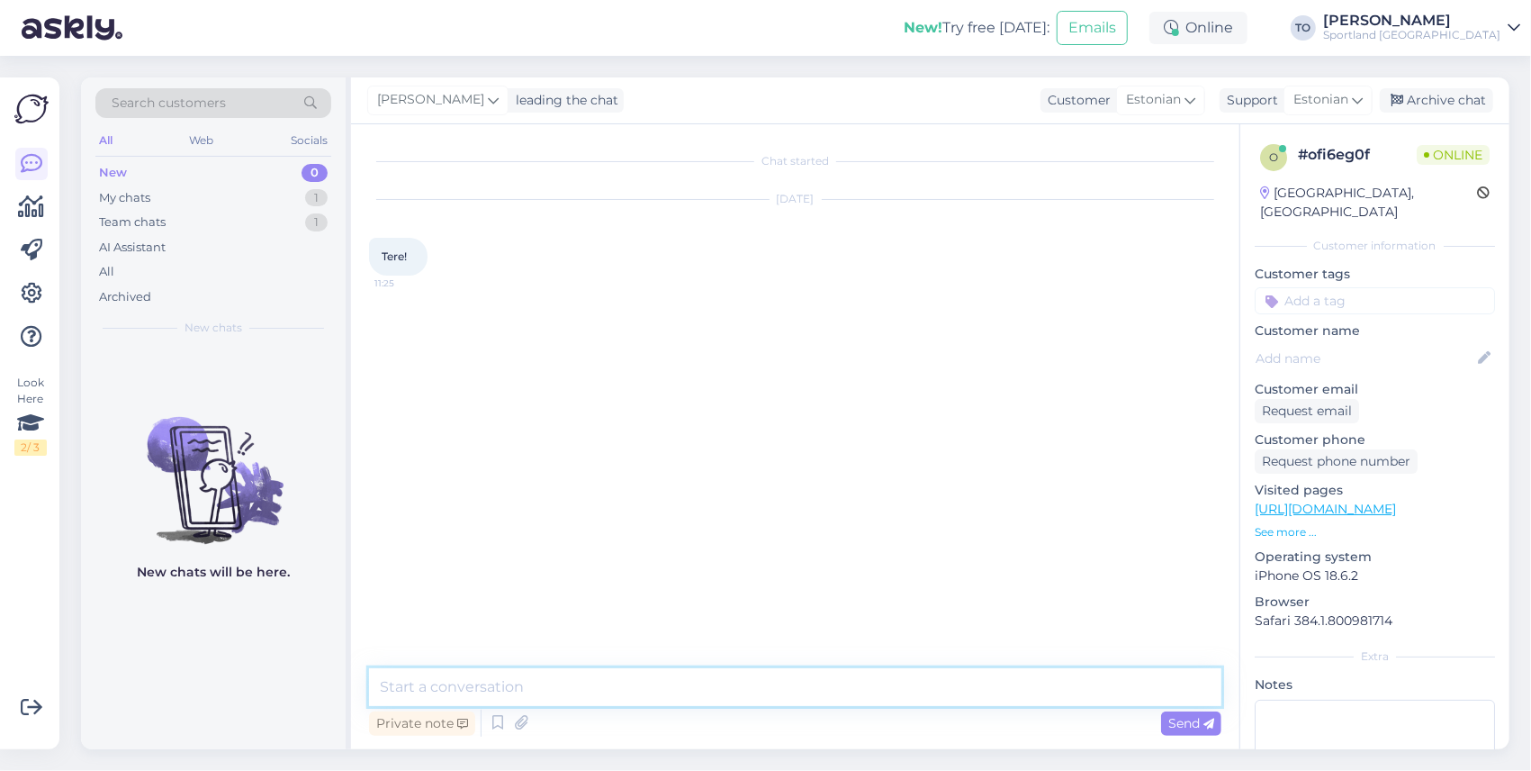
click at [756, 686] on textarea at bounding box center [795, 687] width 853 height 38
click at [513, 693] on textarea "Tere! [PERSON_NAME] KLienditeenindusest" at bounding box center [795, 687] width 853 height 38
click at [570, 684] on textarea at bounding box center [795, 687] width 853 height 38
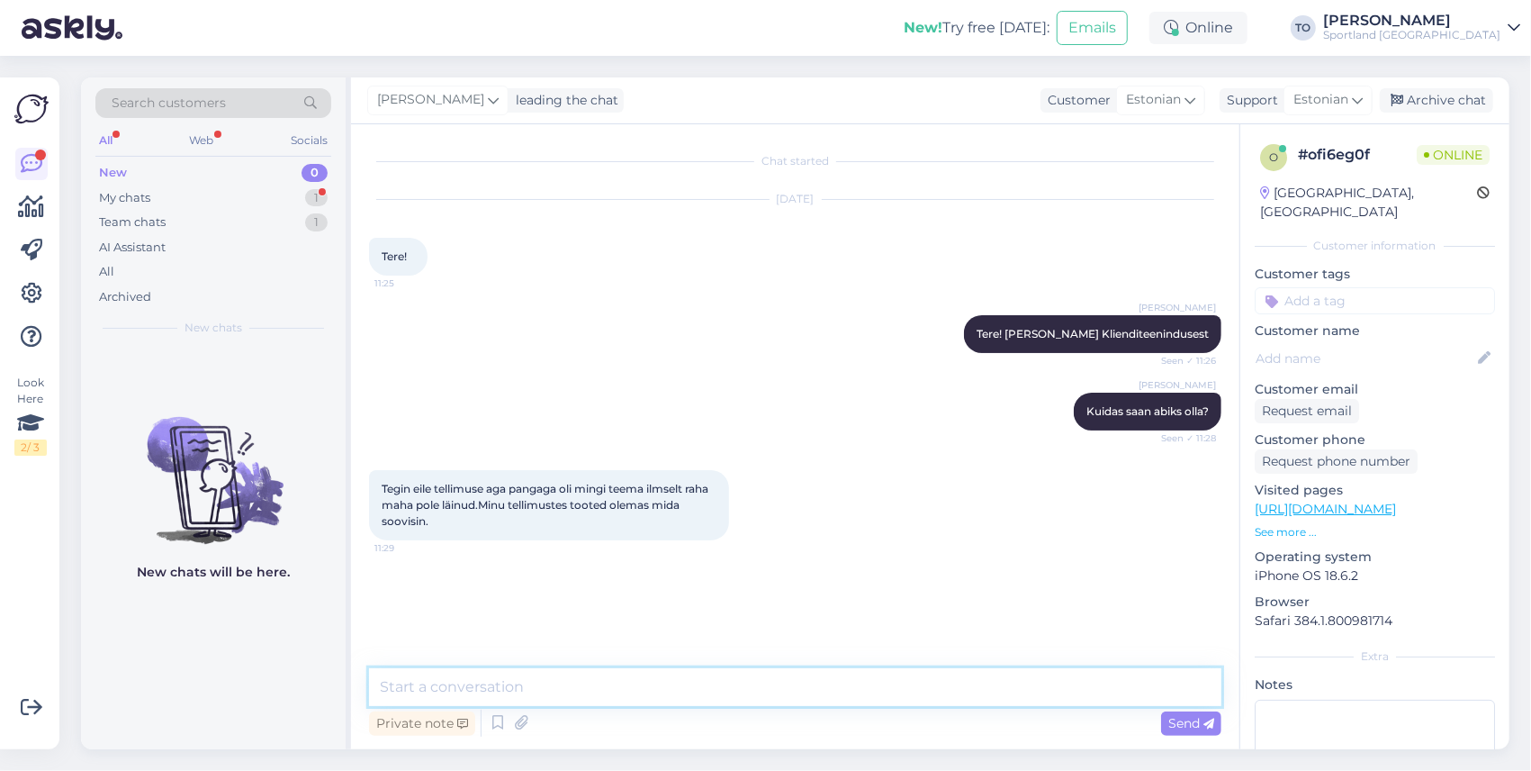
click at [600, 678] on textarea at bounding box center [795, 687] width 853 height 38
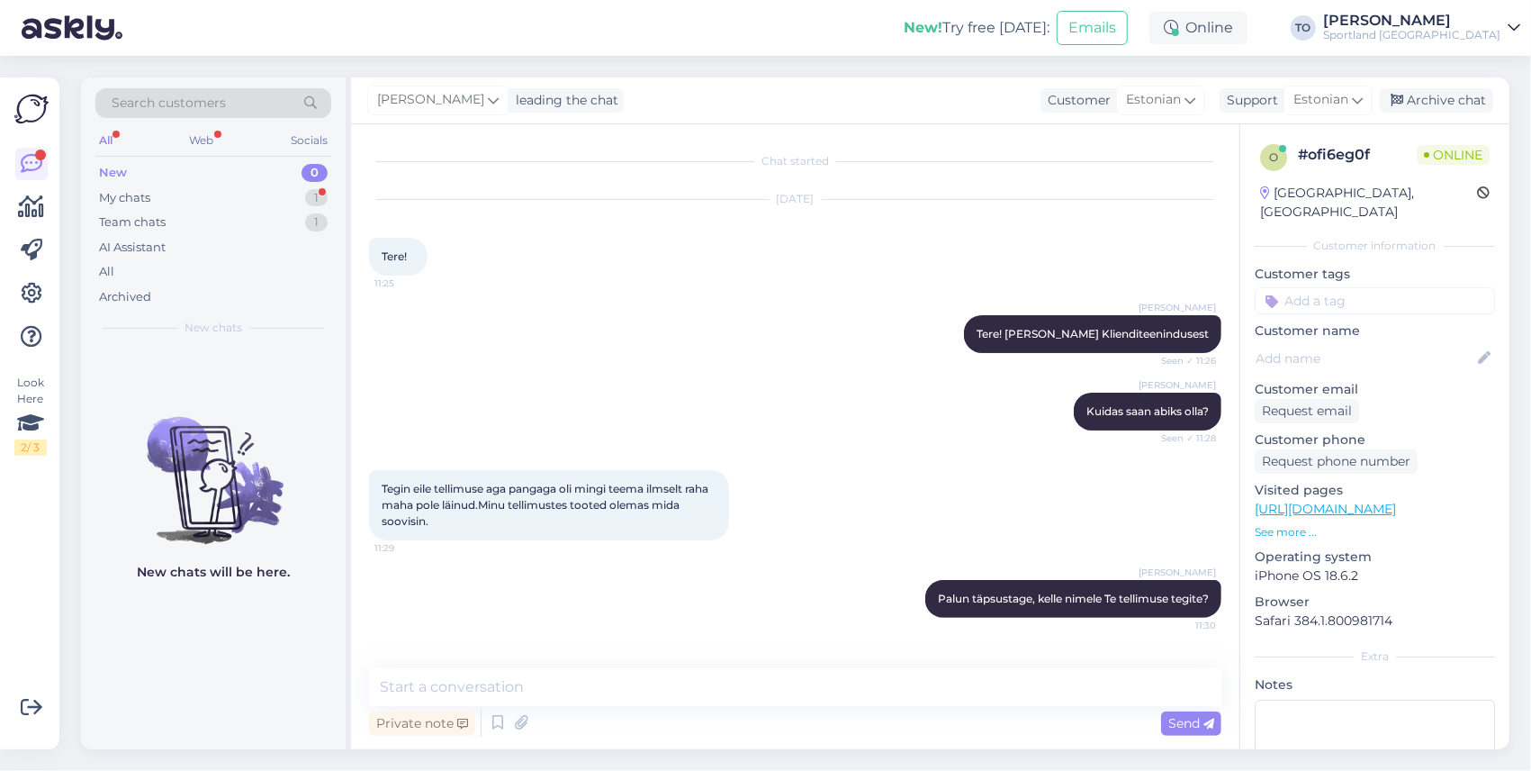
click at [1395, 292] on input at bounding box center [1375, 300] width 240 height 27
click at [1394, 364] on span "Tellimuse üldine info" at bounding box center [1376, 369] width 110 height 11
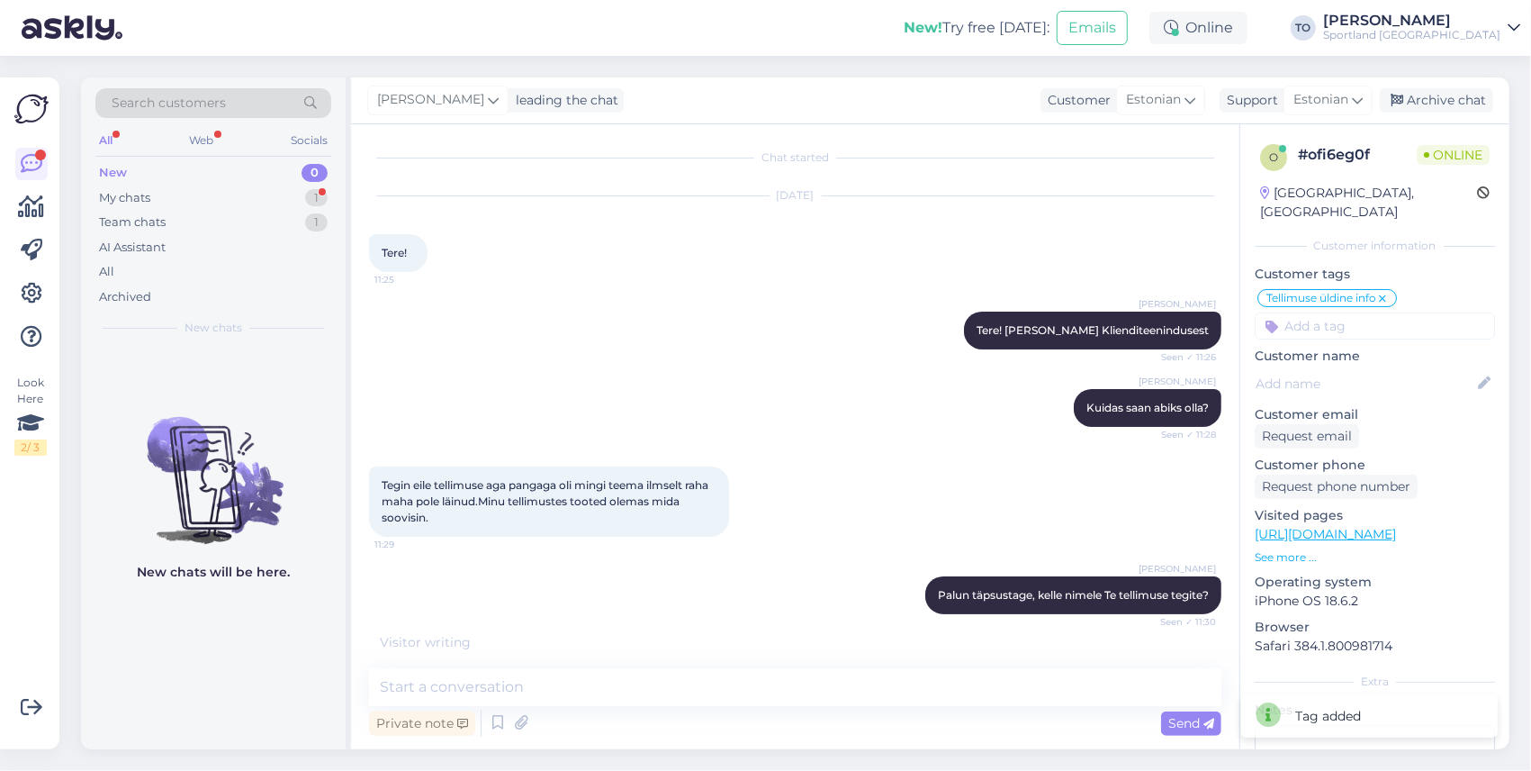
scroll to position [63, 0]
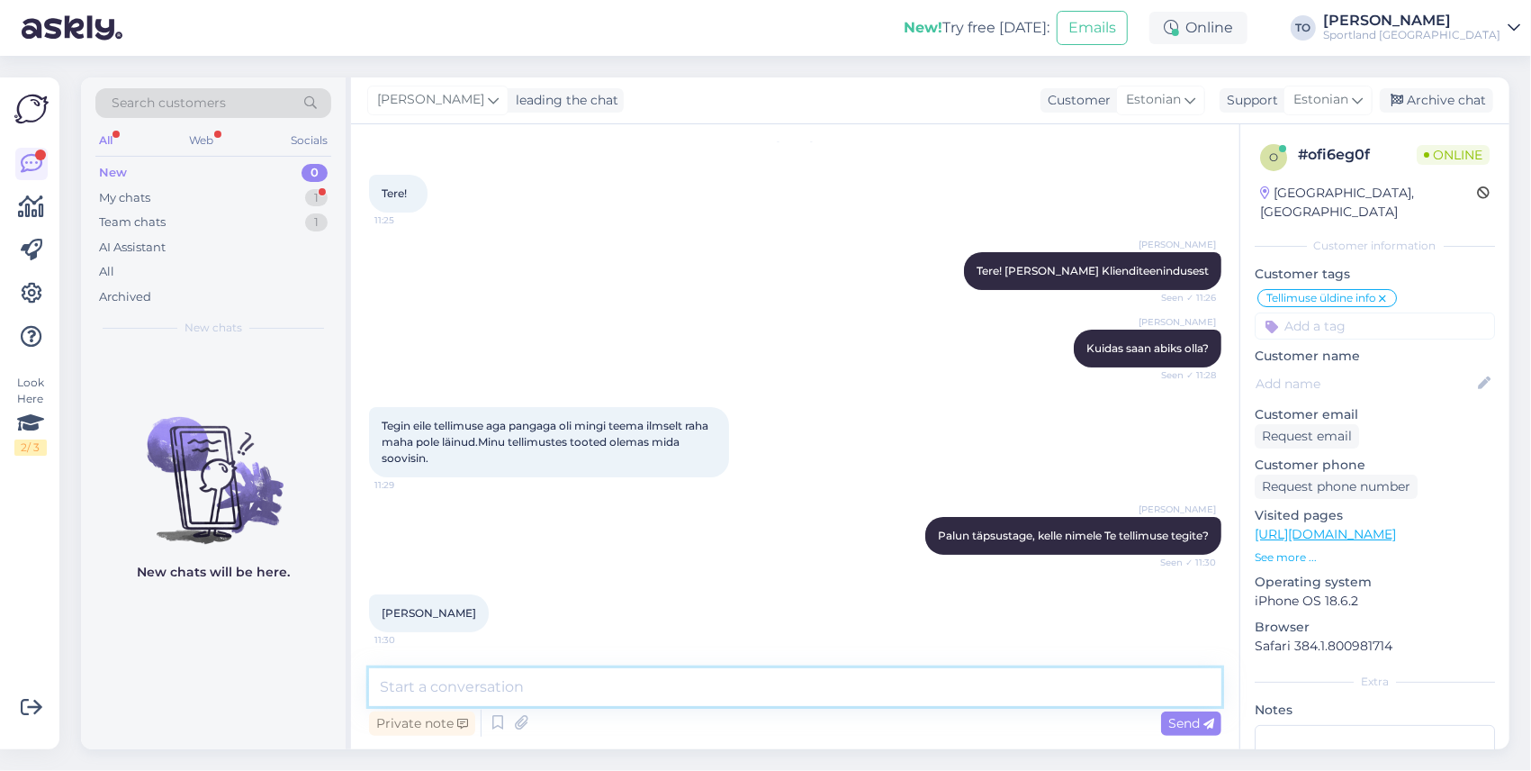
click at [529, 684] on textarea at bounding box center [795, 687] width 853 height 38
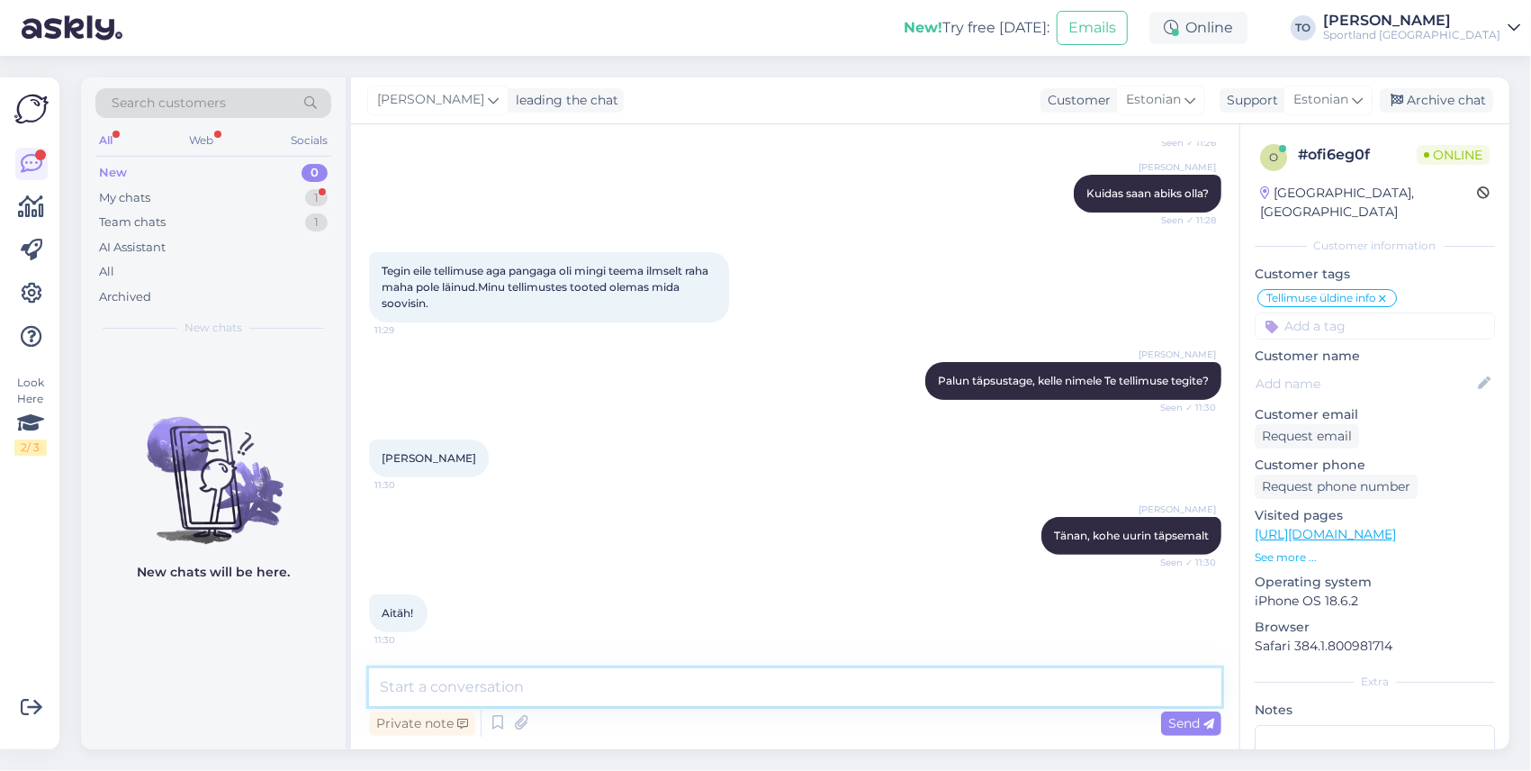
scroll to position [312, 0]
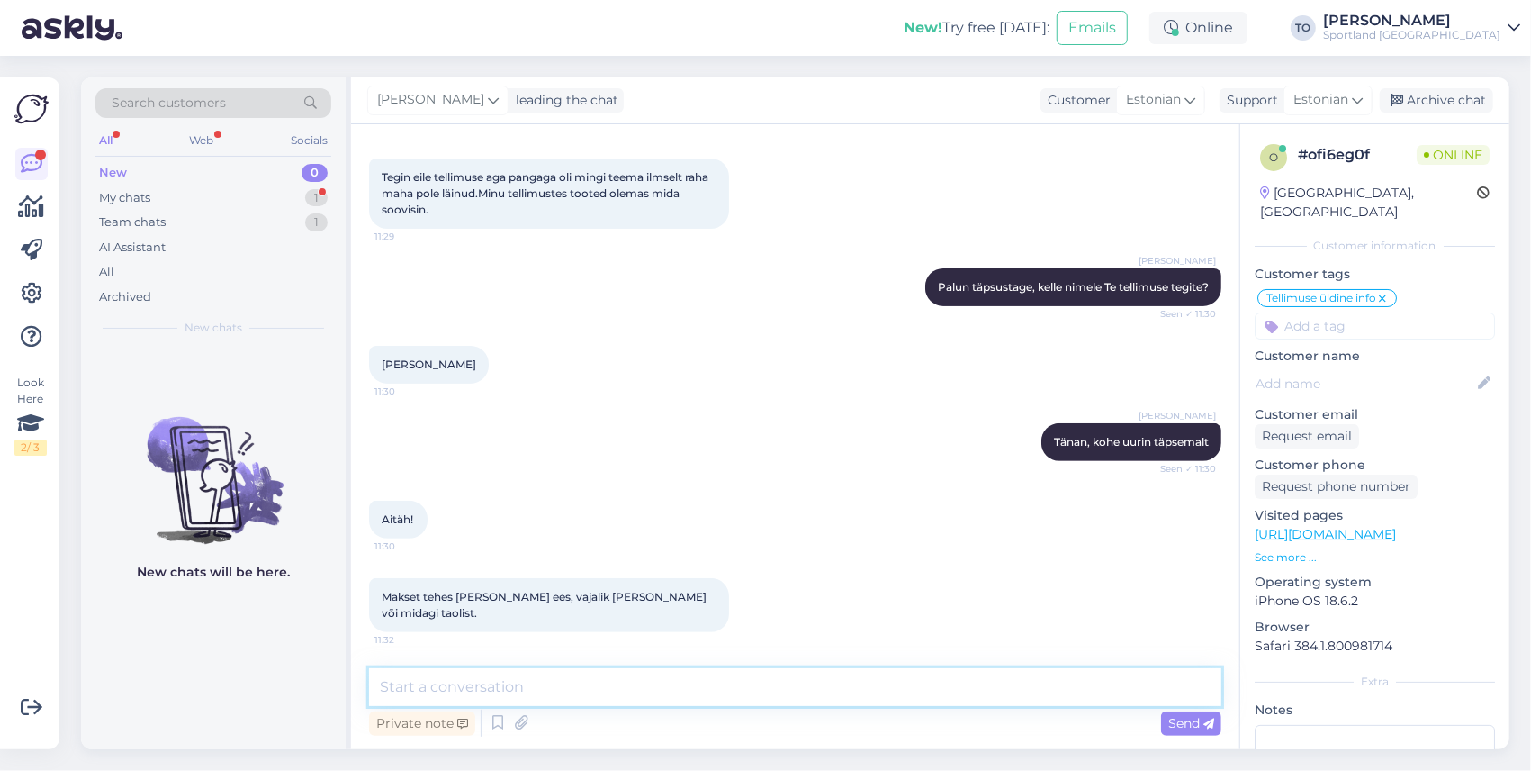
click at [591, 684] on textarea at bounding box center [795, 687] width 853 height 38
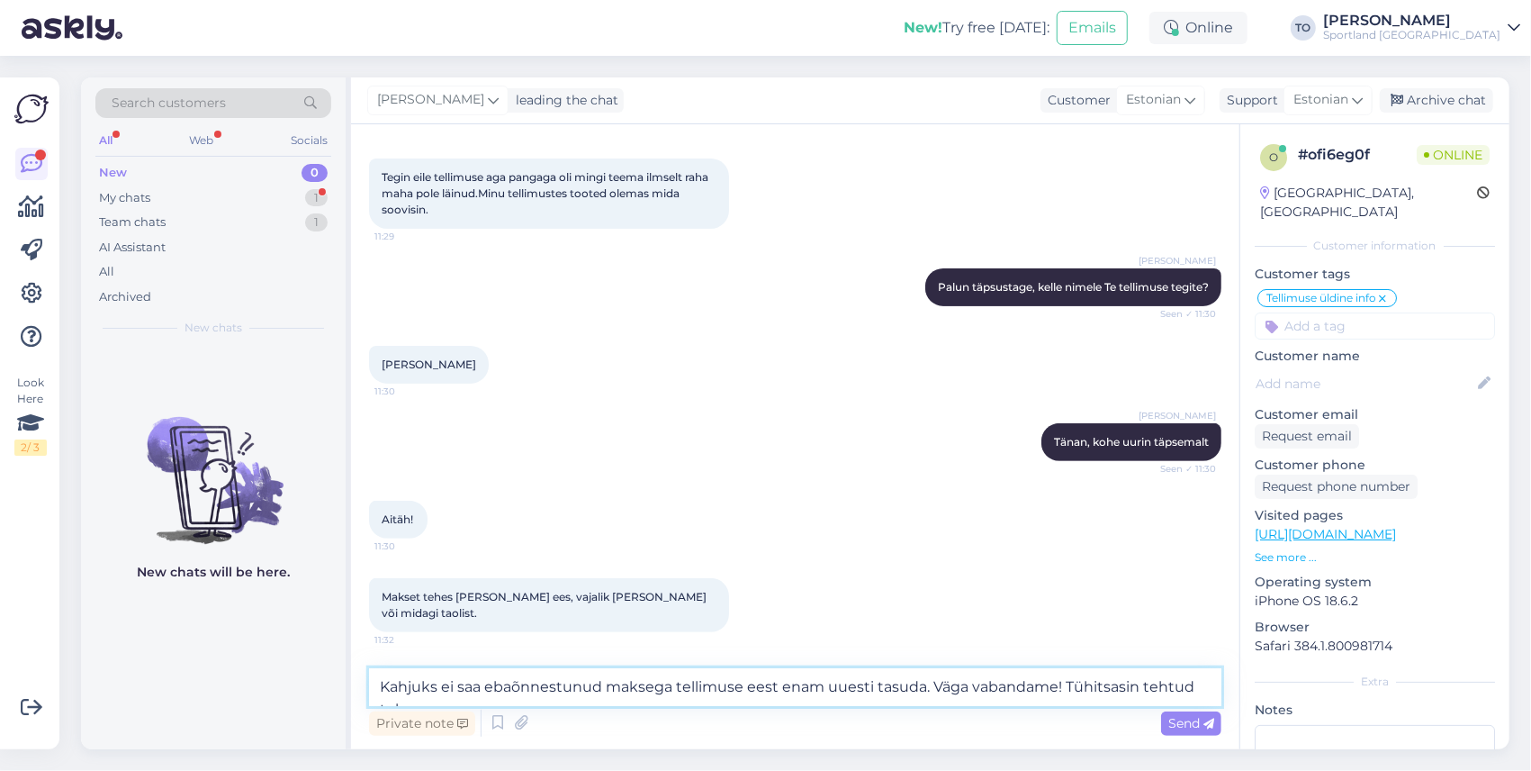
scroll to position [330, 0]
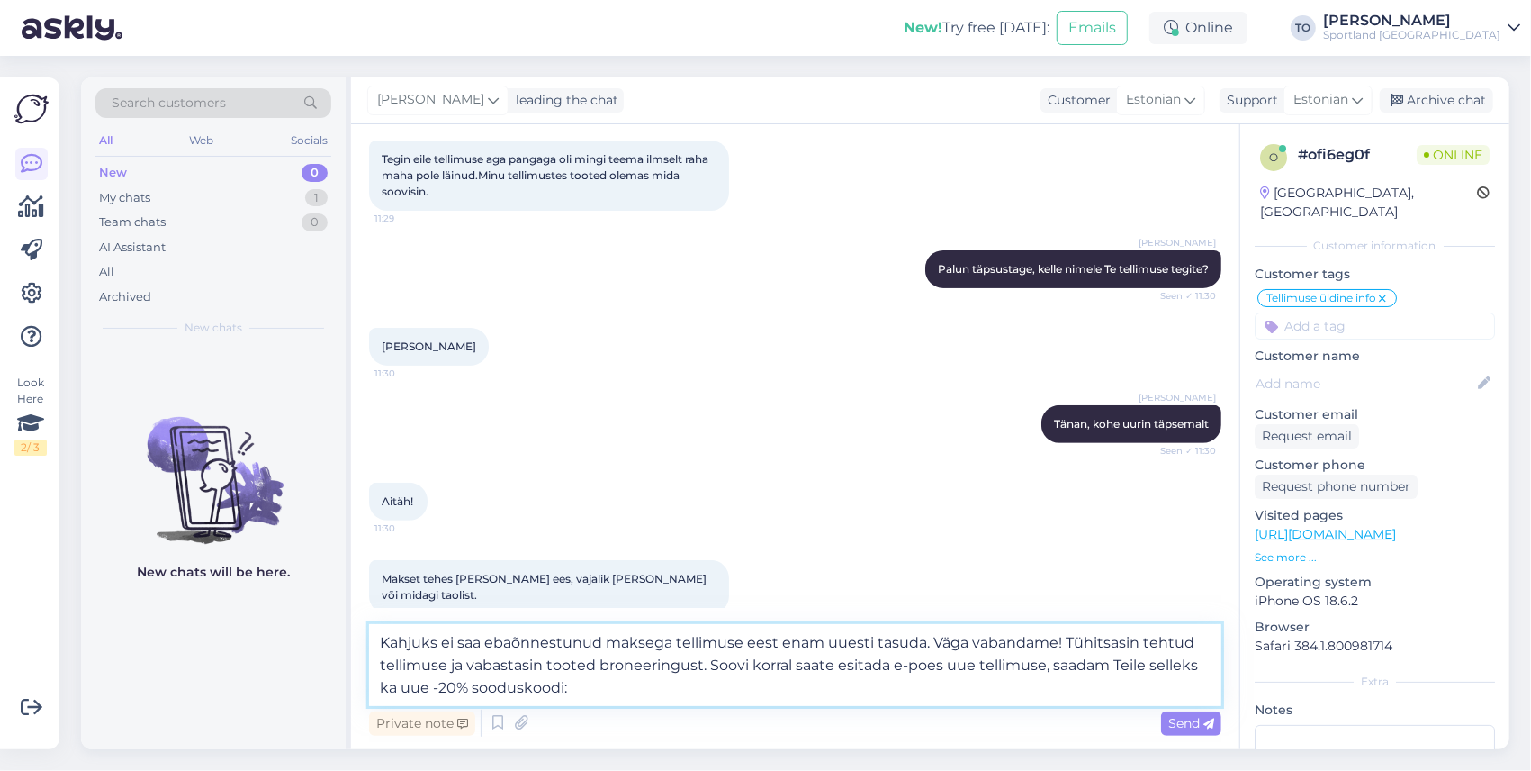
paste textarea "GX4MQC"
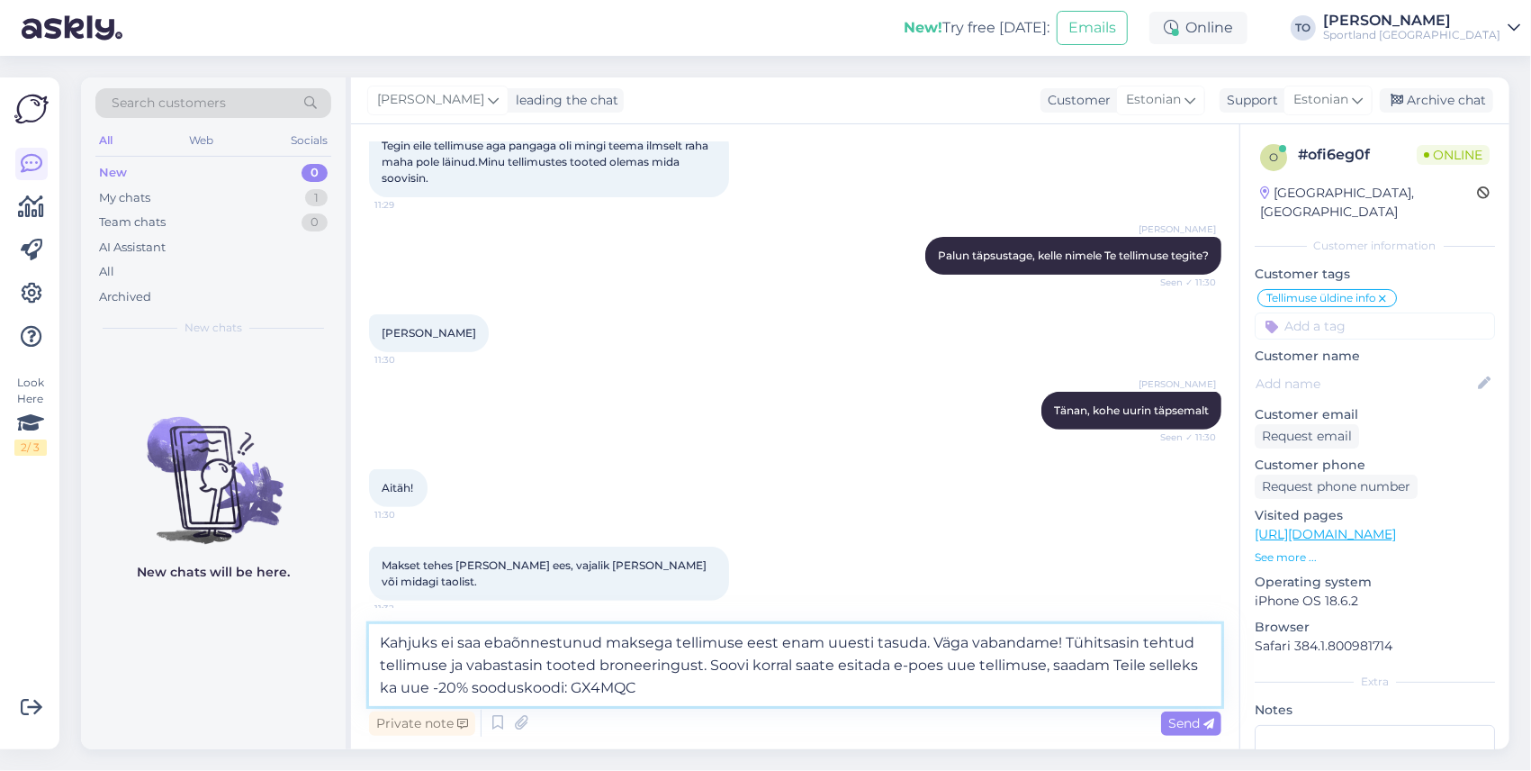
scroll to position [355, 0]
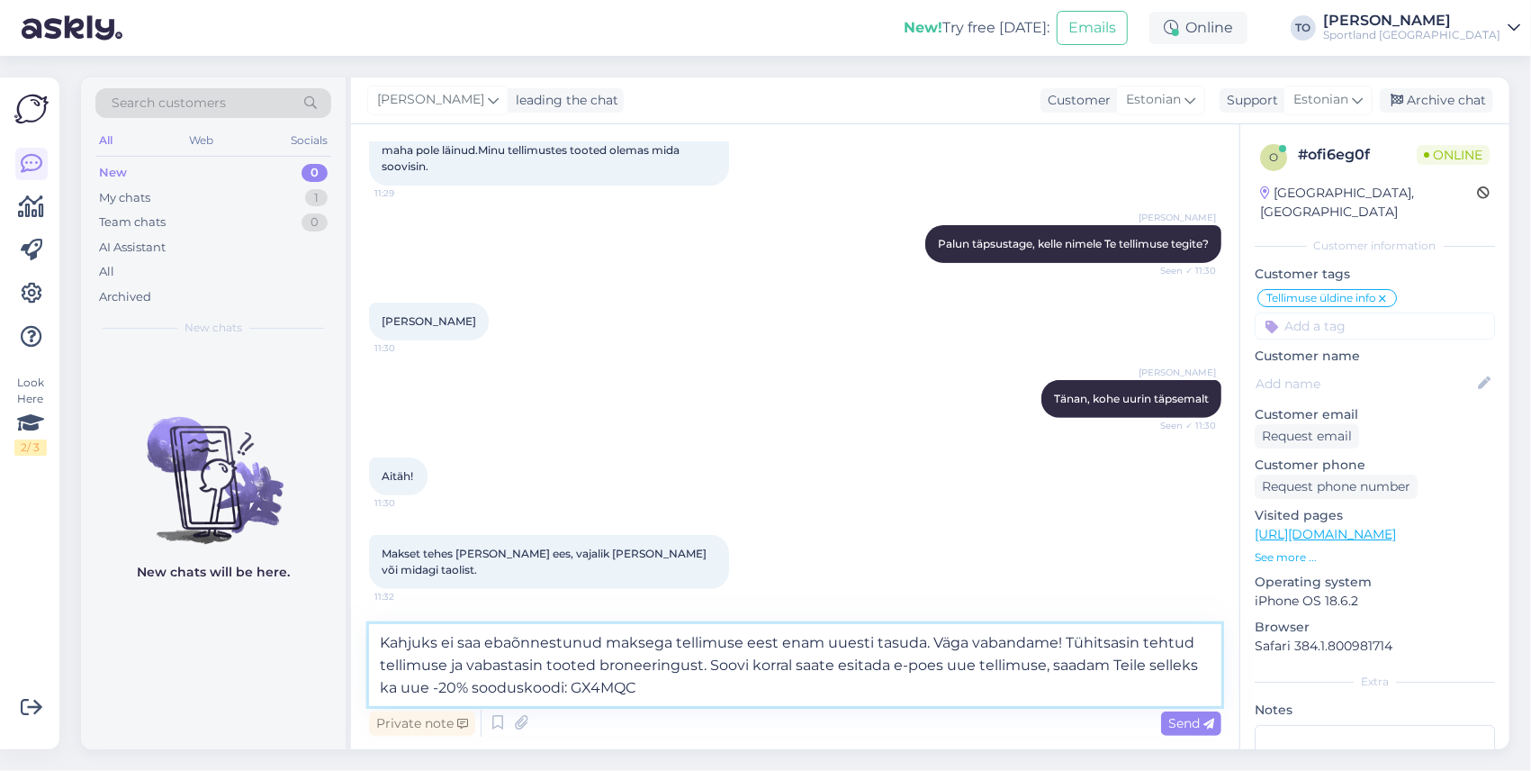
click at [1107, 668] on textarea "Kahjuks ei saa ebaõnnestunud maksega tellimuse eest enam uuesti tasuda. Väga va…" at bounding box center [795, 665] width 853 height 82
click at [1179, 717] on span "Send" at bounding box center [1192, 723] width 46 height 16
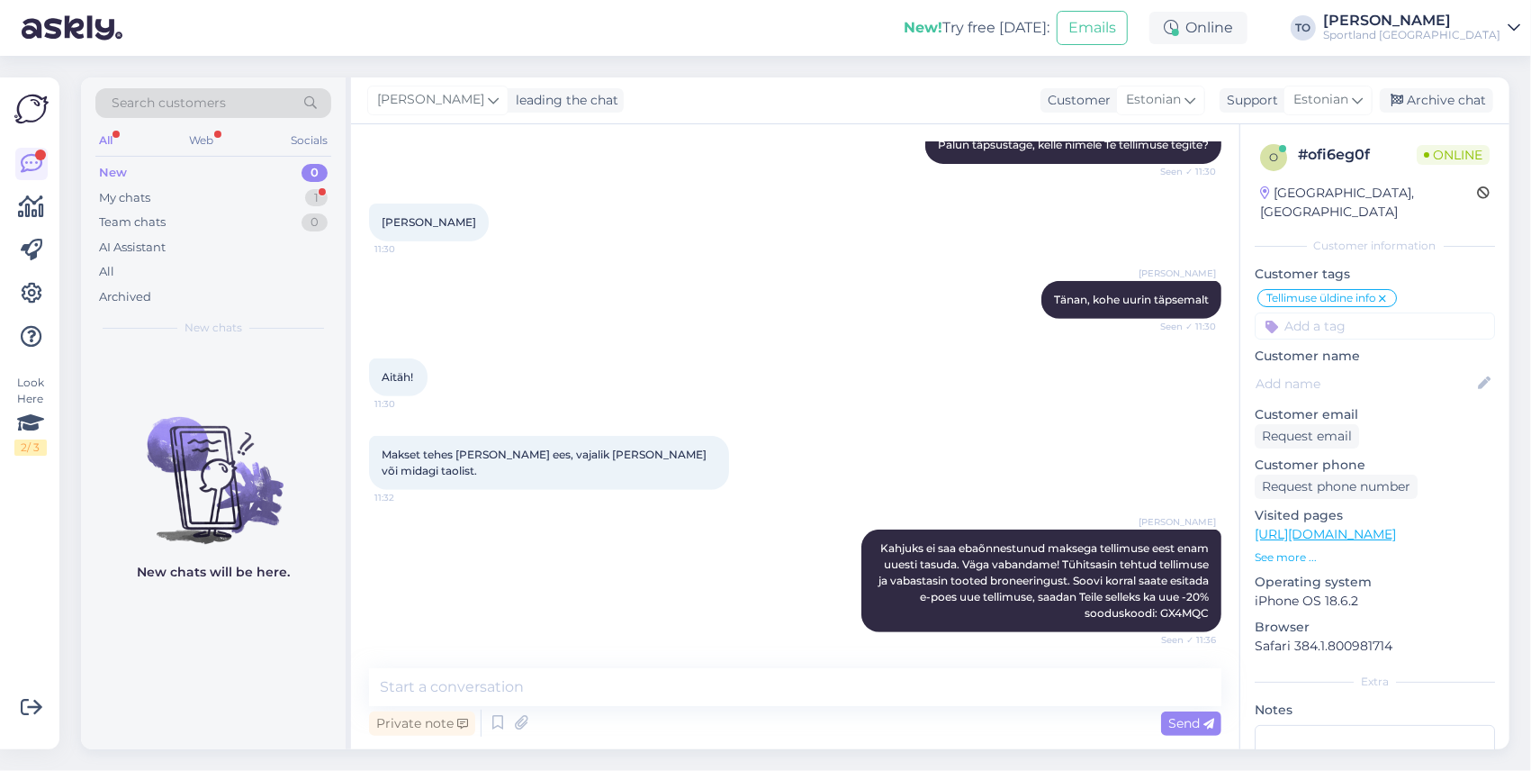
scroll to position [531, 0]
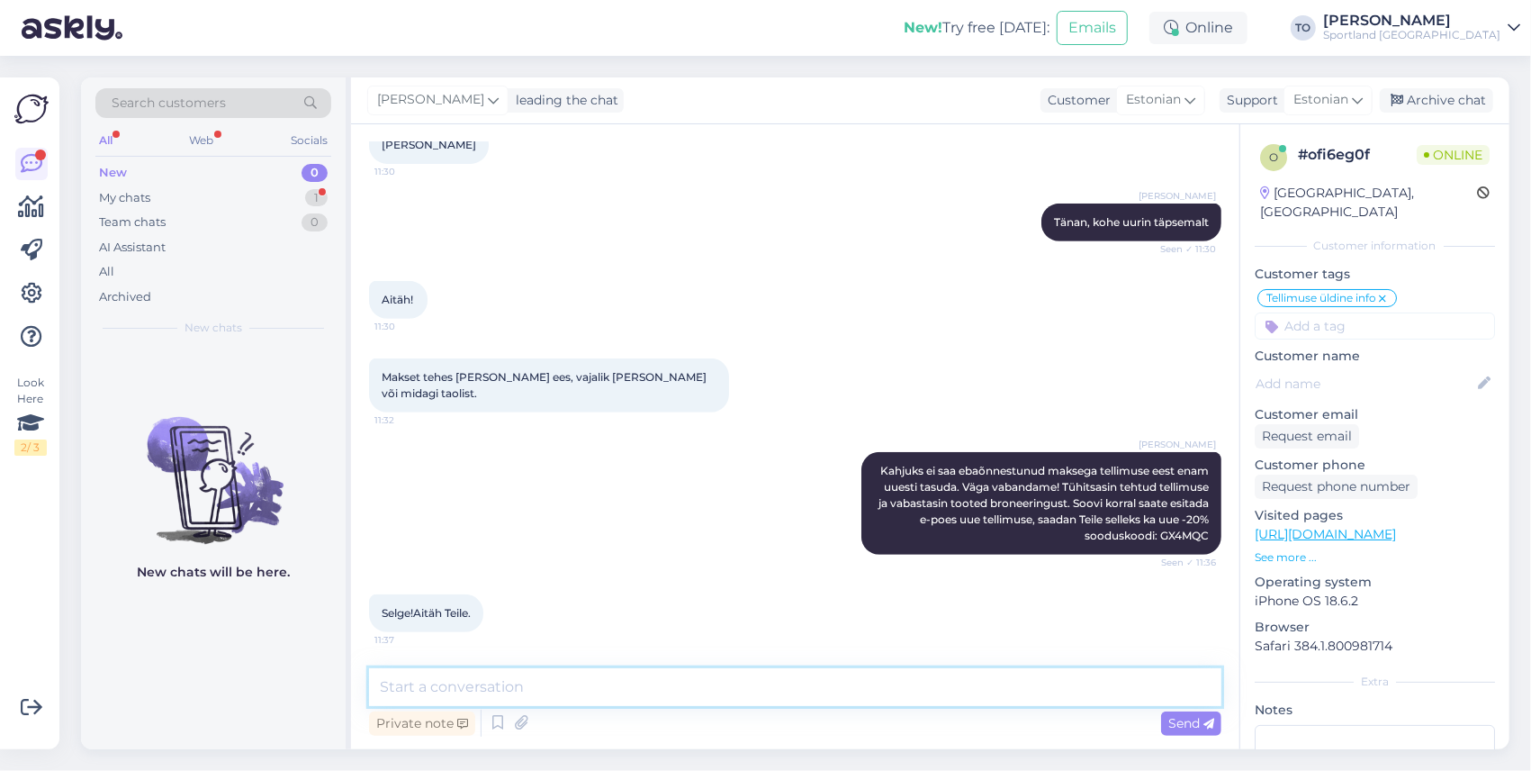
click at [497, 681] on textarea at bounding box center [795, 687] width 853 height 38
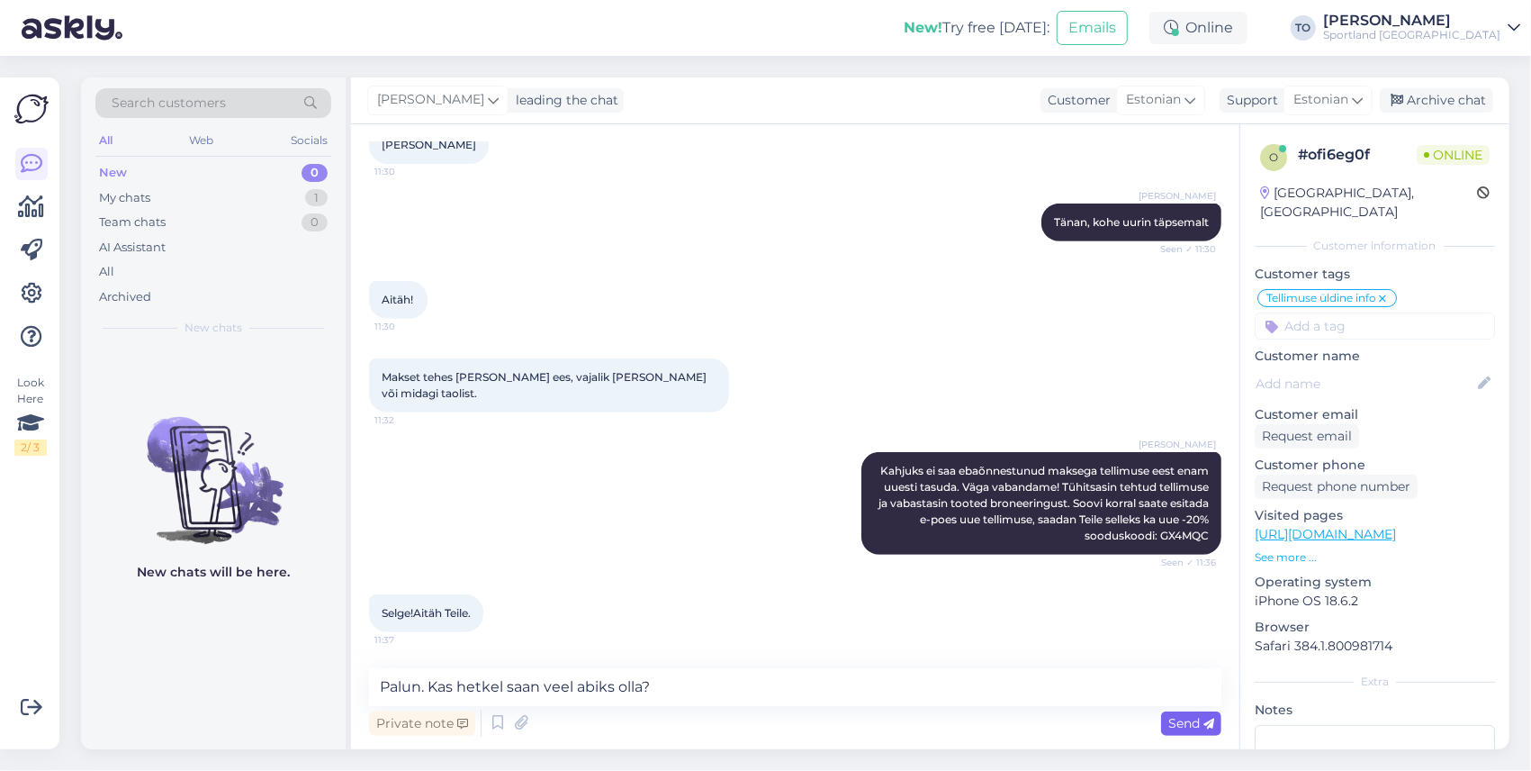
click at [1181, 721] on span "Send" at bounding box center [1192, 723] width 46 height 16
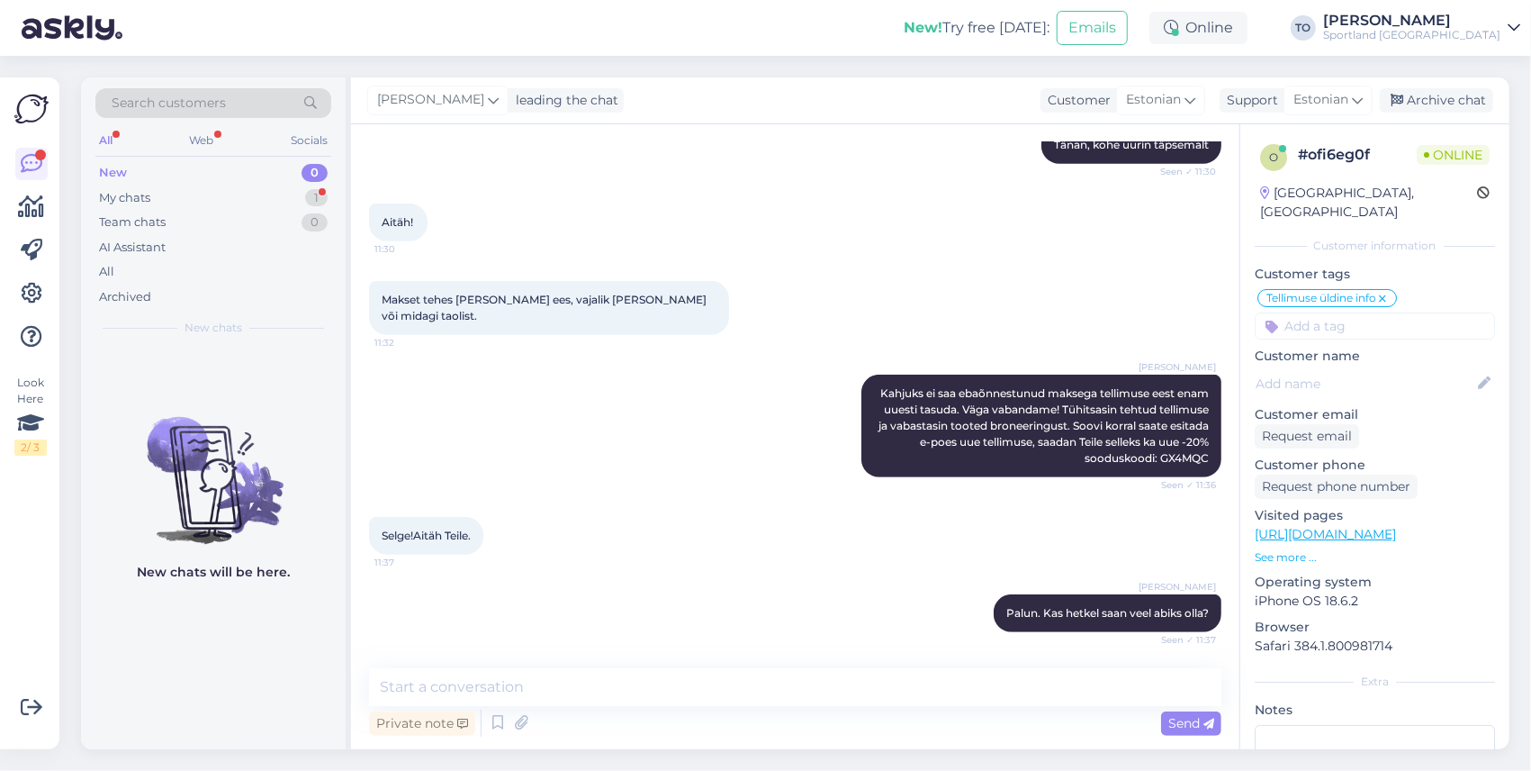
scroll to position [686, 0]
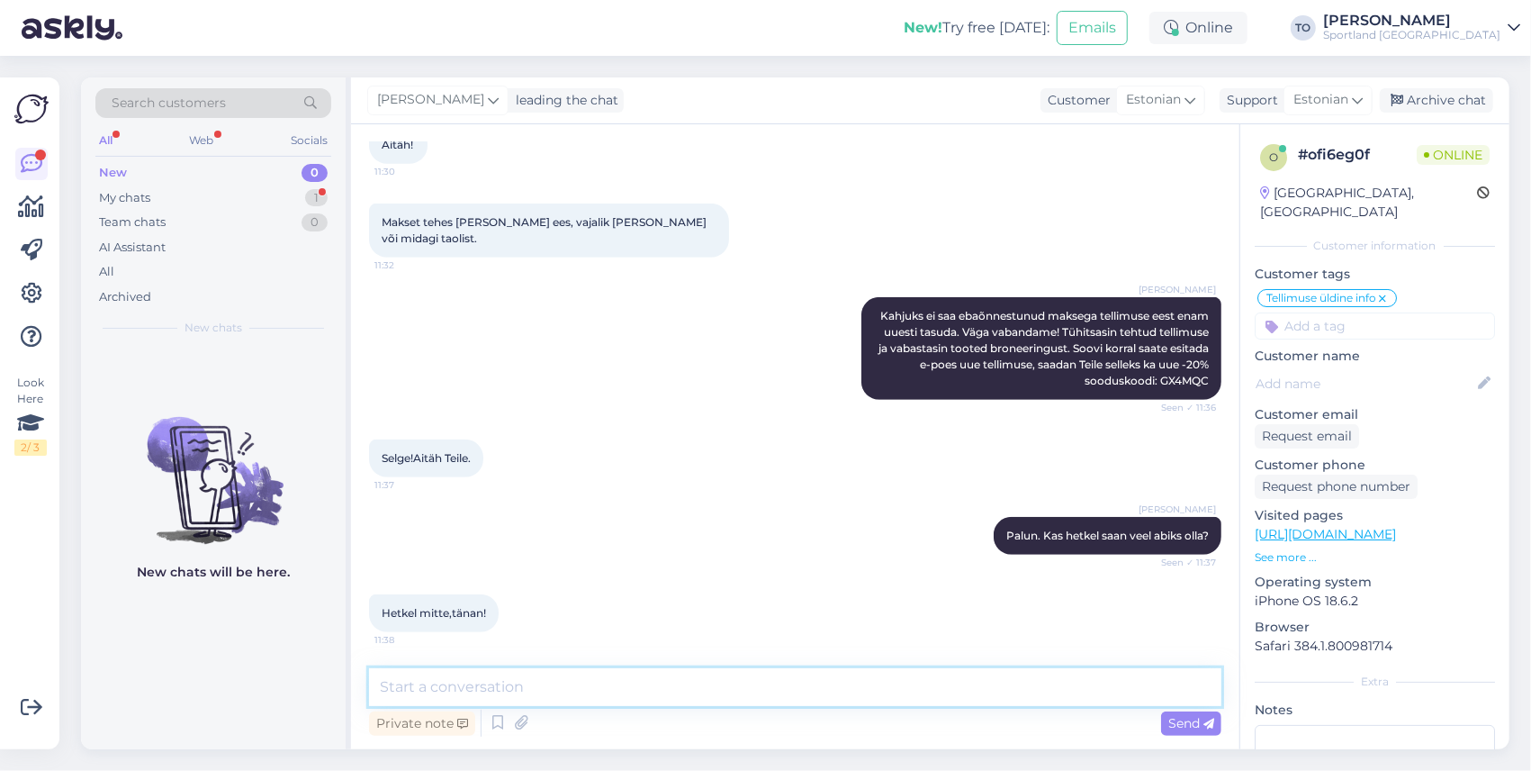
click at [600, 677] on textarea at bounding box center [795, 687] width 853 height 38
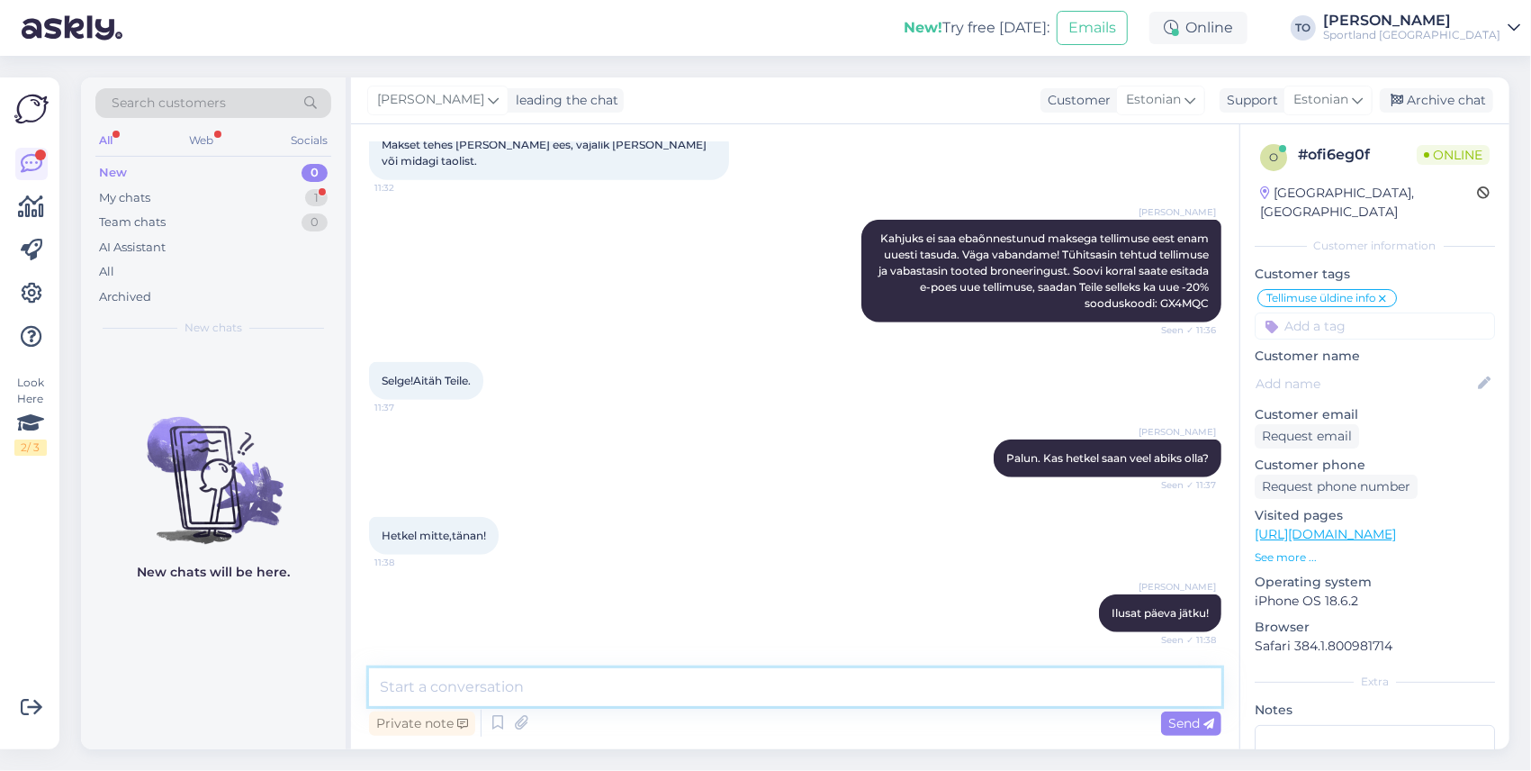
scroll to position [841, 0]
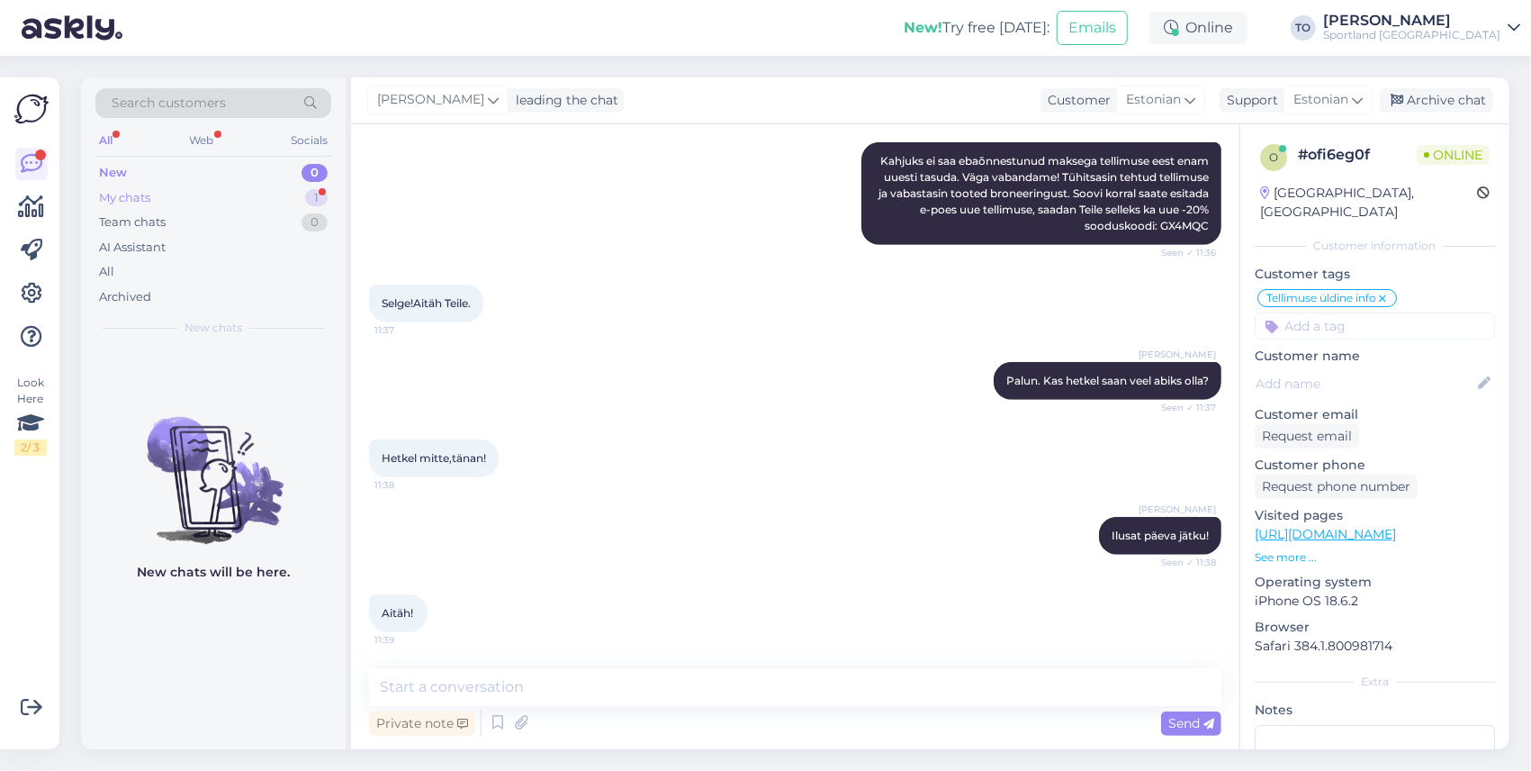
click at [322, 194] on div "1" at bounding box center [316, 198] width 23 height 18
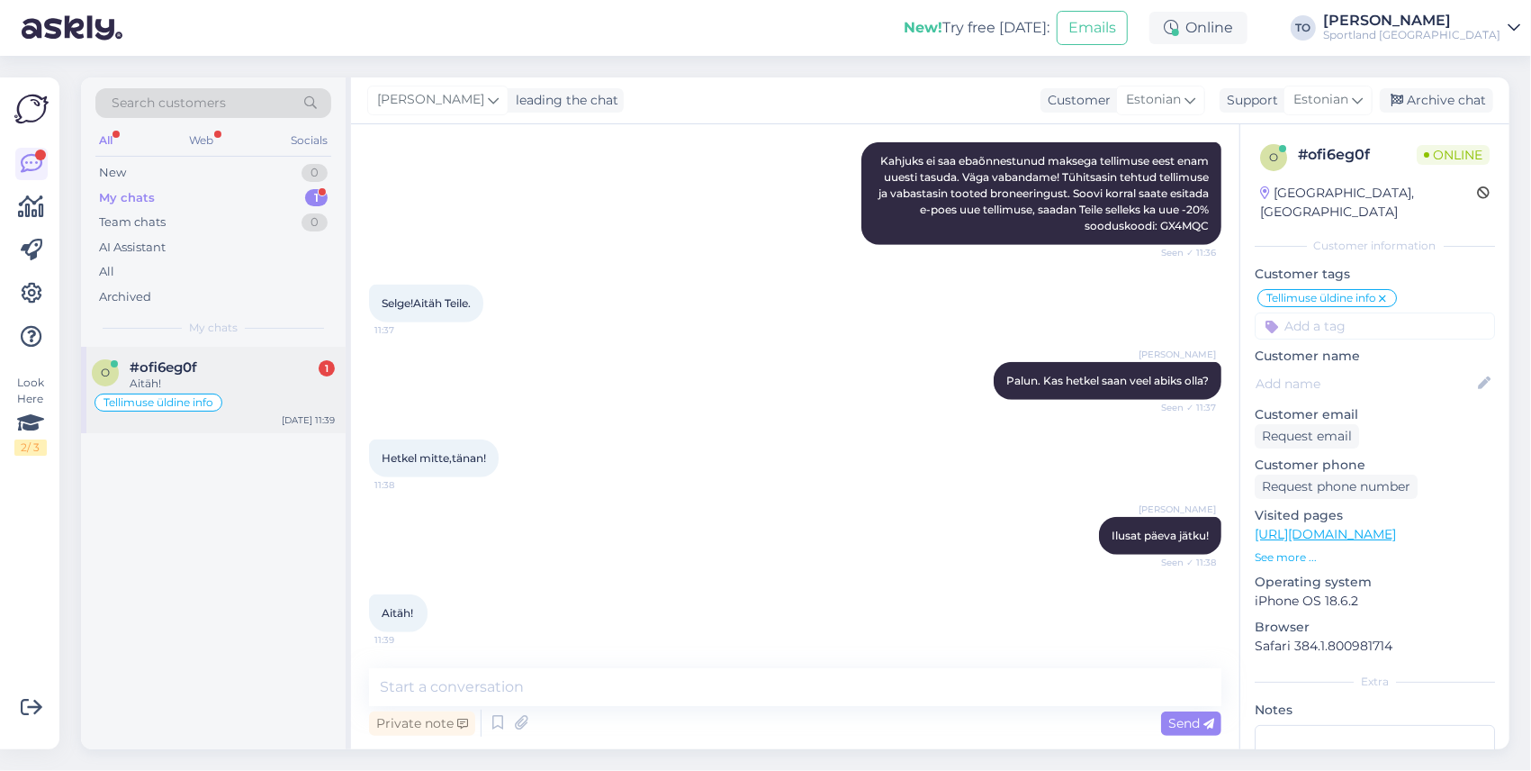
drag, startPoint x: 245, startPoint y: 378, endPoint x: 256, endPoint y: 375, distance: 11.4
click at [245, 378] on div "Aitäh!" at bounding box center [232, 383] width 205 height 16
click at [1419, 103] on div "Archive chat" at bounding box center [1436, 100] width 113 height 24
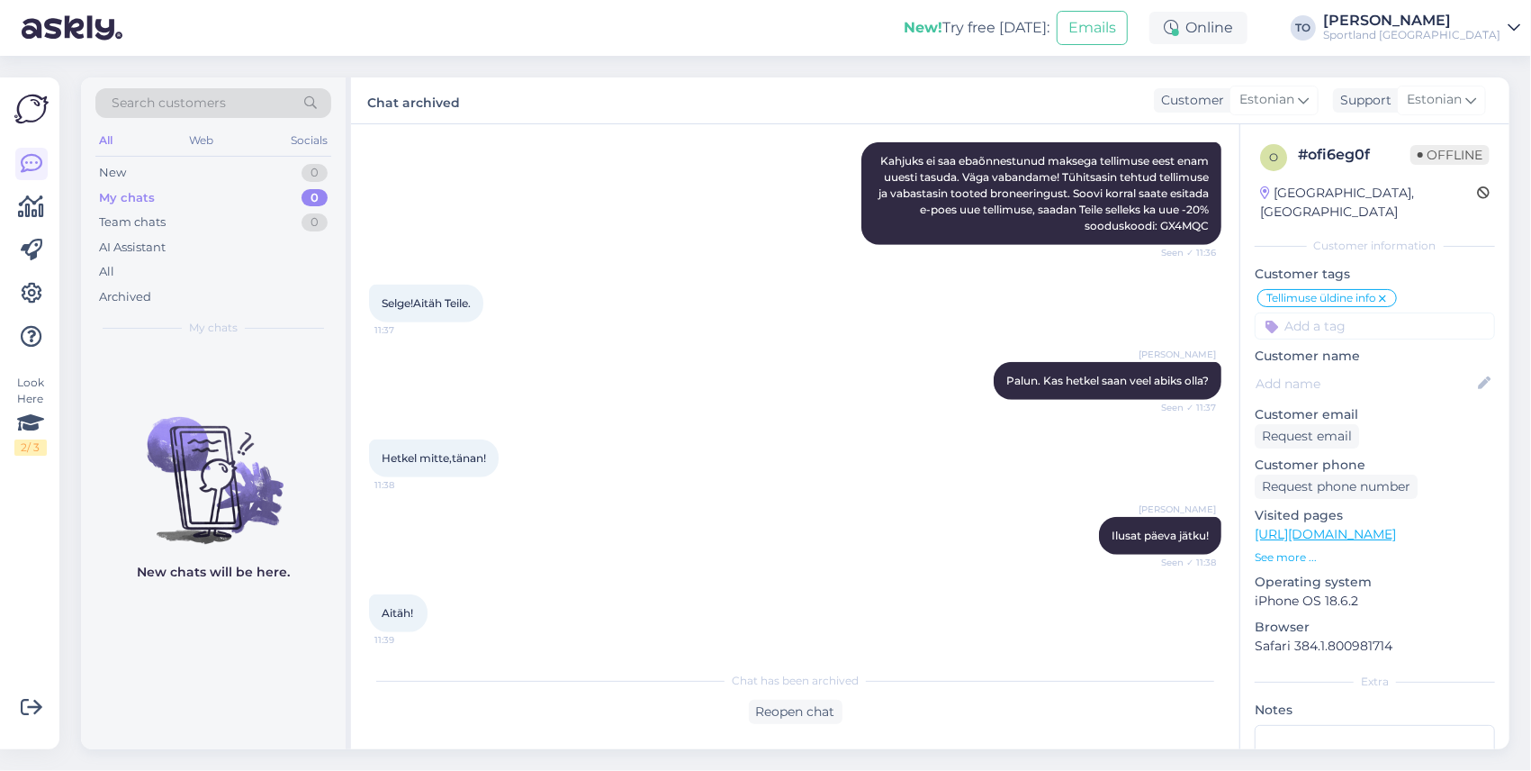
click at [1476, 29] on div "Sportland [GEOGRAPHIC_DATA]" at bounding box center [1411, 35] width 177 height 14
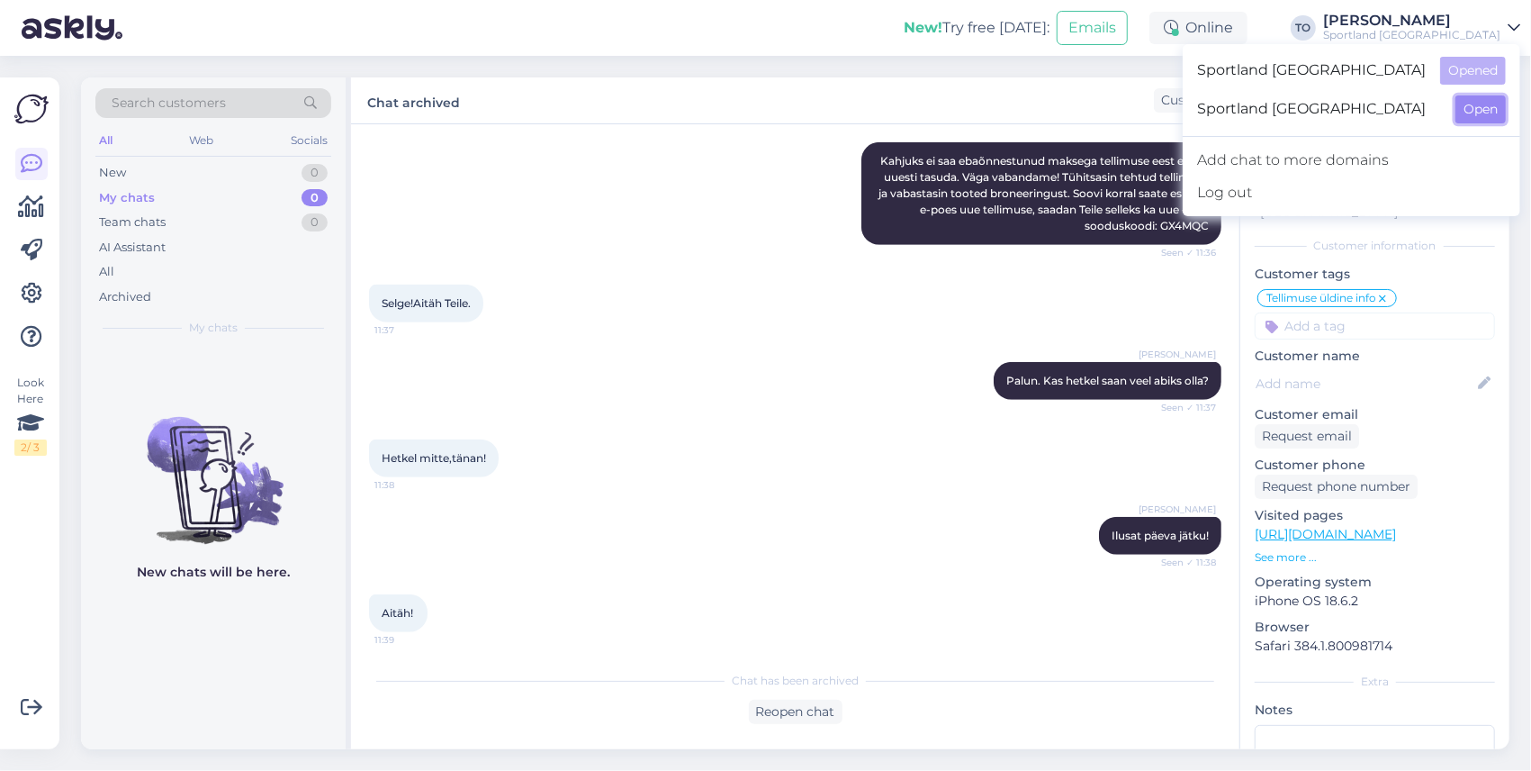
click at [1476, 103] on button "Open" at bounding box center [1481, 109] width 50 height 28
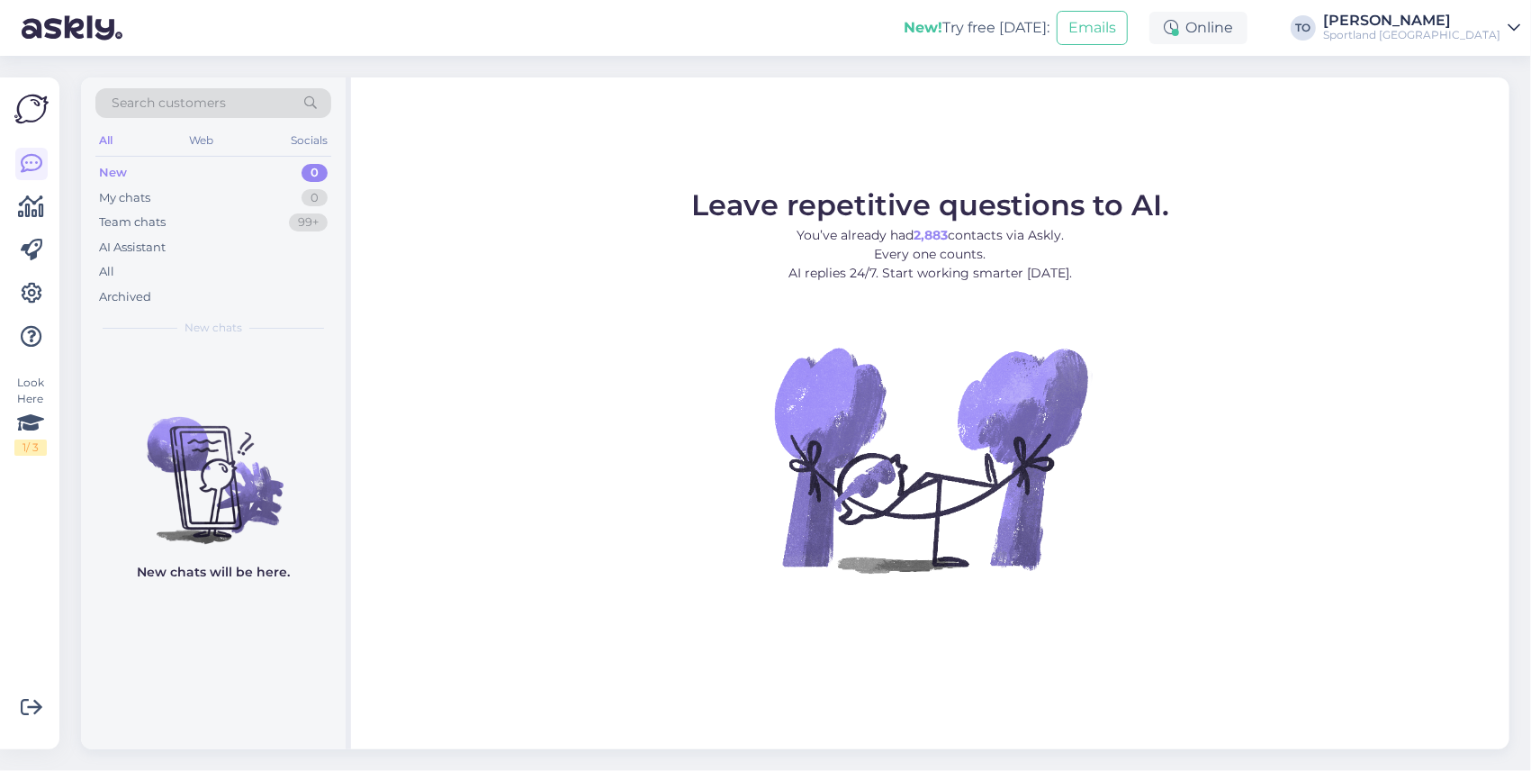
click at [1446, 34] on div "Sportland [GEOGRAPHIC_DATA]" at bounding box center [1411, 35] width 177 height 14
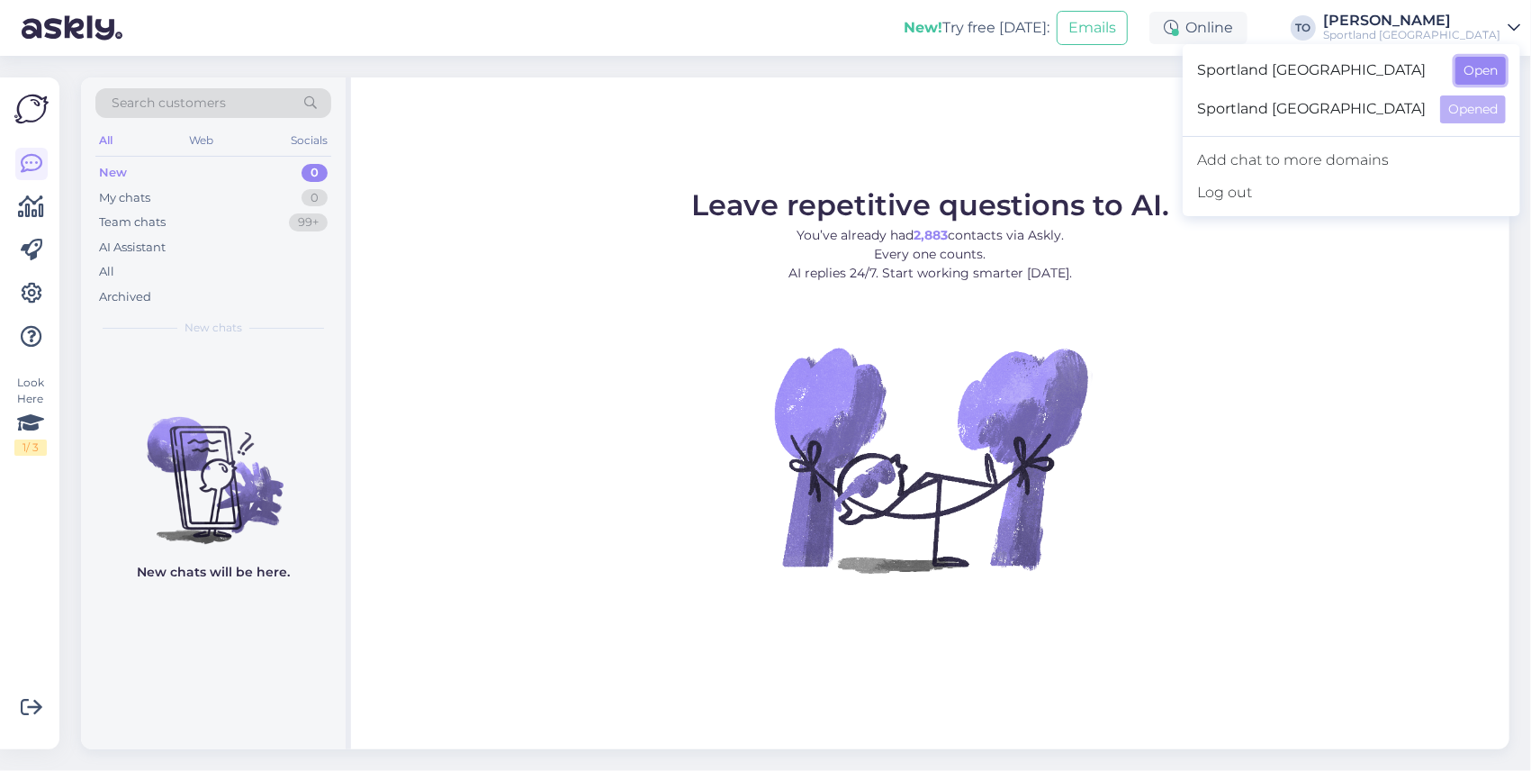
click at [1467, 67] on button "Open" at bounding box center [1481, 71] width 50 height 28
